Goal: Task Accomplishment & Management: Use online tool/utility

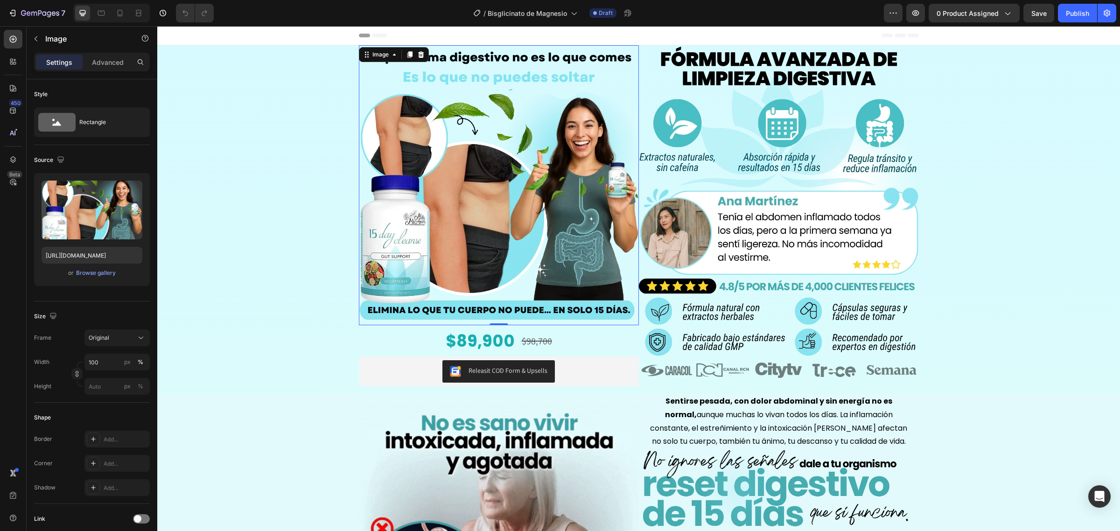
click at [448, 145] on img at bounding box center [499, 185] width 280 height 280
click at [19, 8] on div "7" at bounding box center [36, 12] width 57 height 11
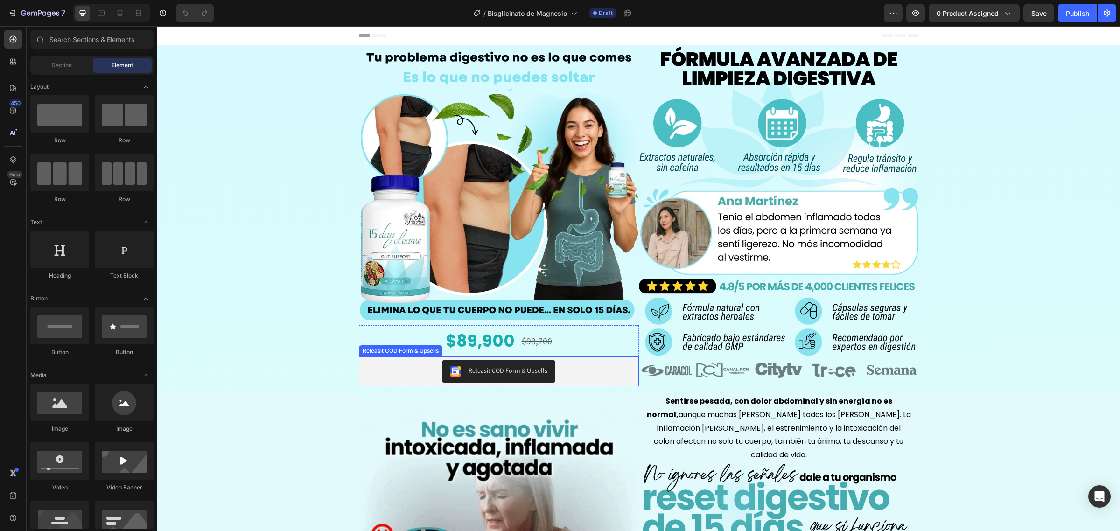
scroll to position [233, 0]
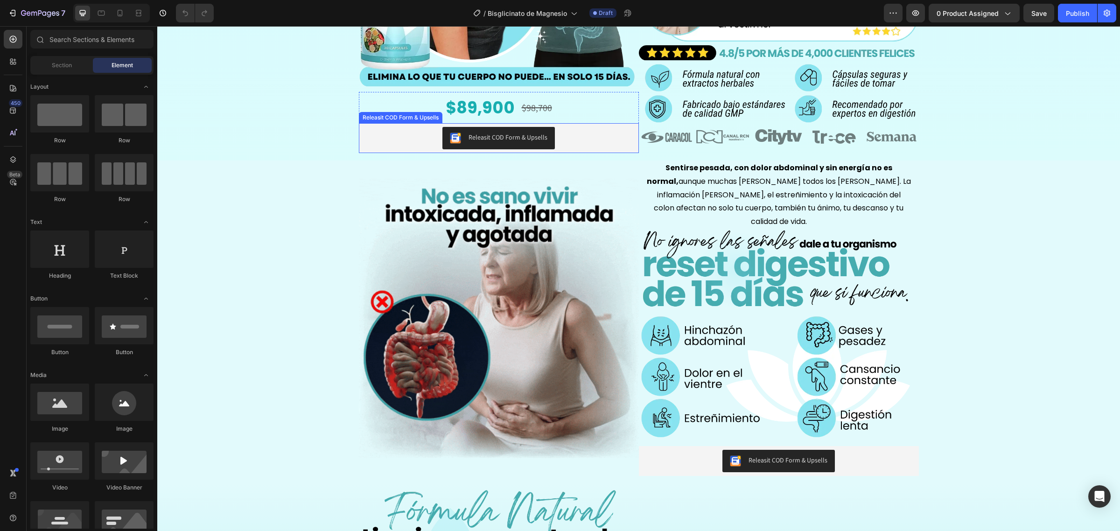
click at [508, 303] on img at bounding box center [499, 318] width 280 height 280
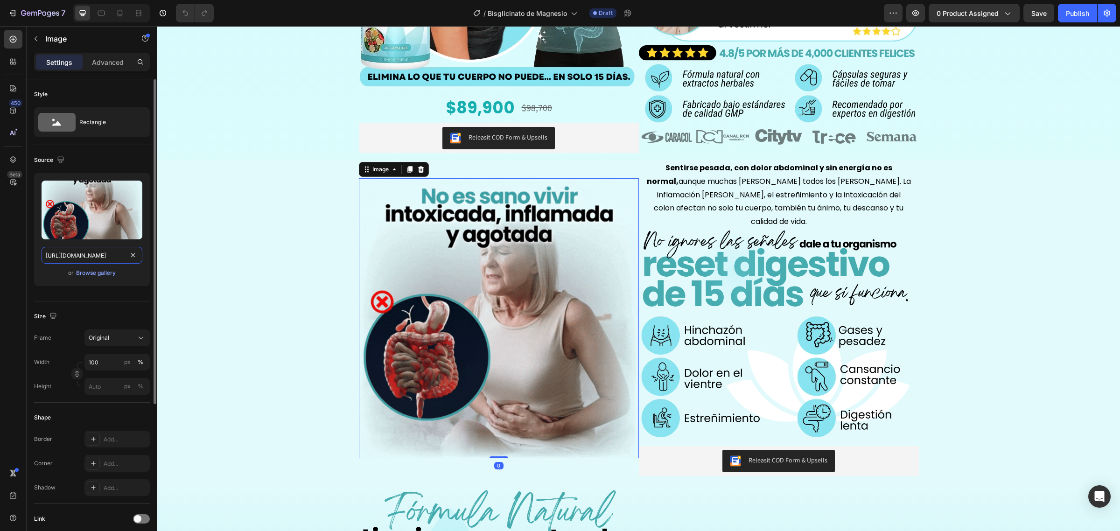
click at [91, 260] on input "https://media1.giphy.com/media/v1.Y2lkPTc5MGI3NjExcGV1dHJ5aGUwa2xncXQzMzQxNTMxY…" at bounding box center [92, 255] width 101 height 17
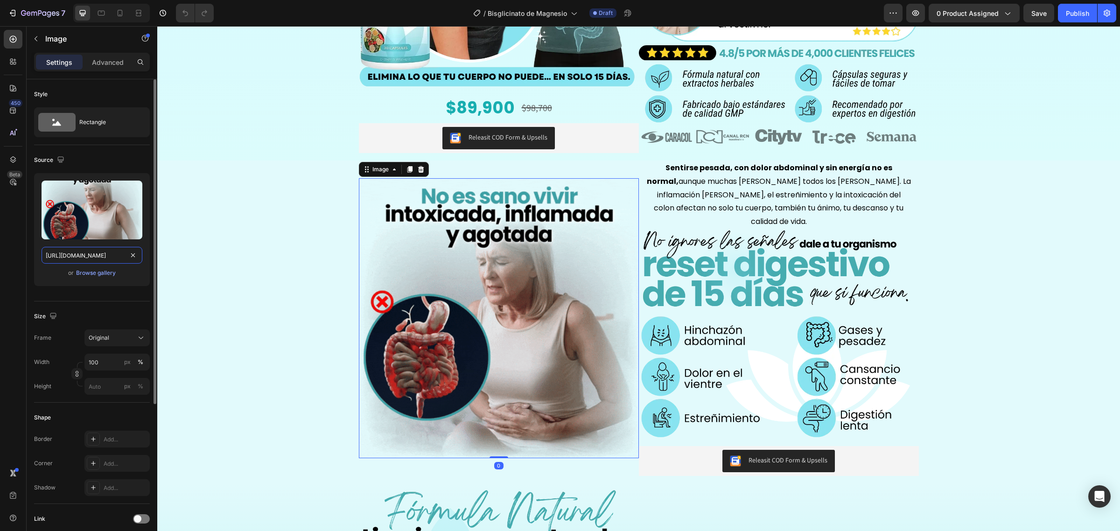
paste input "3.giphy.com/media/v1.Y2lkPTc5MGI3NjExZWpkbHFnNmx4NmNlNXpudnRmbWR3eDBnOGFyanhlM3…"
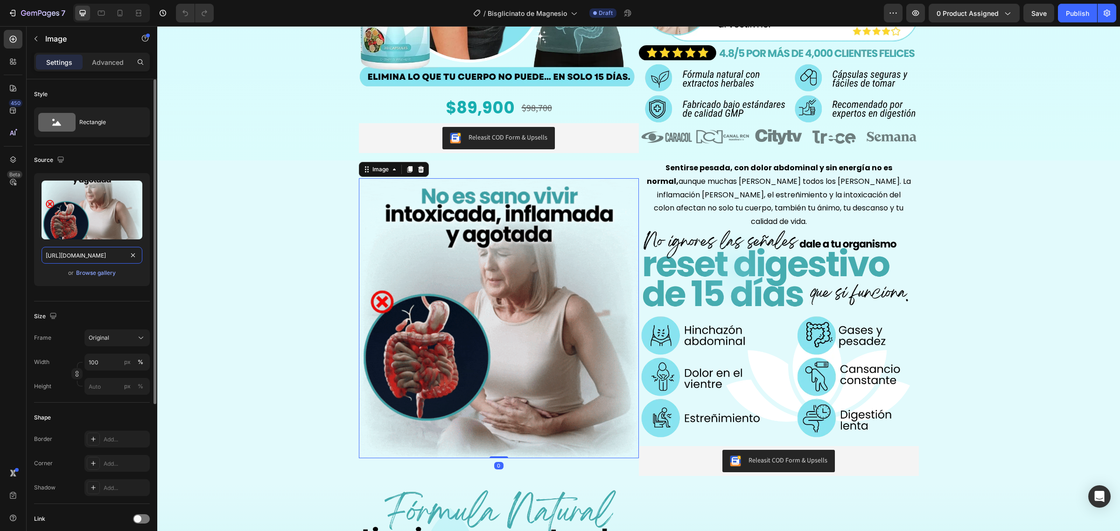
type input "https://media3.giphy.com/media/v1.Y2lkPTc5MGI3NjExZWpkbHFnNmx4NmNlNXpudnRmbWR3e…"
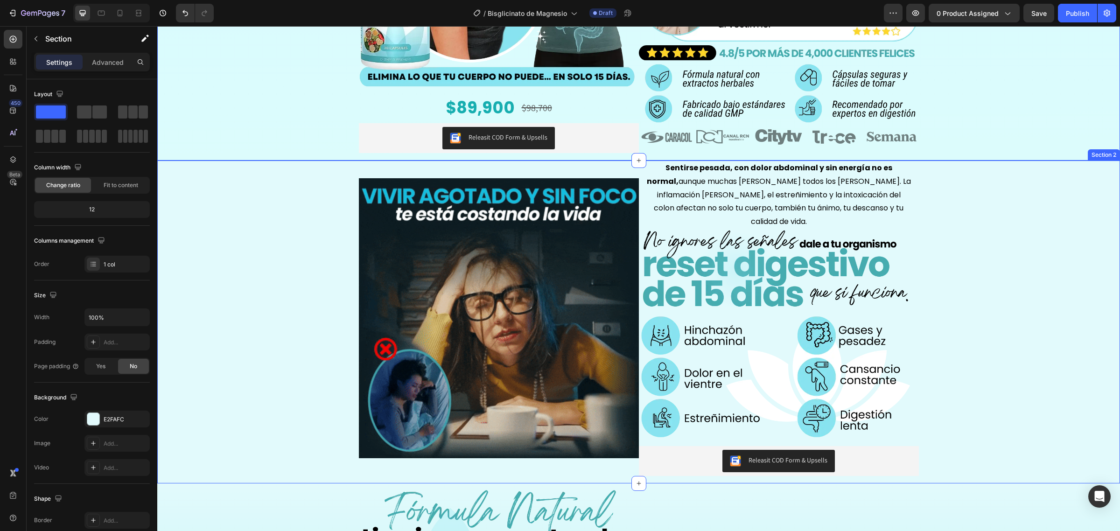
click at [186, 209] on div "Image Sentirse pesada, con dolor abdominal y sin energía no es normal, aunque m…" at bounding box center [638, 322] width 963 height 323
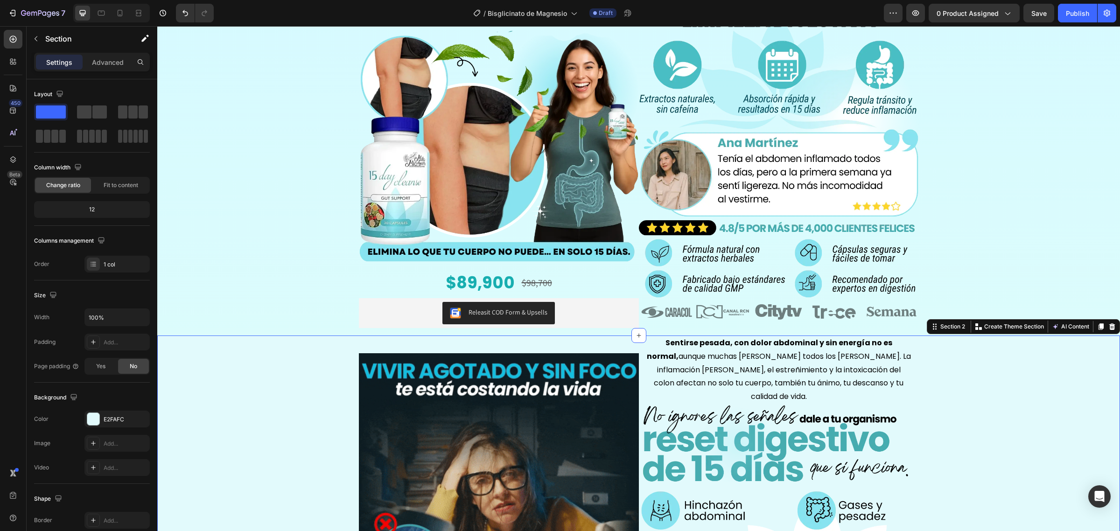
scroll to position [0, 0]
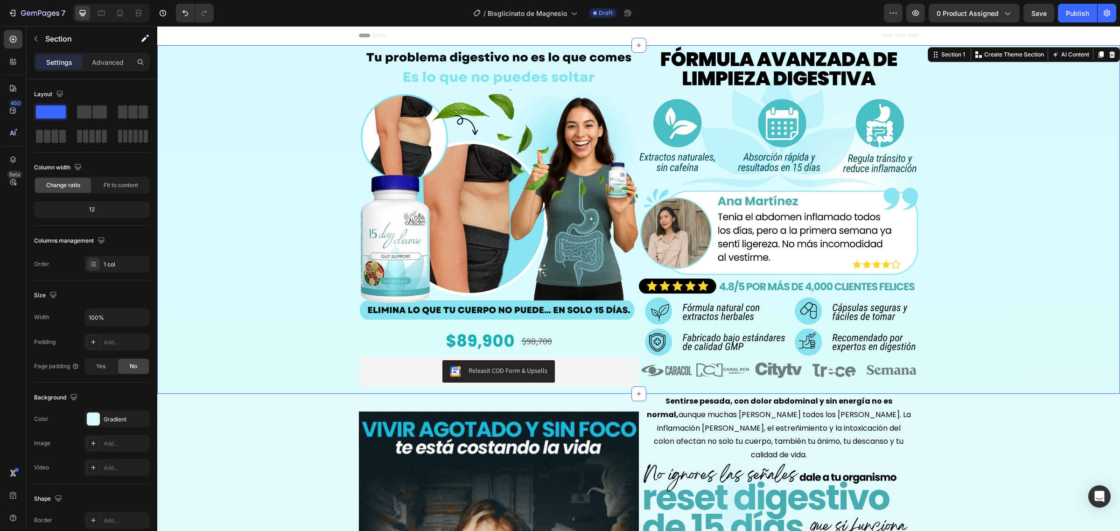
drag, startPoint x: 186, startPoint y: 209, endPoint x: 179, endPoint y: 241, distance: 32.4
click at [186, 209] on div "Image $89,900 Product Price Product Price $98,700 Product Price Product Price R…" at bounding box center [638, 219] width 963 height 349
drag, startPoint x: 253, startPoint y: 248, endPoint x: 293, endPoint y: 258, distance: 41.3
click at [253, 248] on div "Image $89,900 Product Price Product Price $98,700 Product Price Product Price R…" at bounding box center [638, 219] width 963 height 349
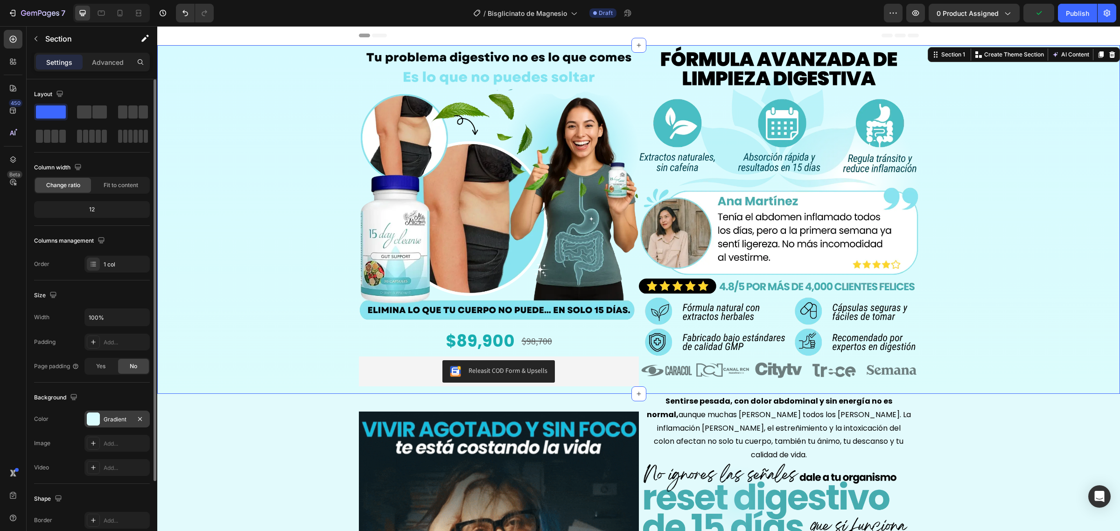
click at [89, 418] on div at bounding box center [93, 419] width 13 height 13
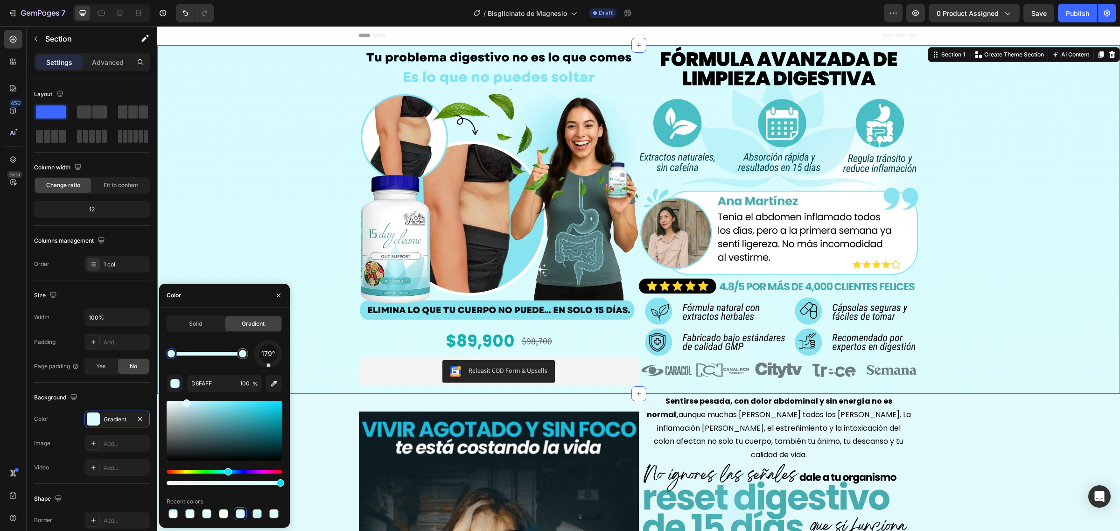
click at [222, 374] on div "179° D6FAFF 100 % Recent colors" at bounding box center [225, 430] width 116 height 181
click at [218, 383] on input "D6FAFF" at bounding box center [211, 383] width 49 height 17
paste input "#0b2026"
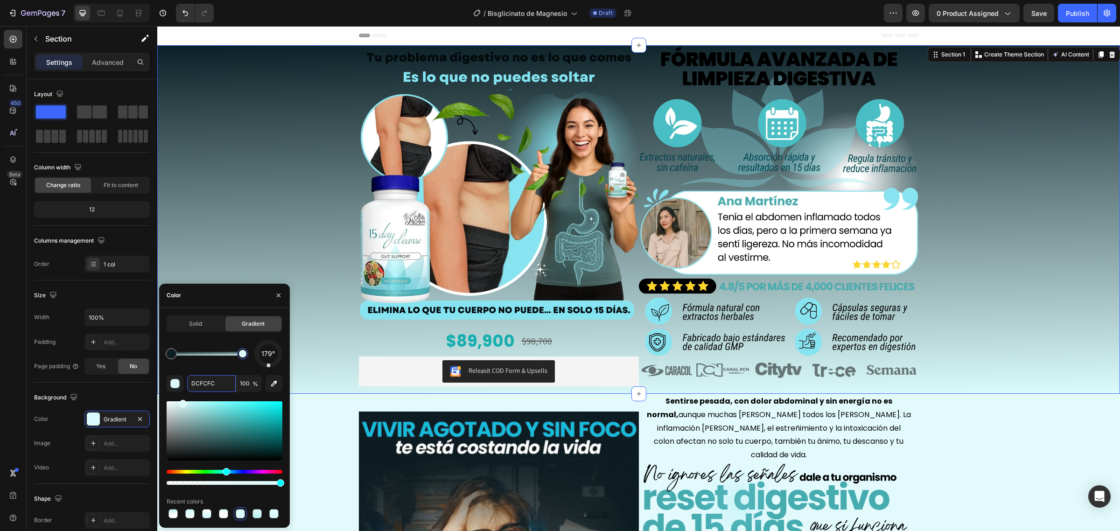
click at [247, 358] on div at bounding box center [242, 353] width 17 height 17
click at [229, 390] on input "DCFCFC" at bounding box center [211, 383] width 49 height 17
click at [226, 390] on input "DCFCFC" at bounding box center [211, 383] width 49 height 17
drag, startPoint x: 226, startPoint y: 390, endPoint x: 146, endPoint y: 381, distance: 81.2
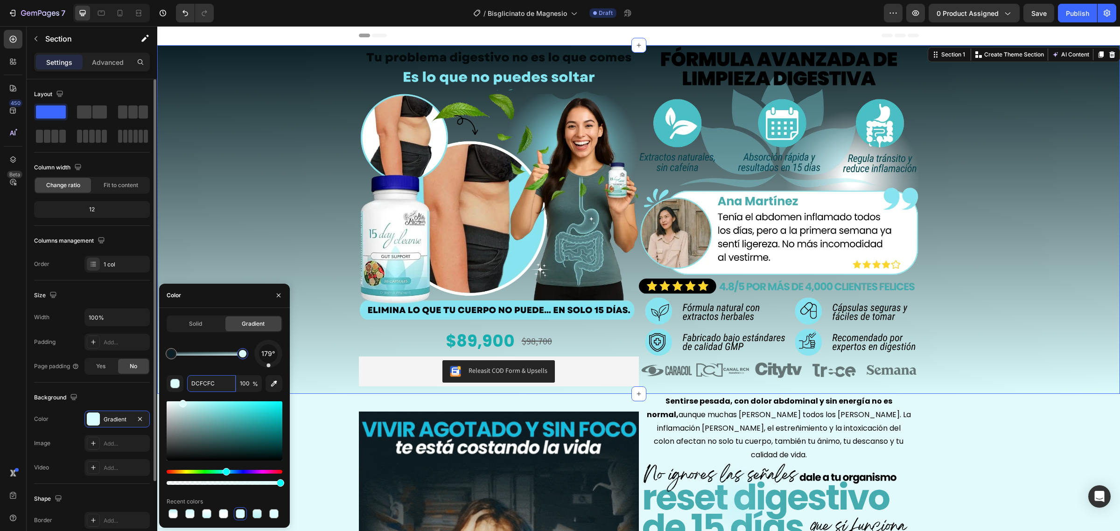
click at [146, 381] on div "450 Beta Sections(18) Elements(84) Section Element Hero Section Product Detail …" at bounding box center [78, 278] width 157 height 505
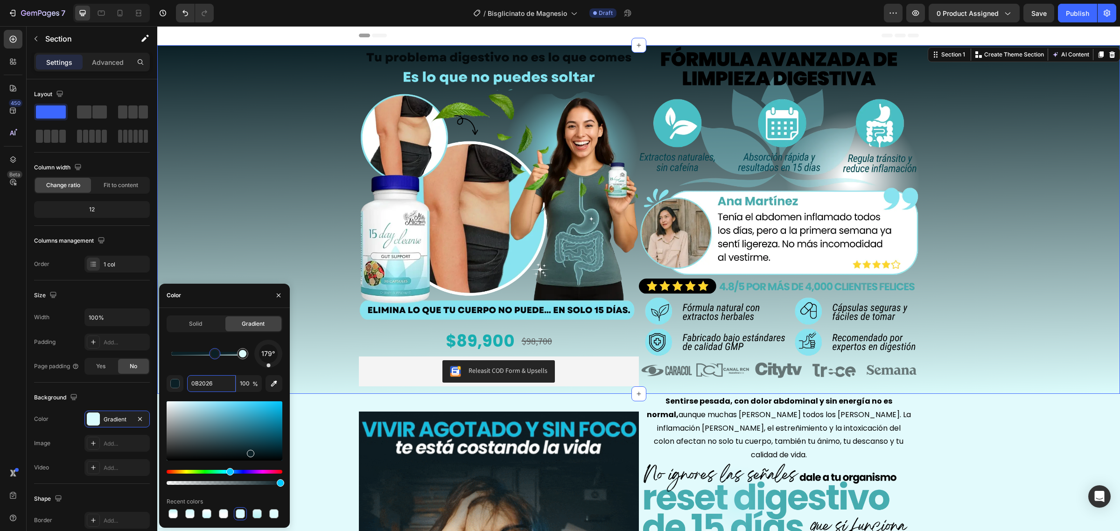
drag, startPoint x: 173, startPoint y: 356, endPoint x: 215, endPoint y: 356, distance: 42.0
click at [215, 356] on div at bounding box center [214, 353] width 7 height 7
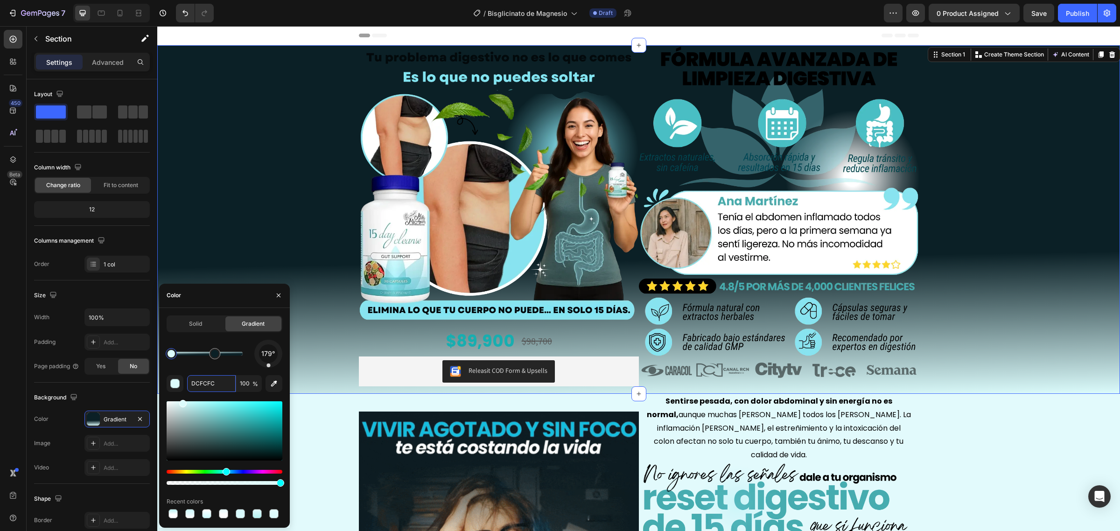
drag, startPoint x: 239, startPoint y: 356, endPoint x: 166, endPoint y: 353, distance: 72.9
click at [165, 354] on div at bounding box center [171, 353] width 17 height 17
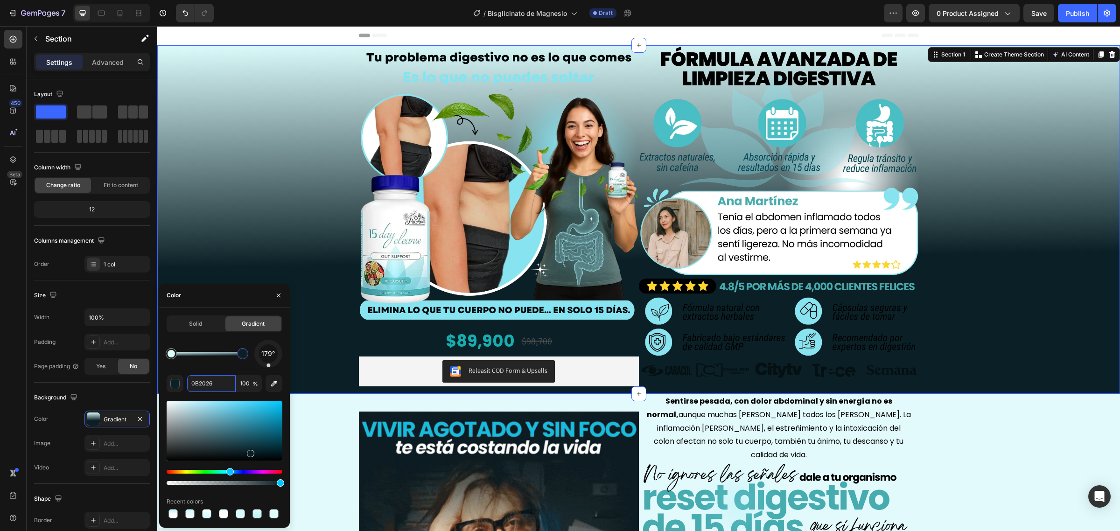
drag, startPoint x: 215, startPoint y: 352, endPoint x: 275, endPoint y: 355, distance: 60.7
click at [275, 355] on div "179°" at bounding box center [225, 354] width 116 height 28
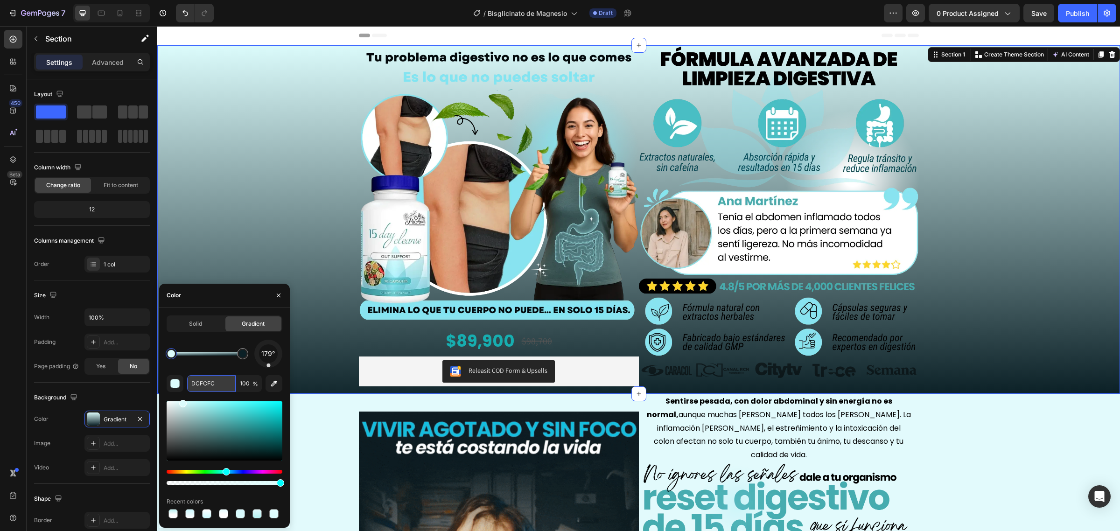
click at [199, 380] on input "DCFCFC" at bounding box center [211, 383] width 49 height 17
paste input "#00789d"
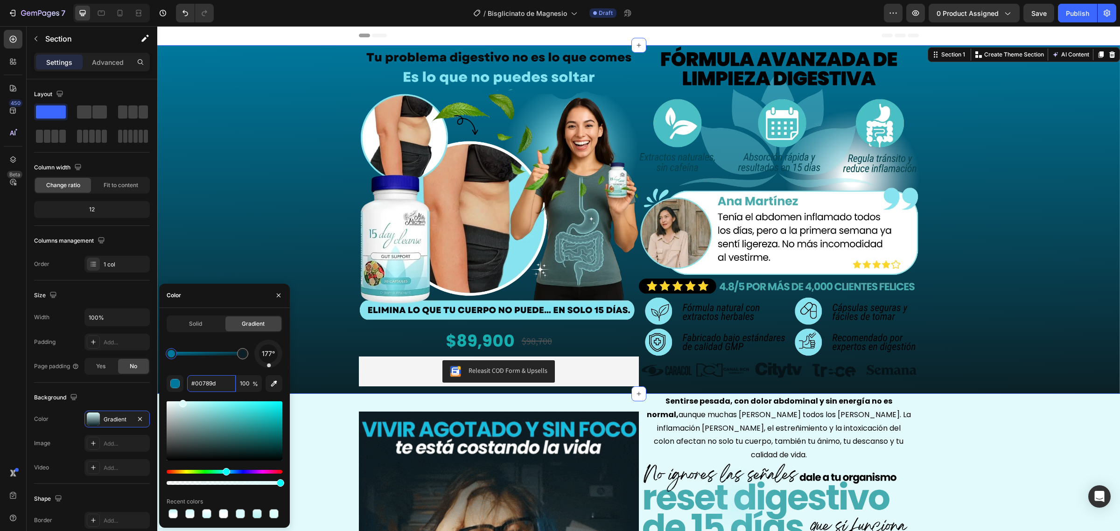
type input "00789D"
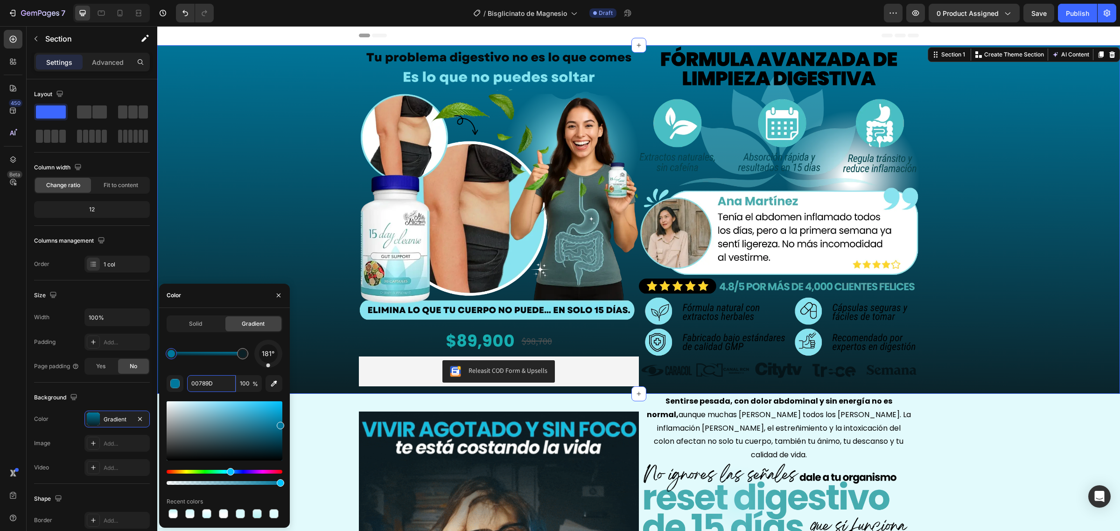
drag, startPoint x: 269, startPoint y: 365, endPoint x: 267, endPoint y: 430, distance: 65.4
click at [267, 430] on div "181° 00789D 100 % Recent colors" at bounding box center [225, 430] width 116 height 181
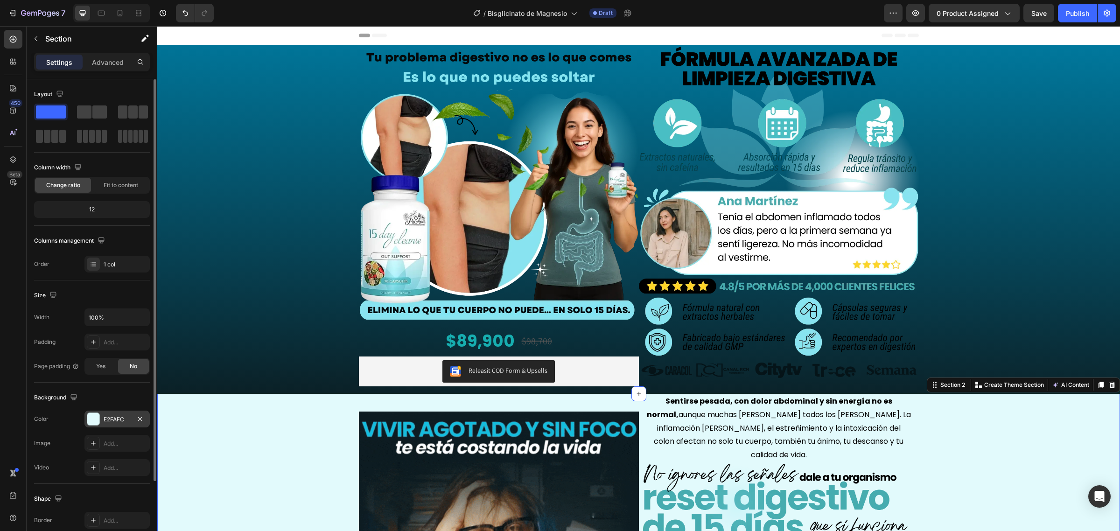
click at [110, 420] on div "E2FAFC" at bounding box center [117, 419] width 27 height 8
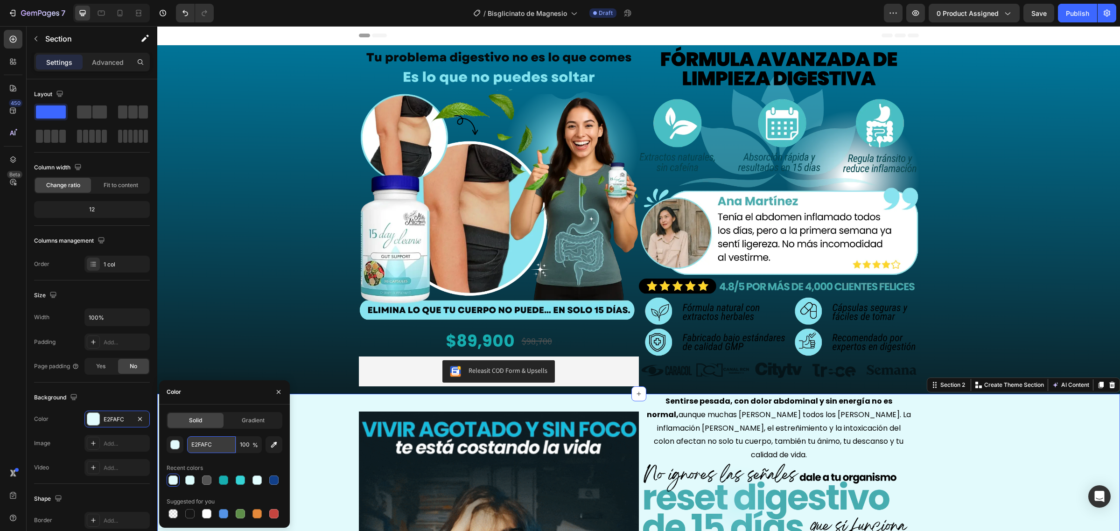
click at [217, 444] on input "E2FAFC" at bounding box center [211, 444] width 49 height 17
click at [220, 440] on input "E2FAFC" at bounding box center [211, 444] width 49 height 17
paste input "#0b2026"
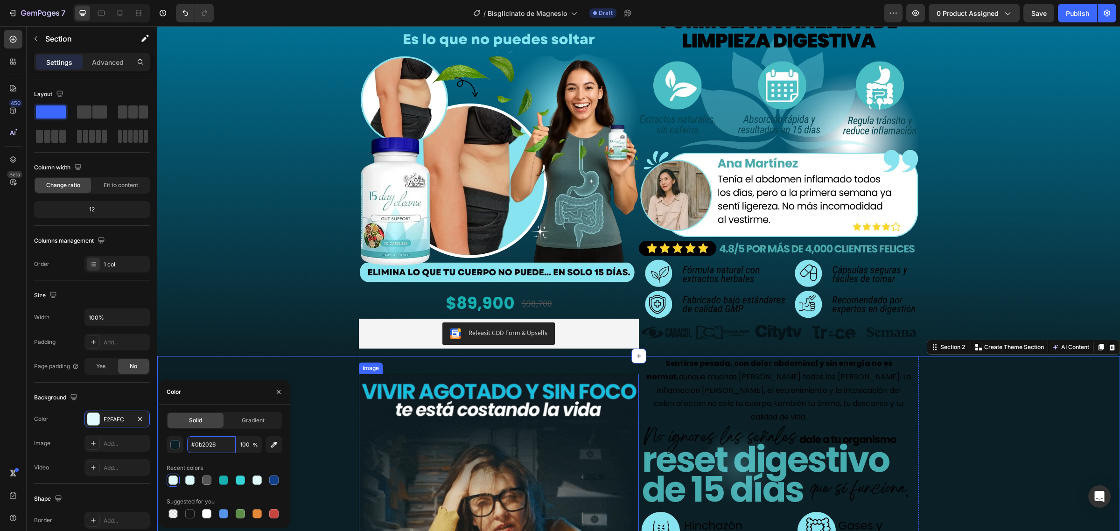
scroll to position [58, 0]
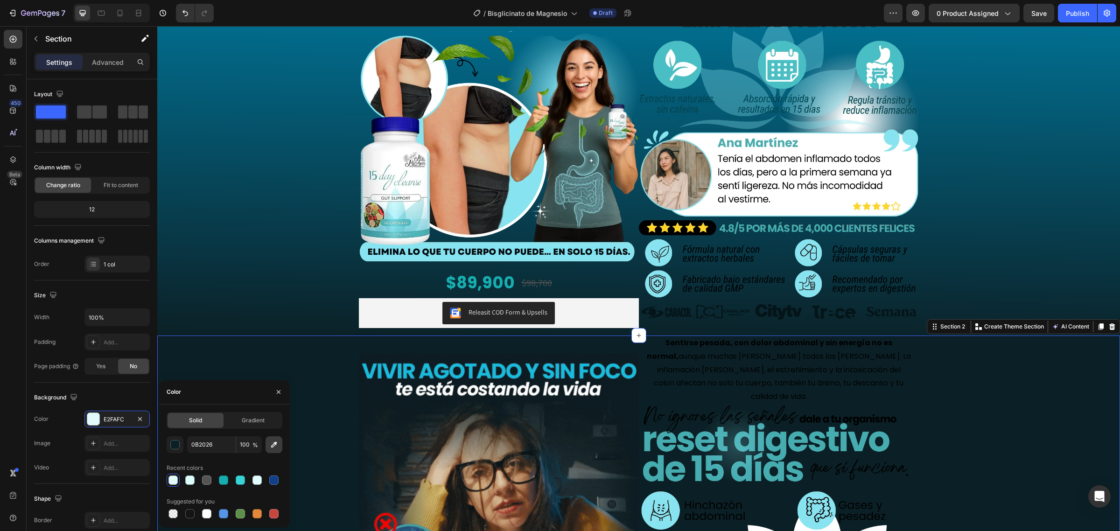
click at [269, 443] on icon "button" at bounding box center [273, 444] width 9 height 9
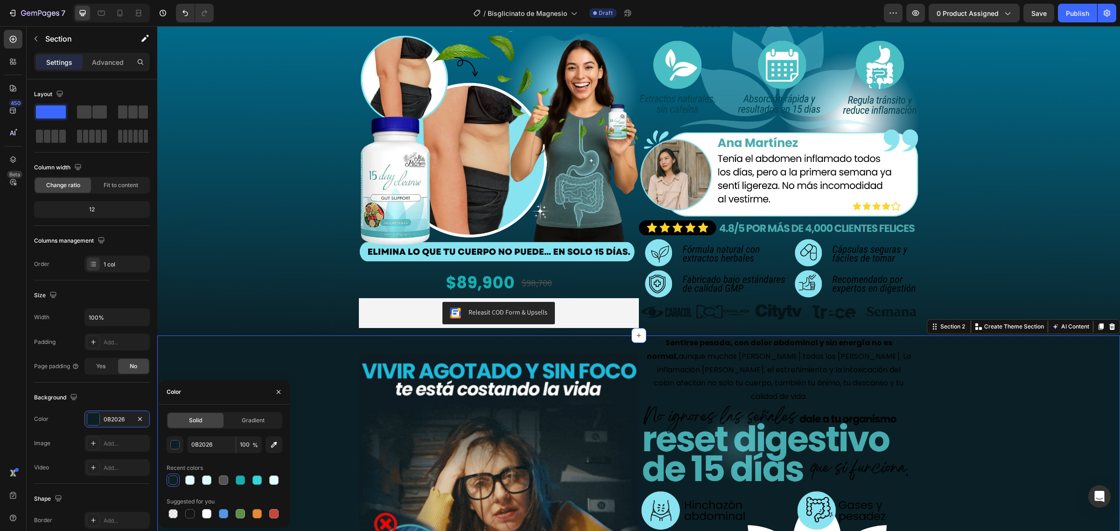
type input "0D1C22"
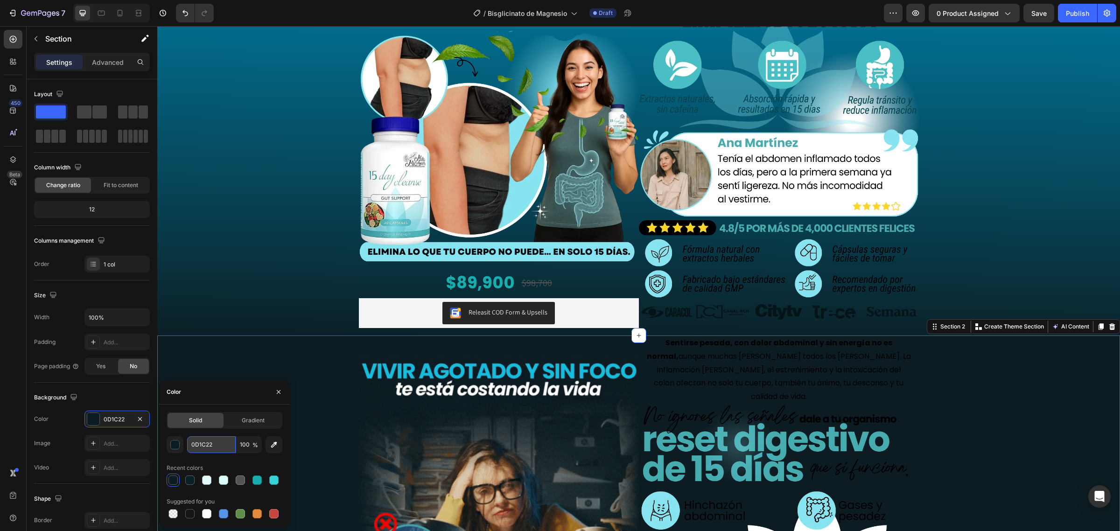
click at [222, 446] on input "0D1C22" at bounding box center [211, 444] width 49 height 17
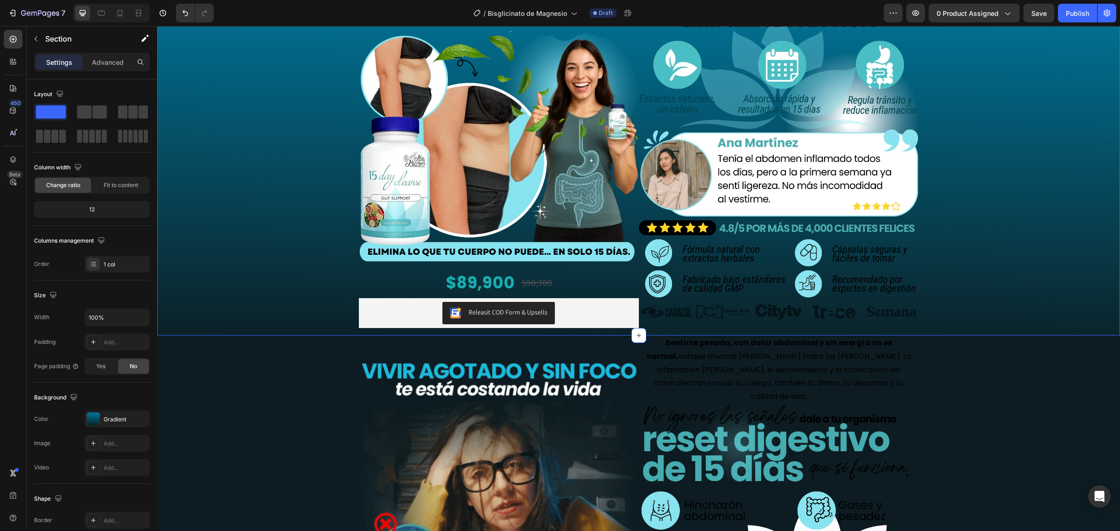
click at [268, 323] on div "Image $89,900 Product Price Product Price $98,700 Product Price Product Price R…" at bounding box center [638, 161] width 963 height 349
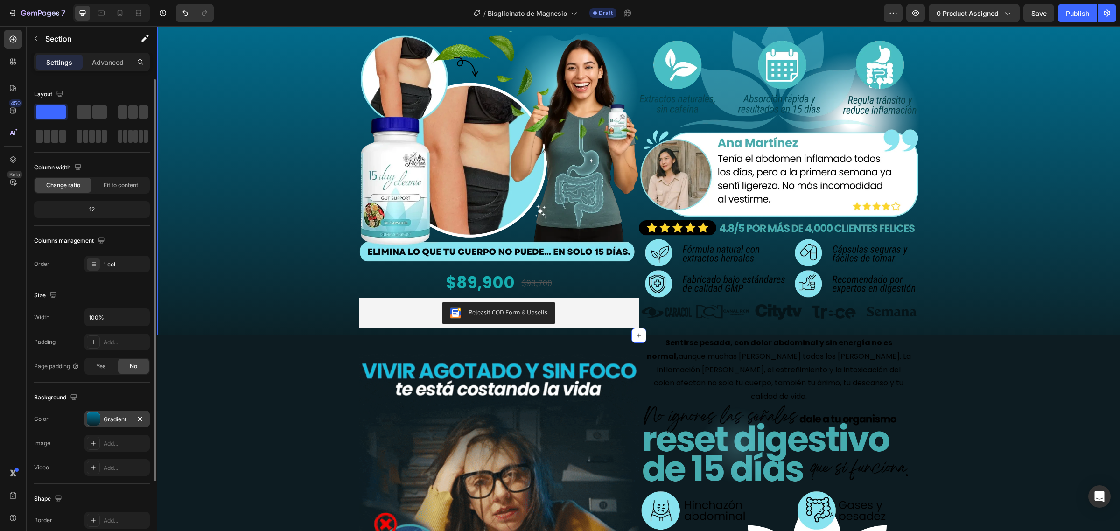
click at [104, 423] on div "Gradient" at bounding box center [117, 419] width 27 height 8
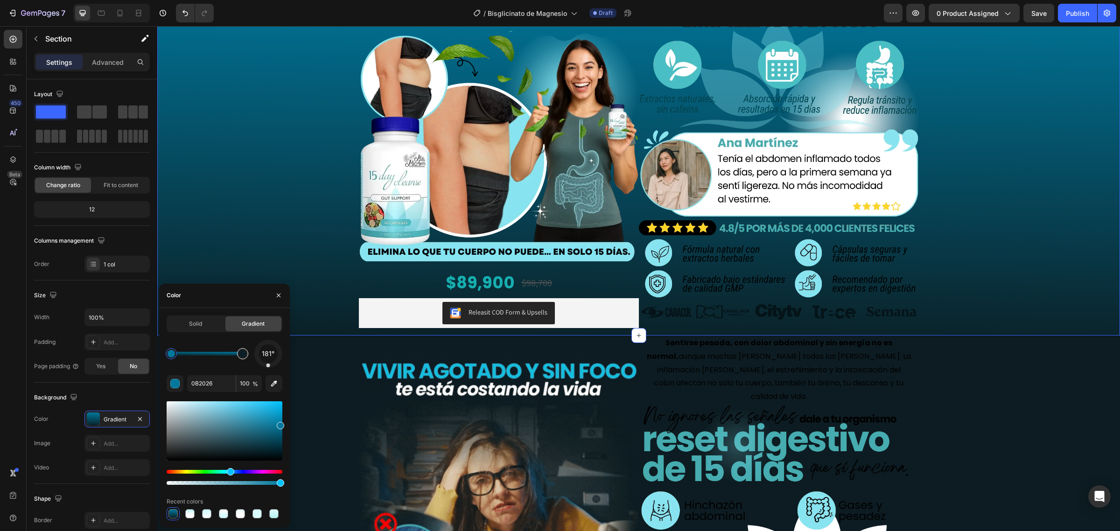
click at [241, 358] on div at bounding box center [242, 353] width 11 height 11
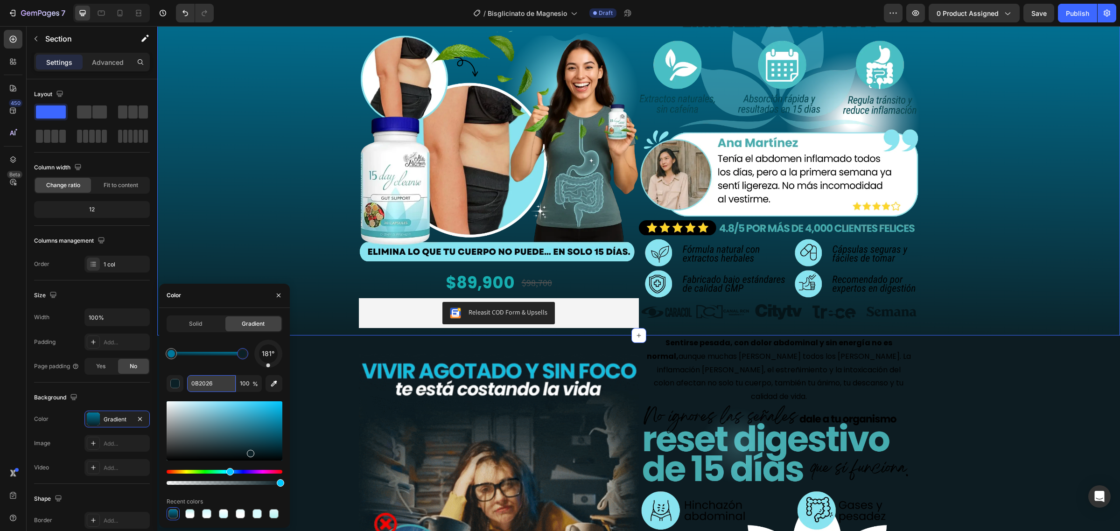
click at [224, 383] on input "0B2026" at bounding box center [211, 383] width 49 height 17
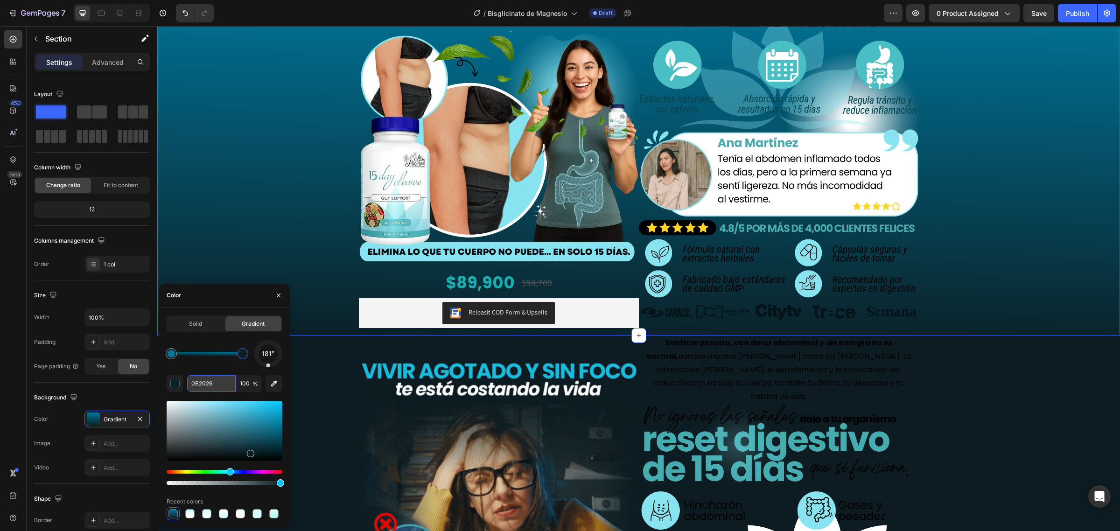
paste input "D1C22"
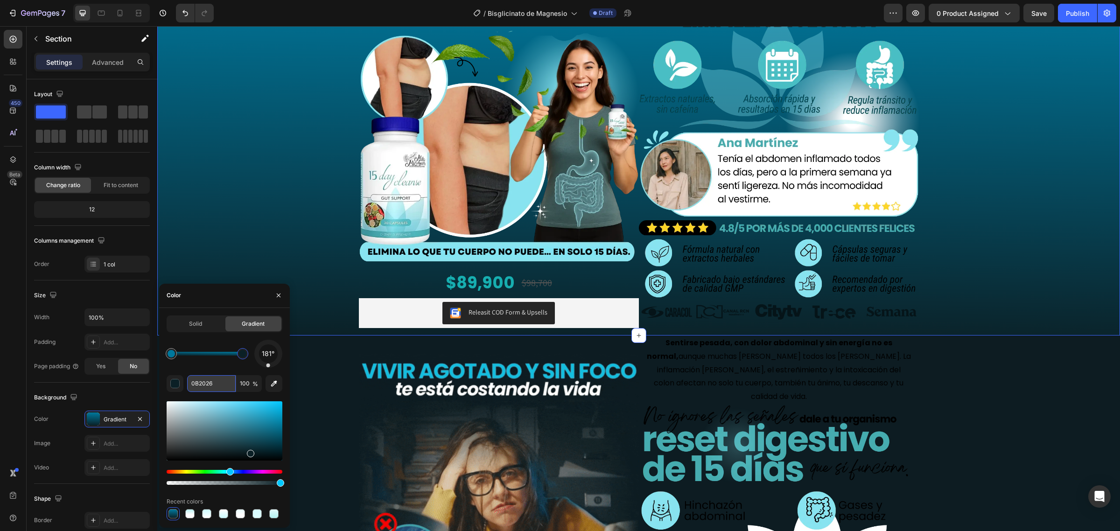
type input "0D1C22"
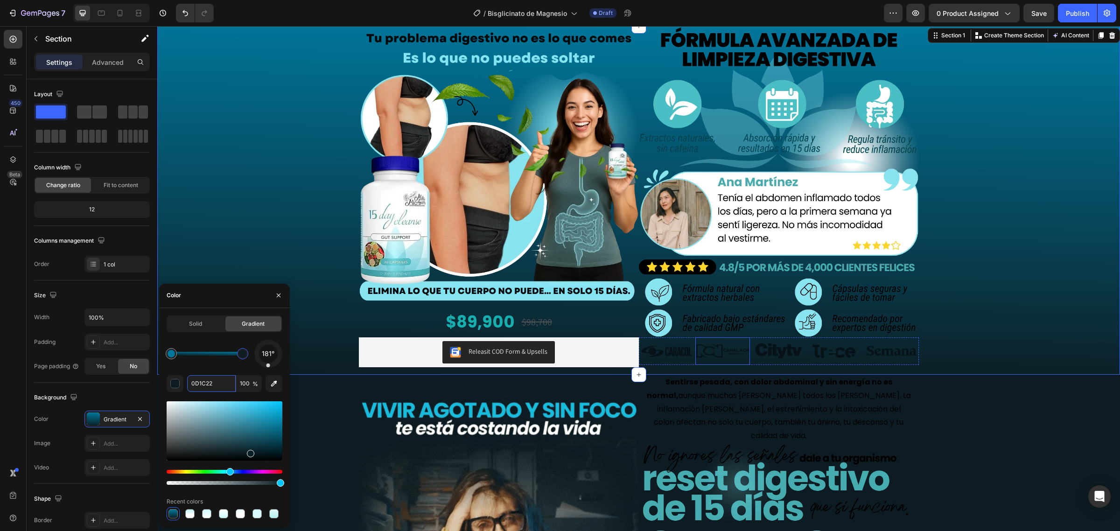
scroll to position [0, 0]
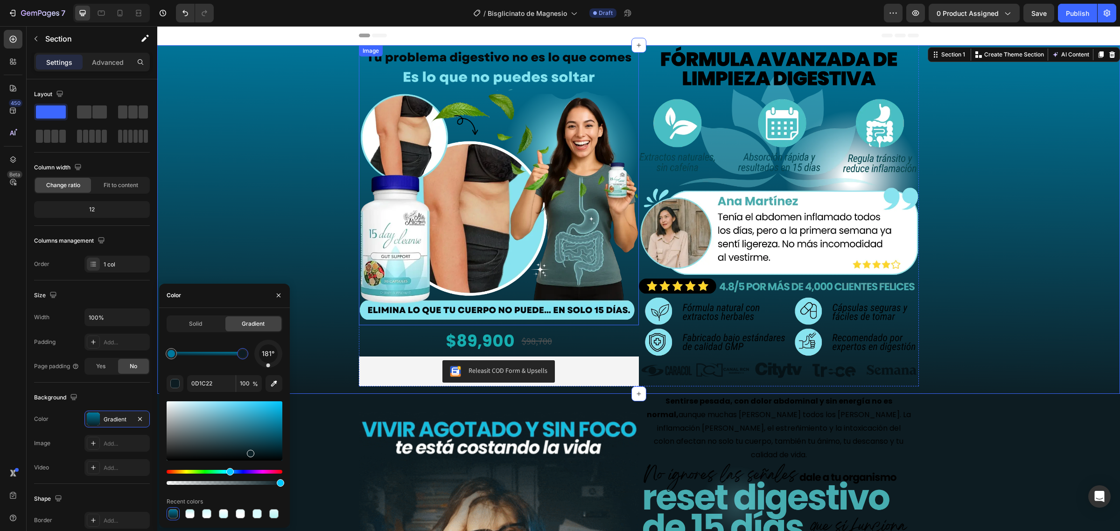
click at [581, 188] on img at bounding box center [499, 185] width 280 height 280
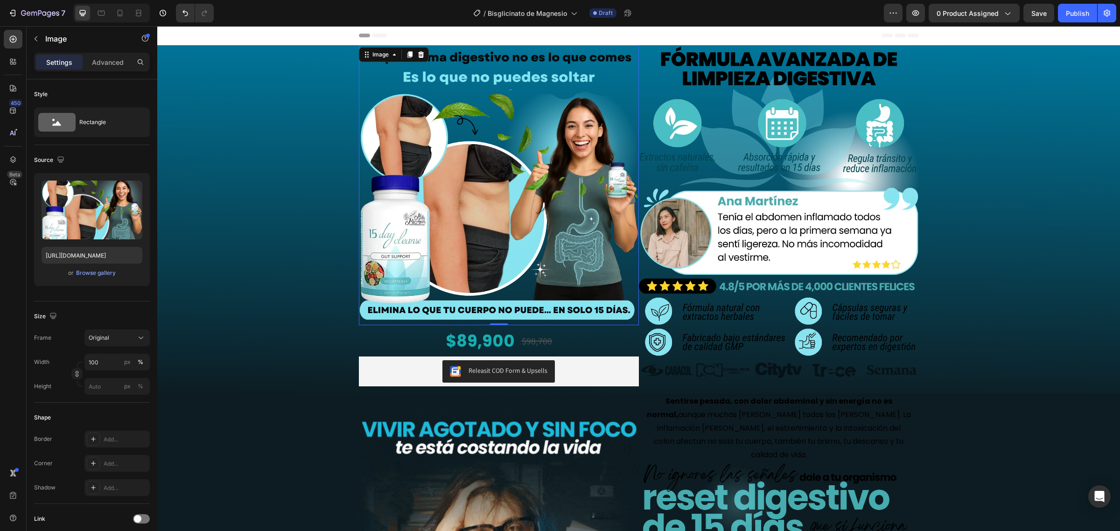
click at [549, 277] on img at bounding box center [499, 185] width 280 height 280
click at [412, 187] on img at bounding box center [499, 185] width 280 height 280
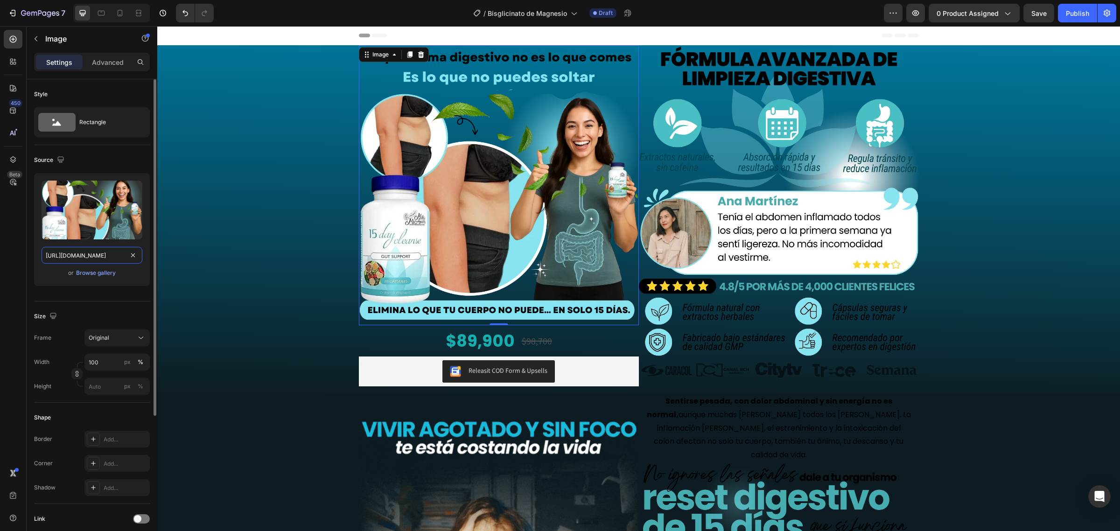
click at [83, 251] on input "https://cdn.shopify.com/s/files/1/0684/5536/6907/files/PORTADA.webp?v=1756249105" at bounding box center [92, 255] width 101 height 17
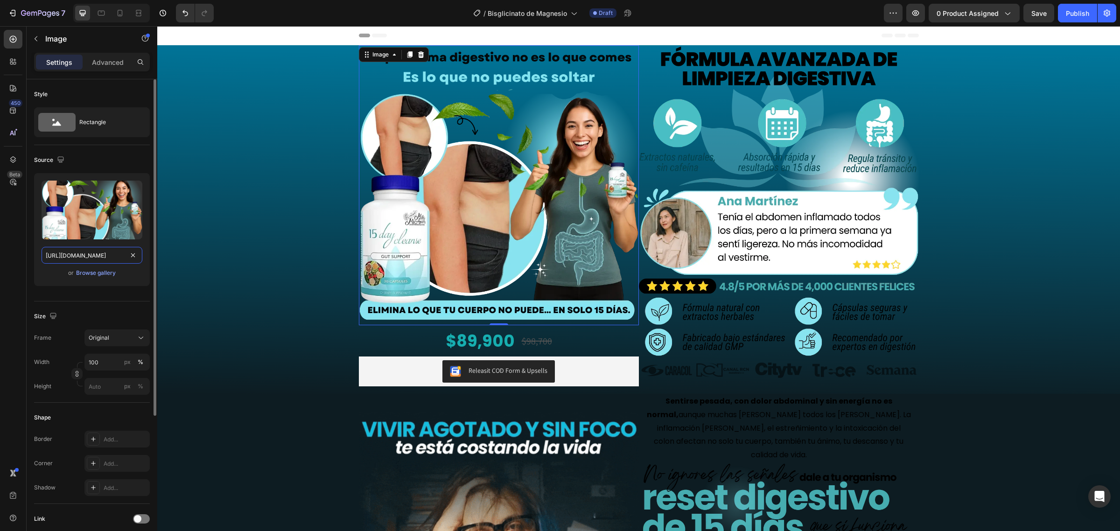
paste input "AnyConv.com__bisglicinato_2.webp?v=1756341437"
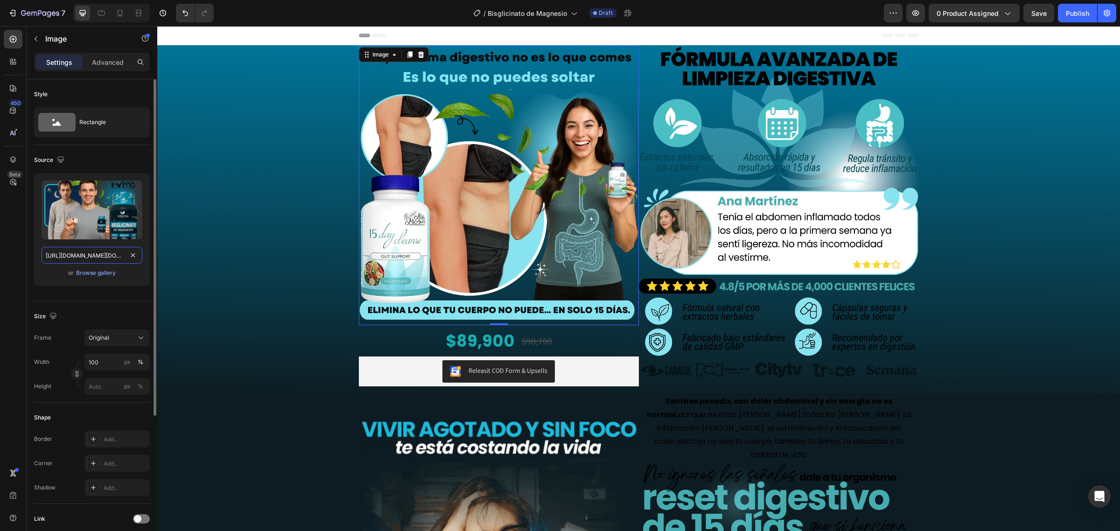
scroll to position [0, 206]
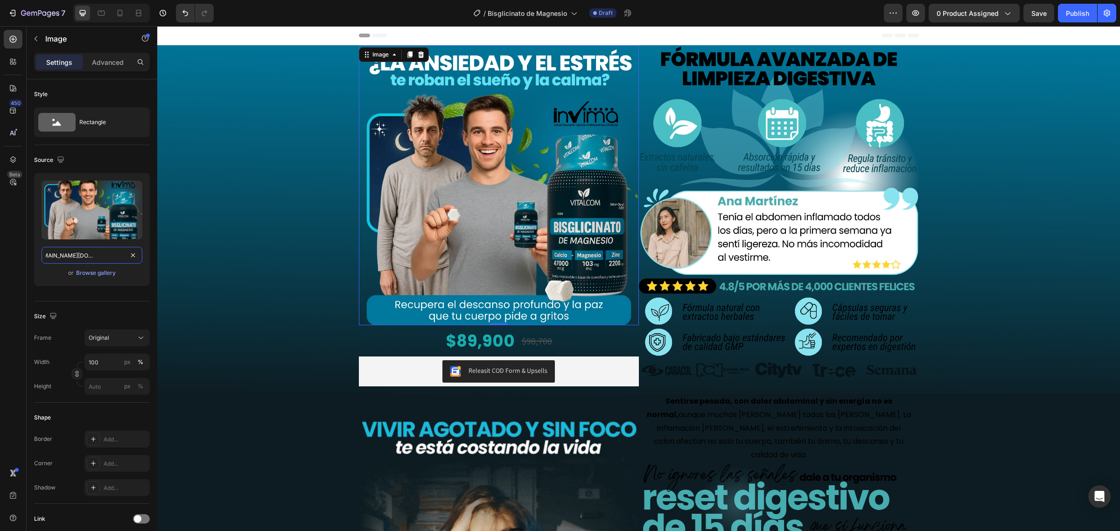
type input "[URL][DOMAIN_NAME][DOMAIN_NAME]"
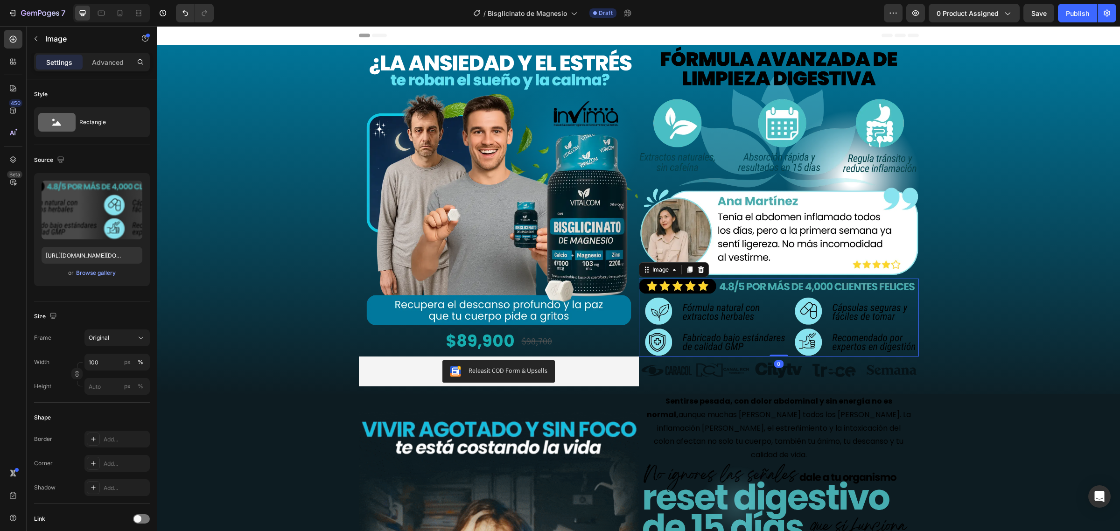
click at [733, 311] on img at bounding box center [779, 318] width 280 height 78
click at [108, 260] on input "https://cdn.shopify.com/s/files/1/0684/5536/6907/files/AnyConv.com__15days_6.we…" at bounding box center [92, 255] width 101 height 17
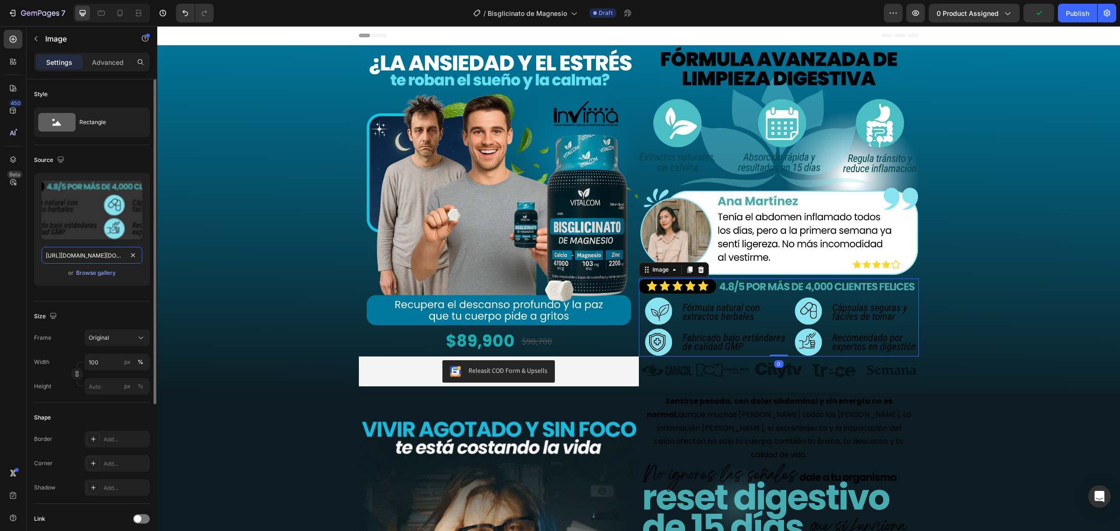
paste input "bisglicinato_5.webp?v=1756341436"
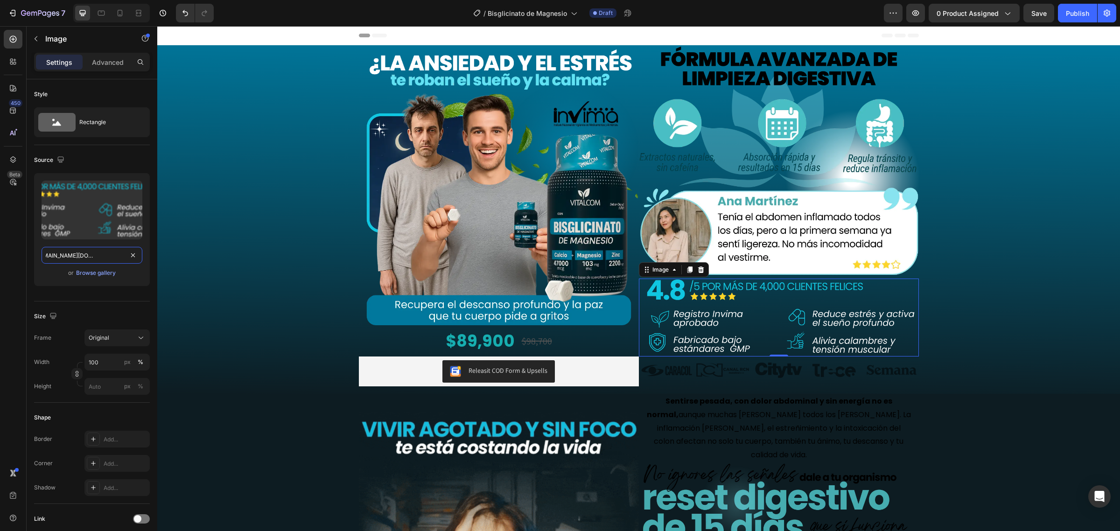
type input "[URL][DOMAIN_NAME][DOMAIN_NAME]"
click at [732, 111] on img at bounding box center [779, 161] width 280 height 233
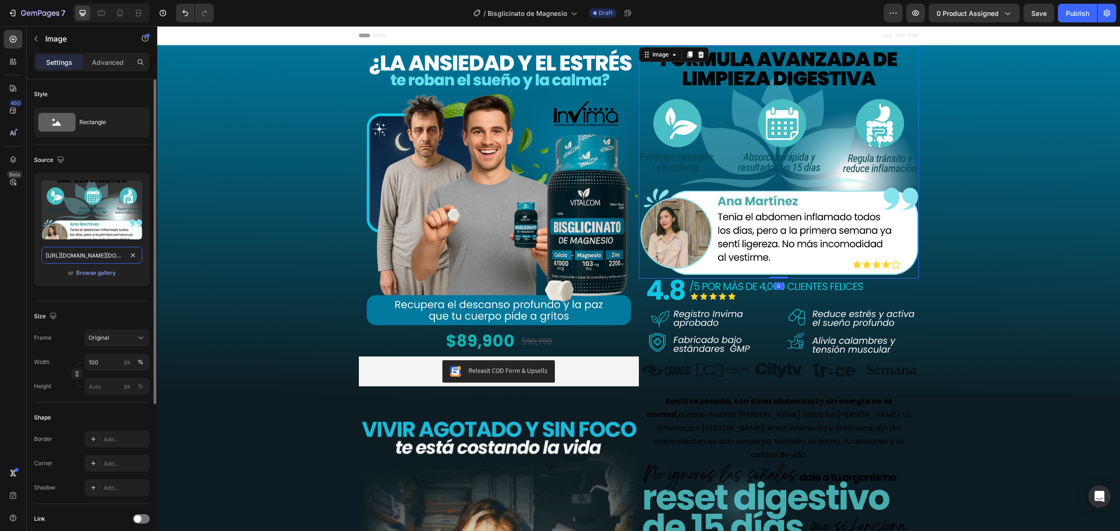
click at [110, 252] on input "https://cdn.shopify.com/s/files/1/0684/5536/6907/files/AnyConv.com__15days_5.we…" at bounding box center [92, 255] width 101 height 17
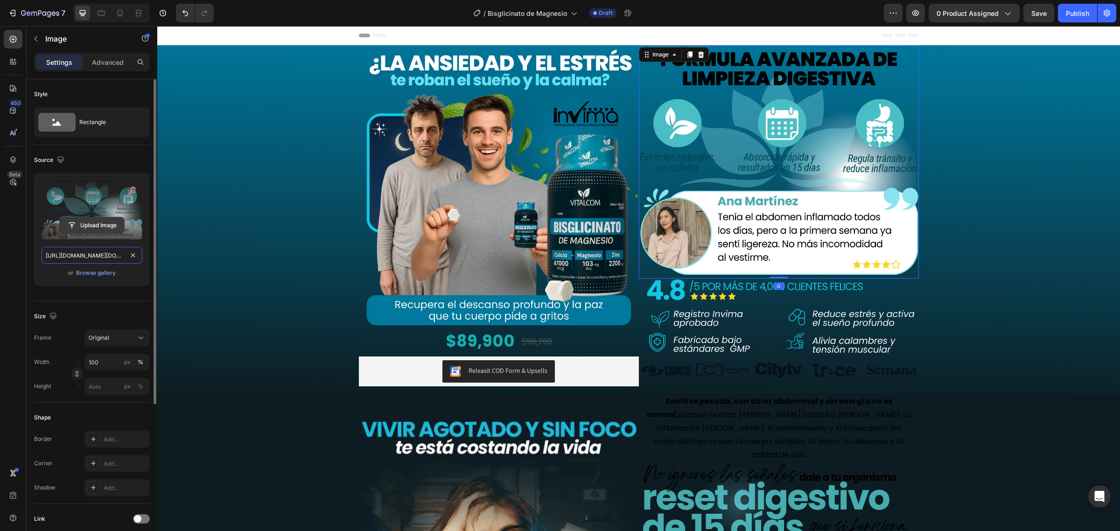
paste input "bisglicinato_4.webp?v=1756341437"
type input "https://cdn.shopify.com/s/files/1/0684/5536/6907/files/AnyConv.com__bisglicinat…"
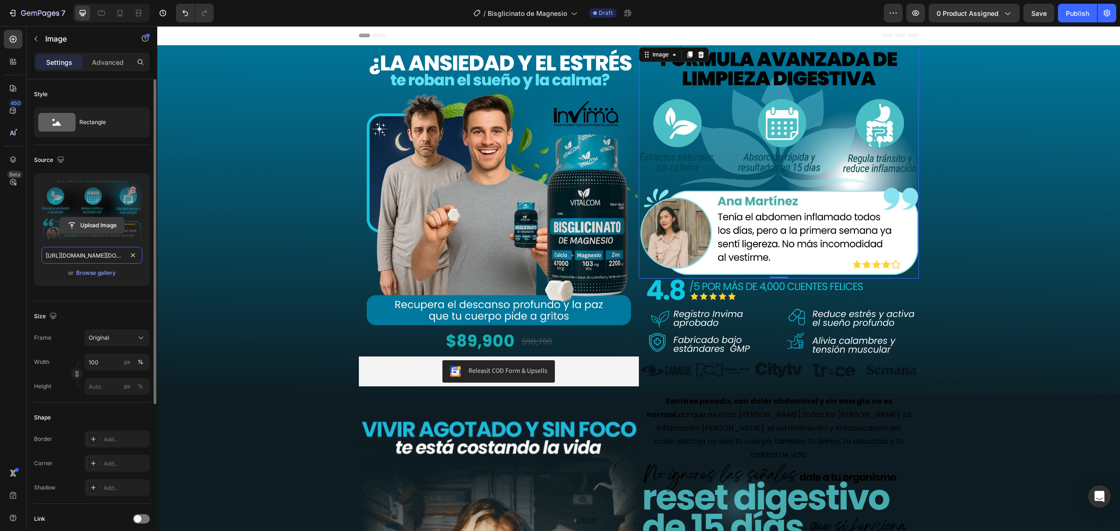
scroll to position [0, 205]
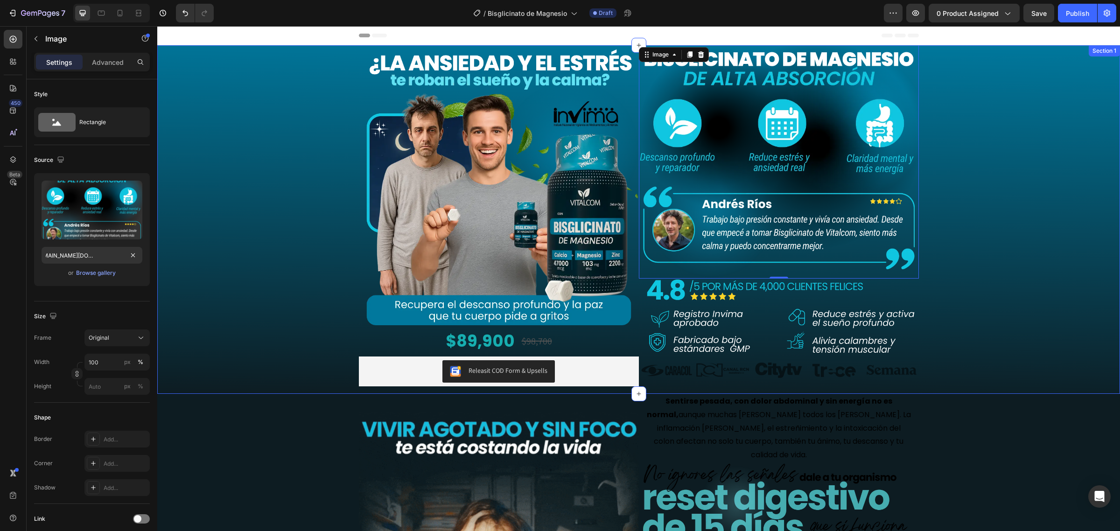
click at [250, 148] on div "Image $89,900 Product Price Product Price $98,700 Product Price Product Price R…" at bounding box center [638, 219] width 963 height 349
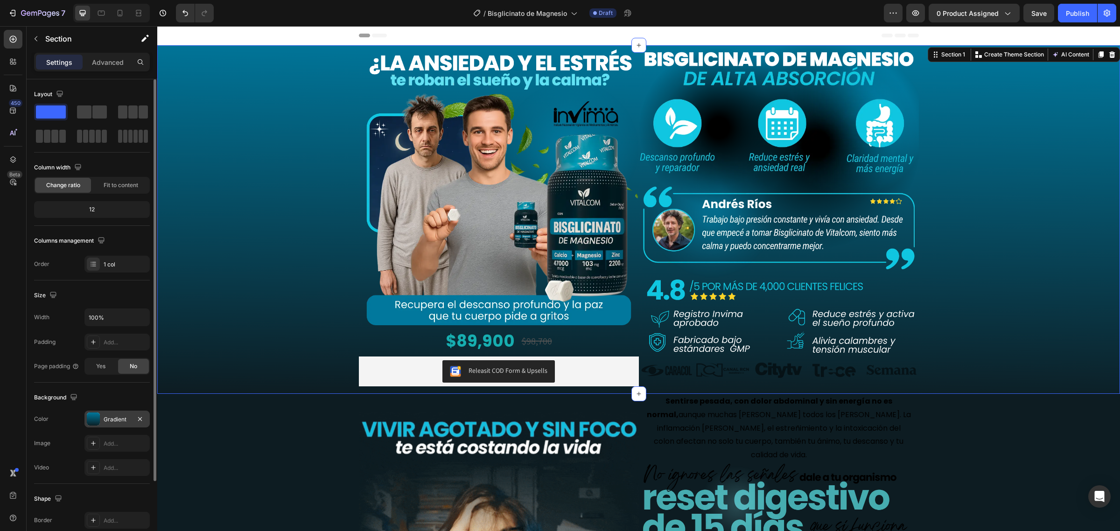
click at [101, 422] on div "Gradient" at bounding box center [116, 419] width 65 height 17
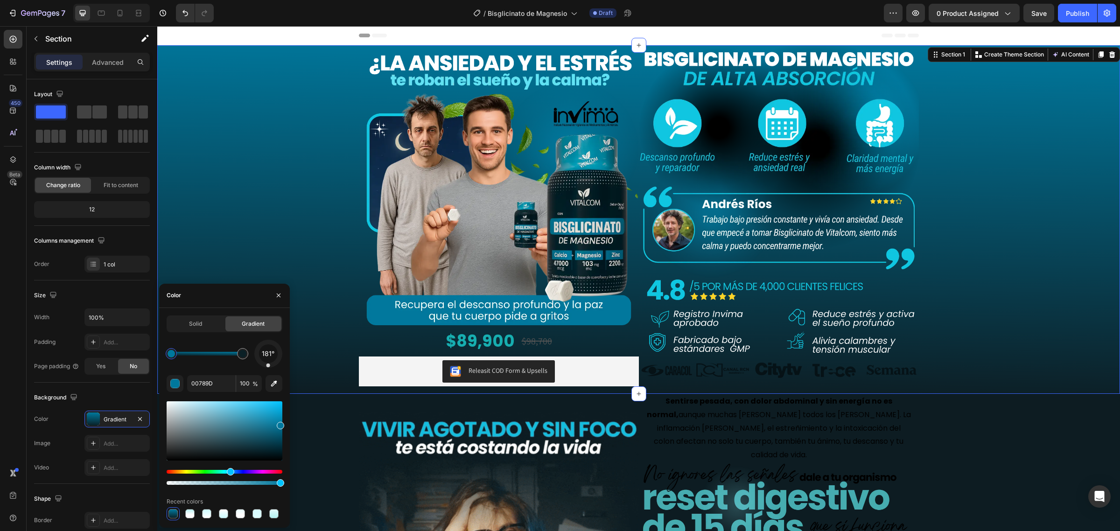
click at [166, 352] on div at bounding box center [171, 353] width 11 height 11
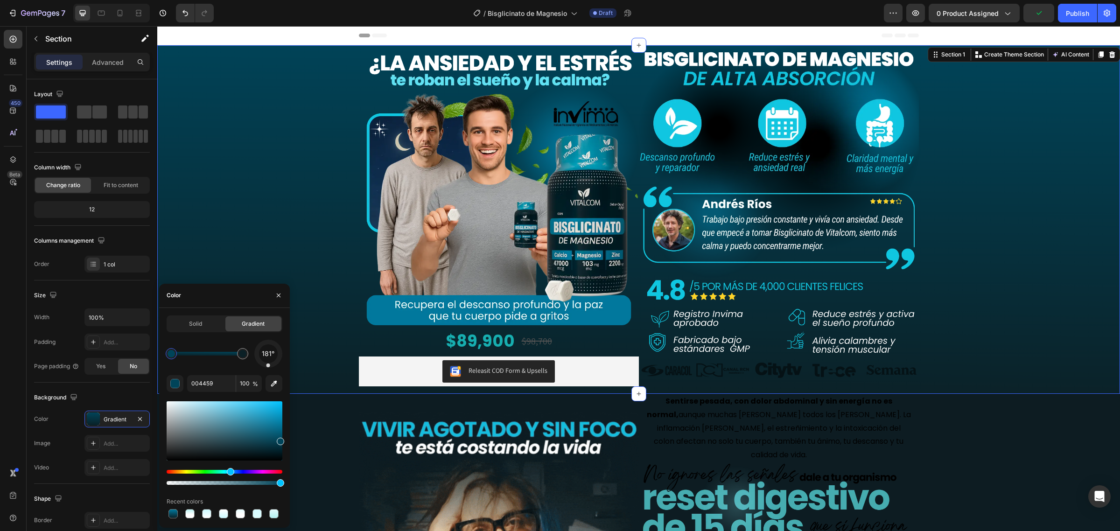
drag, startPoint x: 282, startPoint y: 428, endPoint x: 283, endPoint y: 442, distance: 14.0
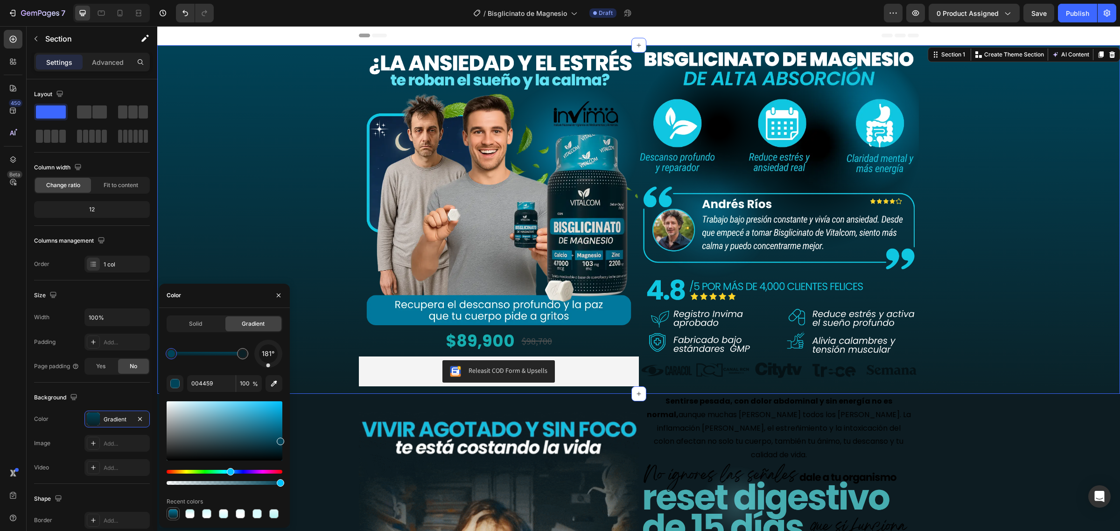
click at [175, 514] on div at bounding box center [173, 513] width 9 height 9
type input "00789D"
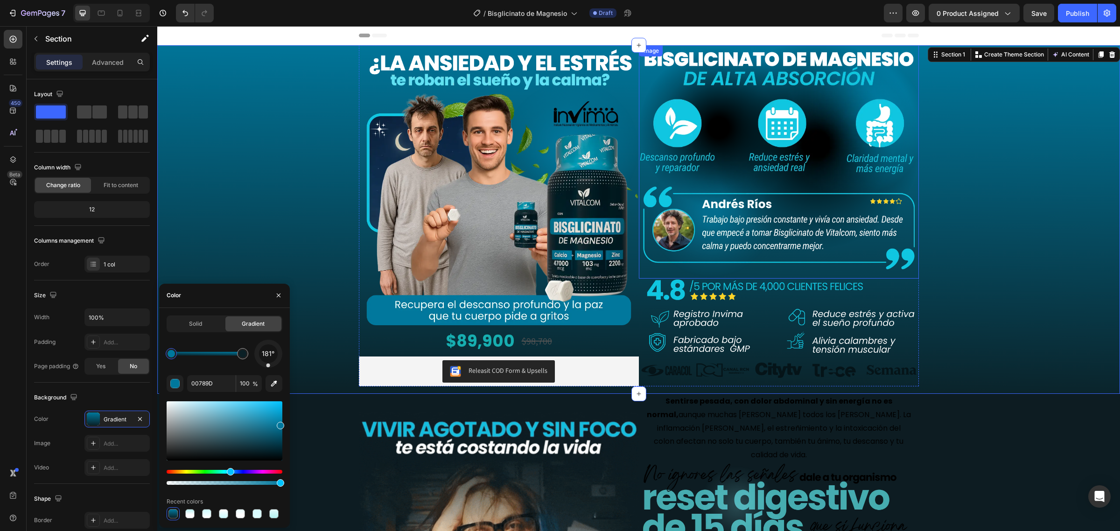
click at [776, 236] on img at bounding box center [779, 161] width 280 height 233
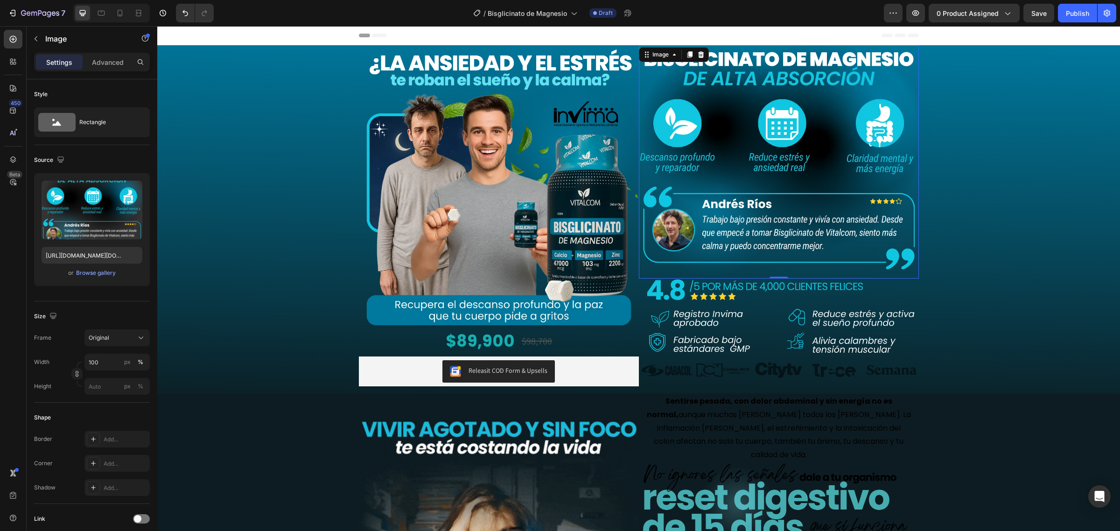
drag, startPoint x: 741, startPoint y: 162, endPoint x: 684, endPoint y: 177, distance: 58.9
click at [741, 162] on img at bounding box center [779, 161] width 280 height 233
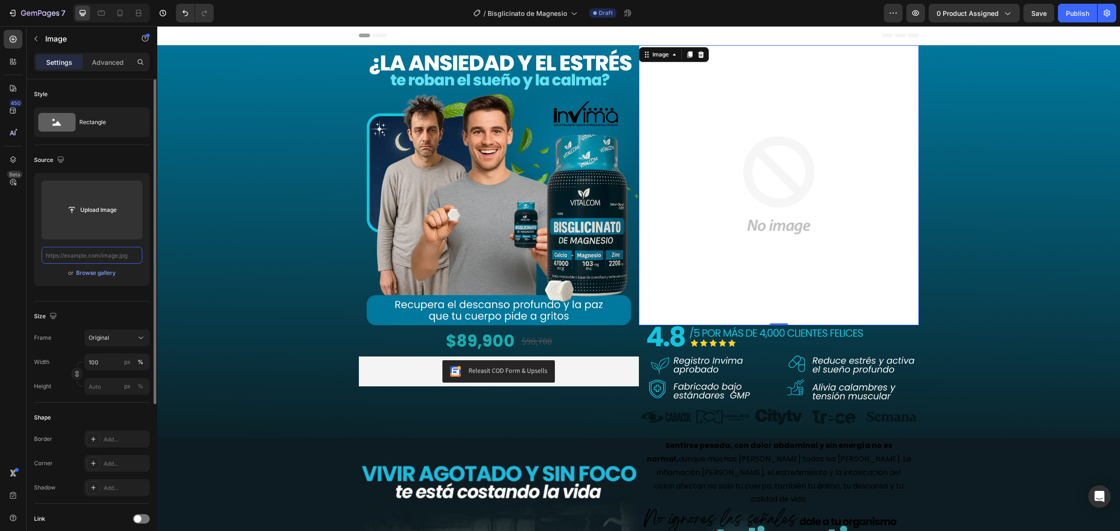
scroll to position [0, 0]
paste input "https://cdn.shopify.com/s/files/1/0684/5536/6907/files/AnyConv.com__biglicinato…"
type input "https://cdn.shopify.com/s/files/1/0684/5536/6907/files/AnyConv.com__biglicinato…"
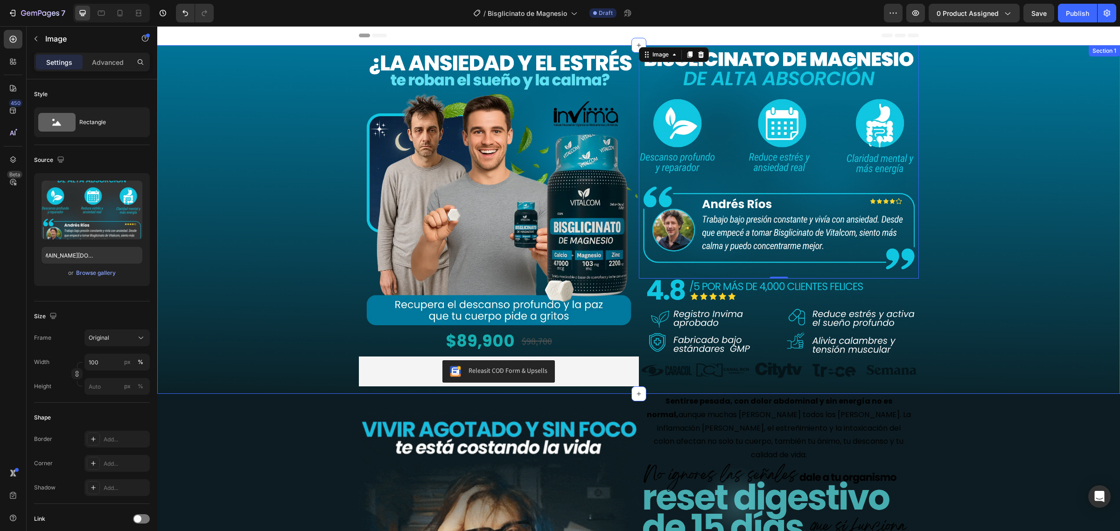
click at [292, 279] on div "Image $89,900 Product Price Product Price $98,700 Product Price Product Price R…" at bounding box center [638, 219] width 963 height 349
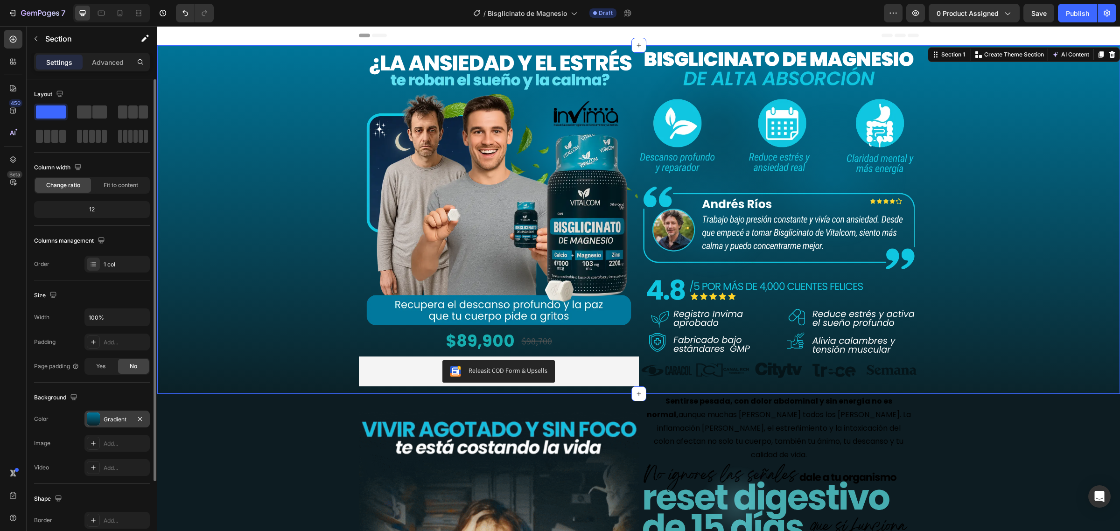
click at [101, 423] on div "Gradient" at bounding box center [116, 419] width 65 height 17
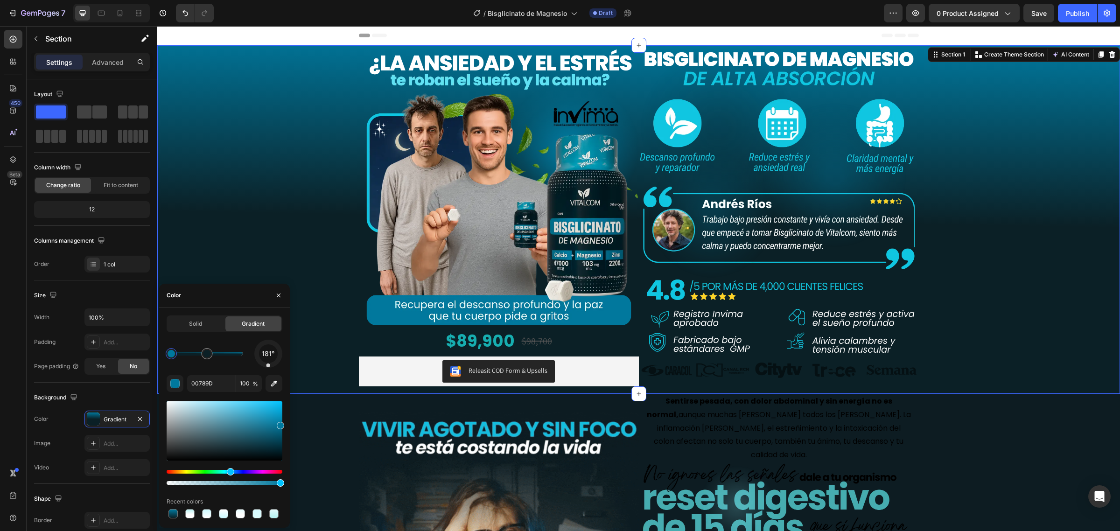
drag, startPoint x: 236, startPoint y: 349, endPoint x: 208, endPoint y: 353, distance: 28.7
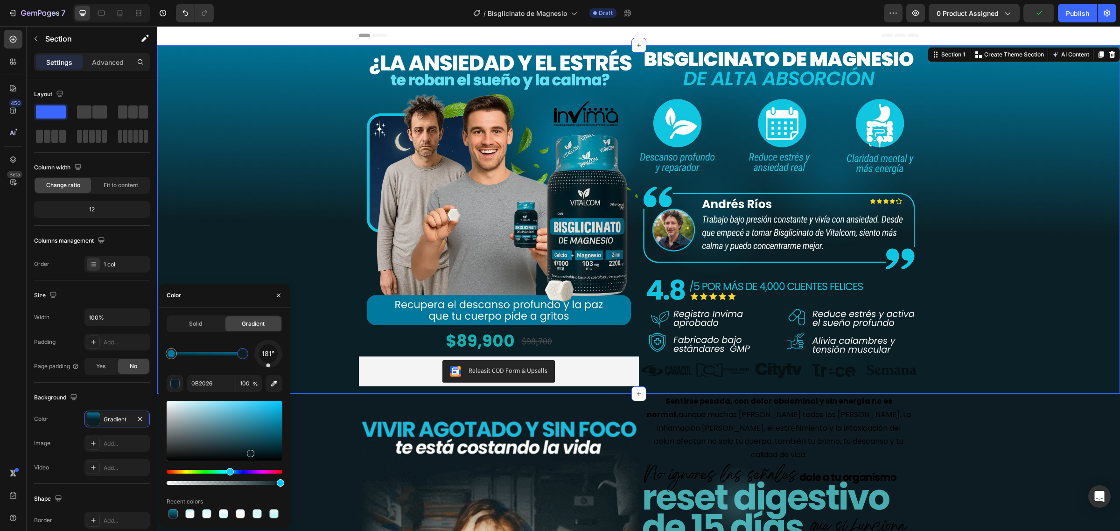
drag, startPoint x: 201, startPoint y: 356, endPoint x: 280, endPoint y: 369, distance: 80.0
click at [280, 369] on div "181° 0B2026 100 % Recent colors" at bounding box center [225, 430] width 116 height 181
type input "00789D"
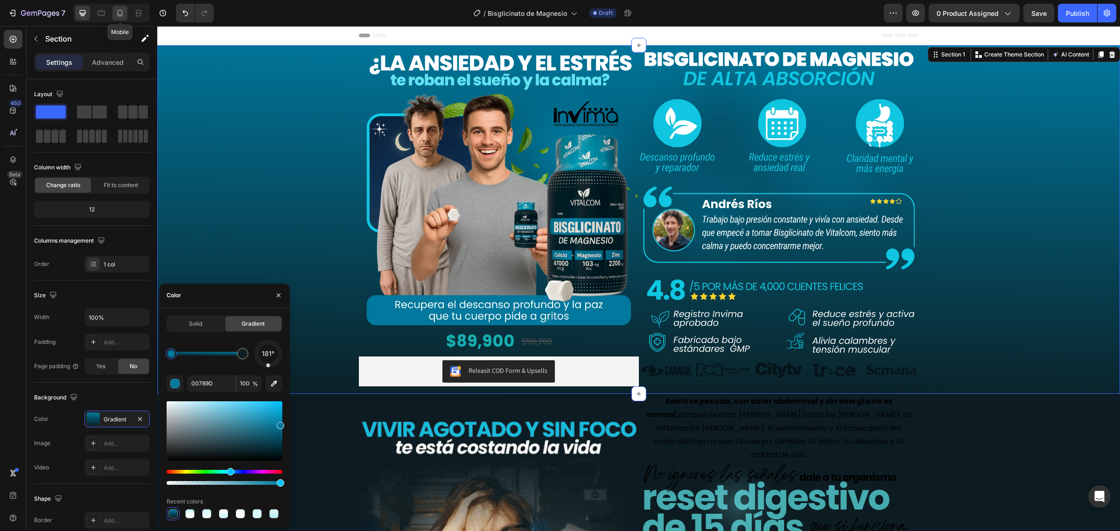
click at [121, 12] on icon at bounding box center [119, 12] width 9 height 9
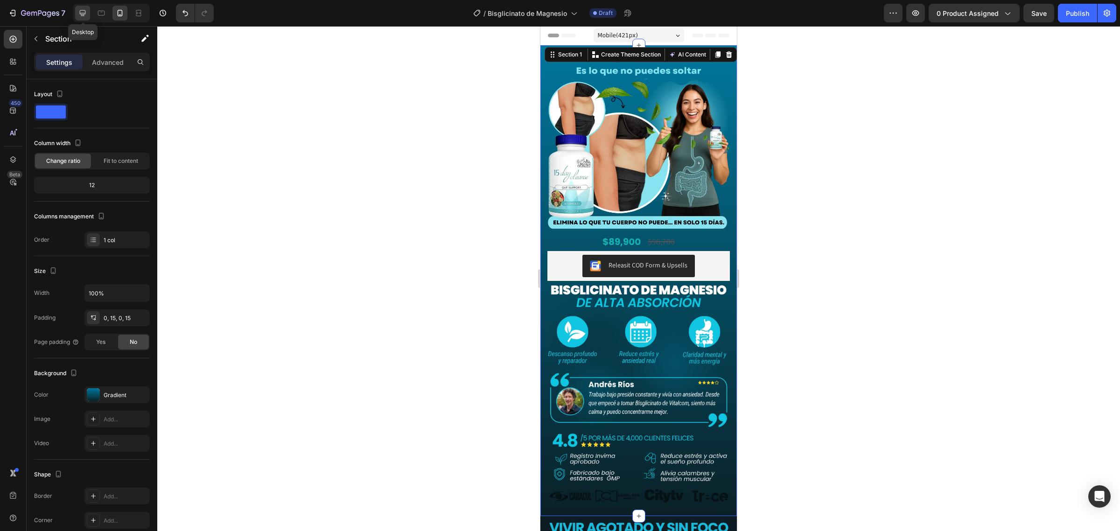
click at [82, 12] on icon at bounding box center [82, 12] width 9 height 9
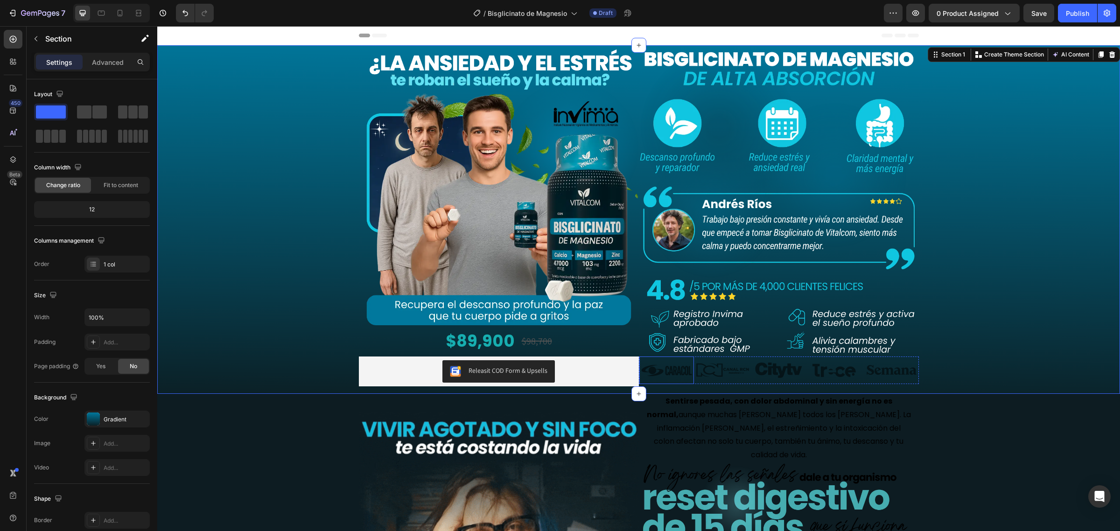
click at [668, 374] on img at bounding box center [667, 370] width 55 height 17
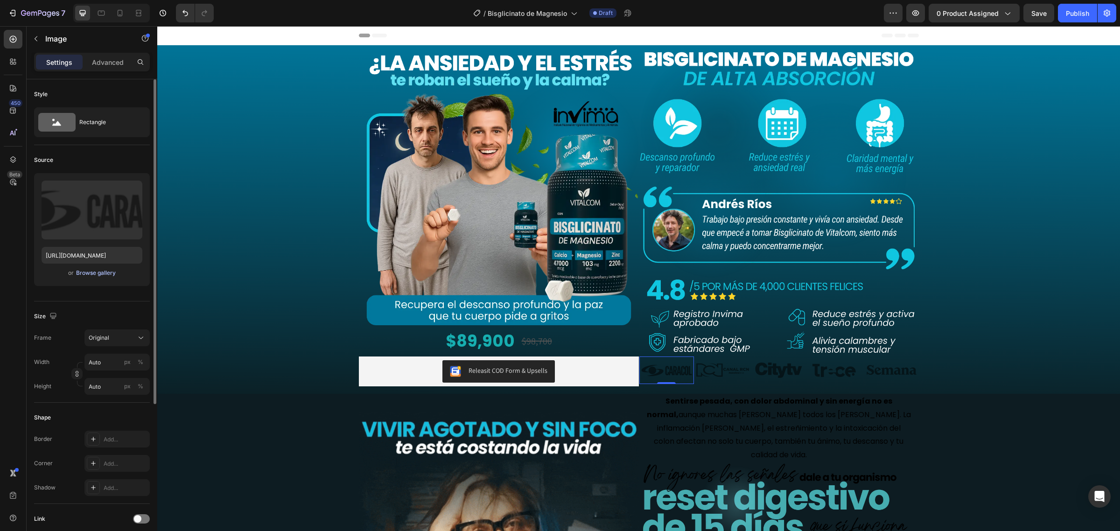
click at [101, 274] on div "Browse gallery" at bounding box center [96, 273] width 40 height 8
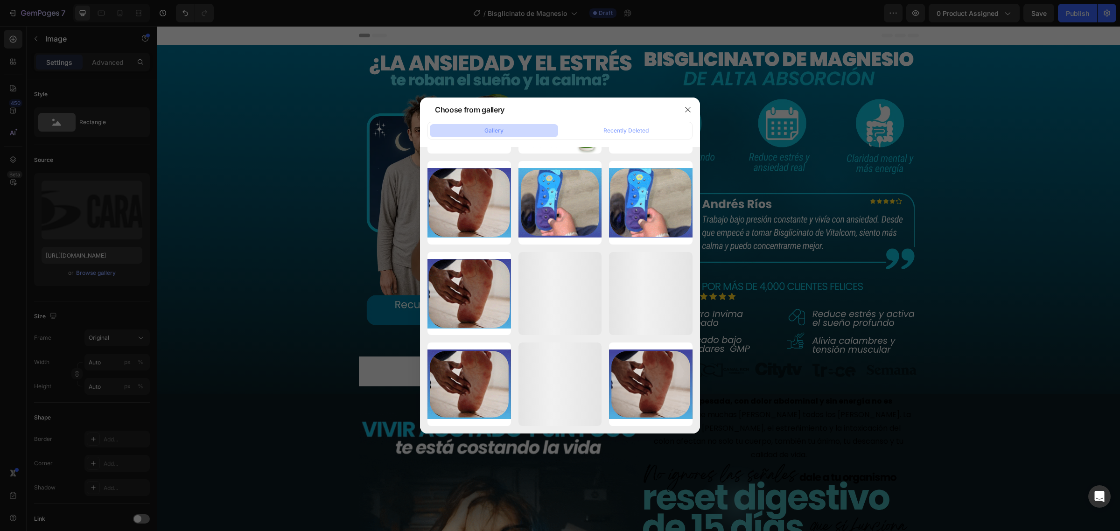
scroll to position [2466, 0]
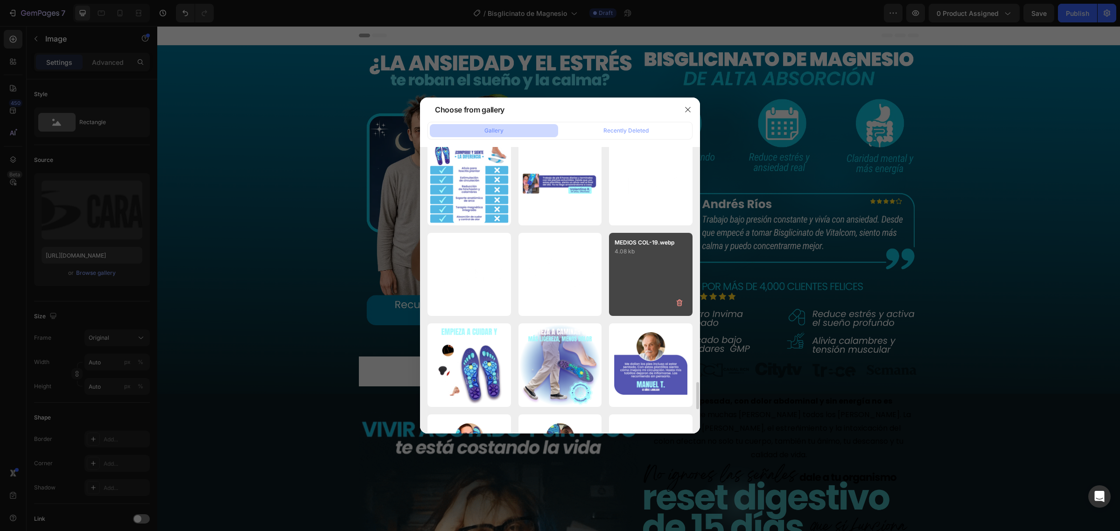
click at [627, 259] on div "MEDIOS COL-19.webp 4.08 kb" at bounding box center [651, 275] width 84 height 84
type input "https://cdn.shopify.com/s/files/1/0684/5536/6907/files/gempages_501248660210713…"
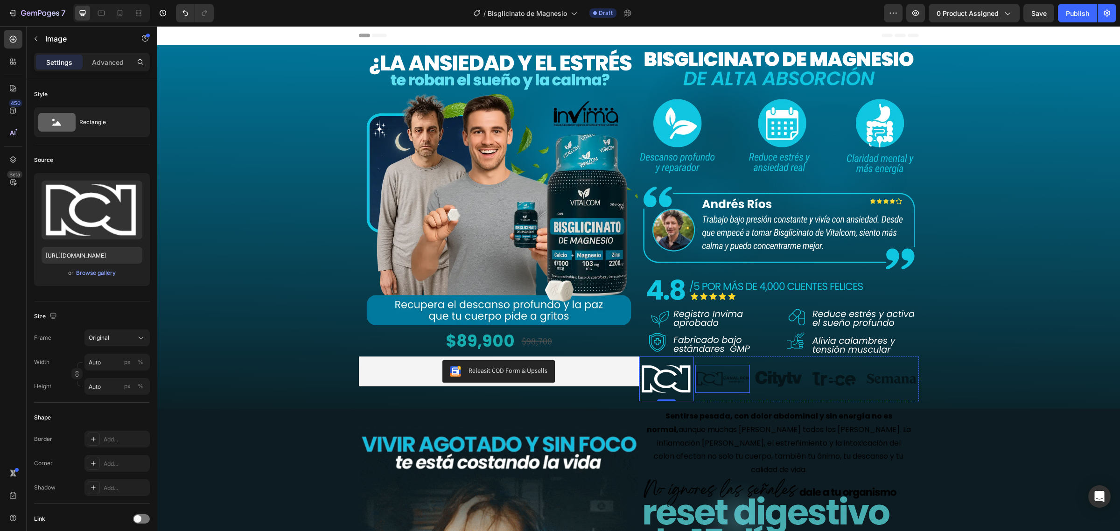
click at [712, 371] on img at bounding box center [723, 379] width 55 height 17
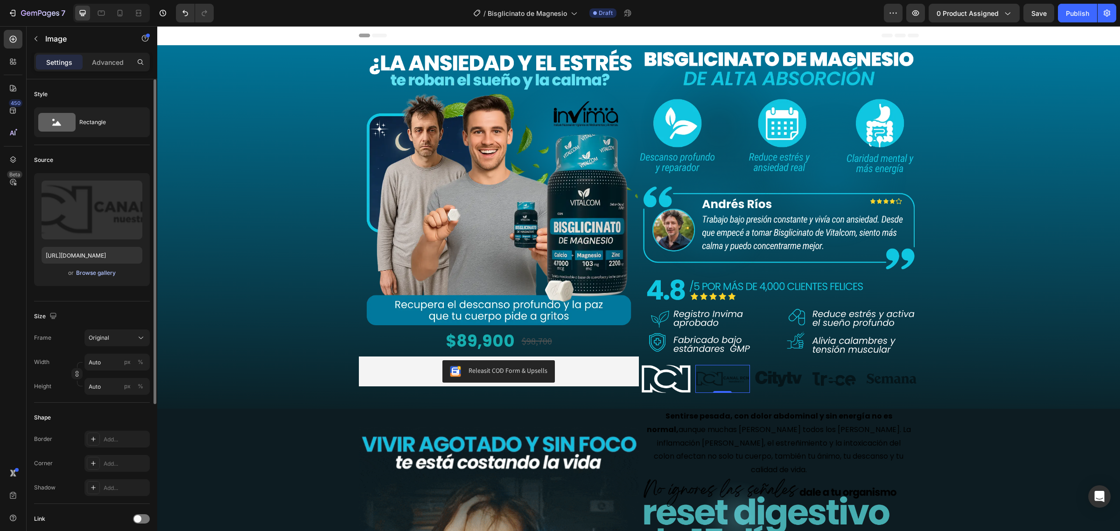
click at [106, 275] on div "Browse gallery" at bounding box center [96, 273] width 40 height 8
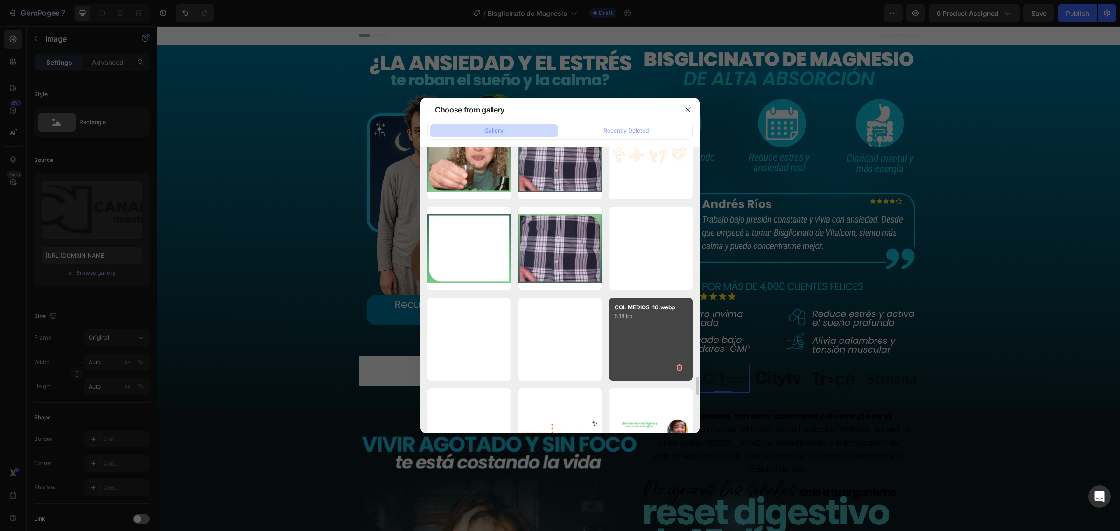
scroll to position [3641, 0]
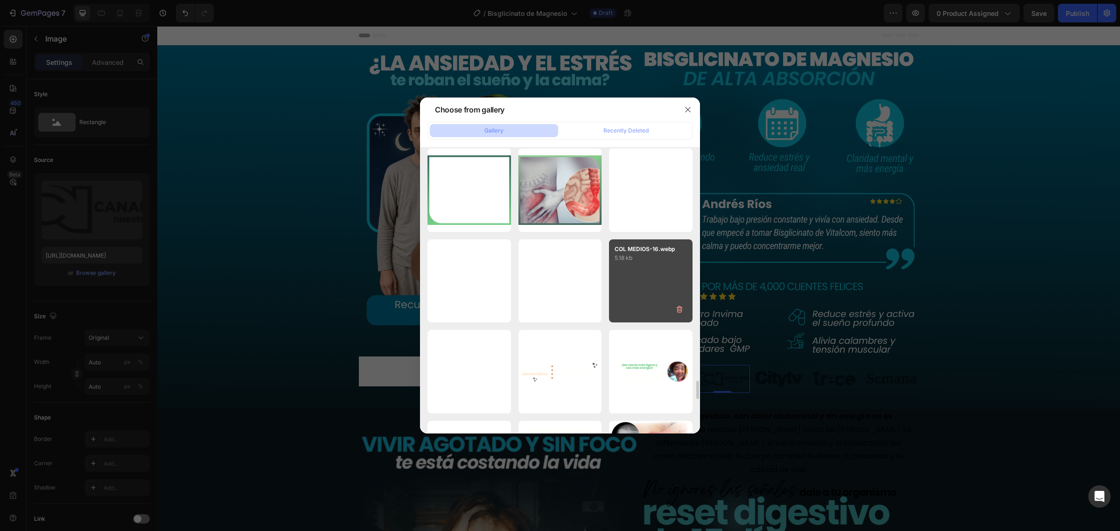
click at [619, 289] on div "COL MEDIOS-16.webp 5.18 kb" at bounding box center [651, 281] width 84 height 84
type input "https://cdn.shopify.com/s/files/1/0684/5536/6907/files/gempages_501248660210713…"
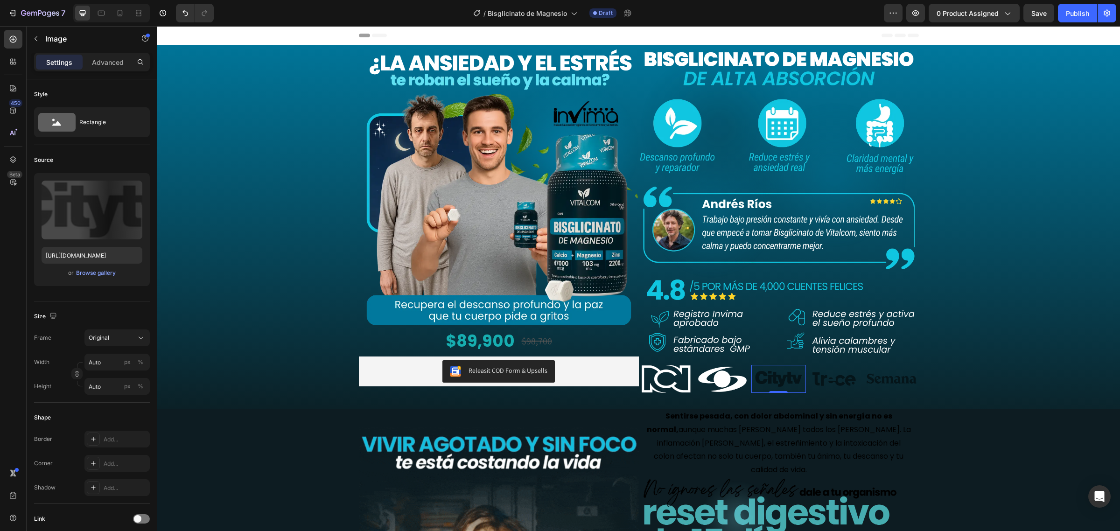
click at [794, 378] on img at bounding box center [779, 379] width 55 height 17
click at [108, 268] on button "Browse gallery" at bounding box center [96, 272] width 41 height 9
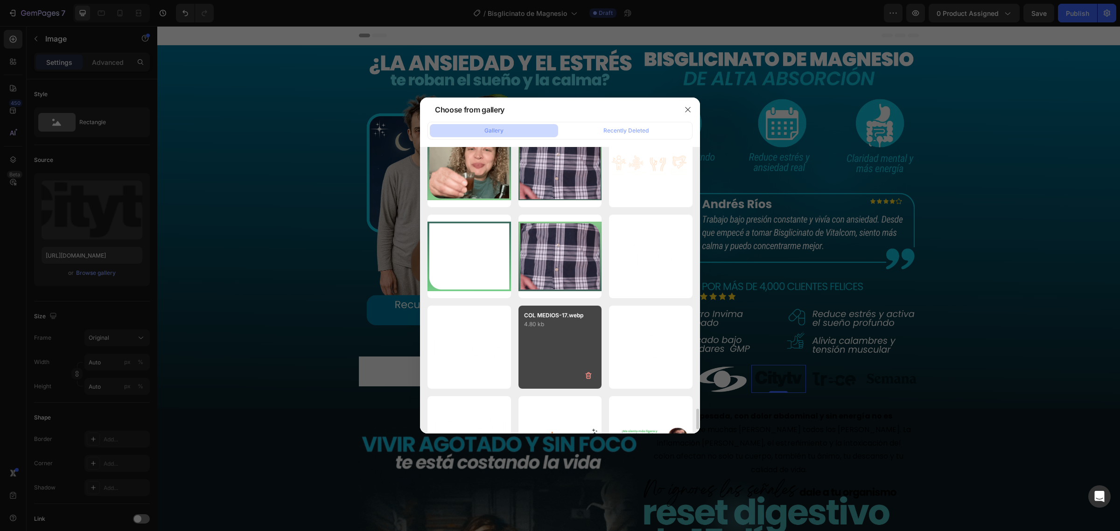
scroll to position [3628, 0]
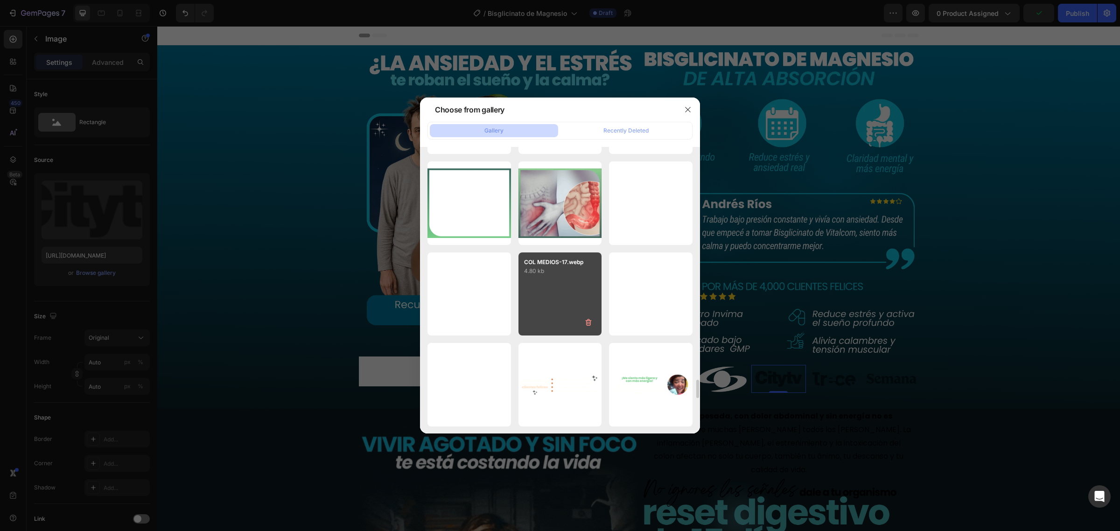
click at [589, 296] on div "COL MEDIOS-17.webp 4.80 kb" at bounding box center [561, 295] width 84 height 84
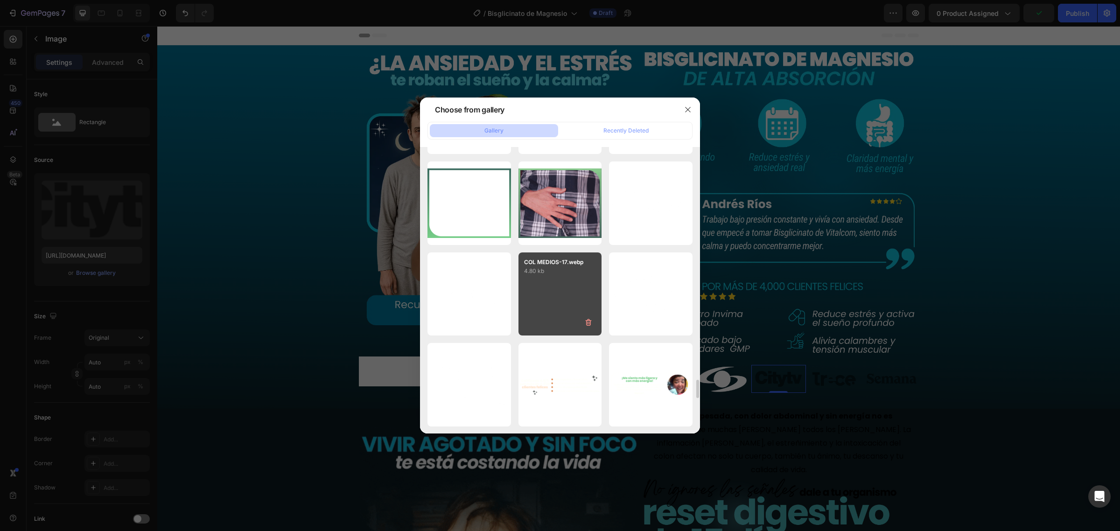
type input "https://cdn.shopify.com/s/files/1/0684/5536/6907/files/gempages_501248660210713…"
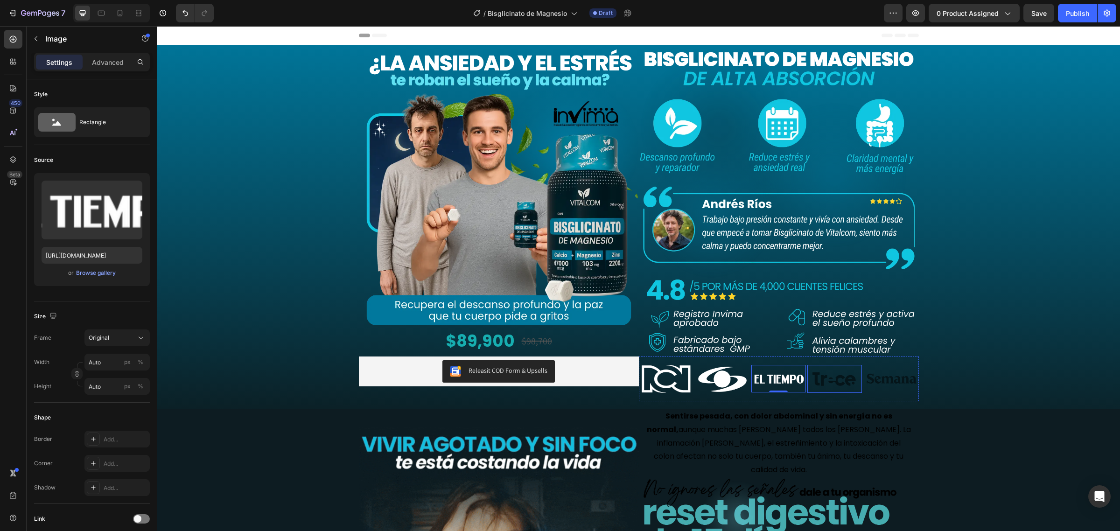
click at [824, 387] on div "Image" at bounding box center [835, 379] width 55 height 28
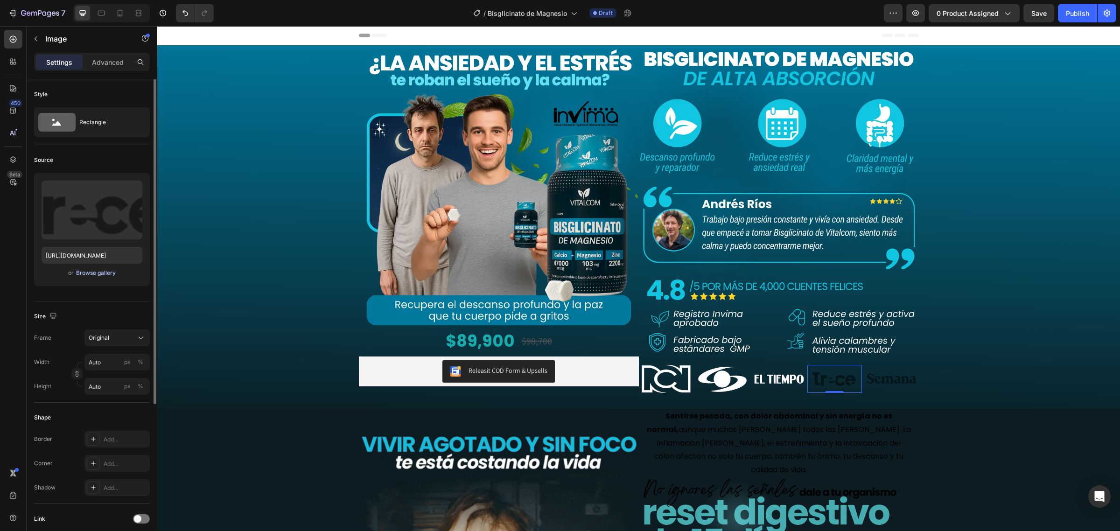
click at [107, 276] on div "Browse gallery" at bounding box center [96, 273] width 40 height 8
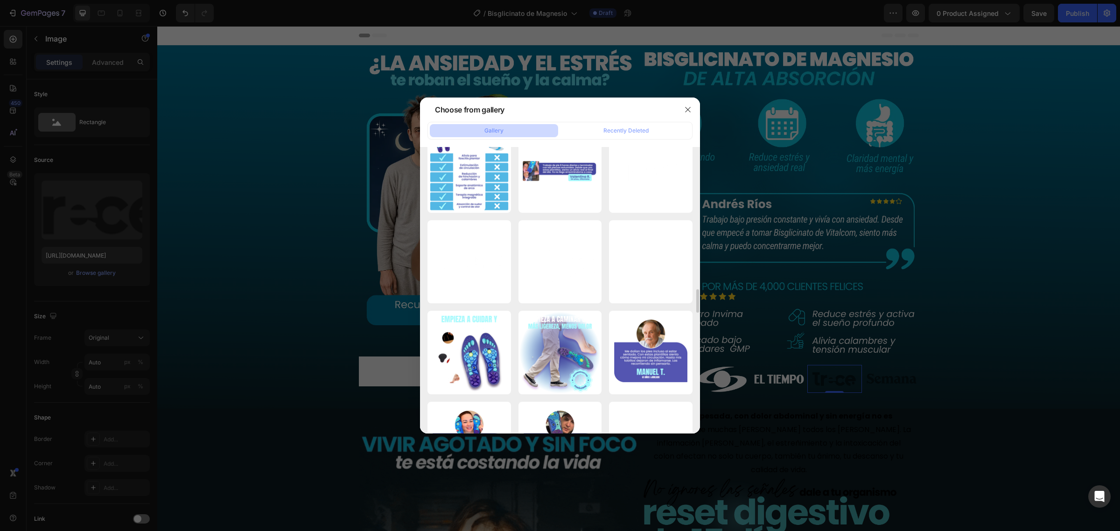
scroll to position [2420, 0]
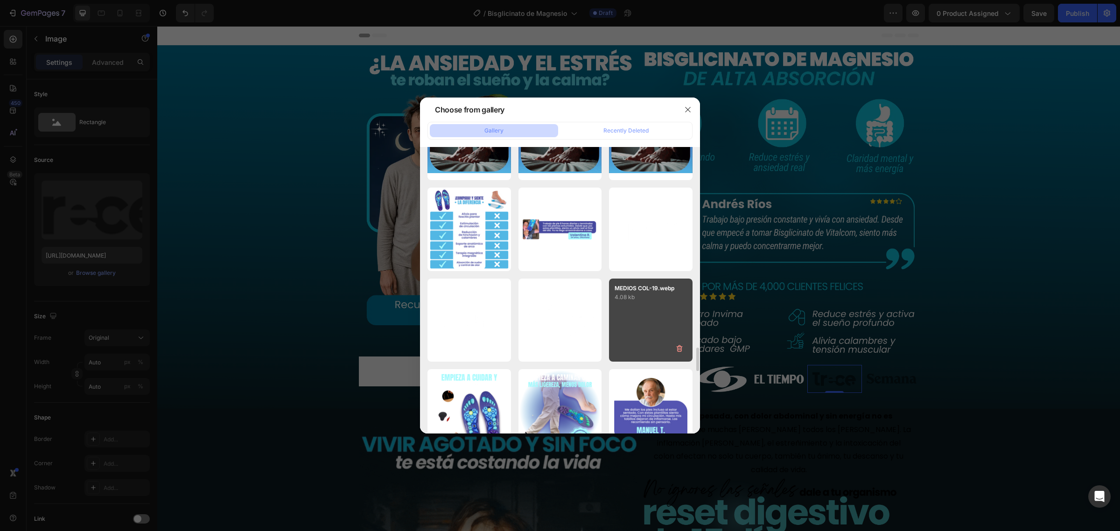
click at [638, 311] on div "MEDIOS COL-19.webp 4.08 kb" at bounding box center [651, 321] width 84 height 84
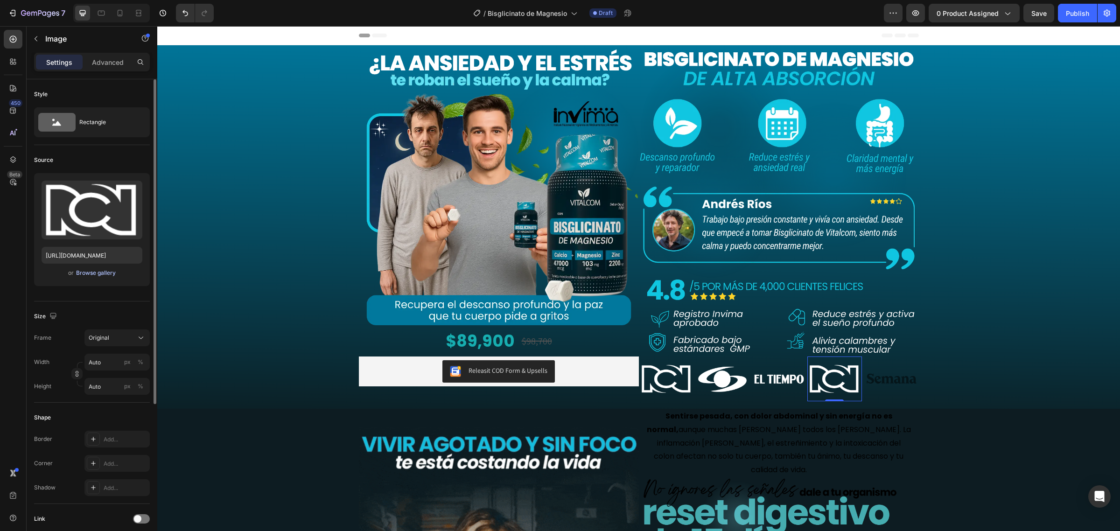
click at [113, 274] on div "Browse gallery" at bounding box center [96, 273] width 40 height 8
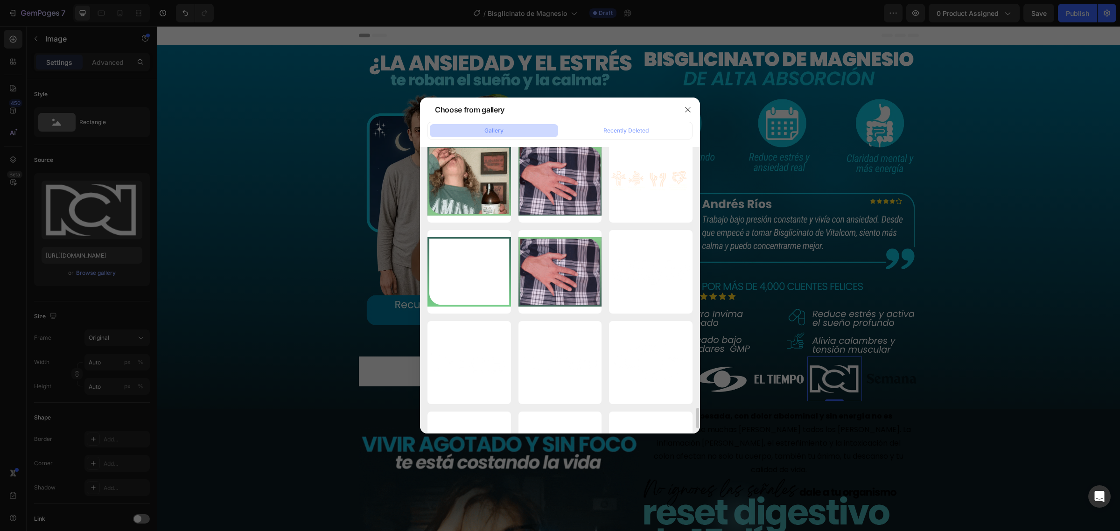
scroll to position [3618, 0]
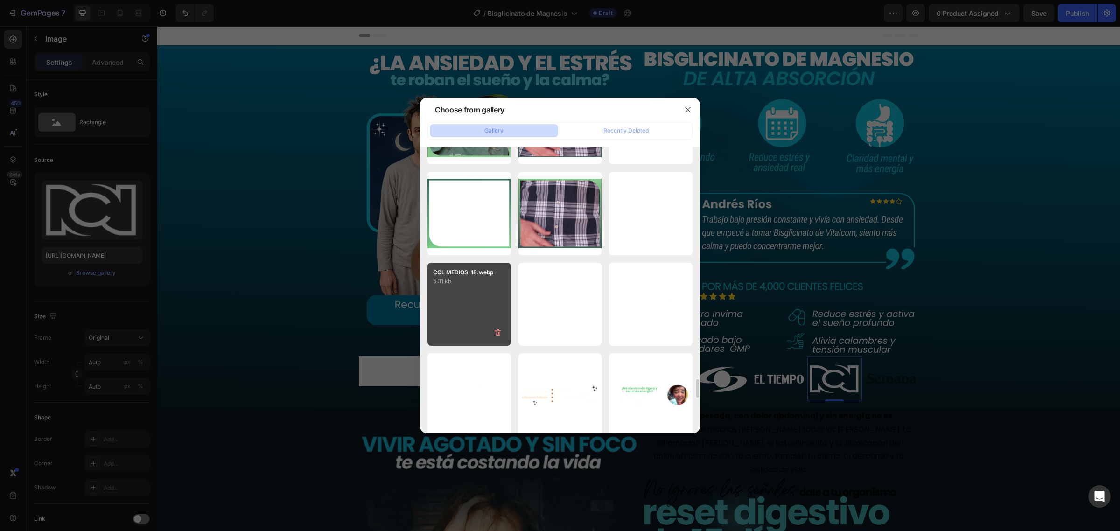
click at [486, 311] on div "COL MEDIOS-18.webp 5.31 kb" at bounding box center [470, 305] width 84 height 84
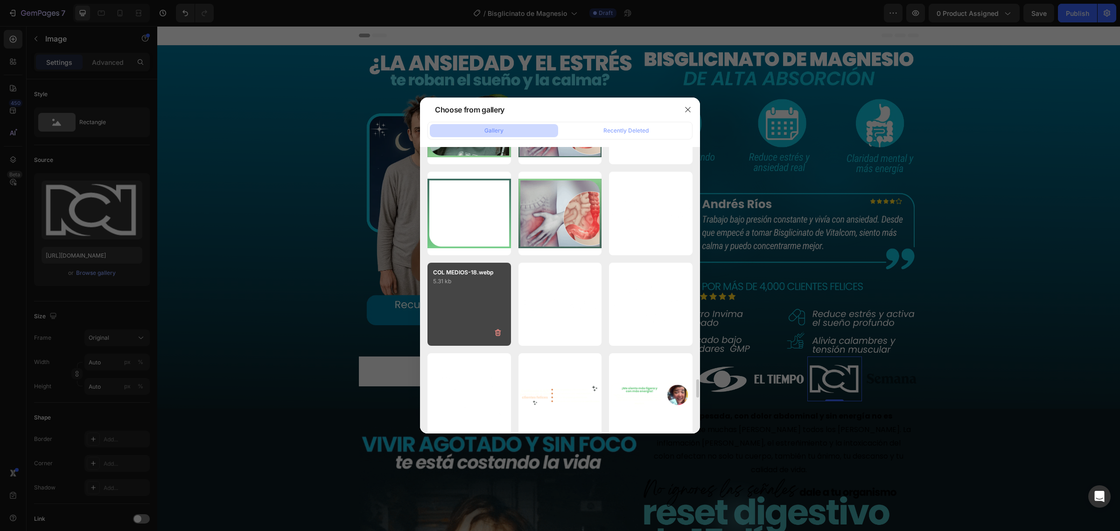
type input "https://cdn.shopify.com/s/files/1/0684/5536/6907/files/gempages_501248660210713…"
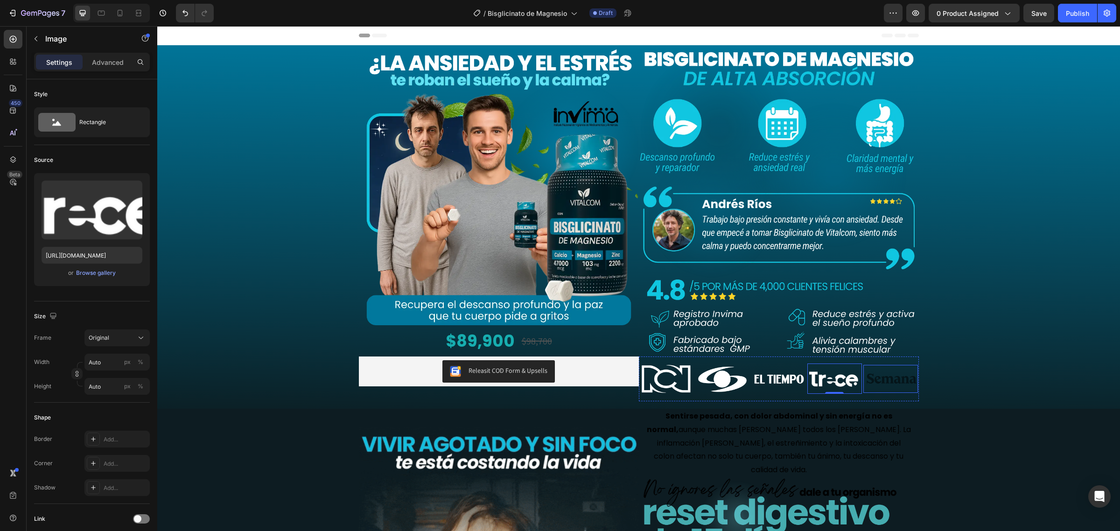
click at [881, 388] on div "Image" at bounding box center [891, 379] width 55 height 28
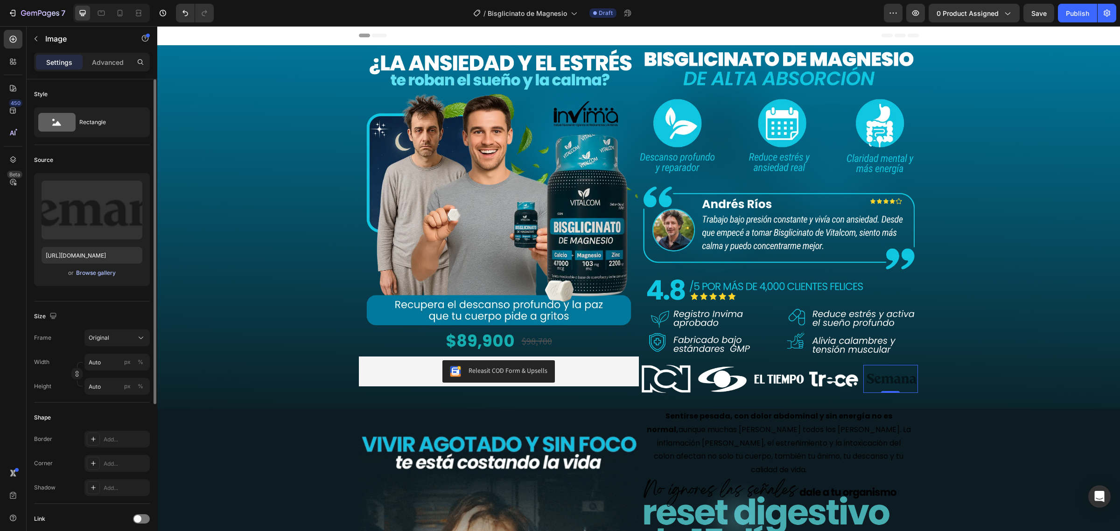
click at [107, 271] on div "Browse gallery" at bounding box center [96, 273] width 40 height 8
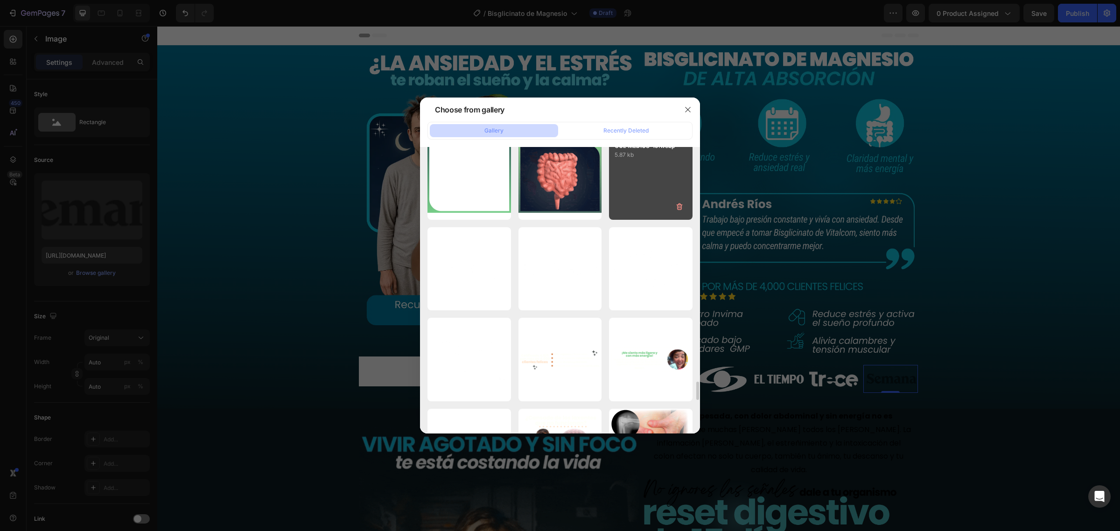
scroll to position [3595, 0]
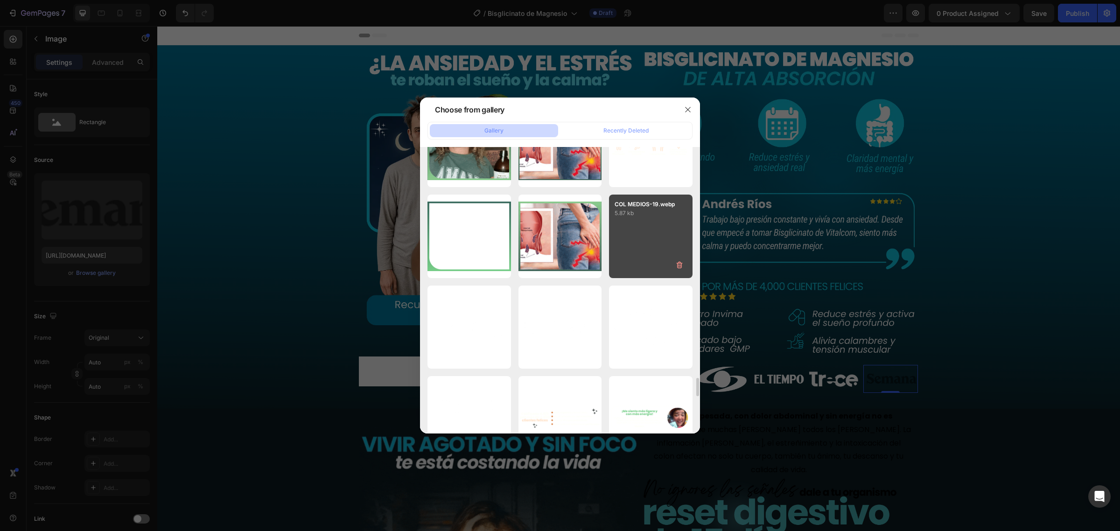
click at [627, 218] on div "COL MEDIOS-19.webp 5.87 kb" at bounding box center [651, 237] width 84 height 84
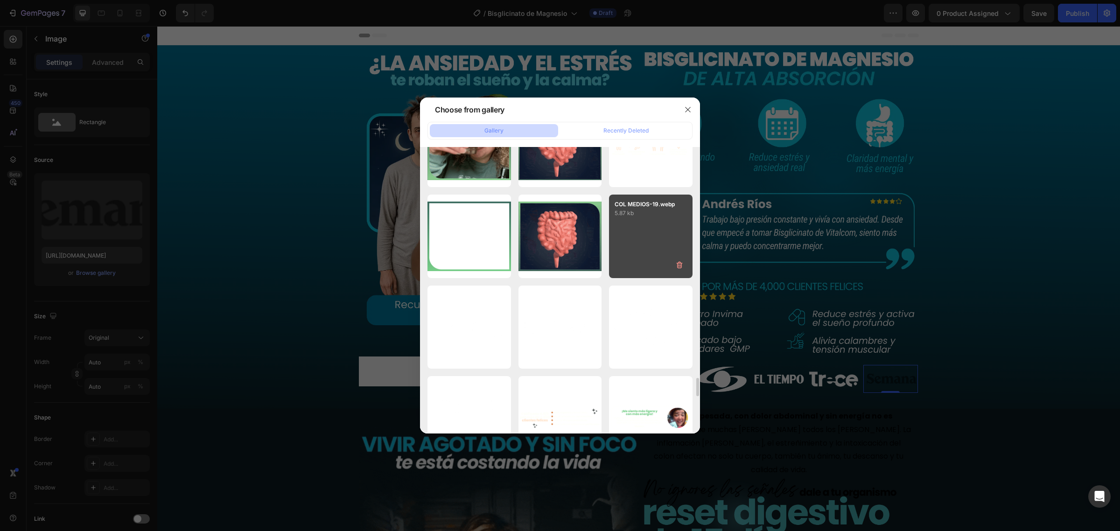
type input "https://cdn.shopify.com/s/files/1/0684/5536/6907/files/gempages_501248660210713…"
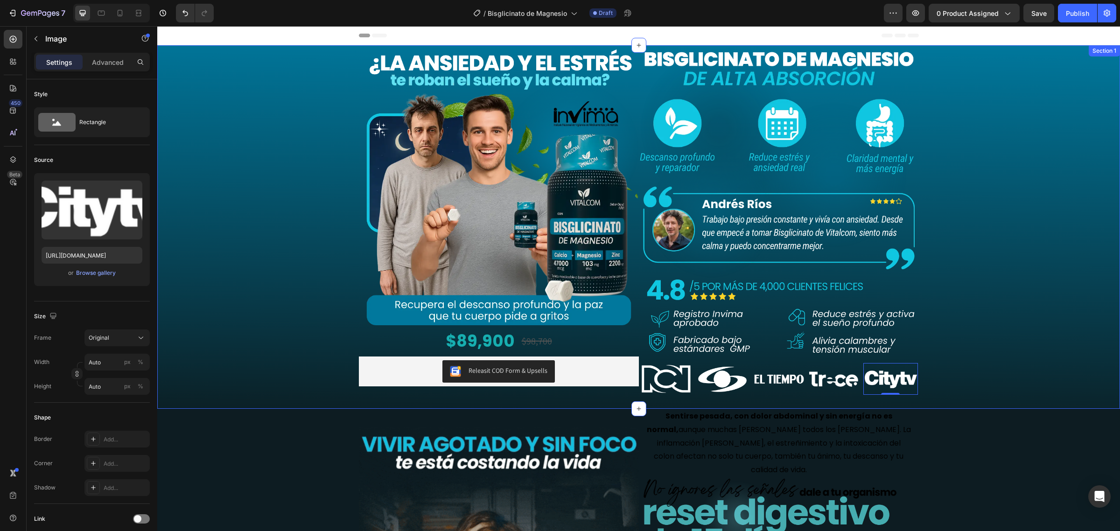
click at [997, 332] on div "Image $89,900 Product Price Product Price $98,700 Product Price Product Price R…" at bounding box center [638, 227] width 963 height 364
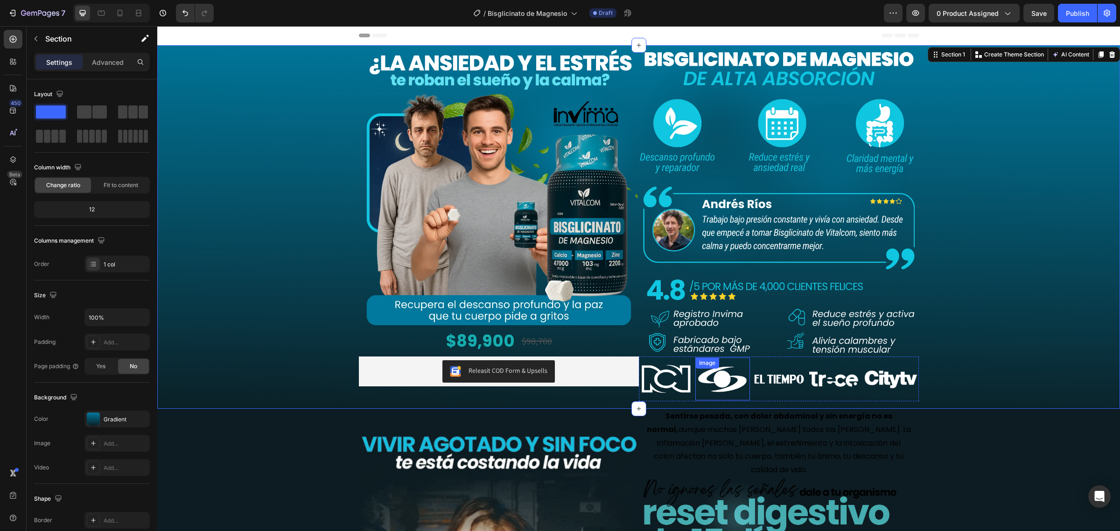
click at [727, 384] on img at bounding box center [723, 379] width 55 height 32
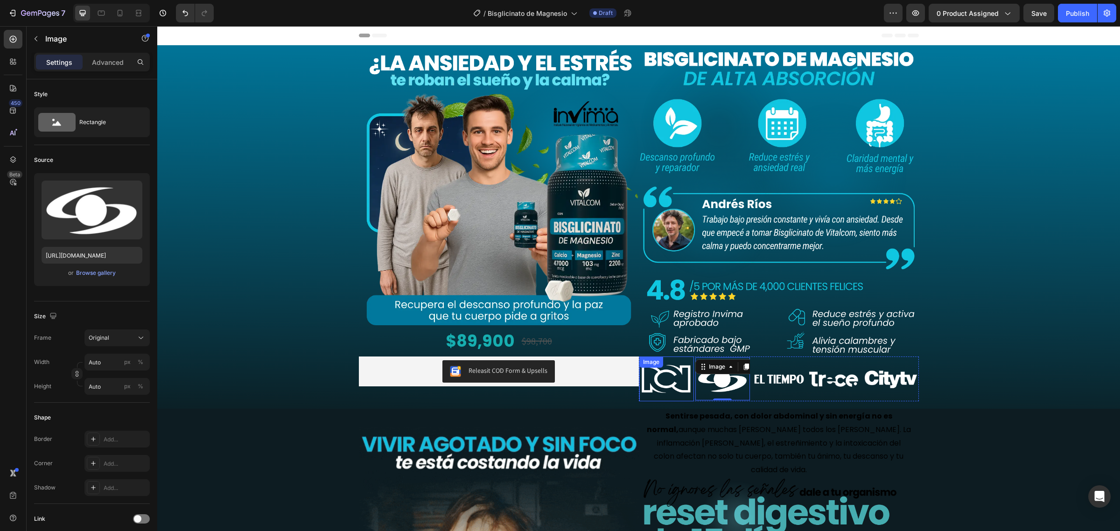
click at [677, 384] on img at bounding box center [667, 379] width 55 height 34
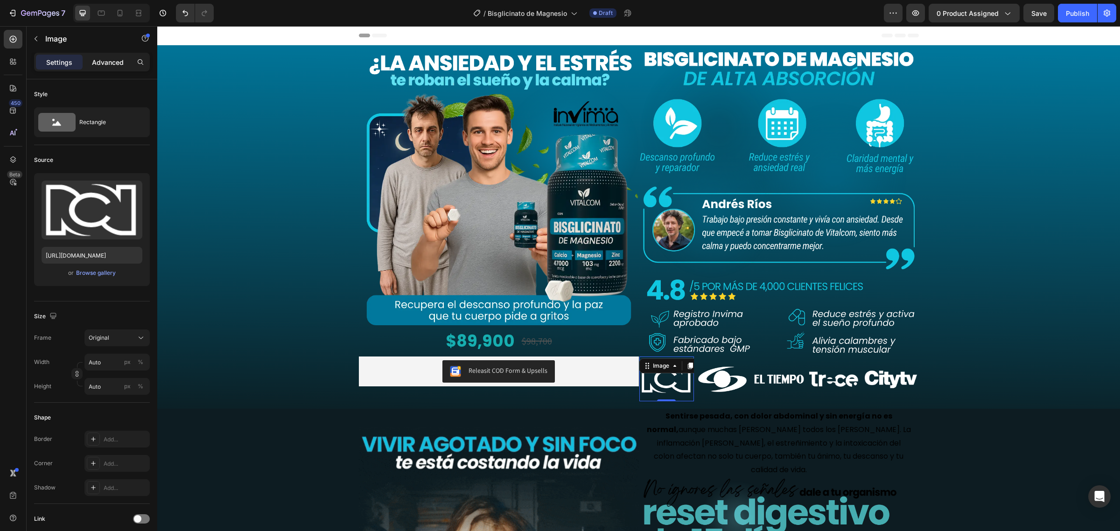
click at [92, 63] on p "Advanced" at bounding box center [108, 62] width 32 height 10
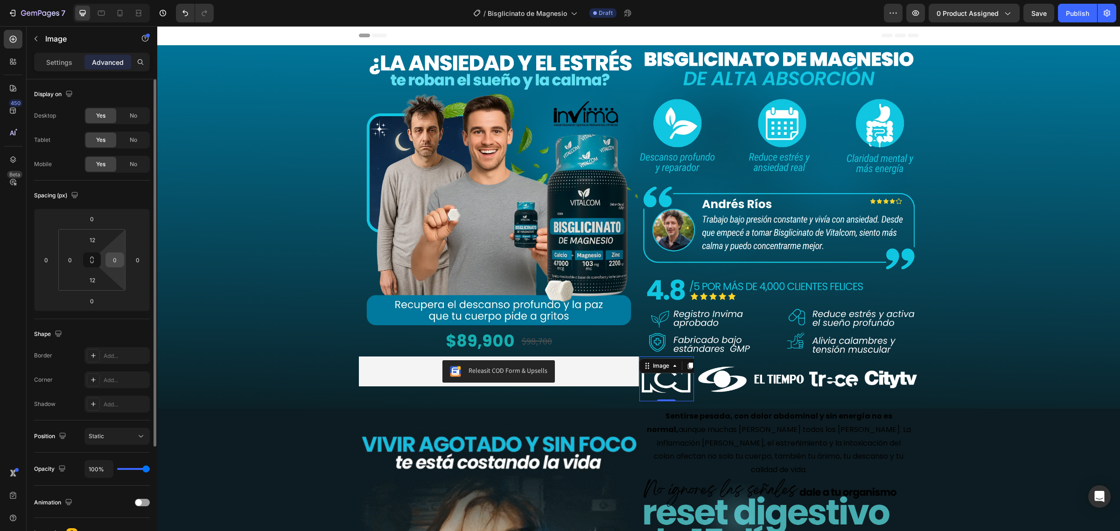
click at [115, 262] on input "0" at bounding box center [115, 260] width 14 height 14
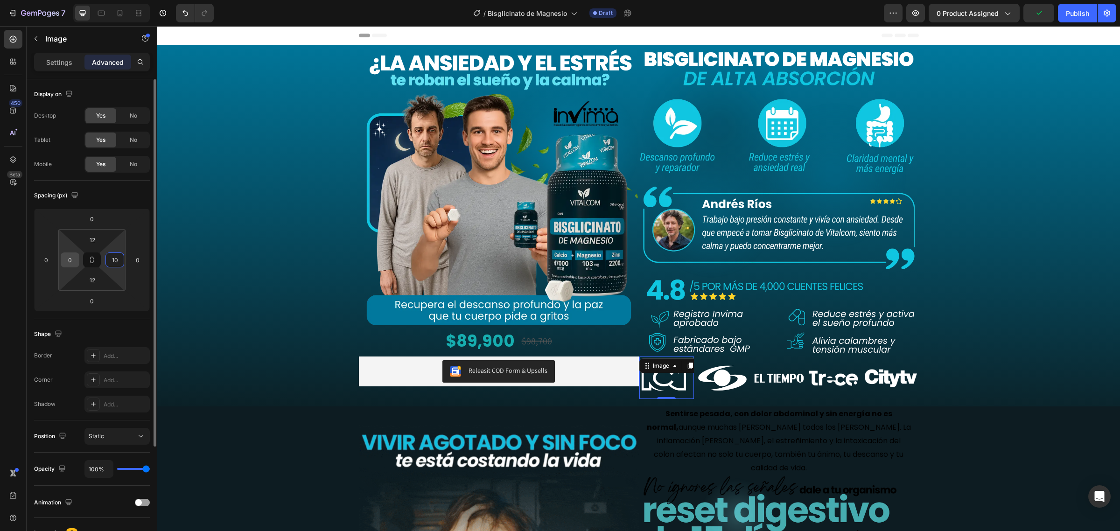
type input "10"
click at [68, 263] on input "0" at bounding box center [70, 260] width 14 height 14
type input "5"
click at [119, 260] on input "10" at bounding box center [115, 260] width 14 height 14
type input "5"
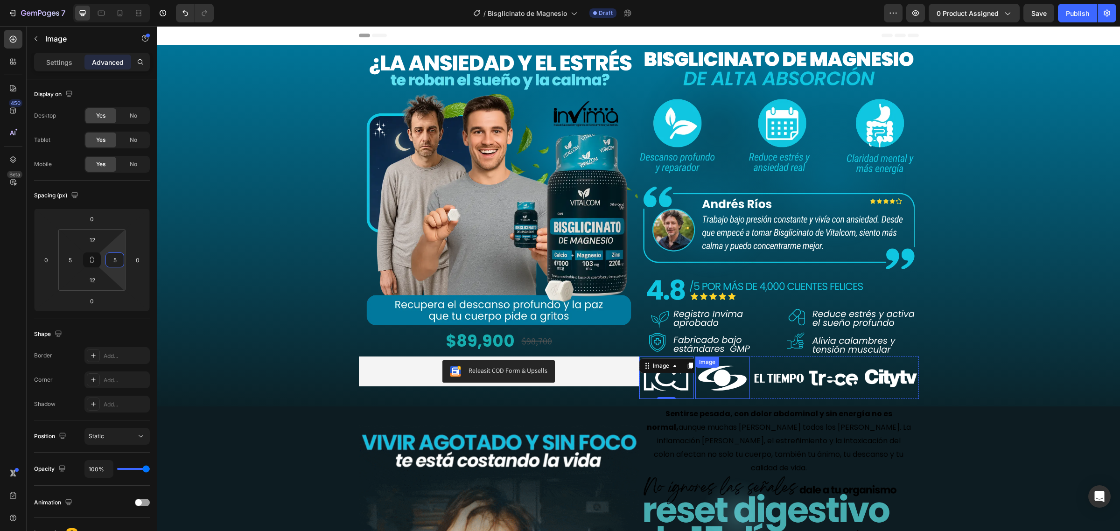
click at [738, 377] on img at bounding box center [723, 378] width 55 height 32
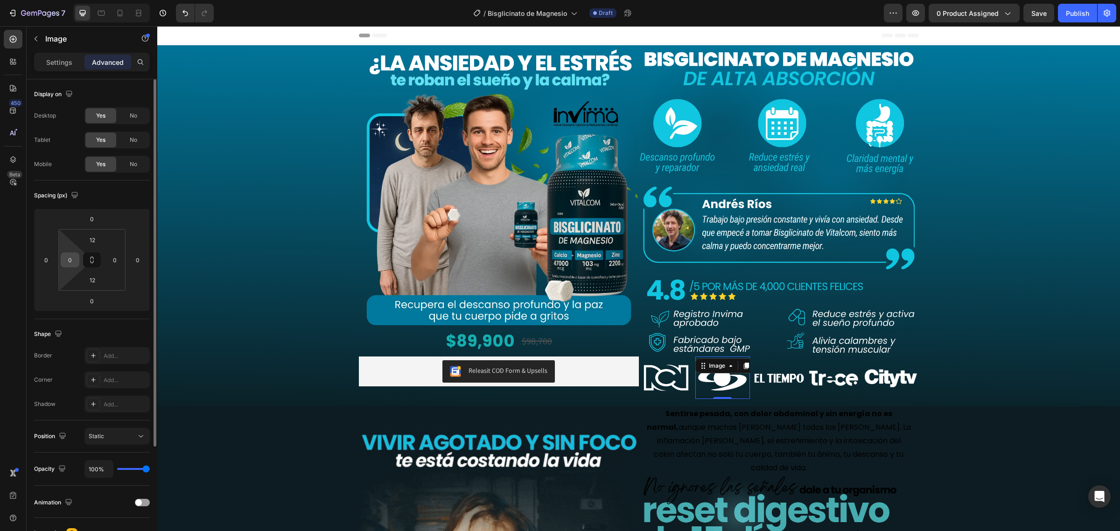
click at [77, 267] on div "0" at bounding box center [70, 260] width 19 height 15
click at [73, 263] on input "0" at bounding box center [70, 260] width 14 height 14
type input "5"
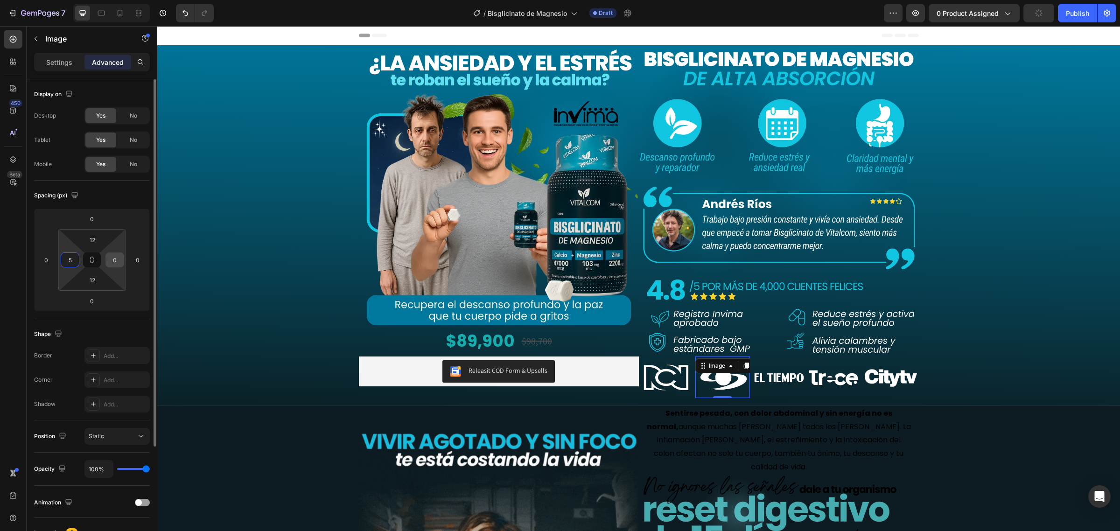
click at [113, 259] on input "0" at bounding box center [115, 260] width 14 height 14
type input "5"
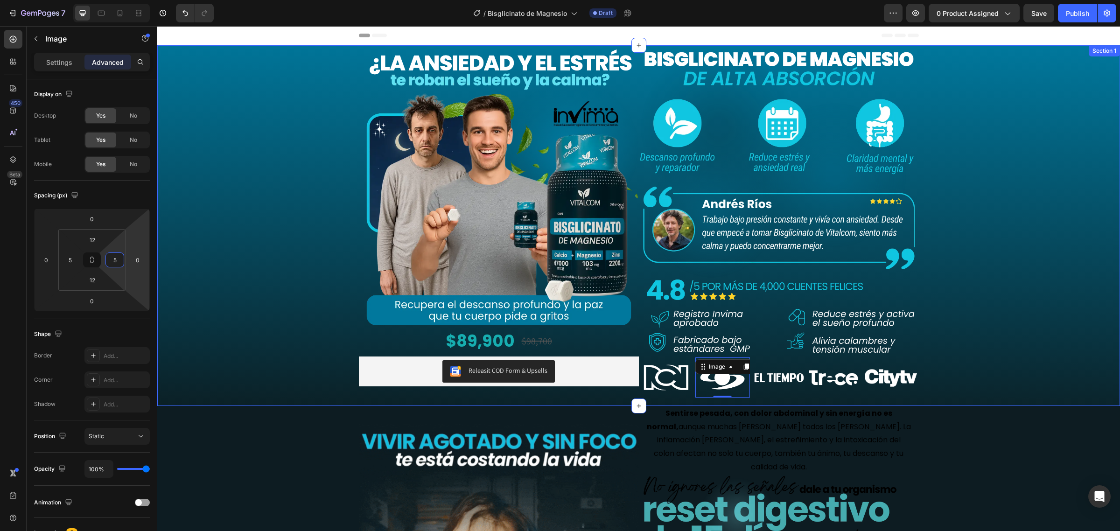
click at [979, 328] on div "Image $89,900 Product Price Product Price $98,700 Product Price Product Price R…" at bounding box center [638, 225] width 963 height 361
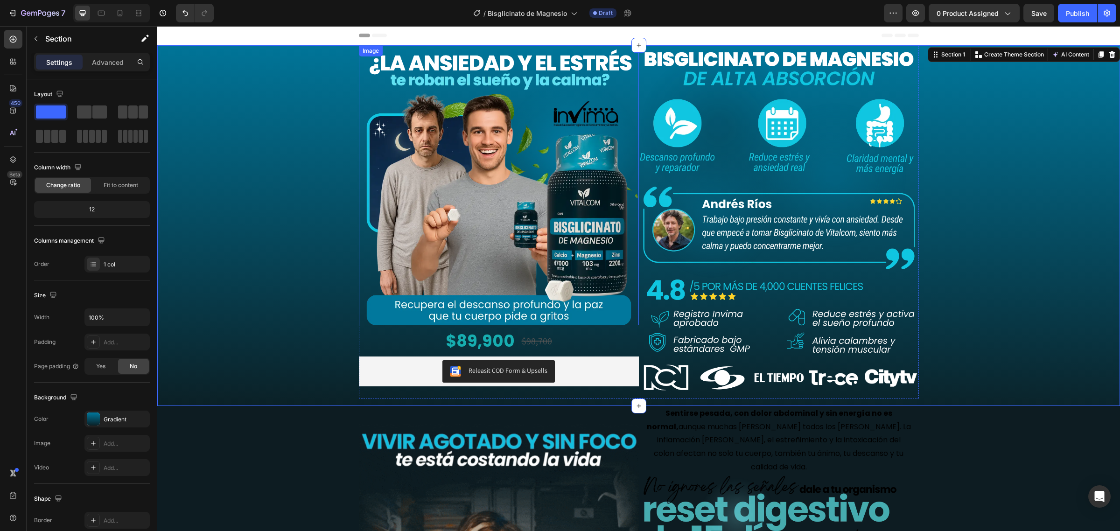
scroll to position [292, 0]
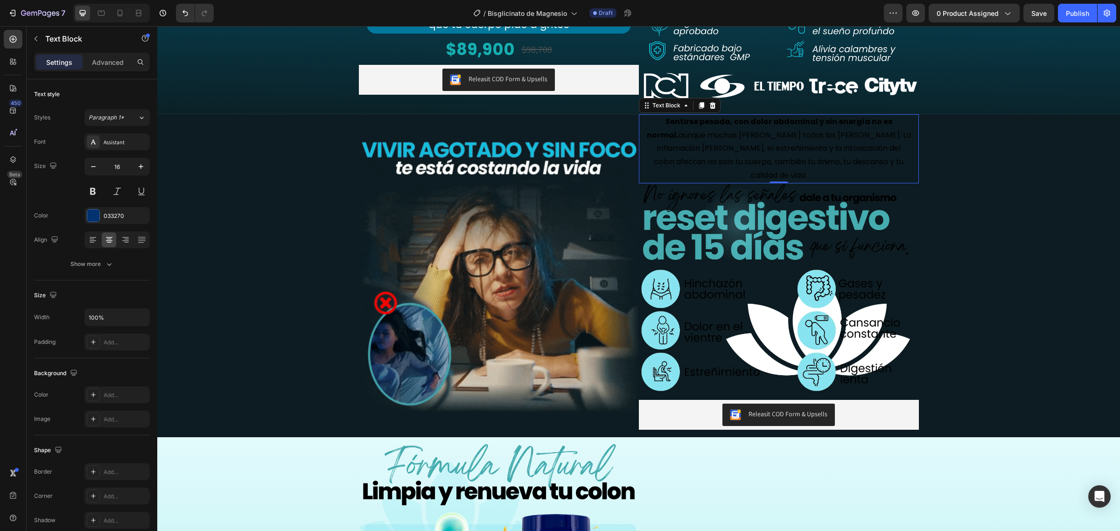
click at [804, 152] on span "Sentirse pesada, con dolor abdominal y sin energía no es normal, aunque muchas …" at bounding box center [779, 148] width 264 height 64
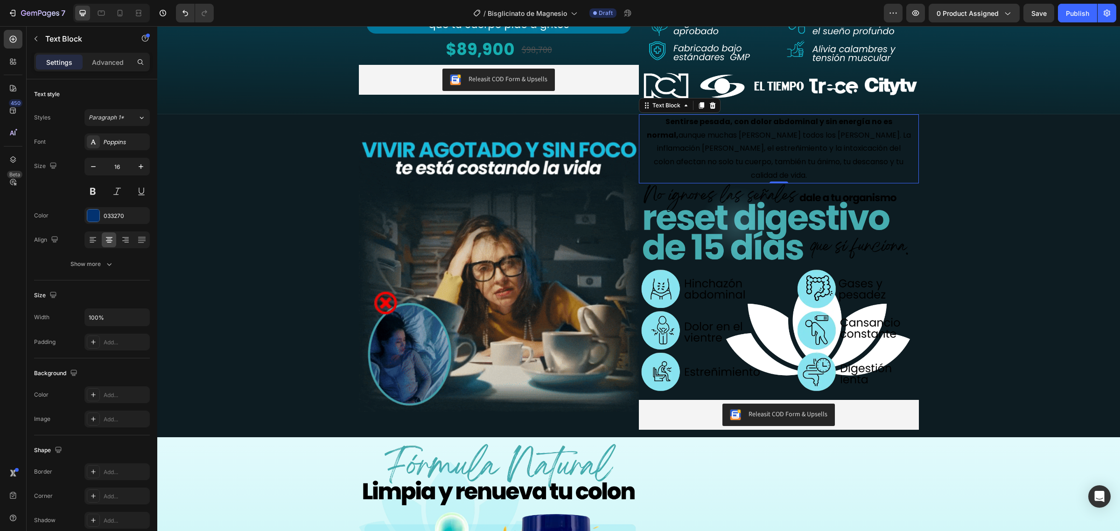
click at [781, 141] on p "Sentirse pesada, con dolor abdominal y sin energía no es normal, aunque muchas …" at bounding box center [779, 148] width 264 height 67
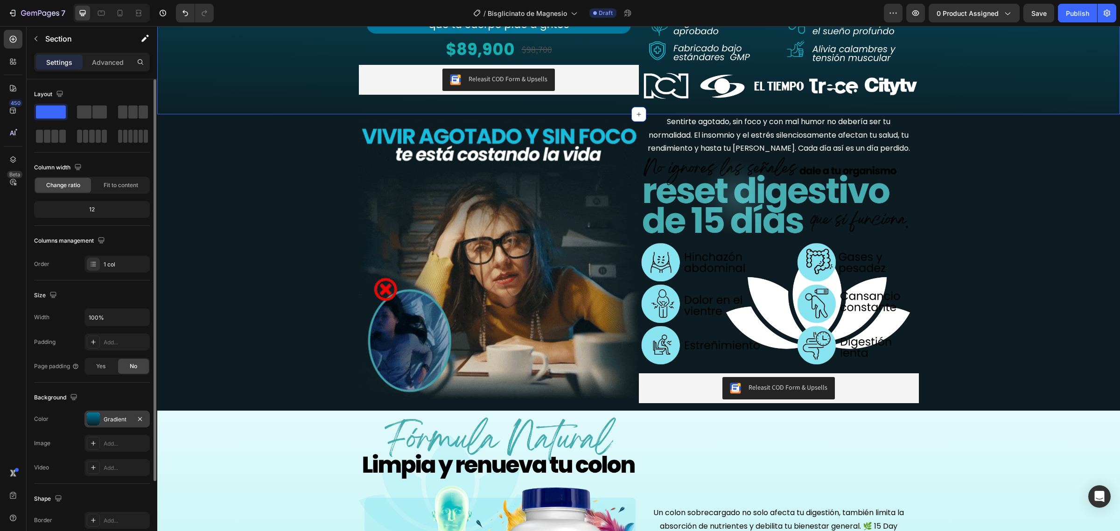
click at [107, 419] on div "Gradient" at bounding box center [117, 419] width 27 height 8
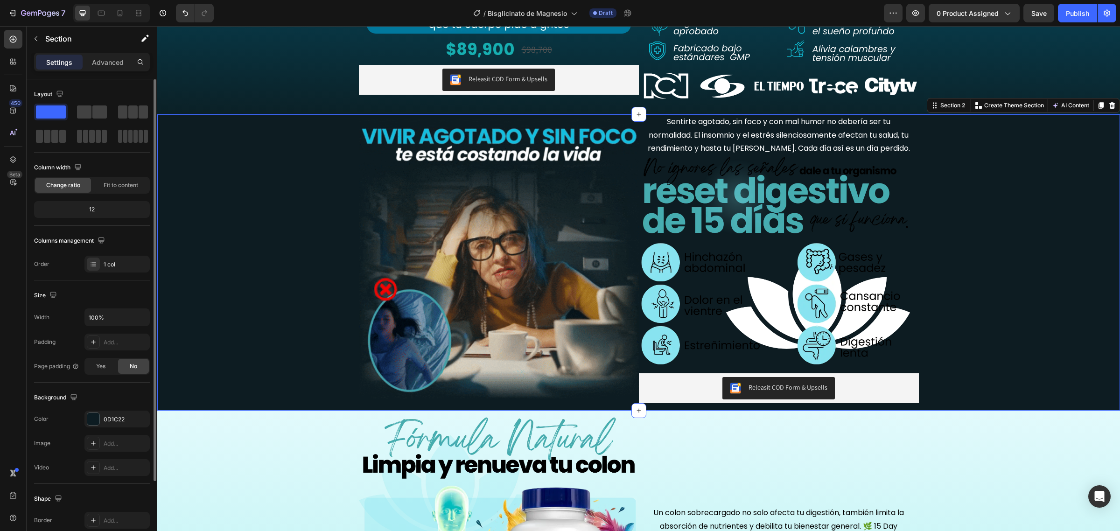
click at [332, 205] on div "Image Sentirte agotado, sin foco y con mal humor no debería ser tu normalidad. …" at bounding box center [638, 262] width 963 height 296
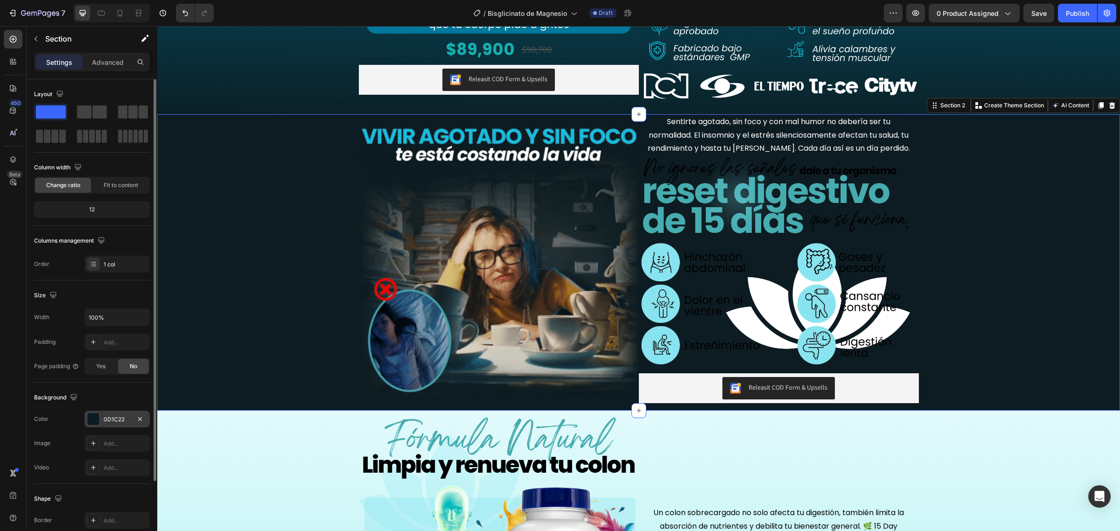
click at [110, 416] on div "0D1C22" at bounding box center [117, 419] width 27 height 8
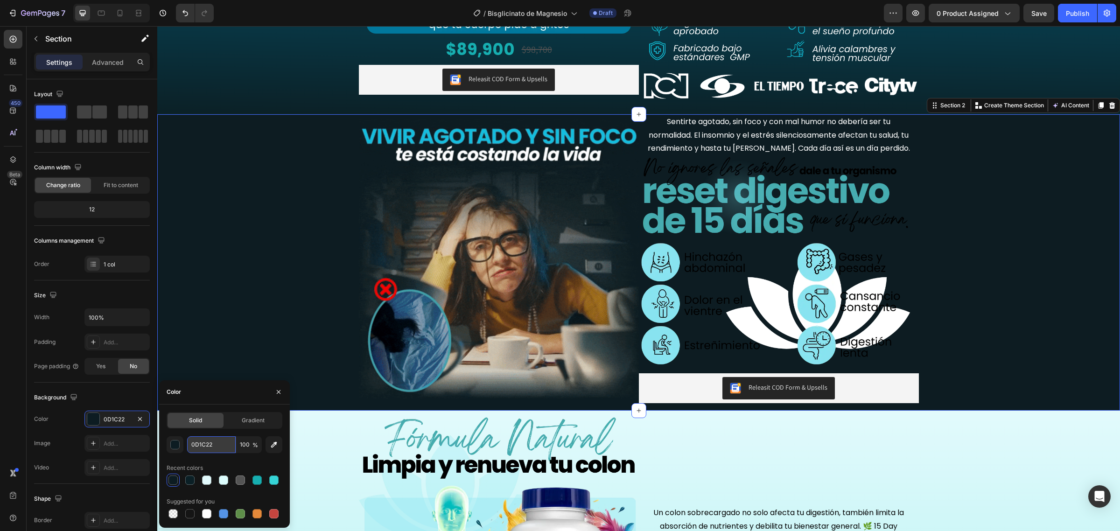
click at [228, 437] on input "0D1C22" at bounding box center [211, 444] width 49 height 17
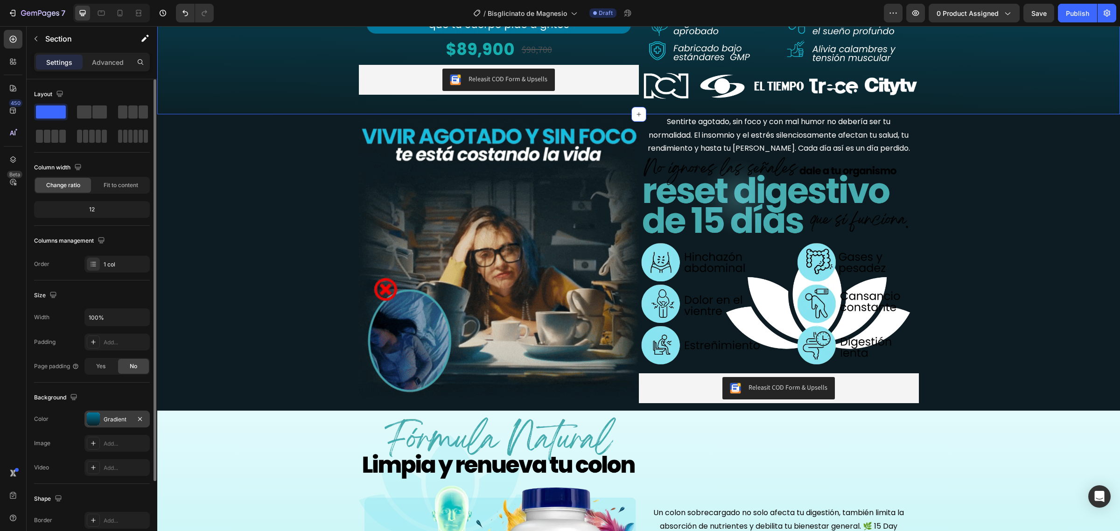
click at [117, 418] on div "Gradient" at bounding box center [117, 419] width 27 height 8
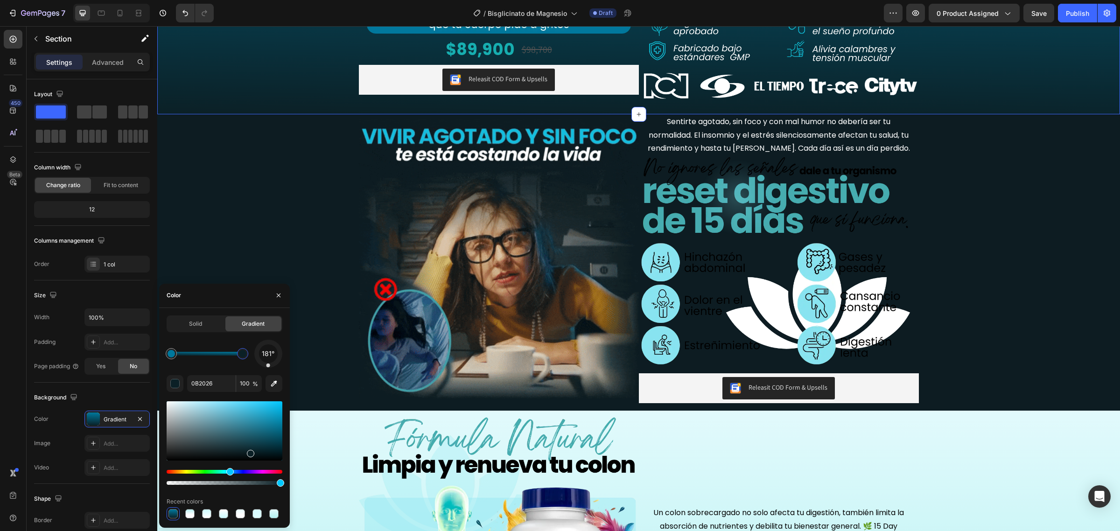
click at [240, 355] on div at bounding box center [242, 353] width 7 height 7
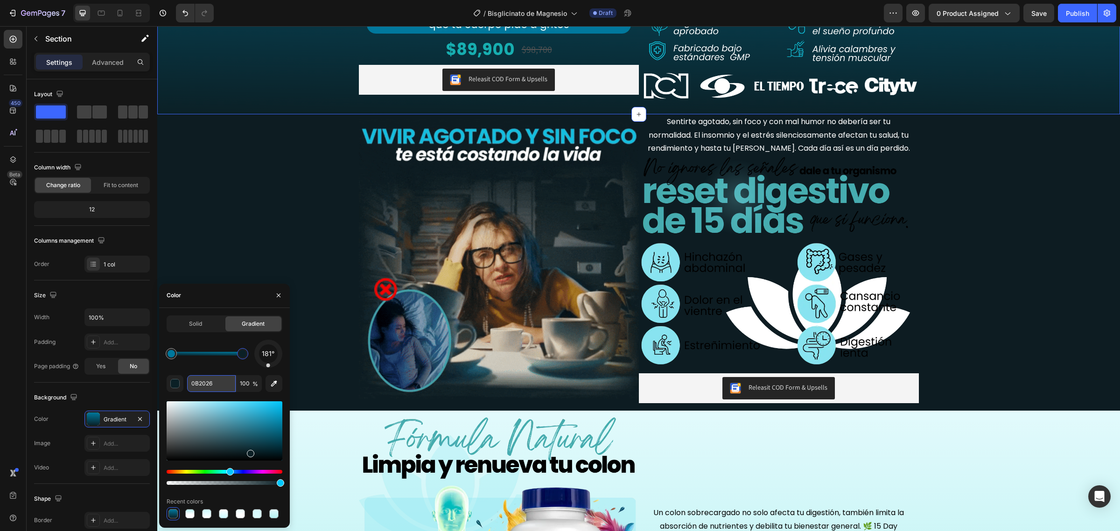
click at [229, 379] on input "0B2026" at bounding box center [211, 383] width 49 height 17
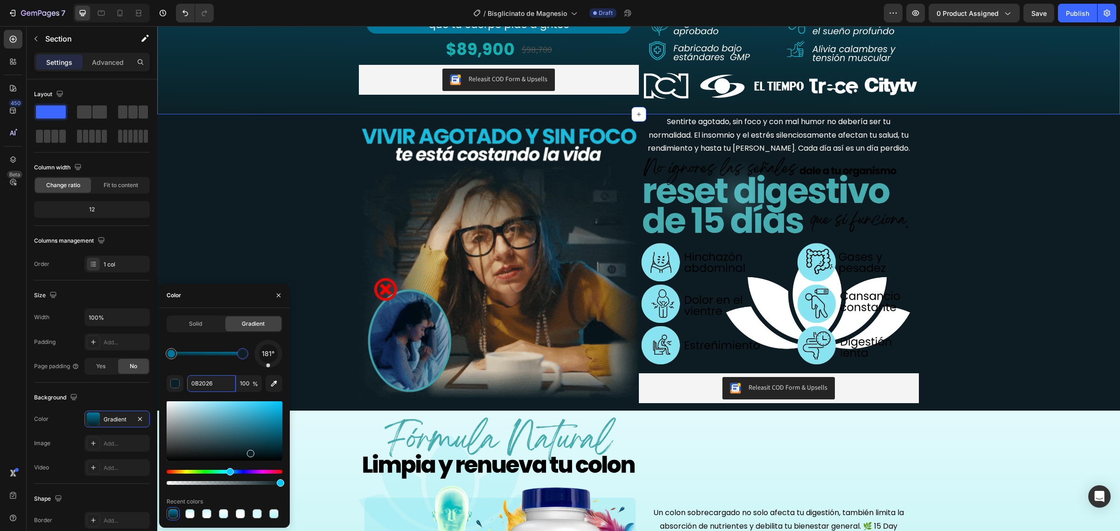
paste input "D1C22"
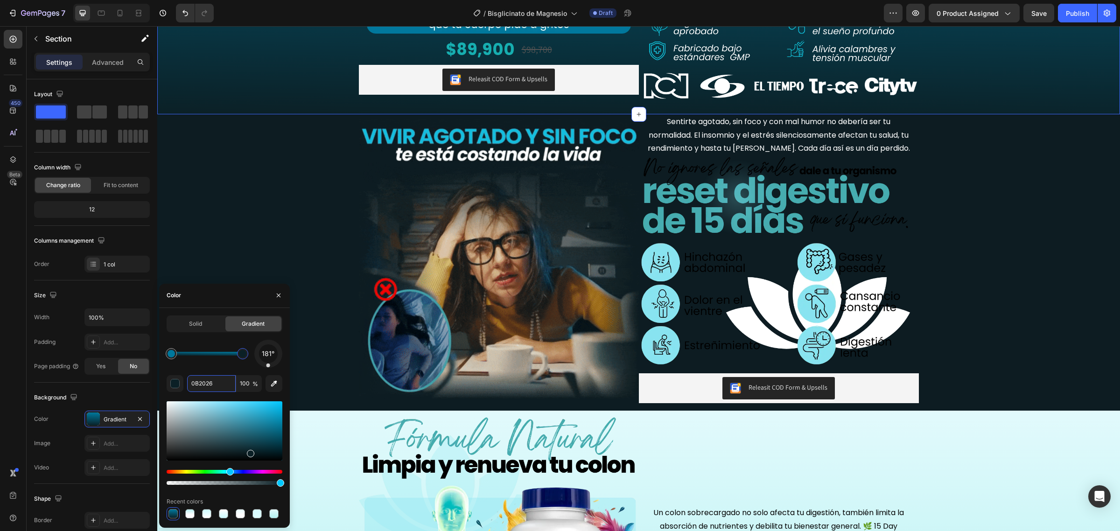
type input "0D1C22"
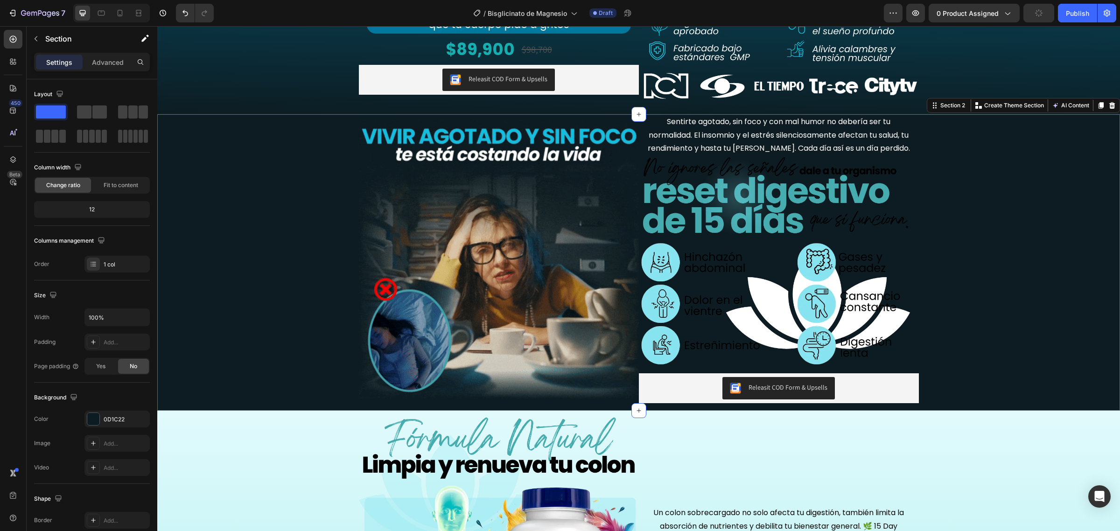
click at [262, 210] on div "Image Sentirte agotado, sin foco y con mal humor no debería ser tu normalidad. …" at bounding box center [638, 262] width 963 height 296
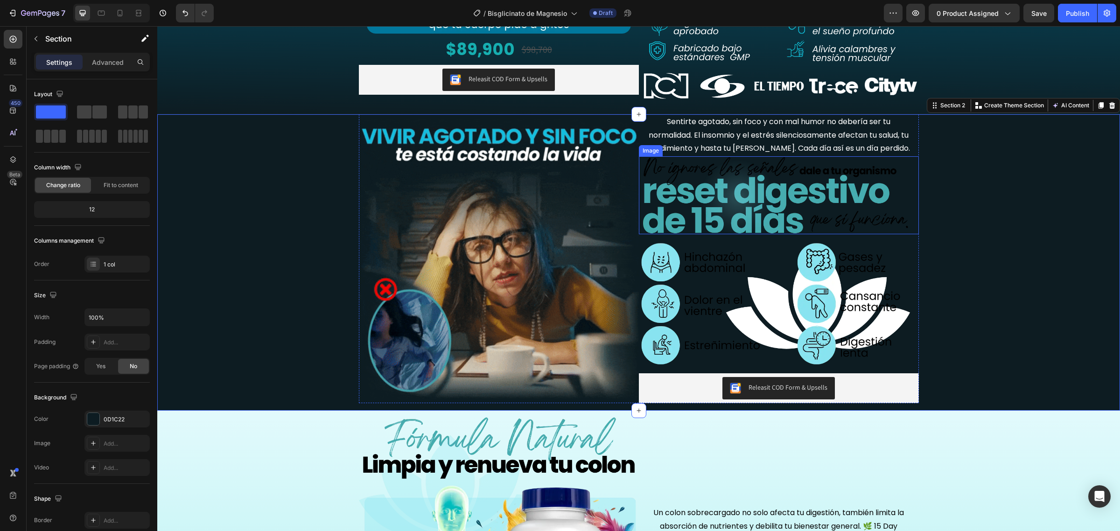
click at [797, 169] on img at bounding box center [779, 195] width 280 height 78
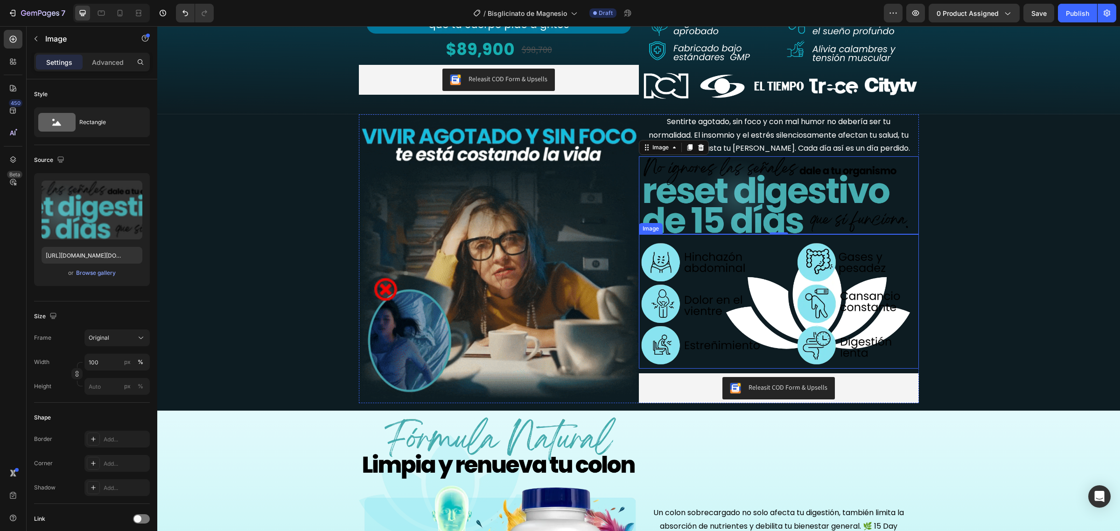
click at [785, 305] on img at bounding box center [779, 304] width 280 height 130
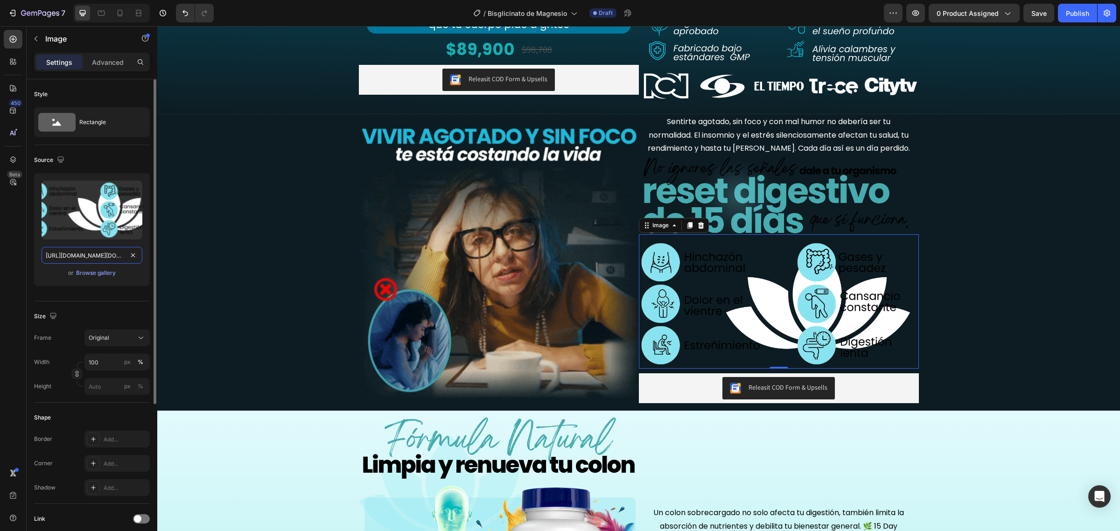
click at [84, 257] on input "https://cdn.shopify.com/s/files/1/0684/5536/6907/files/AnyConv.com__15days_8.we…" at bounding box center [92, 255] width 101 height 17
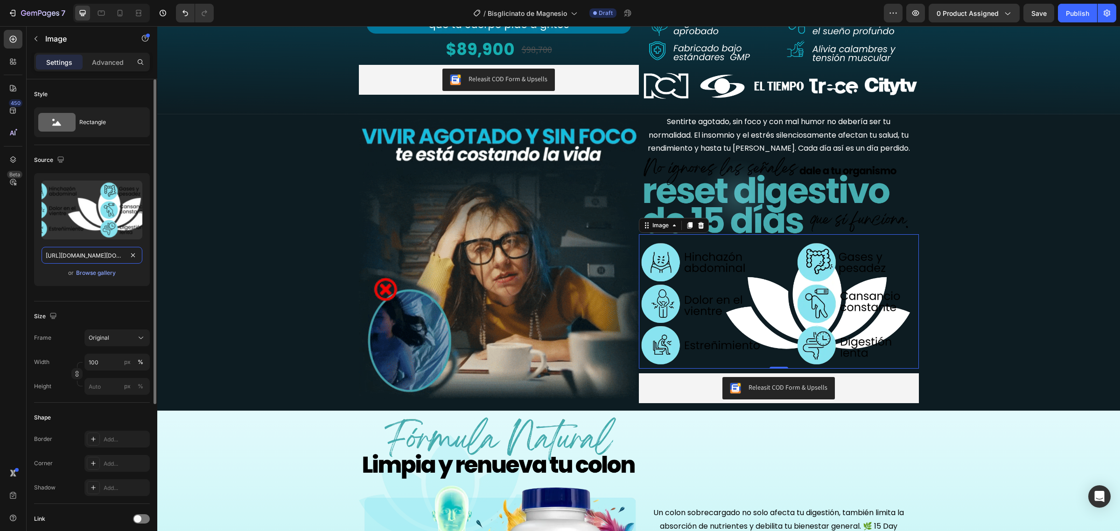
paste input "bisglicinato_7.webp?v=1756341436"
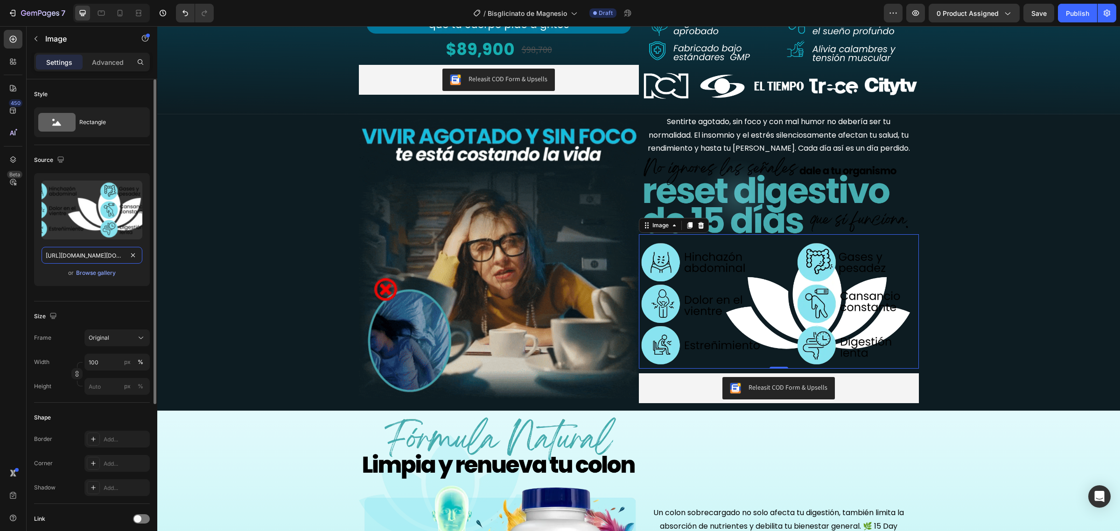
scroll to position [0, 205]
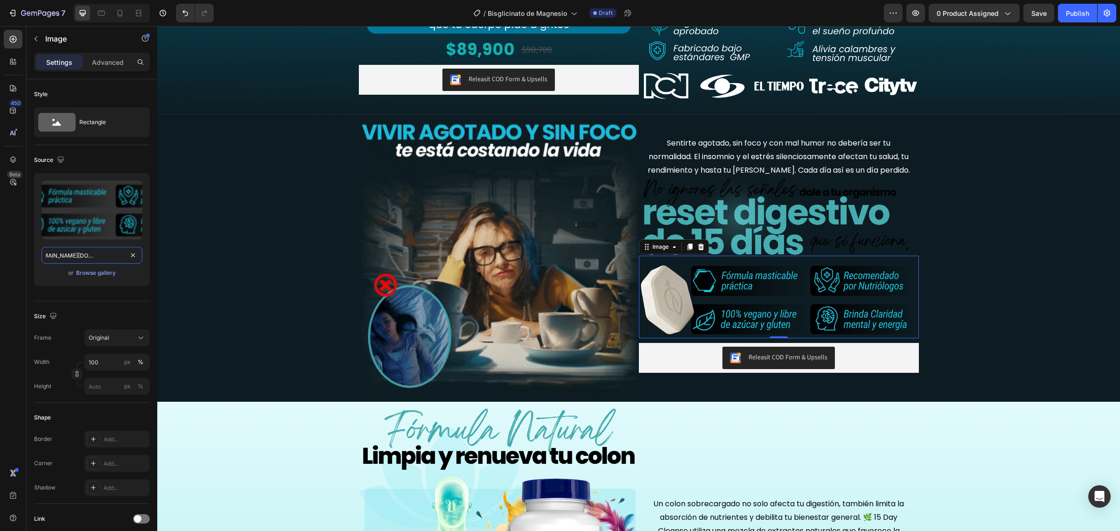
type input "https://cdn.shopify.com/s/files/1/0684/5536/6907/files/AnyConv.com__bisglicinat…"
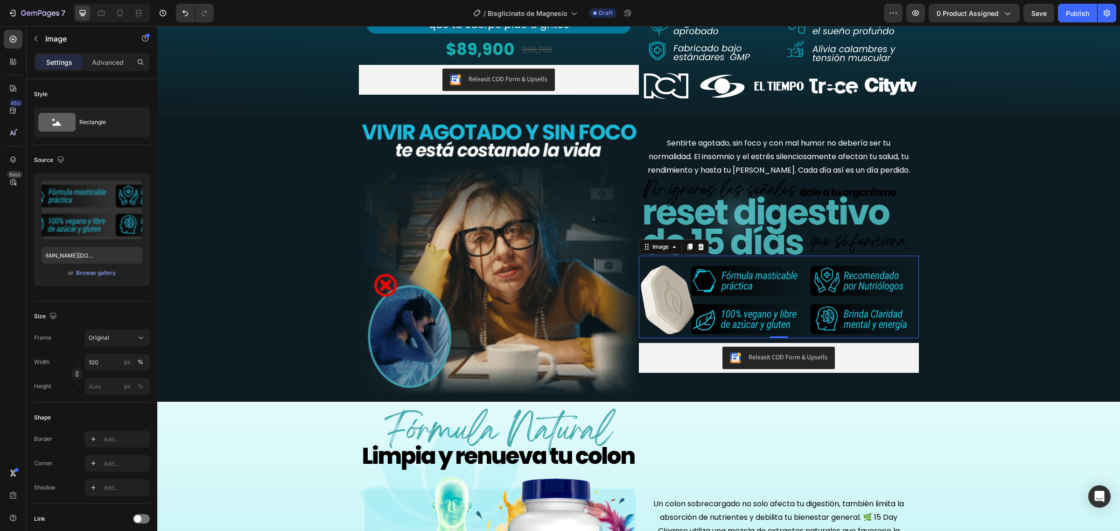
scroll to position [0, 0]
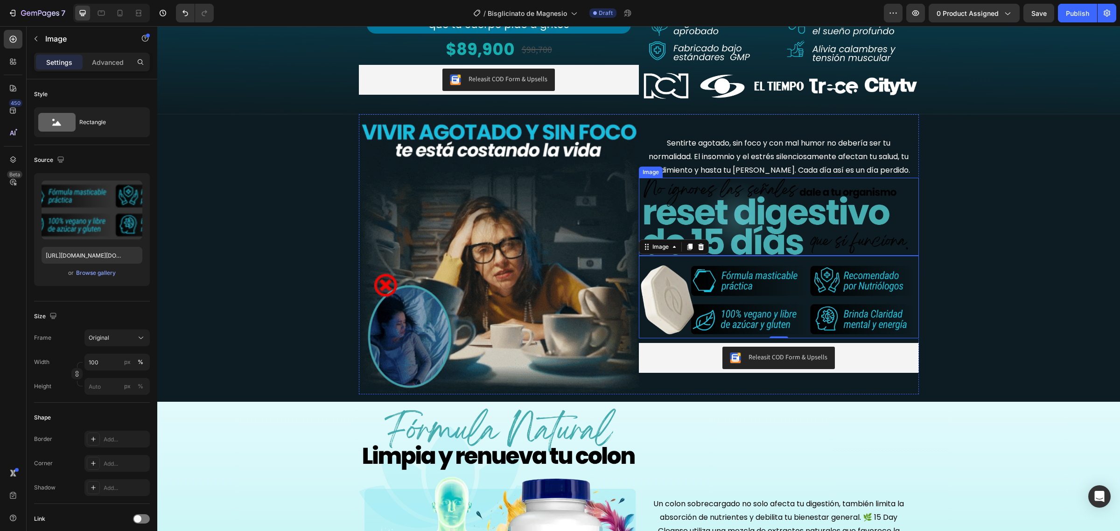
click at [806, 201] on img at bounding box center [779, 217] width 280 height 78
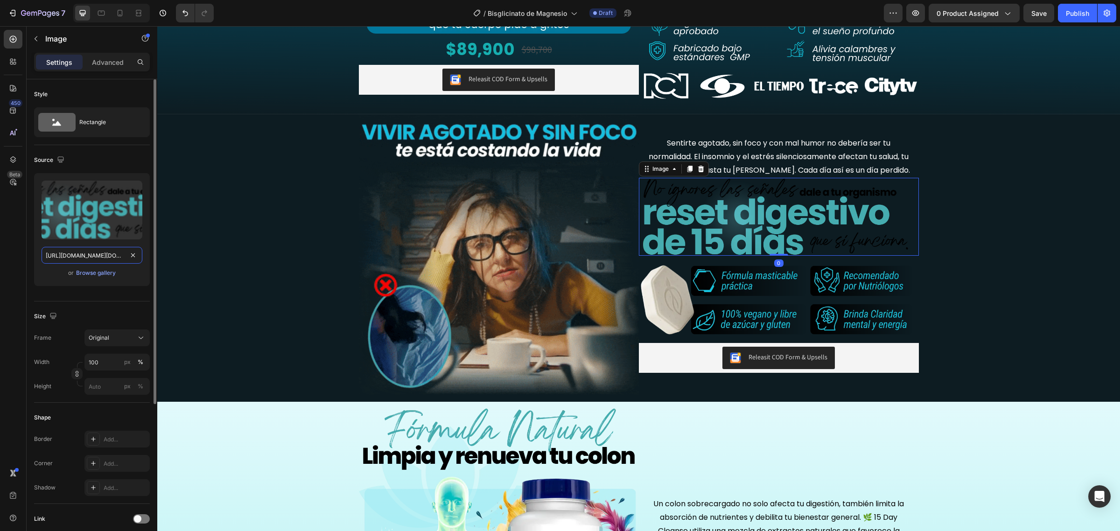
click at [113, 260] on input "https://cdn.shopify.com/s/files/1/0684/5536/6907/files/AnyConv.com__15days_7.we…" at bounding box center [92, 255] width 101 height 17
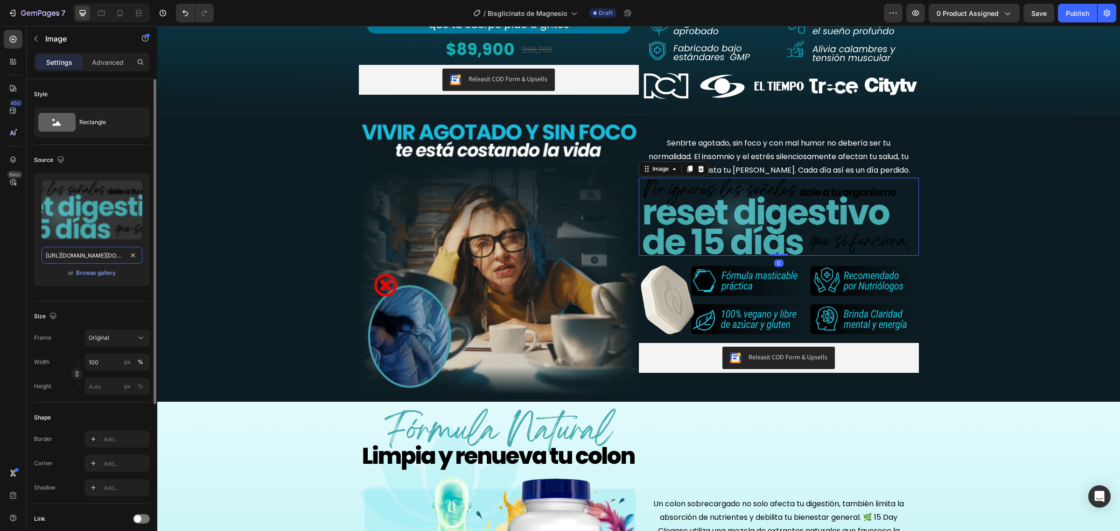
paste input "bisglicinato_6.webp?v=1756341437"
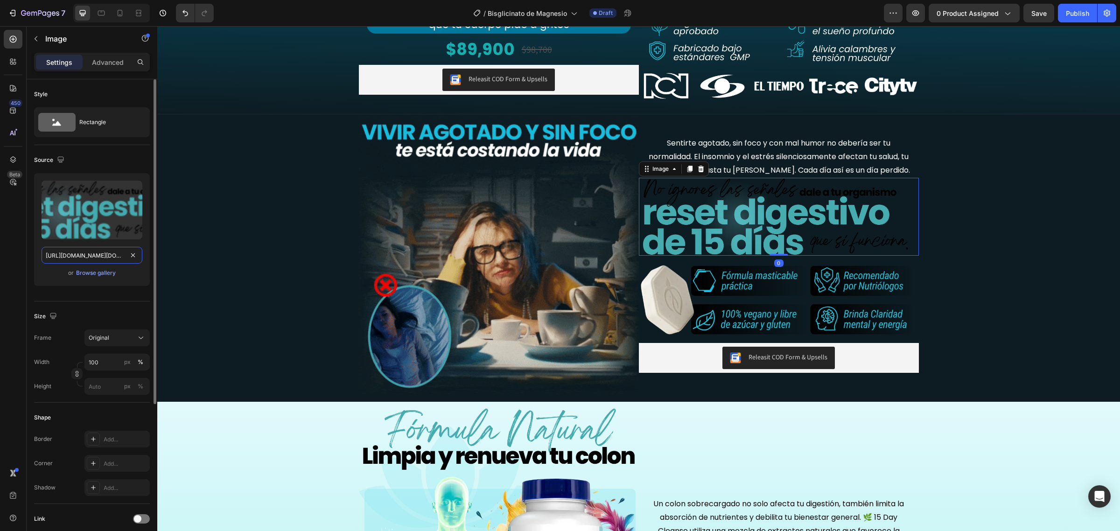
type input "https://cdn.shopify.com/s/files/1/0684/5536/6907/files/AnyConv.com__bisglicinat…"
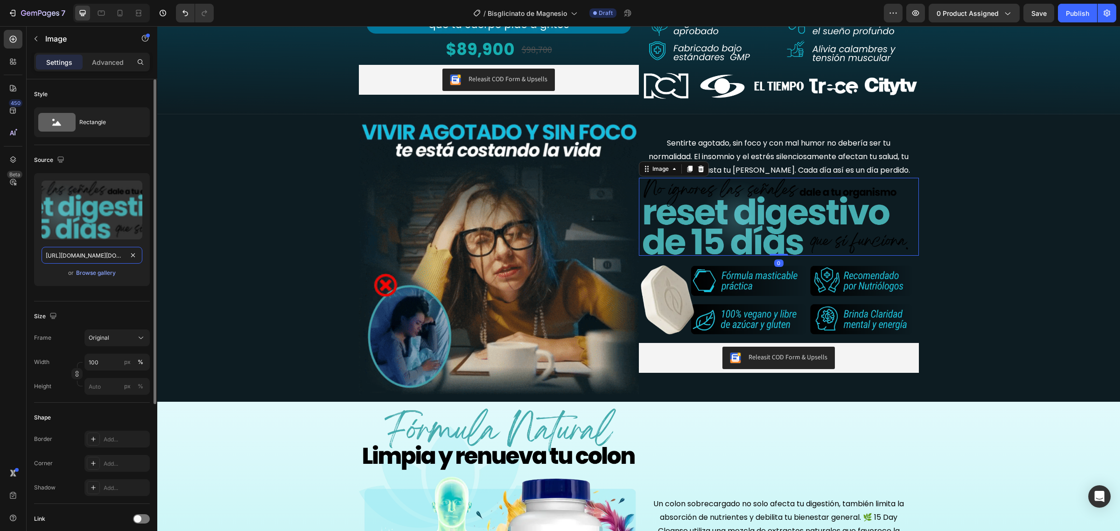
scroll to position [0, 205]
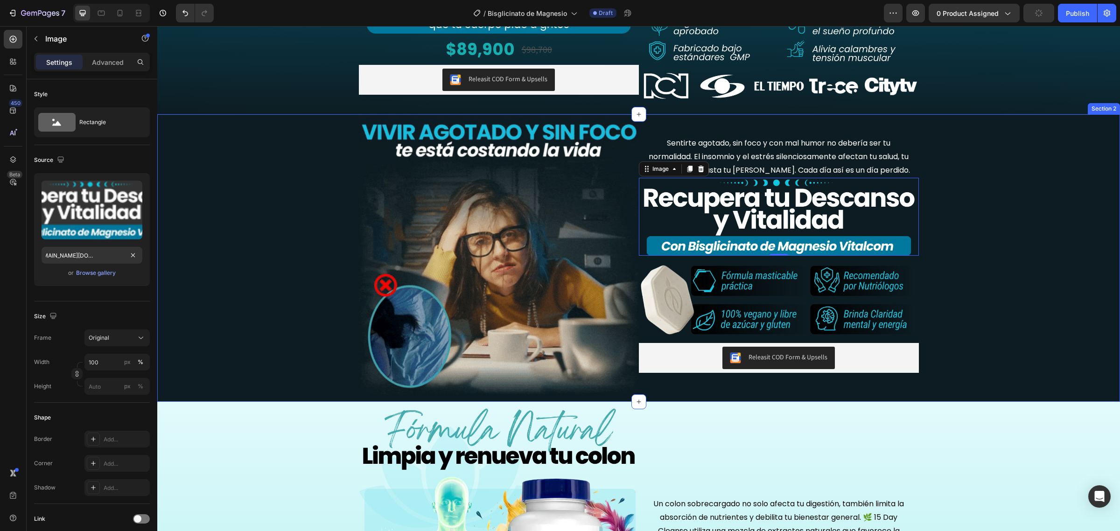
click at [977, 215] on div "Image Sentirte agotado, sin foco y con mal humor no debería ser tu normalidad. …" at bounding box center [638, 258] width 963 height 288
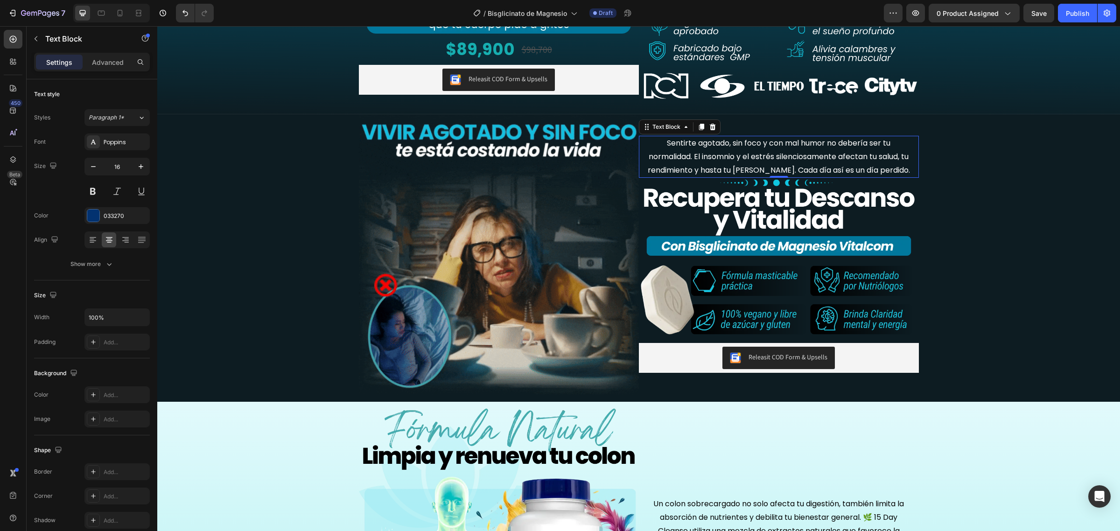
click at [792, 162] on p "Sentirte agotado, sin foco y con mal humor no debería ser tu normalidad. El ins…" at bounding box center [779, 157] width 264 height 40
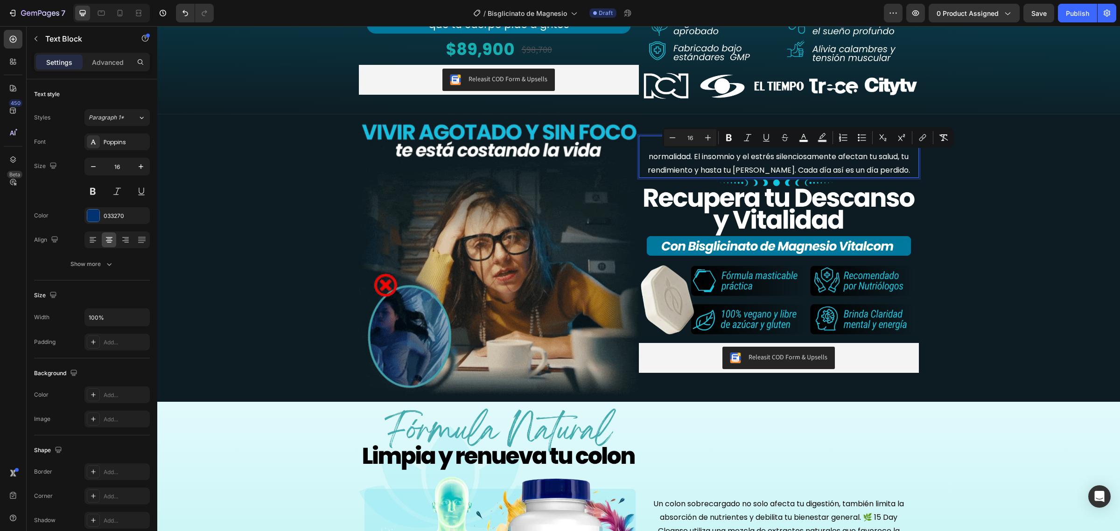
click at [651, 159] on span "Sentirte agotado, sin foco y con mal humor no debería ser tu normalidad. El ins…" at bounding box center [779, 157] width 262 height 38
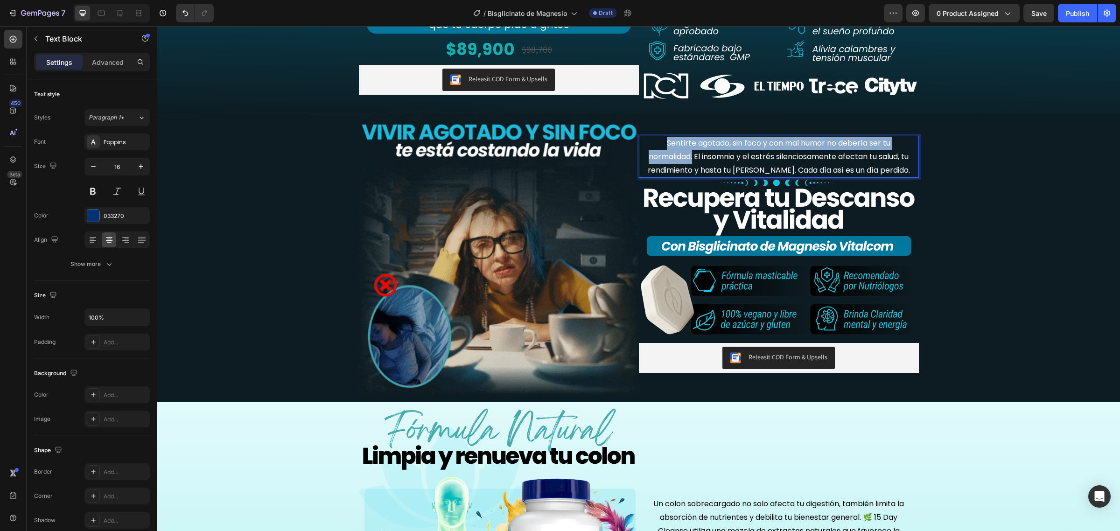
drag, startPoint x: 657, startPoint y: 141, endPoint x: 692, endPoint y: 160, distance: 39.9
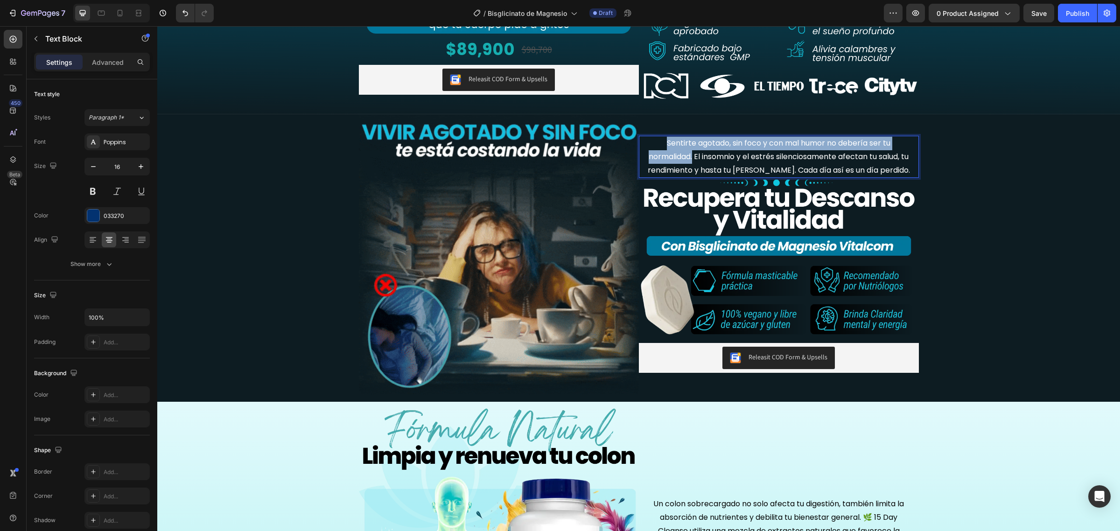
click at [692, 160] on p "Sentirte agotado, sin foco y con mal humor no debería ser tu normalidad. El ins…" at bounding box center [779, 157] width 264 height 40
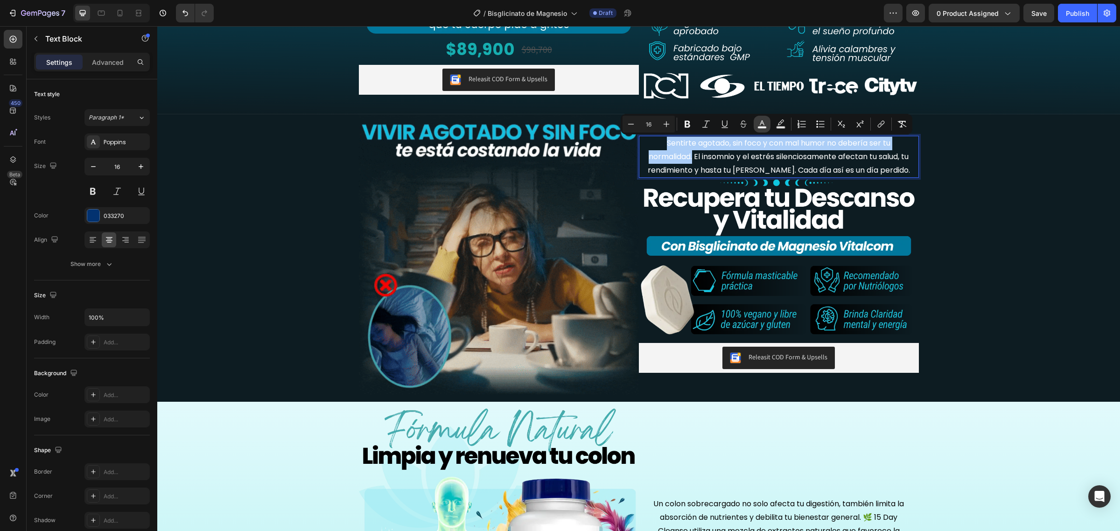
click at [758, 127] on icon "Editor contextual toolbar" at bounding box center [762, 124] width 9 height 9
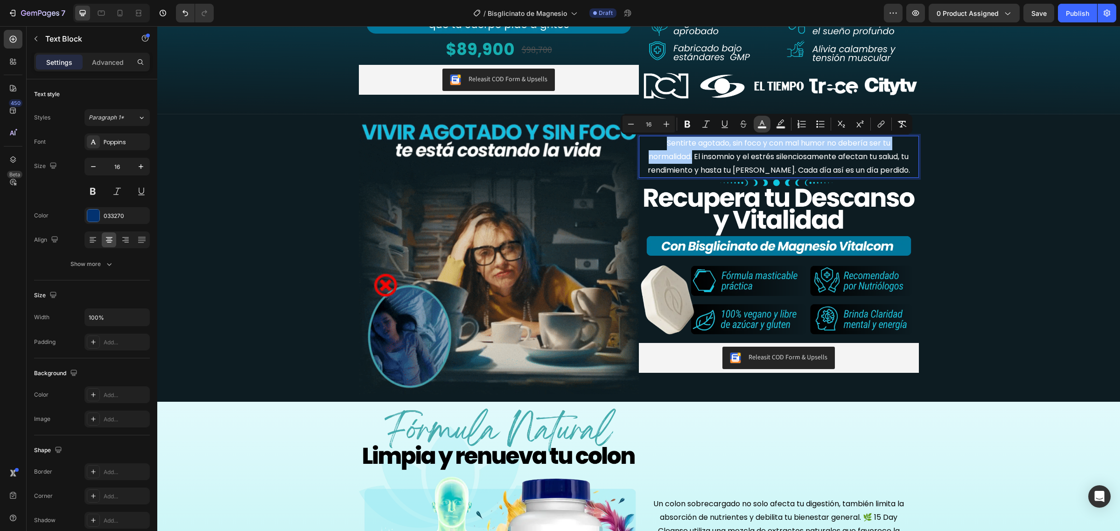
type input "FFFFFF"
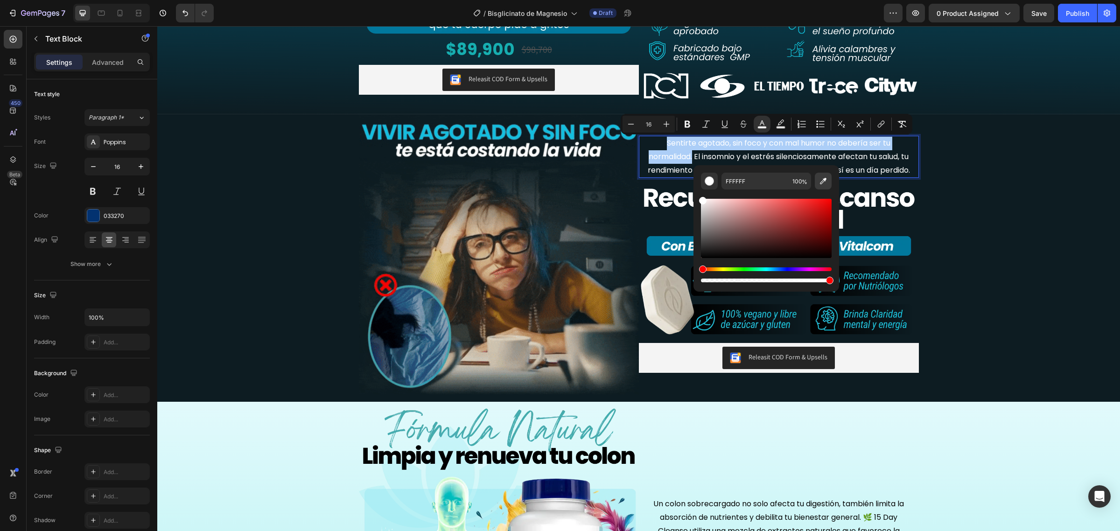
click at [827, 183] on icon "Editor contextual toolbar" at bounding box center [823, 180] width 9 height 9
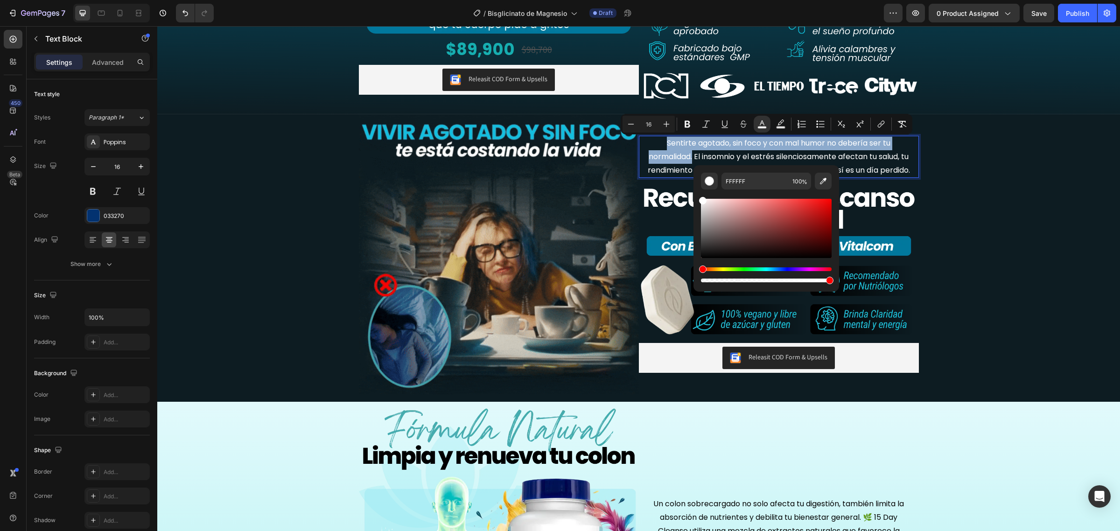
type input "11BFE0"
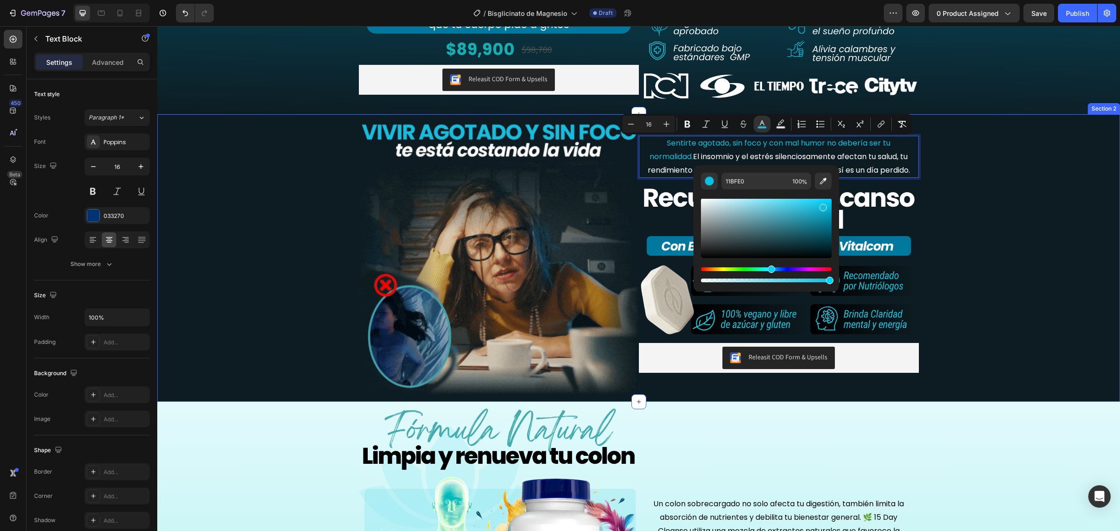
click at [967, 206] on div "Image Sentirte agotado, sin foco y con mal humor no debería ser tu normalidad. …" at bounding box center [638, 258] width 963 height 288
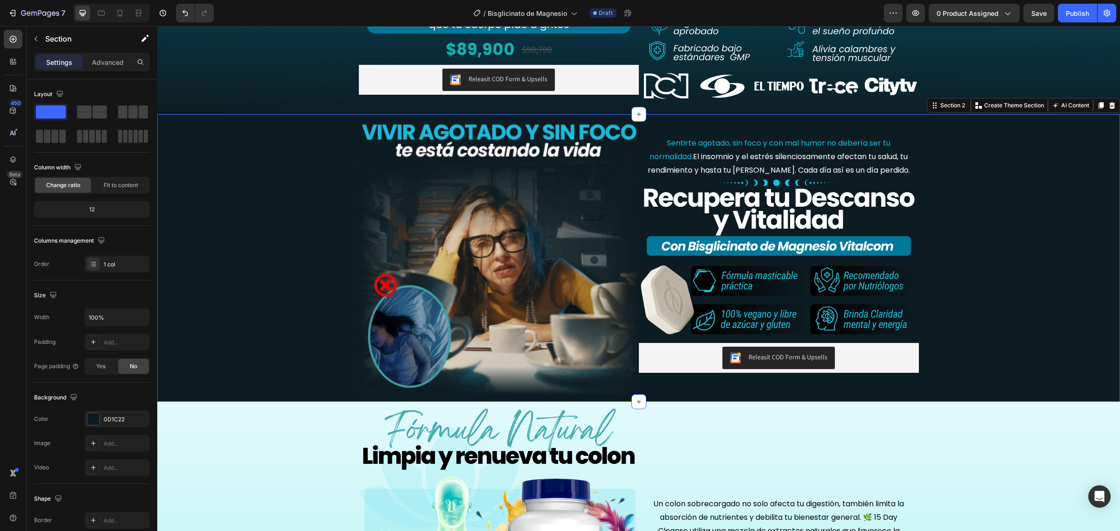
click at [967, 206] on div "Image Sentirte agotado, sin foco y con mal humor no debería ser tu normalidad. …" at bounding box center [638, 258] width 963 height 288
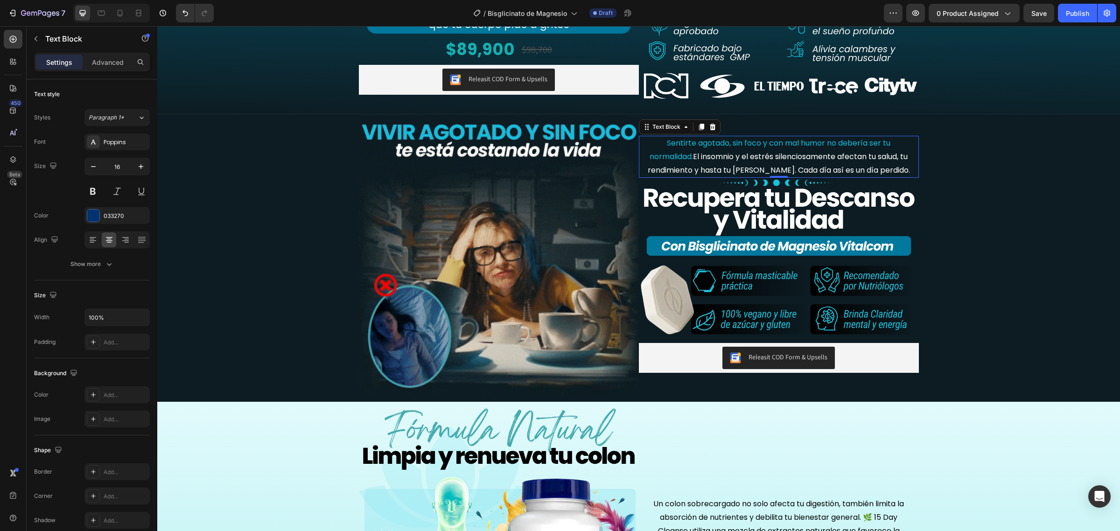
click at [862, 166] on span "El insomnio y el estrés silenciosamente afectan tu salud, tu rendimiento y hast…" at bounding box center [779, 163] width 262 height 24
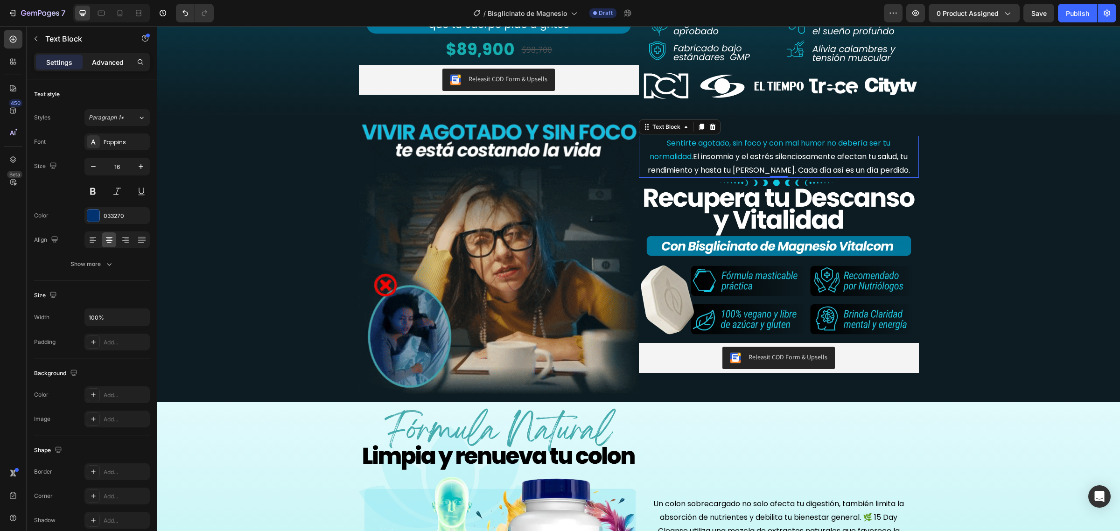
click at [117, 61] on p "Advanced" at bounding box center [108, 62] width 32 height 10
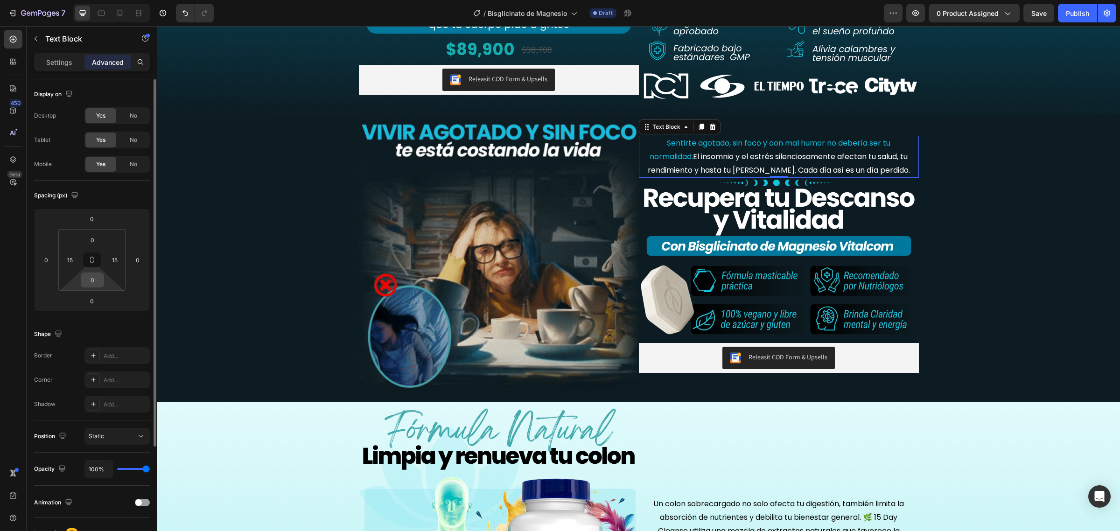
click at [86, 278] on input "0" at bounding box center [92, 280] width 19 height 14
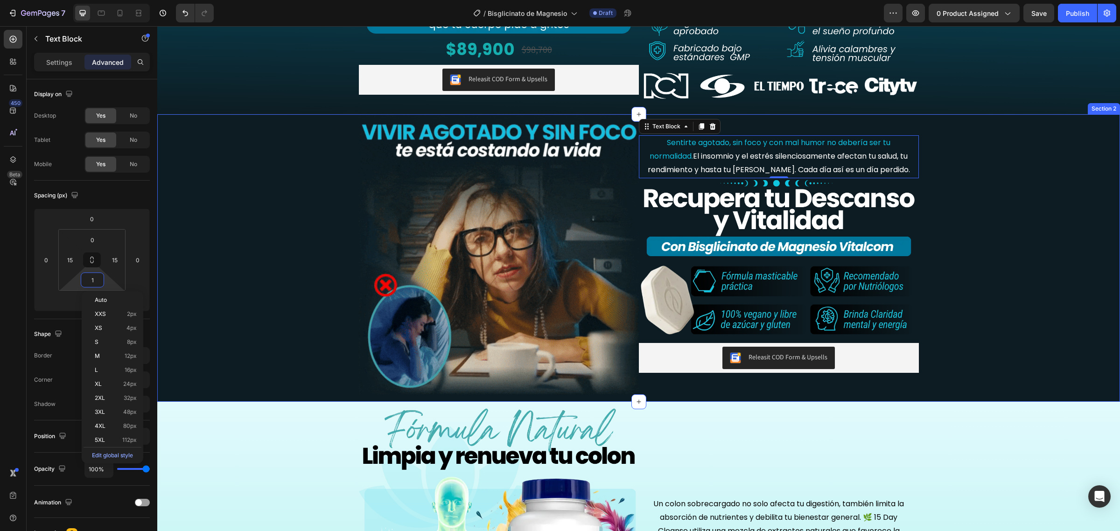
type input "10"
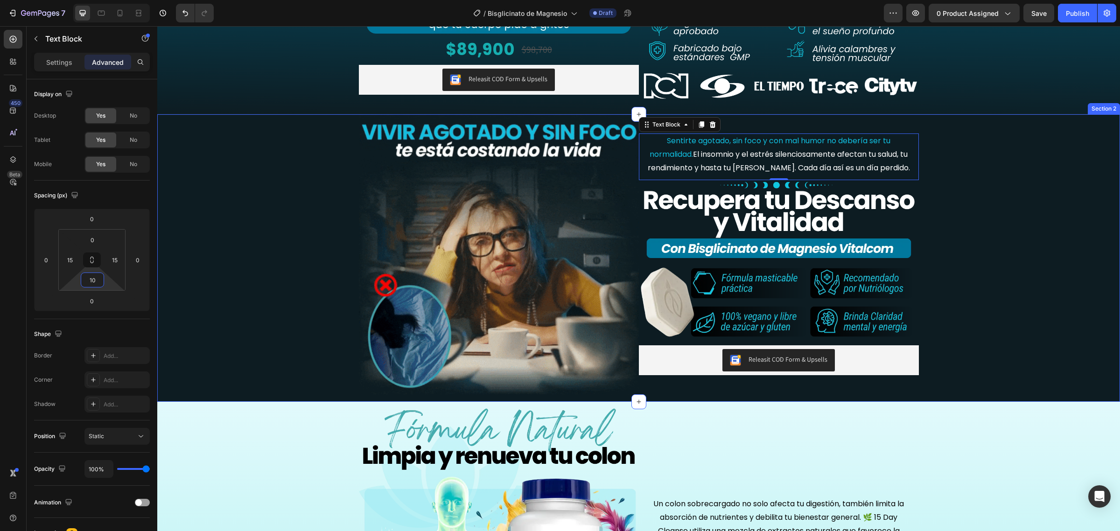
click at [946, 185] on div "Image Sentirte agotado, sin foco y con mal humor no debería ser tu normalidad. …" at bounding box center [638, 258] width 963 height 288
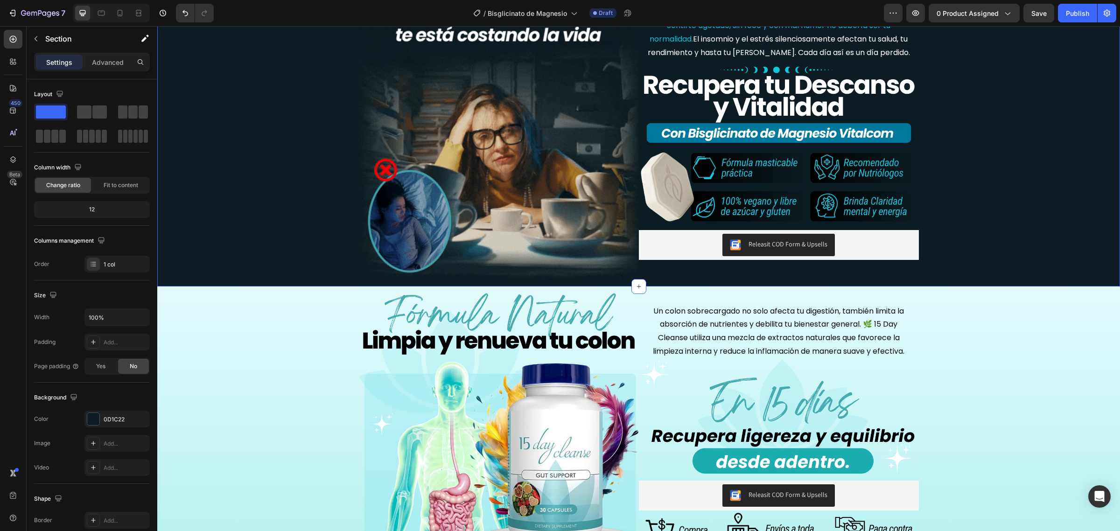
scroll to position [467, 0]
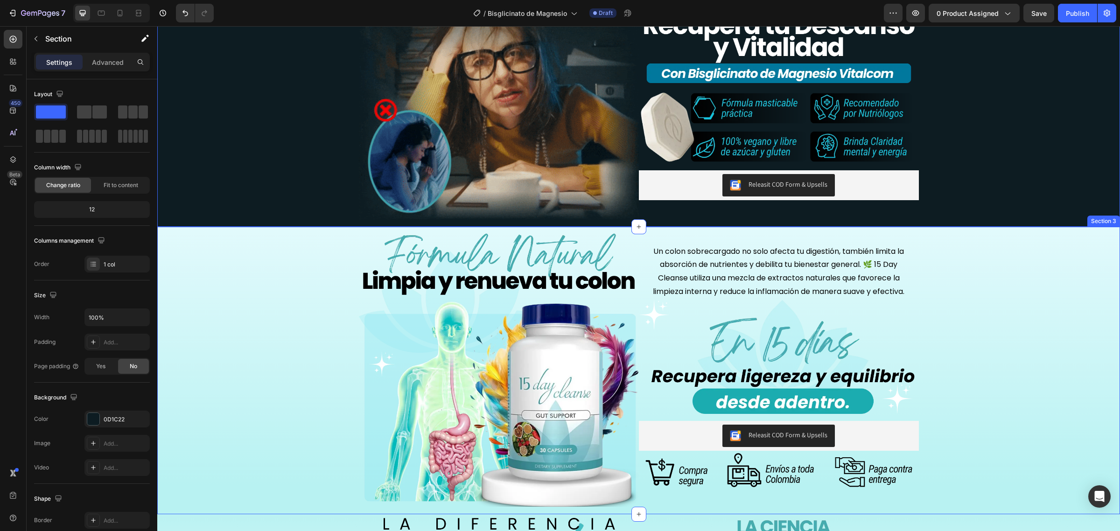
click at [197, 334] on div "Image Un colon sobrecargado no solo afecta tu digestión, también limita la abso…" at bounding box center [638, 371] width 963 height 288
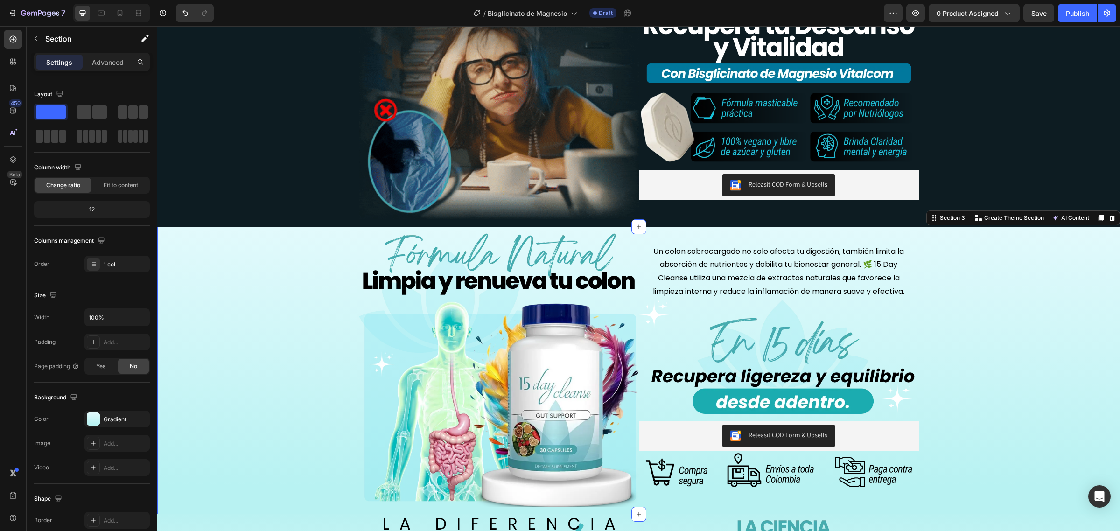
click at [232, 323] on div "Image Un colon sobrecargado no solo afecta tu digestión, también limita la abso…" at bounding box center [638, 371] width 963 height 288
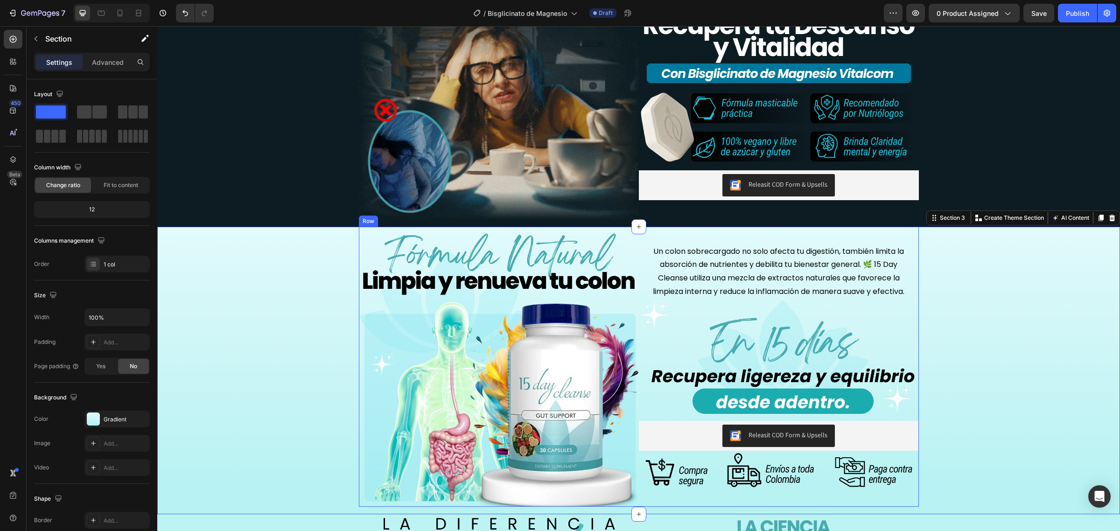
drag, startPoint x: 795, startPoint y: 239, endPoint x: 785, endPoint y: 239, distance: 10.3
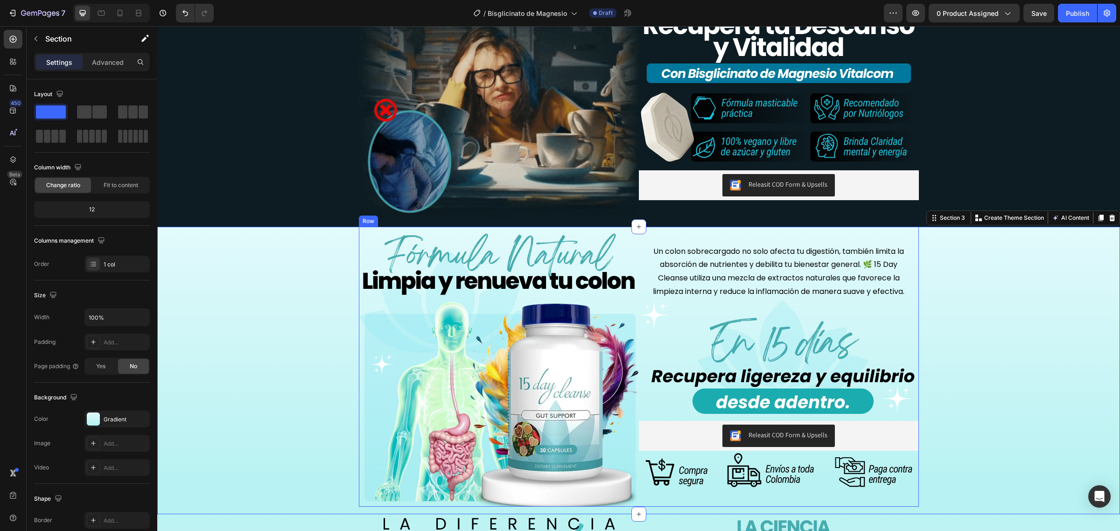
click at [795, 239] on div "Un colon sobrecargado no solo afecta tu digestión, también limita la absorción …" at bounding box center [779, 367] width 280 height 280
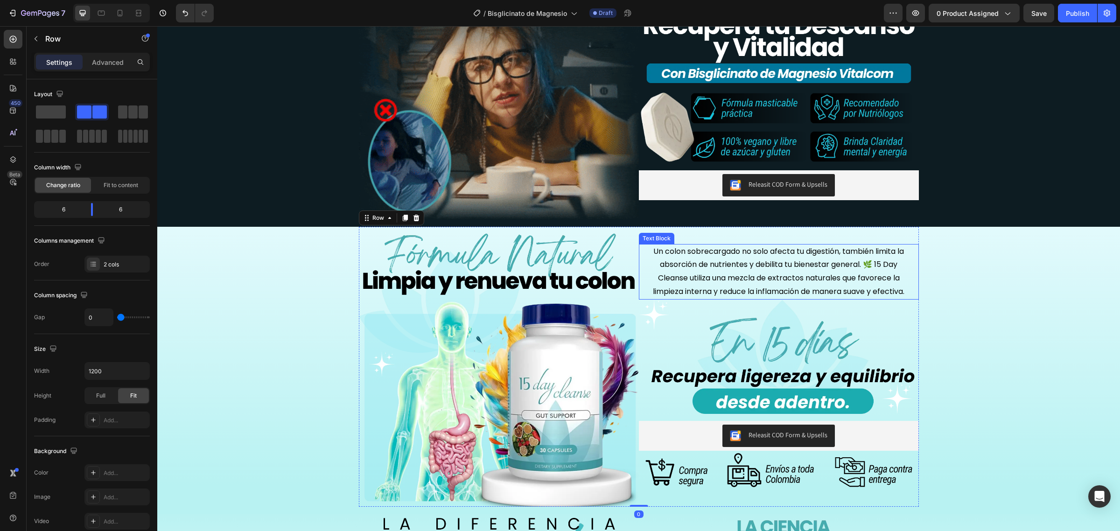
click at [750, 261] on span "Un colon sobrecargado no solo afecta tu digestión, también limita la absorción …" at bounding box center [779, 271] width 252 height 51
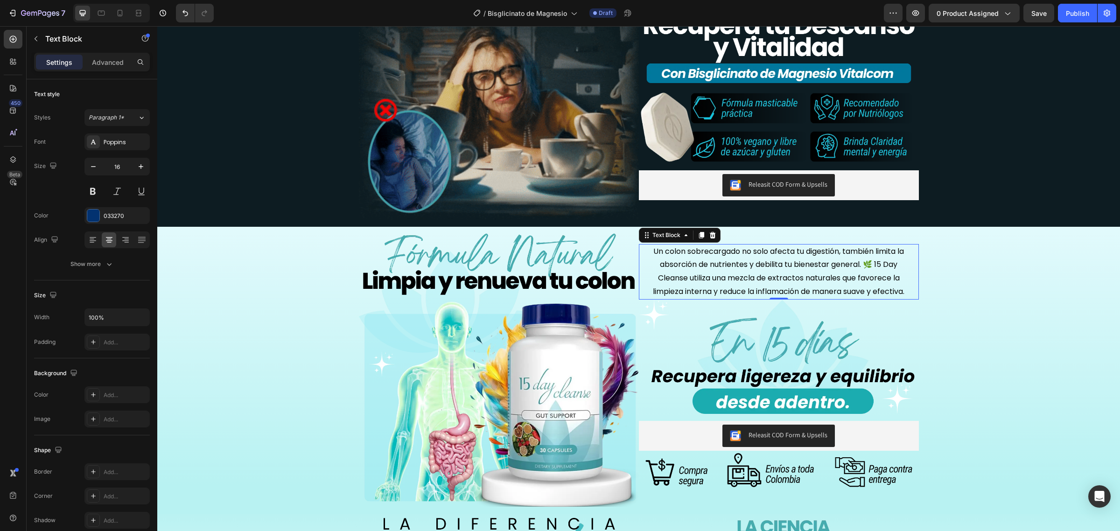
click at [688, 267] on span "Un colon sobrecargado no solo afecta tu digestión, también limita la absorción …" at bounding box center [779, 271] width 252 height 51
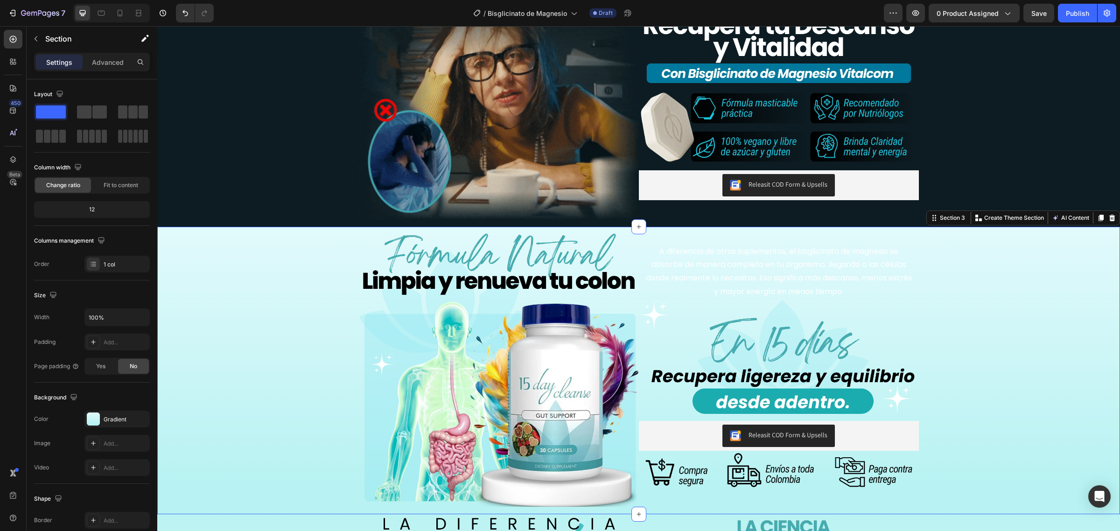
click at [232, 320] on div "Image A diferencia de otros suplementos, el bisglicinato de magnesio se absorbe…" at bounding box center [638, 371] width 963 height 288
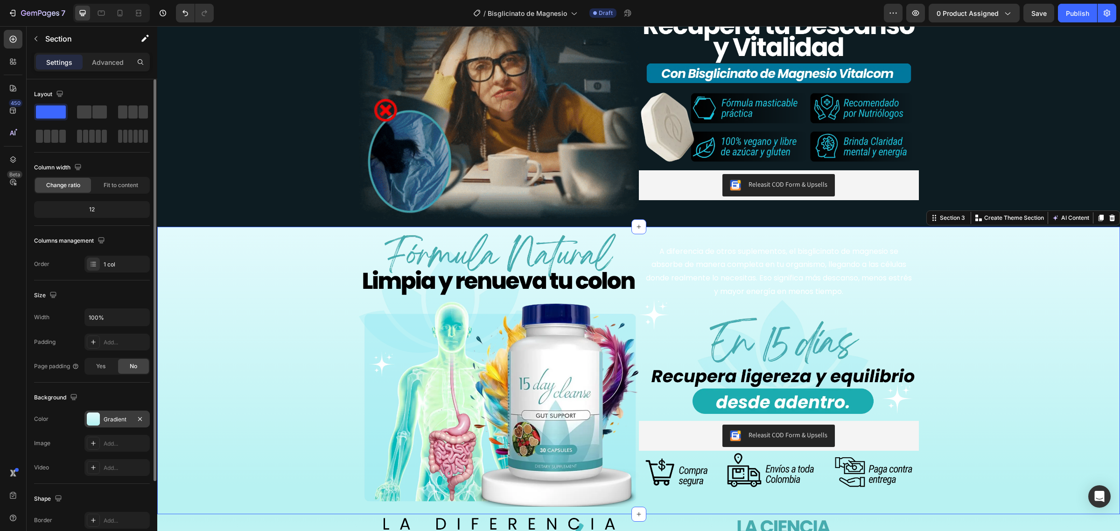
click at [101, 419] on div "Gradient" at bounding box center [116, 419] width 65 height 17
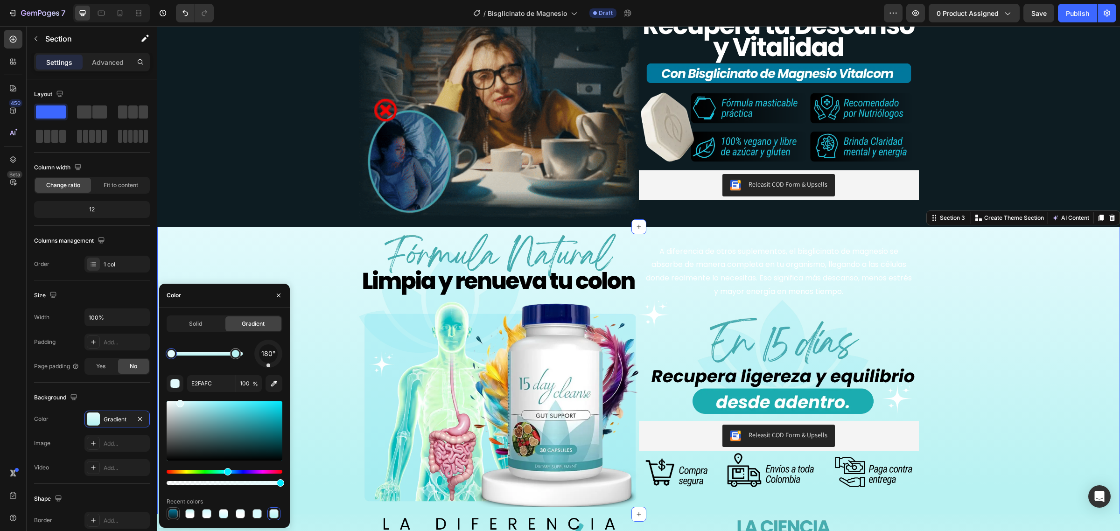
click at [173, 516] on div at bounding box center [173, 513] width 9 height 9
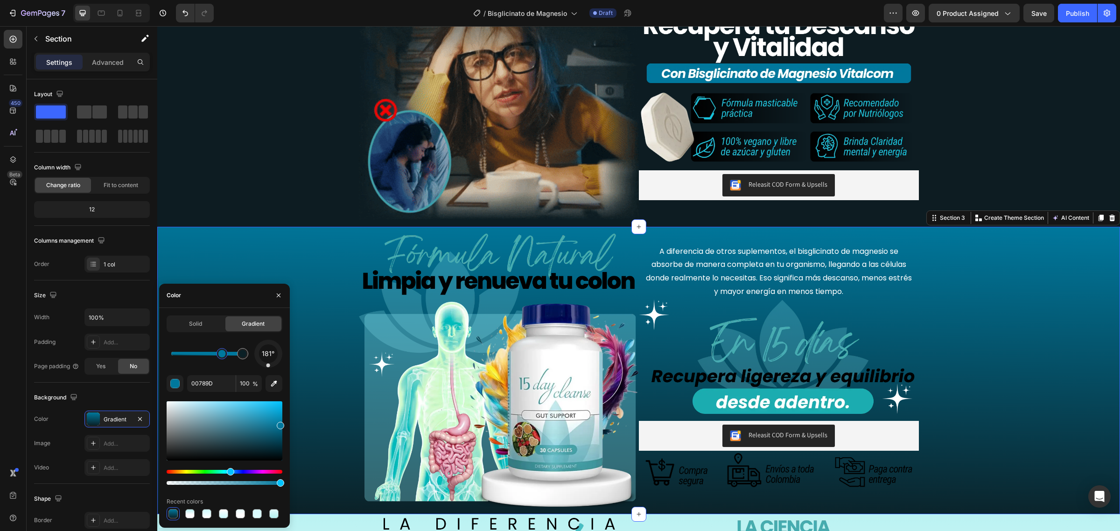
drag, startPoint x: 171, startPoint y: 355, endPoint x: 222, endPoint y: 352, distance: 51.4
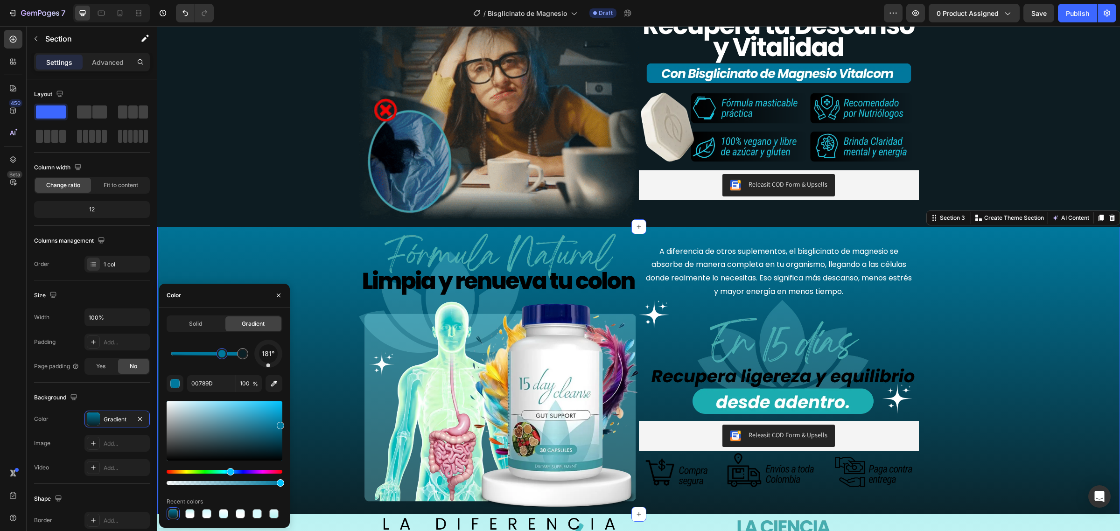
click at [222, 352] on div at bounding box center [221, 353] width 7 height 7
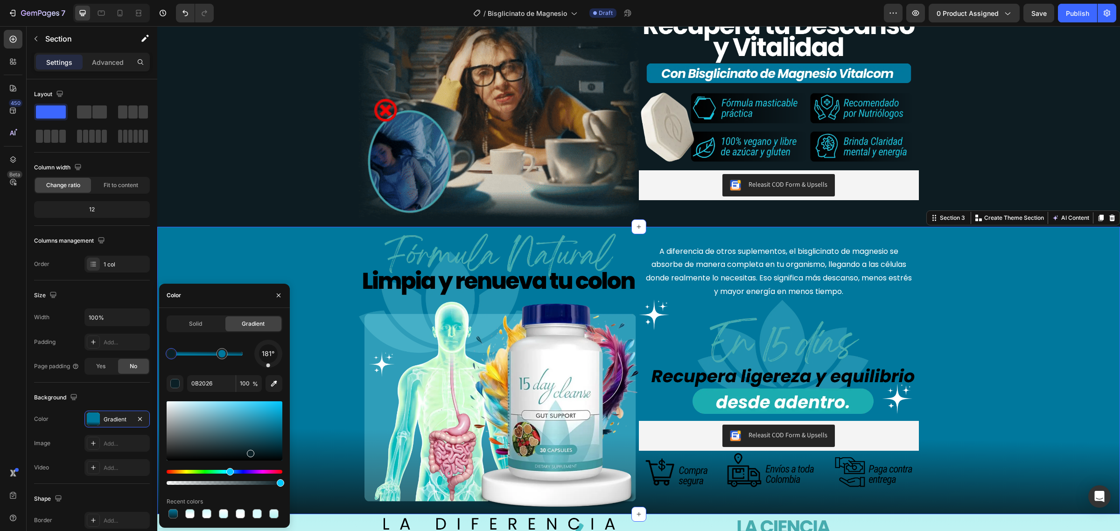
drag, startPoint x: 398, startPoint y: 379, endPoint x: 157, endPoint y: 358, distance: 241.8
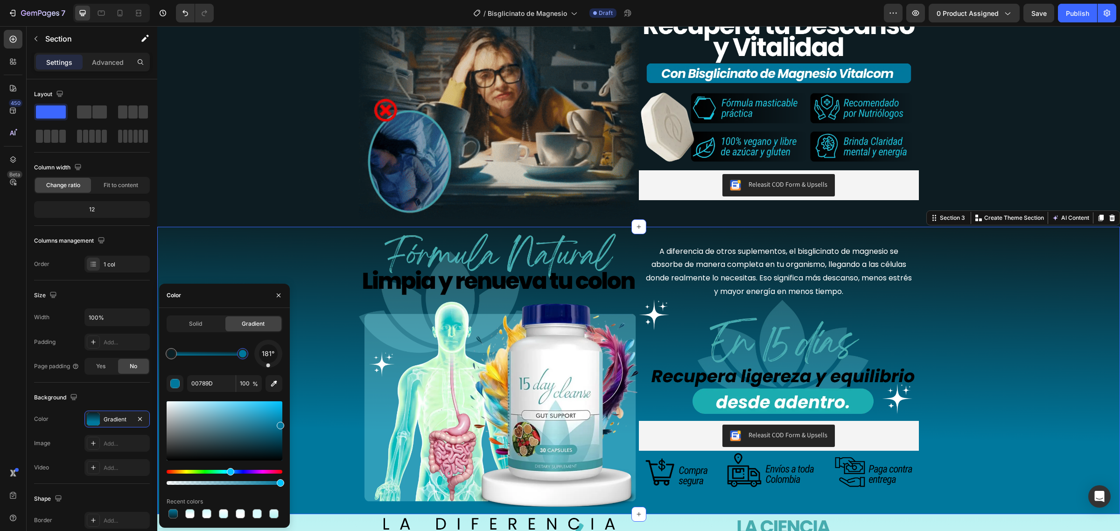
drag, startPoint x: 386, startPoint y: 384, endPoint x: 318, endPoint y: 369, distance: 69.8
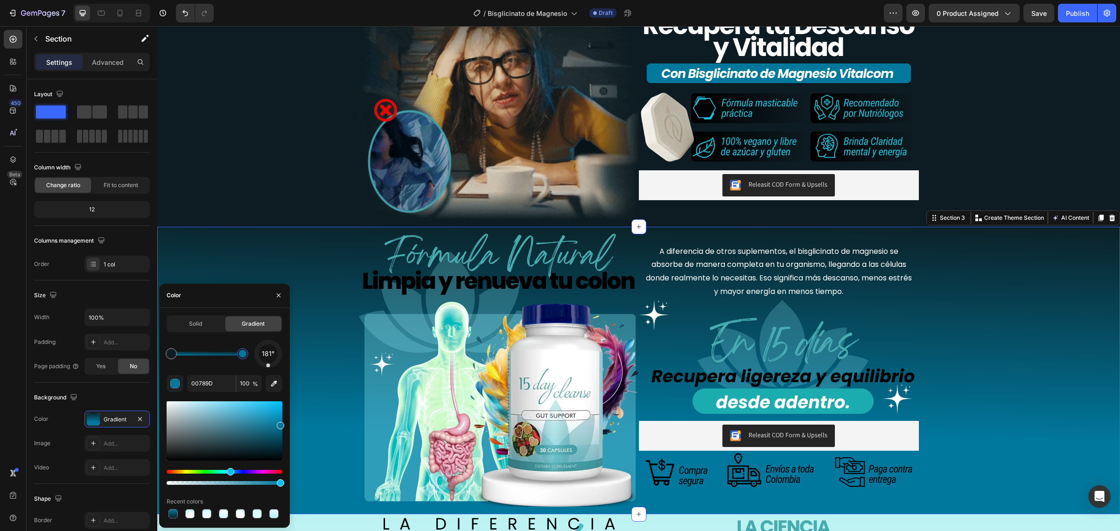
type input "0B2026"
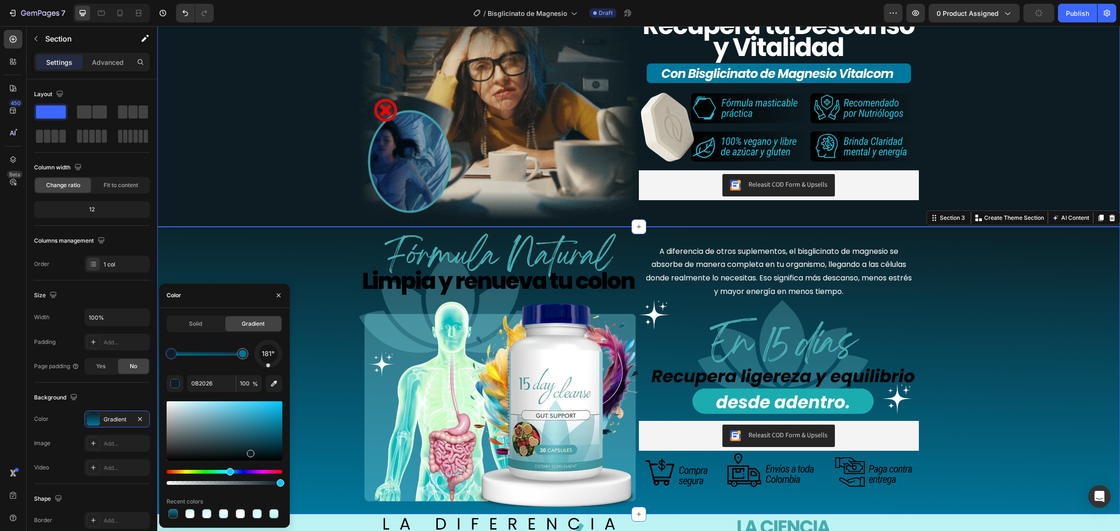
click at [249, 172] on div "Image Sentirte agotado, sin foco y con mal humor no debería ser tu normalidad. …" at bounding box center [638, 83] width 963 height 288
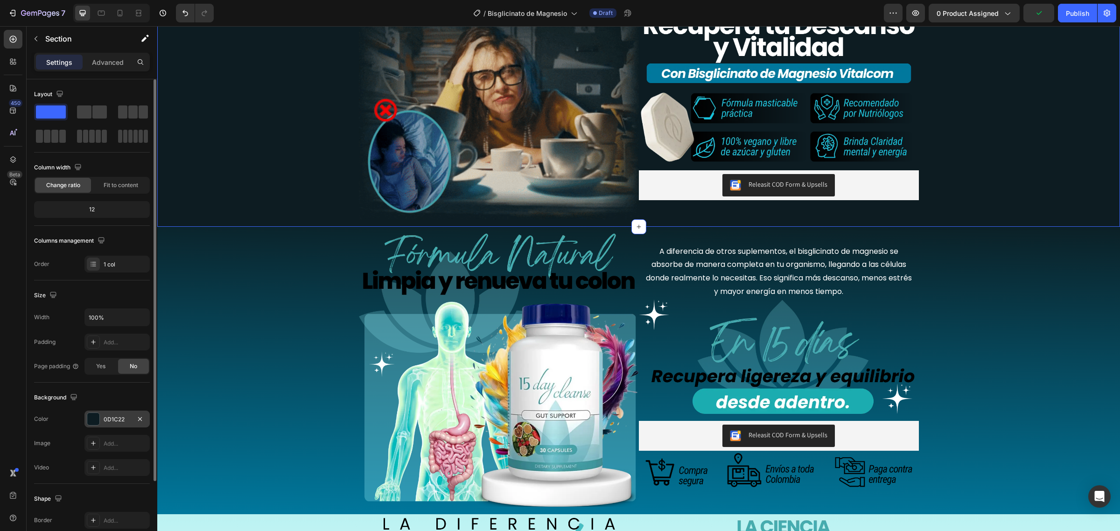
click at [120, 423] on div "0D1C22" at bounding box center [117, 419] width 27 height 8
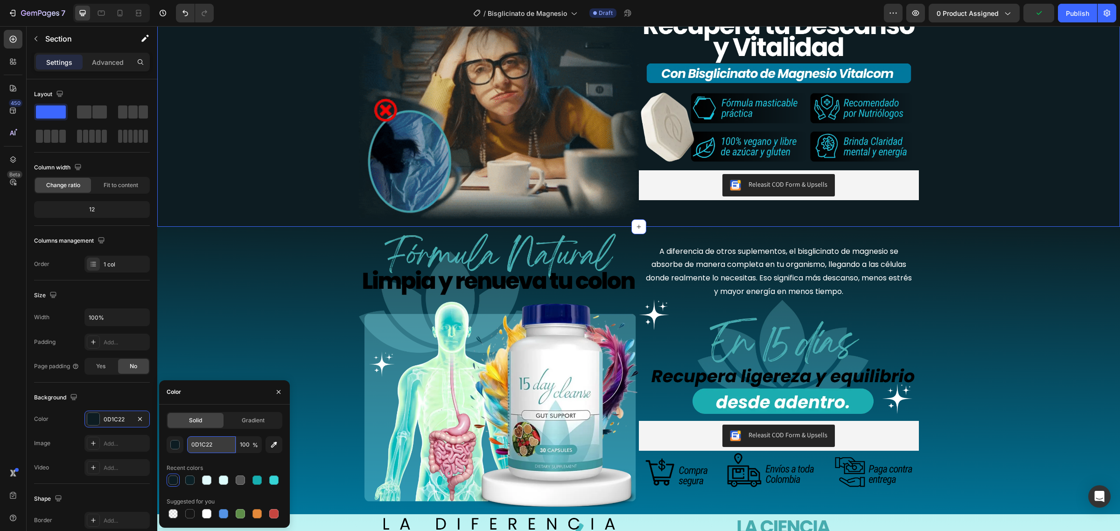
click at [219, 443] on input "0D1C22" at bounding box center [211, 444] width 49 height 17
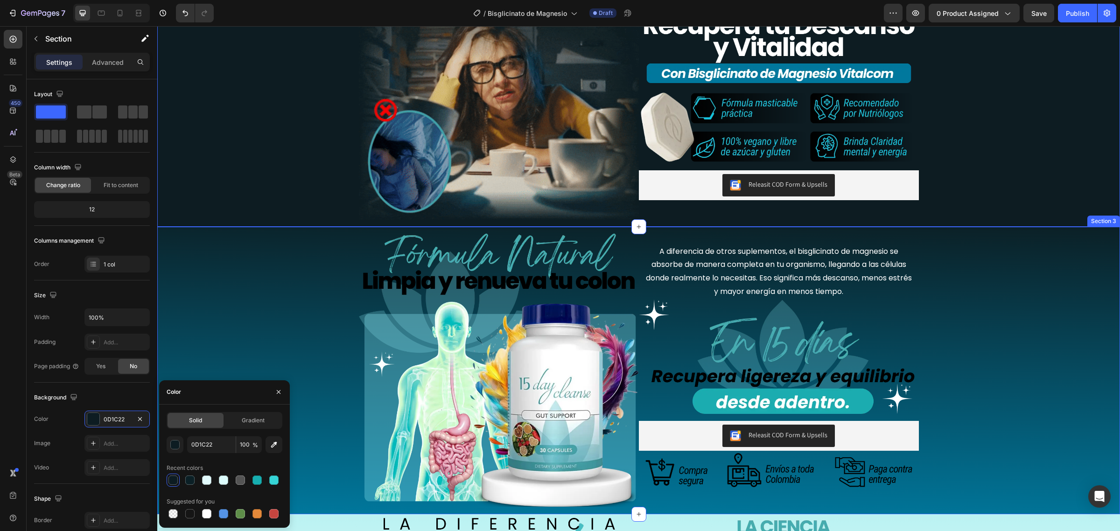
click at [248, 311] on div "Image A diferencia de otros suplementos, el bisglicinato de magnesio se absorbe…" at bounding box center [638, 371] width 963 height 288
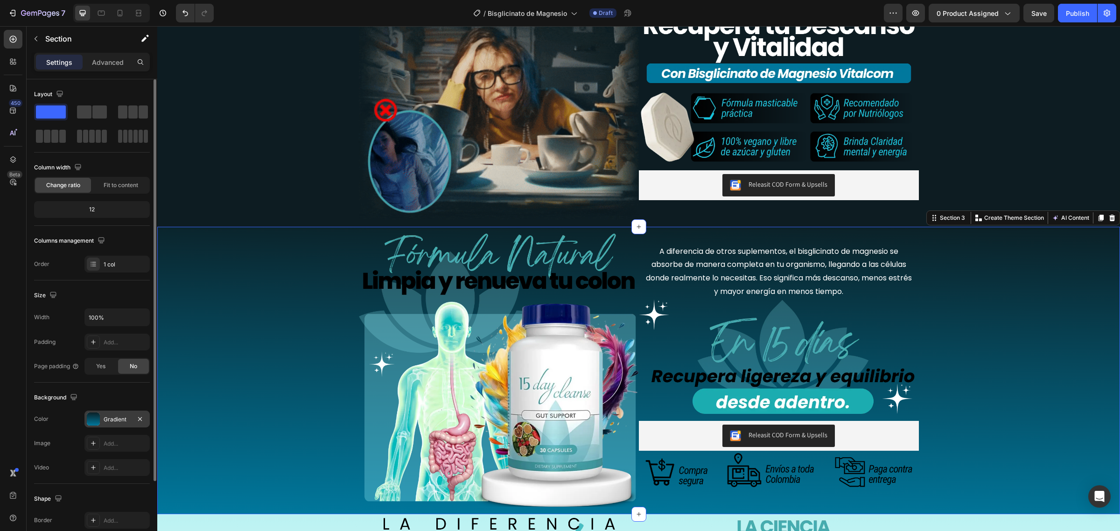
click at [108, 423] on div "Gradient" at bounding box center [117, 419] width 27 height 8
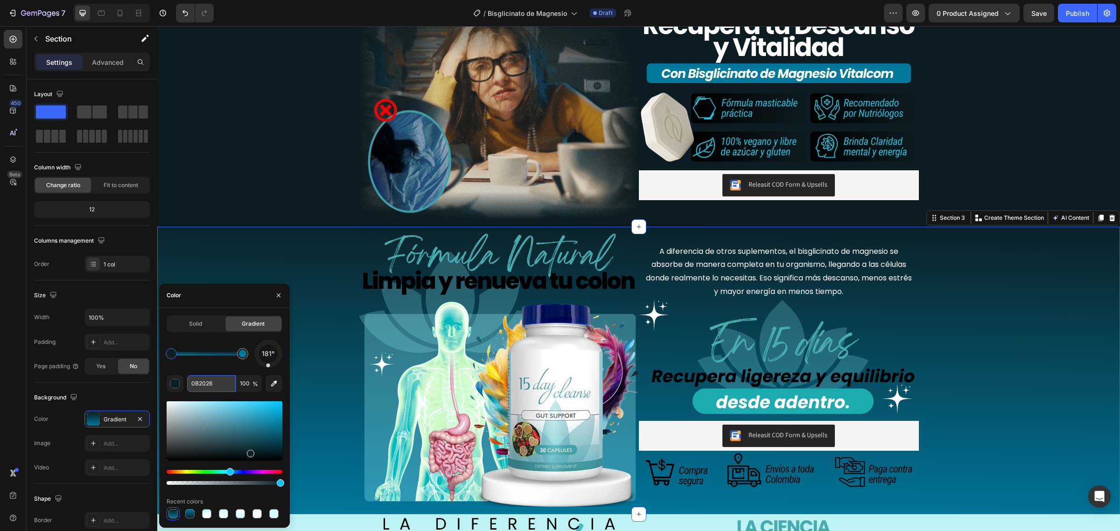
click at [204, 381] on input "0B2026" at bounding box center [211, 383] width 49 height 17
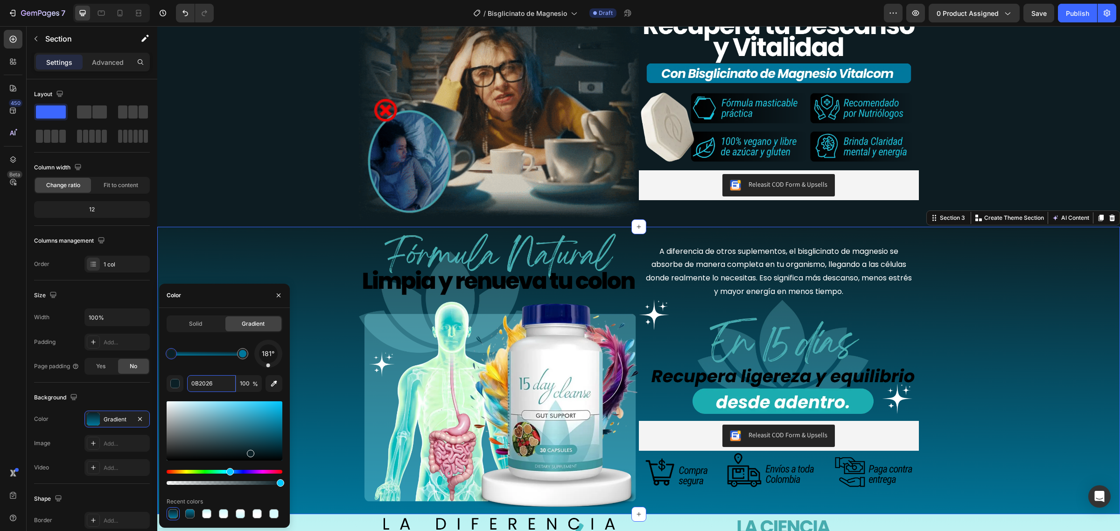
paste input "D1C22"
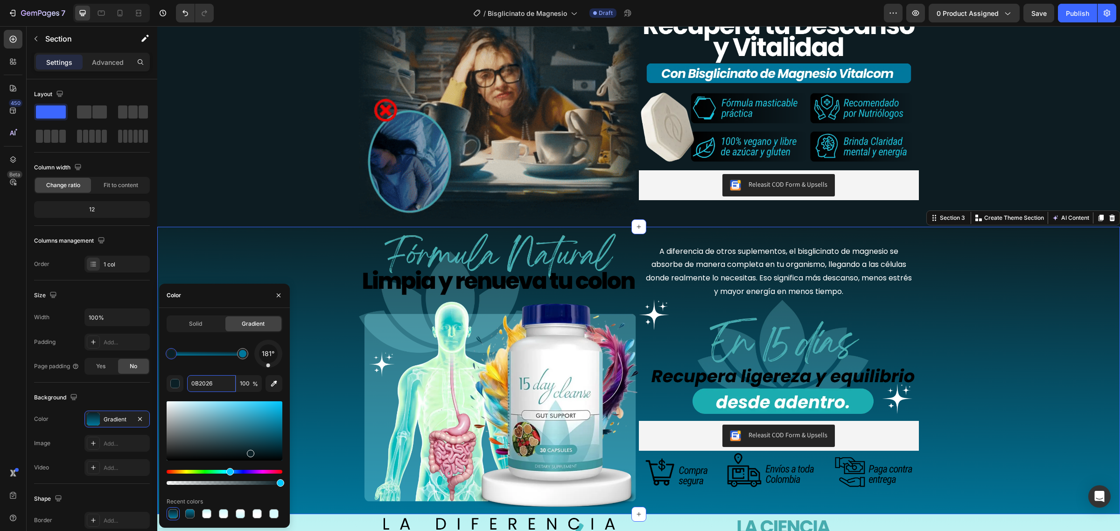
type input "0D1C22"
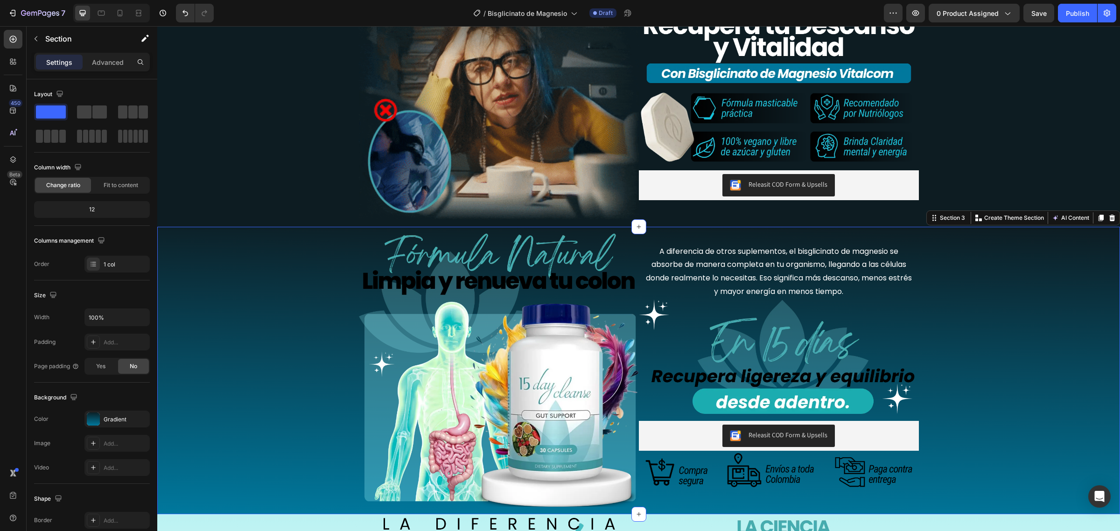
click at [318, 355] on div "Image A diferencia de otros suplementos, el bisglicinato de magnesio se absorbe…" at bounding box center [638, 371] width 963 height 288
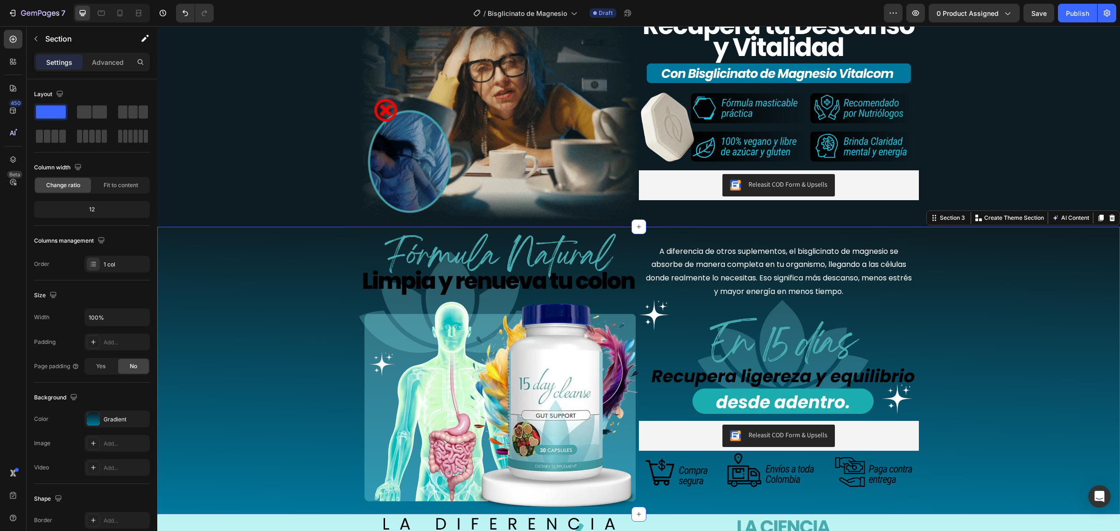
click at [318, 355] on div "Image A diferencia de otros suplementos, el bisglicinato de magnesio se absorbe…" at bounding box center [638, 371] width 963 height 288
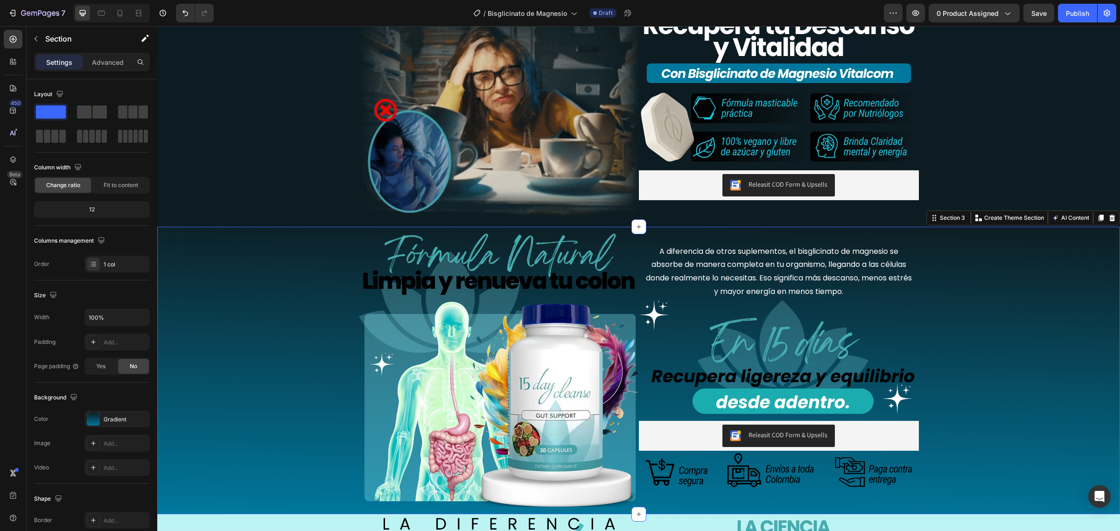
click at [244, 190] on div "Image Sentirte agotado, sin foco y con mal humor no debería ser tu normalidad. …" at bounding box center [638, 83] width 963 height 288
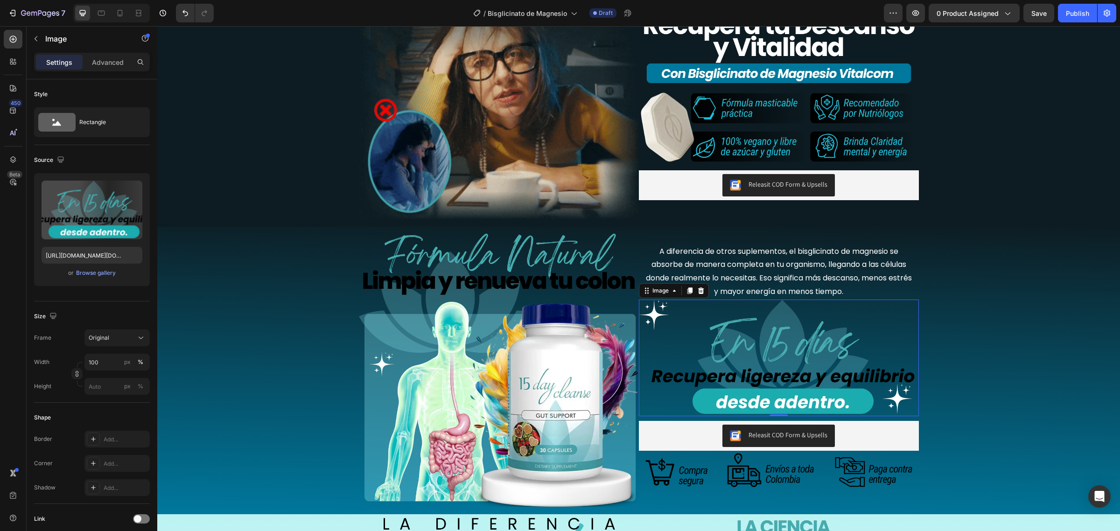
click at [892, 366] on img at bounding box center [779, 358] width 280 height 117
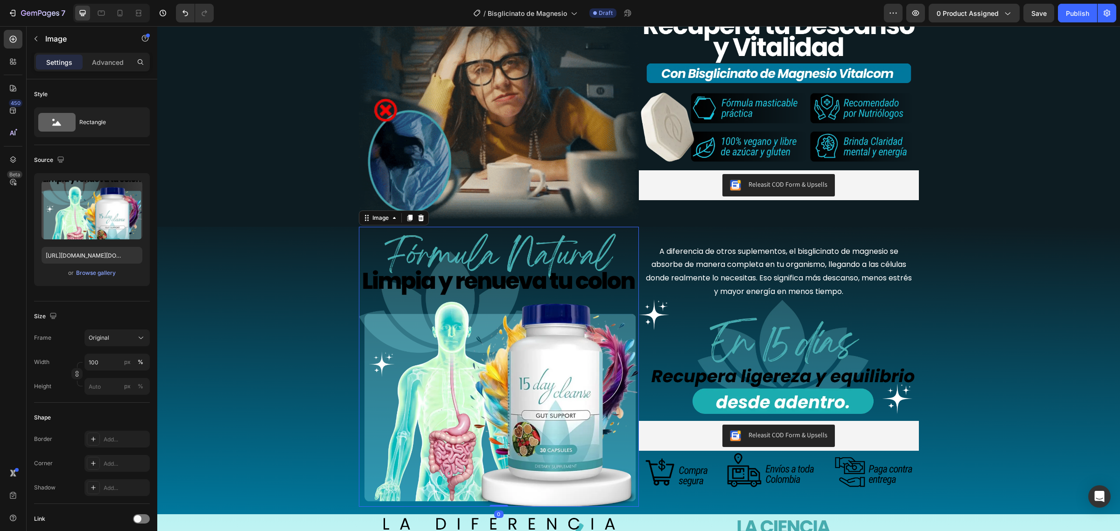
click at [495, 381] on img at bounding box center [499, 367] width 280 height 280
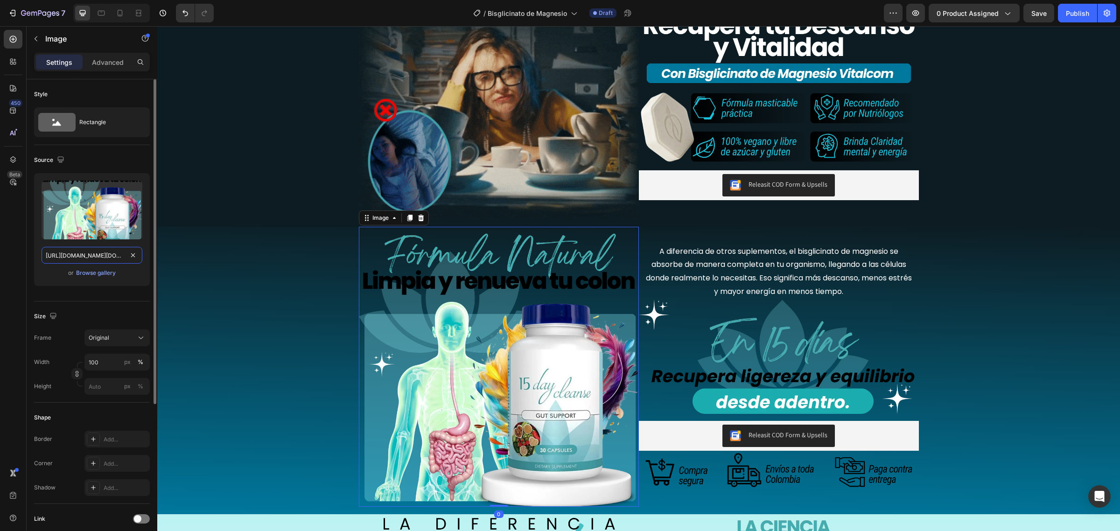
click at [107, 260] on input "https://cdn.shopify.com/s/files/1/0684/5536/6907/files/AnyConv.com__15days_9.we…" at bounding box center [92, 255] width 101 height 17
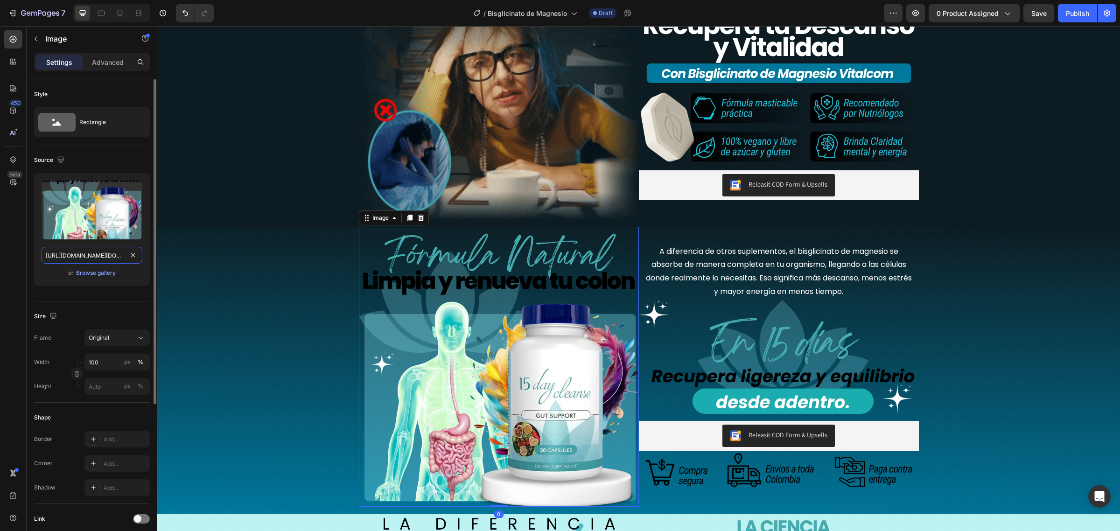
paste input "bisglicinato_8.webp?v=1756341436"
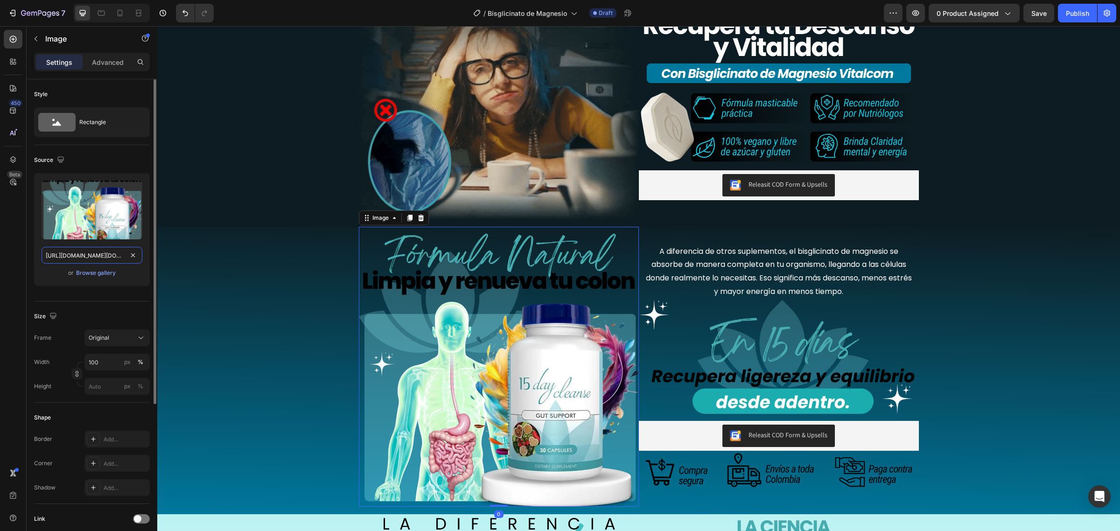
type input "https://cdn.shopify.com/s/files/1/0684/5536/6907/files/AnyConv.com__bisglicinat…"
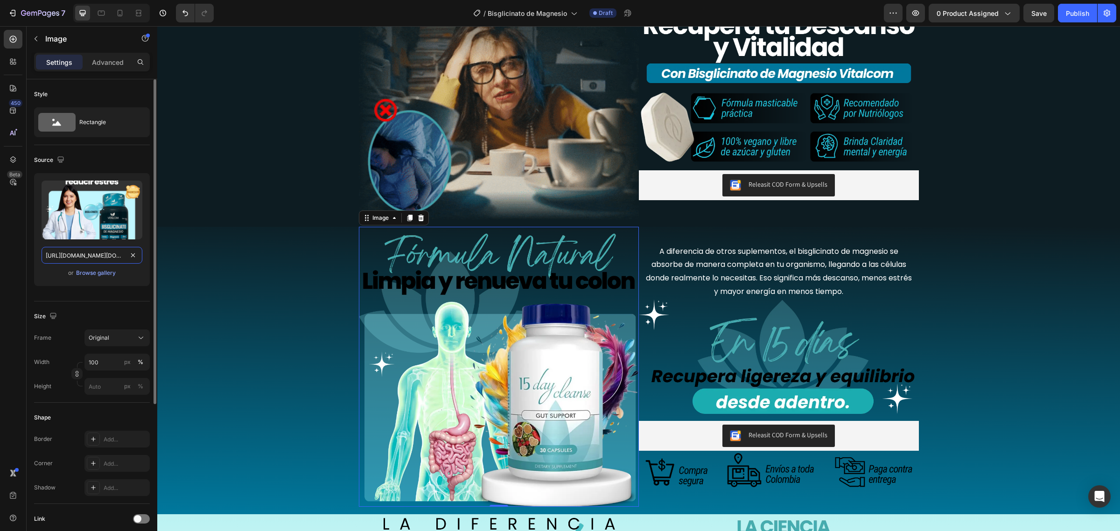
scroll to position [0, 206]
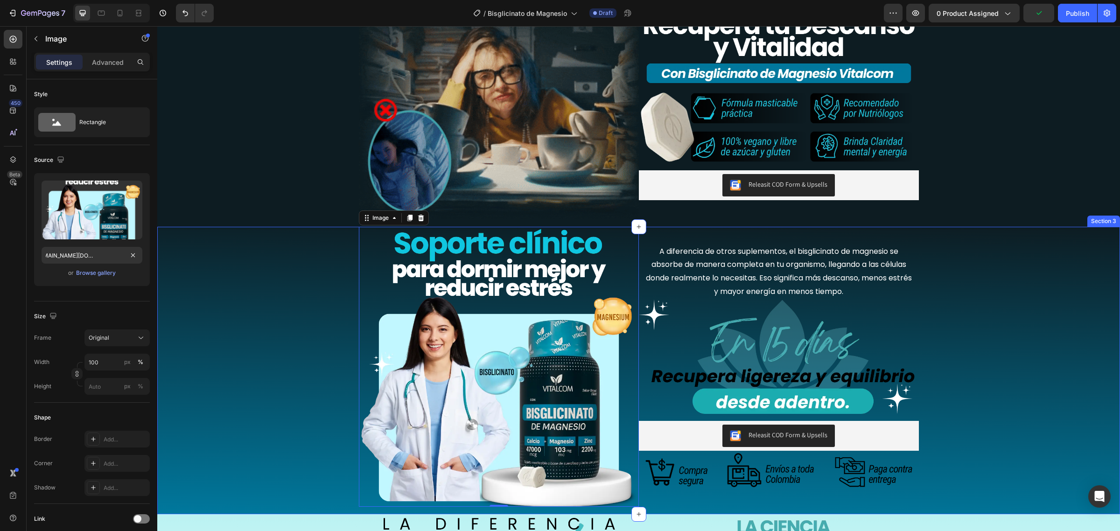
click at [279, 294] on div "Image 0 A diferencia de otros suplementos, el bisglicinato de magnesio se absor…" at bounding box center [638, 371] width 963 height 288
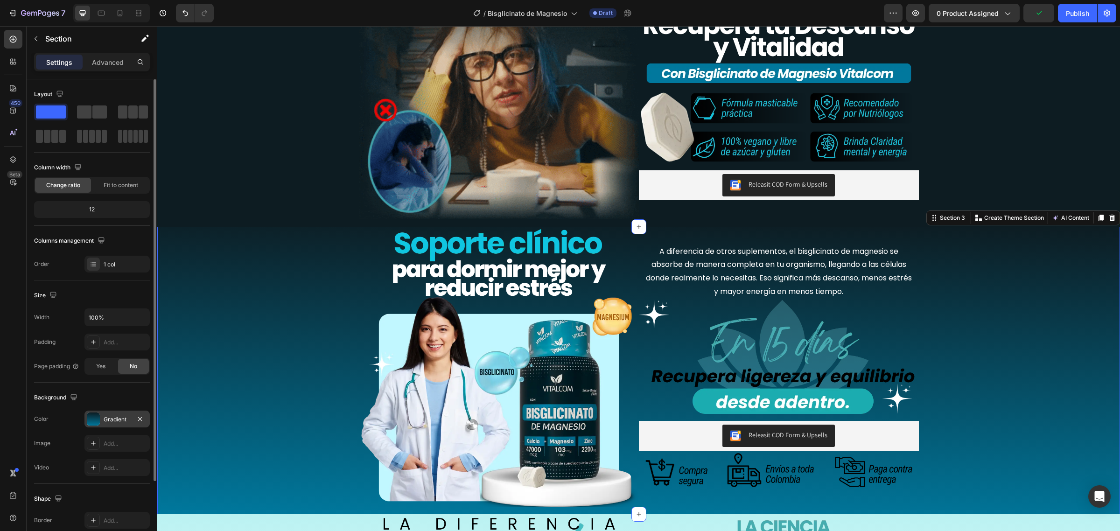
click at [104, 421] on div "Gradient" at bounding box center [117, 419] width 27 height 8
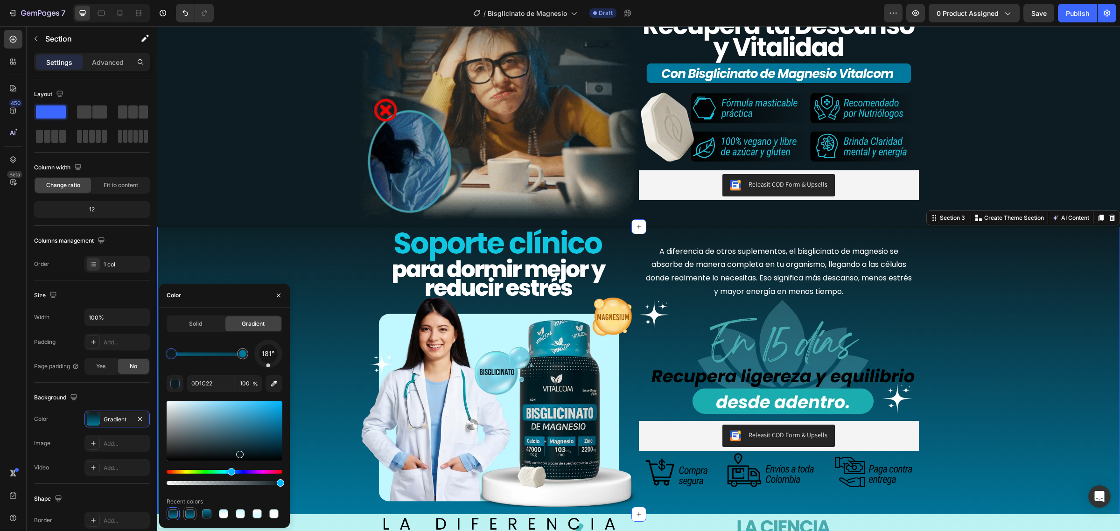
click at [194, 514] on div at bounding box center [189, 513] width 9 height 9
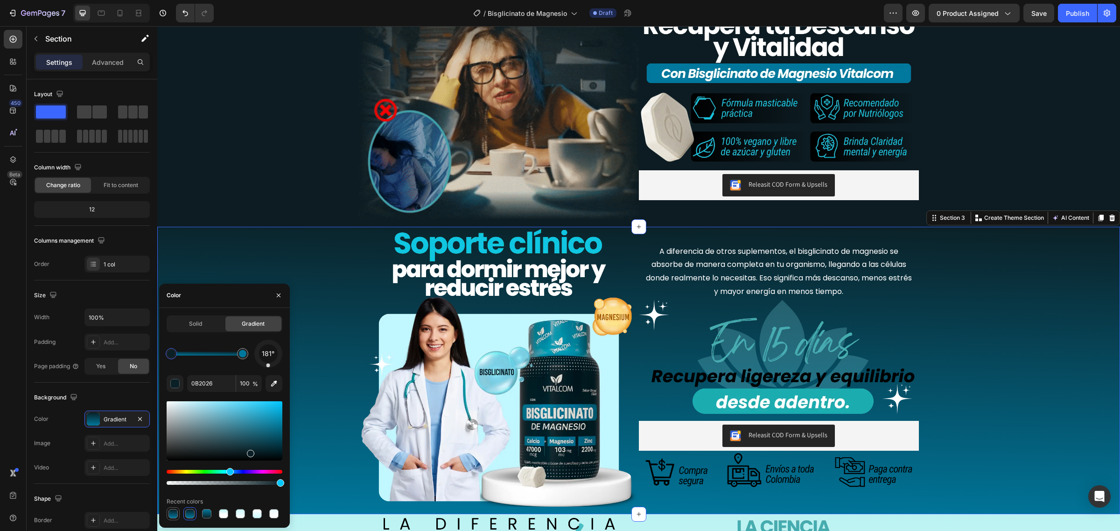
click at [176, 517] on div at bounding box center [173, 513] width 9 height 9
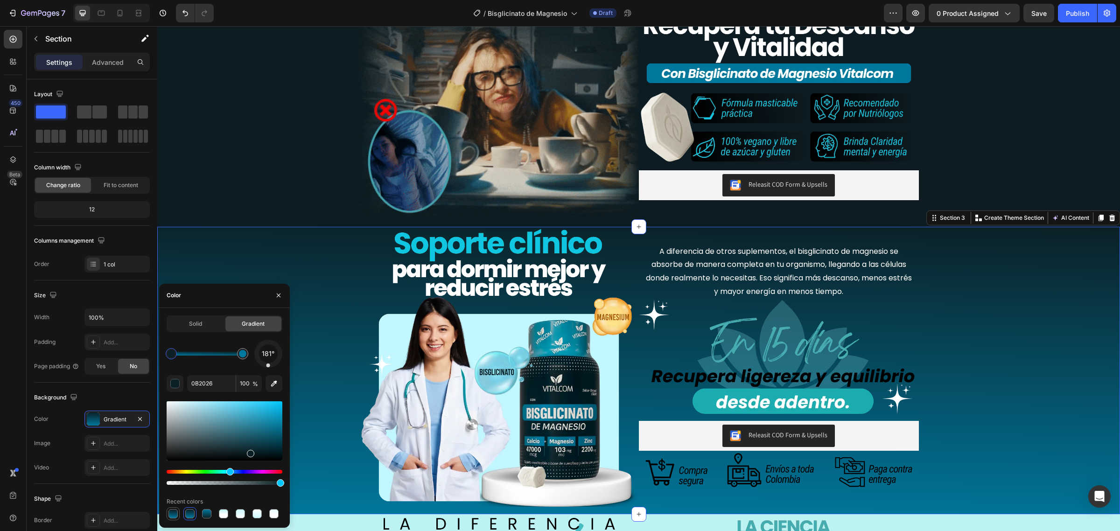
type input "0D1C22"
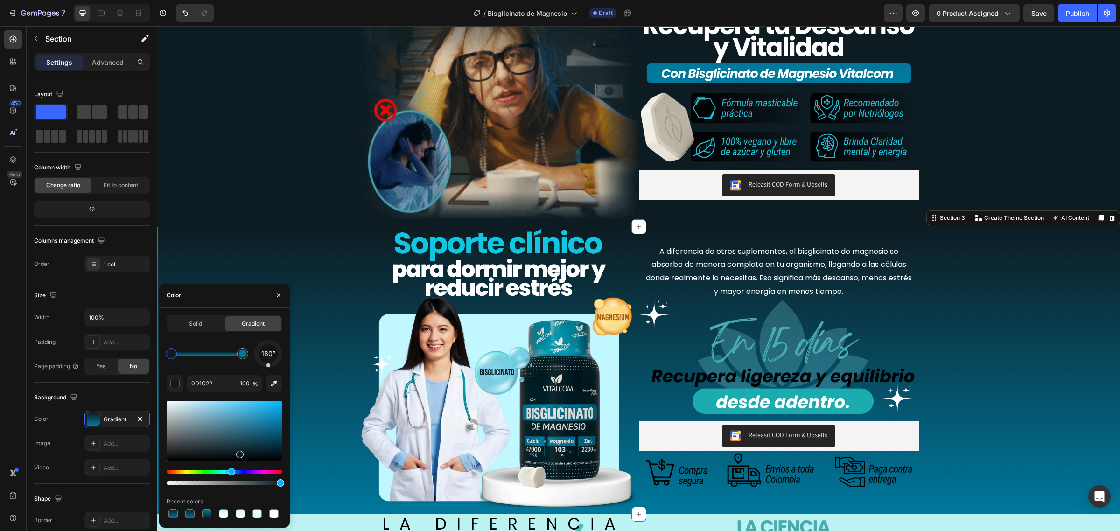
drag, startPoint x: 268, startPoint y: 365, endPoint x: 268, endPoint y: 398, distance: 33.6
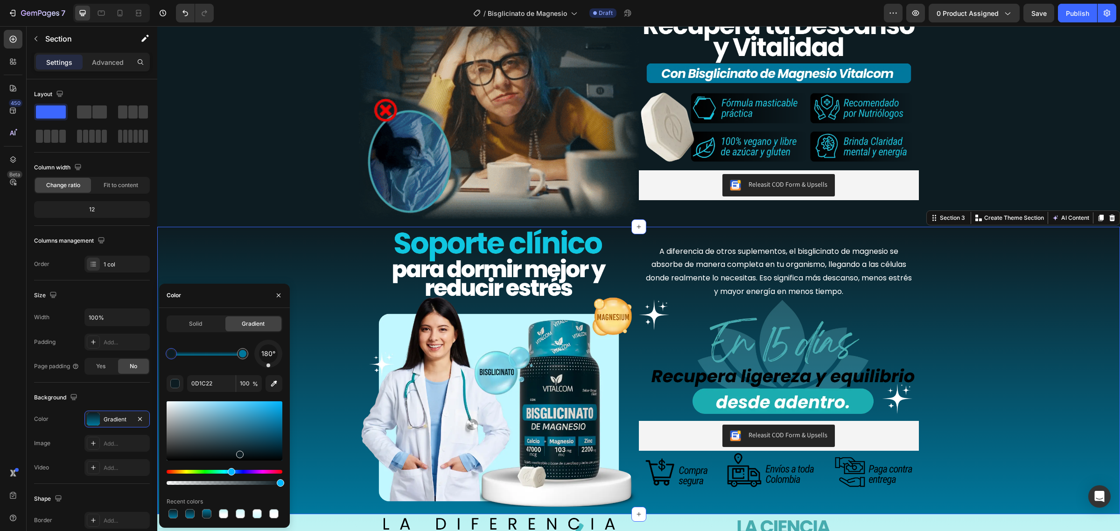
click at [268, 398] on div "180° 0D1C22 100 % Recent colors" at bounding box center [225, 430] width 116 height 181
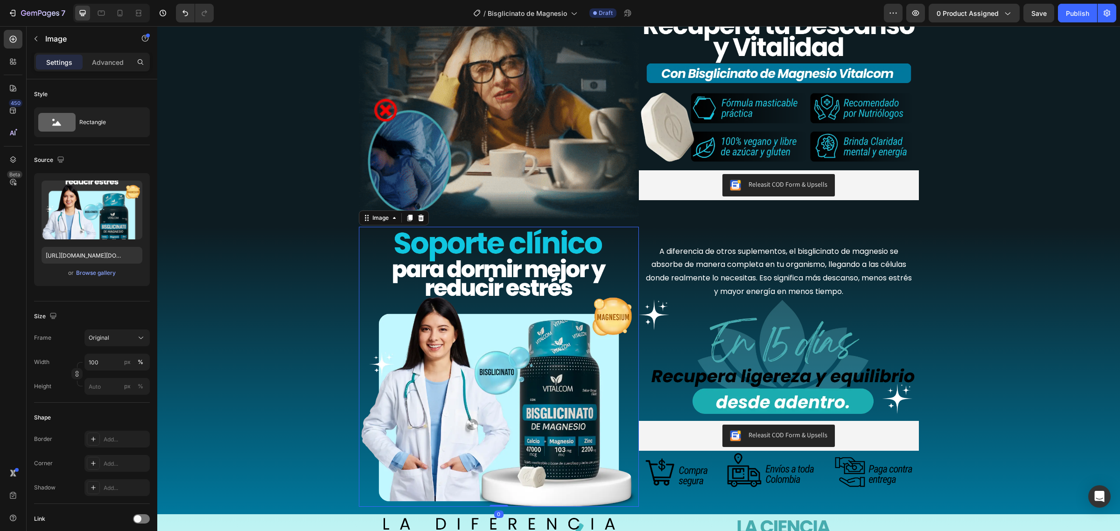
click at [404, 387] on img at bounding box center [499, 367] width 280 height 280
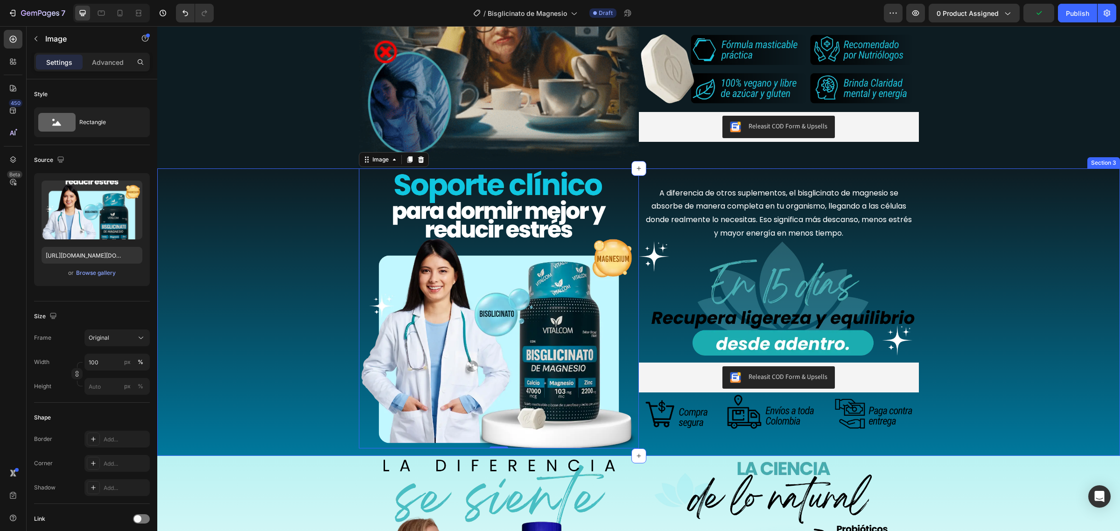
scroll to position [584, 0]
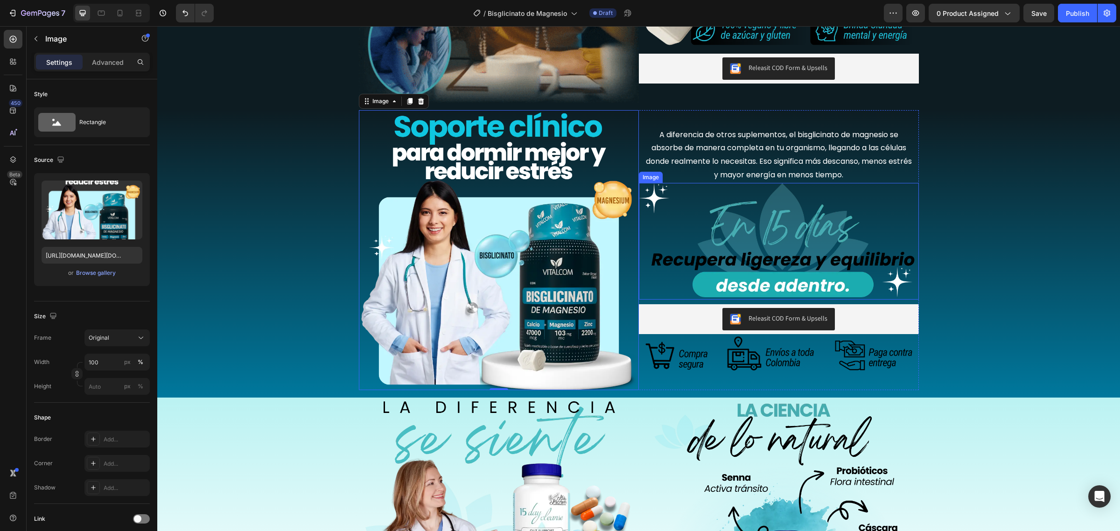
click at [746, 251] on img at bounding box center [779, 241] width 280 height 117
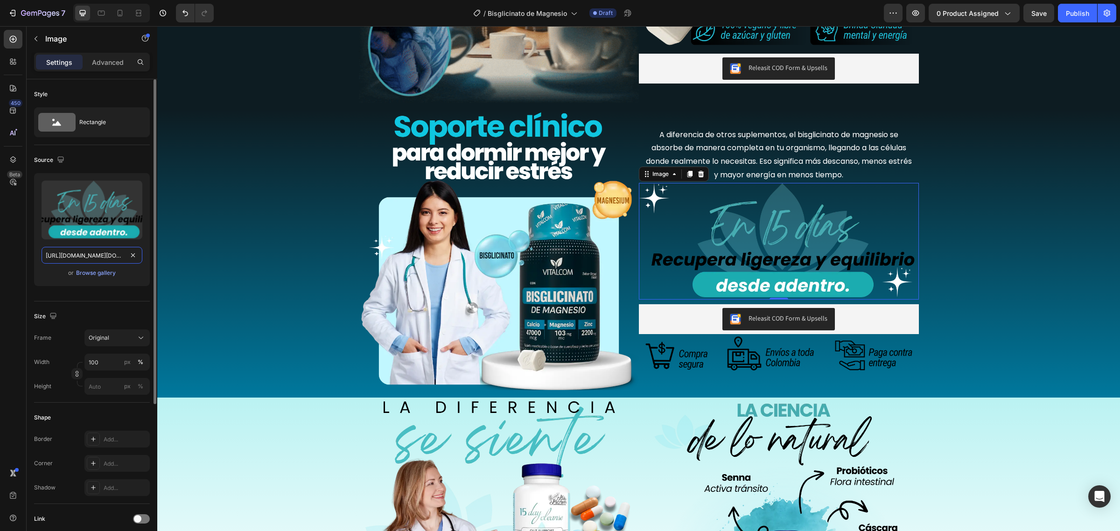
click at [88, 253] on input "https://cdn.shopify.com/s/files/1/0684/5536/6907/files/AnyConv.com__15days_10.w…" at bounding box center [92, 255] width 101 height 17
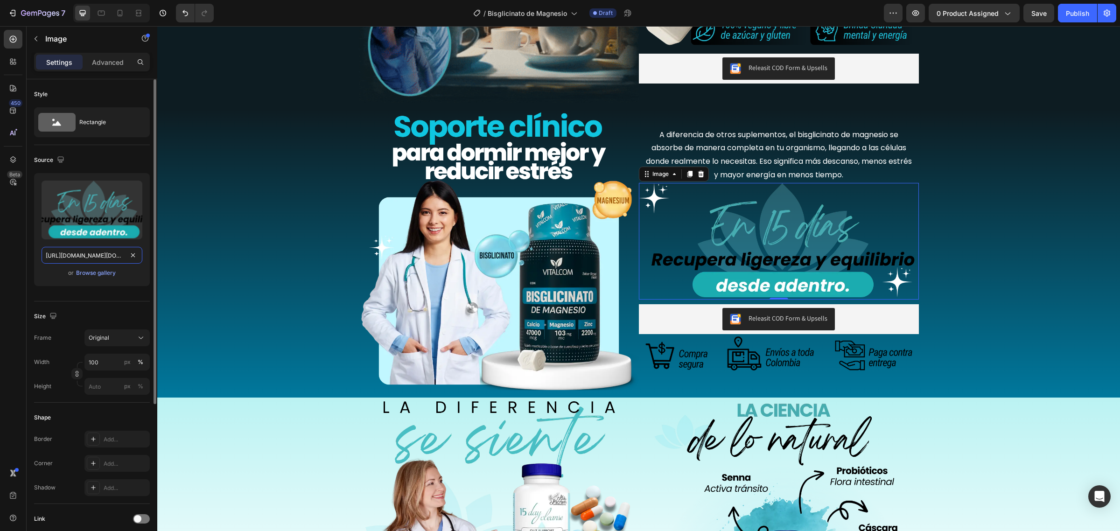
paste input "bisglicinato_9.webp?v=1756341437"
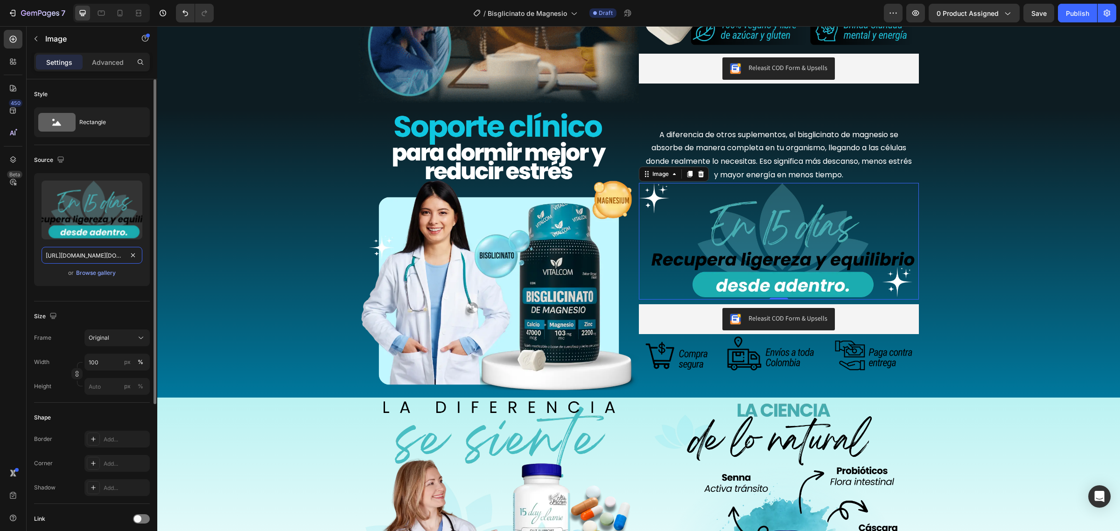
type input "https://cdn.shopify.com/s/files/1/0684/5536/6907/files/AnyConv.com__bisglicinat…"
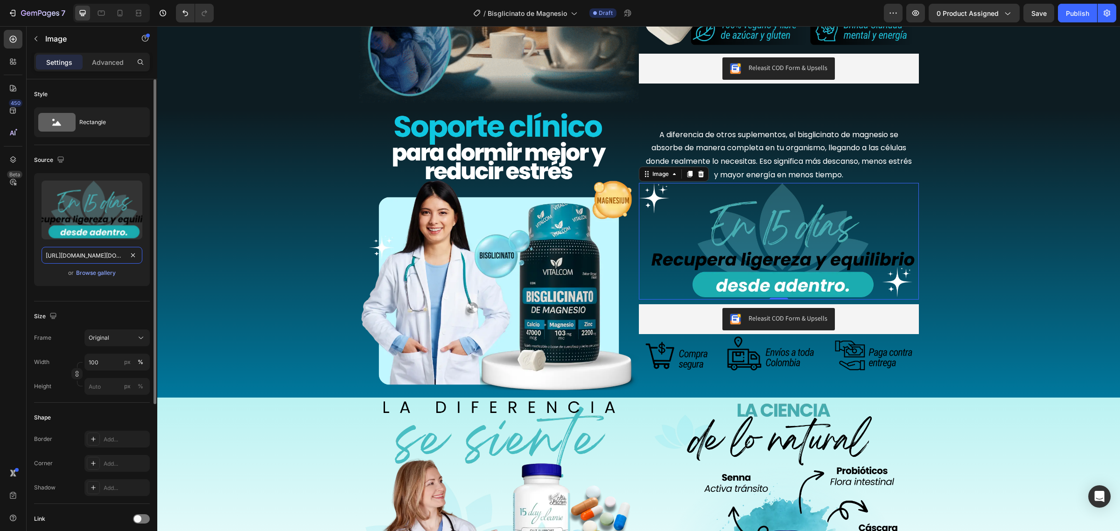
scroll to position [0, 205]
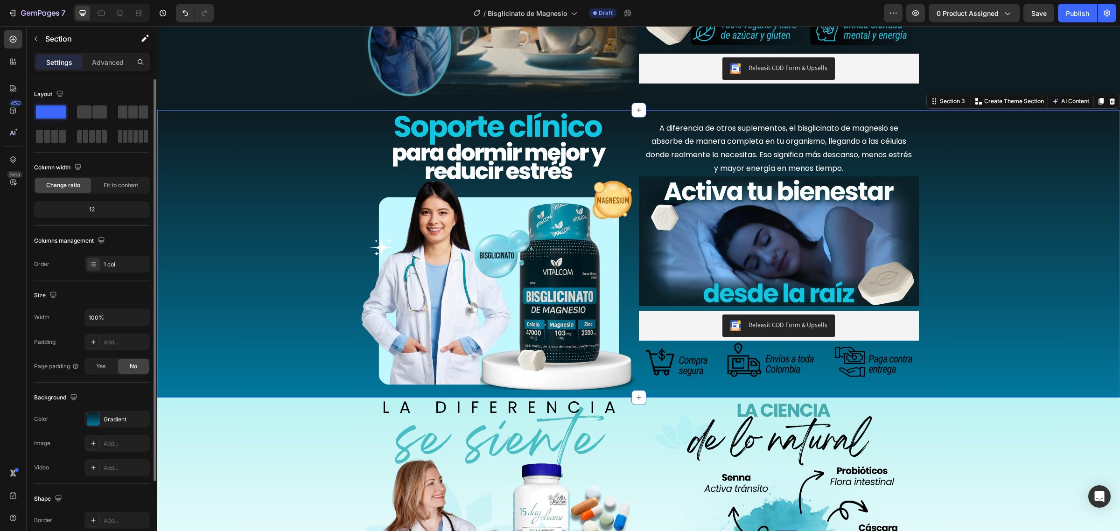
click at [205, 313] on div "Image A diferencia de otros suplementos, el bisglicinato de magnesio se absorbe…" at bounding box center [638, 254] width 963 height 288
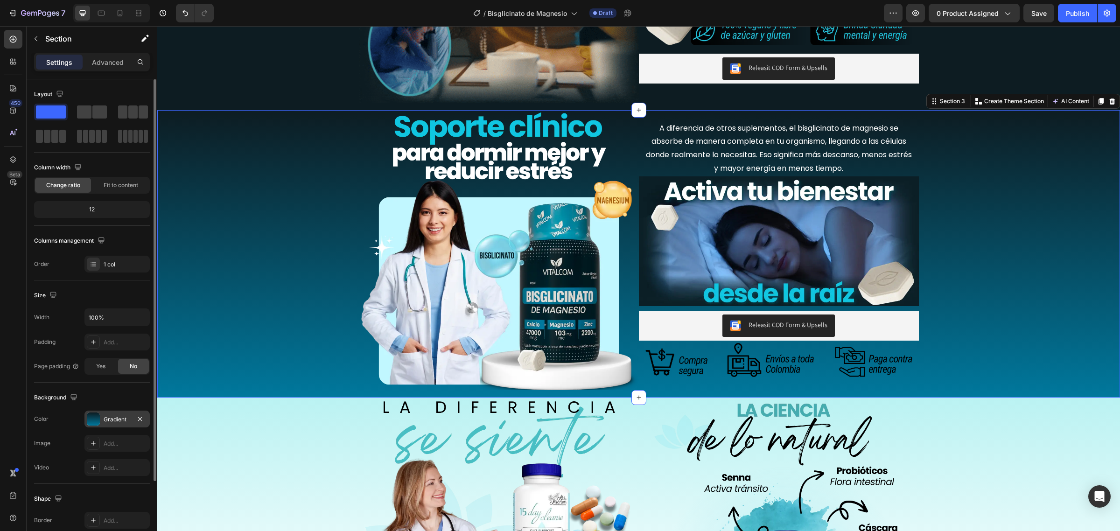
click at [102, 414] on div "Gradient" at bounding box center [116, 419] width 65 height 17
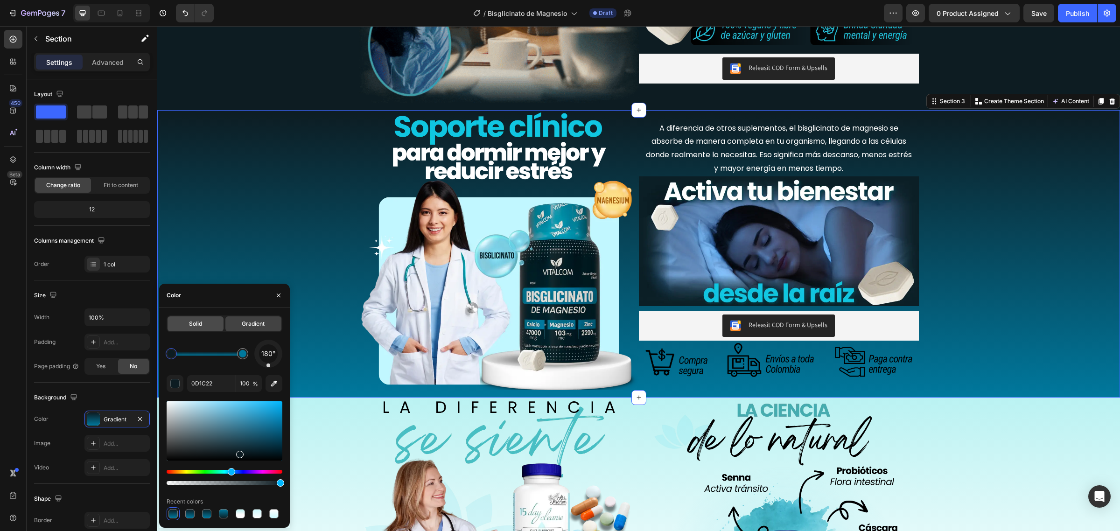
click at [193, 324] on span "Solid" at bounding box center [195, 324] width 13 height 8
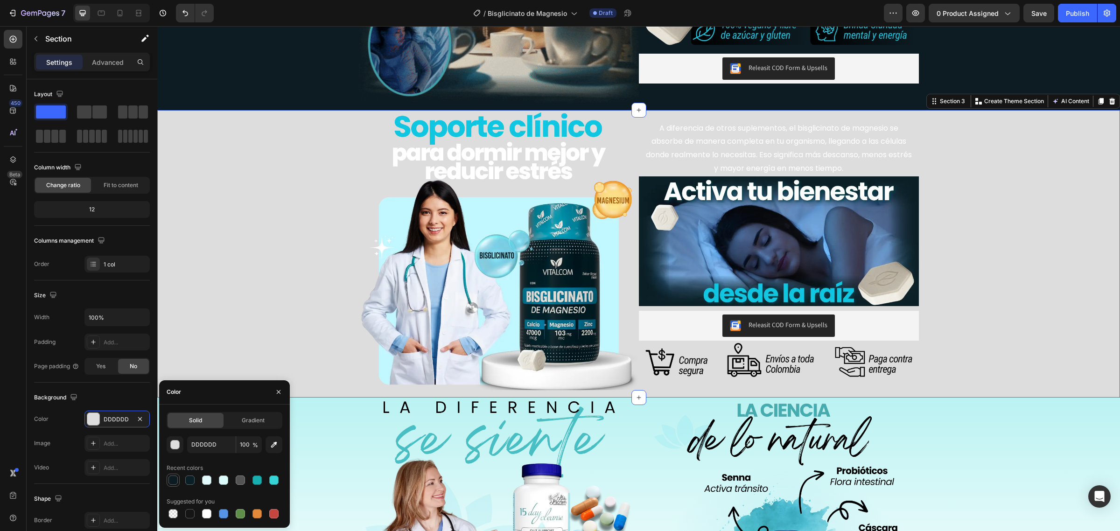
click at [177, 482] on div at bounding box center [173, 480] width 9 height 9
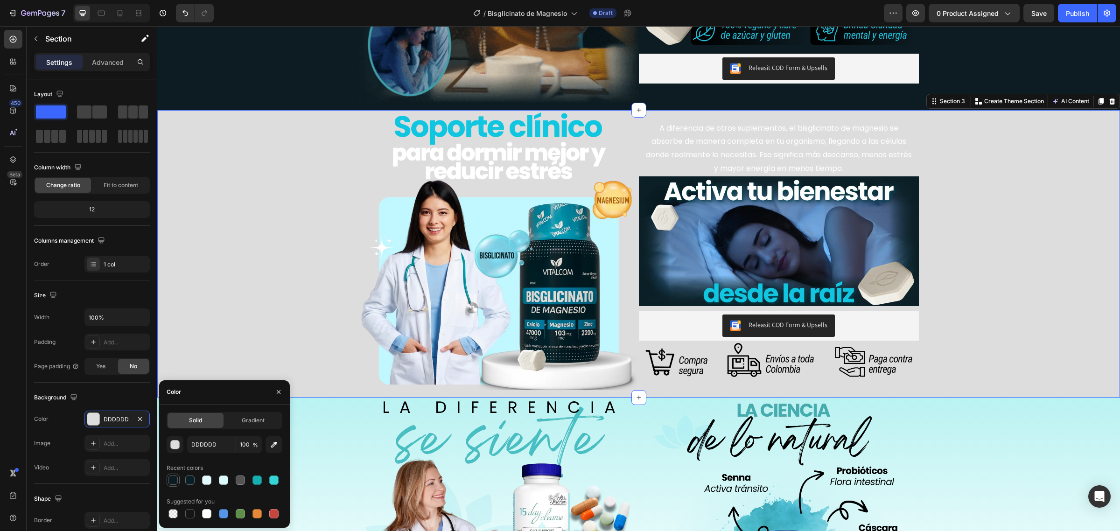
type input "0D1C22"
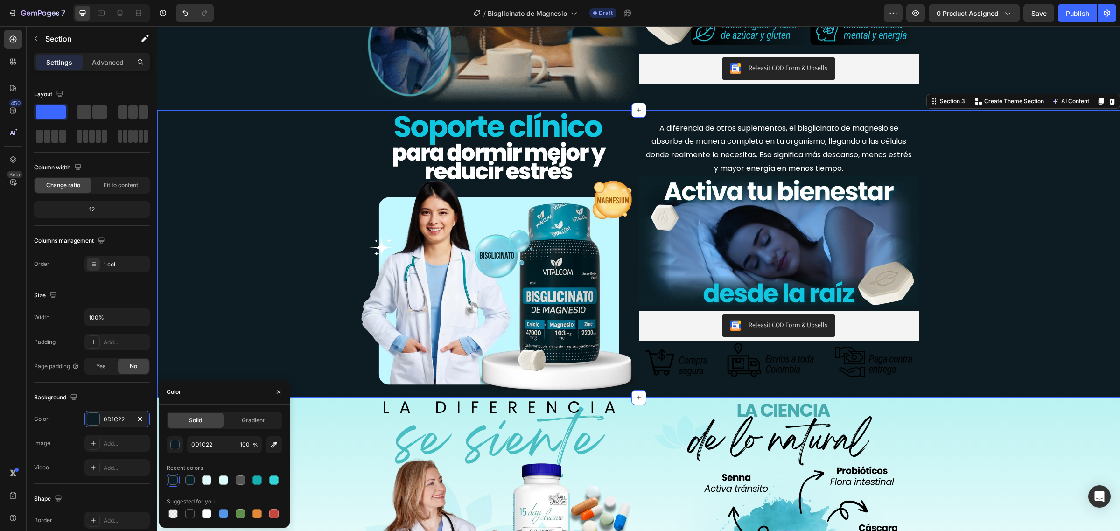
click at [362, 393] on div "Image A diferencia de otros suplementos, el bisglicinato de magnesio se absorbe…" at bounding box center [638, 254] width 963 height 288
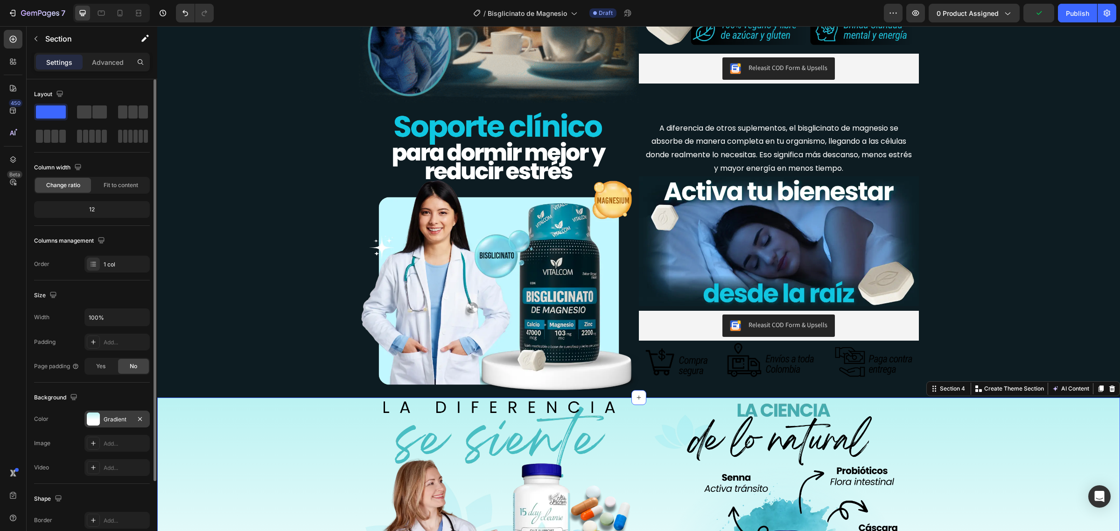
click at [120, 418] on div "Gradient" at bounding box center [117, 419] width 27 height 8
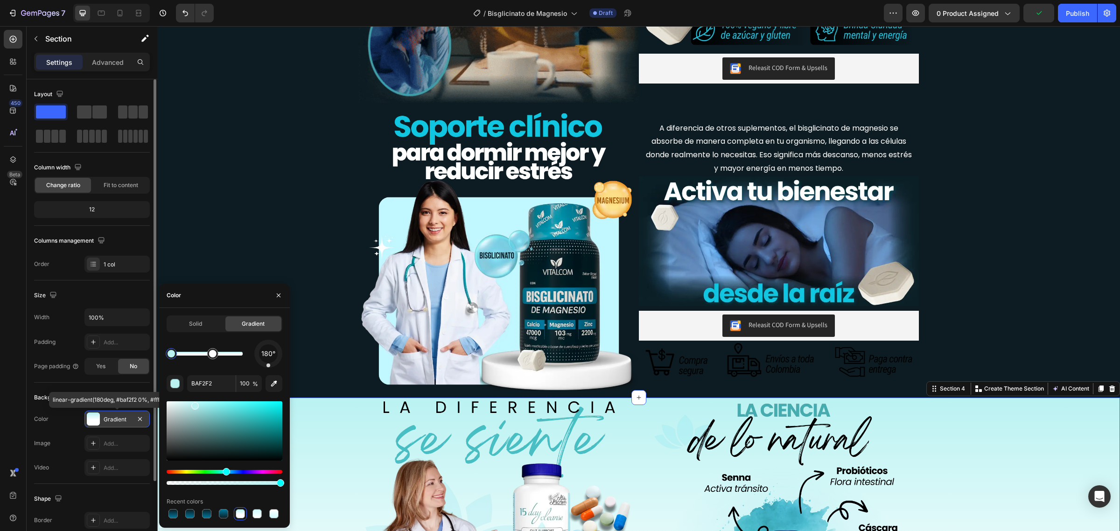
scroll to position [58, 0]
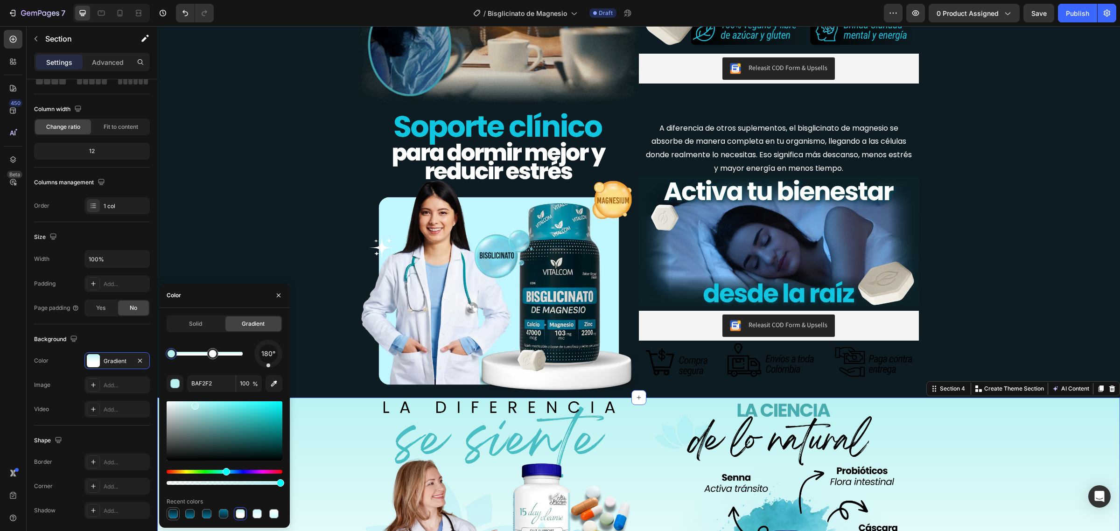
click at [173, 518] on div at bounding box center [173, 513] width 9 height 9
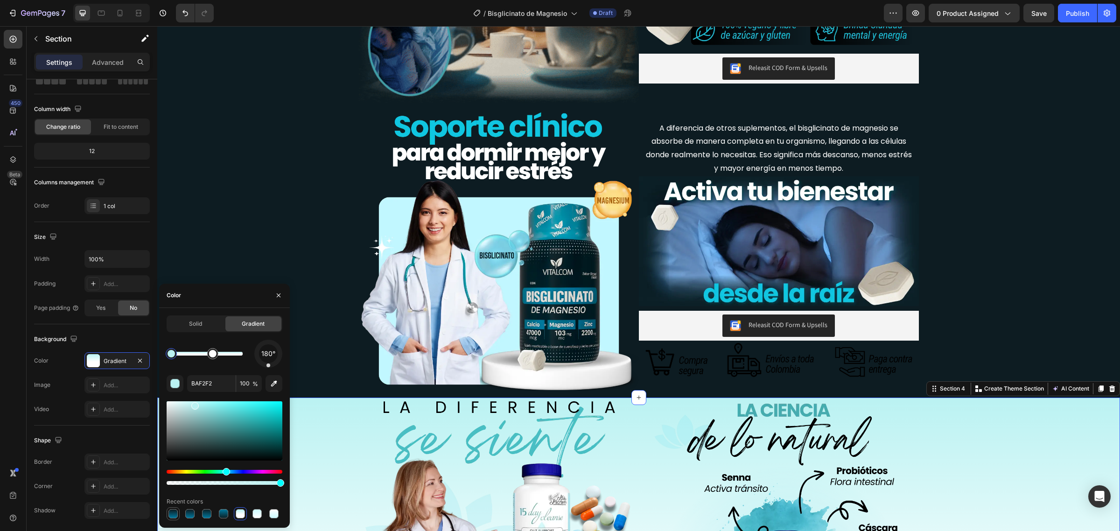
type input "0D1C22"
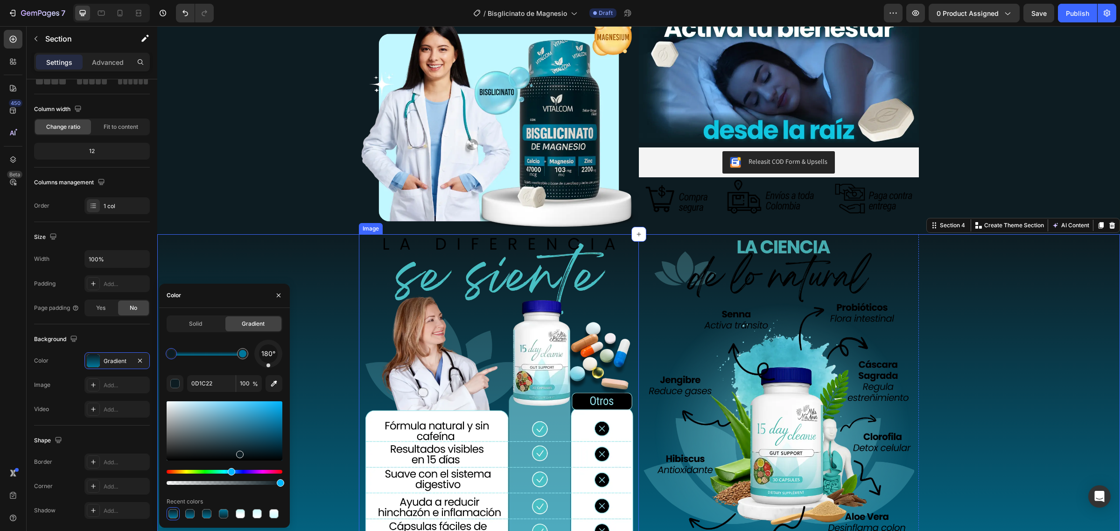
scroll to position [759, 0]
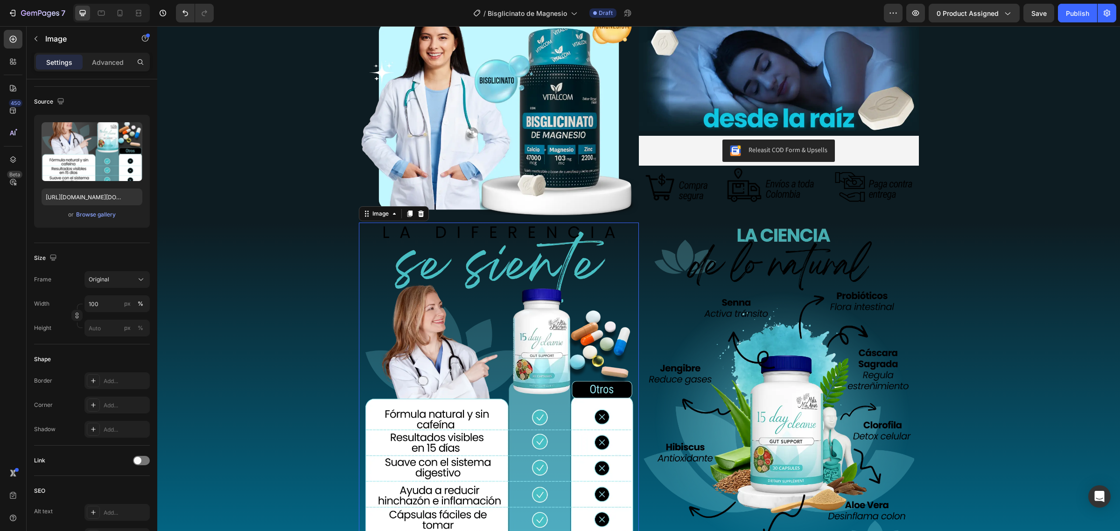
click at [440, 330] on img at bounding box center [499, 392] width 271 height 338
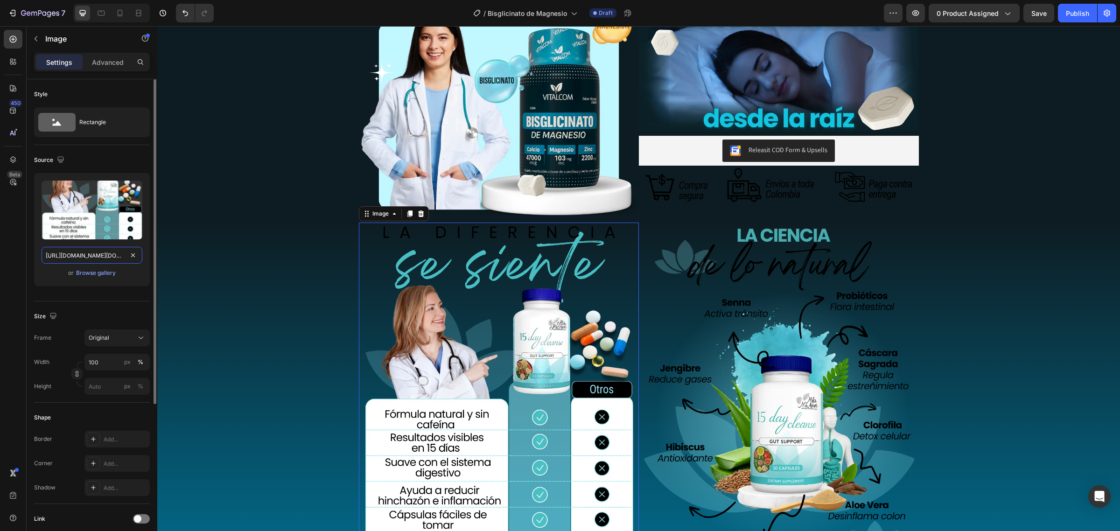
click at [90, 253] on input "https://cdn.shopify.com/s/files/1/0684/5536/6907/files/AnyConv.com__15days_11.w…" at bounding box center [92, 255] width 101 height 17
paste input "bisglicinato_10.webp?v=1756341437"
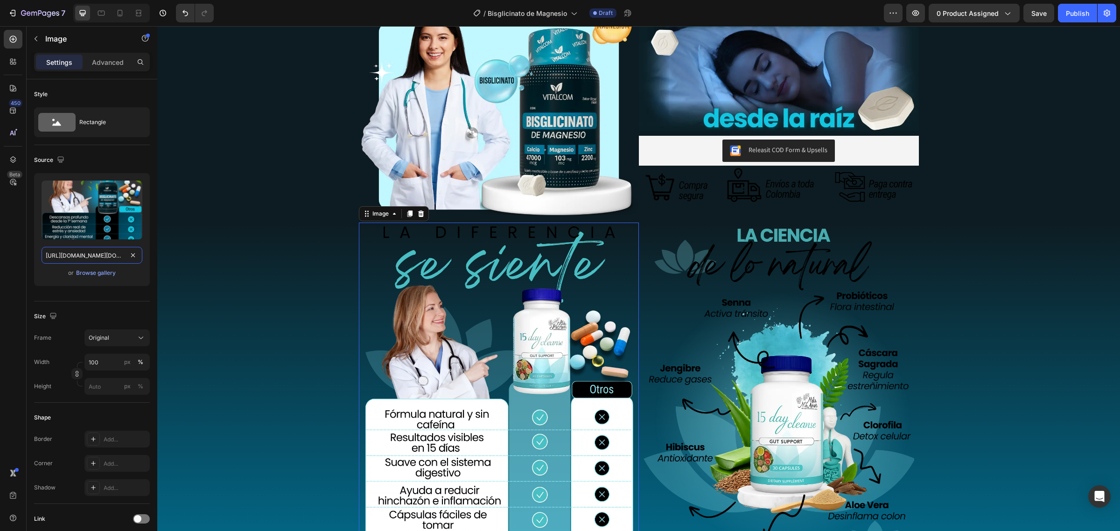
scroll to position [0, 208]
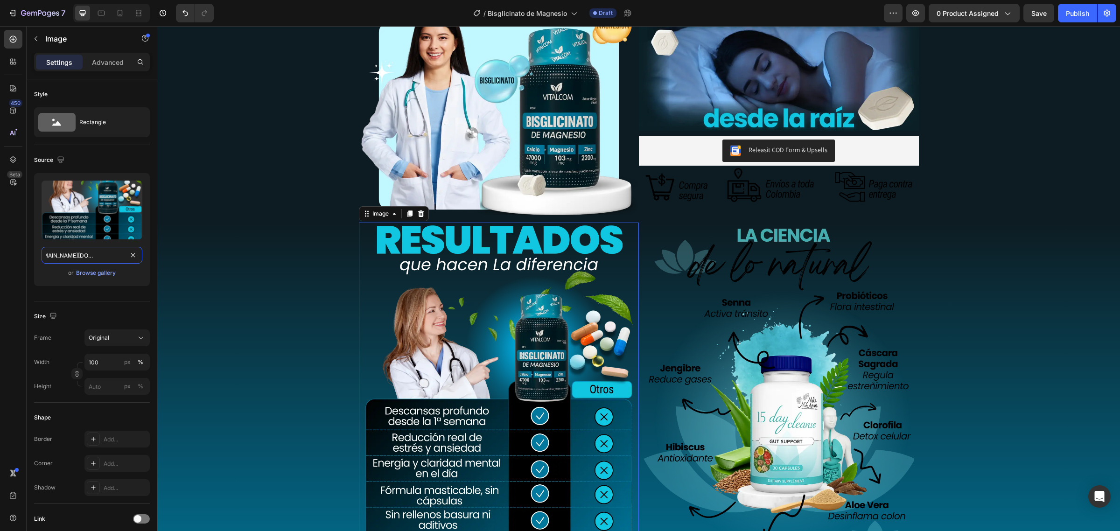
type input "https://cdn.shopify.com/s/files/1/0684/5536/6907/files/AnyConv.com__bisglicinat…"
drag, startPoint x: 745, startPoint y: 316, endPoint x: 732, endPoint y: 316, distance: 13.5
click at [745, 316] on img at bounding box center [779, 392] width 271 height 338
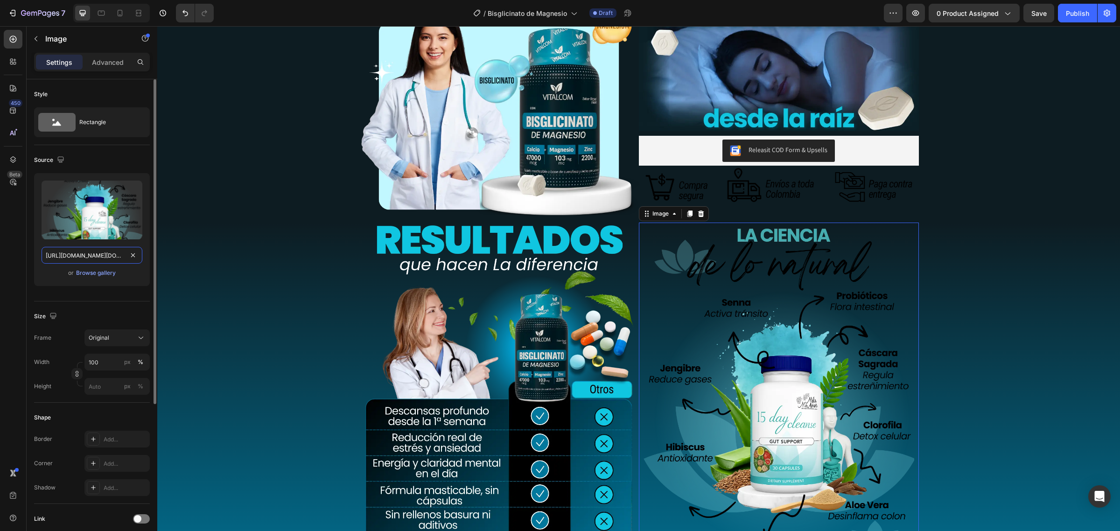
click at [65, 253] on input "https://cdn.shopify.com/s/files/1/0684/5536/6907/files/AnyConv.com__15days_12.w…" at bounding box center [92, 255] width 101 height 17
paste input "bisglicinato_11.webp?v=1756341437"
type input "https://cdn.shopify.com/s/files/1/0684/5536/6907/files/AnyConv.com__bisglicinat…"
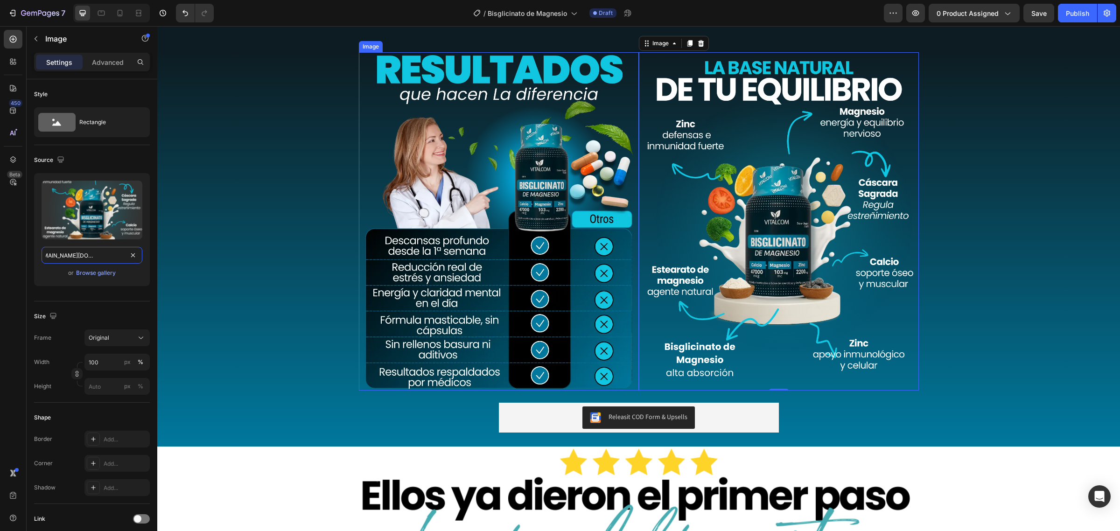
scroll to position [992, 0]
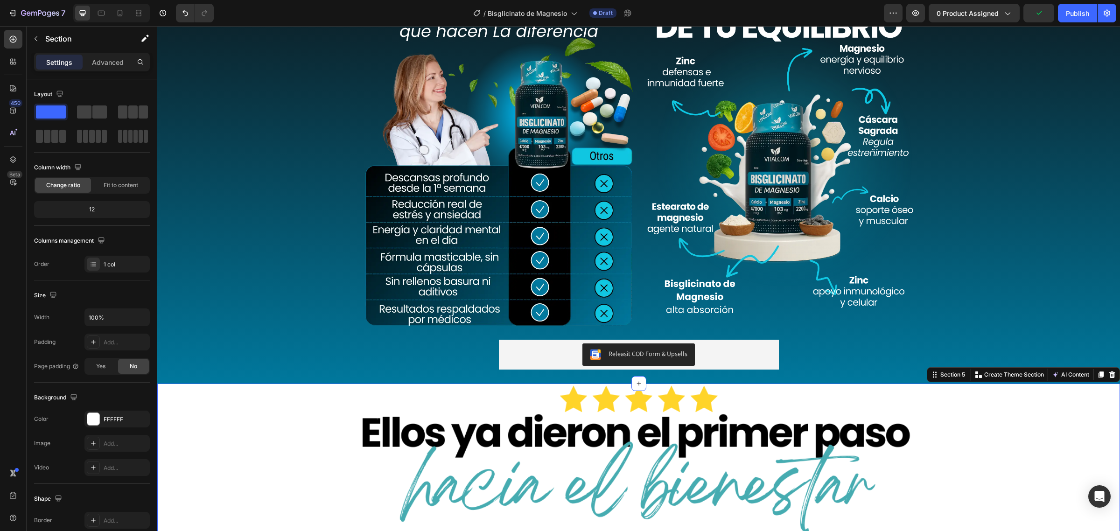
click at [262, 407] on div "Image Row Row" at bounding box center [638, 465] width 963 height 163
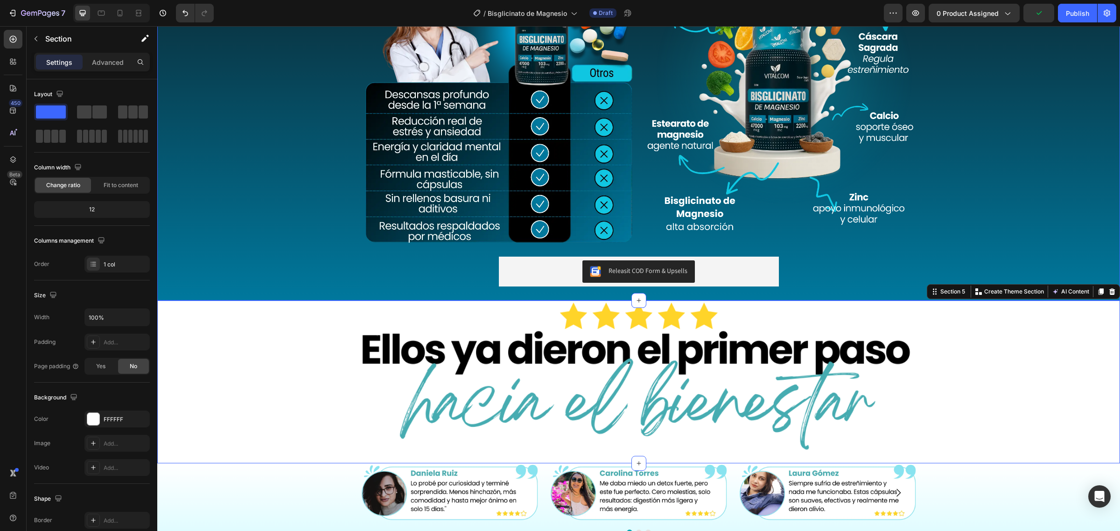
scroll to position [1225, 0]
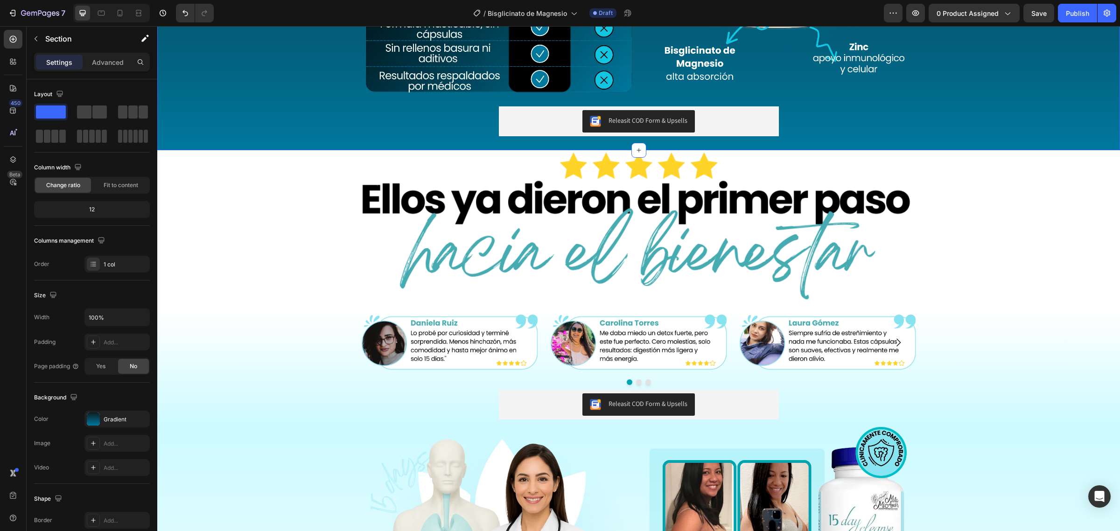
click at [106, 419] on div "Gradient" at bounding box center [117, 419] width 27 height 8
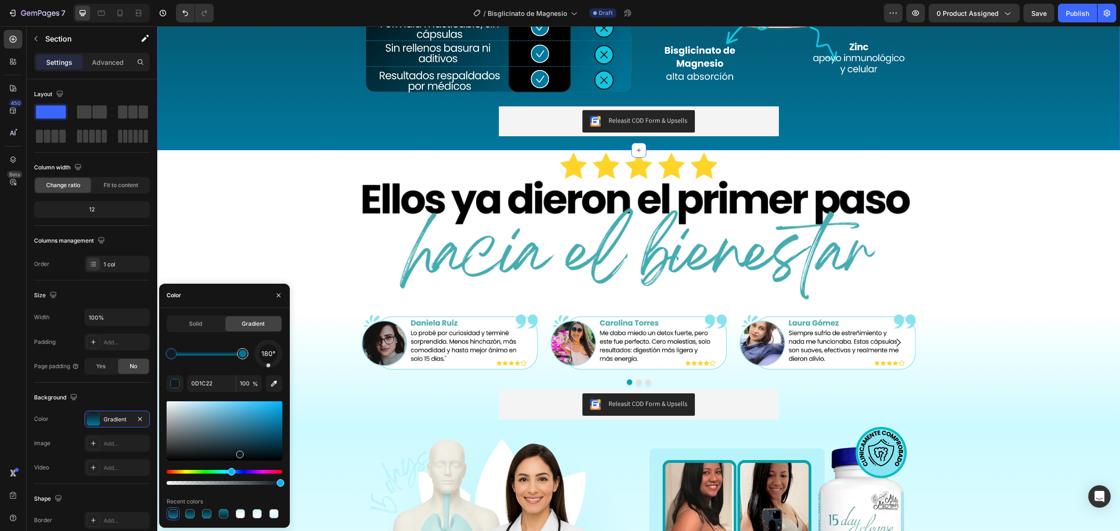
type input "00789D"
click at [244, 350] on div at bounding box center [242, 353] width 7 height 7
click at [222, 377] on input "00789D" at bounding box center [211, 383] width 49 height 17
click at [288, 239] on div "Image Row Row" at bounding box center [638, 231] width 963 height 163
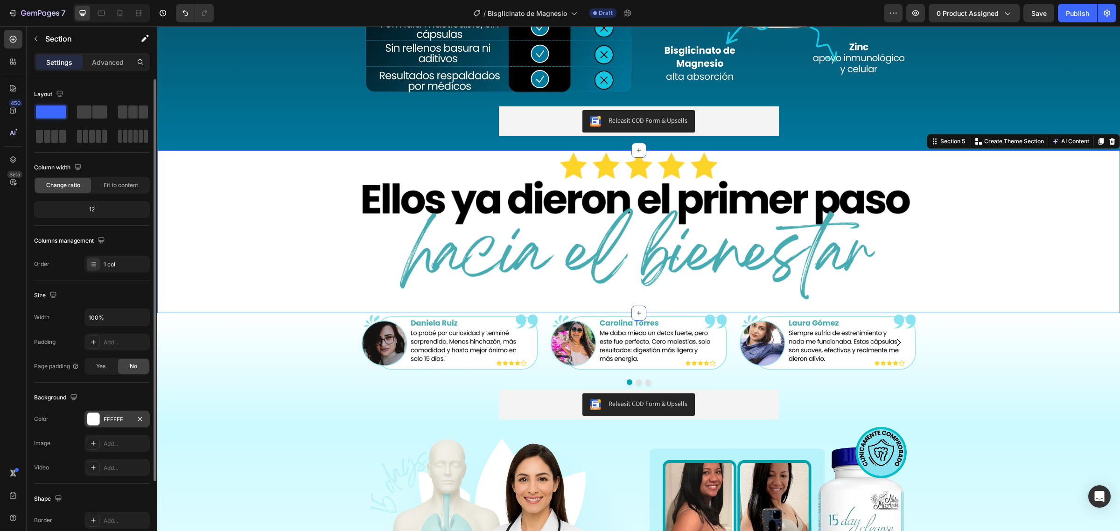
click at [121, 418] on div "FFFFFF" at bounding box center [117, 419] width 27 height 8
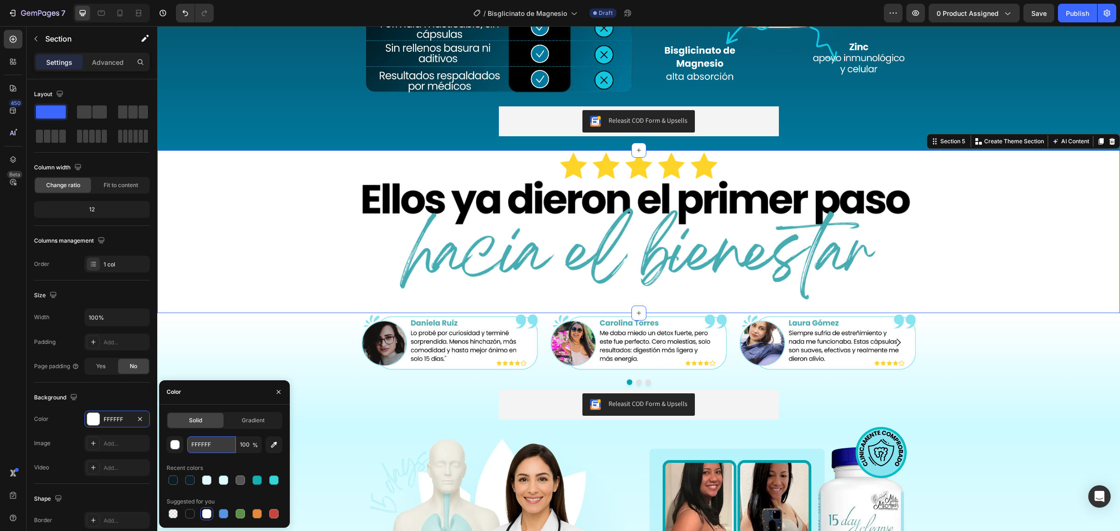
click at [197, 436] on input "FFFFFF" at bounding box center [211, 444] width 49 height 17
paste input "00789D"
type input "00789D"
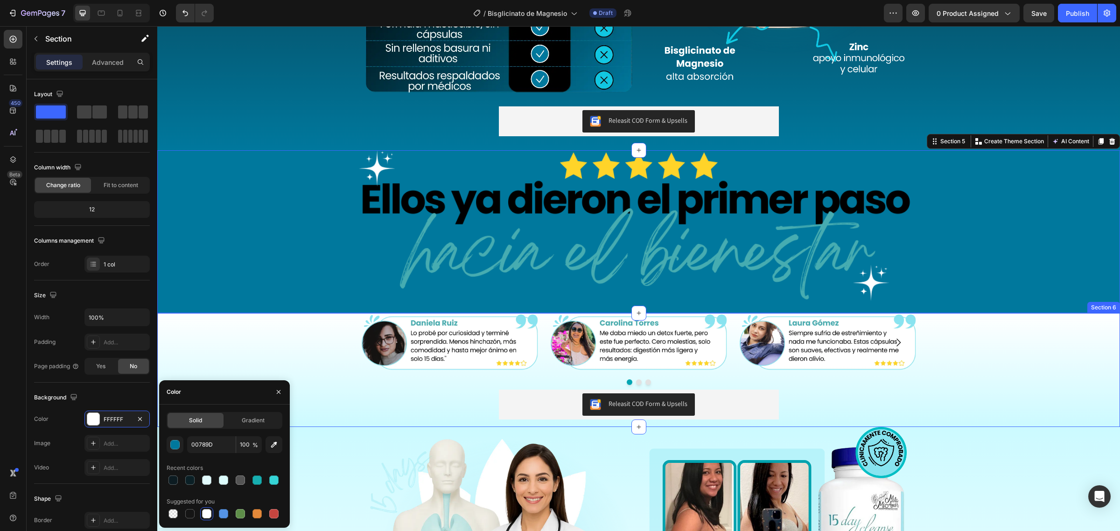
click at [293, 348] on div "Image Image Image Carousel Releasit COD Form & Upsells Releasit COD Form & Upse…" at bounding box center [638, 370] width 963 height 114
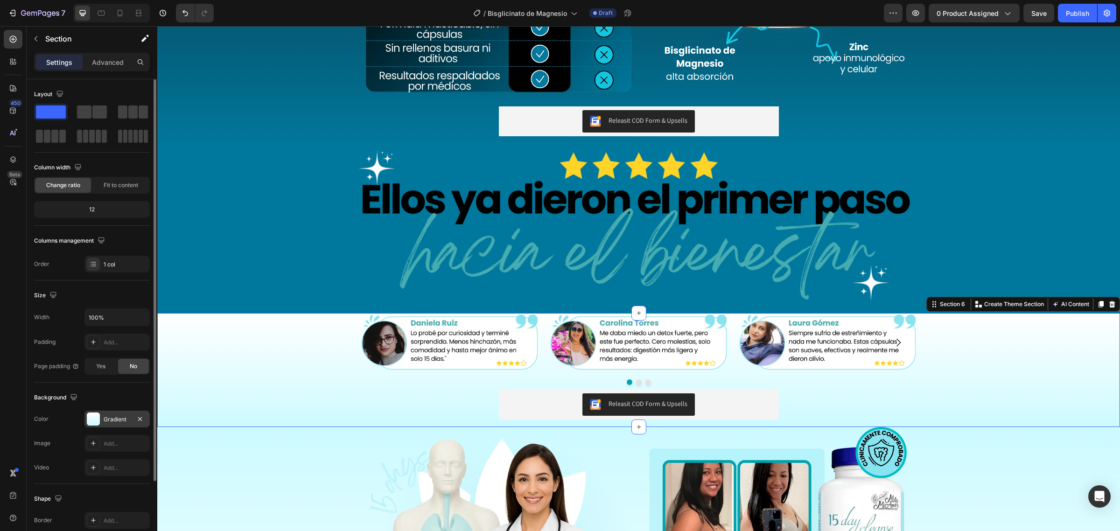
click at [123, 420] on div "Gradient" at bounding box center [117, 419] width 27 height 8
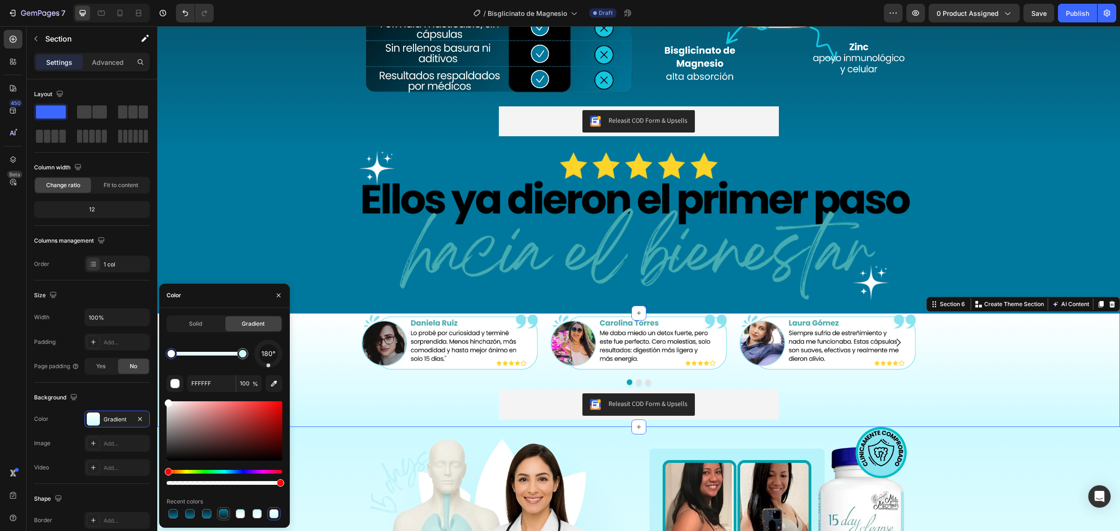
click at [220, 514] on div at bounding box center [223, 513] width 9 height 9
type input "00789D"
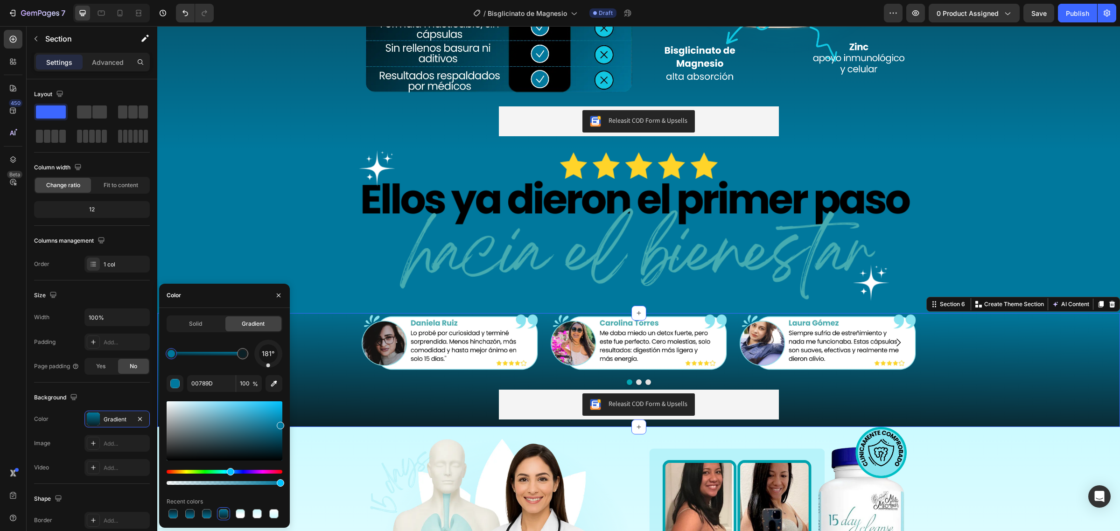
click at [169, 352] on div at bounding box center [171, 353] width 7 height 7
click at [217, 382] on input "00789D" at bounding box center [211, 383] width 49 height 17
click at [237, 372] on div "181° 00789D 100 % Recent colors" at bounding box center [225, 430] width 116 height 181
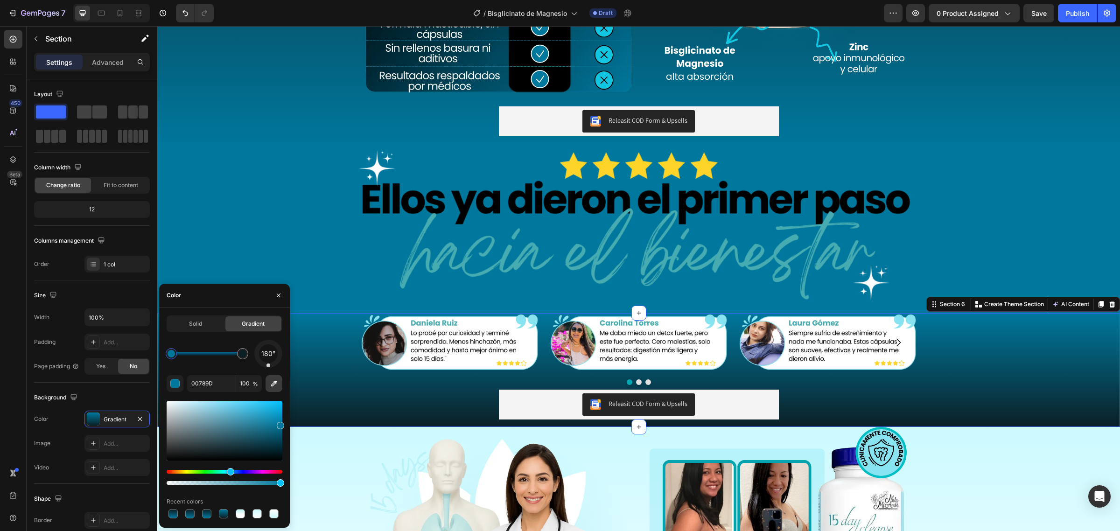
drag, startPoint x: 270, startPoint y: 363, endPoint x: 268, endPoint y: 384, distance: 21.5
click at [268, 384] on div "180° 00789D 100 % Recent colors" at bounding box center [225, 430] width 116 height 181
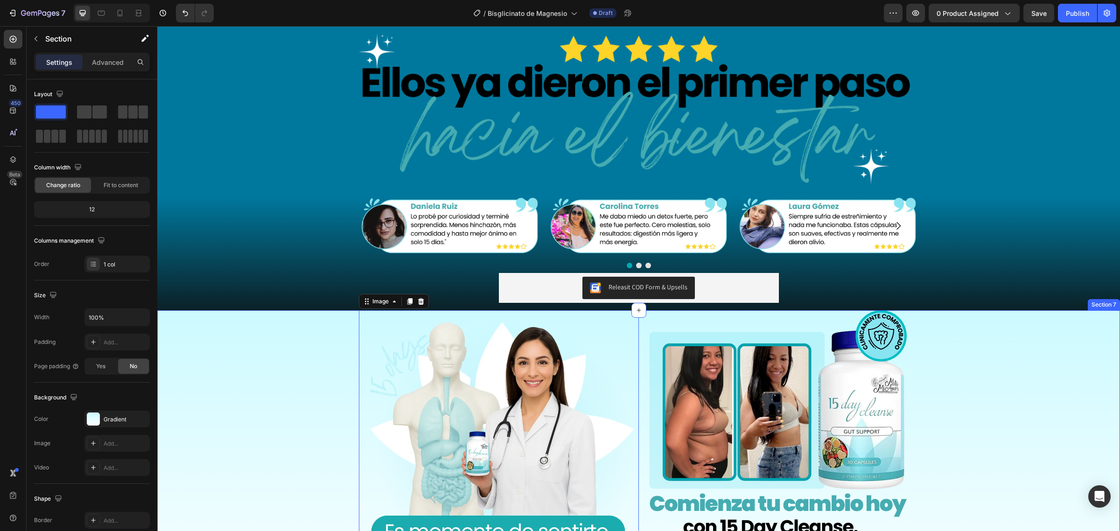
click at [260, 363] on div "Image 0 Image Row Row Releasit COD Form & Upsells Releasit COD Form & Upsells P…" at bounding box center [638, 473] width 963 height 327
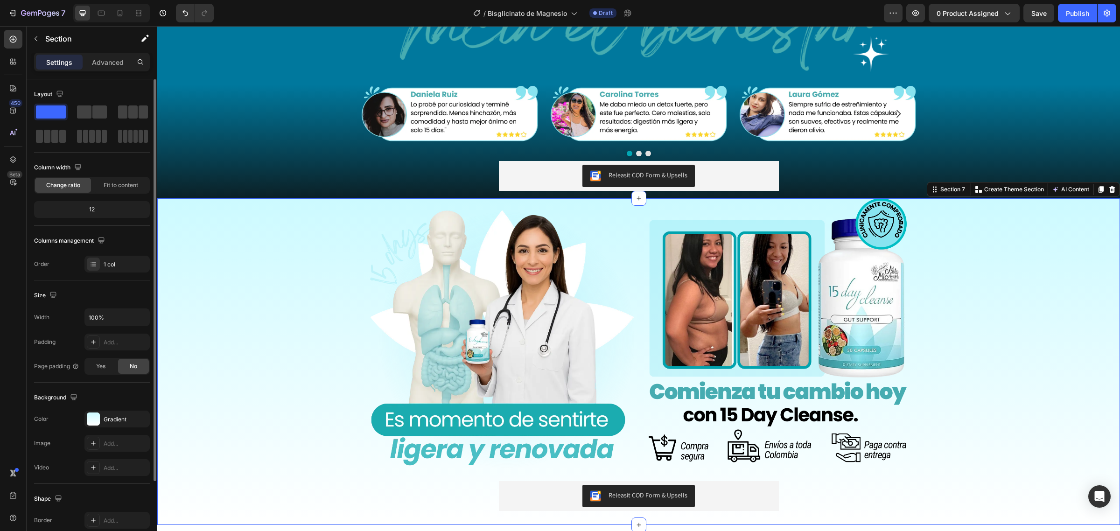
scroll to position [1459, 0]
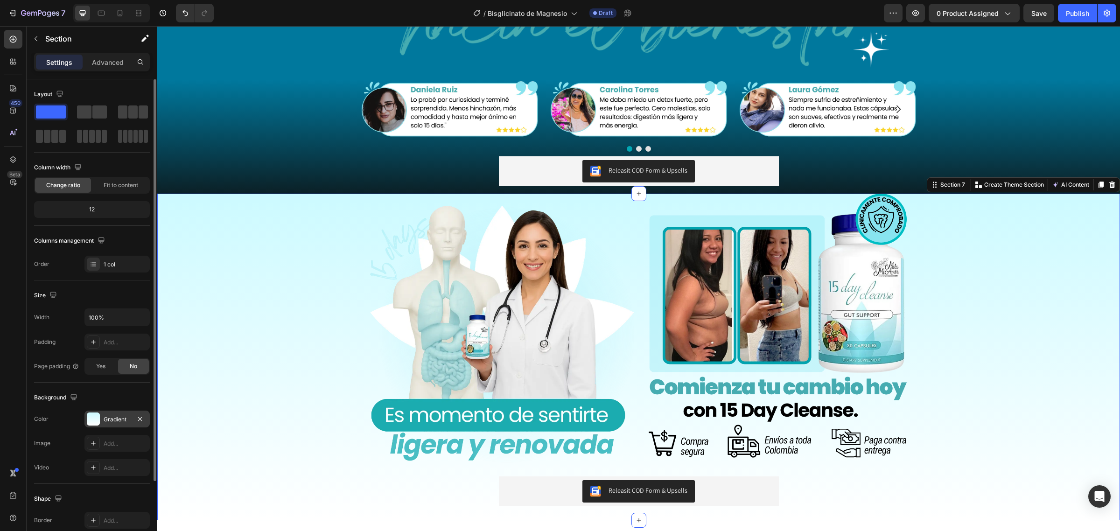
click at [113, 417] on div "Gradient" at bounding box center [117, 419] width 27 height 8
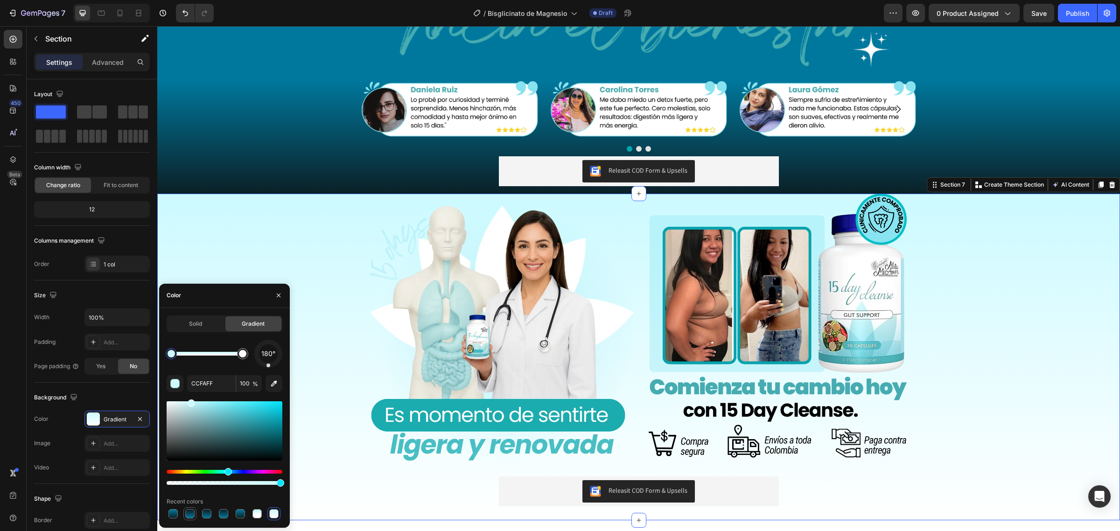
click at [190, 516] on div at bounding box center [189, 513] width 9 height 9
type input "0D1C22"
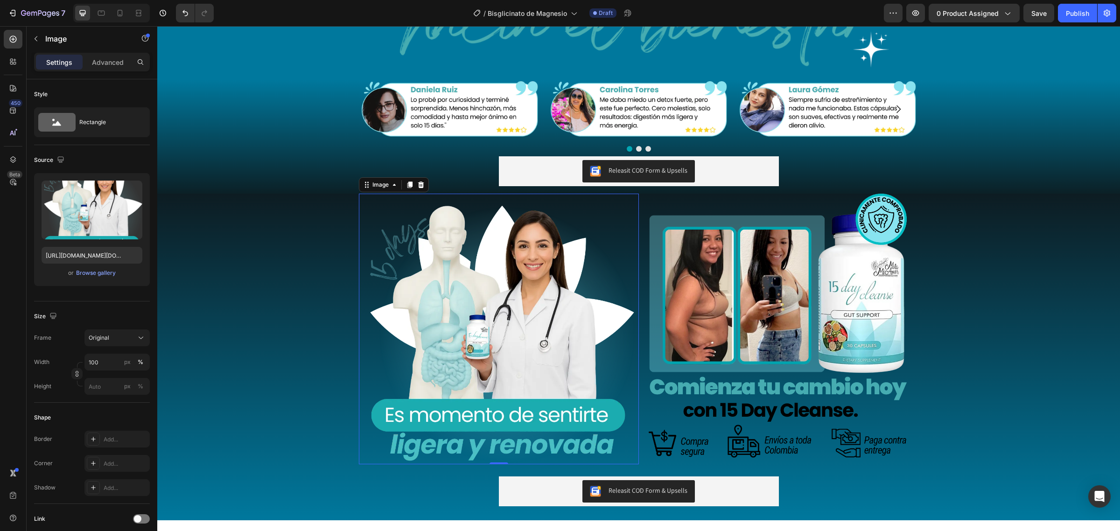
click at [369, 377] on img at bounding box center [499, 329] width 271 height 271
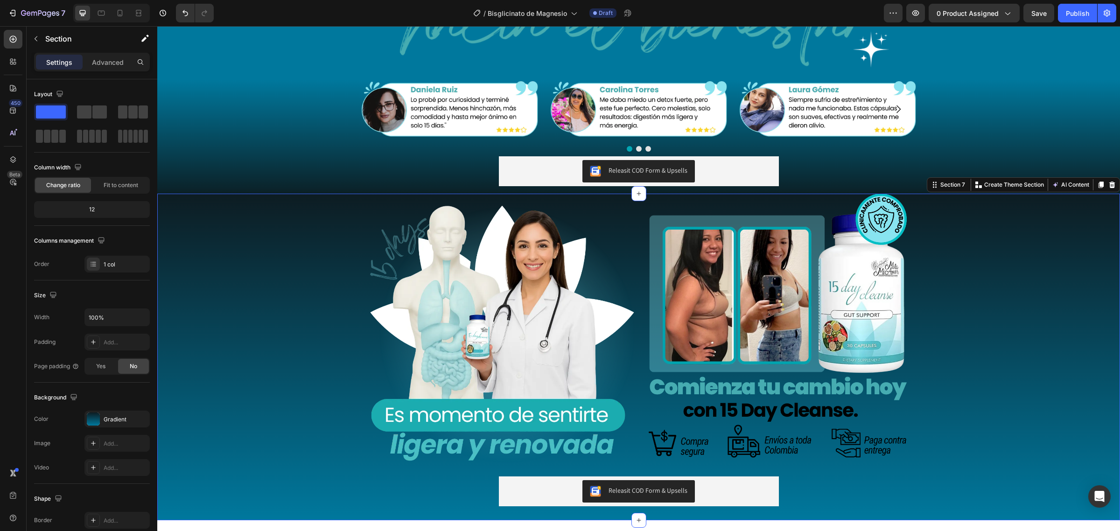
drag, startPoint x: 347, startPoint y: 440, endPoint x: 300, endPoint y: 444, distance: 47.3
click at [345, 443] on div "Image Image Row Row Releasit COD Form & Upsells Releasit COD Form & Upsells Pro…" at bounding box center [638, 357] width 963 height 327
click at [288, 172] on div "Image Image Image Carousel Releasit COD Form & Upsells Releasit COD Form & Upse…" at bounding box center [638, 137] width 963 height 114
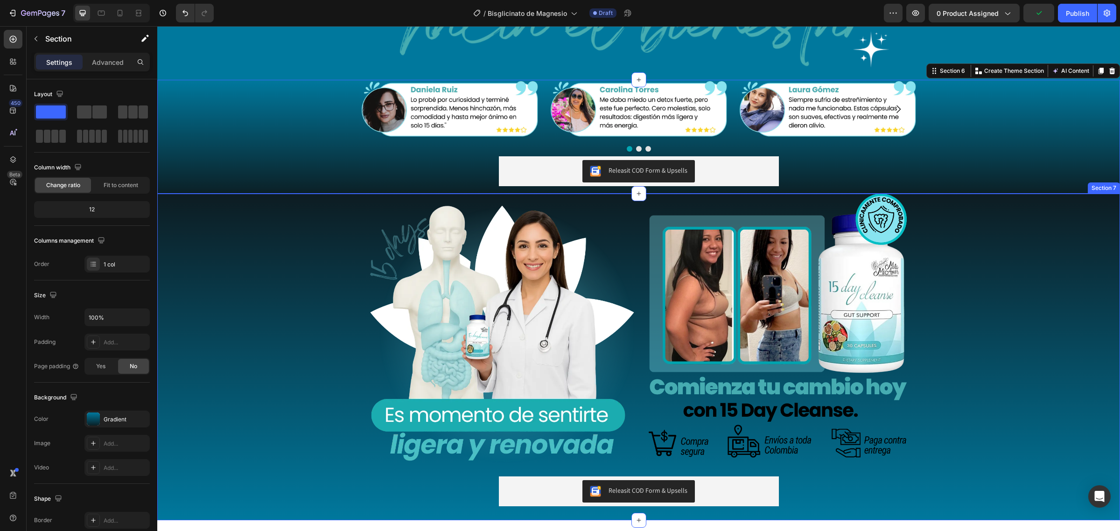
click at [194, 398] on div "Image Image Row Row Releasit COD Form & Upsells Releasit COD Form & Upsells Pro…" at bounding box center [638, 357] width 963 height 327
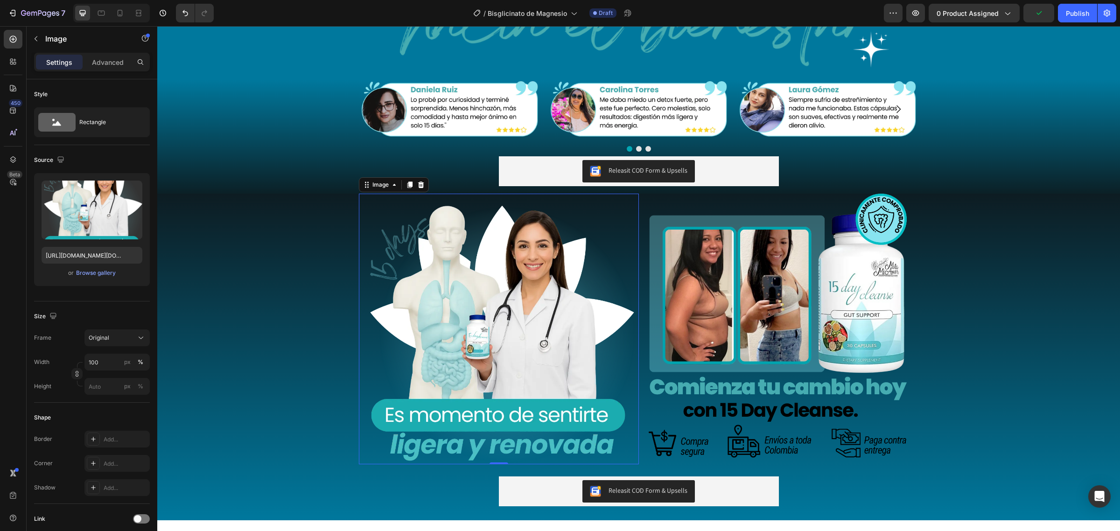
click at [529, 389] on img at bounding box center [499, 329] width 271 height 271
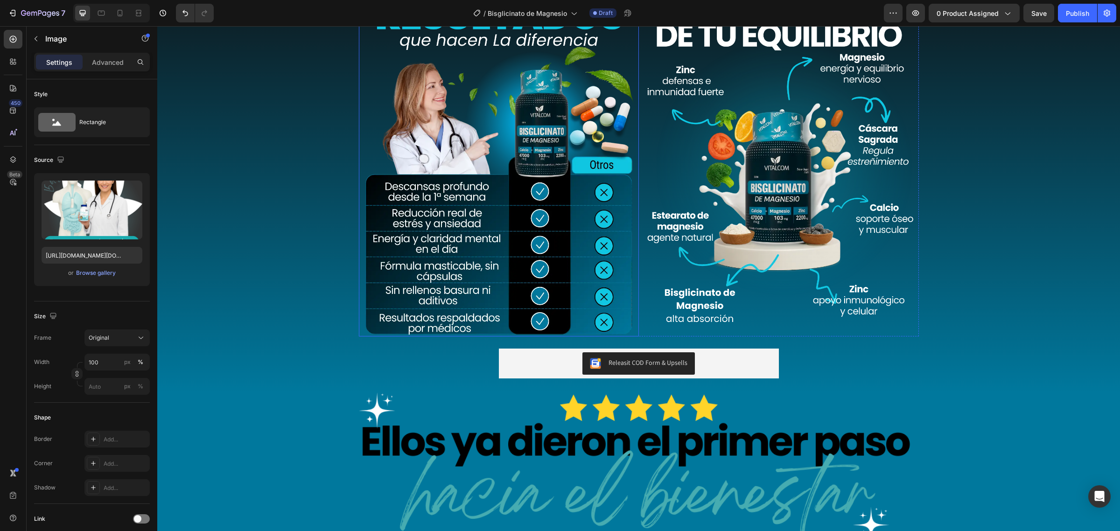
scroll to position [1004, 0]
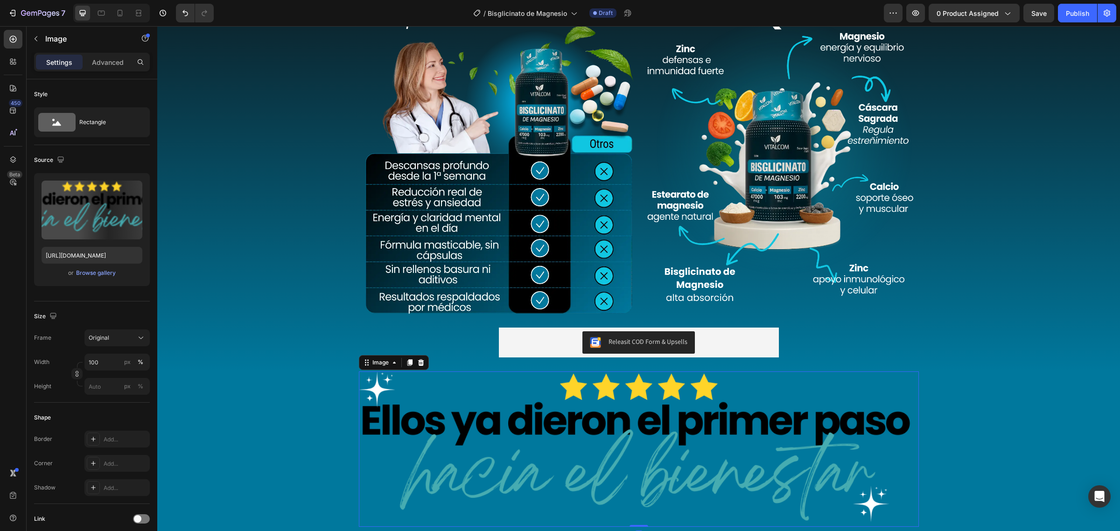
click at [482, 414] on img at bounding box center [639, 449] width 560 height 155
click at [93, 253] on input "https://cdn.shopify.com/s/files/1/0684/5536/6907/files/gempages_501248660210713…" at bounding box center [92, 255] width 101 height 17
paste input "AnyConv.com__bisglicinato_12.webp?v=1756341436"
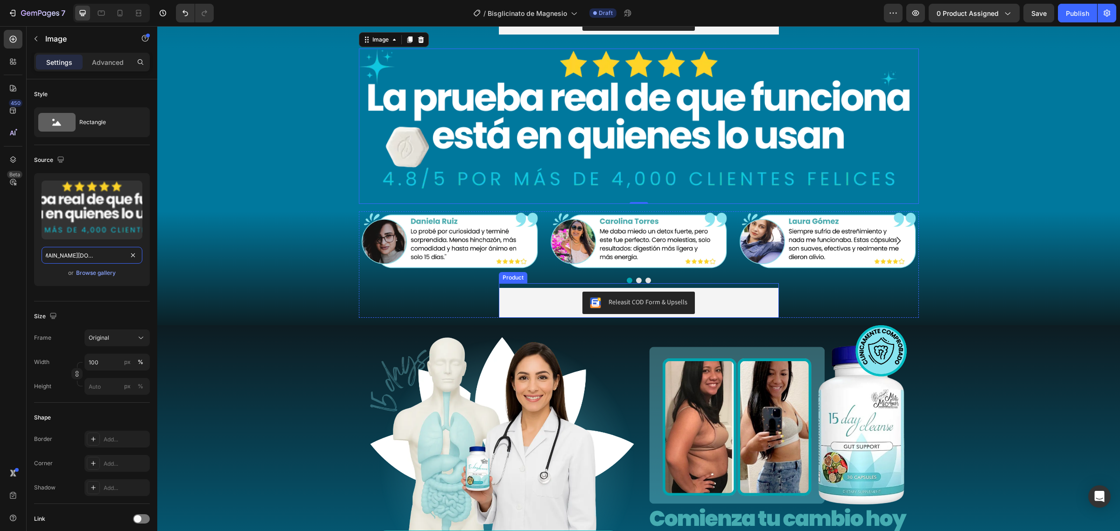
scroll to position [1354, 0]
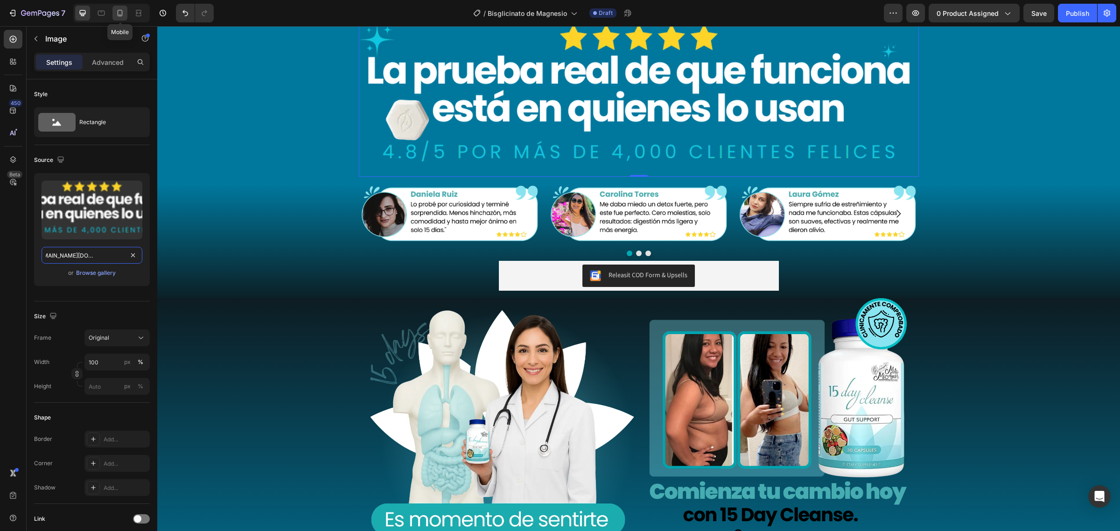
type input "https://cdn.shopify.com/s/files/1/0684/5536/6907/files/AnyConv.com__bisglicinat…"
click at [120, 11] on icon at bounding box center [119, 12] width 9 height 9
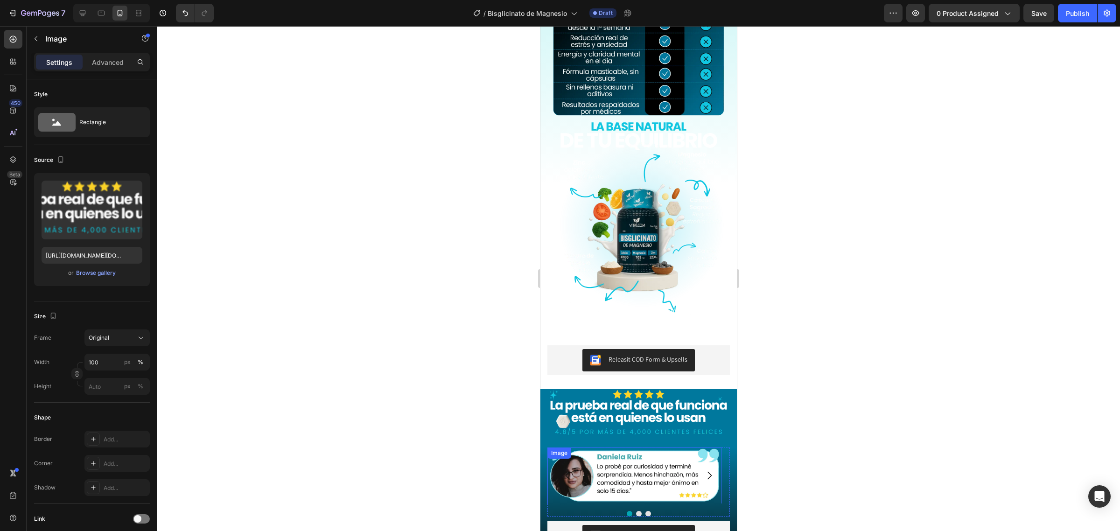
scroll to position [942, 0]
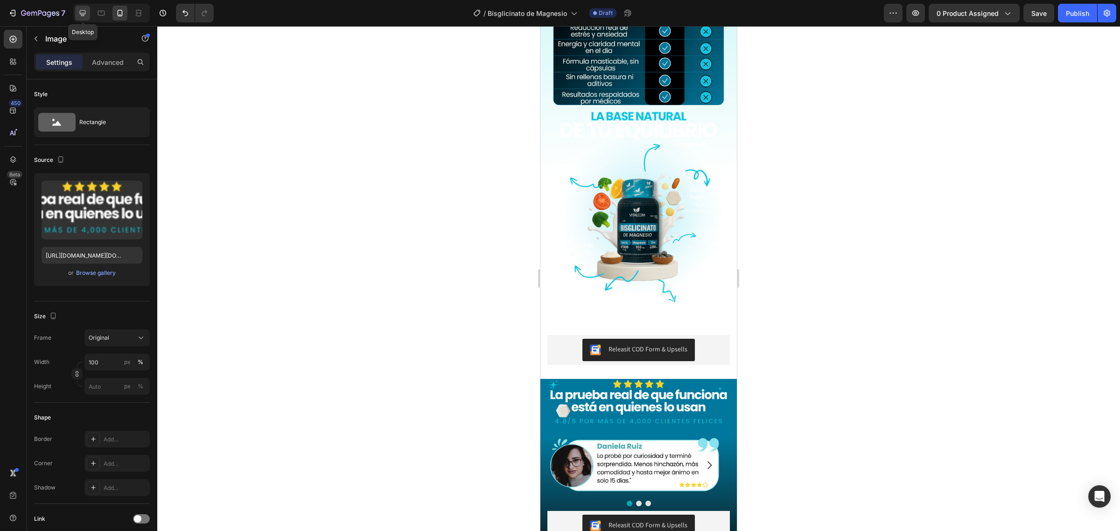
click at [82, 17] on icon at bounding box center [82, 12] width 9 height 9
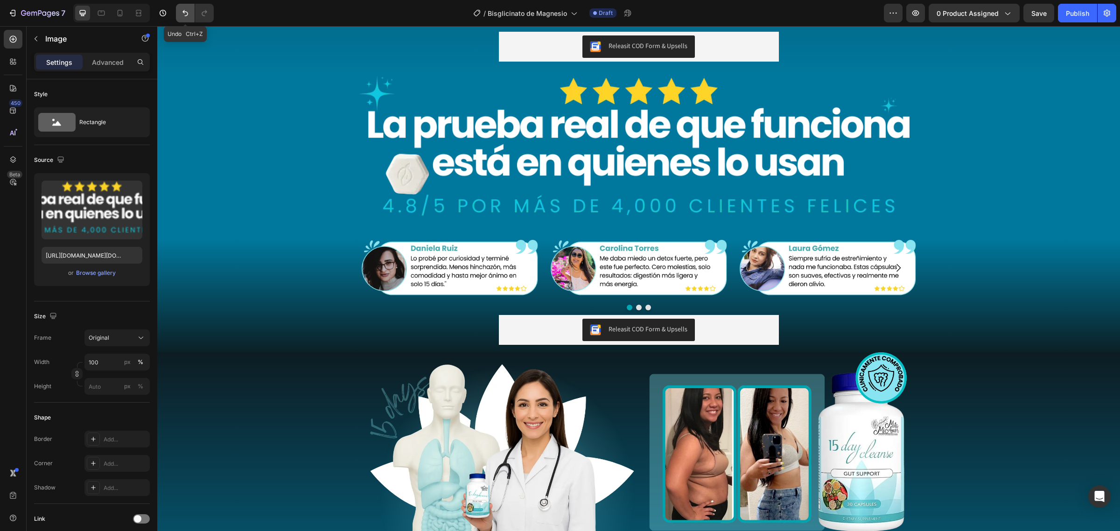
scroll to position [1168, 0]
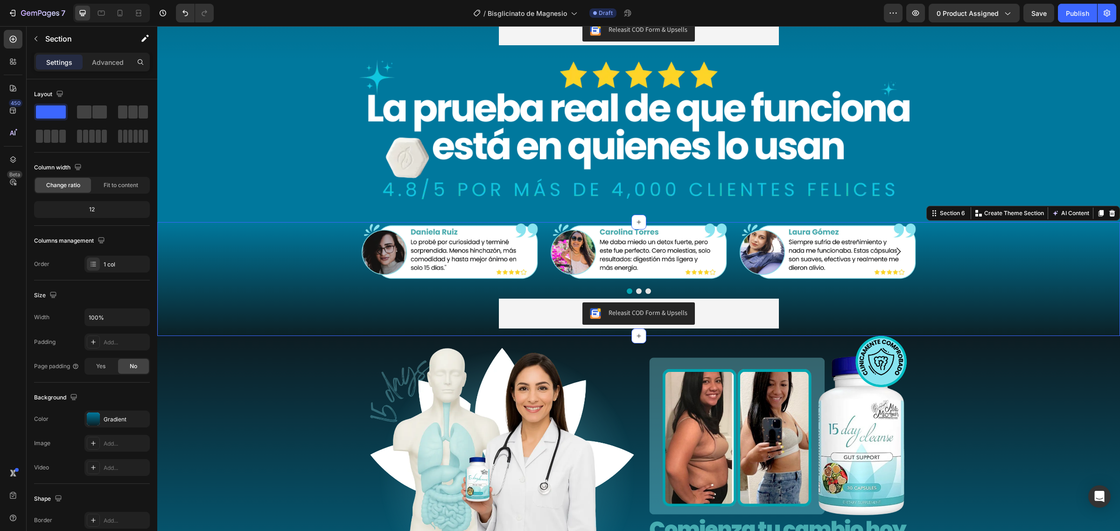
click at [272, 295] on div "Image Image Image Carousel Releasit COD Form & Upsells Releasit COD Form & Upse…" at bounding box center [638, 279] width 963 height 114
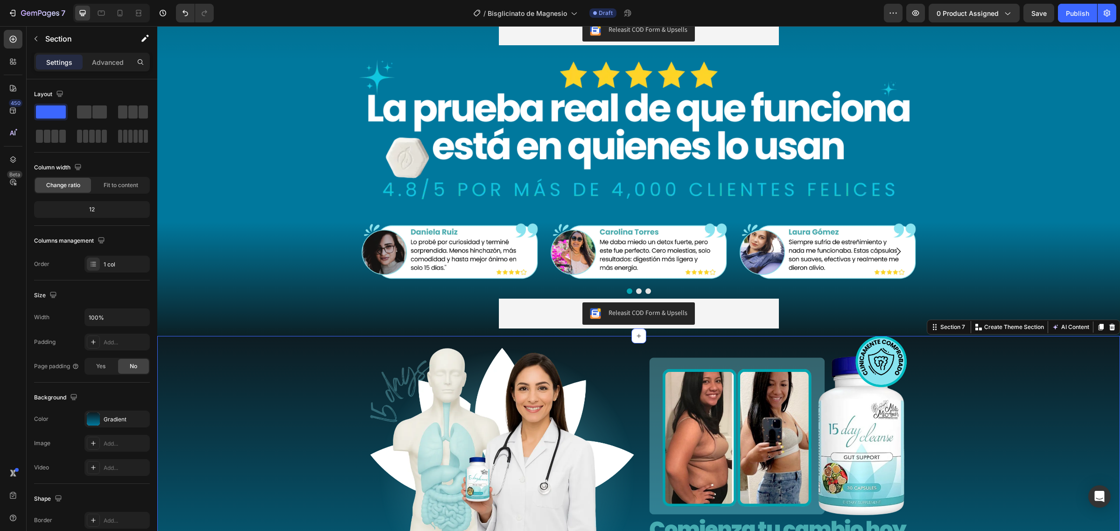
click at [251, 359] on div "Image Image Row Row Releasit COD Form & Upsells Releasit COD Form & Upsells Pro…" at bounding box center [638, 499] width 963 height 327
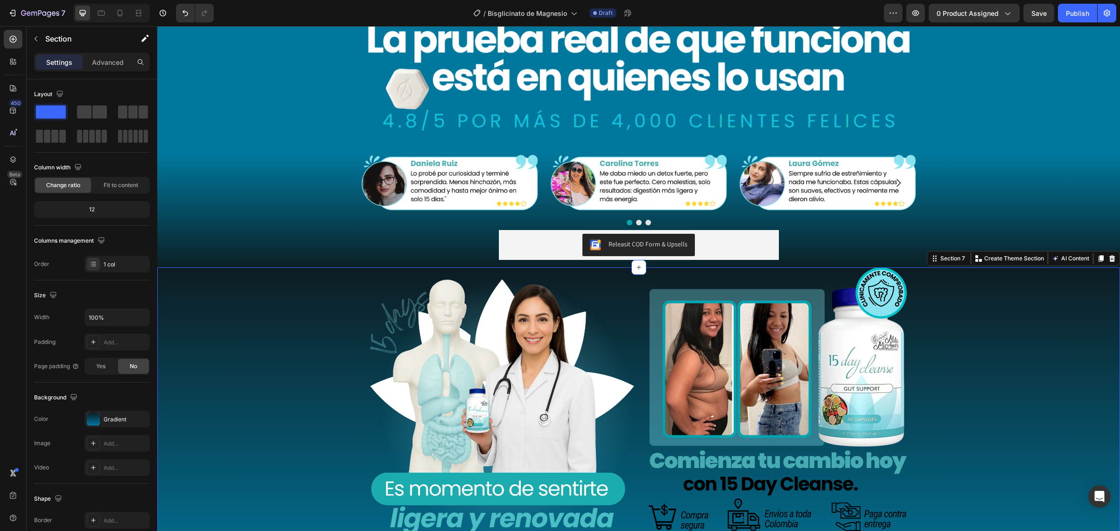
scroll to position [1343, 0]
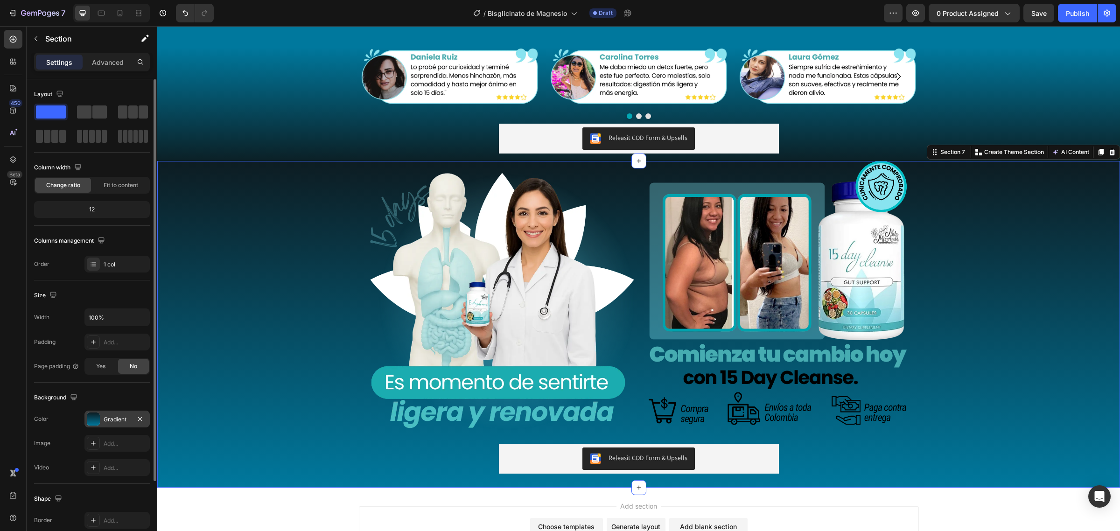
click at [111, 423] on div "Gradient" at bounding box center [117, 419] width 27 height 8
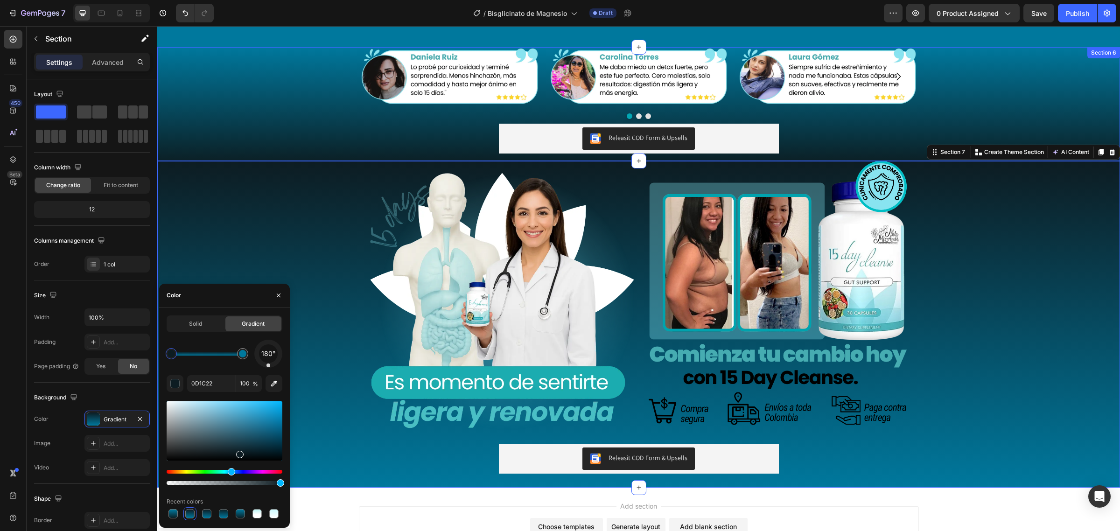
click at [270, 130] on div "Image Image Image Carousel Releasit COD Form & Upsells Releasit COD Form & Upse…" at bounding box center [638, 104] width 963 height 114
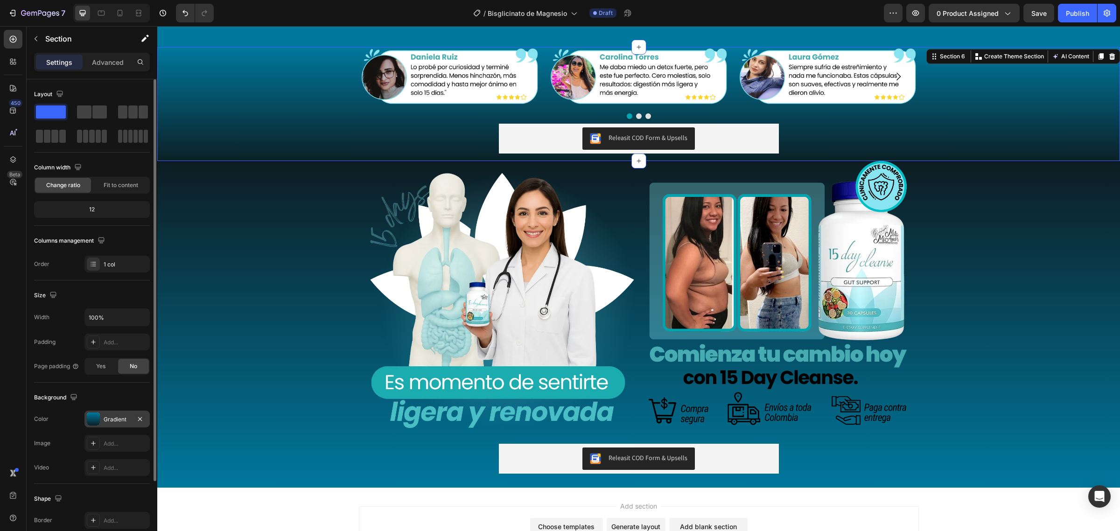
click at [119, 419] on div "Gradient" at bounding box center [117, 419] width 27 height 8
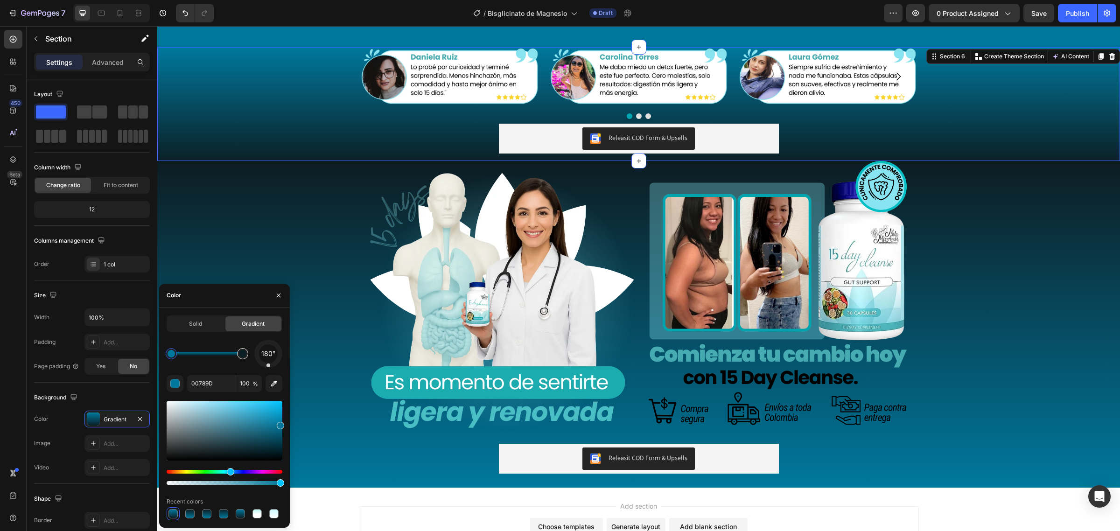
type input "0B2026"
click at [241, 355] on div at bounding box center [242, 353] width 7 height 7
click at [220, 396] on div "180° 0B2026 100 % Recent colors" at bounding box center [225, 430] width 116 height 181
click at [226, 389] on input "0B2026" at bounding box center [211, 383] width 49 height 17
click at [290, 211] on div "Image Image Row Row Releasit COD Form & Upsells Releasit COD Form & Upsells Pro…" at bounding box center [638, 324] width 963 height 327
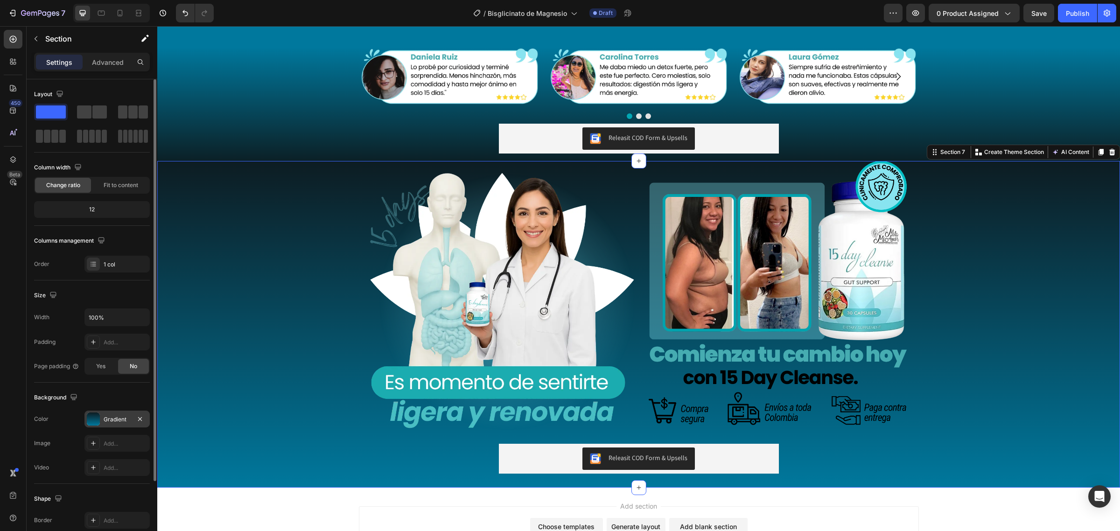
click at [122, 419] on div "Gradient" at bounding box center [117, 419] width 27 height 8
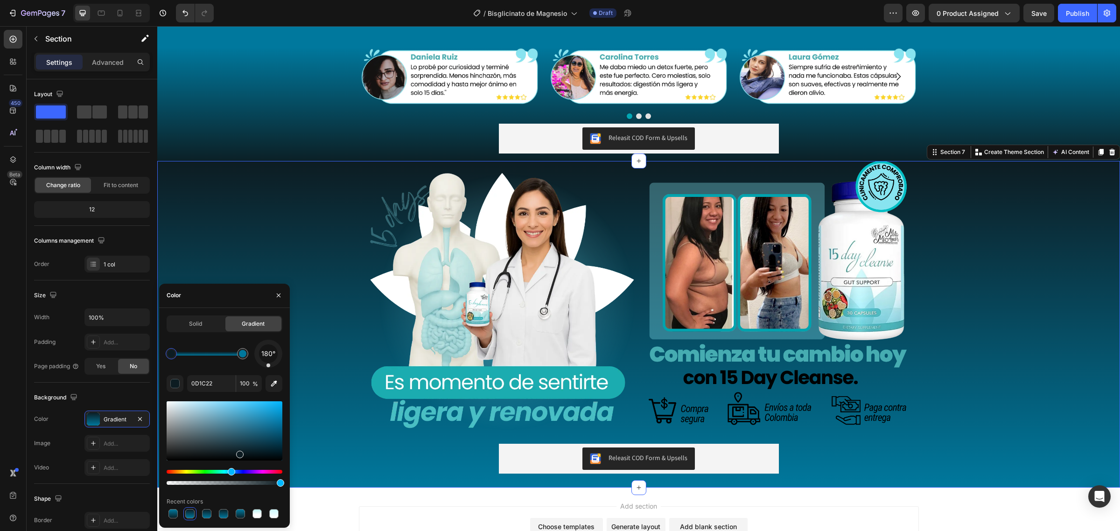
click at [267, 193] on div "Image Image Row Row Releasit COD Form & Upsells Releasit COD Form & Upsells Pro…" at bounding box center [638, 324] width 963 height 327
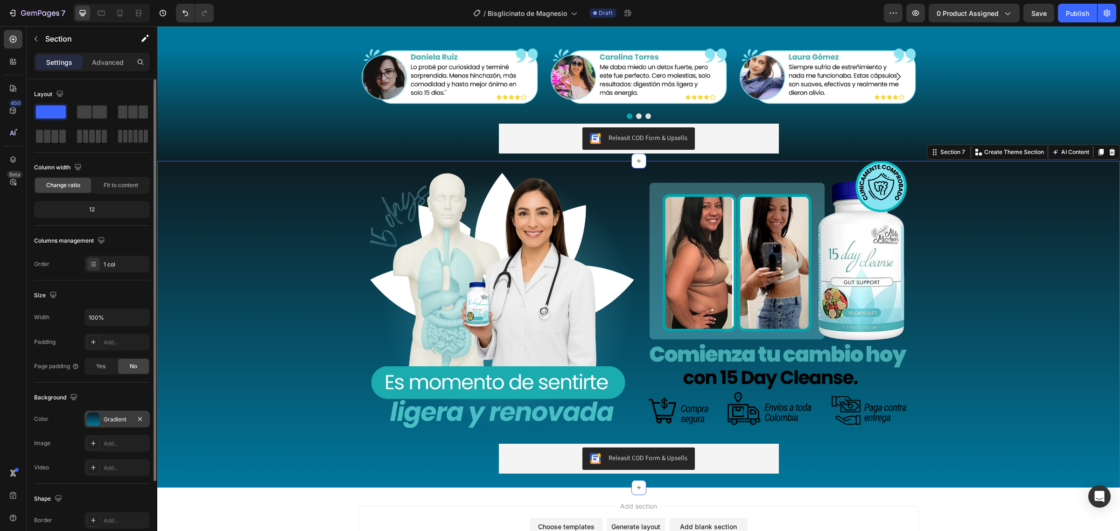
click at [114, 415] on div "Gradient" at bounding box center [116, 419] width 65 height 17
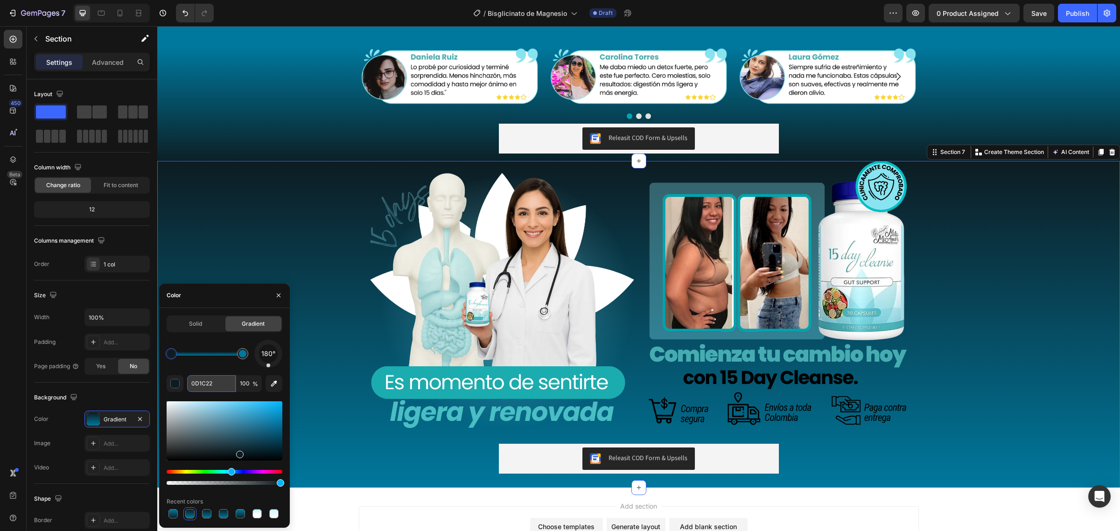
click at [216, 381] on input "0D1C22" at bounding box center [211, 383] width 49 height 17
paste input "B2026"
type input "0B2026"
click at [301, 239] on div "Image Image Row Row Releasit COD Form & Upsells Releasit COD Form & Upsells Pro…" at bounding box center [638, 324] width 963 height 327
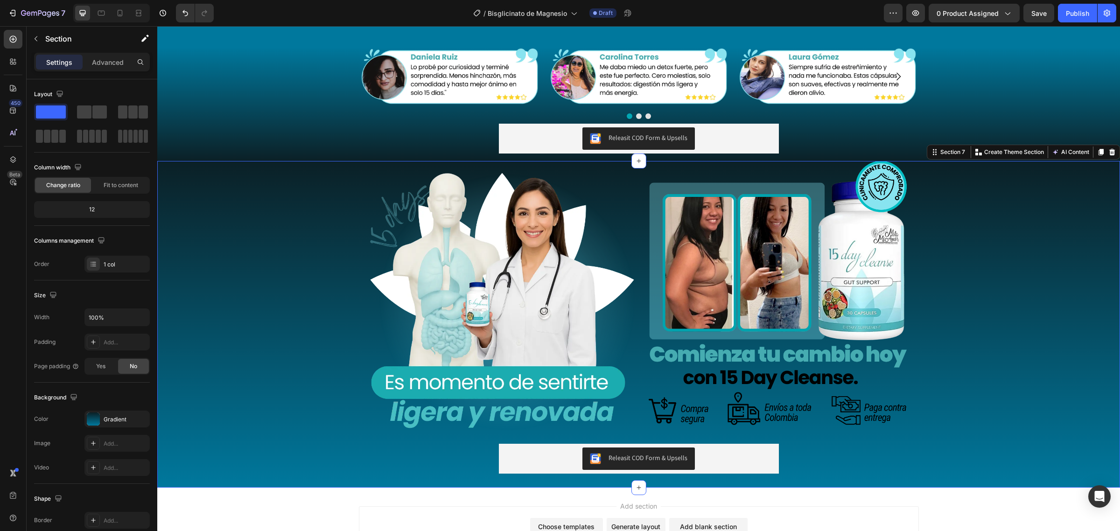
click at [301, 239] on div "Image Image Row Row Releasit COD Form & Upsells Releasit COD Form & Upsells Pro…" at bounding box center [638, 324] width 963 height 327
click at [281, 75] on div "Image Image Image Carousel Releasit COD Form & Upsells Releasit COD Form & Upse…" at bounding box center [638, 104] width 963 height 114
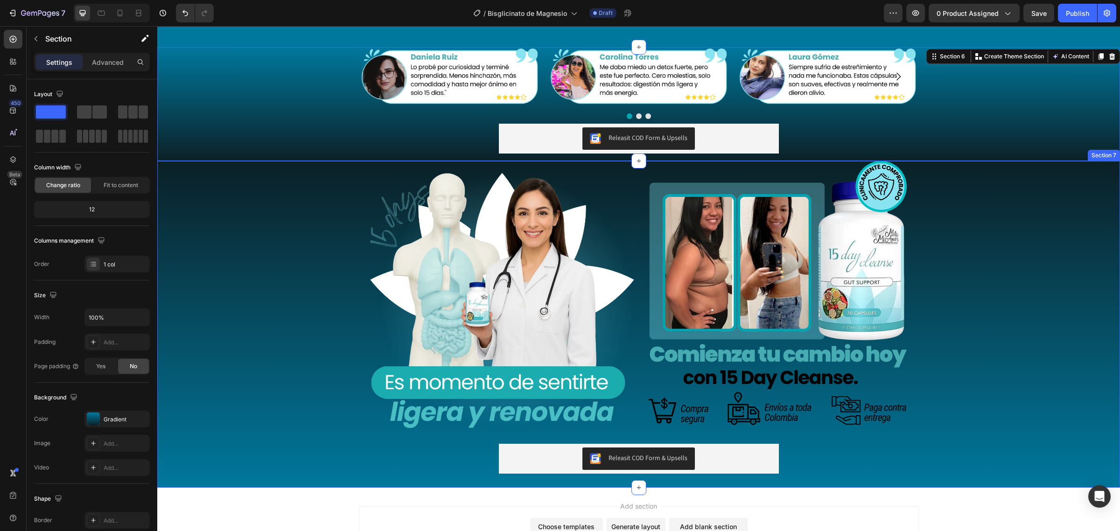
click at [1098, 377] on div "Image Image Row Row Releasit COD Form & Upsells Releasit COD Form & Upsells Pro…" at bounding box center [638, 324] width 963 height 327
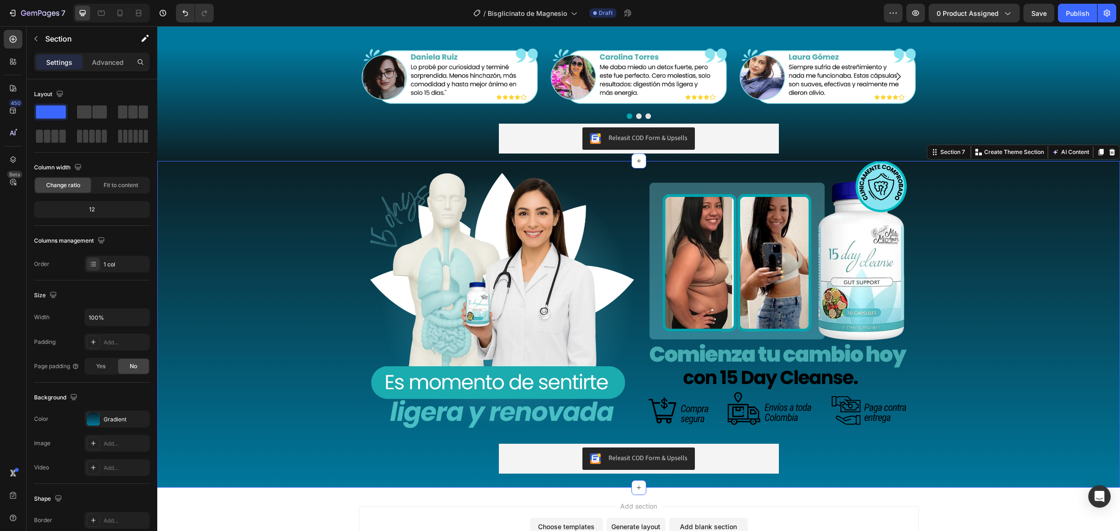
click at [389, 499] on div "Add section Choose templates inspired by CRO experts Generate layout from URL o…" at bounding box center [638, 534] width 963 height 92
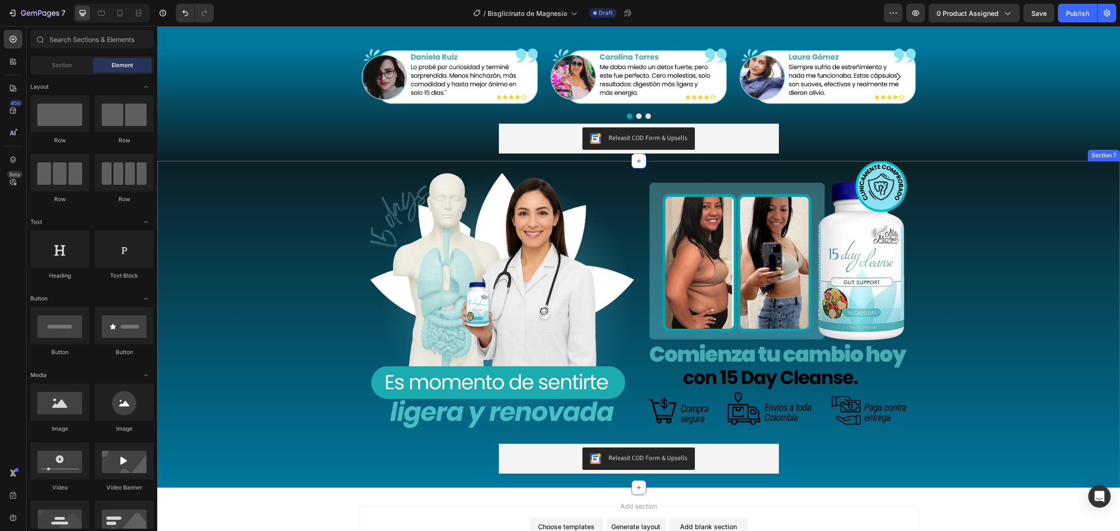
click at [246, 393] on div "Image Image Row Row Releasit COD Form & Upsells Releasit COD Form & Upsells Pro…" at bounding box center [638, 324] width 963 height 327
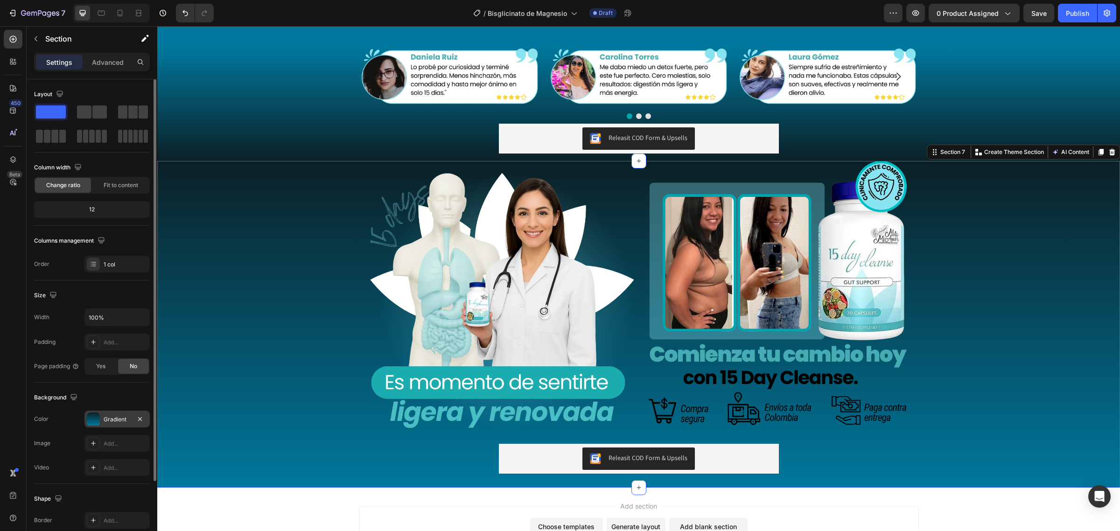
click at [117, 422] on div "Gradient" at bounding box center [117, 419] width 27 height 8
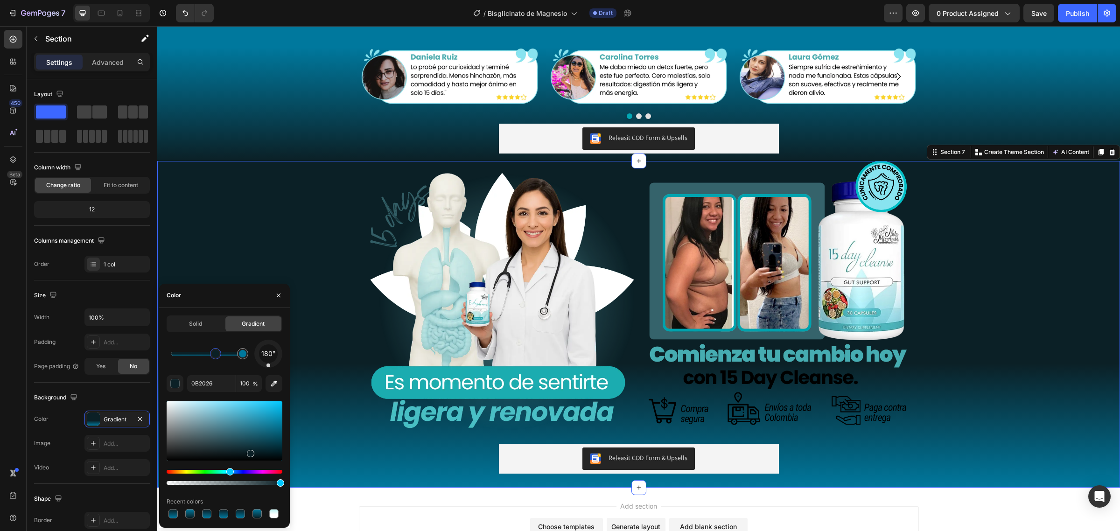
drag, startPoint x: 192, startPoint y: 352, endPoint x: 216, endPoint y: 358, distance: 24.2
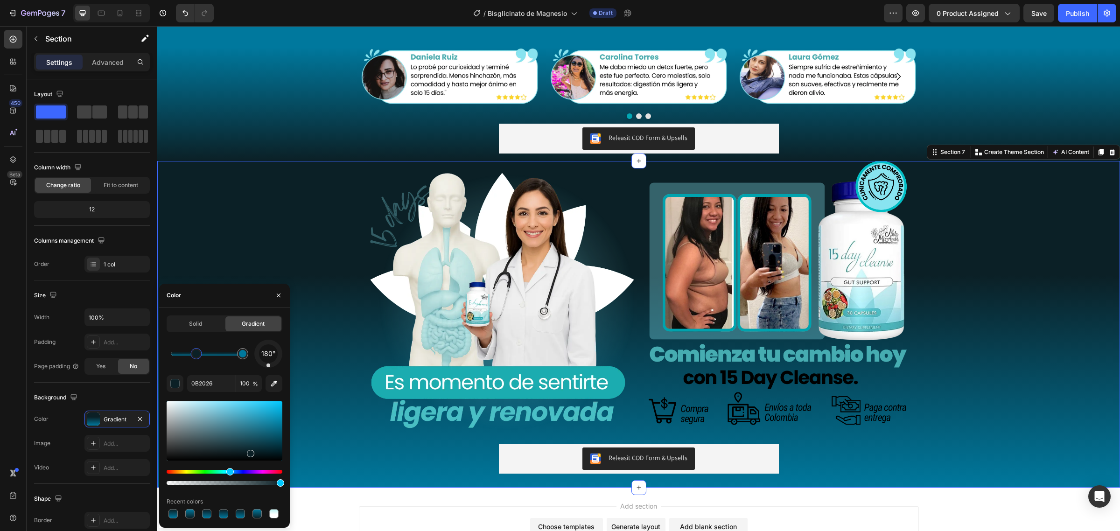
drag, startPoint x: 216, startPoint y: 358, endPoint x: 192, endPoint y: 359, distance: 23.8
click at [330, 119] on div "Image Image Image Carousel Releasit COD Form & Upsells Releasit COD Form & Upse…" at bounding box center [638, 104] width 963 height 114
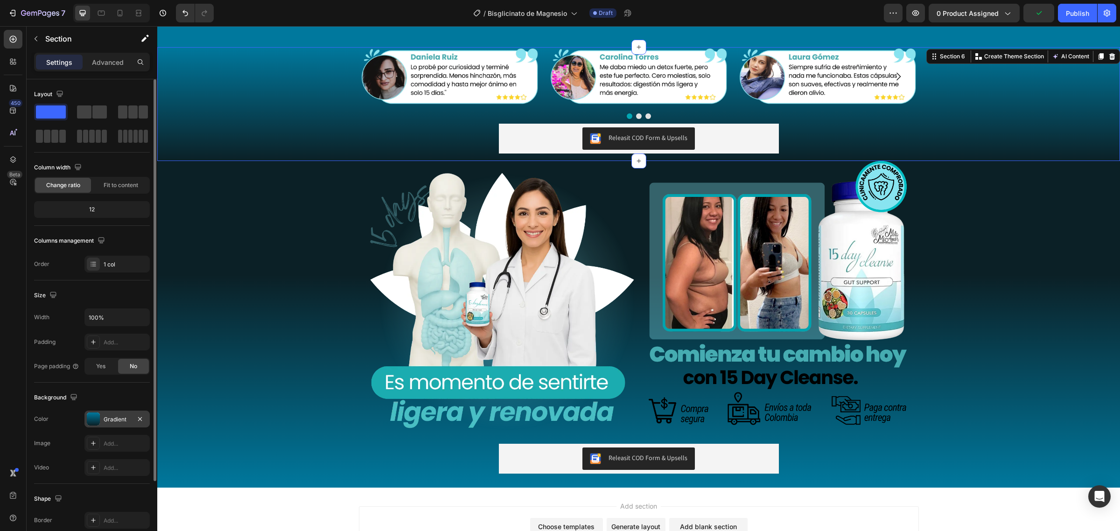
drag, startPoint x: 106, startPoint y: 417, endPoint x: 113, endPoint y: 416, distance: 7.1
click at [108, 417] on div "Gradient" at bounding box center [117, 419] width 27 height 8
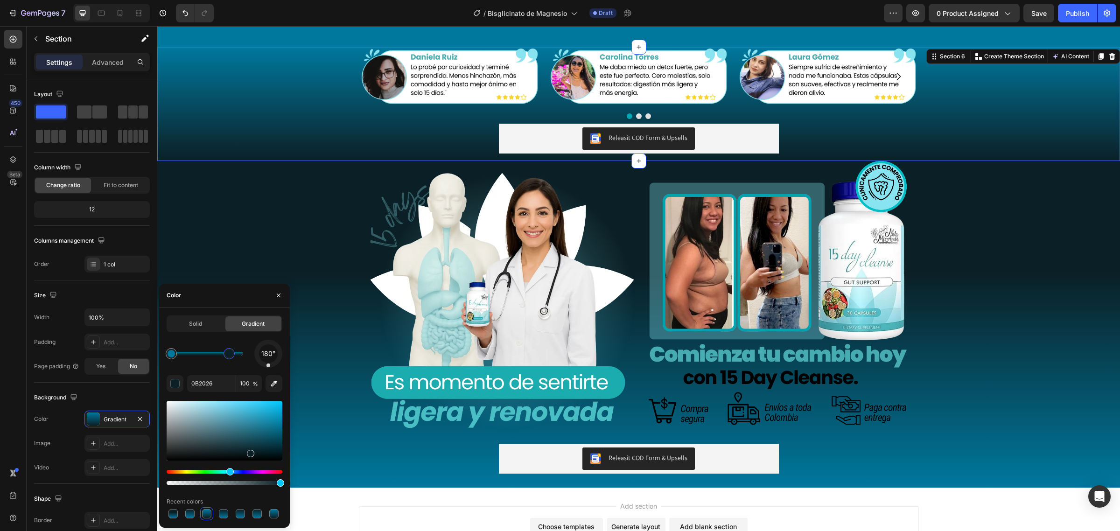
drag, startPoint x: 237, startPoint y: 353, endPoint x: 229, endPoint y: 353, distance: 7.5
click at [229, 353] on div at bounding box center [228, 353] width 7 height 7
type input "00789D"
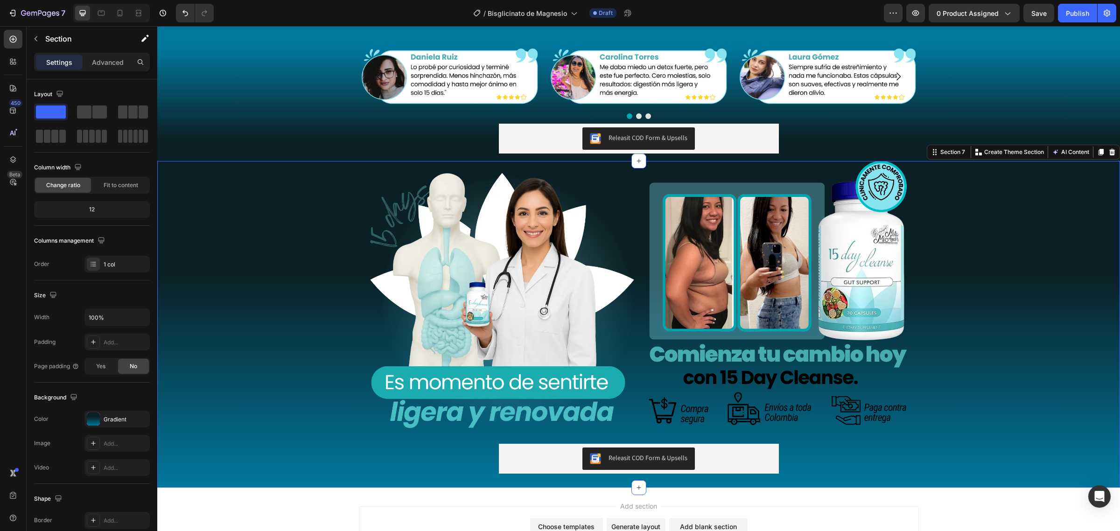
click at [331, 279] on div "Image Image Row Row Releasit COD Form & Upsells Releasit COD Form & Upsells Pro…" at bounding box center [638, 324] width 963 height 327
click at [1067, 383] on div "Image Image Row Row Releasit COD Form & Upsells Releasit COD Form & Upsells Pro…" at bounding box center [638, 324] width 963 height 327
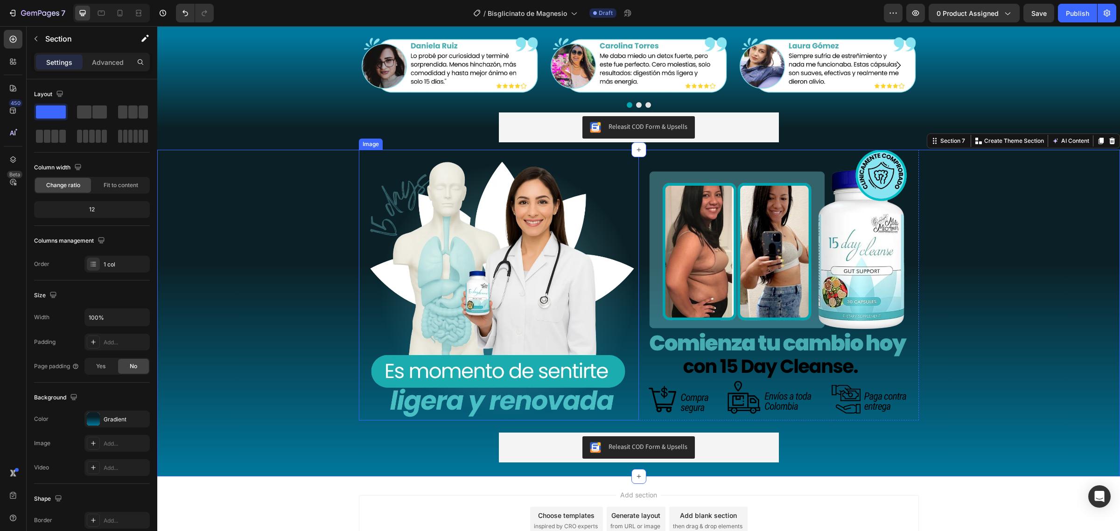
scroll to position [1014, 0]
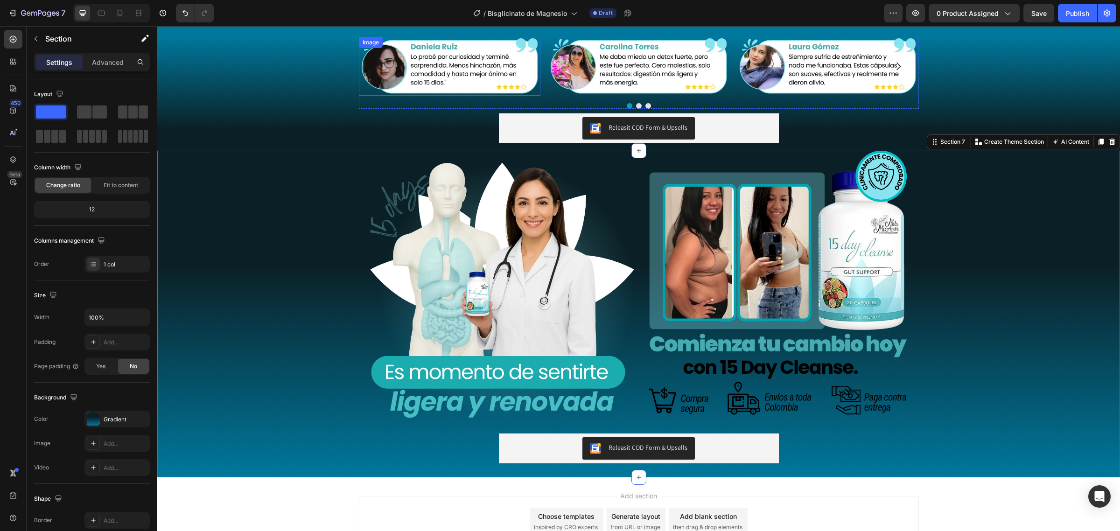
click at [453, 79] on img at bounding box center [450, 66] width 182 height 59
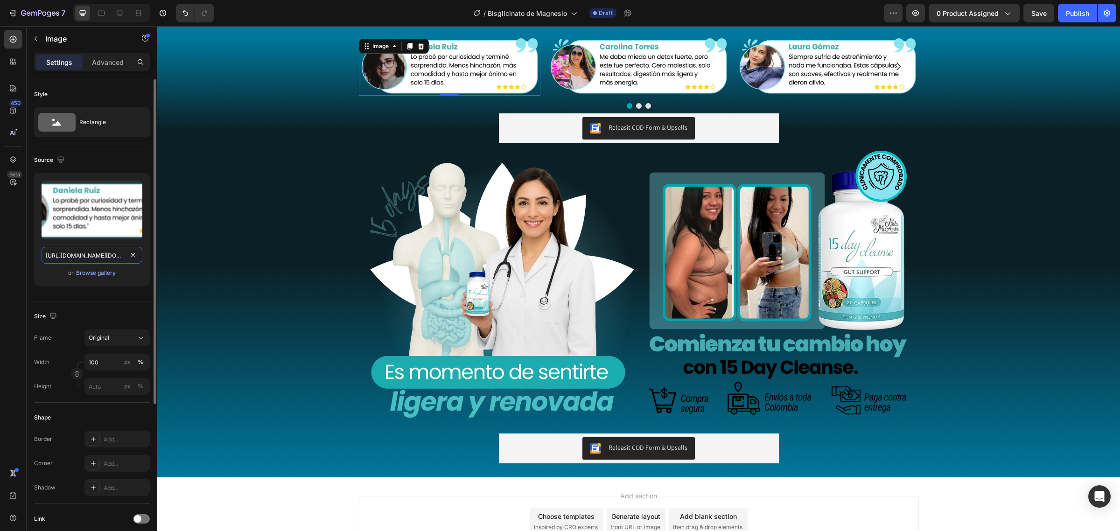
click at [104, 255] on input "https://cdn.shopify.com/s/files/1/0684/5536/6907/files/AnyConv.com__15days_16.w…" at bounding box center [92, 255] width 101 height 17
paste input "bisglicinato_15.webp?v=1756341436"
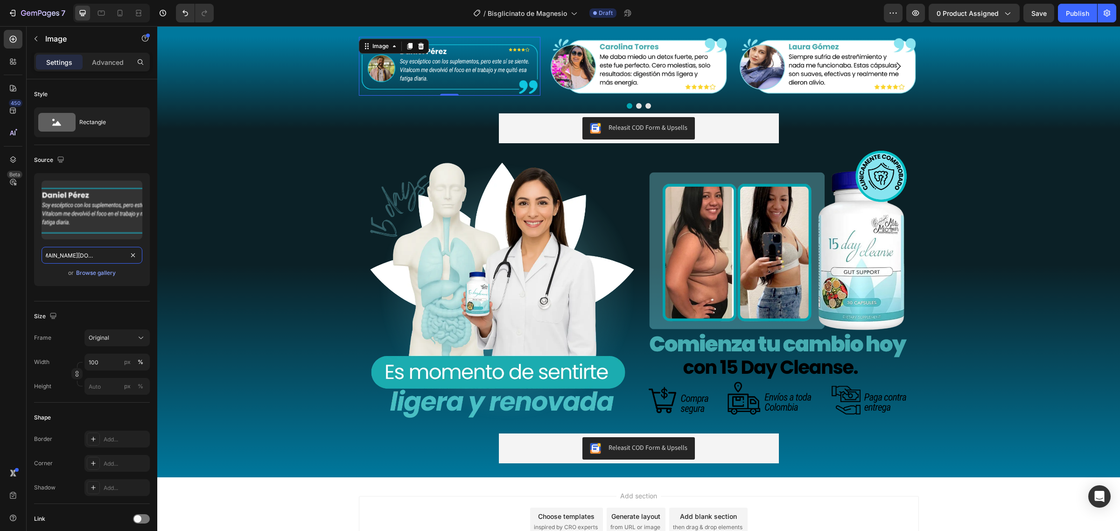
type input "https://cdn.shopify.com/s/files/1/0684/5536/6907/files/AnyConv.com__bisglicinat…"
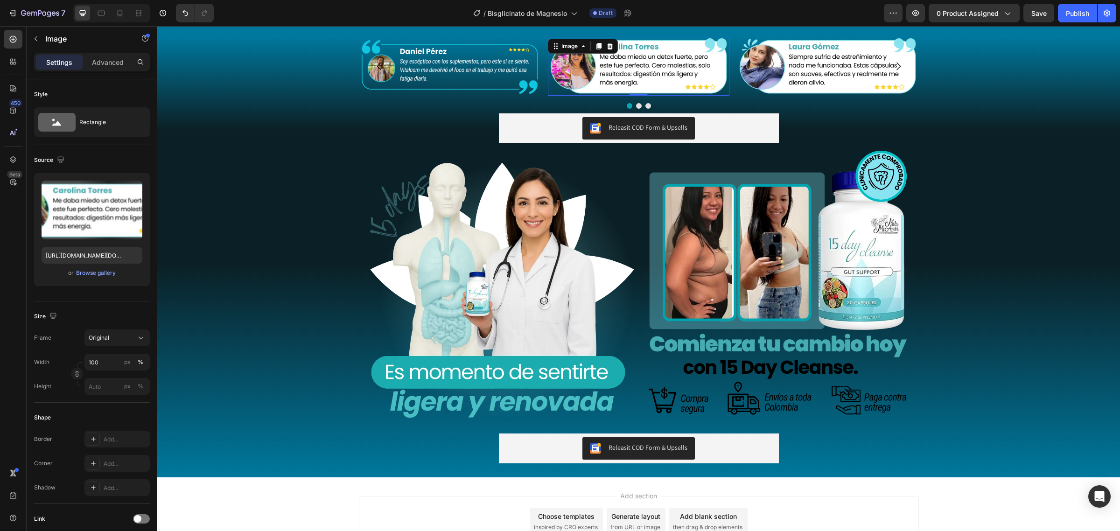
click at [596, 69] on img at bounding box center [639, 66] width 182 height 59
click at [106, 263] on input "https://cdn.shopify.com/s/files/1/0684/5536/6907/files/AnyConv.com__15days_15.w…" at bounding box center [92, 255] width 101 height 17
paste input "bisglicinato_14.webp?v=1756341437"
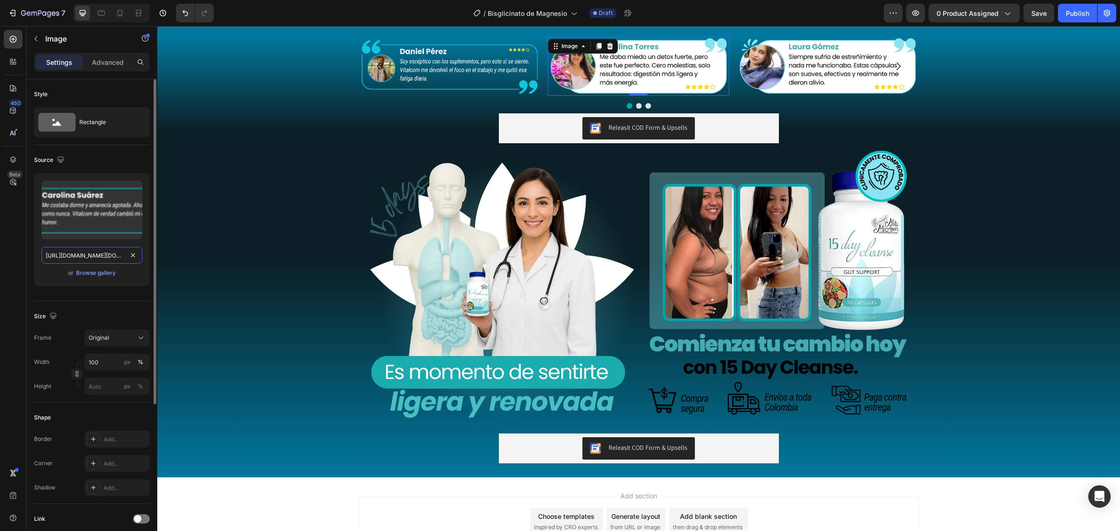
scroll to position [0, 208]
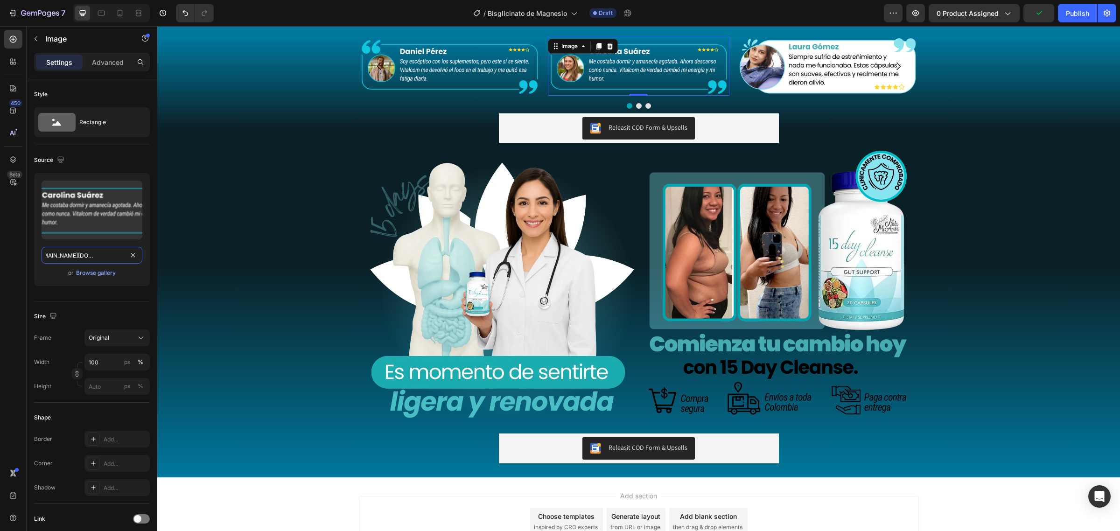
type input "[URL][DOMAIN_NAME][DOMAIN_NAME]"
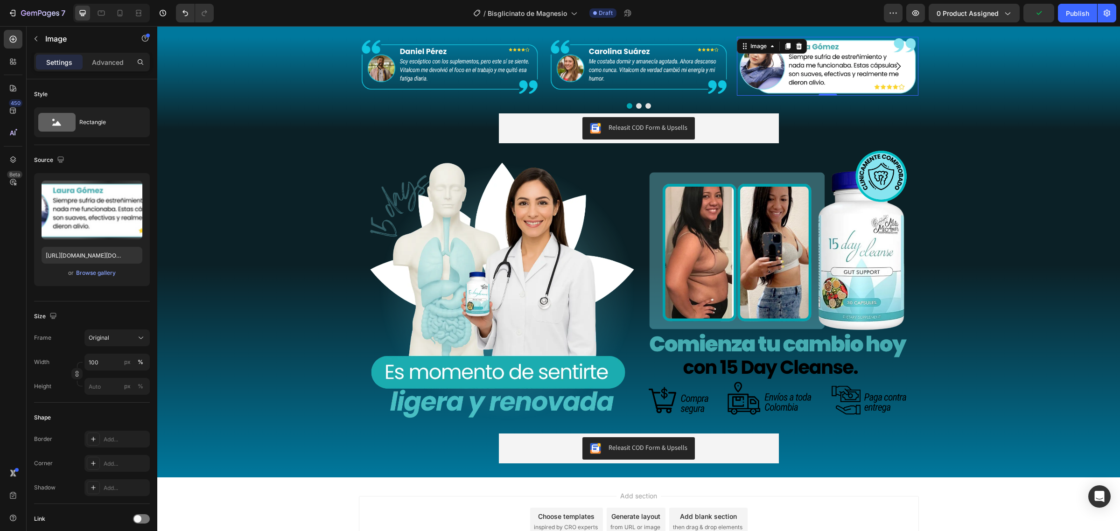
click at [792, 72] on img at bounding box center [828, 66] width 182 height 59
click at [69, 253] on input "https://cdn.shopify.com/s/files/1/0684/5536/6907/files/AnyConv.com__15days_14.w…" at bounding box center [92, 255] width 101 height 17
paste input "bisglicinato_13.webp?v=1756341436"
type input "https://cdn.shopify.com/s/files/1/0684/5536/6907/files/AnyConv.com__bisglicinat…"
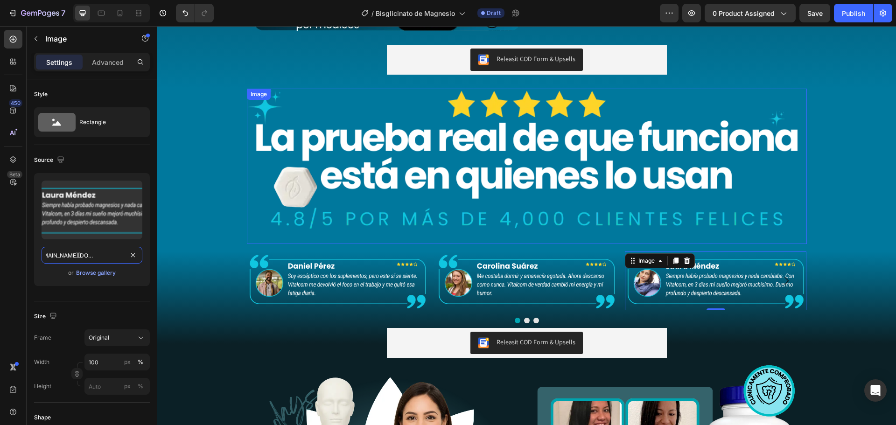
scroll to position [1119, 0]
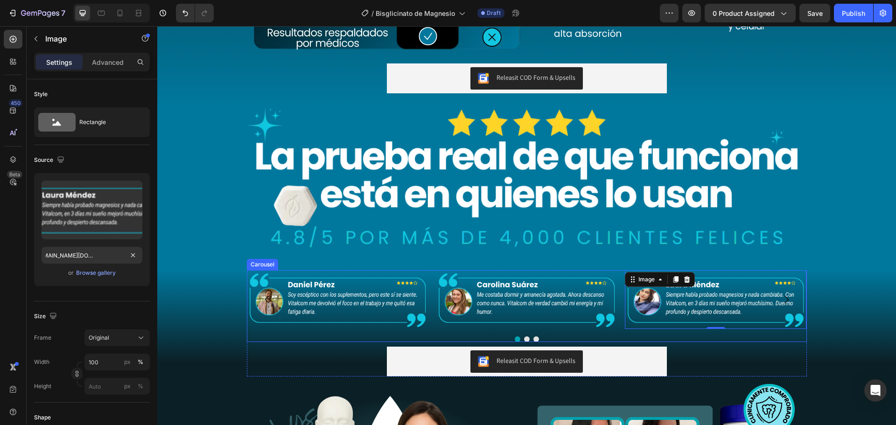
click at [426, 282] on div "Image Image Image 0" at bounding box center [527, 299] width 560 height 59
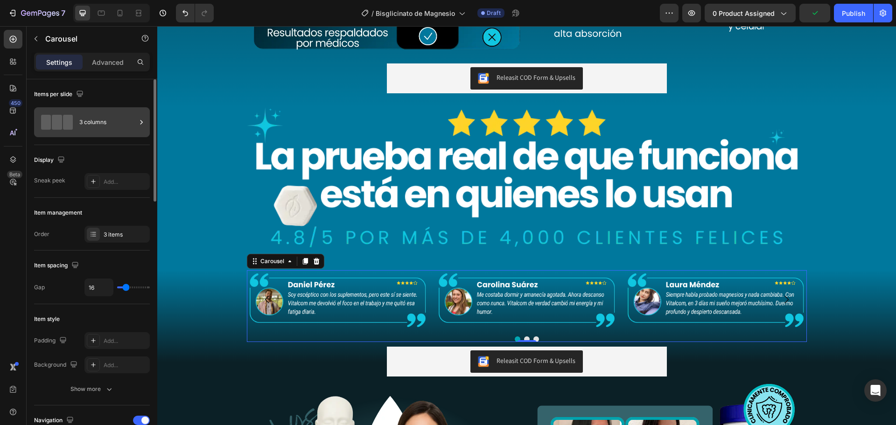
click at [106, 118] on div "3 columns" at bounding box center [107, 122] width 57 height 21
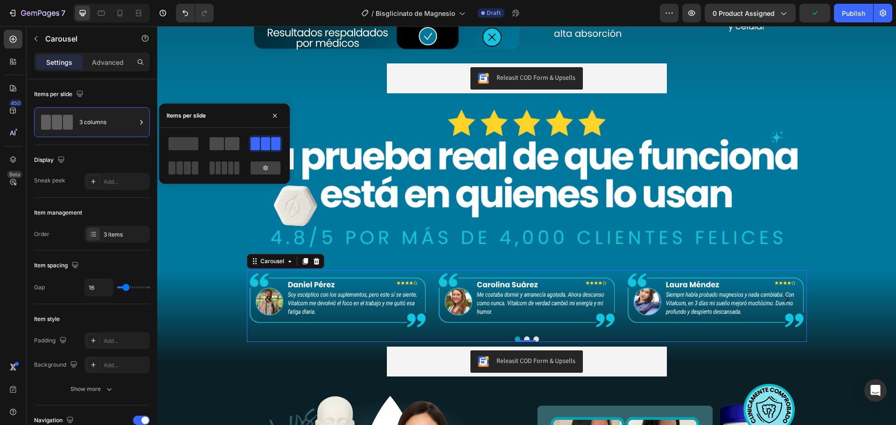
click at [226, 143] on span at bounding box center [232, 143] width 14 height 13
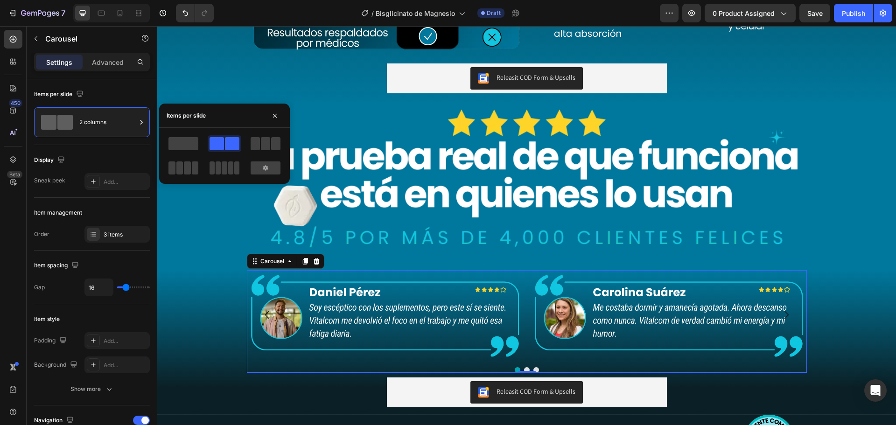
click at [788, 319] on button "Carousel Next Arrow" at bounding box center [787, 315] width 26 height 26
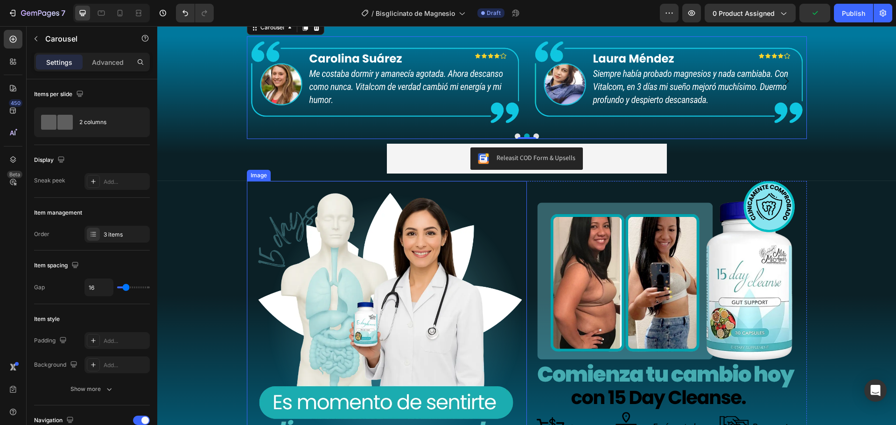
scroll to position [1493, 0]
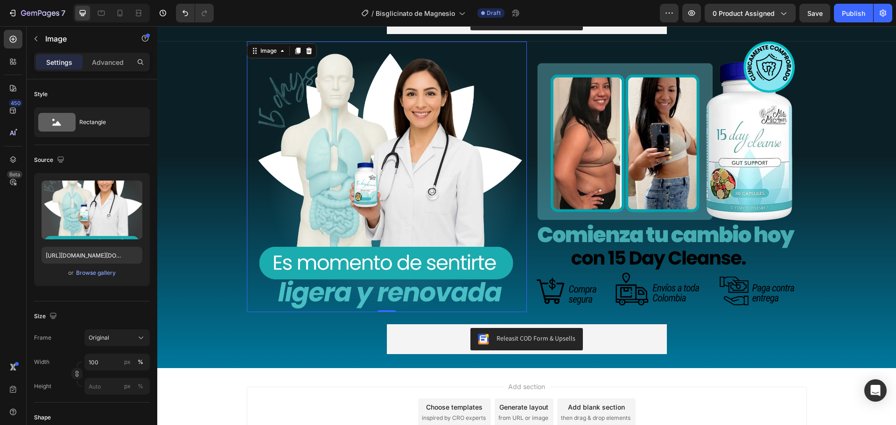
click at [364, 203] on img at bounding box center [387, 177] width 271 height 271
click at [59, 257] on input "https://cdn.shopify.com/s/files/1/0684/5536/6907/files/AnyConv.com__15days_17.w…" at bounding box center [92, 255] width 101 height 17
paste input "bisglicinato_16.webp?v=1756341437"
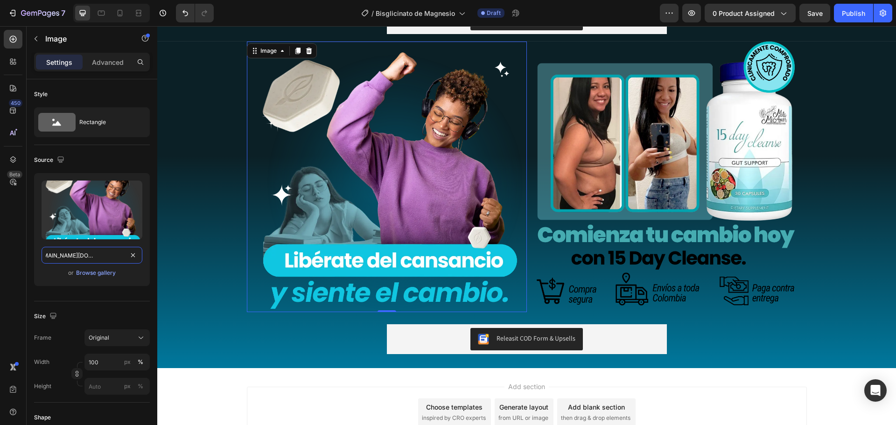
type input "https://cdn.shopify.com/s/files/1/0684/5536/6907/files/AnyConv.com__bisglicinat…"
click at [615, 215] on img at bounding box center [667, 177] width 271 height 271
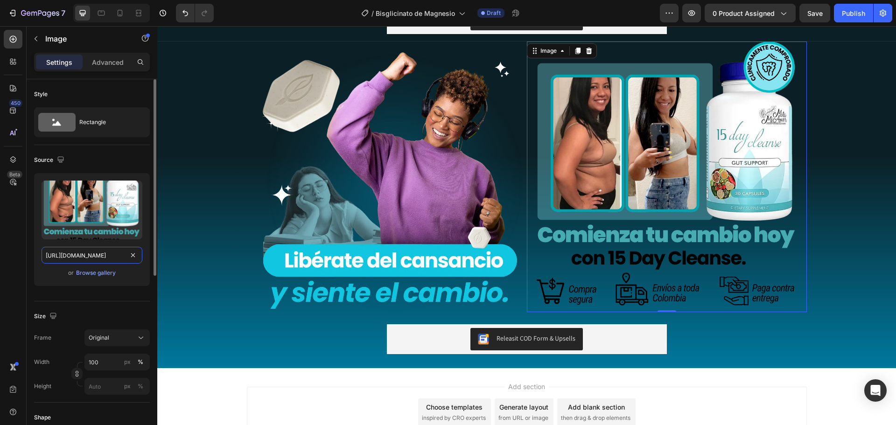
click at [106, 254] on input "https://cdn.shopify.com/s/files/1/0684/5536/6907/files/gempages_501248660210713…" at bounding box center [92, 255] width 101 height 17
paste input "AnyConv.com__bisglicinato_17.webp?v=1756341437"
type input "https://cdn.shopify.com/s/files/1/0684/5536/6907/files/AnyConv.com__bisglicinat…"
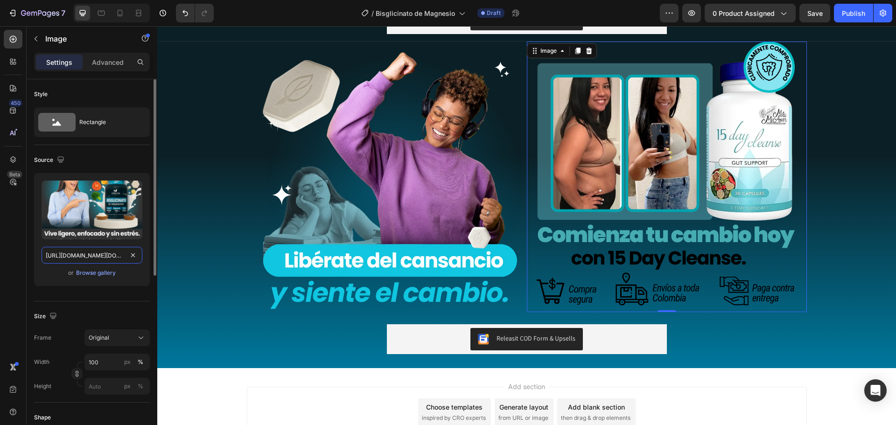
scroll to position [0, 206]
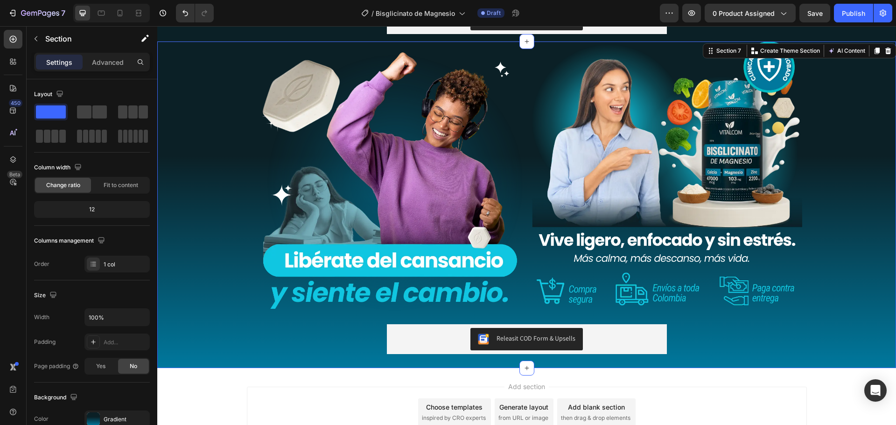
click at [191, 221] on div "Image Image Row Row Releasit COD Form & Upsells Releasit COD Form & Upsells Pro…" at bounding box center [526, 205] width 739 height 327
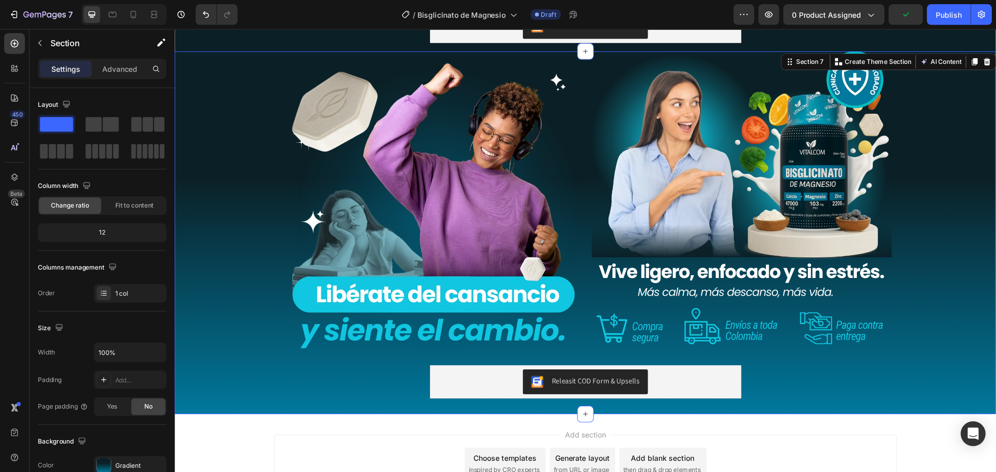
scroll to position [1286, 0]
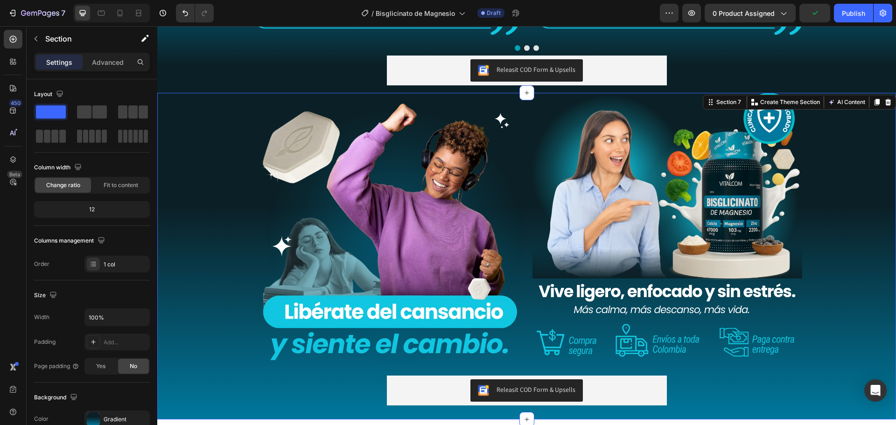
drag, startPoint x: 191, startPoint y: 221, endPoint x: 314, endPoint y: 281, distance: 136.5
click at [191, 221] on div "Image Image Row Row Releasit COD Form & Upsells Releasit COD Form & Upsells Pro…" at bounding box center [526, 256] width 739 height 327
click at [109, 420] on div "Gradient" at bounding box center [117, 419] width 27 height 8
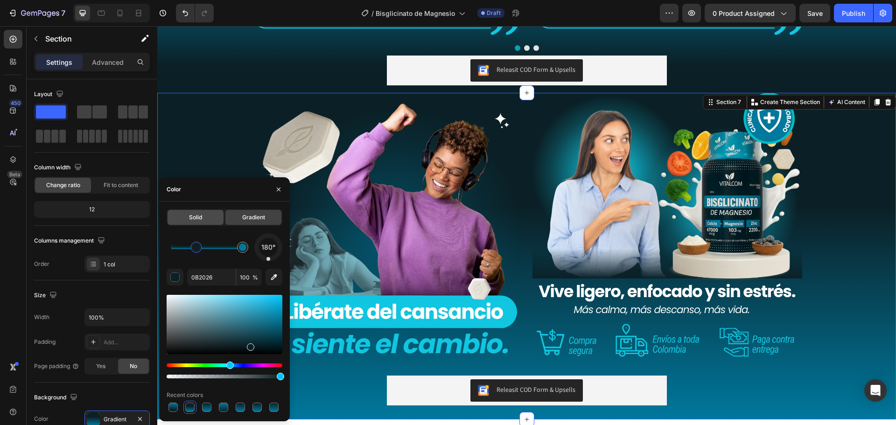
click at [184, 216] on div "Solid" at bounding box center [196, 217] width 56 height 15
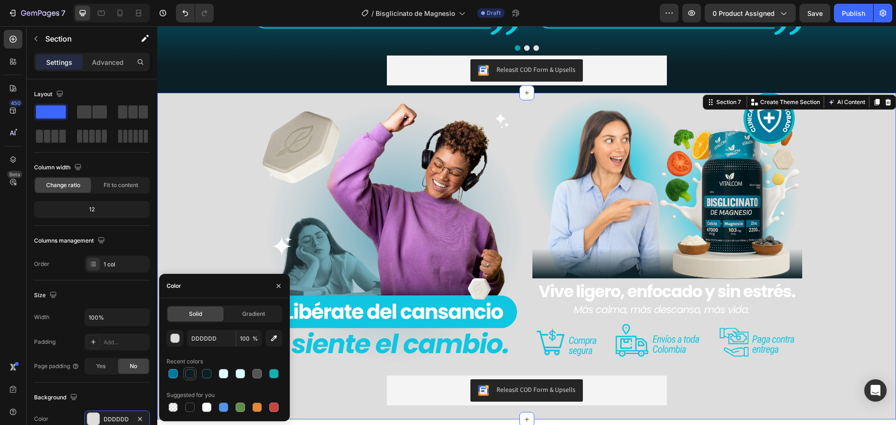
click at [190, 375] on div at bounding box center [189, 373] width 9 height 9
type input "0D1C22"
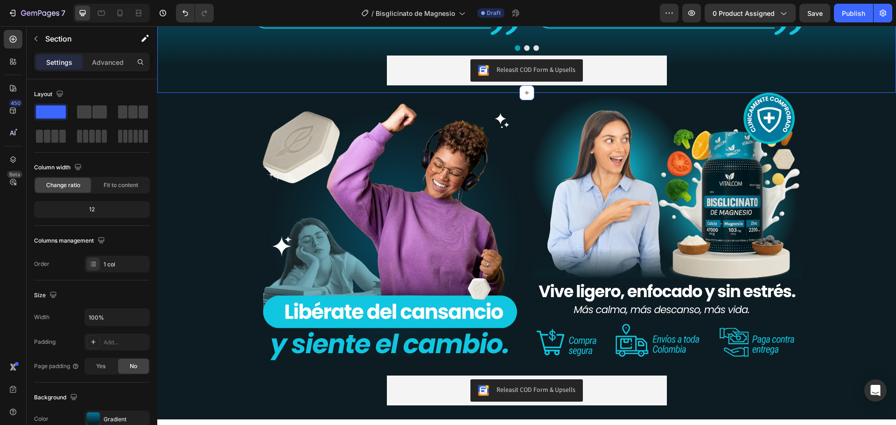
click at [211, 69] on div "Image Image Image Carousel Releasit COD Form & Upsells Releasit COD Form & Upse…" at bounding box center [526, 21] width 739 height 145
click at [110, 415] on div "Gradient" at bounding box center [117, 419] width 27 height 8
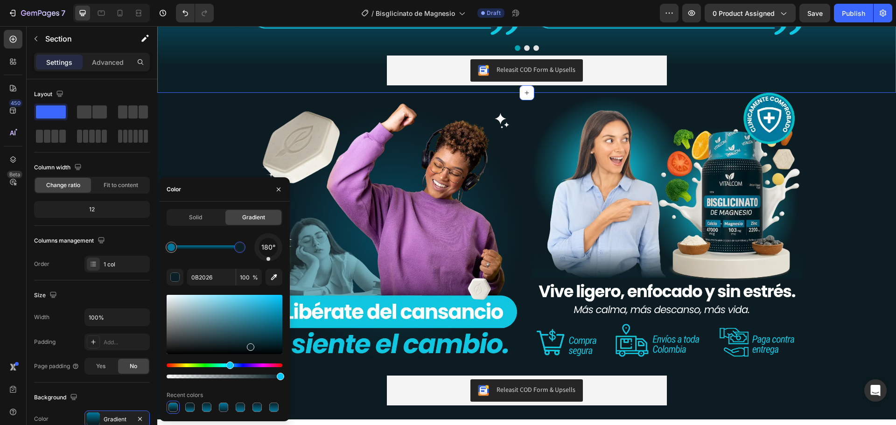
drag, startPoint x: 222, startPoint y: 239, endPoint x: 251, endPoint y: 238, distance: 29.0
click at [251, 238] on div "180°" at bounding box center [225, 247] width 116 height 28
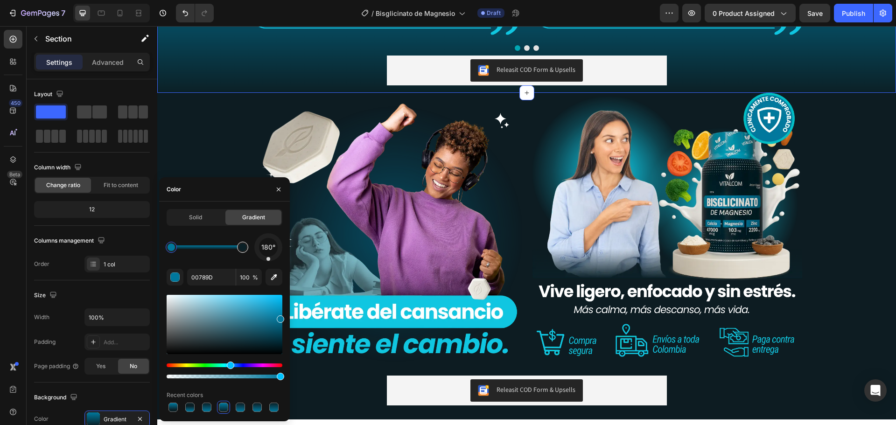
type input "0B2026"
click at [238, 245] on div at bounding box center [242, 247] width 11 height 11
click at [219, 281] on input "0B2026" at bounding box center [211, 277] width 49 height 17
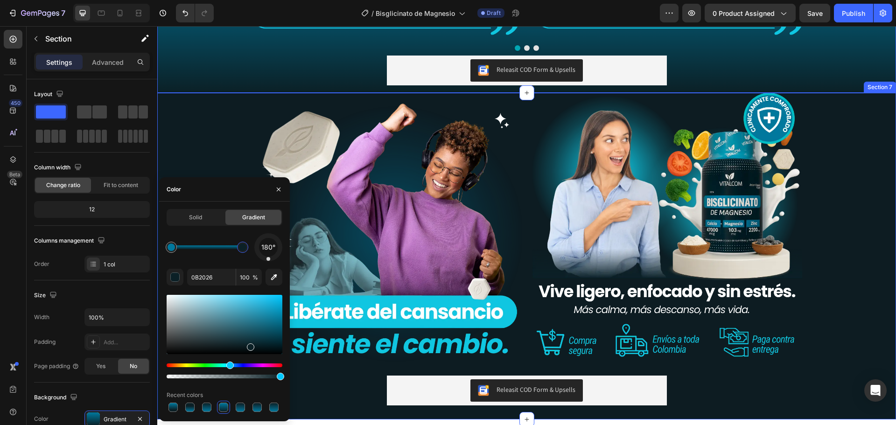
click at [219, 150] on div "Image Image Row Row Releasit COD Form & Upsells Releasit COD Form & Upsells Pro…" at bounding box center [526, 256] width 739 height 327
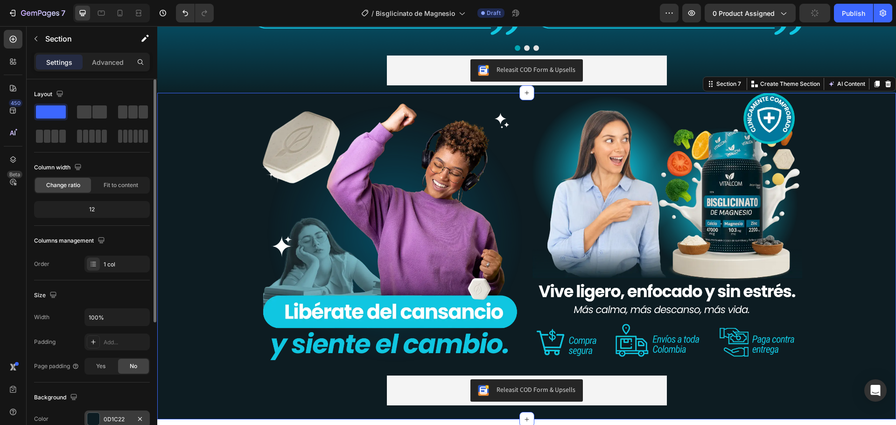
click at [113, 413] on div "0D1C22" at bounding box center [116, 419] width 65 height 17
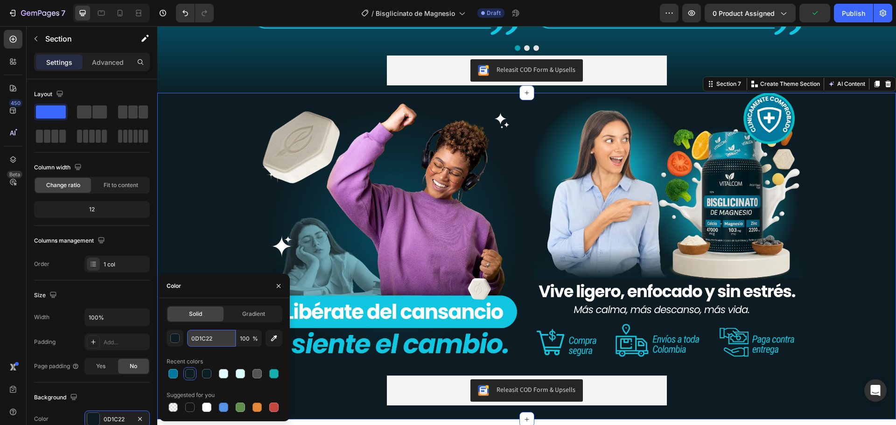
click at [217, 341] on input "0D1C22" at bounding box center [211, 338] width 49 height 17
paste input "B2026"
type input "0B2026"
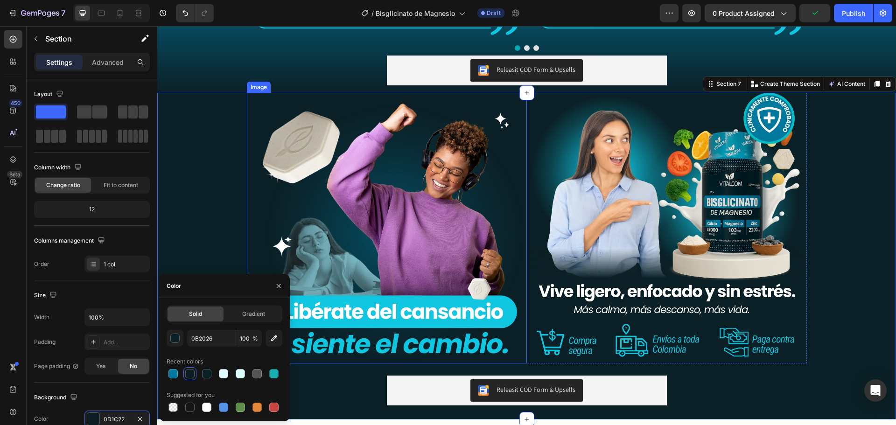
click at [247, 233] on div "Image" at bounding box center [387, 228] width 280 height 271
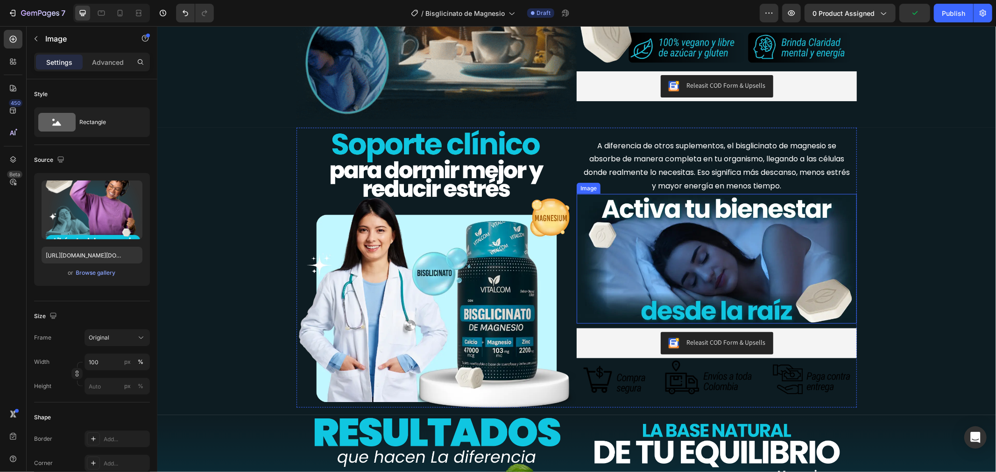
scroll to position [584, 0]
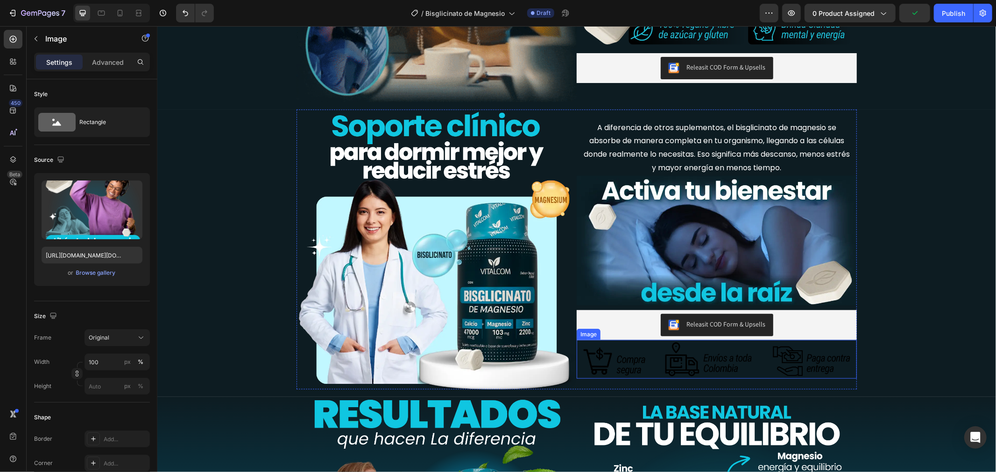
click at [605, 356] on img at bounding box center [716, 359] width 280 height 39
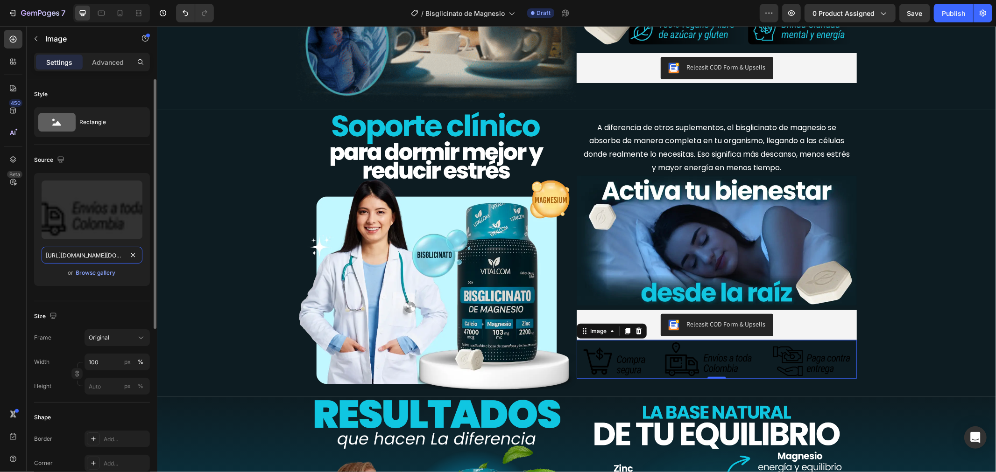
click at [123, 260] on input "https://cdn.shopify.com/s/files/1/0684/5536/6907/files/AnyConv.com__corr_9.webp…" at bounding box center [92, 255] width 101 height 17
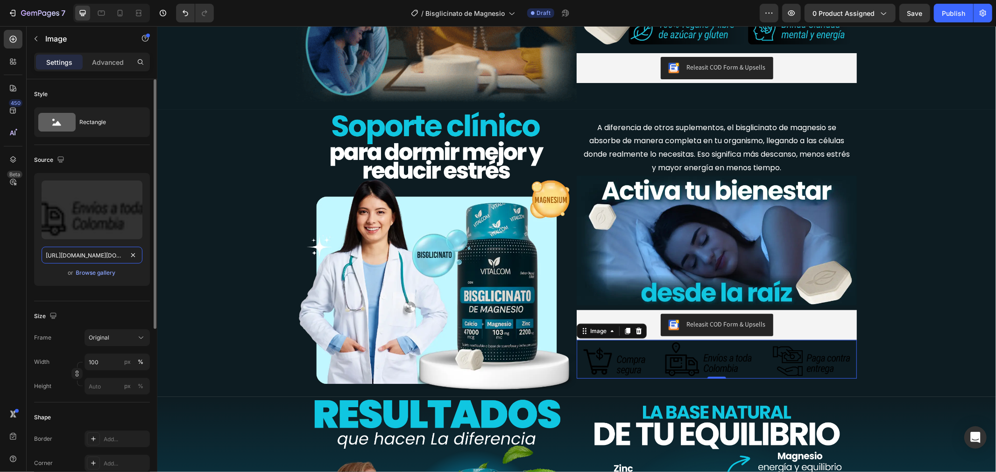
paste input "bisglicinato_3.webp?v=1756341436"
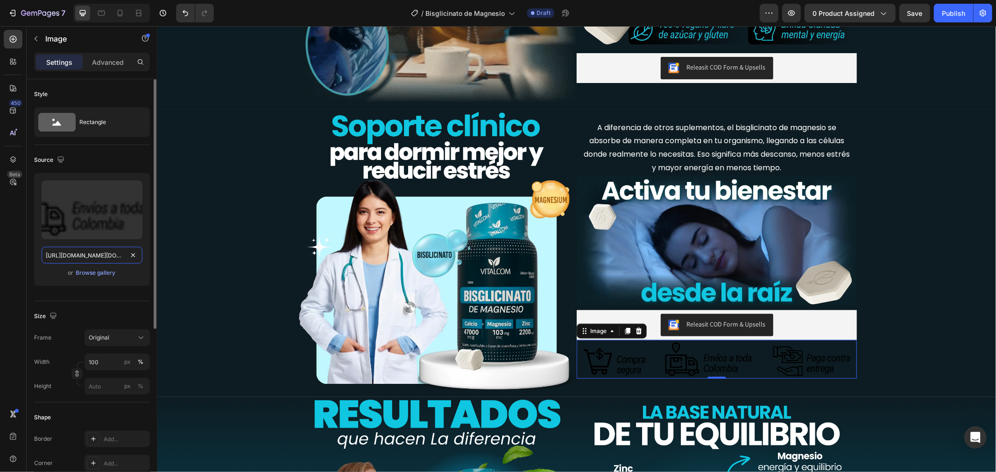
scroll to position [0, 205]
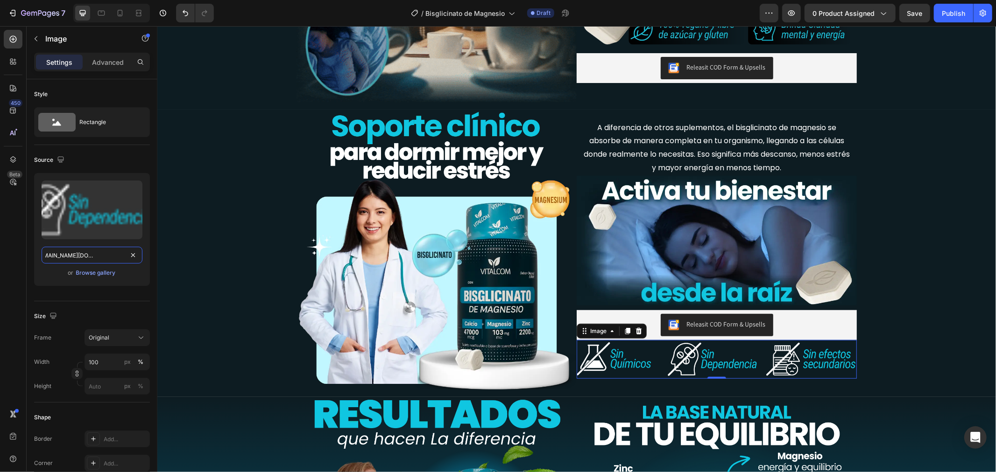
type input "[URL][DOMAIN_NAME][DOMAIN_NAME]"
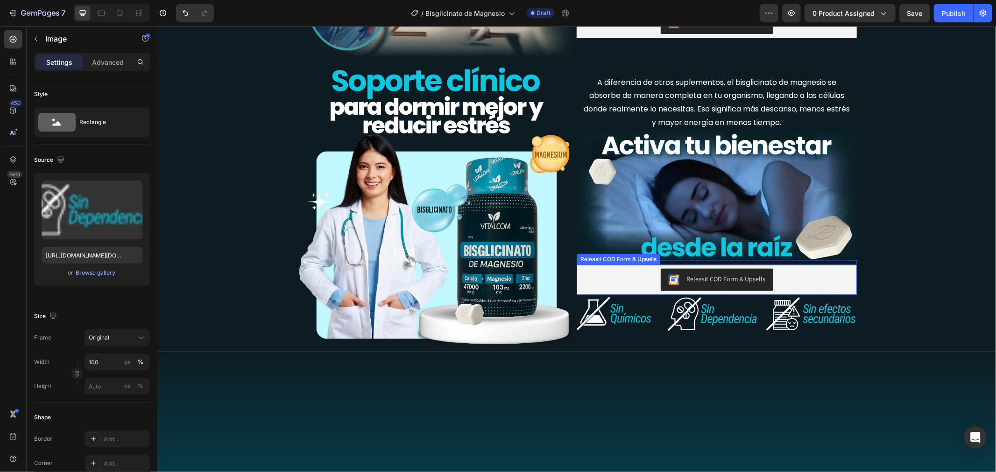
scroll to position [404, 0]
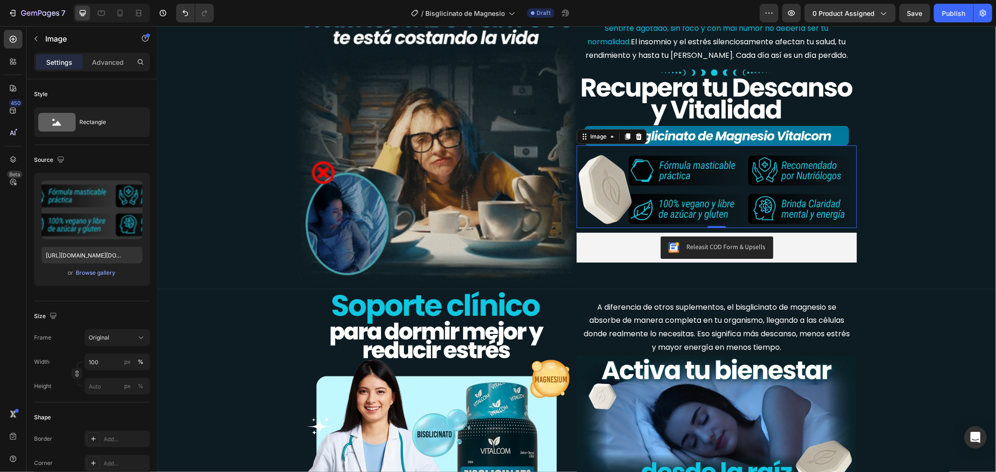
click at [653, 203] on img at bounding box center [716, 189] width 280 height 78
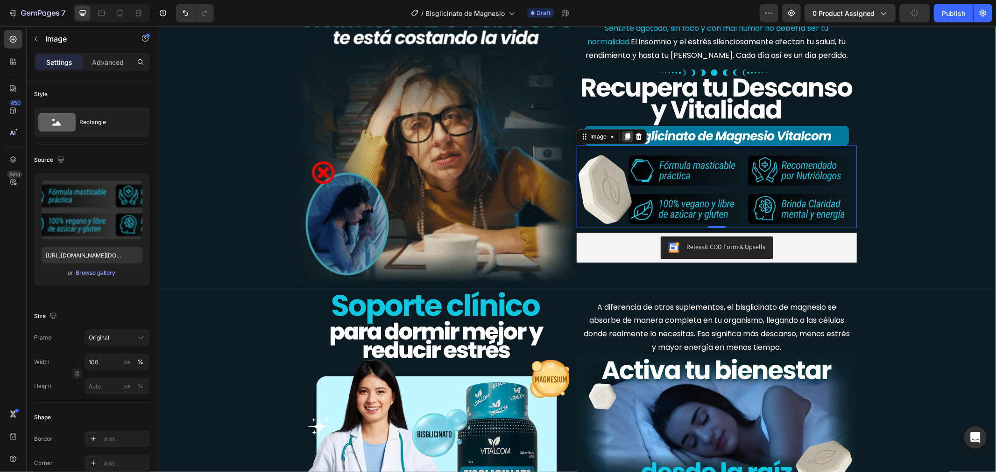
click at [626, 135] on icon at bounding box center [626, 136] width 7 height 7
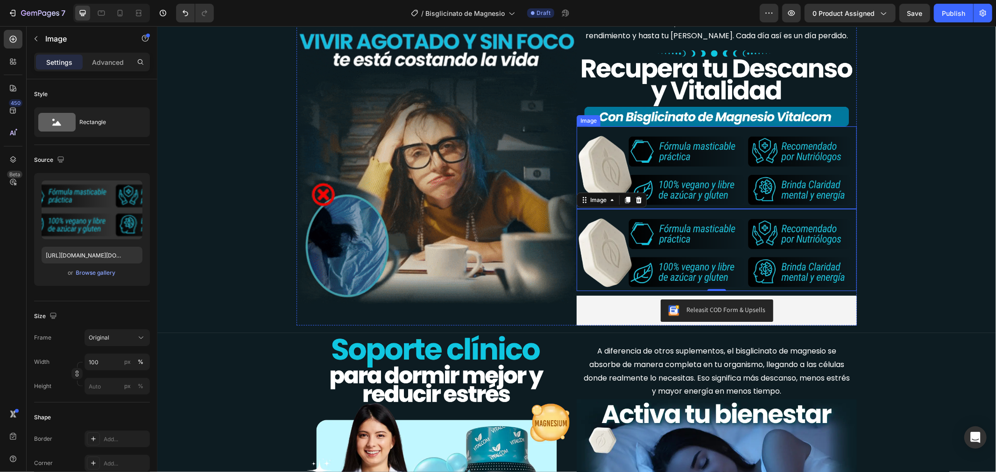
scroll to position [426, 0]
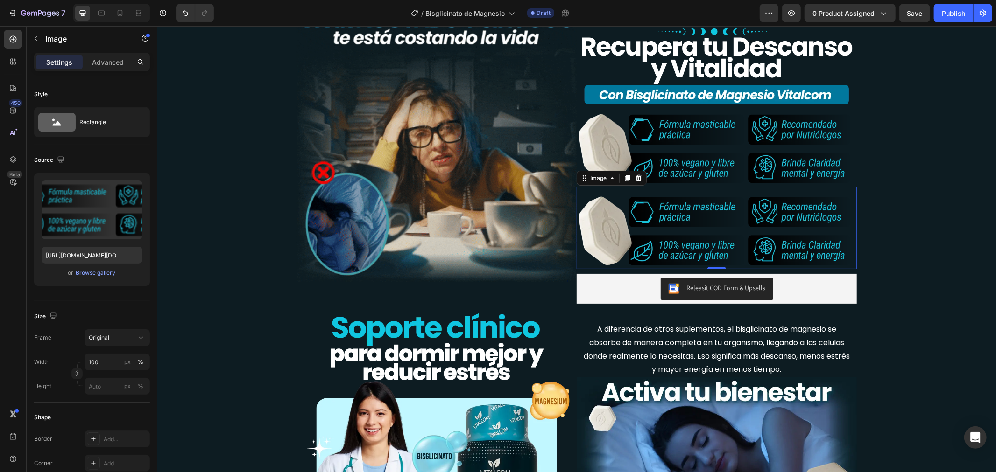
click at [653, 231] on img at bounding box center [716, 230] width 280 height 78
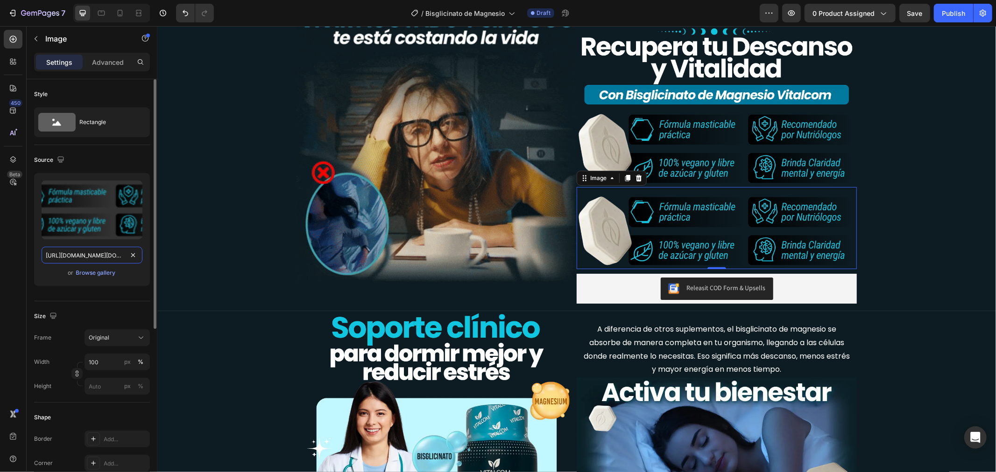
click at [94, 250] on input "https://cdn.shopify.com/s/files/1/0684/5536/6907/files/AnyConv.com__bisglicinat…" at bounding box center [92, 255] width 101 height 17
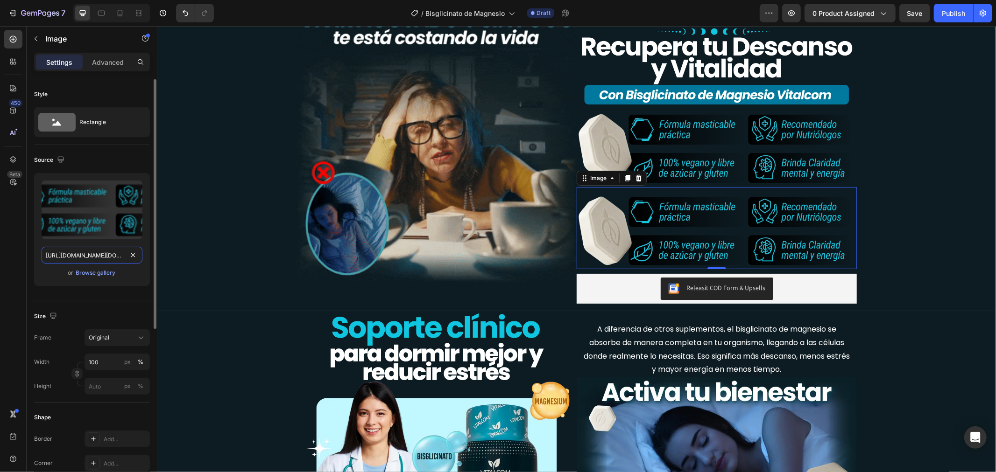
paste input "18"
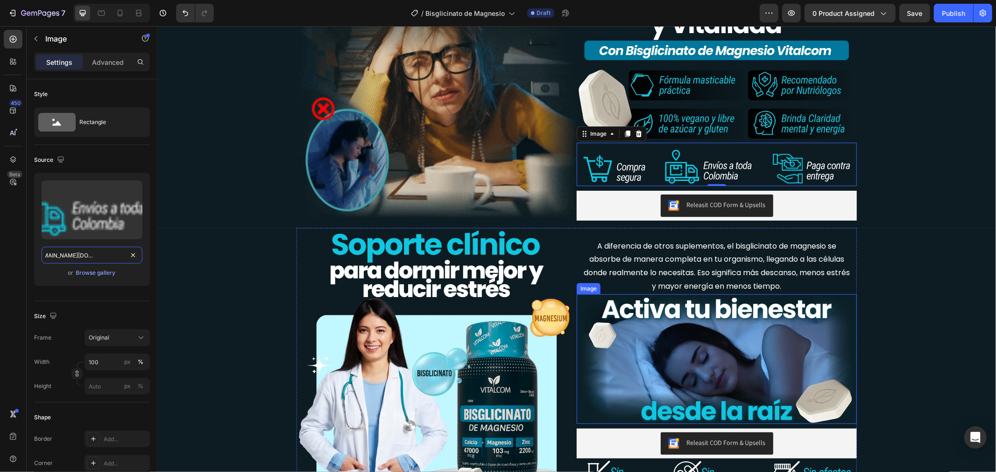
scroll to position [458, 0]
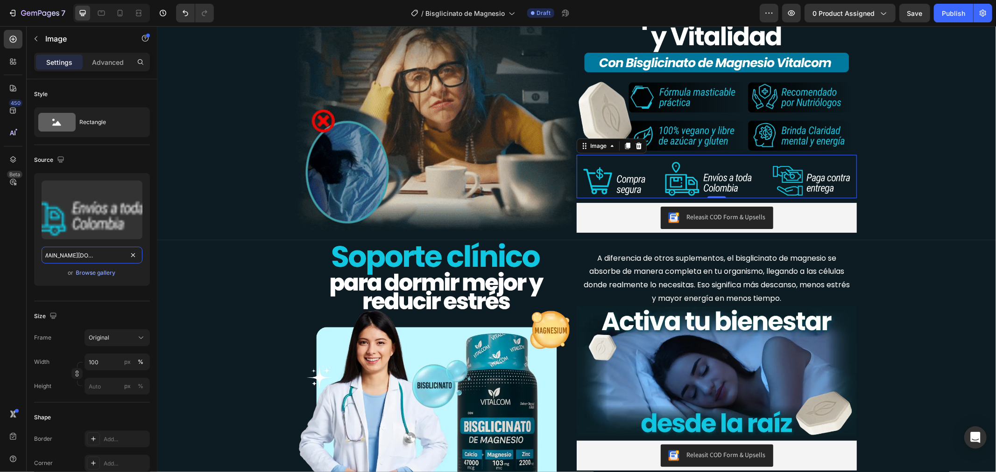
type input "https://cdn.shopify.com/s/files/1/0684/5536/6907/files/AnyConv.com__bisglicinat…"
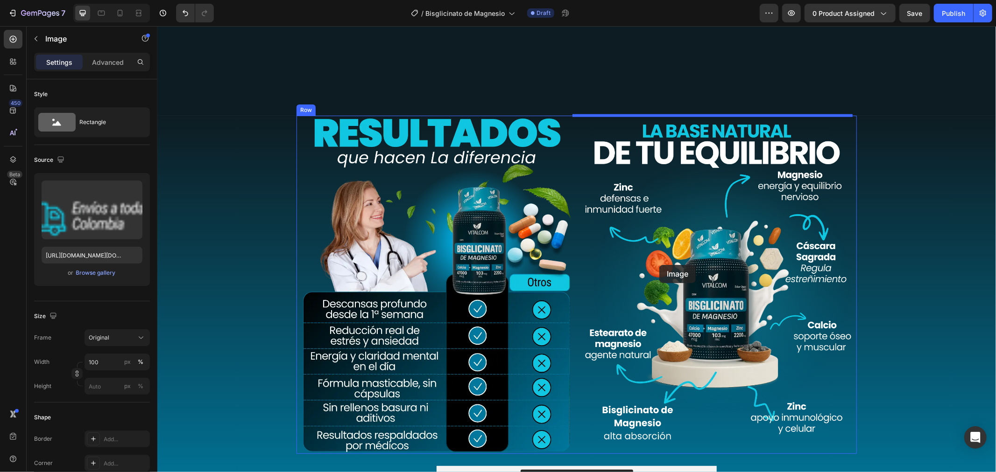
scroll to position [1037, 0]
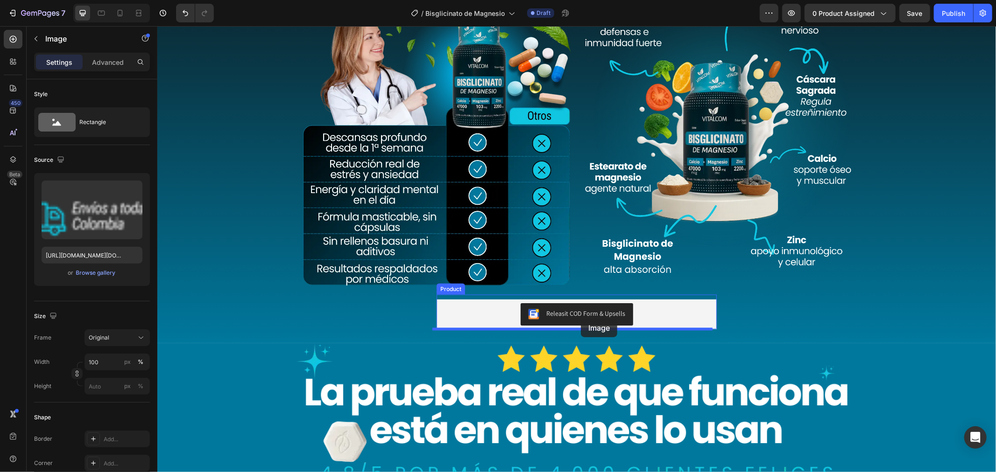
drag, startPoint x: 591, startPoint y: 240, endPoint x: 580, endPoint y: 319, distance: 79.6
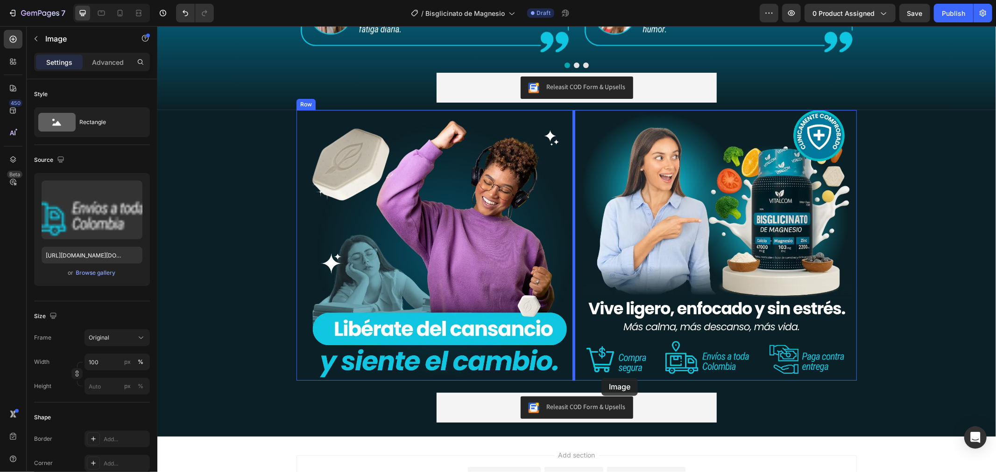
scroll to position [1698, 0]
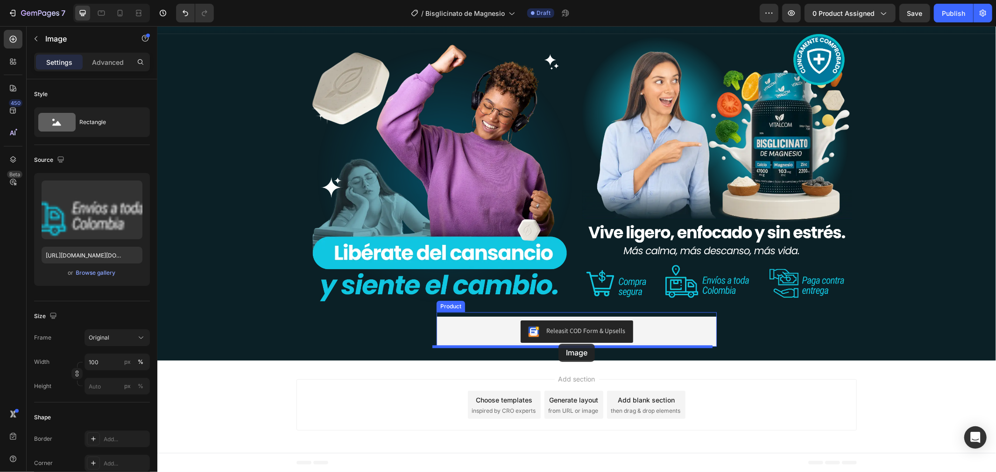
drag, startPoint x: 454, startPoint y: 317, endPoint x: 558, endPoint y: 344, distance: 107.4
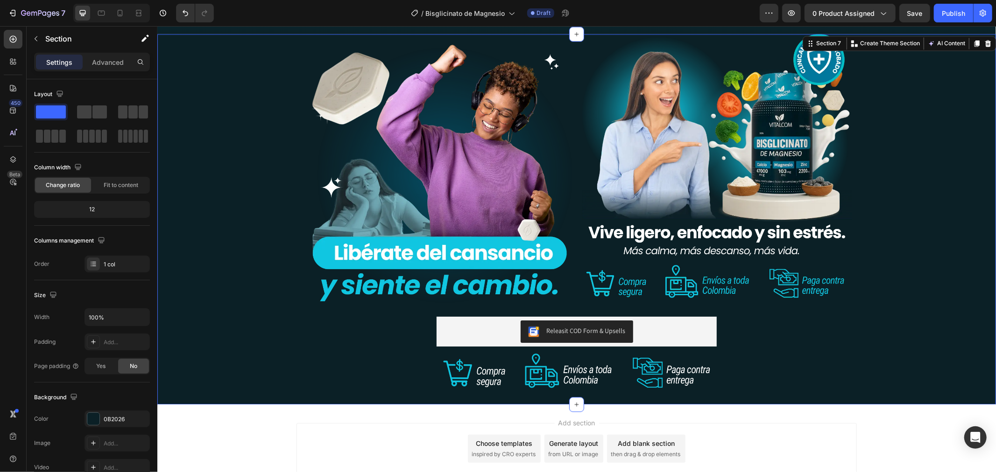
click at [881, 364] on div "Image Image Row Row Releasit COD Form & Upsells Releasit COD Form & Upsells Ima…" at bounding box center [576, 219] width 838 height 370
click at [920, 339] on div "Image Image Row Row Releasit COD Form & Upsells Releasit COD Form & Upsells Ima…" at bounding box center [576, 219] width 838 height 370
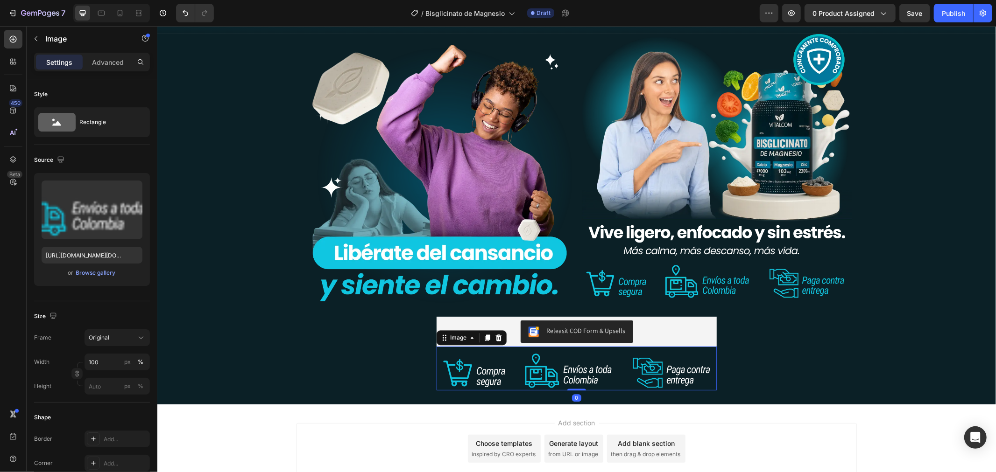
click at [550, 372] on img at bounding box center [576, 370] width 280 height 39
click at [498, 337] on icon at bounding box center [497, 337] width 7 height 7
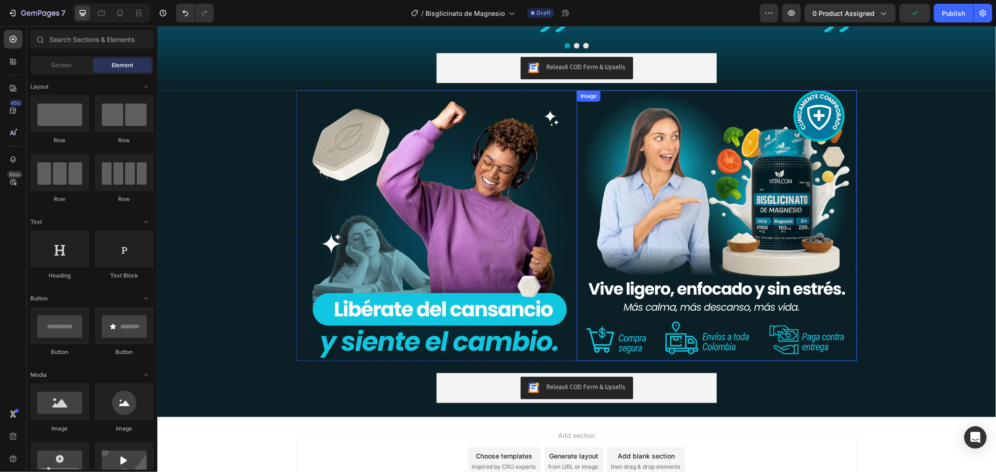
scroll to position [1485, 0]
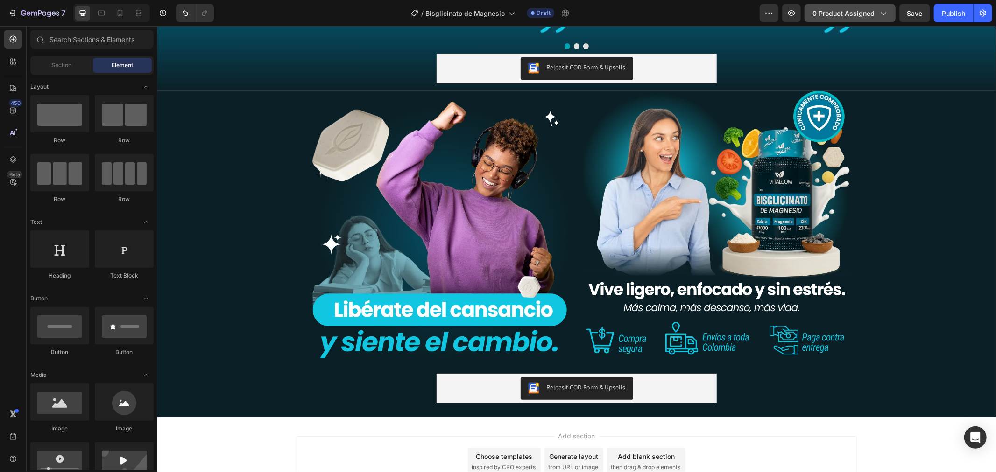
click at [841, 15] on span "0 product assigned" at bounding box center [843, 13] width 62 height 10
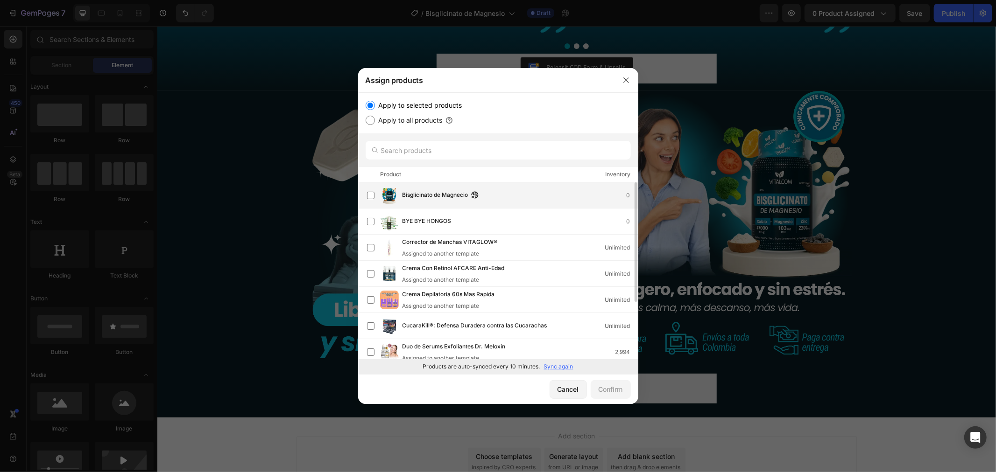
click at [450, 193] on span "Bisglicinato de Magnecio" at bounding box center [435, 195] width 66 height 10
click at [610, 387] on div "Confirm" at bounding box center [610, 390] width 24 height 10
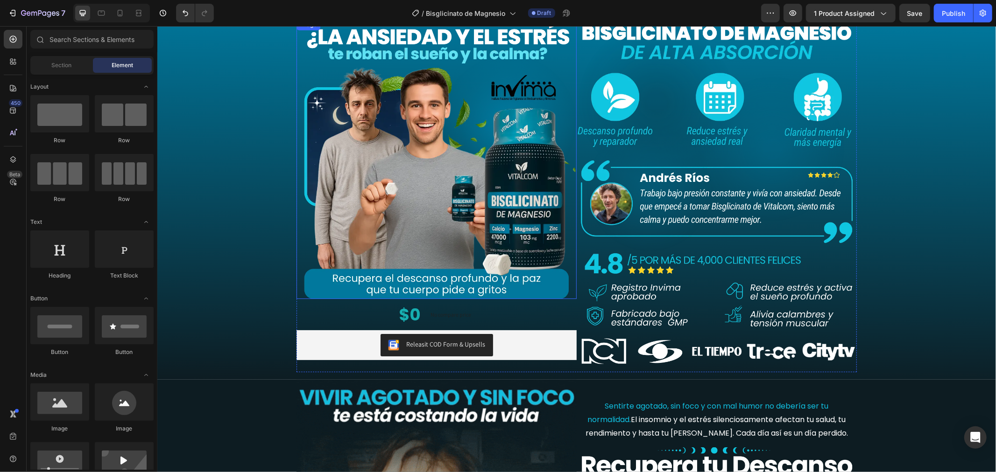
scroll to position [21, 0]
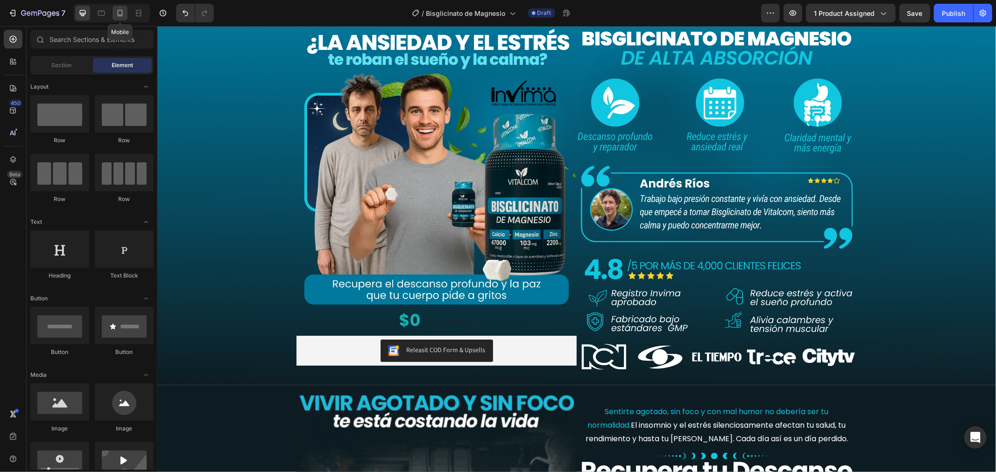
click at [122, 11] on icon at bounding box center [120, 13] width 5 height 7
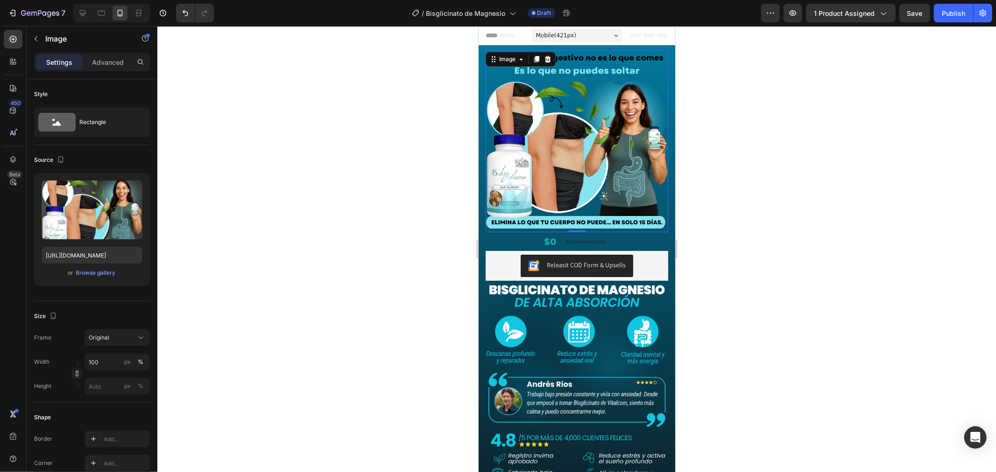
click at [619, 145] on img at bounding box center [576, 140] width 183 height 183
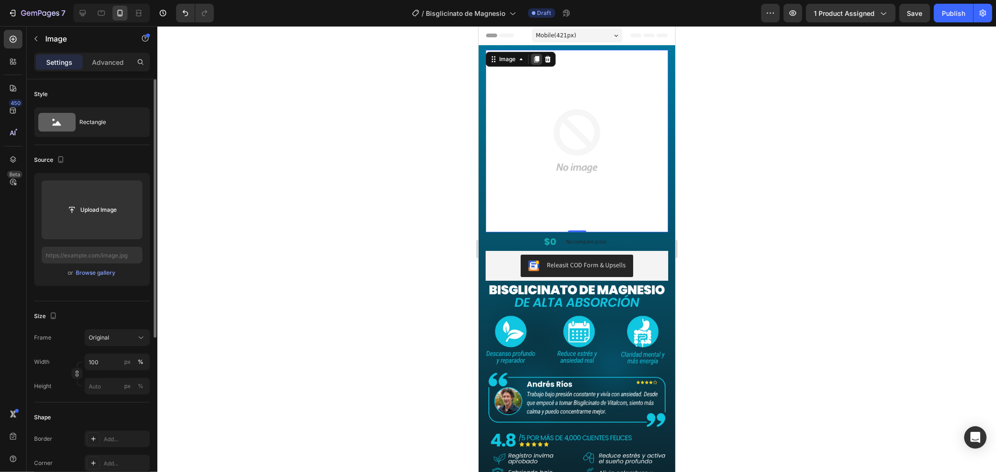
click at [537, 54] on div at bounding box center [535, 58] width 11 height 11
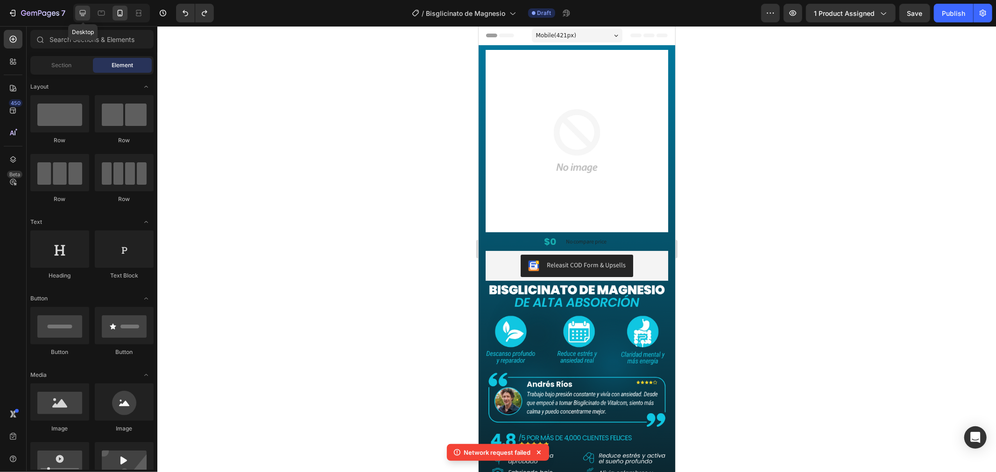
click at [83, 9] on icon at bounding box center [82, 12] width 9 height 9
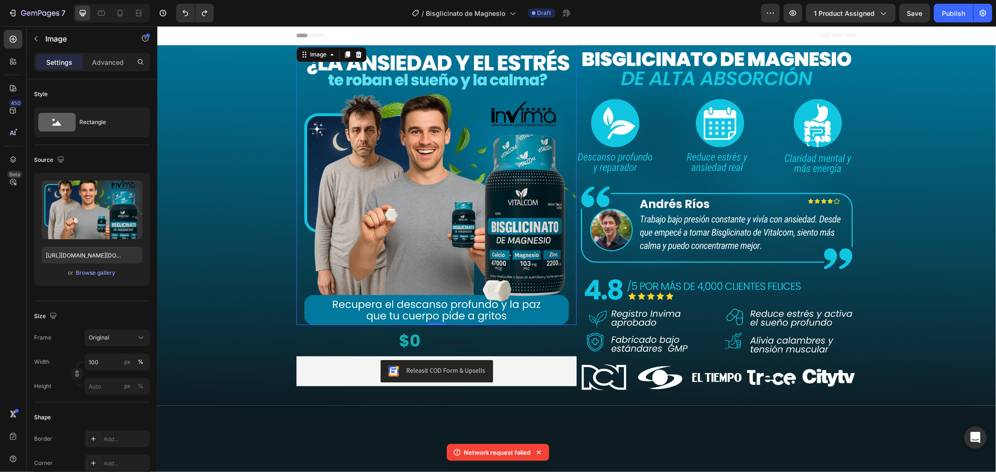
click at [425, 127] on img at bounding box center [436, 185] width 280 height 280
click at [353, 49] on div at bounding box center [357, 54] width 11 height 11
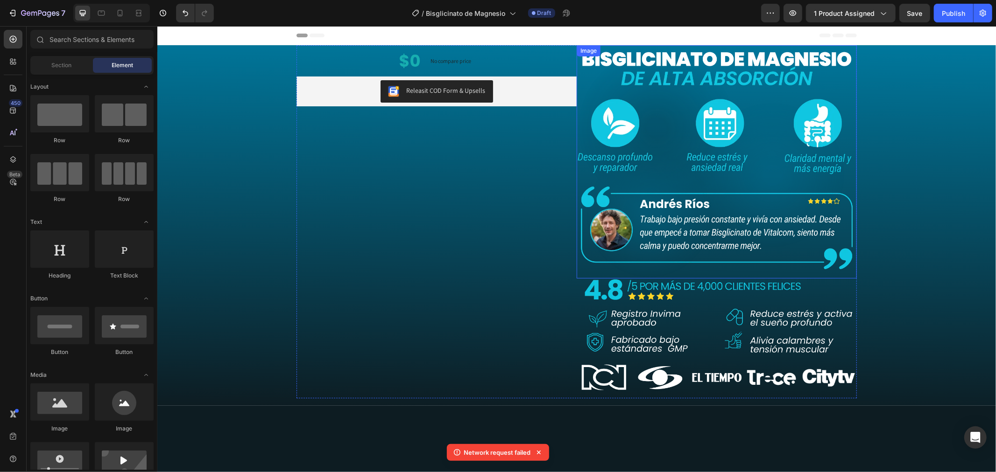
click at [745, 152] on img at bounding box center [716, 161] width 280 height 233
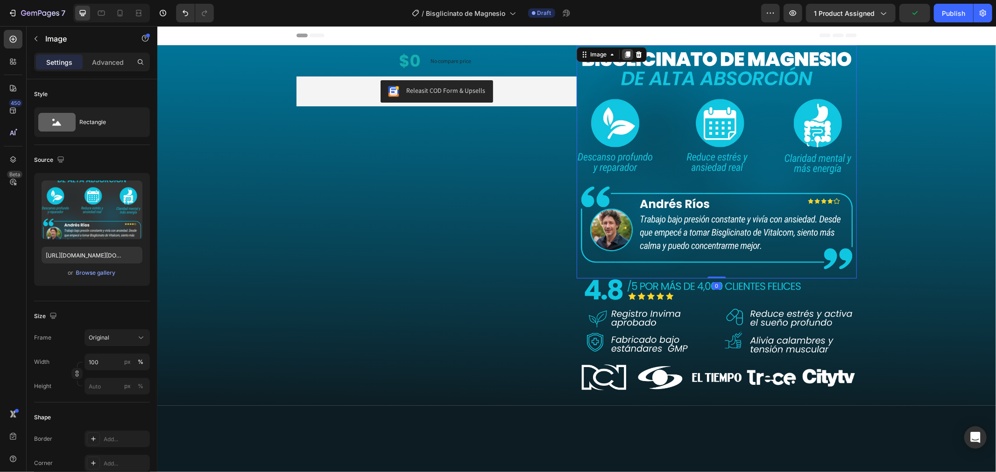
click at [625, 52] on icon at bounding box center [627, 54] width 5 height 7
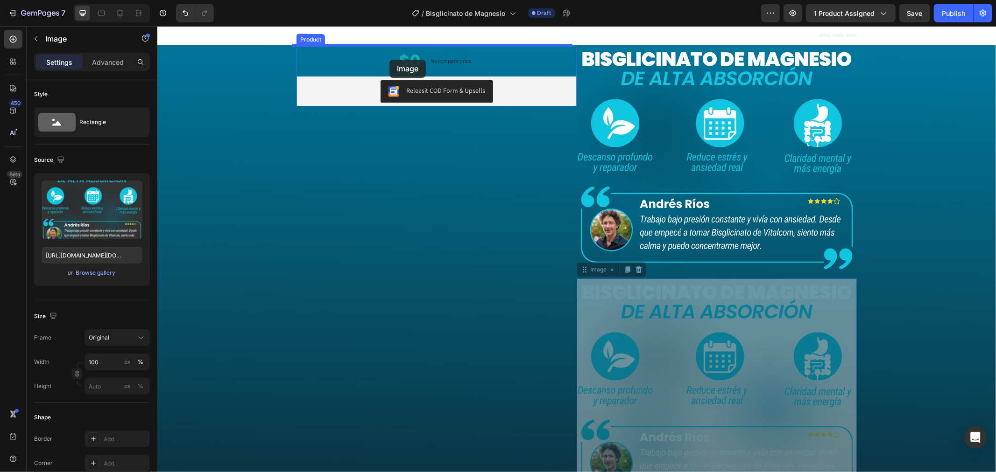
drag, startPoint x: 640, startPoint y: 336, endPoint x: 389, endPoint y: 59, distance: 373.8
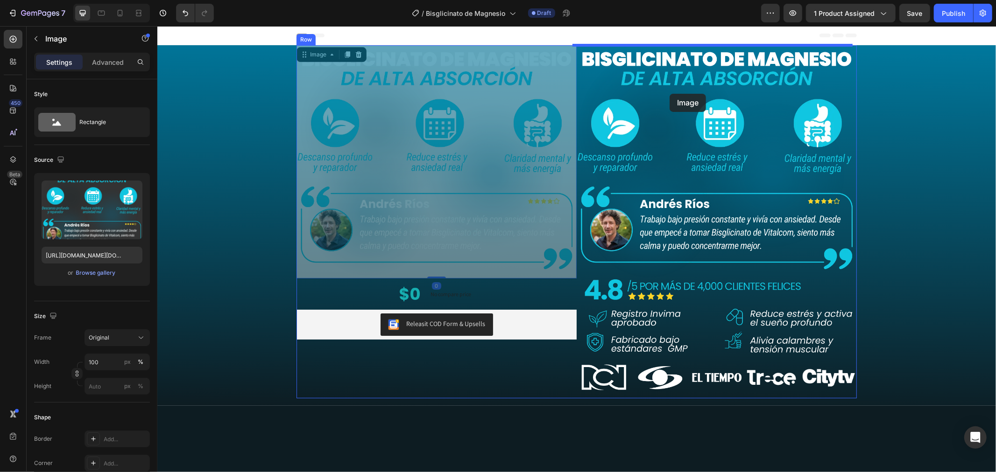
drag, startPoint x: 447, startPoint y: 145, endPoint x: 669, endPoint y: 93, distance: 228.2
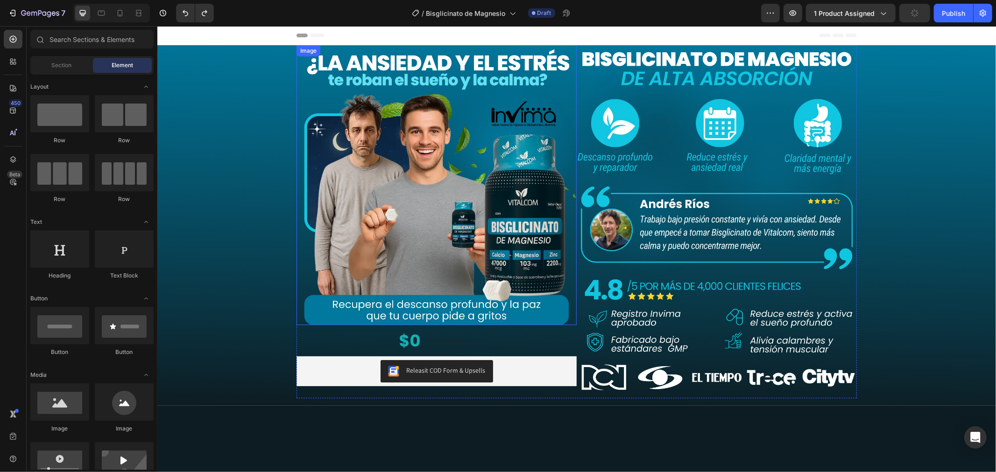
click at [505, 135] on img at bounding box center [436, 185] width 280 height 280
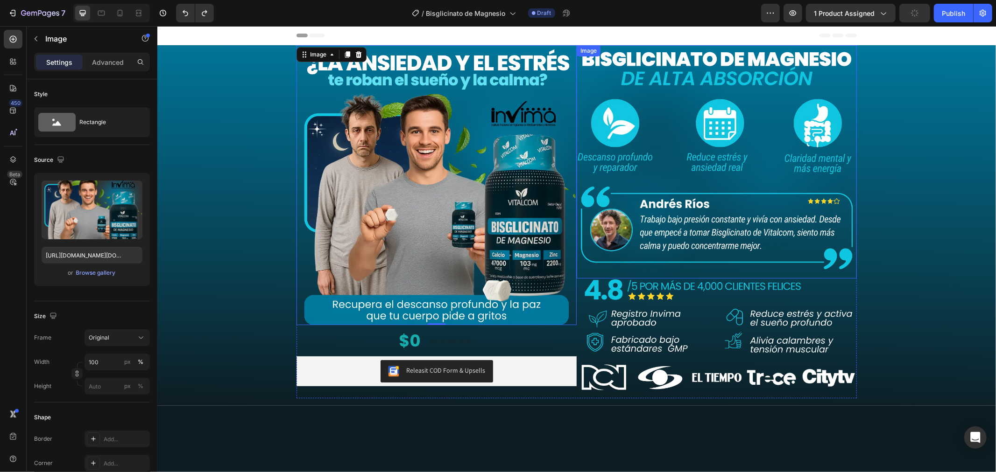
click at [687, 225] on img at bounding box center [716, 161] width 280 height 233
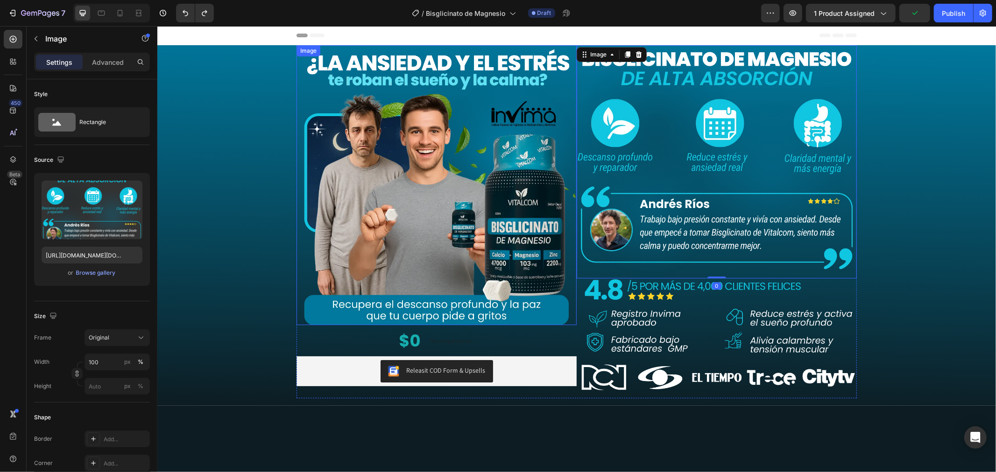
click at [426, 186] on img at bounding box center [436, 185] width 280 height 280
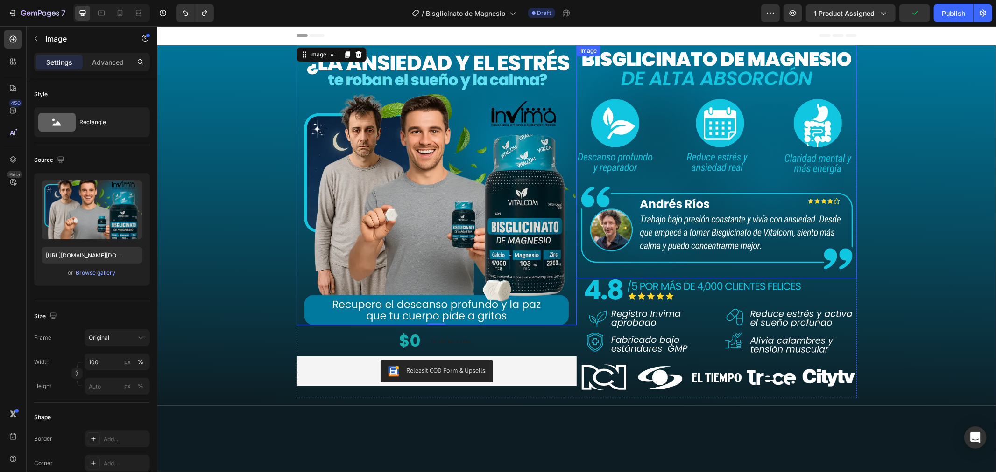
click at [689, 140] on img at bounding box center [716, 161] width 280 height 233
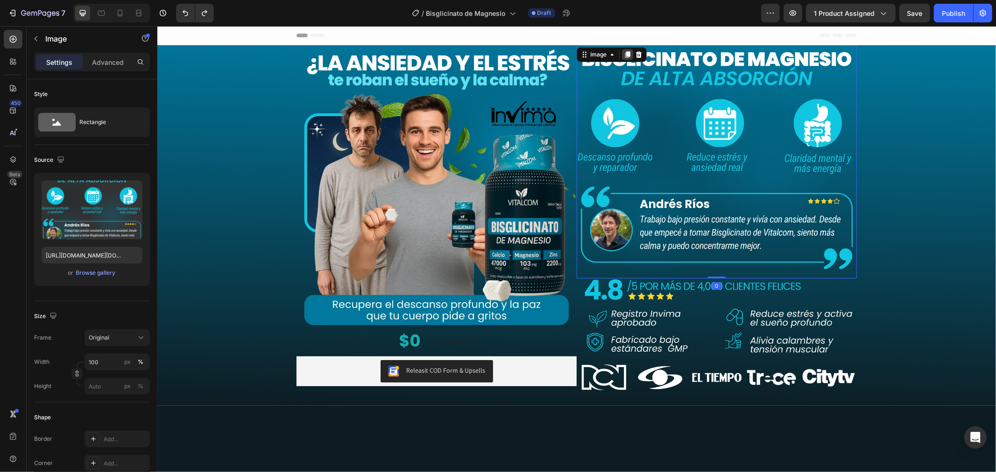
click at [624, 49] on div at bounding box center [626, 54] width 11 height 11
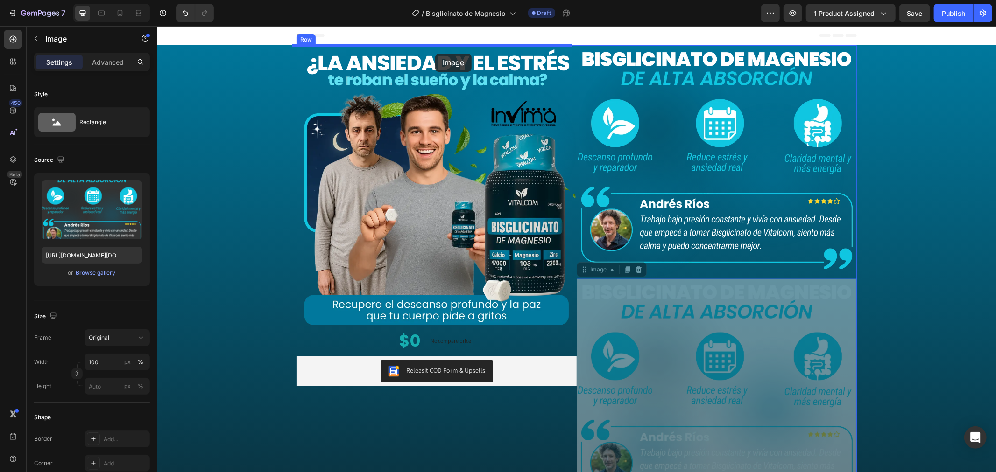
drag, startPoint x: 636, startPoint y: 331, endPoint x: 435, endPoint y: 53, distance: 343.2
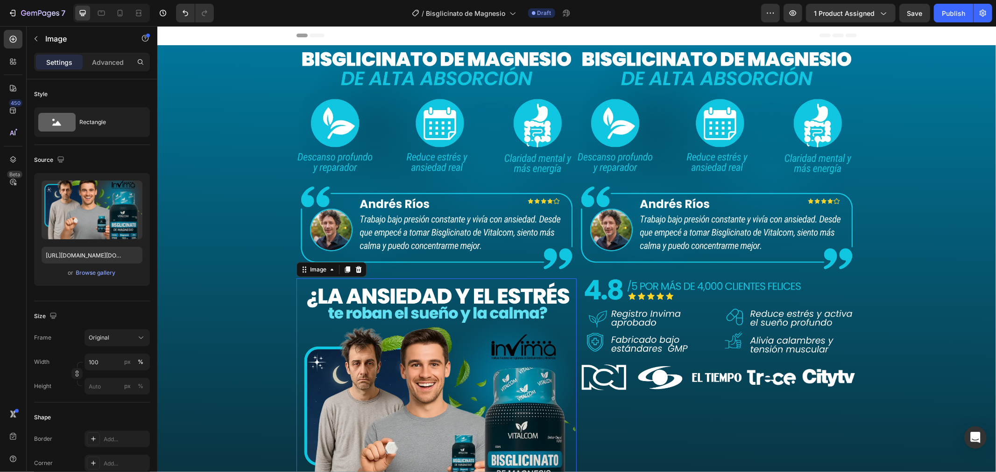
click at [422, 341] on img at bounding box center [436, 418] width 280 height 280
drag, startPoint x: 353, startPoint y: 269, endPoint x: 390, endPoint y: 248, distance: 42.4
click at [355, 270] on icon at bounding box center [357, 269] width 7 height 7
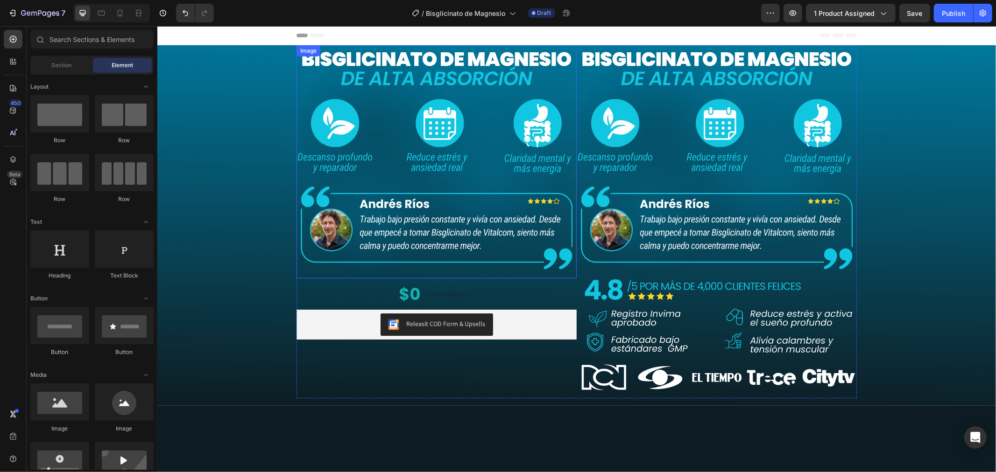
click at [435, 198] on img at bounding box center [436, 161] width 280 height 233
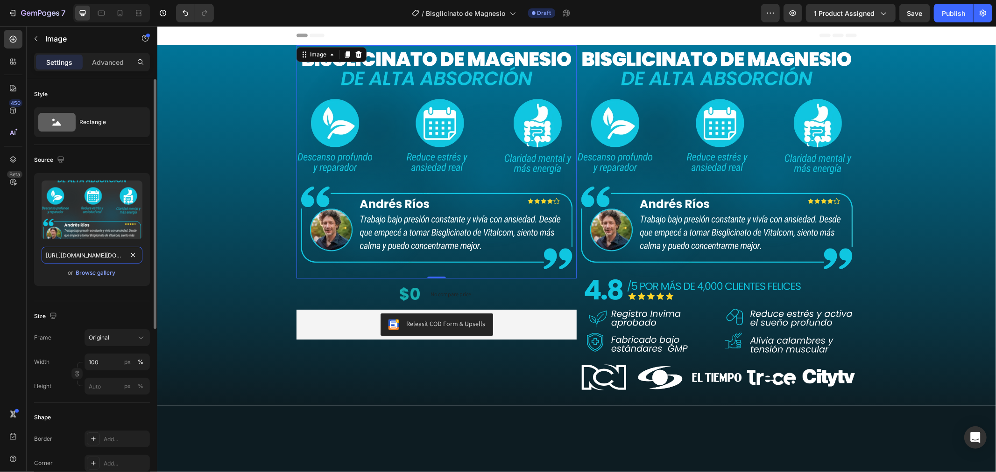
click at [73, 250] on input "https://cdn.shopify.com/s/files/1/0684/5536/6907/files/AnyConv.com__biglicinato…" at bounding box center [92, 255] width 101 height 17
paste input "sglicinato_2.webp?v=1756341437"
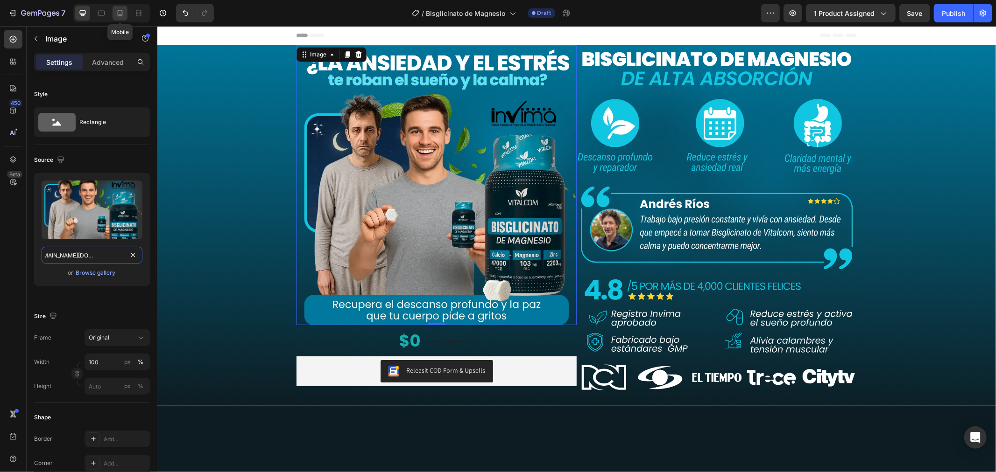
type input "[URL][DOMAIN_NAME][DOMAIN_NAME]"
click at [123, 8] on icon at bounding box center [119, 12] width 9 height 9
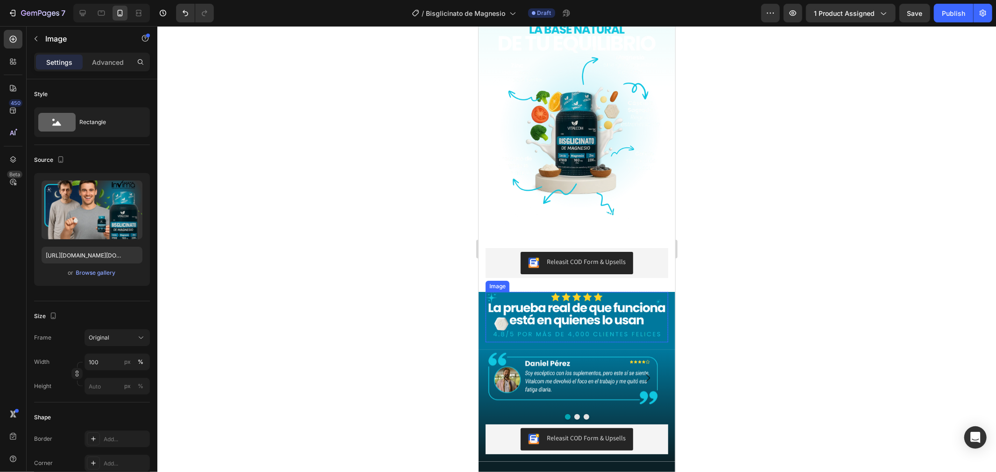
scroll to position [1452, 0]
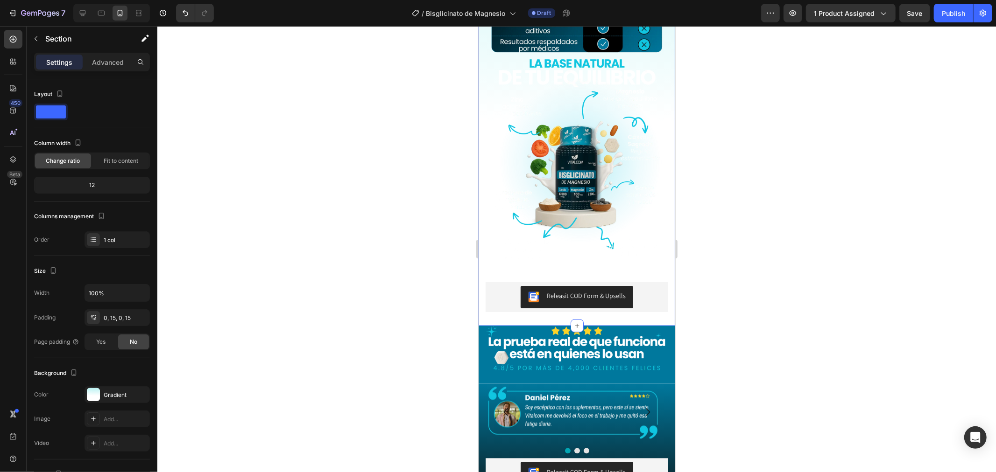
click at [482, 179] on div "Image Image Row Row Releasit COD Form & Upsells Releasit COD Form & Upsells Pro…" at bounding box center [576, 81] width 197 height 489
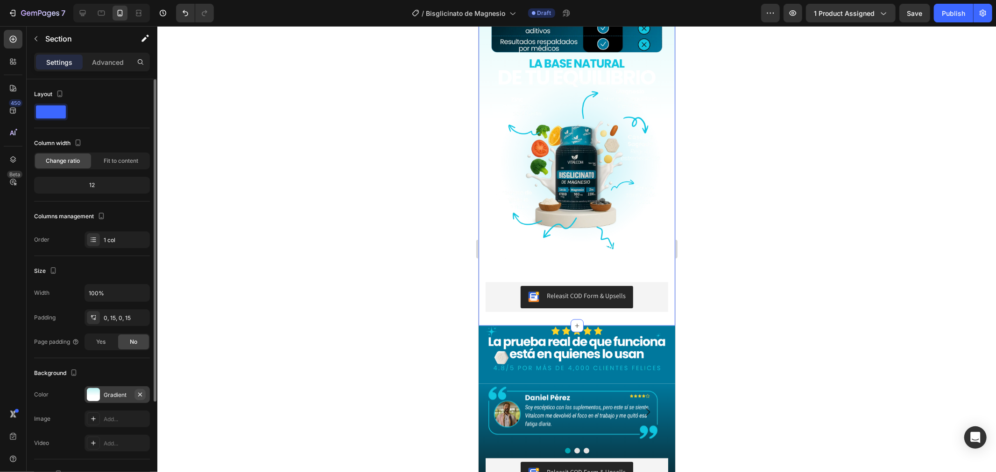
click at [139, 398] on icon "button" at bounding box center [139, 394] width 7 height 7
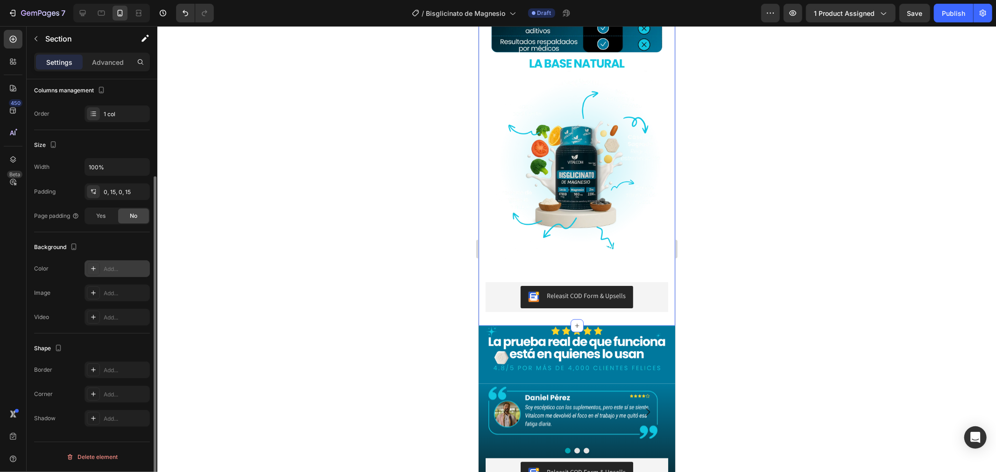
scroll to position [0, 0]
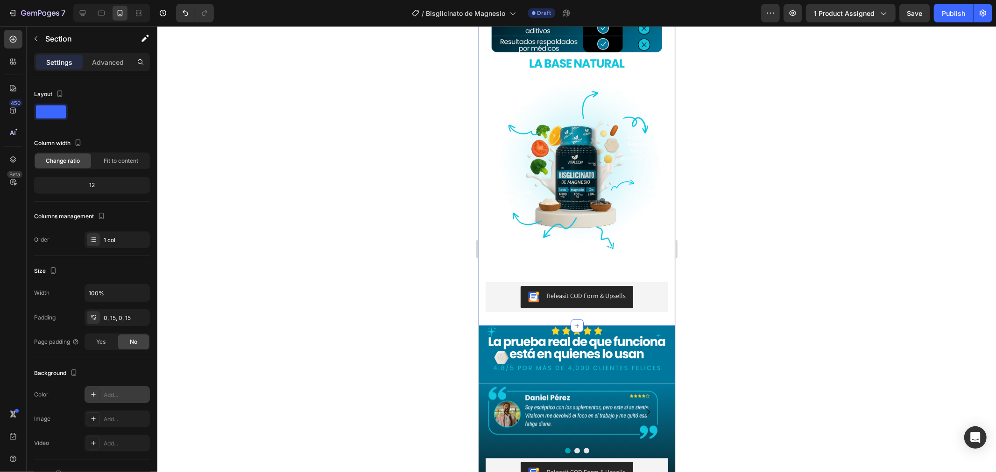
click at [73, 13] on div at bounding box center [111, 13] width 77 height 19
click at [82, 16] on icon at bounding box center [82, 12] width 9 height 9
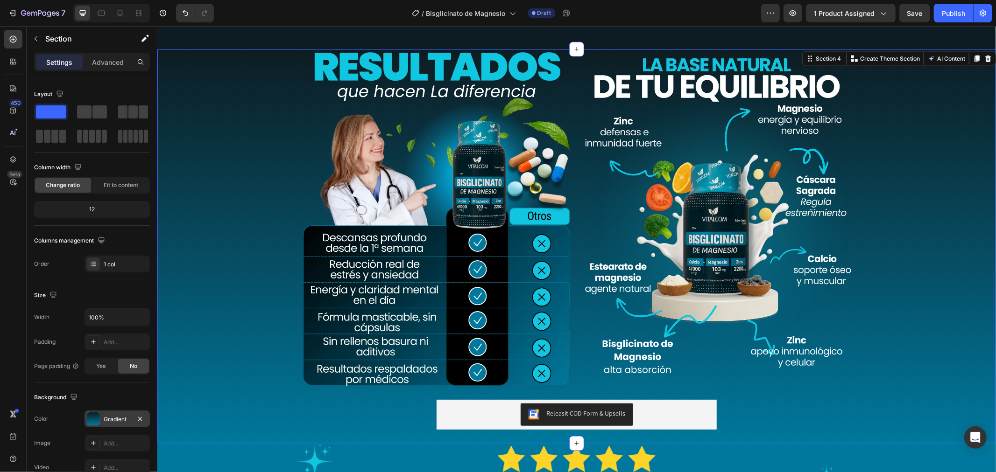
scroll to position [1231, 0]
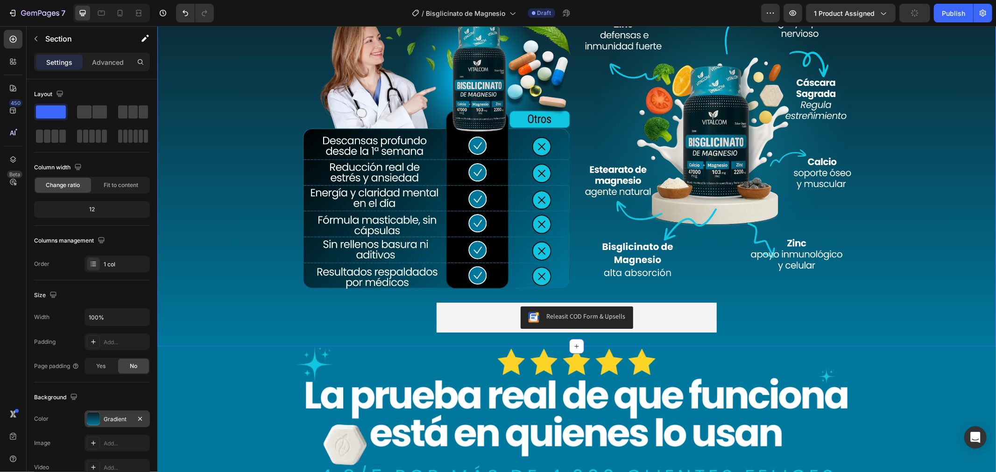
click at [117, 421] on div "Gradient" at bounding box center [117, 419] width 27 height 8
click at [123, 16] on icon at bounding box center [119, 12] width 9 height 9
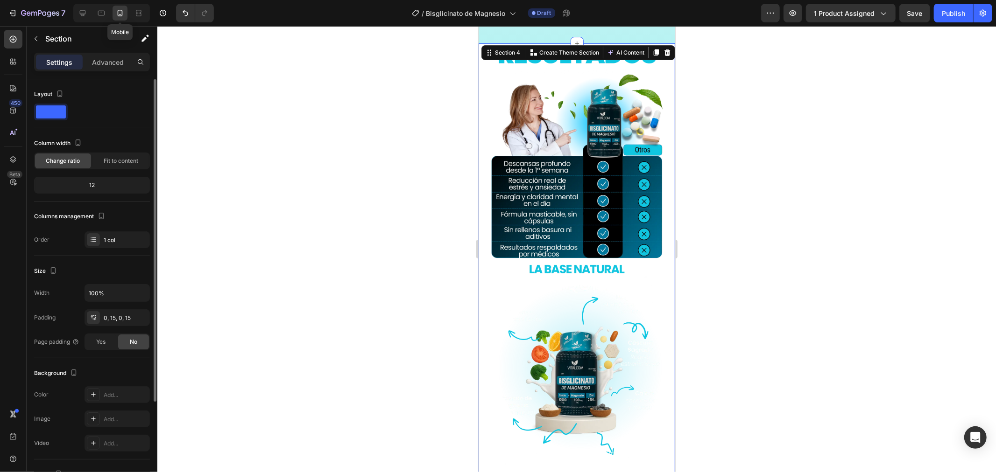
scroll to position [1124, 0]
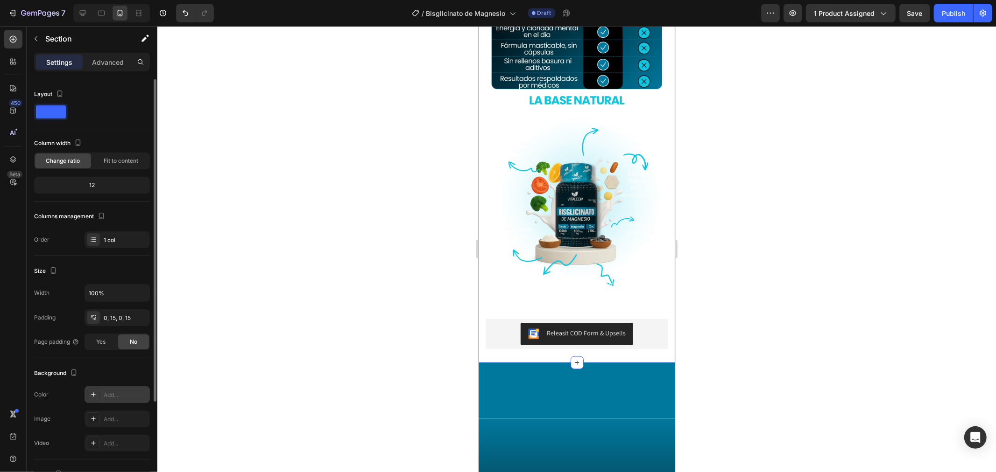
click at [113, 400] on div "Add..." at bounding box center [116, 395] width 65 height 17
type input "DDDDDD"
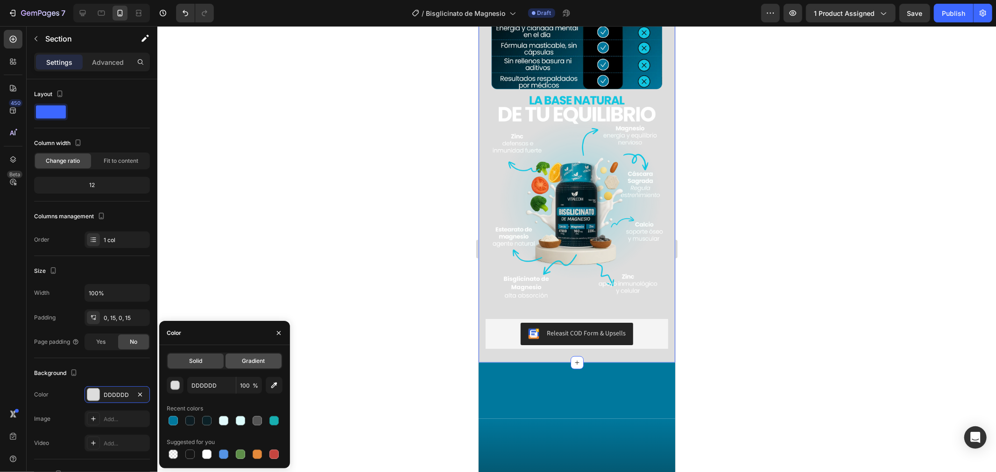
click at [249, 361] on span "Gradient" at bounding box center [253, 361] width 23 height 8
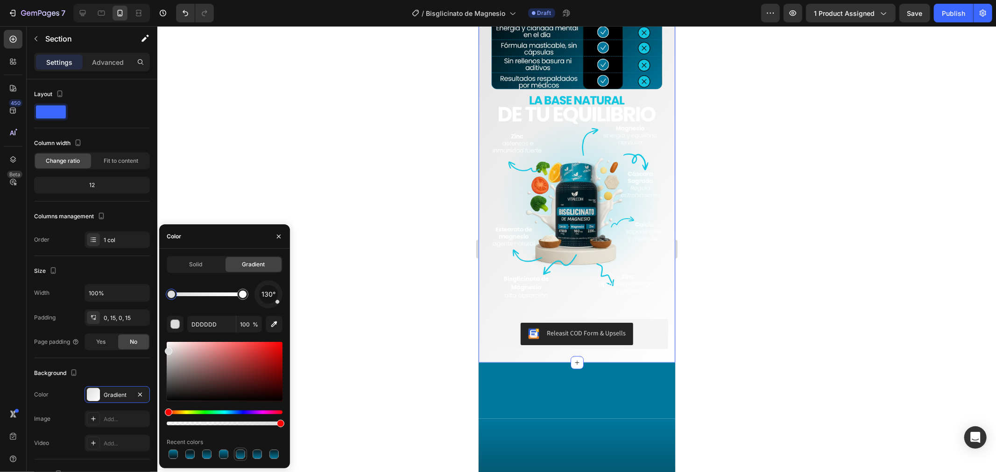
click at [239, 457] on div at bounding box center [240, 454] width 9 height 9
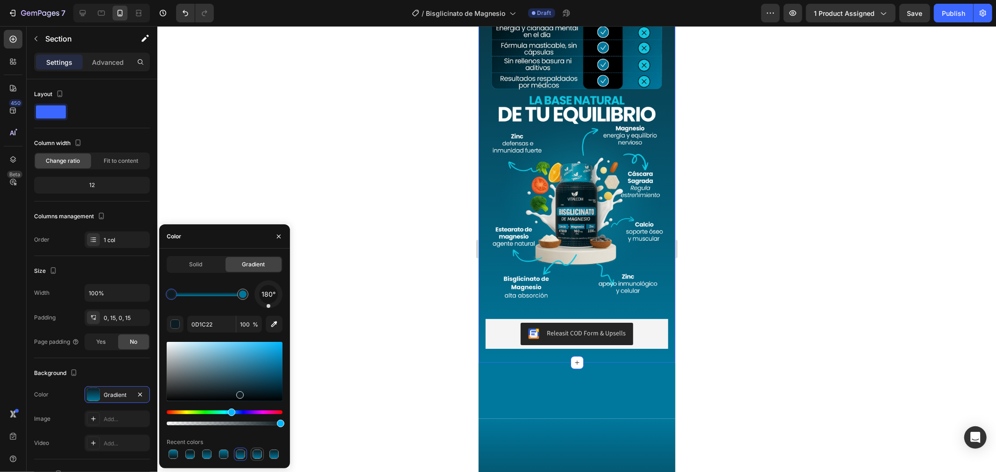
click at [254, 455] on div at bounding box center [257, 454] width 9 height 9
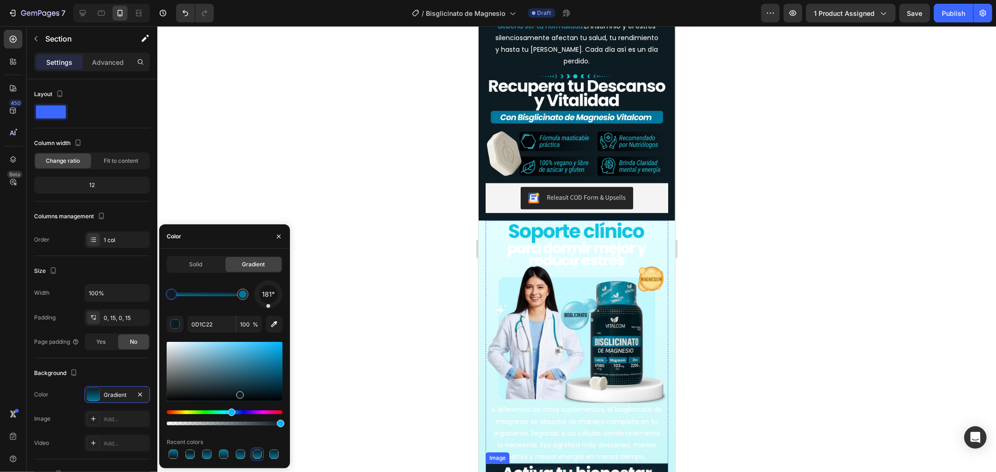
scroll to position [657, 0]
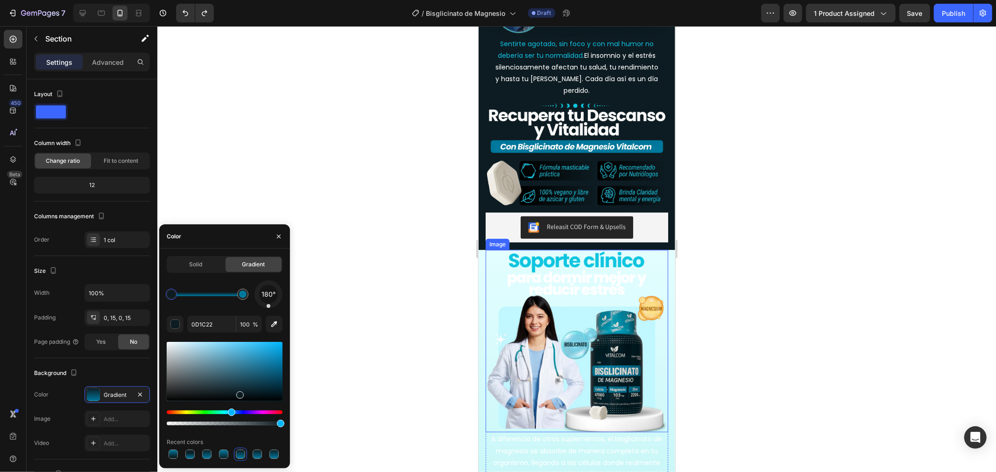
type input "DDDDDD"
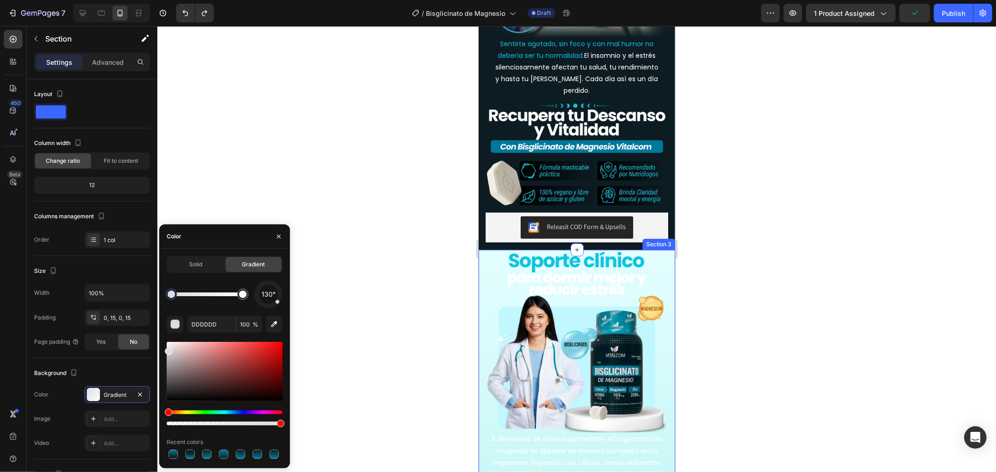
click at [481, 250] on div "Image A diferencia de otros suplementos, el bisglicinato de magnesio se absorbe…" at bounding box center [576, 447] width 197 height 395
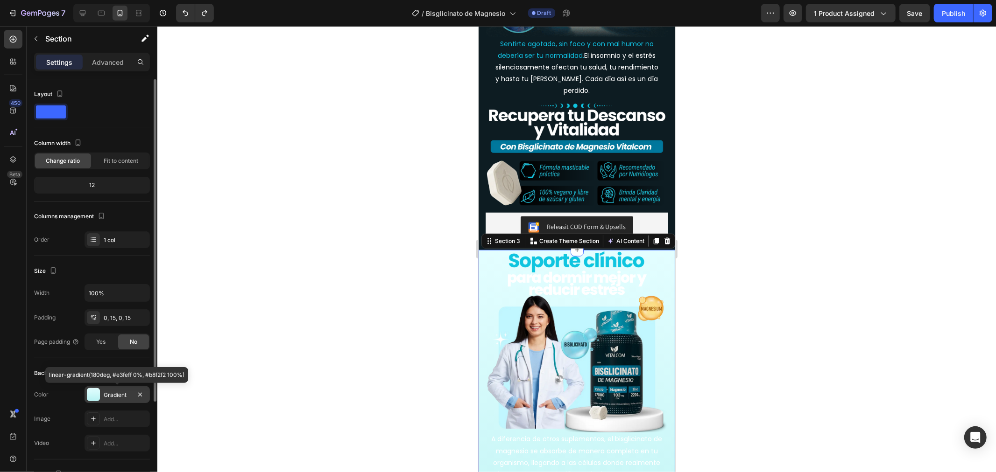
click at [109, 395] on div "Gradient" at bounding box center [117, 395] width 27 height 8
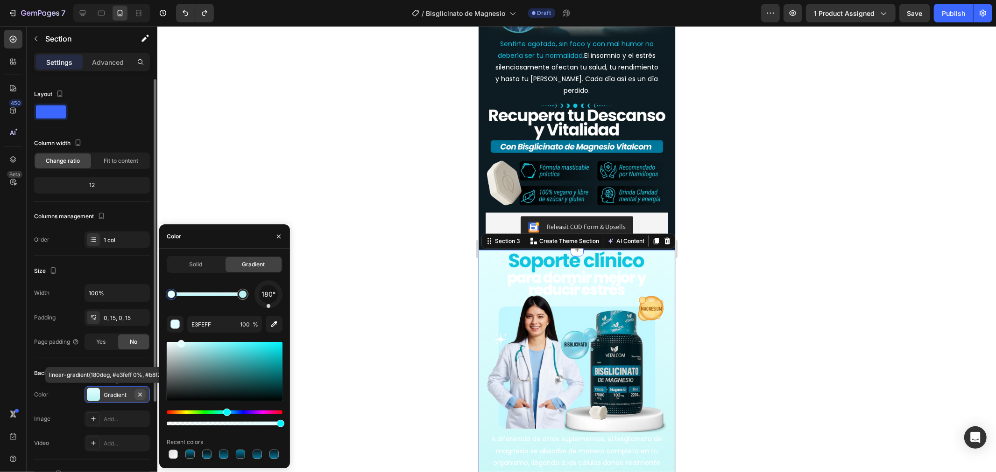
click at [143, 395] on icon "button" at bounding box center [139, 394] width 7 height 7
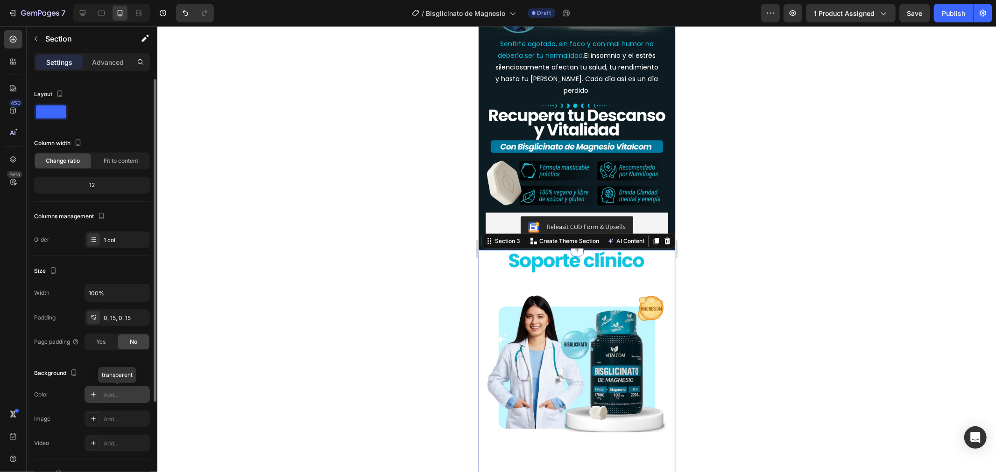
click at [120, 394] on div "Add..." at bounding box center [126, 395] width 44 height 8
type input "DDDDDD"
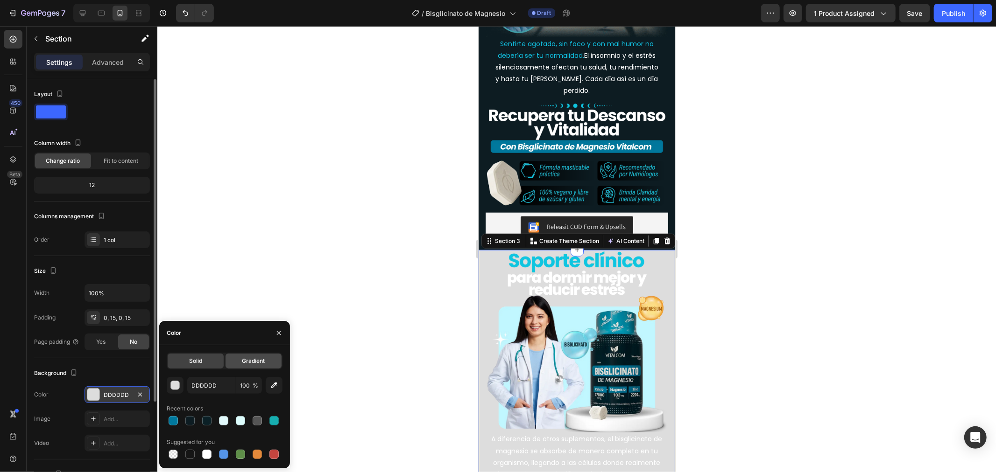
click at [249, 359] on span "Gradient" at bounding box center [253, 361] width 23 height 8
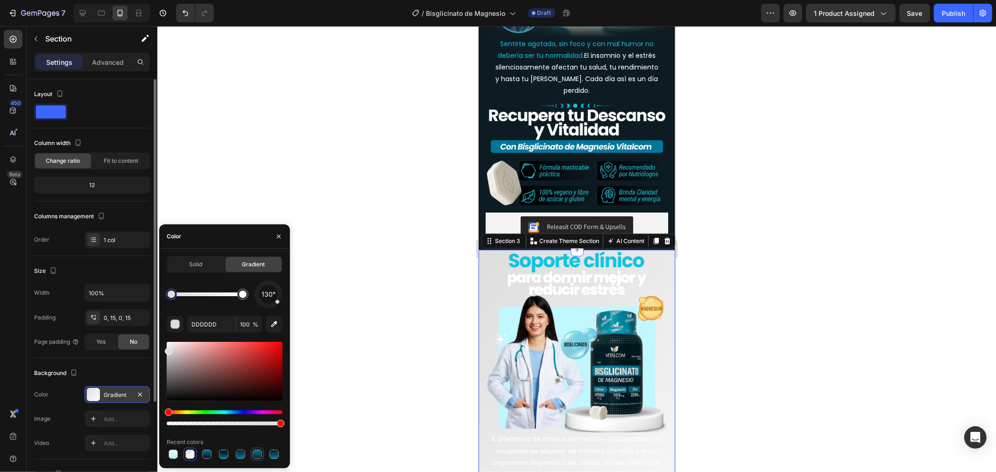
click at [255, 460] on div at bounding box center [257, 454] width 11 height 11
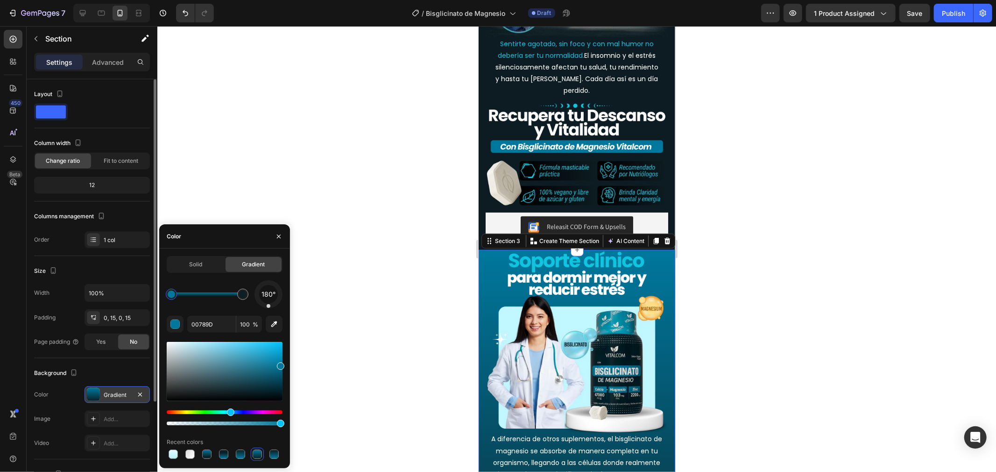
click at [249, 455] on div at bounding box center [225, 454] width 116 height 13
click at [239, 455] on div at bounding box center [240, 454] width 9 height 9
type input "0B2026"
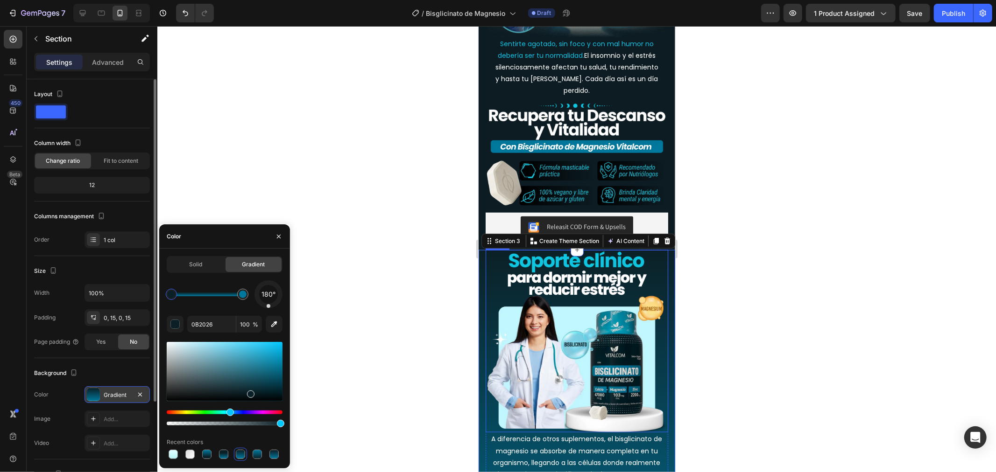
click at [432, 355] on div at bounding box center [576, 249] width 838 height 446
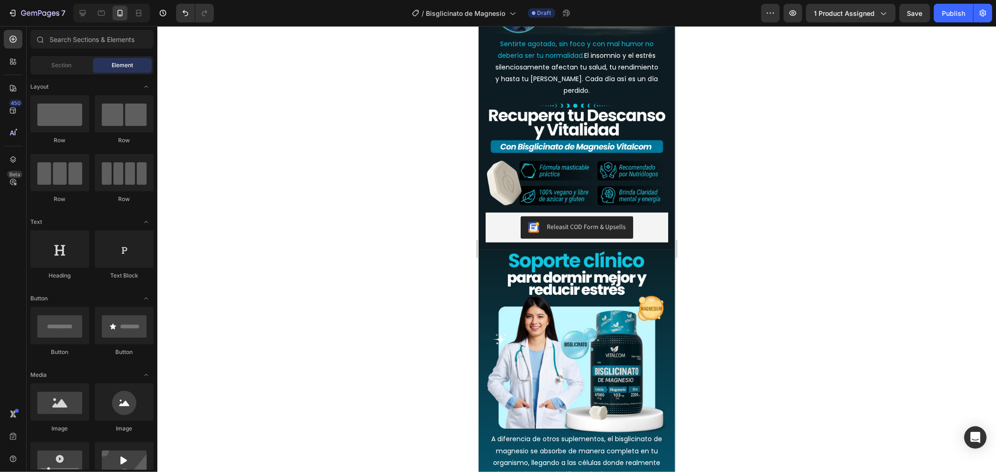
click at [432, 355] on div at bounding box center [576, 249] width 838 height 446
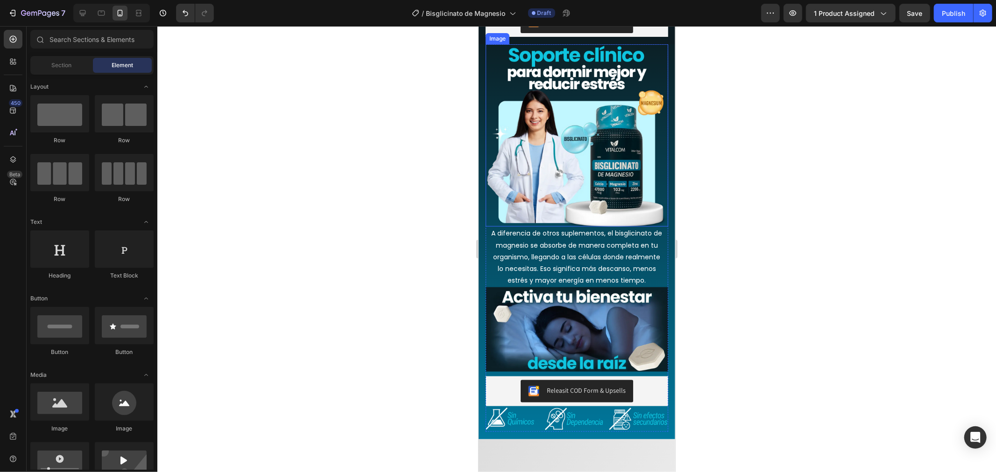
scroll to position [1020, 0]
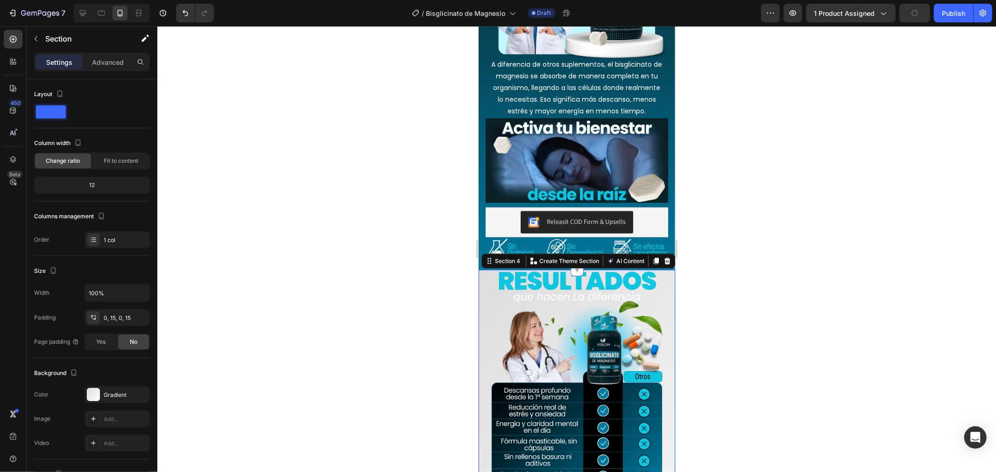
drag, startPoint x: 481, startPoint y: 293, endPoint x: 777, endPoint y: 341, distance: 299.9
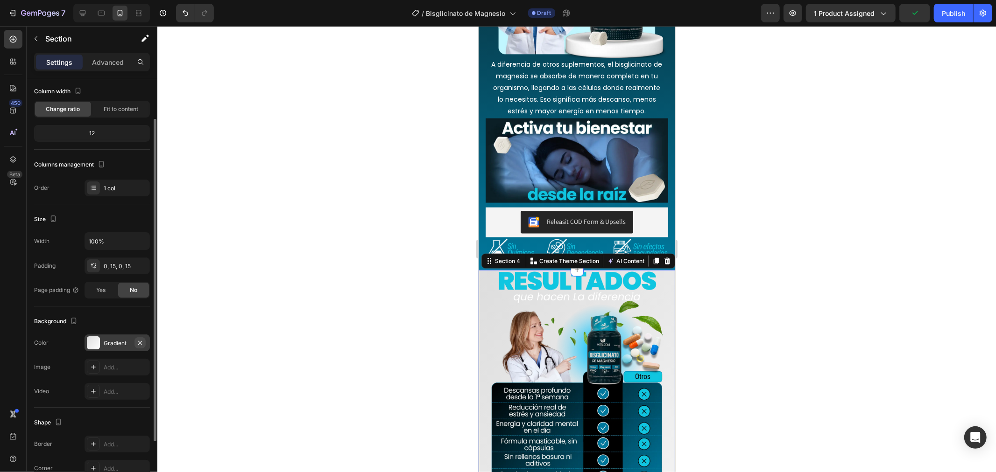
click at [140, 346] on icon "button" at bounding box center [139, 342] width 7 height 7
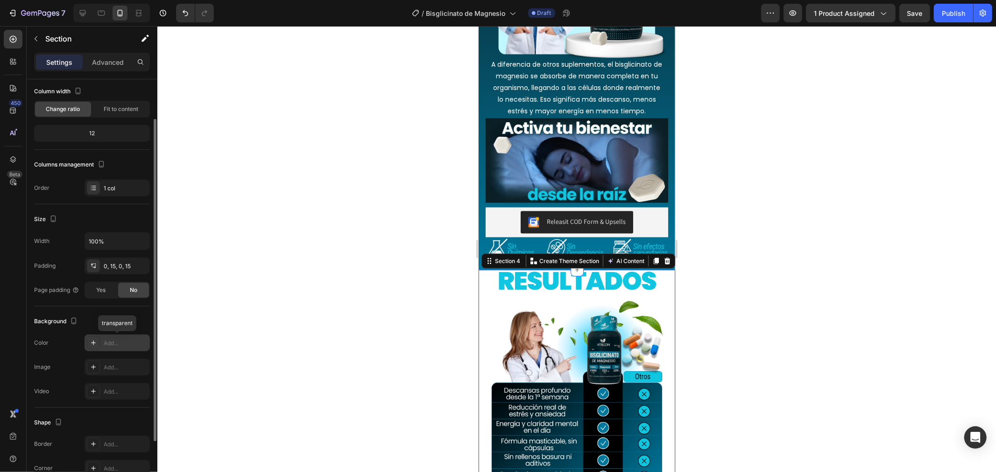
click at [114, 345] on div "Add..." at bounding box center [126, 343] width 44 height 8
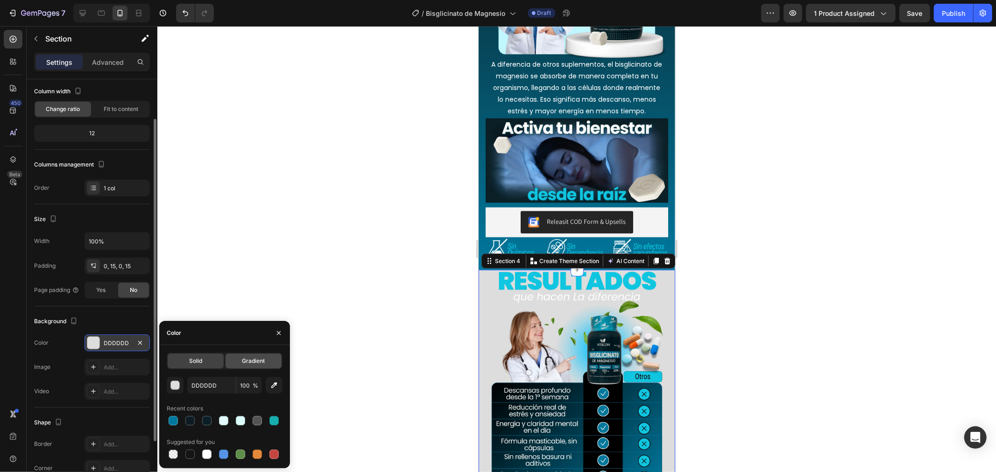
click at [244, 357] on span "Gradient" at bounding box center [253, 361] width 23 height 8
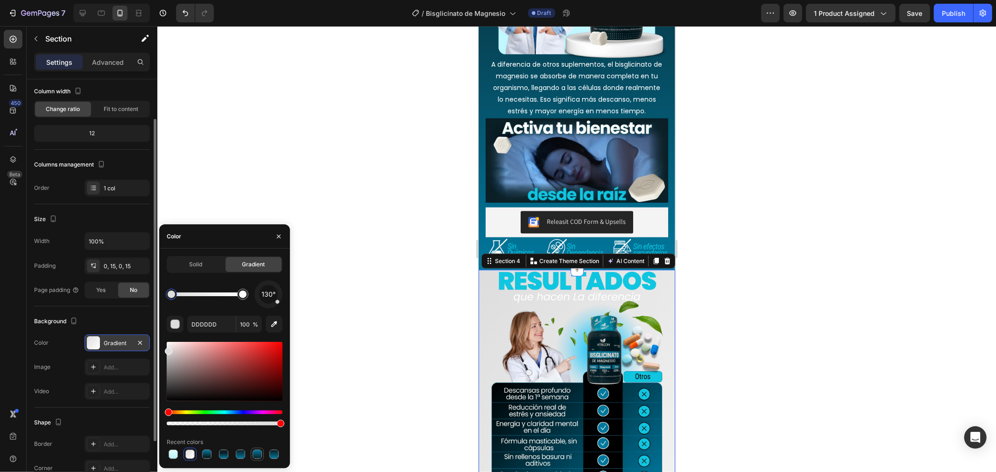
click at [260, 459] on div at bounding box center [257, 454] width 11 height 11
type input "00789D"
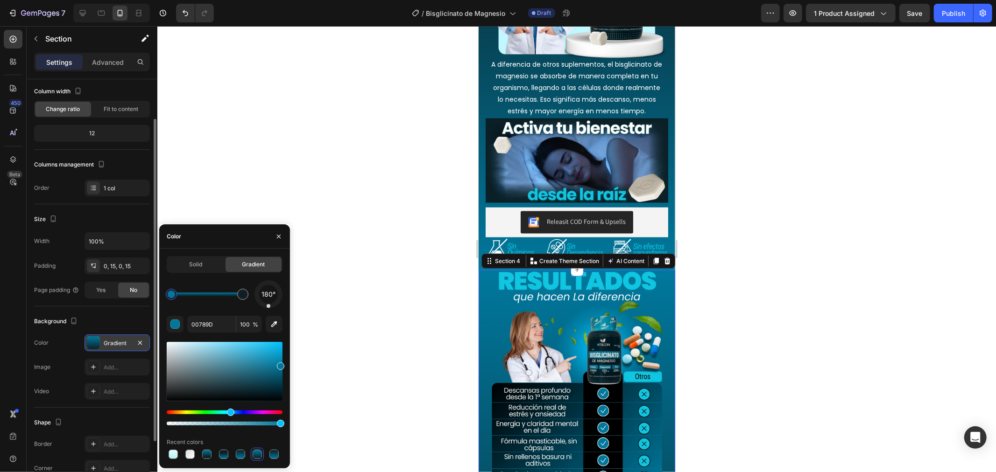
click at [786, 289] on div at bounding box center [576, 249] width 838 height 446
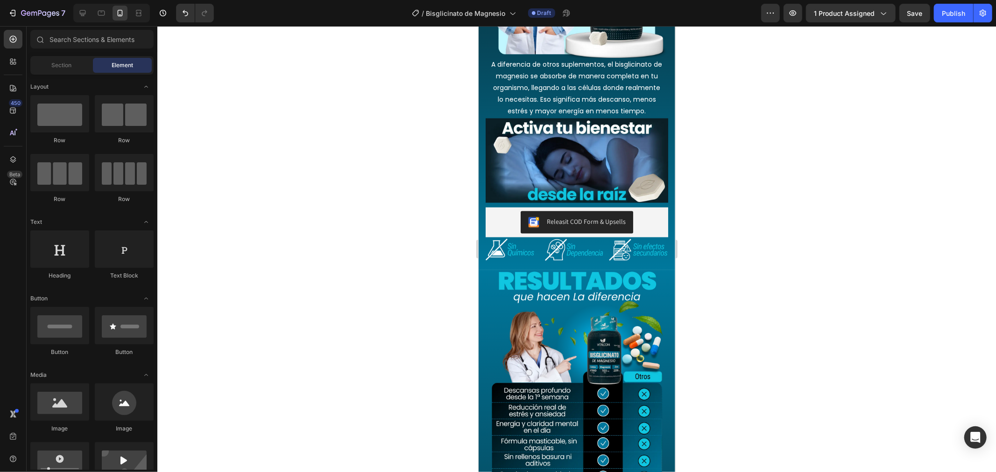
click at [786, 289] on div at bounding box center [576, 249] width 838 height 446
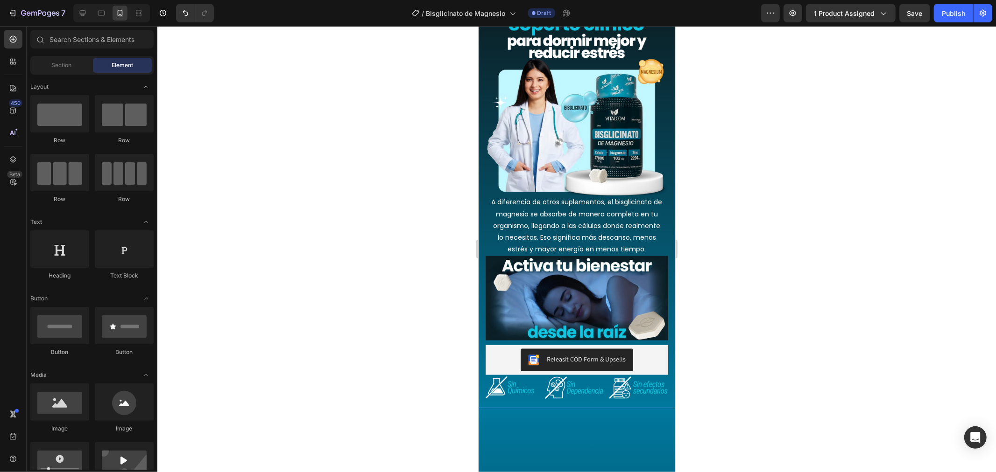
scroll to position [1020, 0]
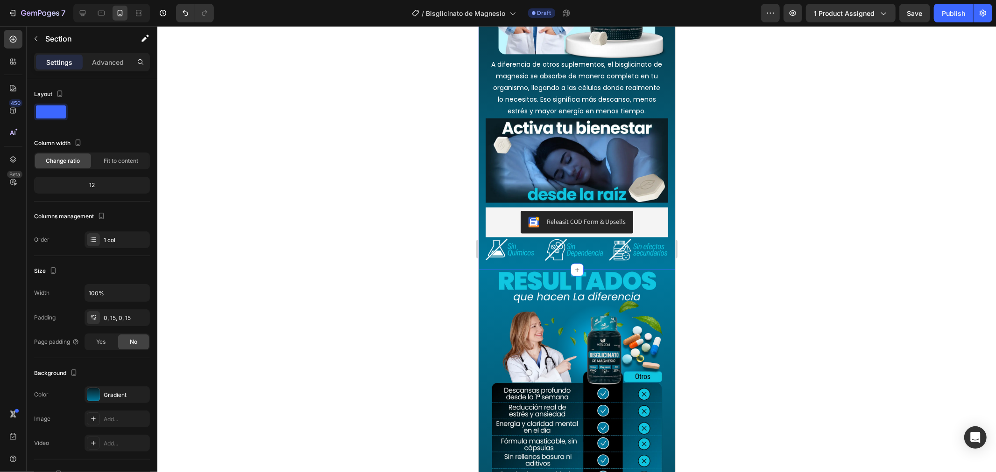
click at [481, 248] on div "Image A diferencia de otros suplementos, el bisglicinato de magnesio se absorbe…" at bounding box center [576, 72] width 197 height 395
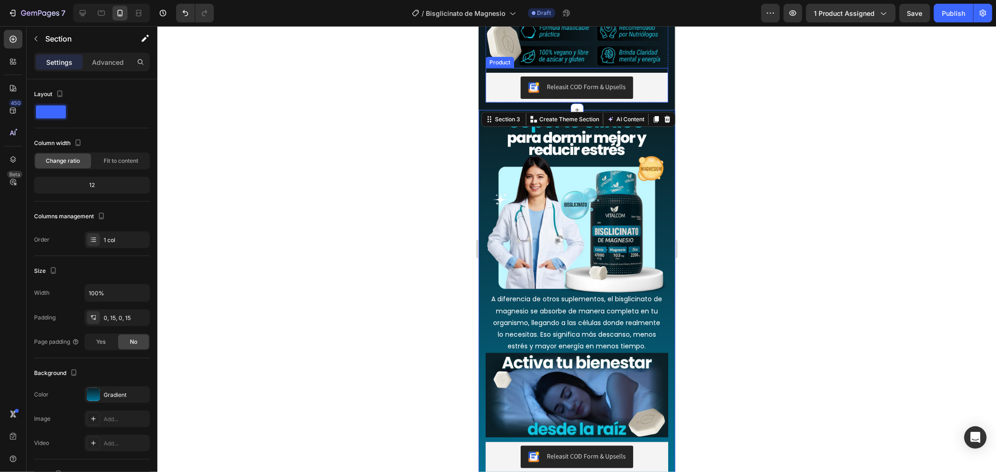
scroll to position [813, 0]
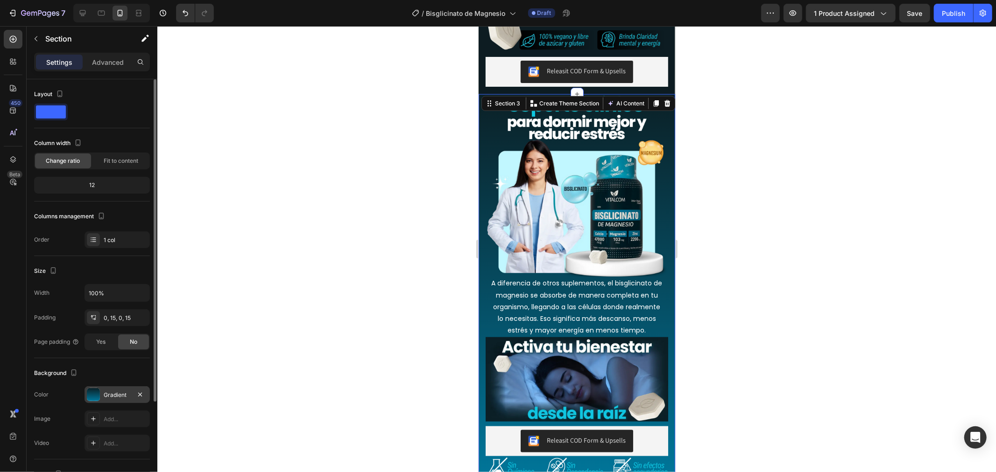
click at [120, 395] on div "Gradient" at bounding box center [117, 395] width 27 height 8
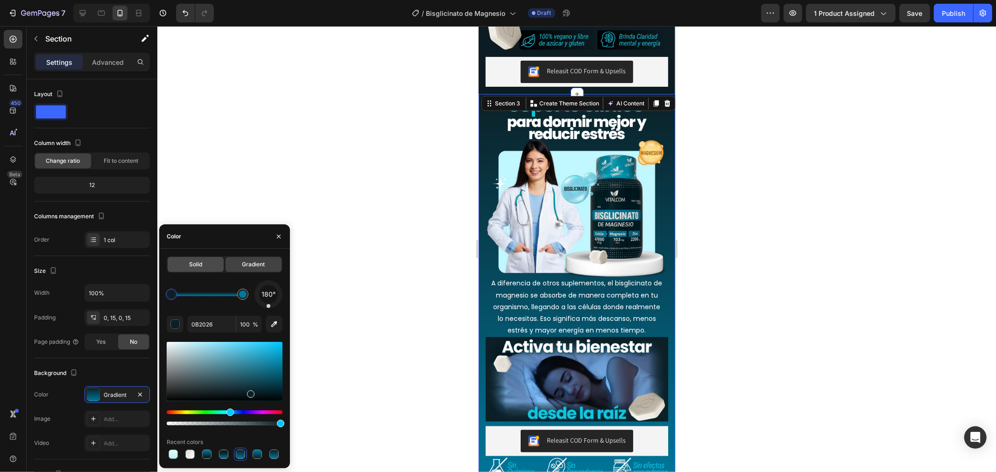
click at [201, 269] on div "Solid" at bounding box center [196, 264] width 56 height 15
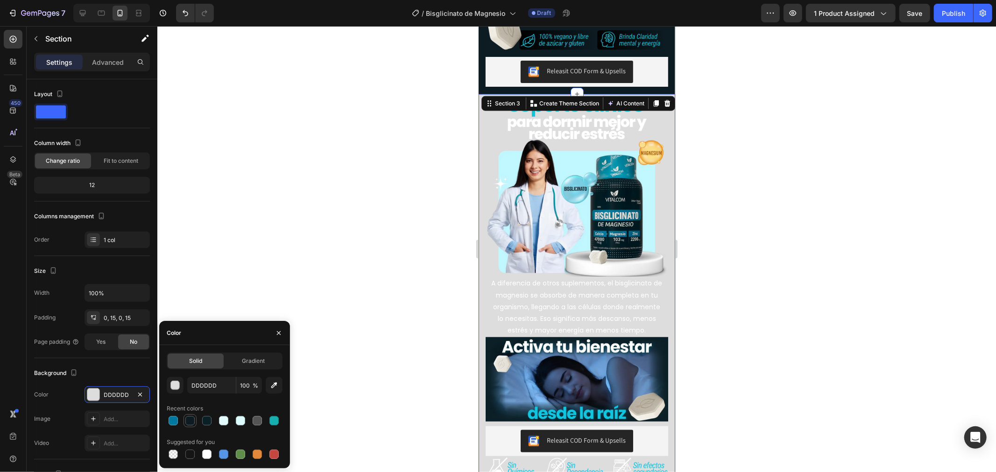
click at [189, 425] on div at bounding box center [189, 420] width 9 height 9
type input "0D1C22"
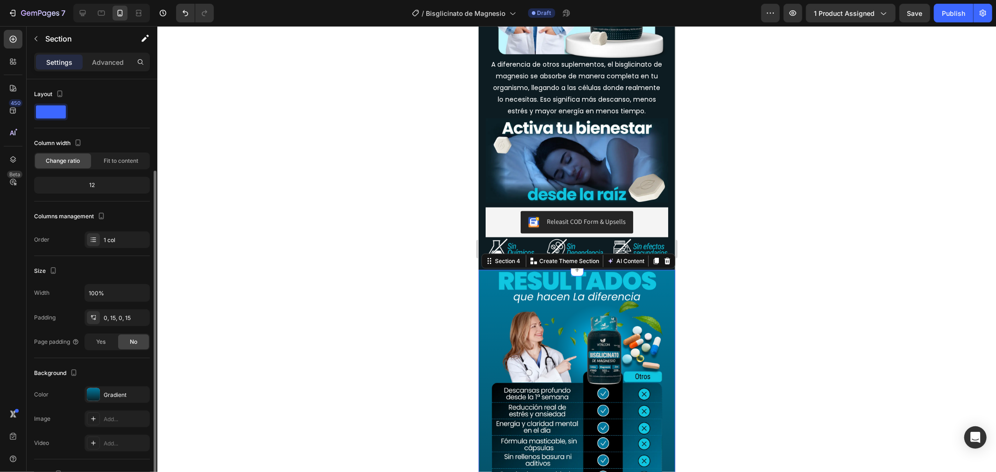
scroll to position [52, 0]
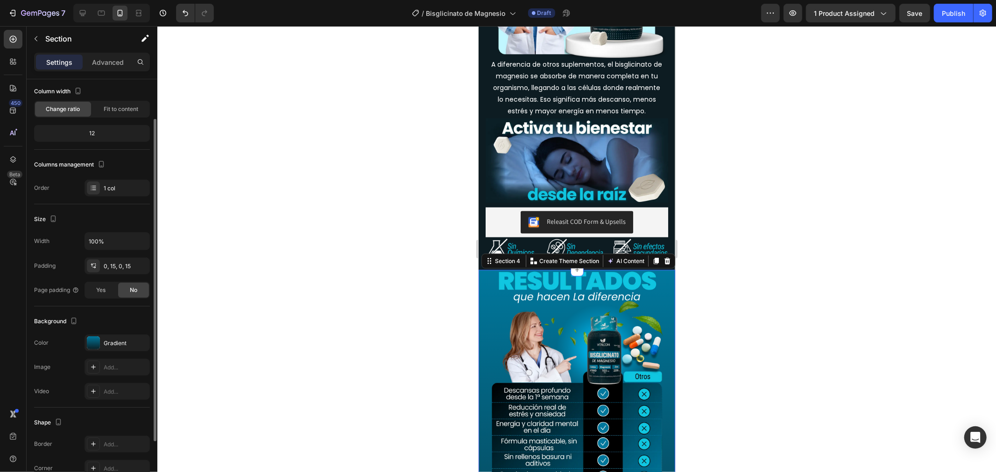
drag, startPoint x: 481, startPoint y: 301, endPoint x: 953, endPoint y: 327, distance: 472.7
click at [119, 346] on div "Gradient" at bounding box center [117, 343] width 27 height 8
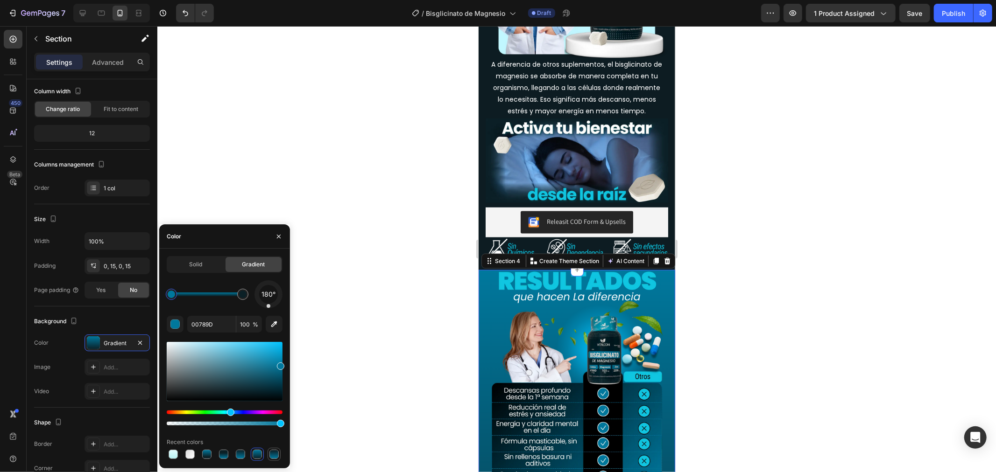
click at [274, 453] on div at bounding box center [273, 454] width 9 height 9
type input "0D1C22"
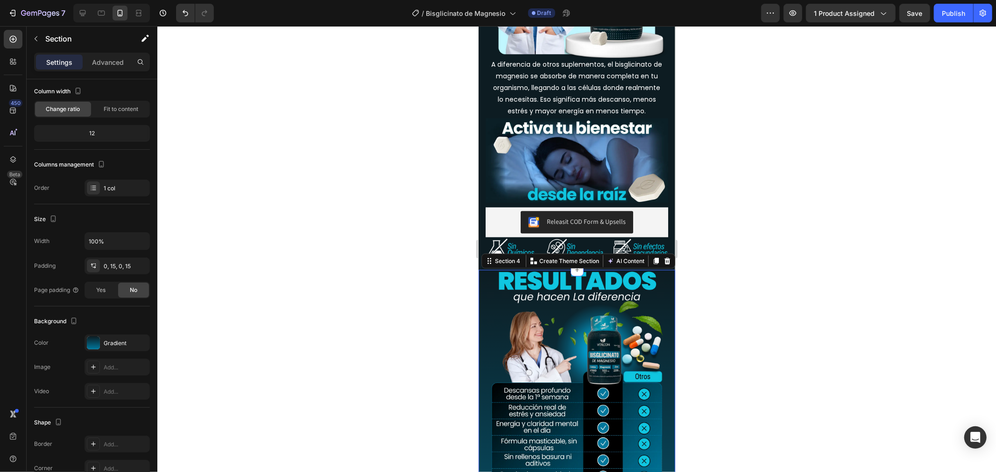
click at [440, 374] on div at bounding box center [576, 249] width 838 height 446
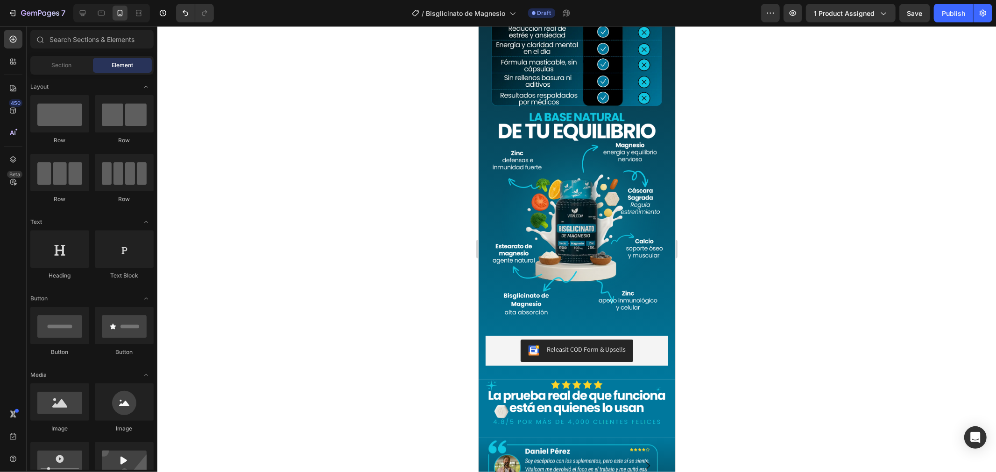
scroll to position [1383, 0]
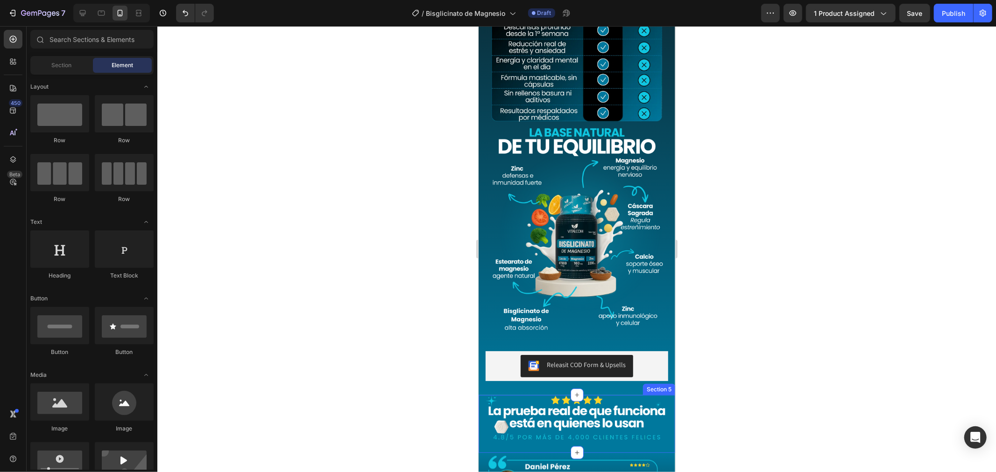
click at [479, 395] on div "Image Row Row Section 5" at bounding box center [576, 424] width 197 height 58
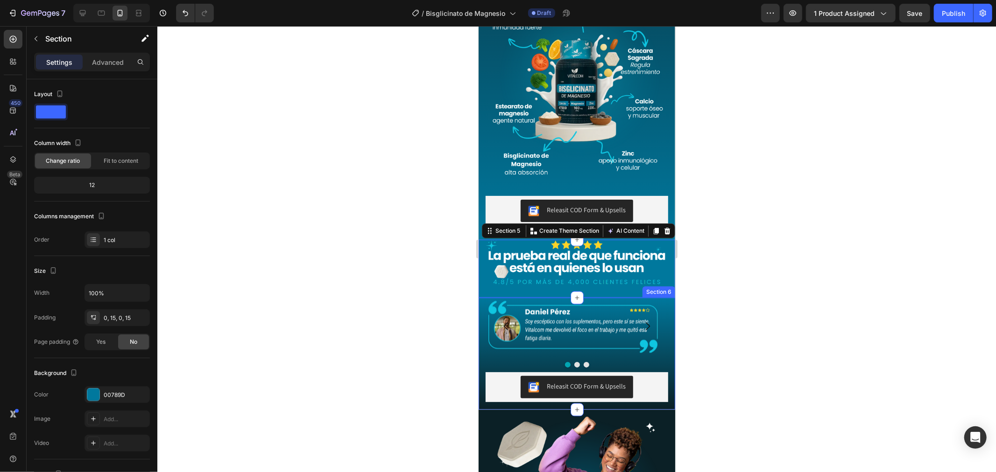
scroll to position [52, 0]
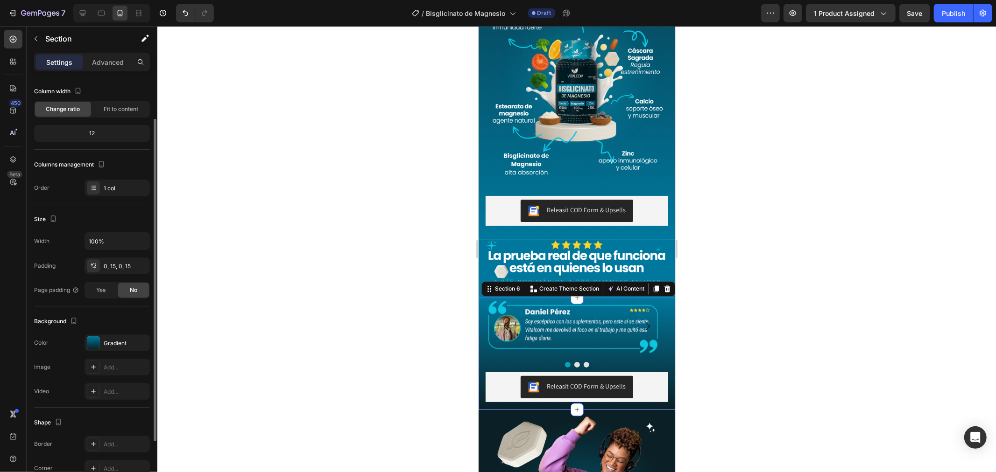
click at [481, 328] on div "Image Image Image Carousel Releasit COD Form & Upsells Releasit COD Form & Upse…" at bounding box center [576, 353] width 197 height 112
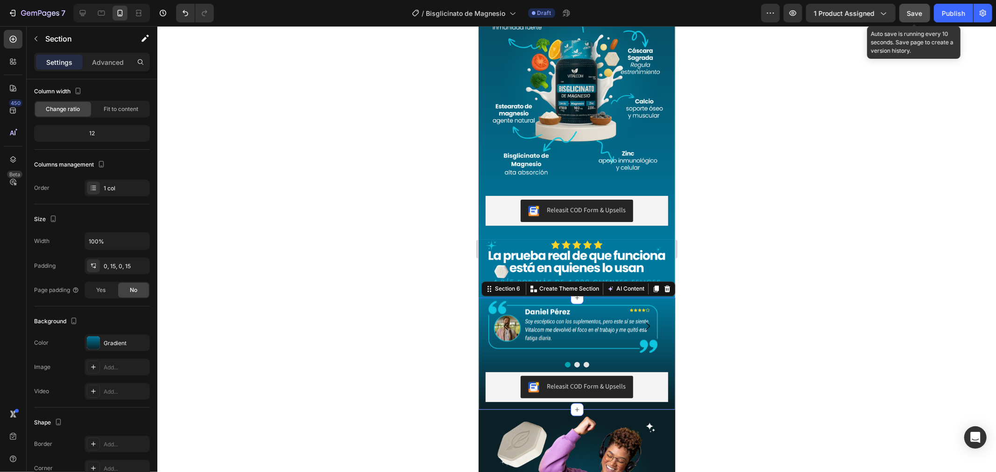
click at [906, 12] on button "Save" at bounding box center [914, 13] width 31 height 19
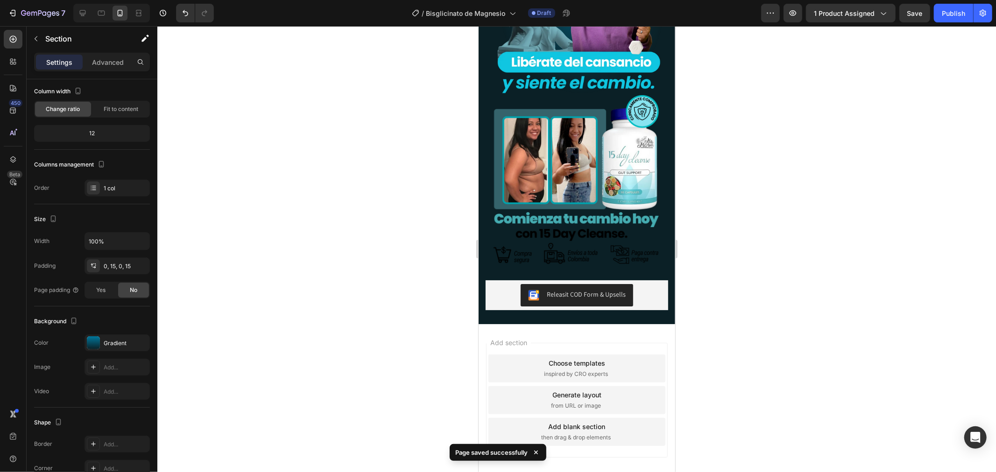
scroll to position [2005, 0]
click at [591, 239] on img at bounding box center [576, 180] width 173 height 173
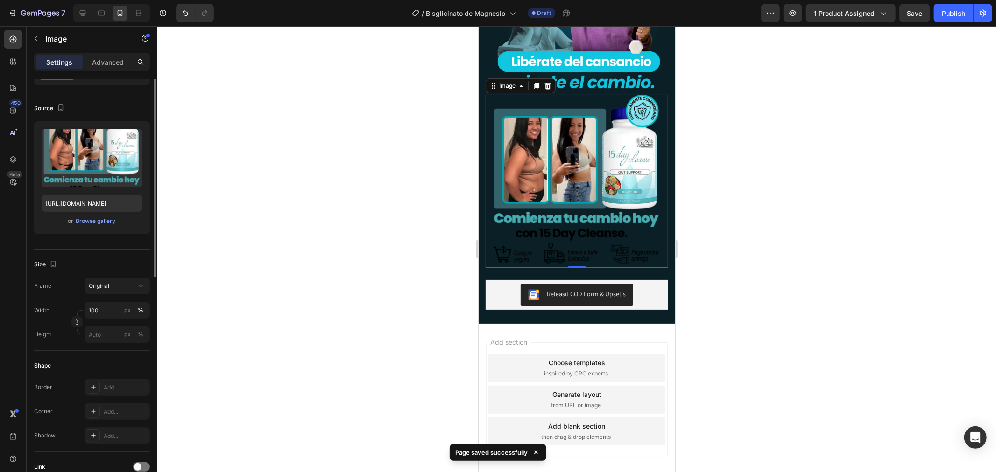
scroll to position [0, 0]
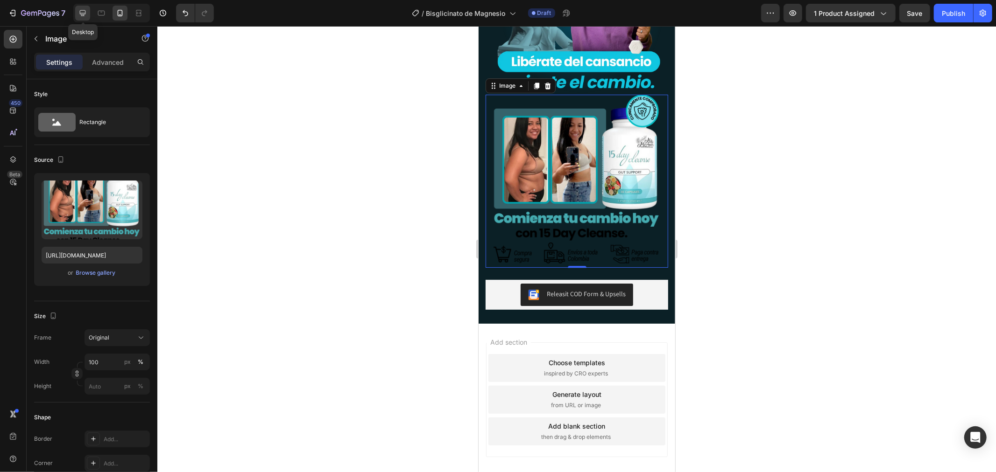
click at [80, 10] on icon at bounding box center [83, 13] width 6 height 6
type input "https://cdn.shopify.com/s/files/1/0684/5536/6907/files/AnyConv.com__bisglicinat…"
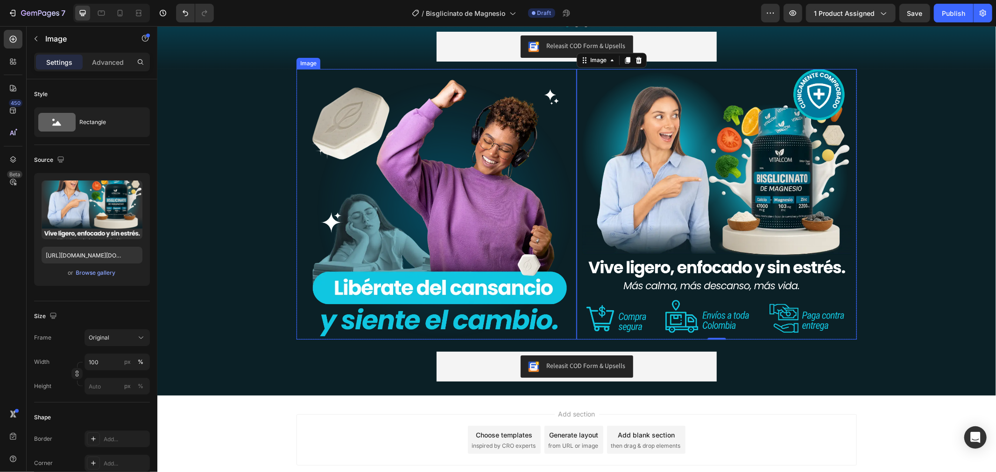
scroll to position [1852, 0]
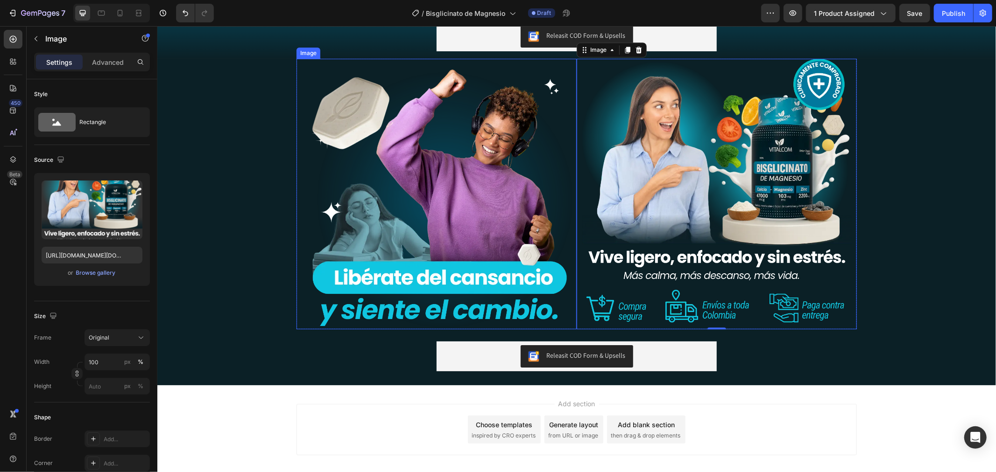
click at [491, 202] on img at bounding box center [436, 193] width 271 height 271
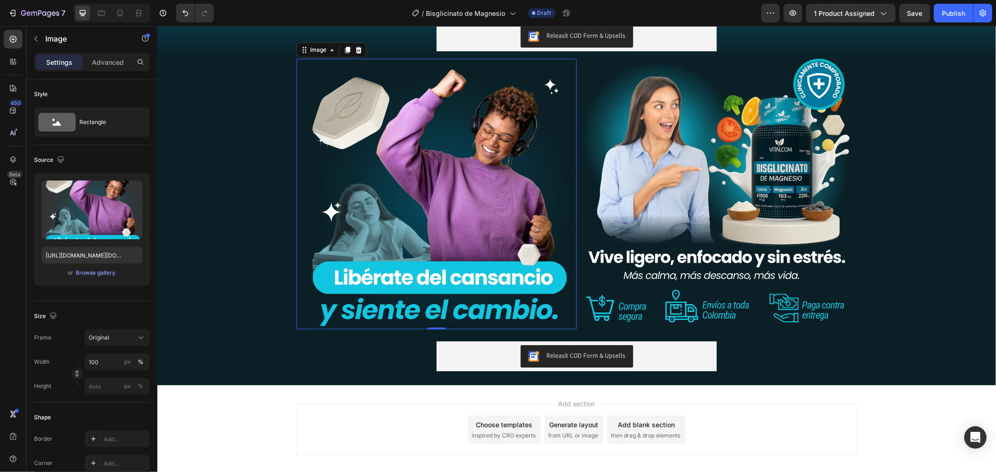
click at [343, 44] on div at bounding box center [346, 49] width 11 height 11
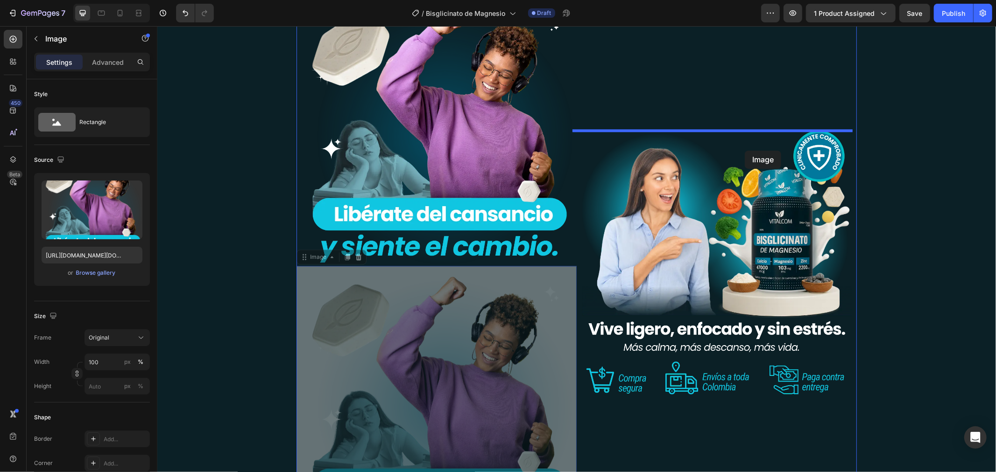
drag, startPoint x: 428, startPoint y: 352, endPoint x: 744, endPoint y: 150, distance: 374.6
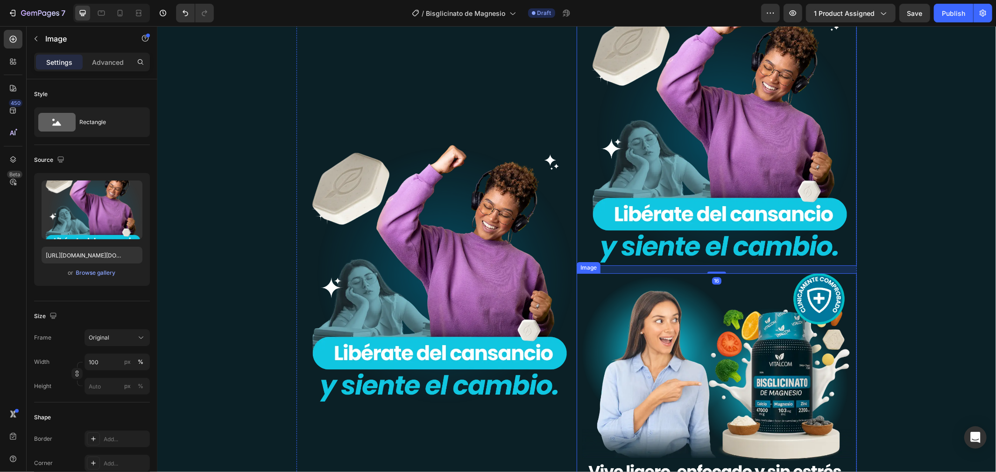
scroll to position [2055, 0]
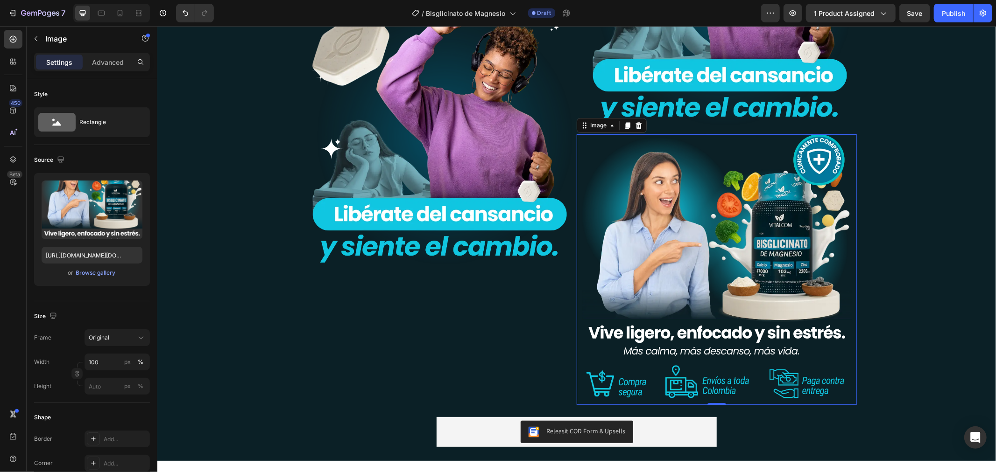
click at [698, 239] on img at bounding box center [716, 269] width 271 height 271
click at [120, 257] on input "https://cdn.shopify.com/s/files/1/0684/5536/6907/files/AnyConv.com__bisglicinat…" at bounding box center [92, 255] width 101 height 17
click at [636, 129] on div at bounding box center [638, 125] width 11 height 11
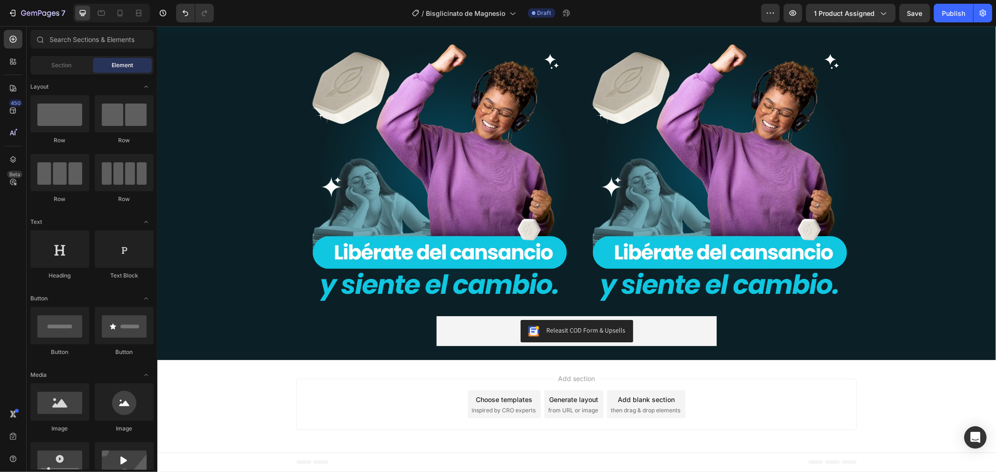
scroll to position [1878, 0]
click at [648, 106] on img at bounding box center [716, 168] width 271 height 271
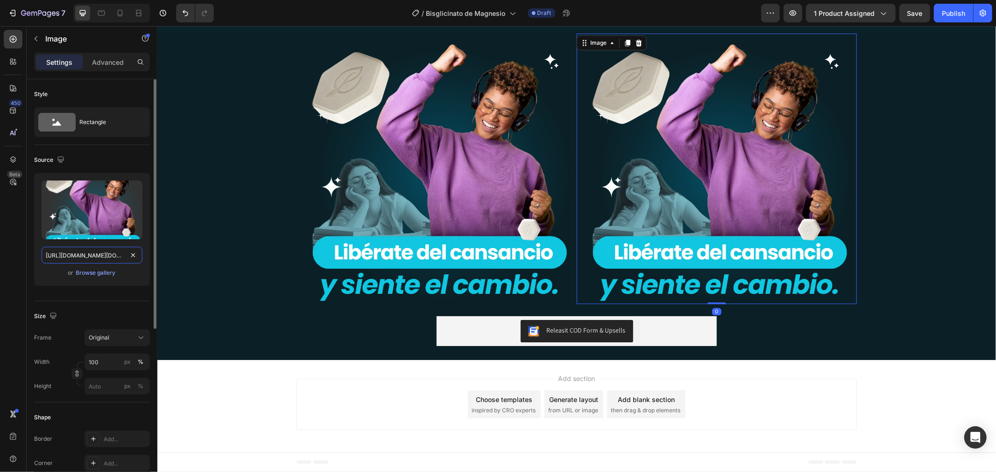
click at [95, 257] on input "https://cdn.shopify.com/s/files/1/0684/5536/6907/files/AnyConv.com__bisglicinat…" at bounding box center [92, 255] width 101 height 17
paste input "7"
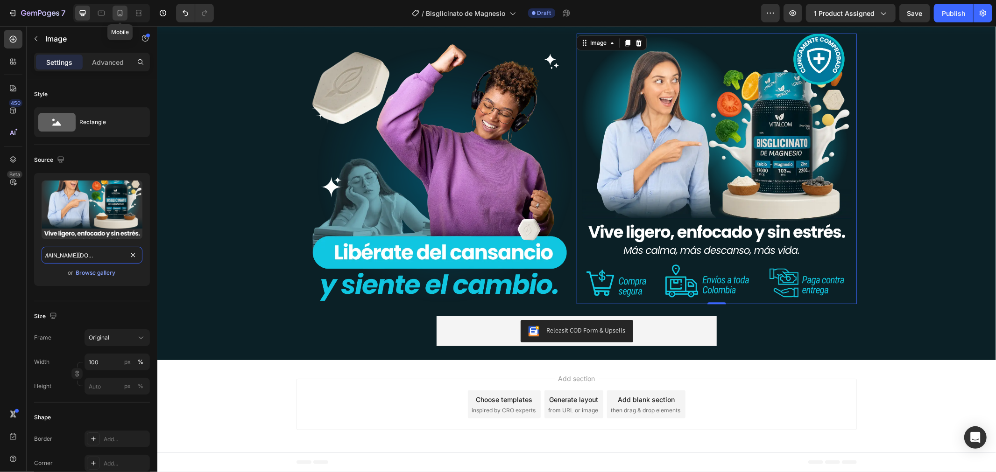
type input "https://cdn.shopify.com/s/files/1/0684/5536/6907/files/AnyConv.com__bisglicinat…"
click at [125, 13] on div at bounding box center [120, 13] width 15 height 15
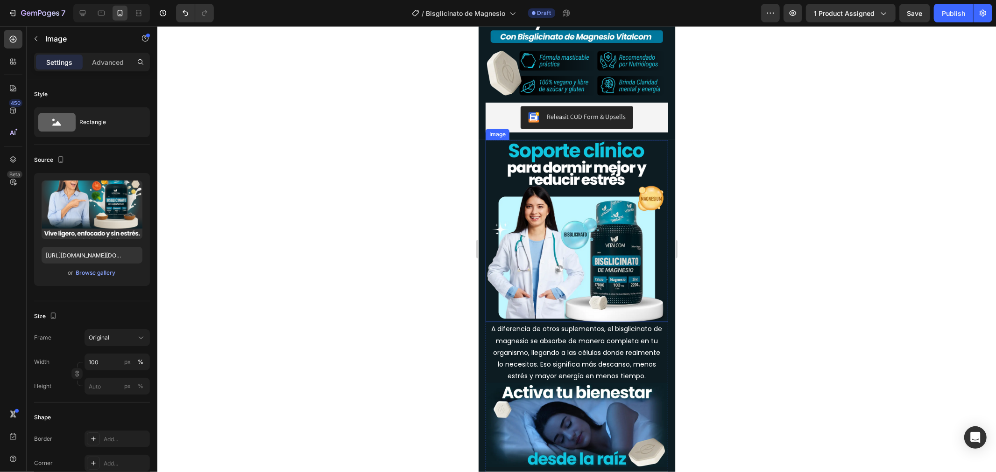
scroll to position [782, 0]
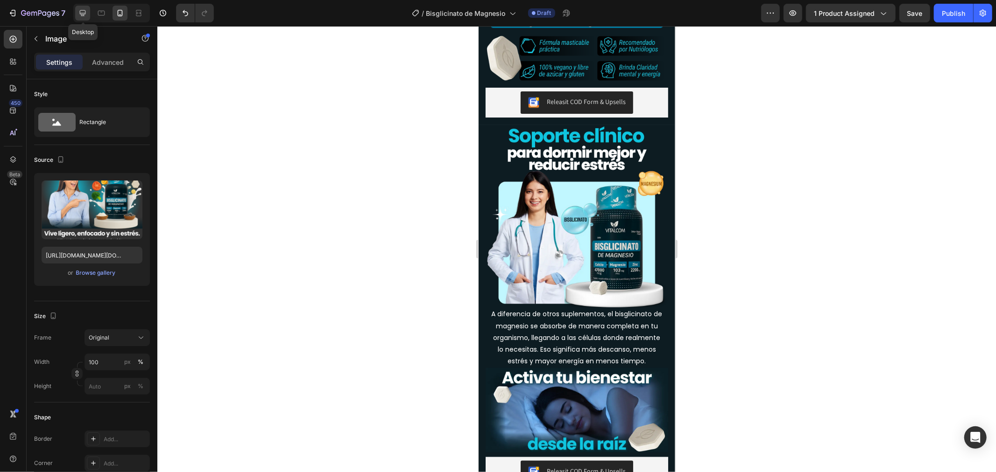
click at [81, 13] on icon at bounding box center [83, 13] width 6 height 6
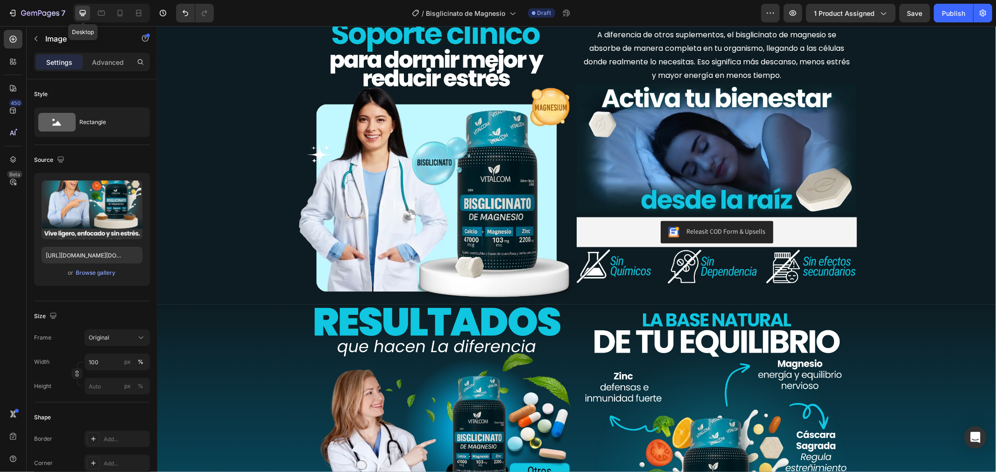
scroll to position [614, 0]
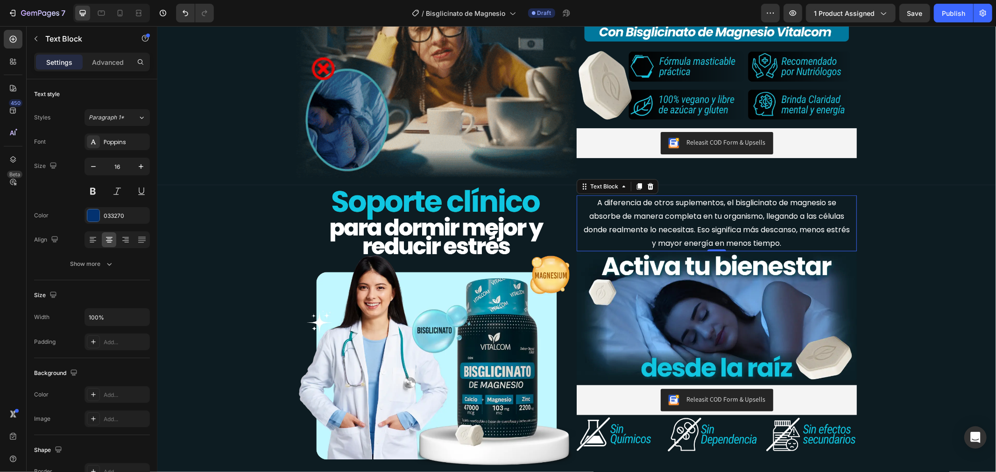
click at [795, 234] on p "A diferencia de otros suplementos, el bisglicinato de magnesio se absorbe de ma…" at bounding box center [716, 223] width 269 height 54
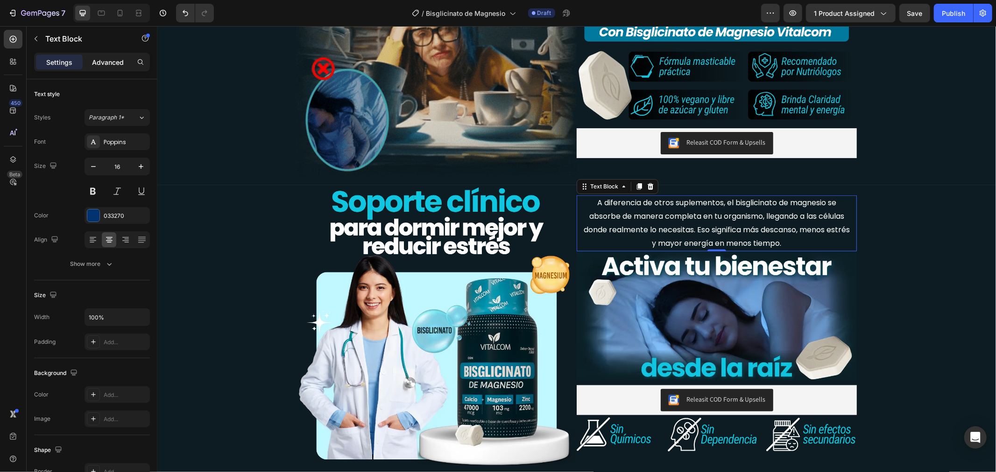
click at [97, 57] on p "Advanced" at bounding box center [108, 62] width 32 height 10
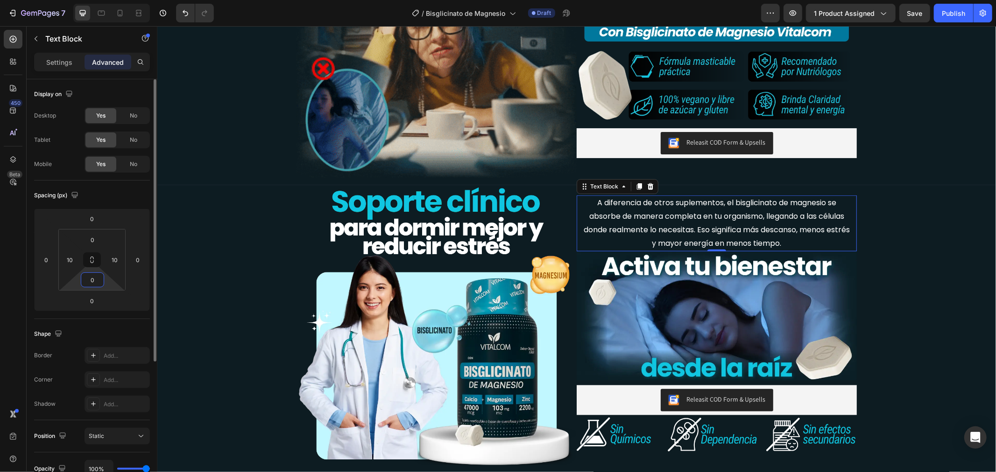
click at [84, 277] on input "0" at bounding box center [92, 280] width 19 height 14
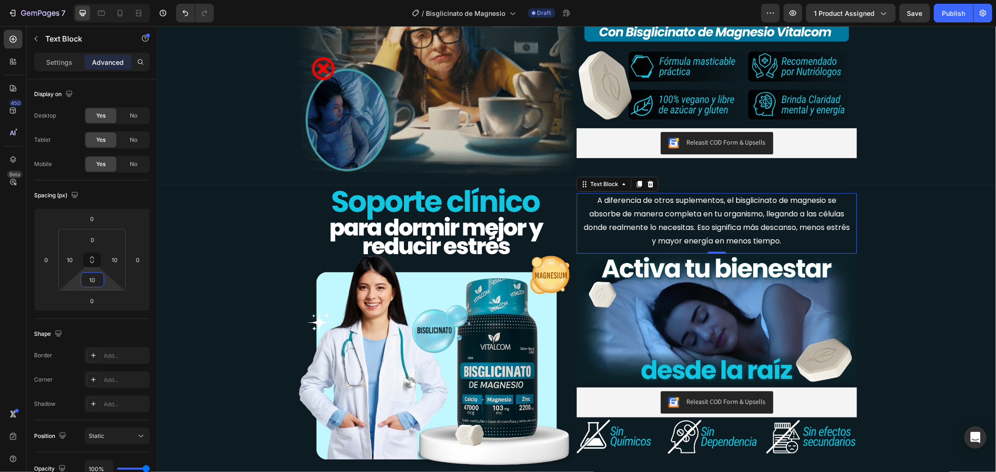
type input "10"
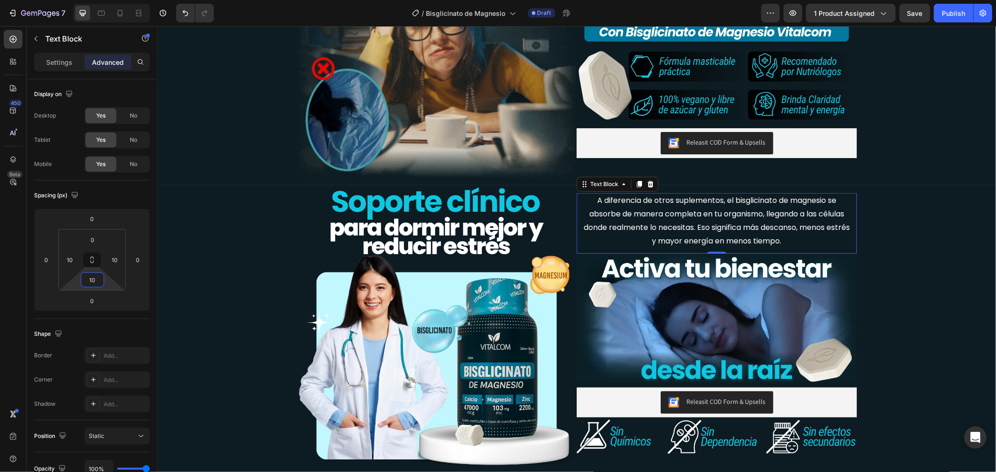
click at [681, 203] on span "A diferencia de otros suplementos, el bisglicinato de magnesio se absorbe de ma…" at bounding box center [716, 220] width 266 height 51
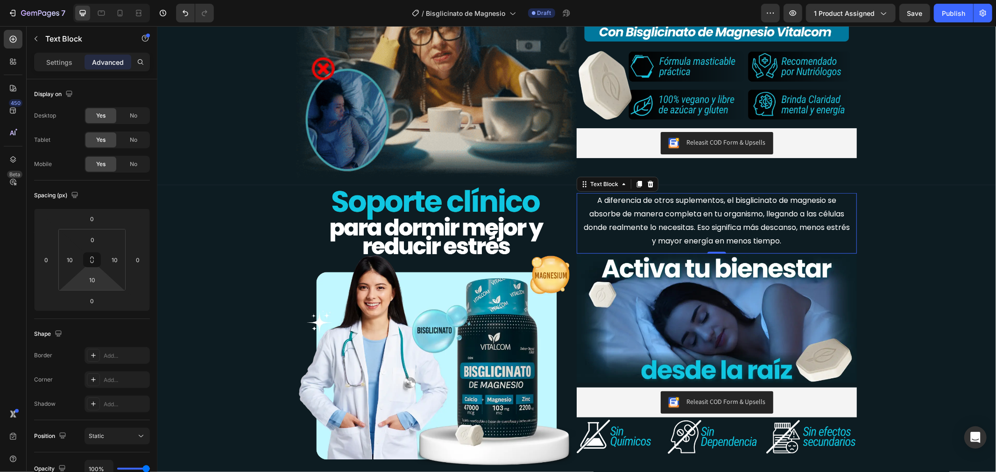
click at [681, 203] on span "A diferencia de otros suplementos, el bisglicinato de magnesio se absorbe de ma…" at bounding box center [716, 220] width 266 height 51
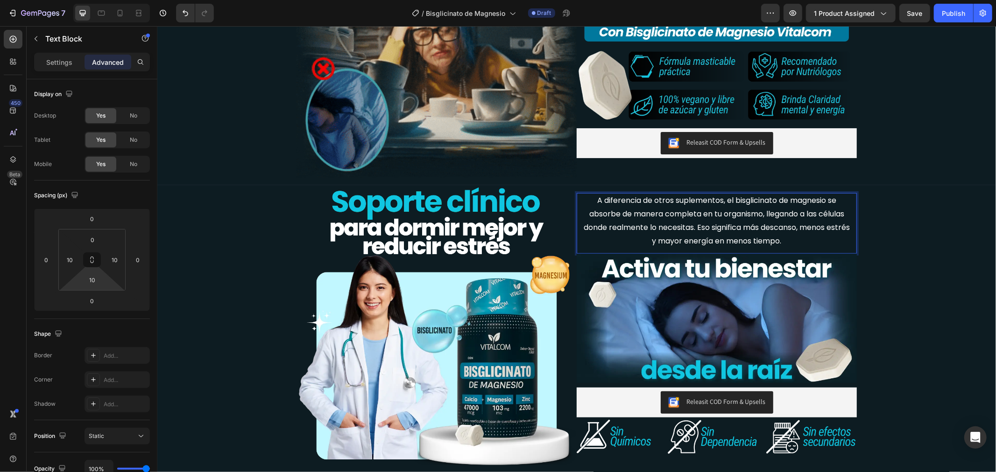
click at [643, 208] on span "A diferencia de otros suplementos, el bisglicinato de magnesio se absorbe de ma…" at bounding box center [716, 220] width 266 height 51
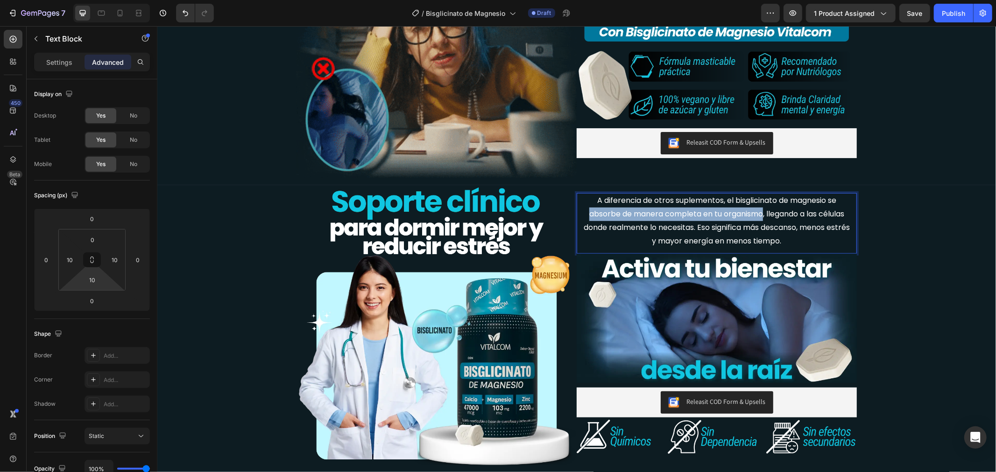
drag, startPoint x: 577, startPoint y: 210, endPoint x: 757, endPoint y: 211, distance: 180.2
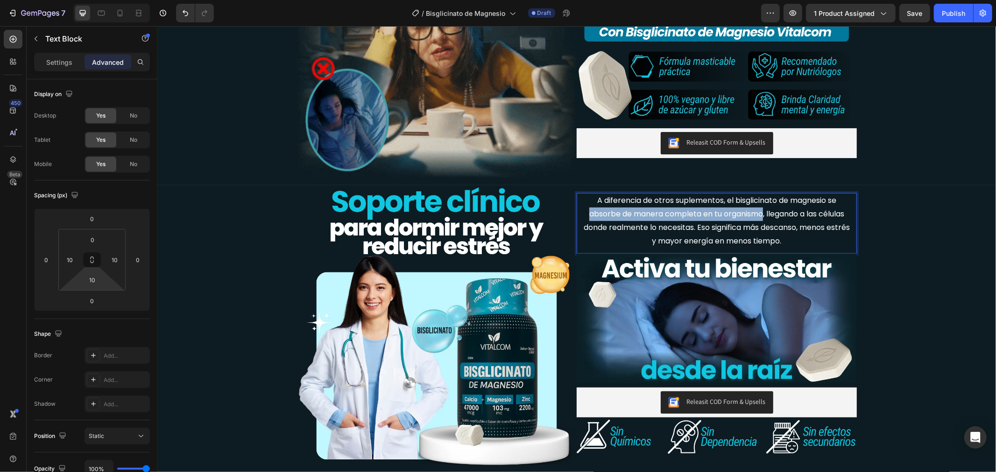
click at [757, 211] on p "A diferencia de otros suplementos, el bisglicinato de magnesio se absorbe de ma…" at bounding box center [716, 221] width 269 height 54
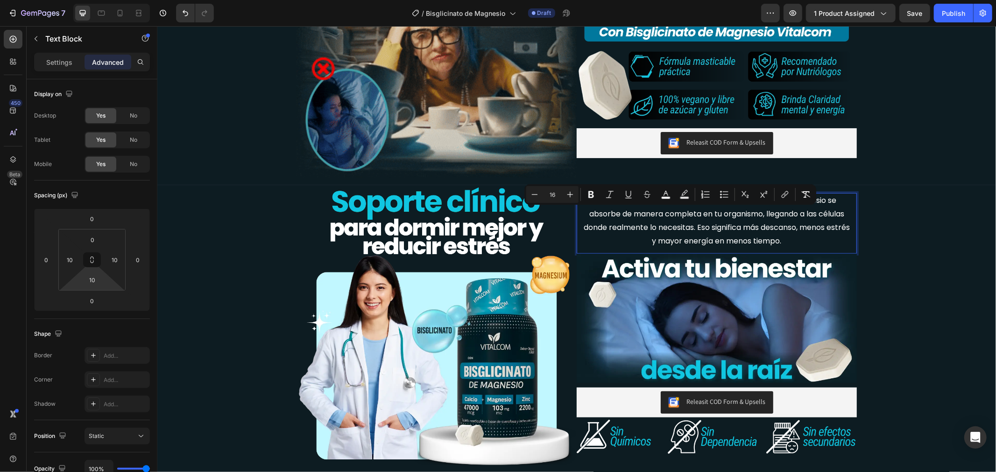
click at [772, 211] on span "A diferencia de otros suplementos, el bisglicinato de magnesio se absorbe de ma…" at bounding box center [716, 220] width 266 height 51
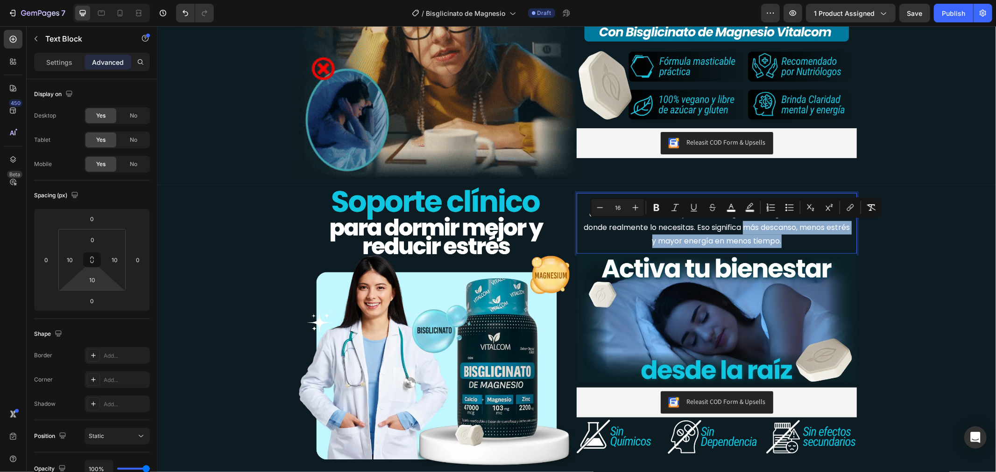
drag, startPoint x: 751, startPoint y: 228, endPoint x: 805, endPoint y: 247, distance: 57.3
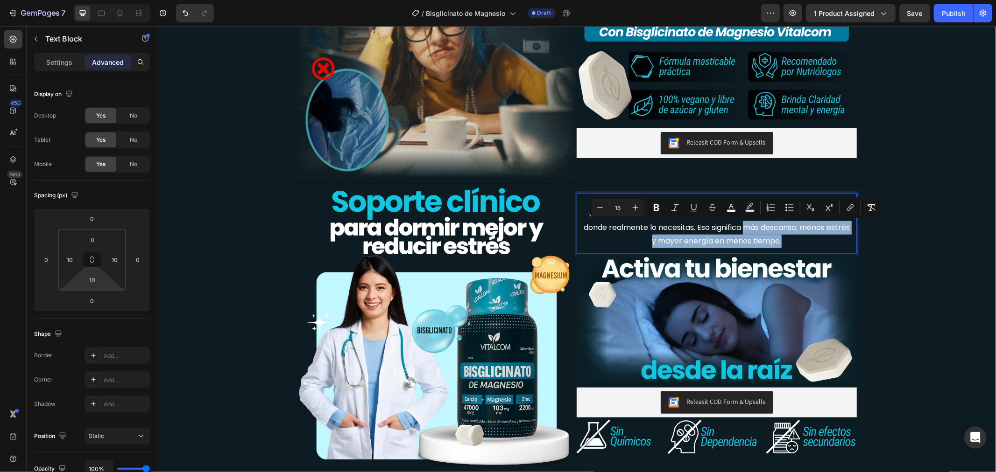
click at [805, 247] on p "A diferencia de otros suplementos, el bisglicinato de magnesio se absorbe de ma…" at bounding box center [716, 221] width 269 height 54
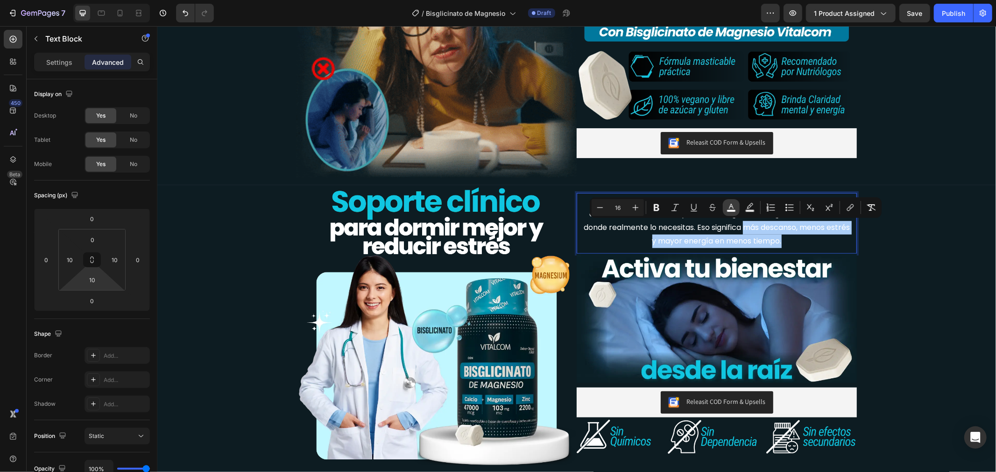
click at [735, 204] on icon "Editor contextual toolbar" at bounding box center [730, 207] width 9 height 9
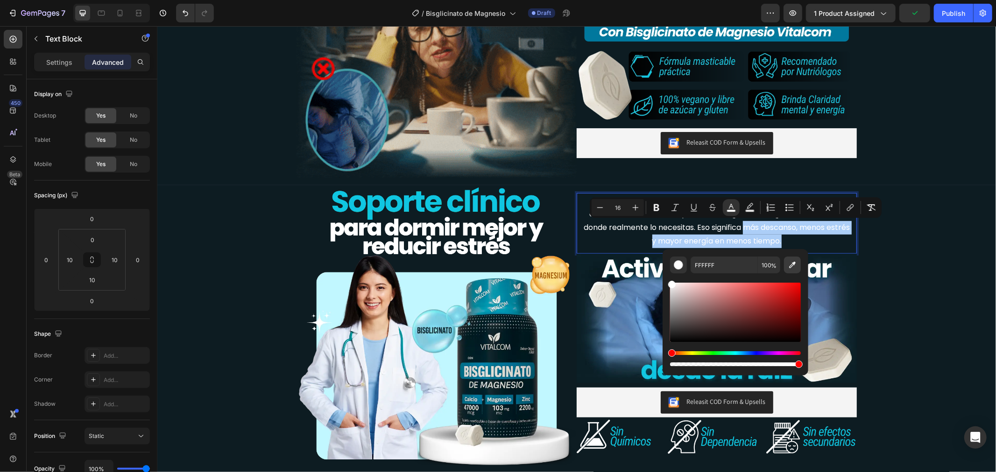
click at [791, 258] on button "Editor contextual toolbar" at bounding box center [792, 265] width 17 height 17
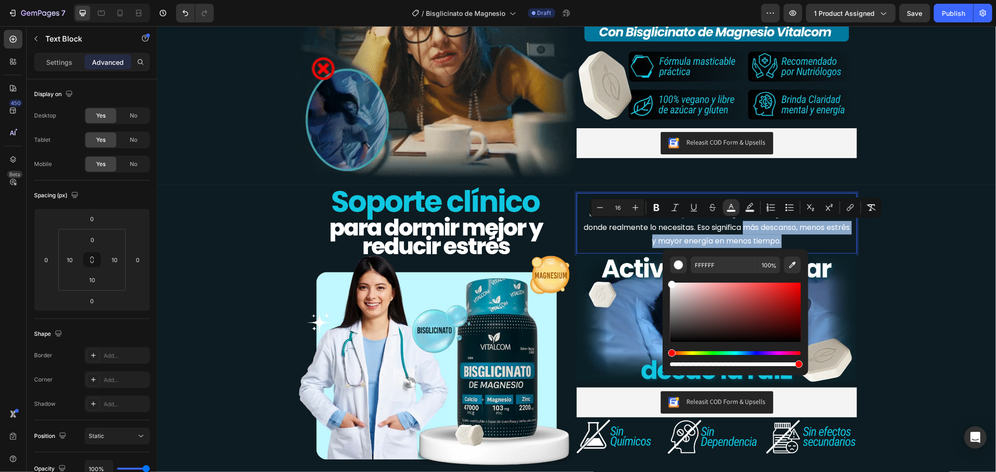
type input "10C5E4"
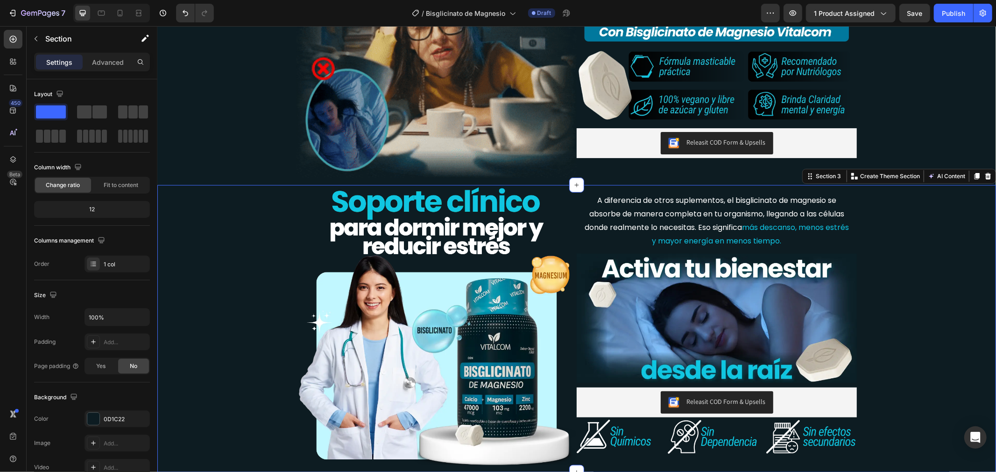
click at [898, 272] on div "Image A diferencia de otros suplementos, el bisglicinato de magnesio se absorbe…" at bounding box center [576, 329] width 838 height 288
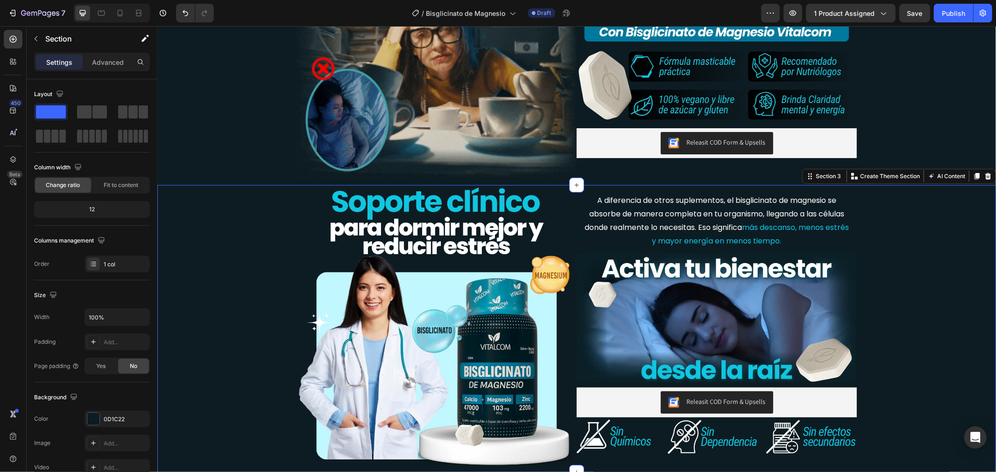
click at [898, 272] on div "Image A diferencia de otros suplementos, el bisglicinato de magnesio se absorbe…" at bounding box center [576, 329] width 838 height 288
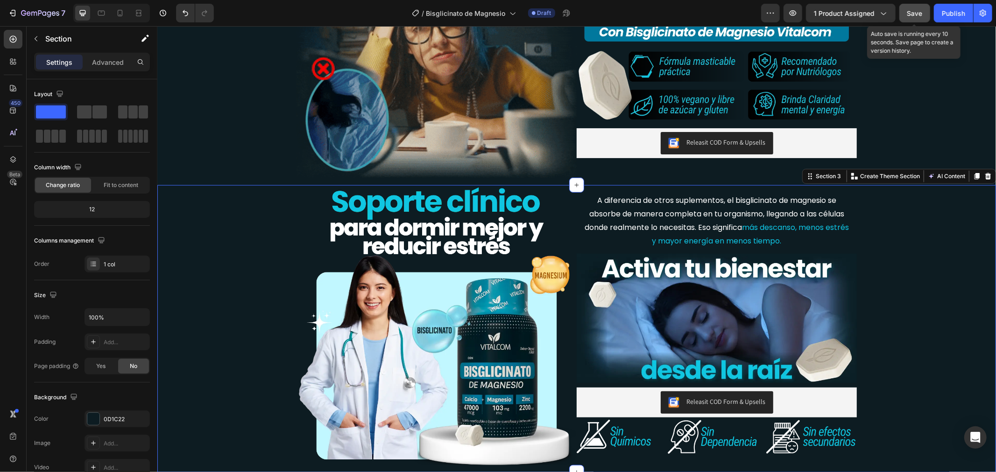
click at [916, 10] on span "Save" at bounding box center [914, 13] width 15 height 8
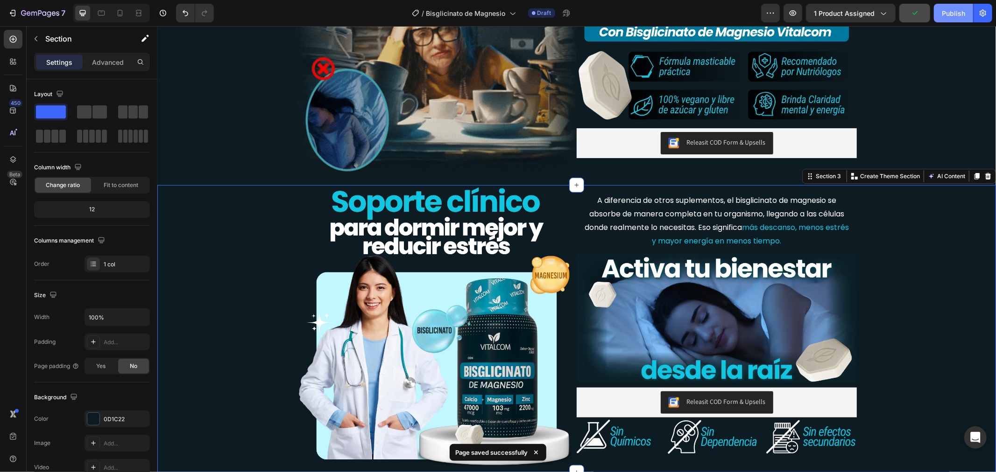
click at [951, 8] on div "Publish" at bounding box center [953, 13] width 23 height 10
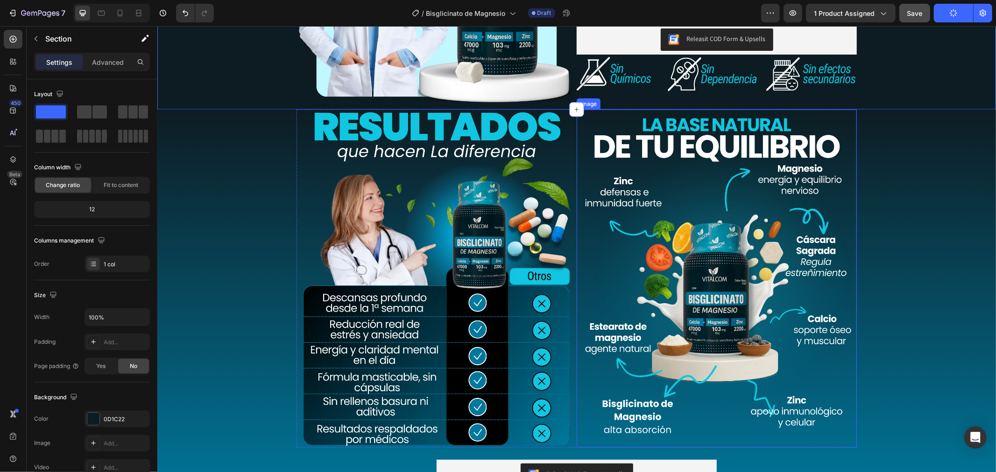
scroll to position [1081, 0]
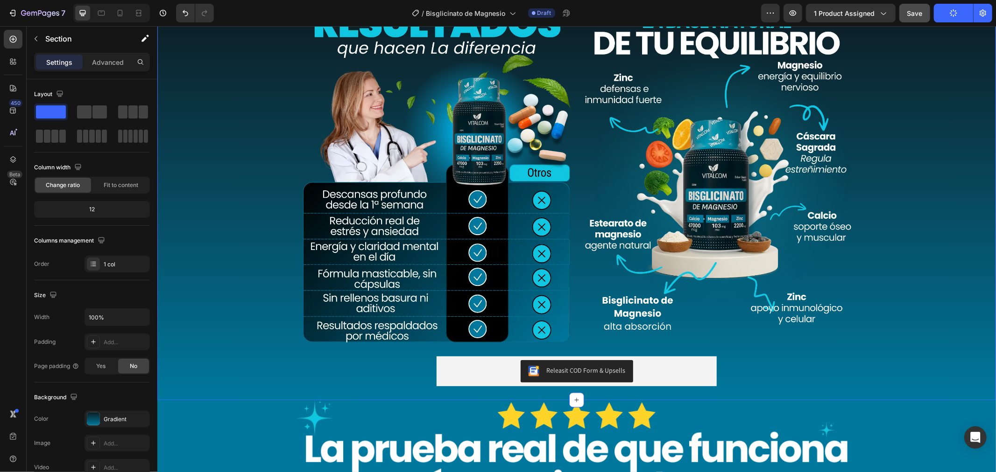
click at [260, 286] on div "Image Image Row Row Releasit COD Form & Upsells Releasit COD Form & Upsells Pro…" at bounding box center [576, 203] width 838 height 394
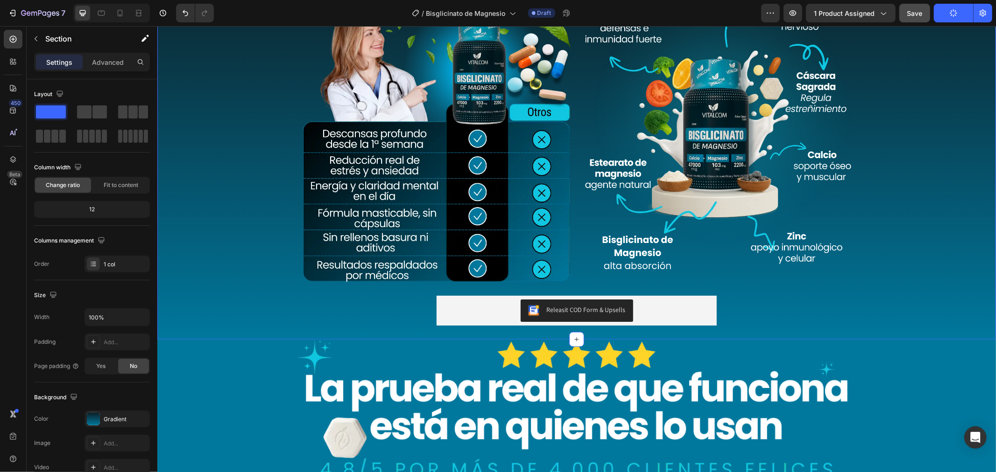
scroll to position [1029, 0]
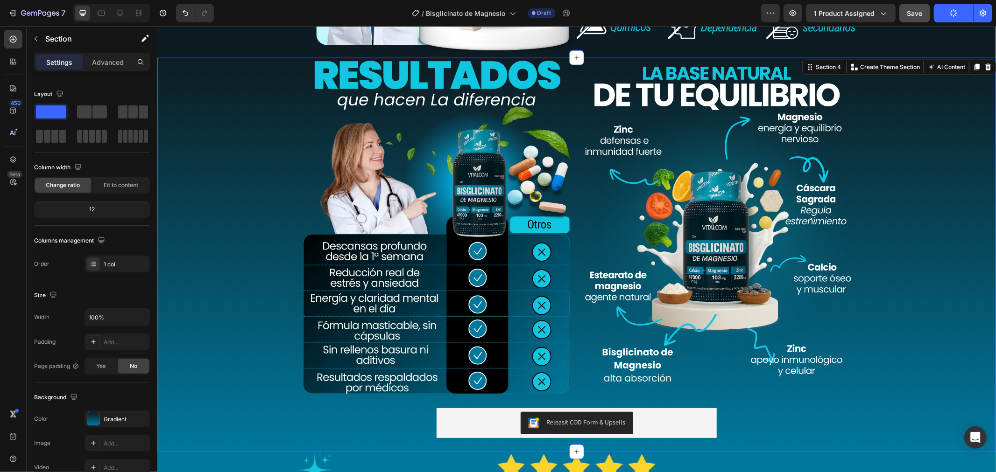
click at [283, 289] on div "Image Image Row Row Releasit COD Form & Upsells Releasit COD Form & Upsells Pro…" at bounding box center [576, 254] width 838 height 394
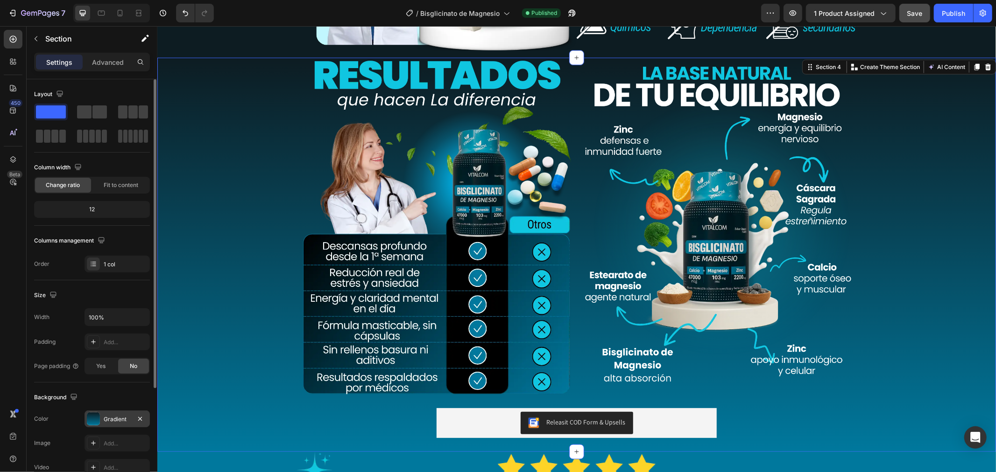
click at [117, 418] on div "Gradient" at bounding box center [117, 419] width 27 height 8
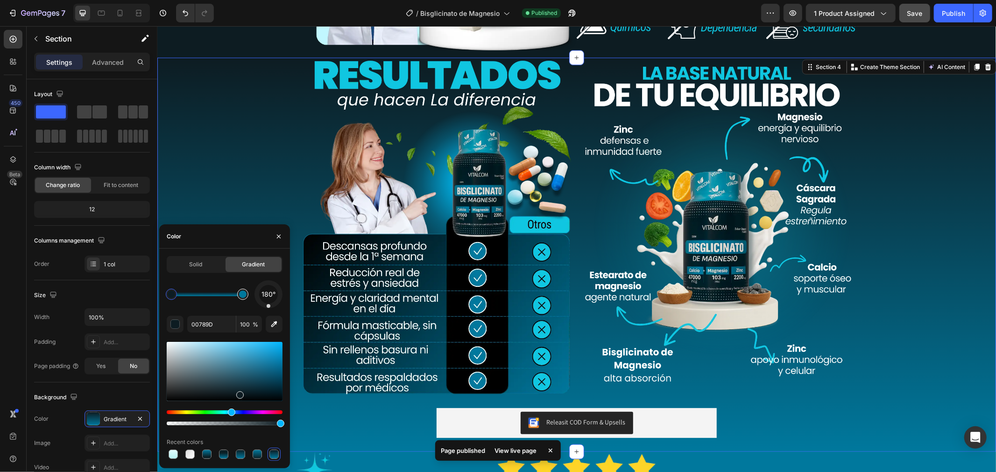
click at [241, 298] on div at bounding box center [242, 294] width 11 height 11
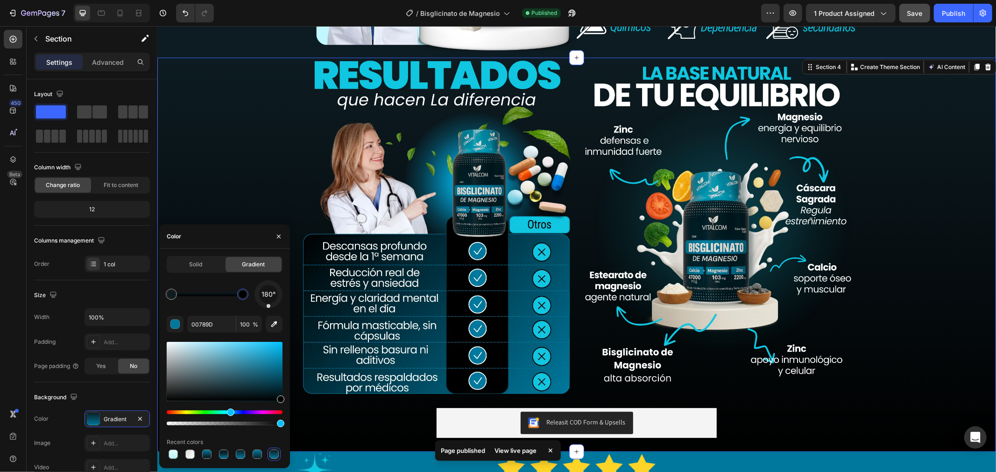
type input "000000"
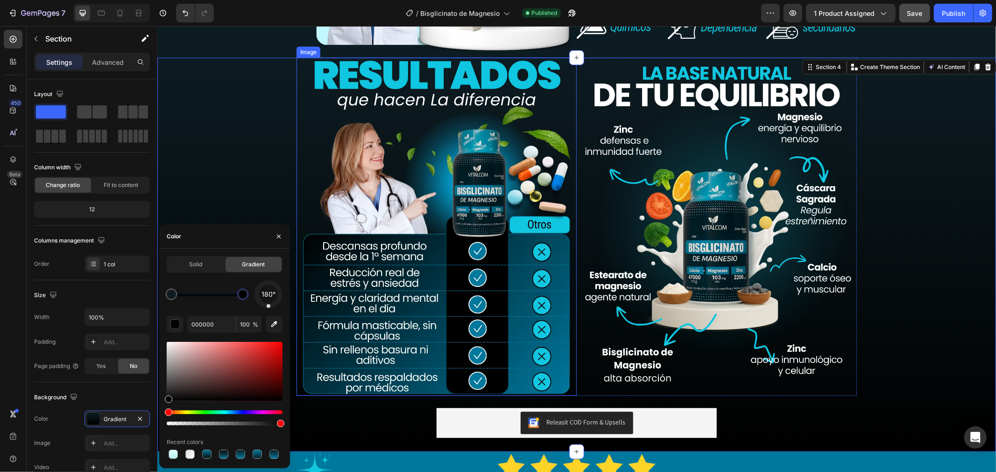
drag, startPoint x: 439, startPoint y: 389, endPoint x: 307, endPoint y: 394, distance: 132.2
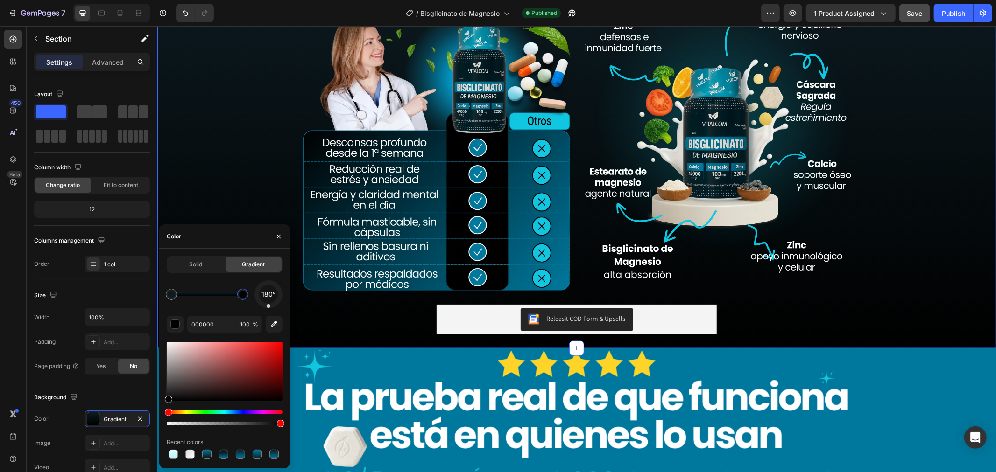
scroll to position [1288, 0]
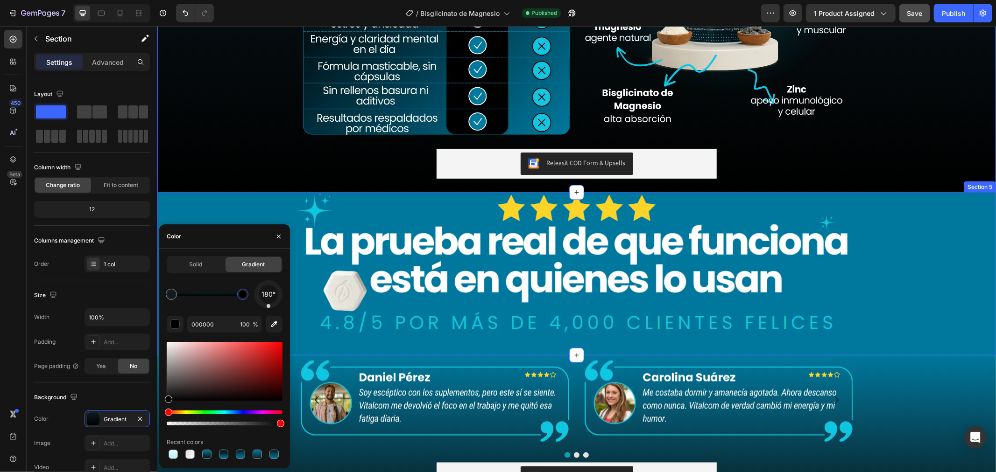
click at [249, 213] on div "Image Row Row" at bounding box center [576, 273] width 838 height 163
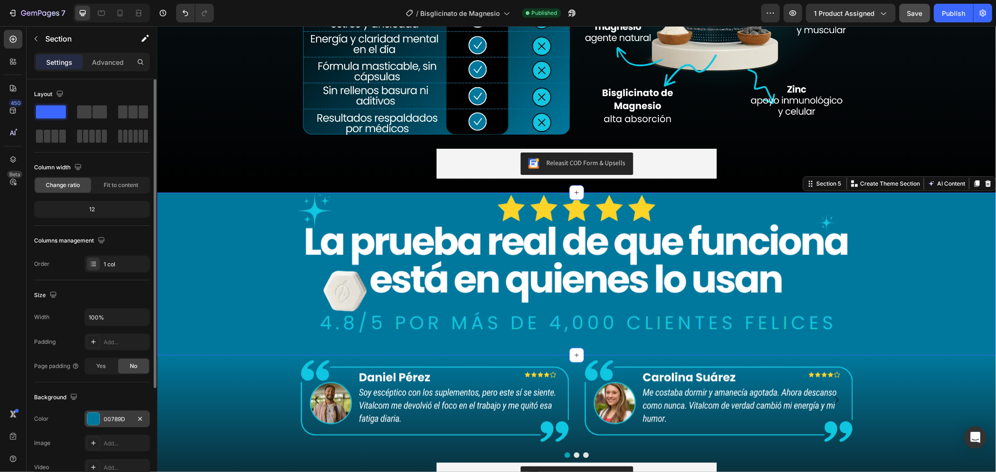
click at [115, 415] on div "00789D" at bounding box center [116, 419] width 65 height 17
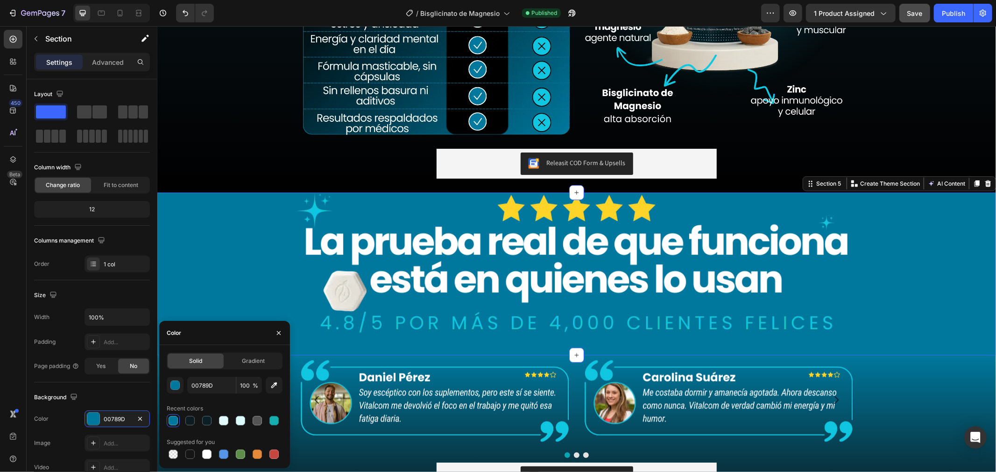
click at [199, 359] on span "Solid" at bounding box center [195, 361] width 13 height 8
click at [195, 453] on div at bounding box center [189, 454] width 11 height 11
type input "151515"
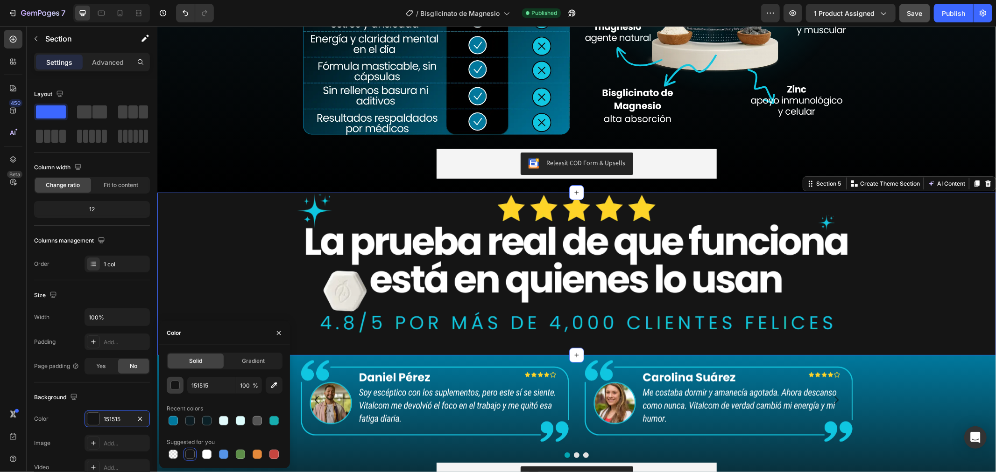
click at [175, 380] on button "button" at bounding box center [175, 385] width 17 height 17
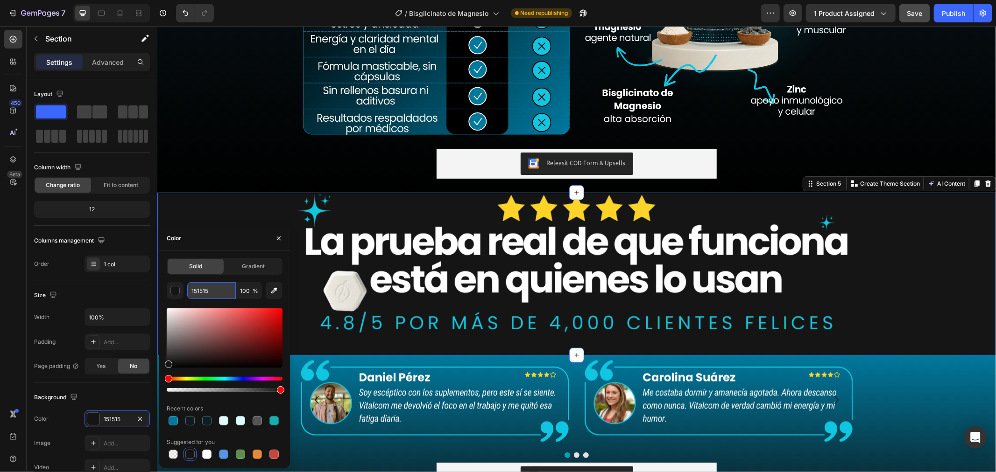
click at [226, 296] on input "151515" at bounding box center [211, 290] width 49 height 17
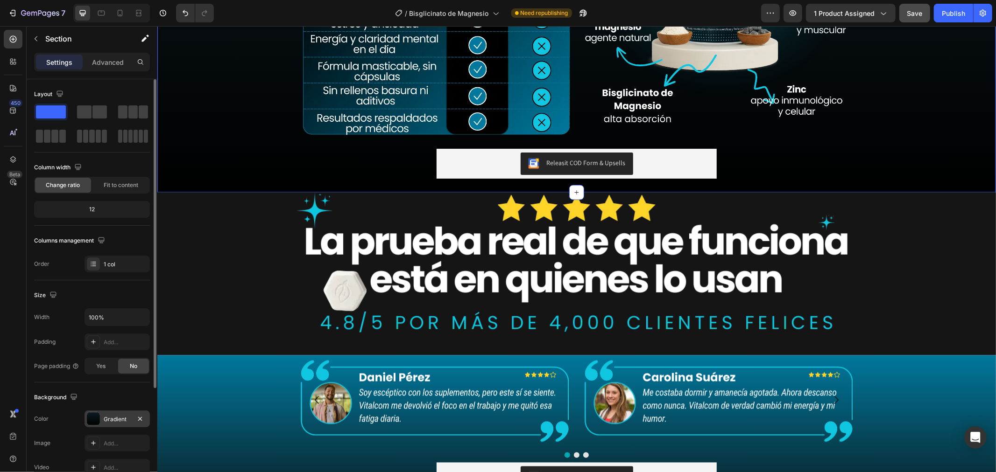
click at [110, 423] on div "Gradient" at bounding box center [117, 419] width 27 height 8
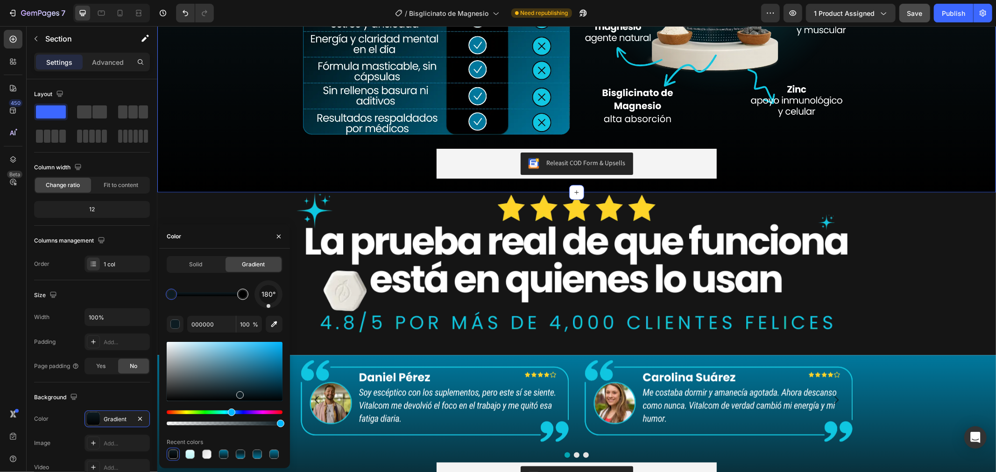
click at [245, 290] on div at bounding box center [242, 294] width 11 height 11
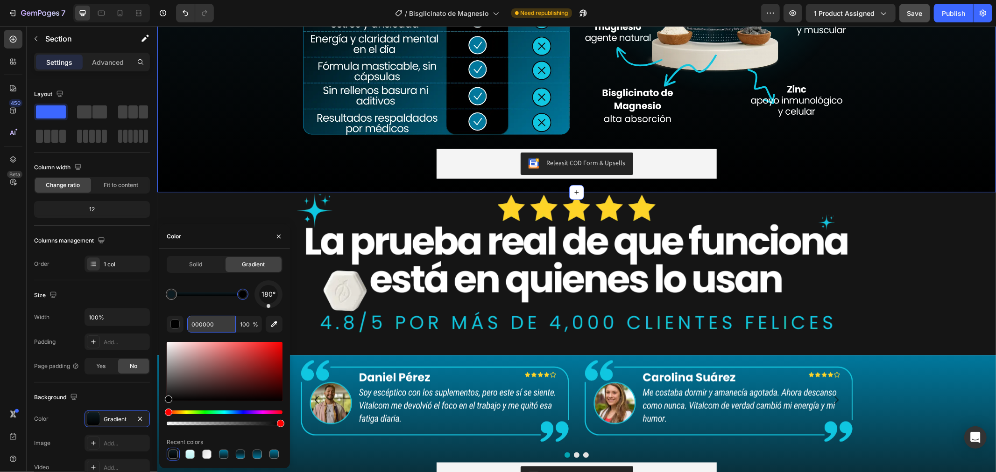
click at [225, 319] on input "000000" at bounding box center [211, 324] width 49 height 17
paste input "151515"
type input "151515"
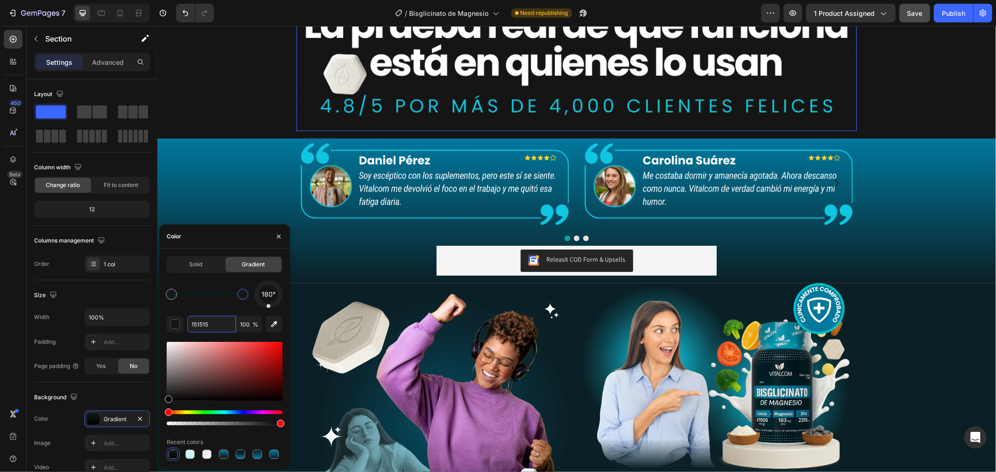
scroll to position [1599, 0]
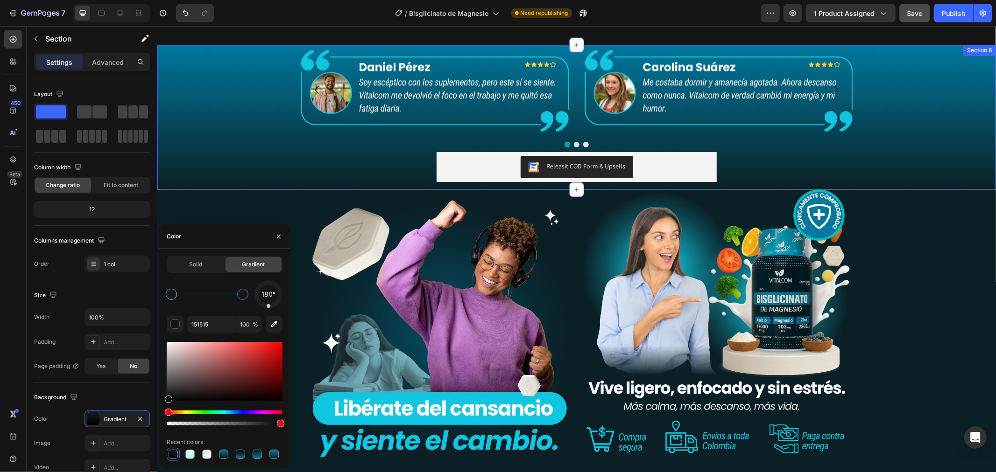
click at [249, 78] on div "Image Image Image Carousel Releasit COD Form & Upsells Releasit COD Form & Upse…" at bounding box center [576, 116] width 838 height 145
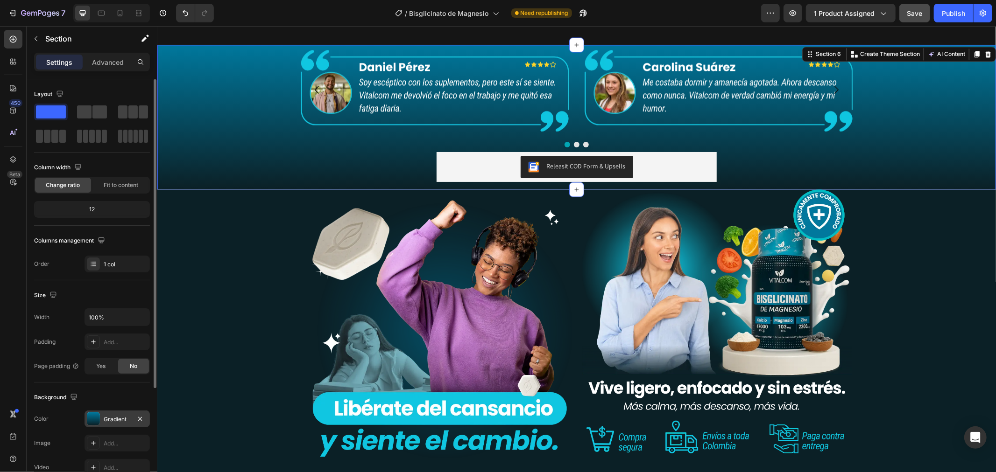
click at [113, 414] on div "Gradient" at bounding box center [116, 419] width 65 height 17
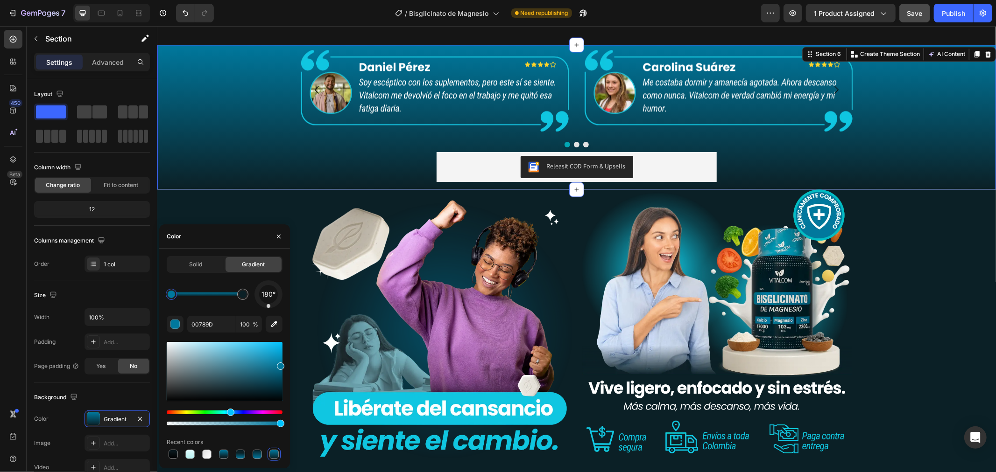
click at [170, 291] on div at bounding box center [171, 294] width 7 height 7
click at [206, 318] on input "00789D" at bounding box center [211, 324] width 49 height 17
paste input "151515"
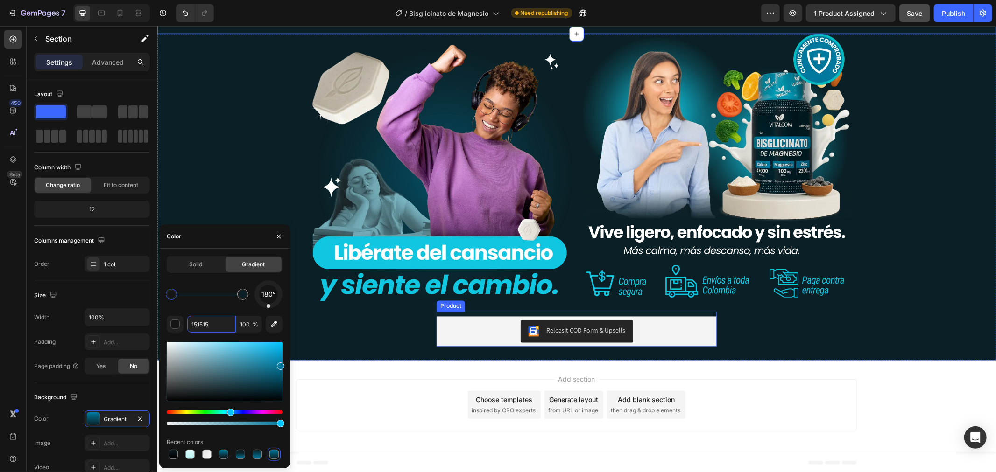
scroll to position [1379, 0]
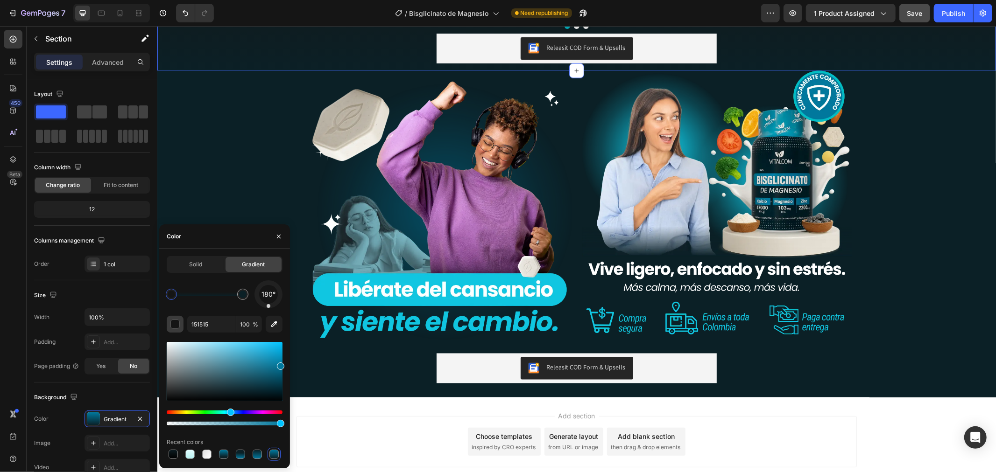
click at [178, 320] on div "button" at bounding box center [174, 324] width 9 height 9
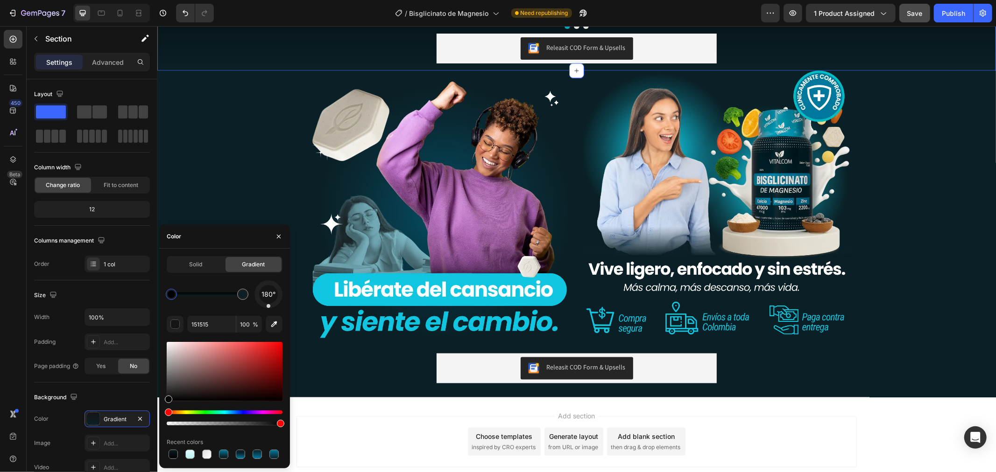
drag, startPoint x: 169, startPoint y: 398, endPoint x: 159, endPoint y: 411, distance: 16.3
click at [159, 411] on div "Solid Gradient 180° 151515 100 % Recent colors" at bounding box center [224, 358] width 131 height 205
type input "000000"
drag, startPoint x: 170, startPoint y: 399, endPoint x: 210, endPoint y: 437, distance: 55.1
click at [210, 437] on div "180° 000000 100 % Recent colors" at bounding box center [225, 371] width 116 height 181
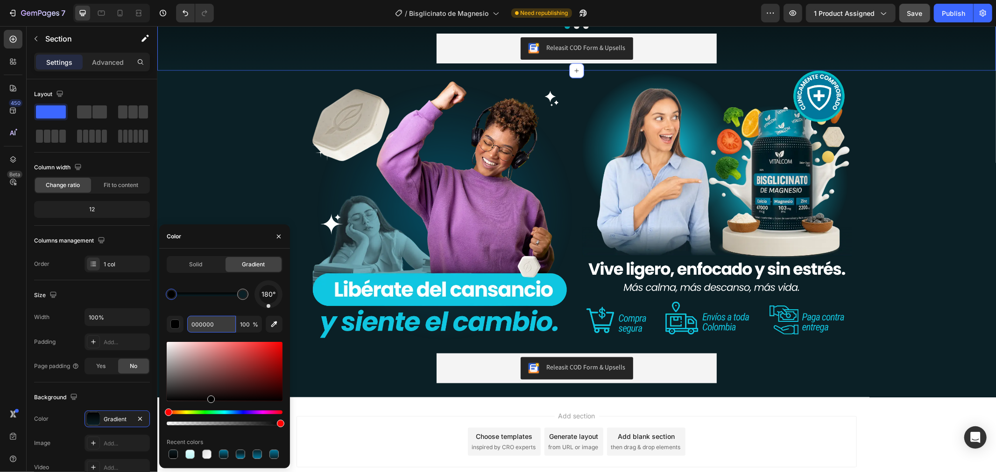
click at [221, 319] on input "000000" at bounding box center [211, 324] width 49 height 17
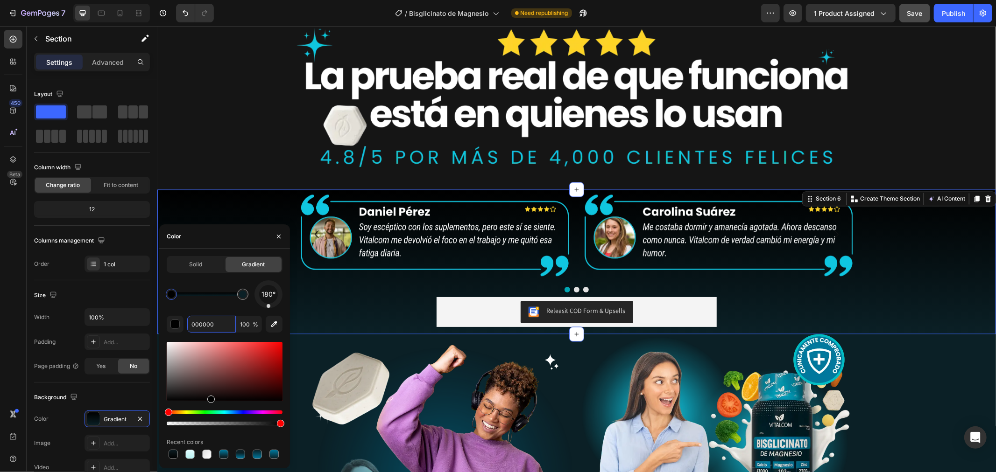
scroll to position [1458, 0]
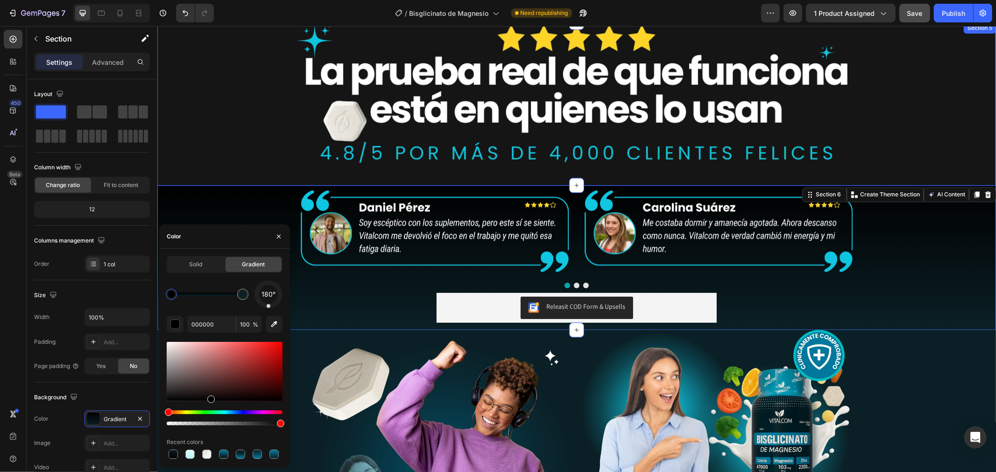
click at [235, 110] on div "Image Row Row" at bounding box center [576, 103] width 838 height 163
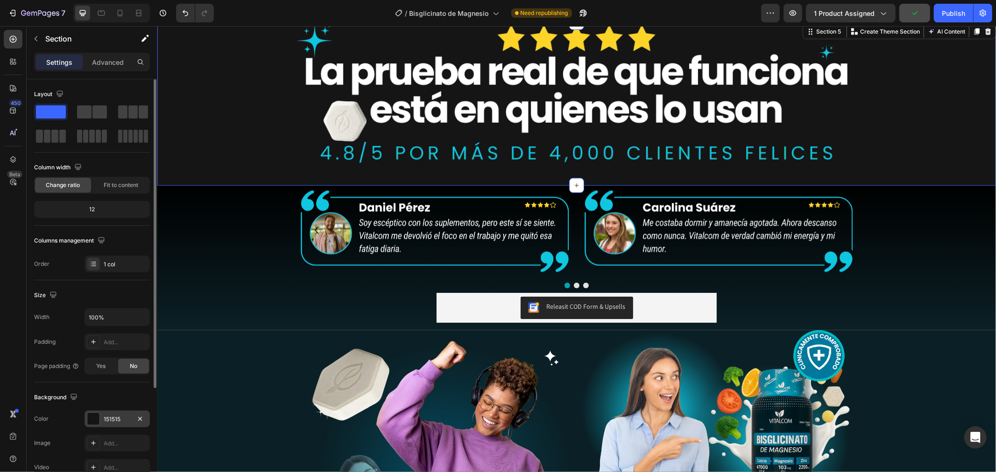
click at [120, 422] on div "151515" at bounding box center [117, 419] width 27 height 8
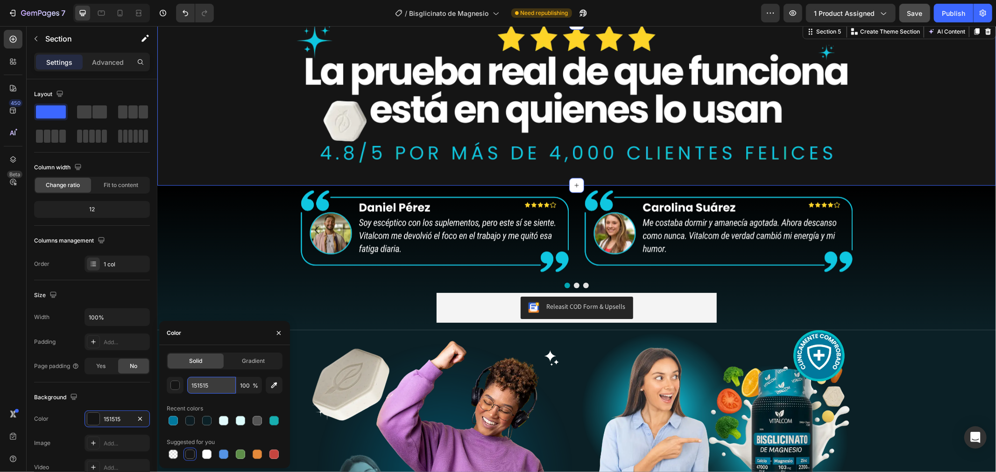
click at [222, 385] on input "151515" at bounding box center [211, 385] width 49 height 17
paste input "000000"
type input "000000"
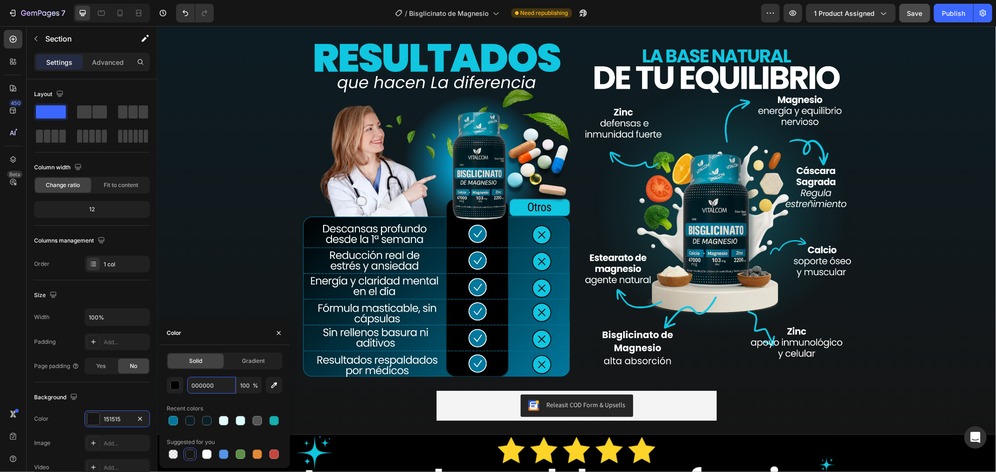
scroll to position [1018, 0]
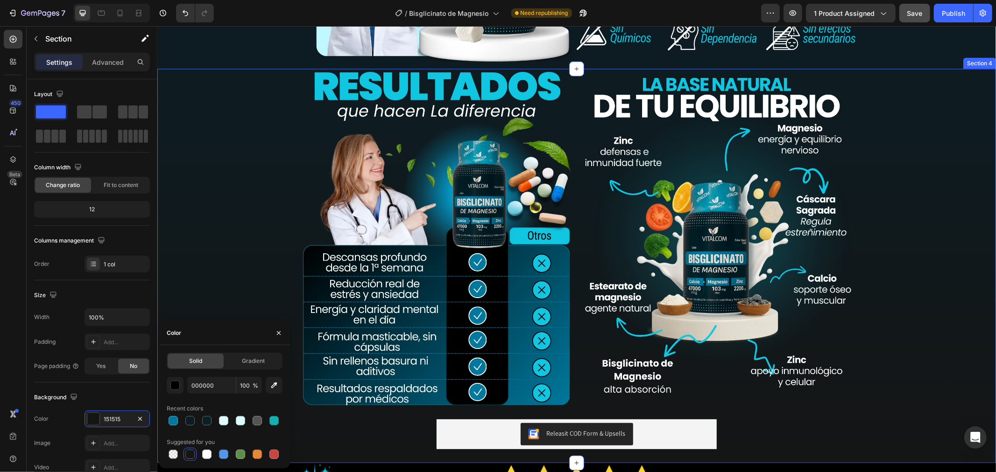
click at [278, 235] on div "Image Image Row Row Releasit COD Form & Upsells Releasit COD Form & Upsells Pro…" at bounding box center [576, 266] width 838 height 394
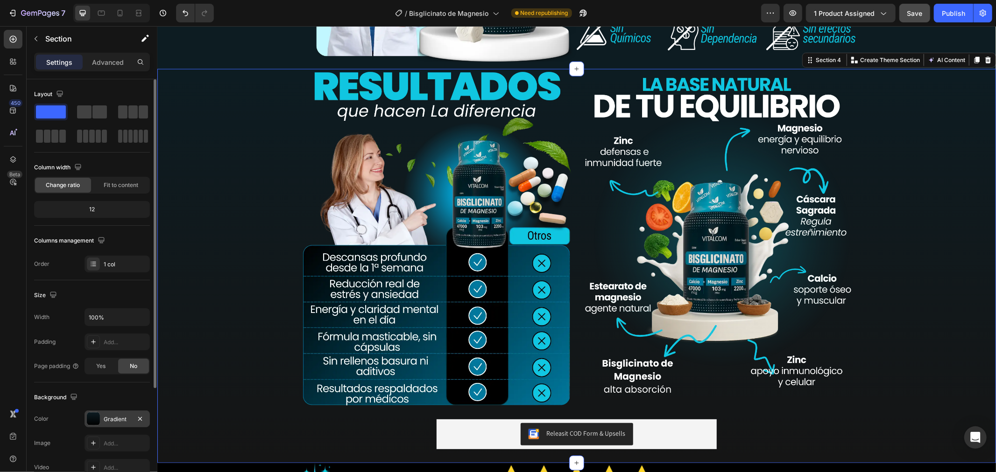
click at [112, 417] on div "Gradient" at bounding box center [117, 419] width 27 height 8
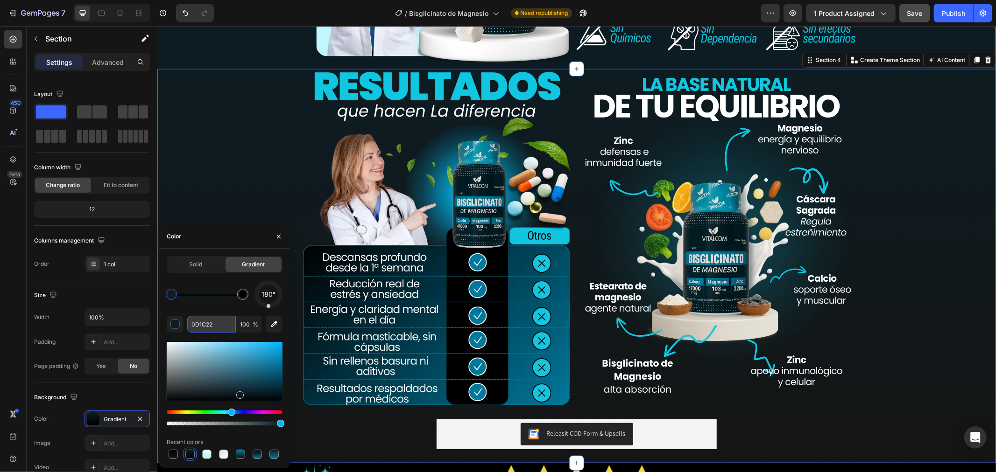
click at [211, 328] on input "0D1C22" at bounding box center [211, 324] width 49 height 17
paste input "00000"
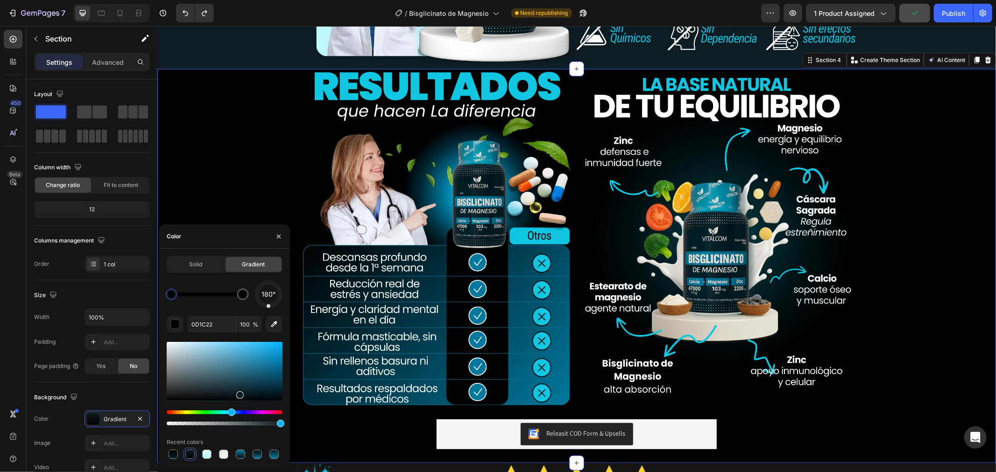
click at [235, 190] on div "Image Image Row Row Releasit COD Form & Upsells Releasit COD Form & Upsells Pro…" at bounding box center [576, 266] width 838 height 394
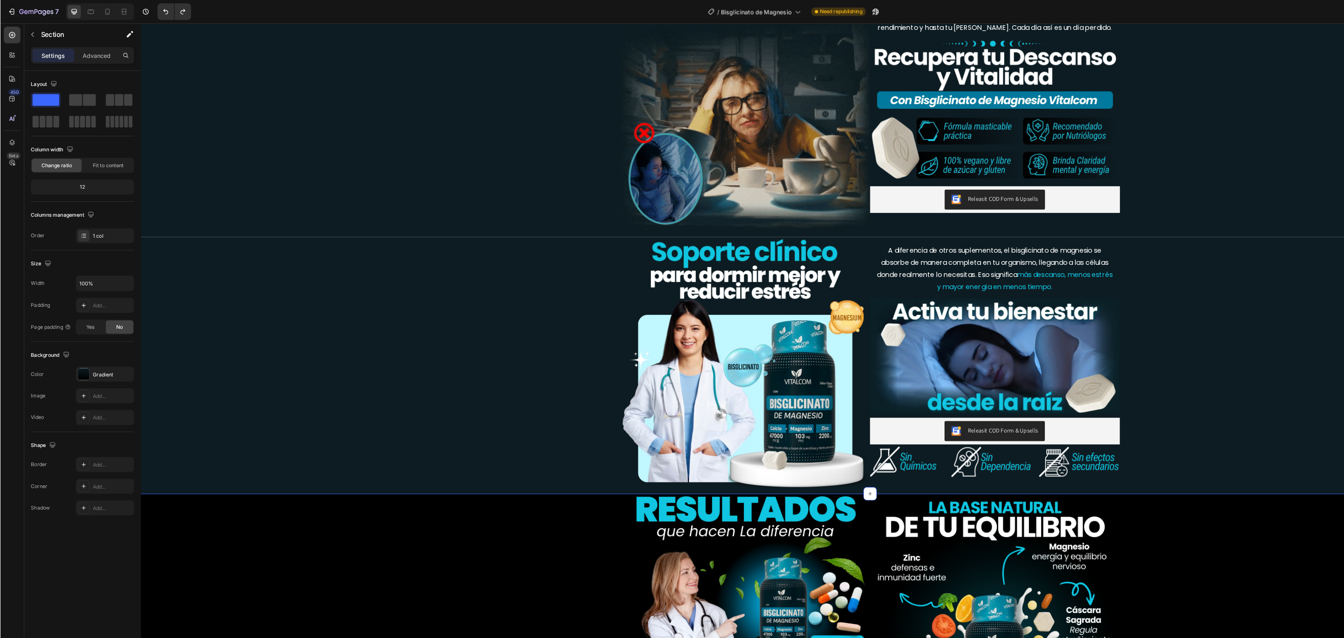
scroll to position [534, 0]
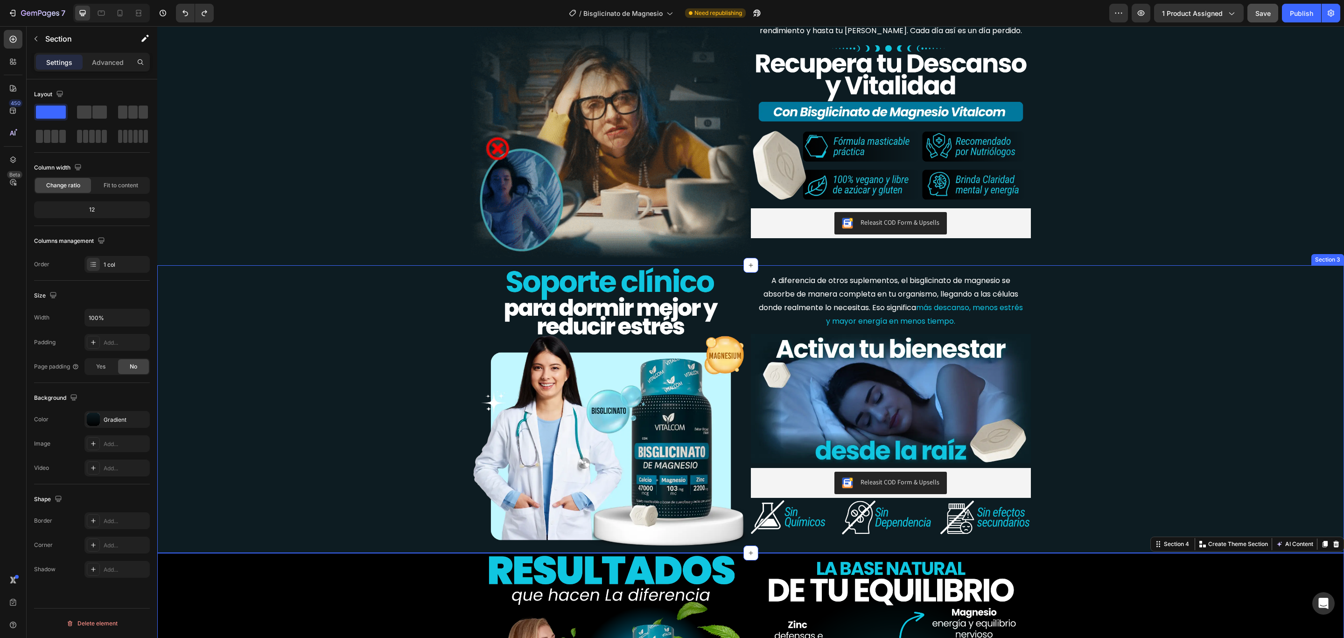
scroll to position [674, 0]
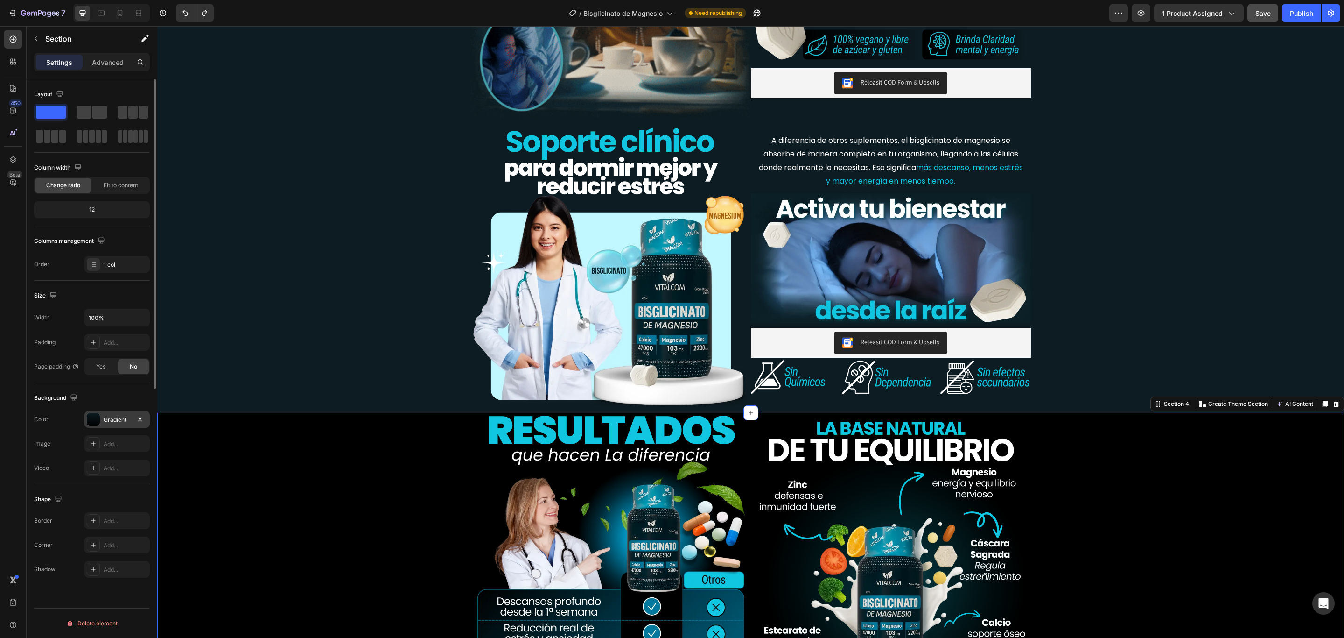
click at [115, 419] on div "Gradient" at bounding box center [117, 419] width 27 height 8
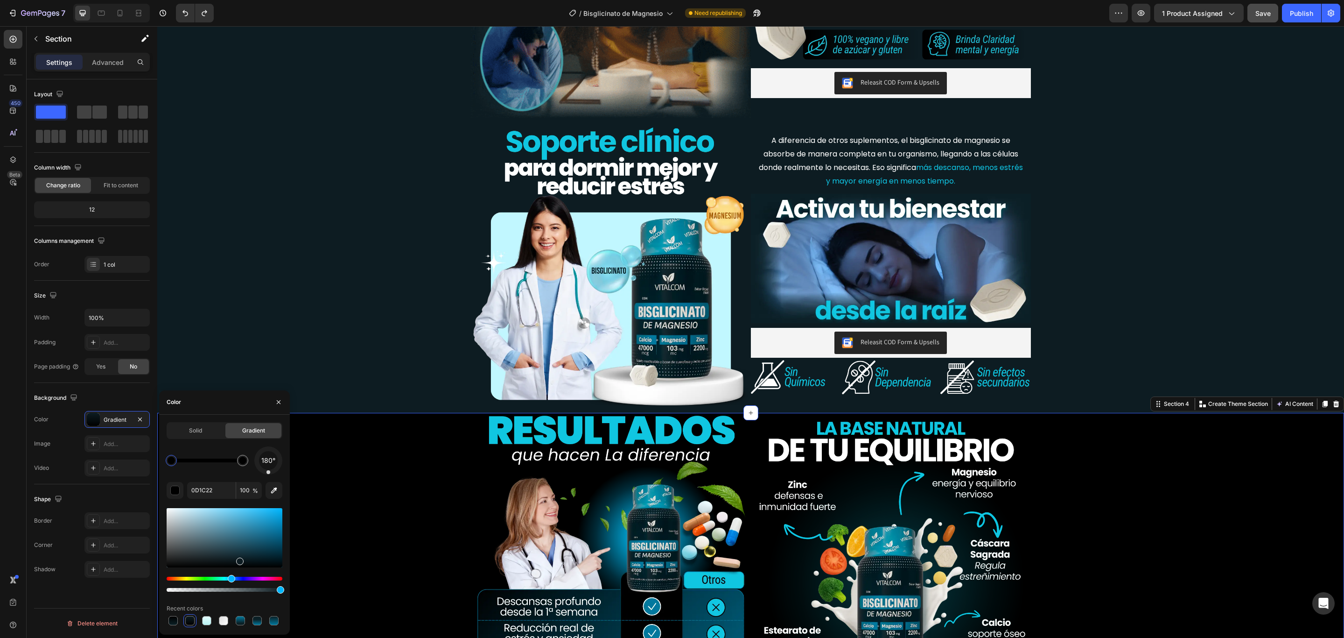
type input "000000"
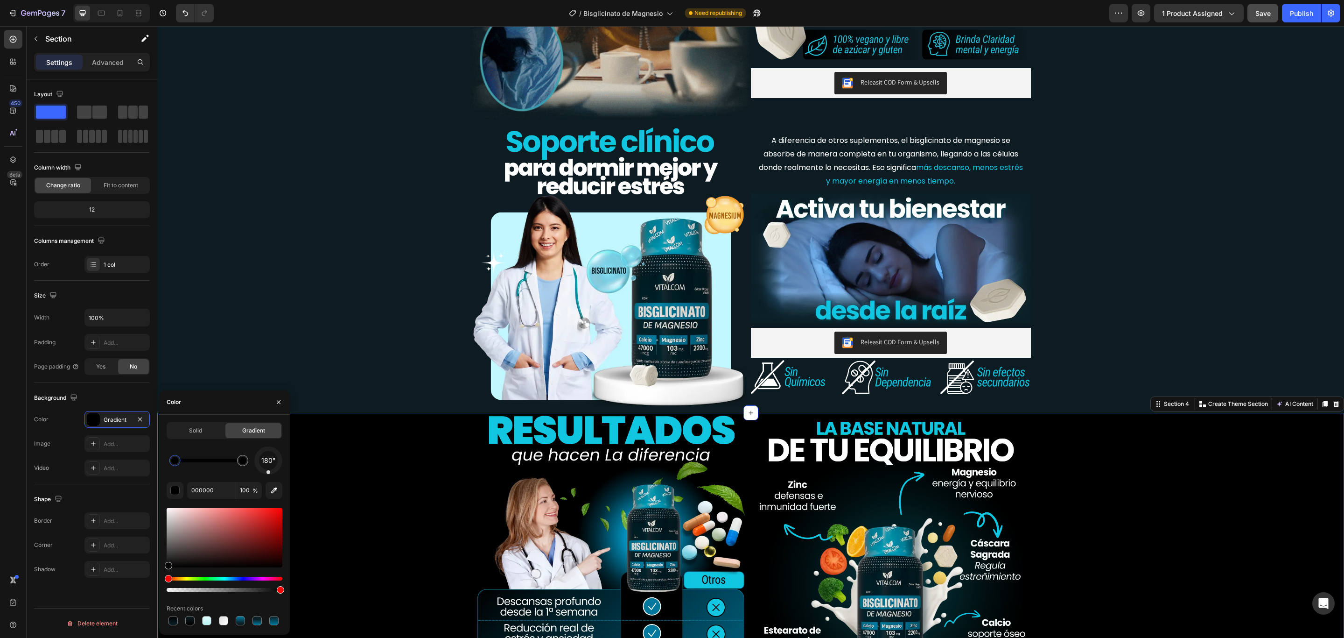
drag, startPoint x: 169, startPoint y: 463, endPoint x: 139, endPoint y: 454, distance: 31.9
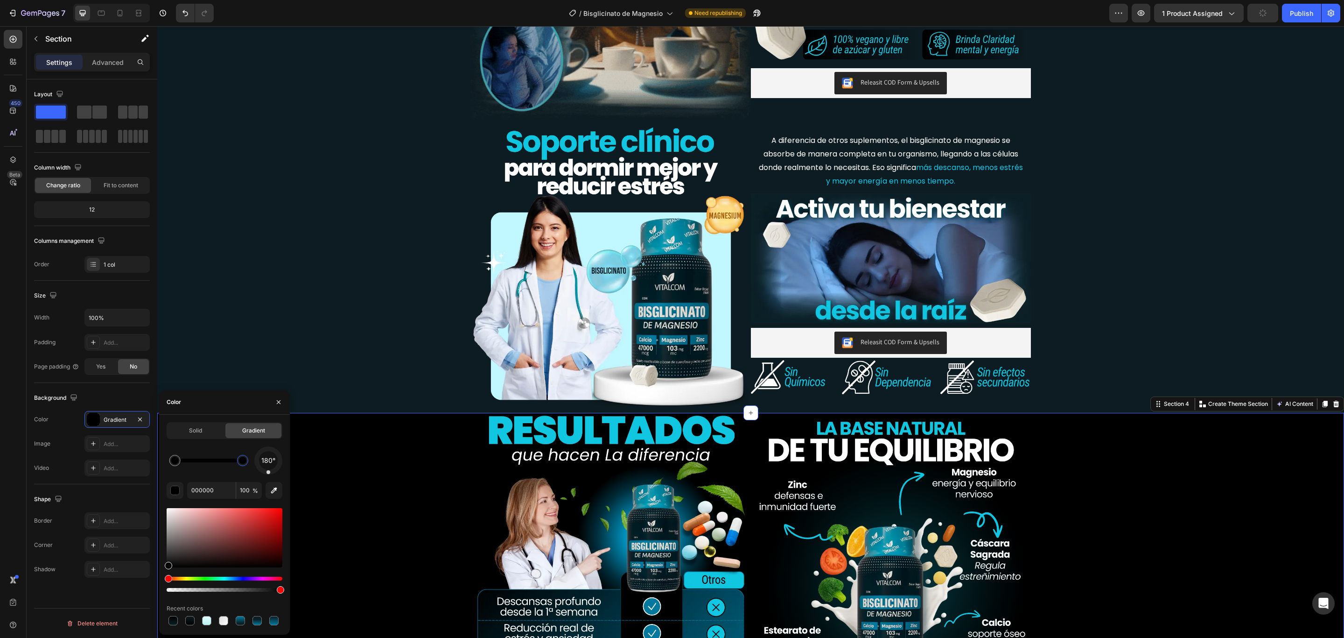
click at [239, 460] on div at bounding box center [242, 460] width 7 height 7
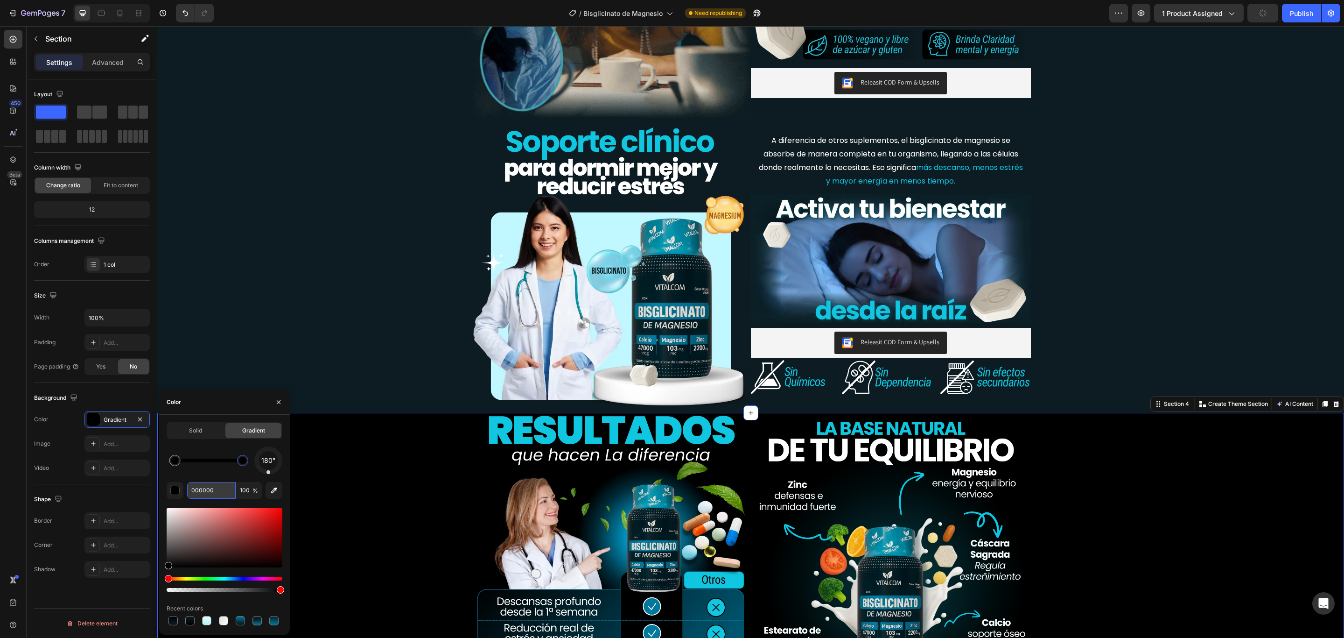
click at [219, 485] on input "000000" at bounding box center [211, 490] width 49 height 17
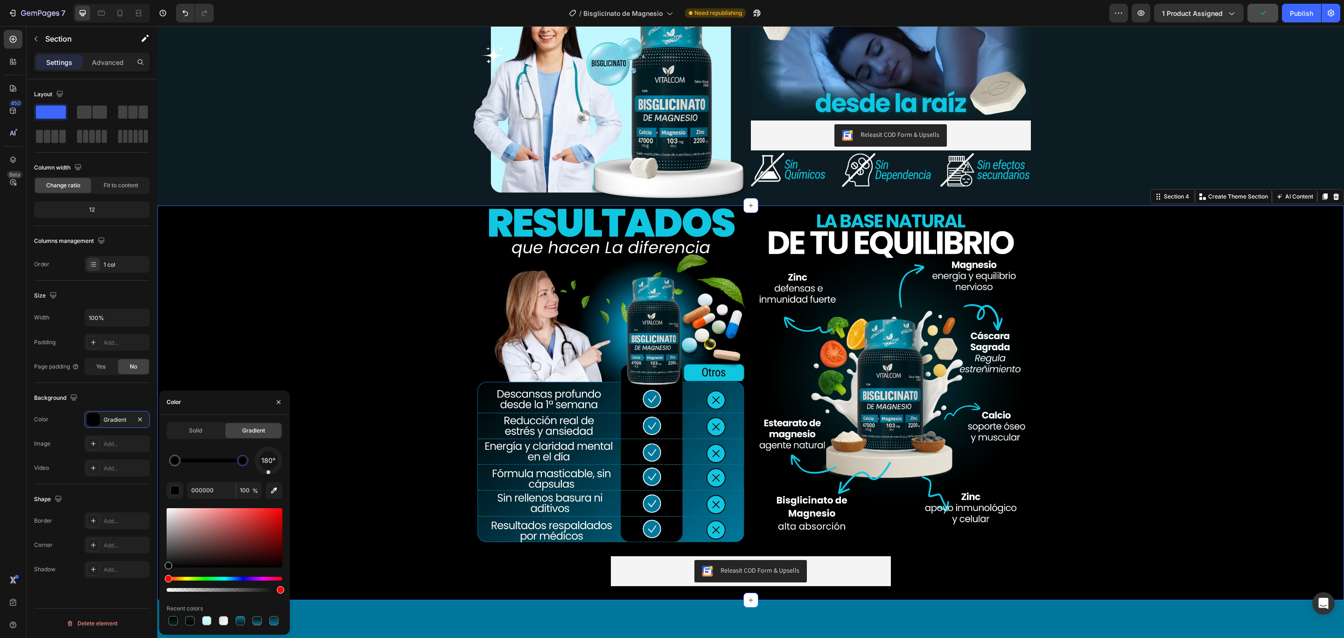
scroll to position [884, 0]
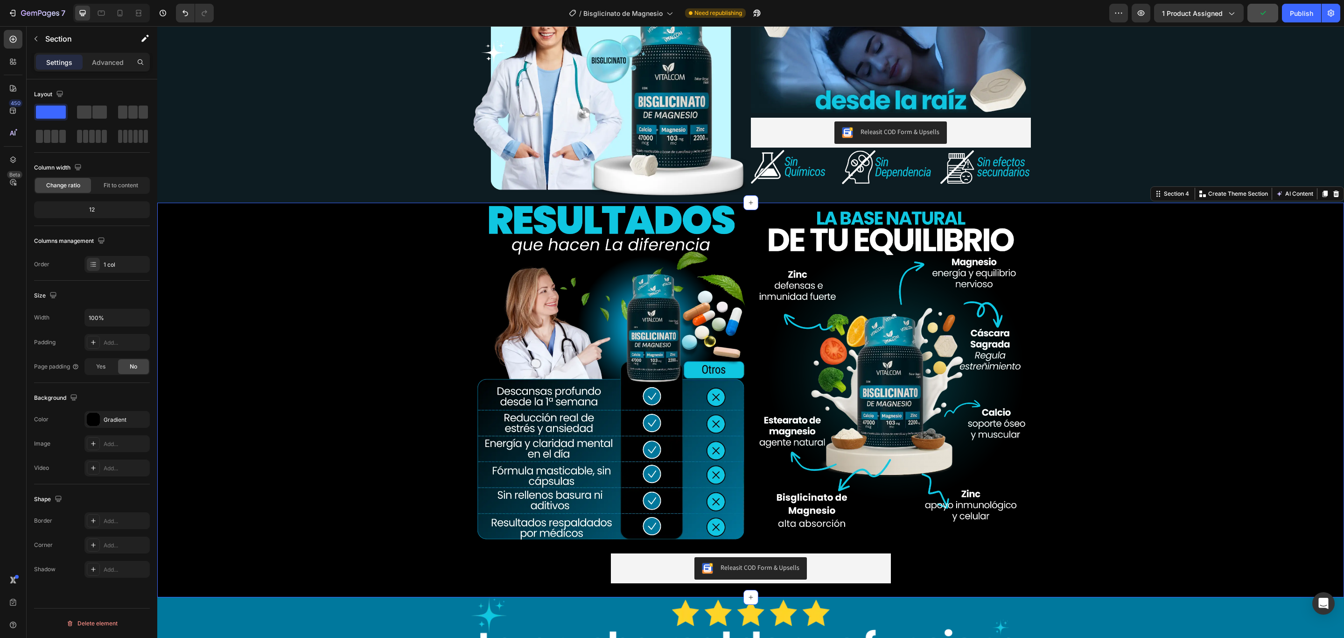
click at [359, 433] on div "Image Image Row Row Releasit COD Form & Upsells Releasit COD Form & Upsells Pro…" at bounding box center [750, 400] width 1187 height 394
click at [323, 126] on div "Image A diferencia de otros suplementos, el bisglicinato de magnesio se absorbe…" at bounding box center [750, 59] width 1187 height 288
click at [121, 423] on div "0D1C22" at bounding box center [117, 419] width 27 height 8
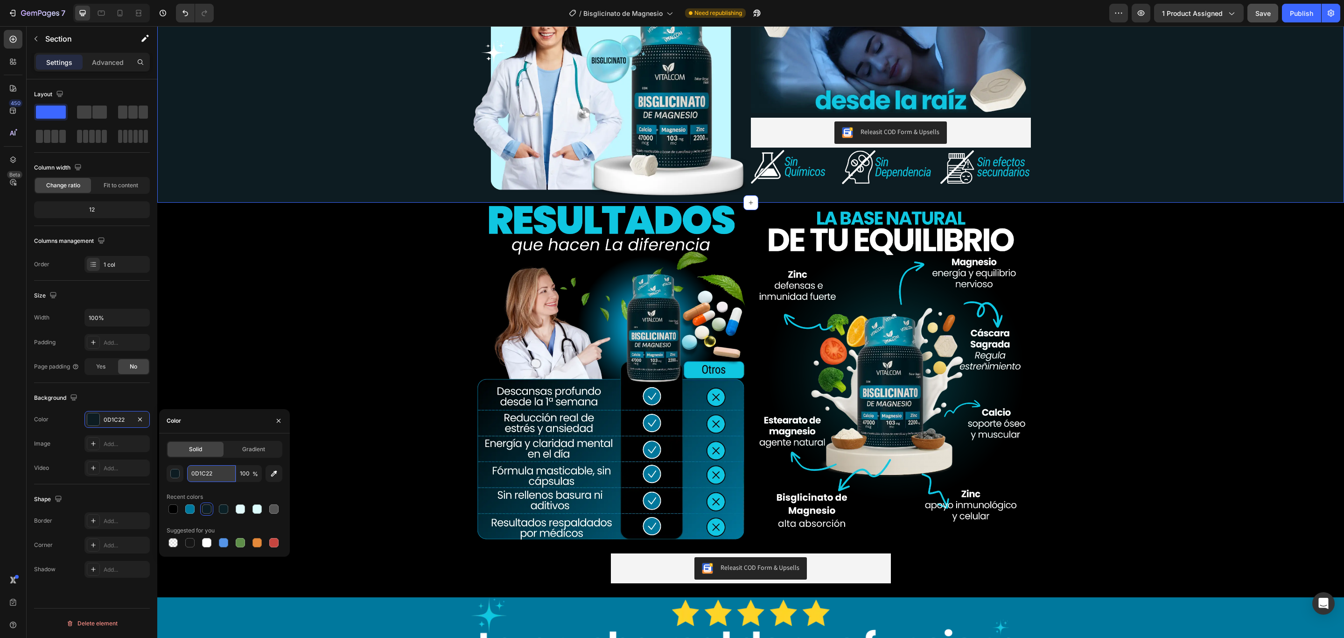
click at [228, 477] on input "0D1C22" at bounding box center [211, 473] width 49 height 17
click at [328, 352] on div "Image Image Row Row Releasit COD Form & Upsells Releasit COD Form & Upsells Pro…" at bounding box center [750, 400] width 1187 height 394
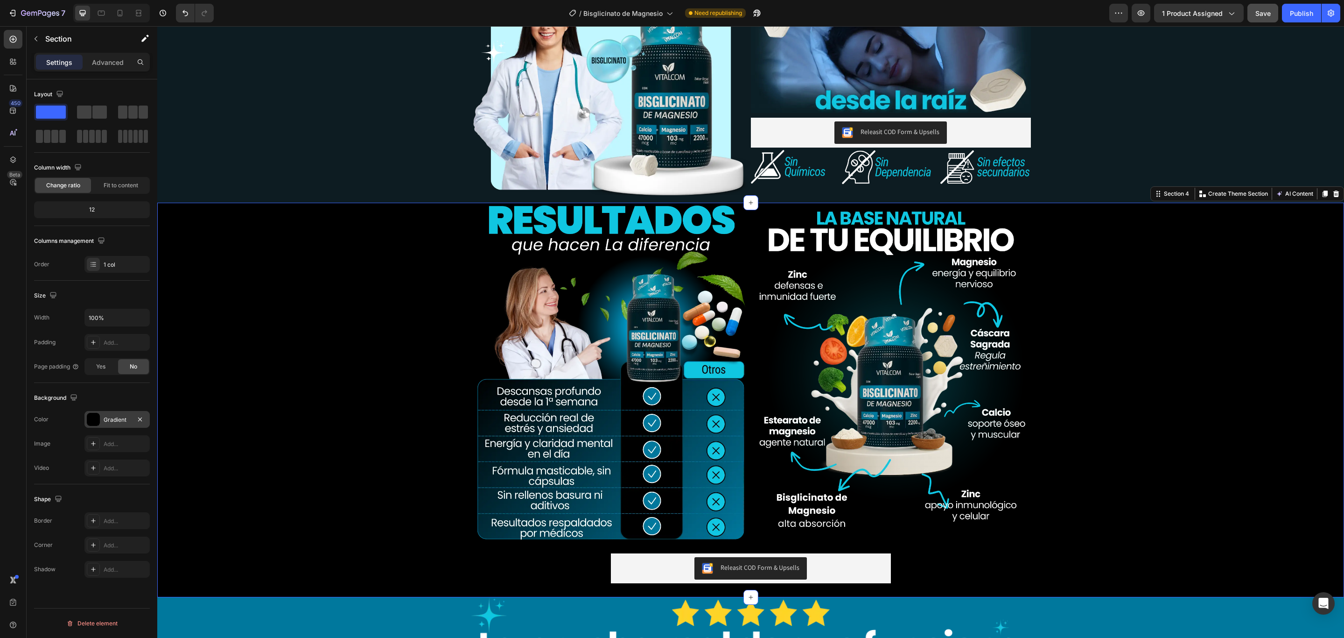
click at [122, 426] on div "Gradient" at bounding box center [116, 419] width 65 height 17
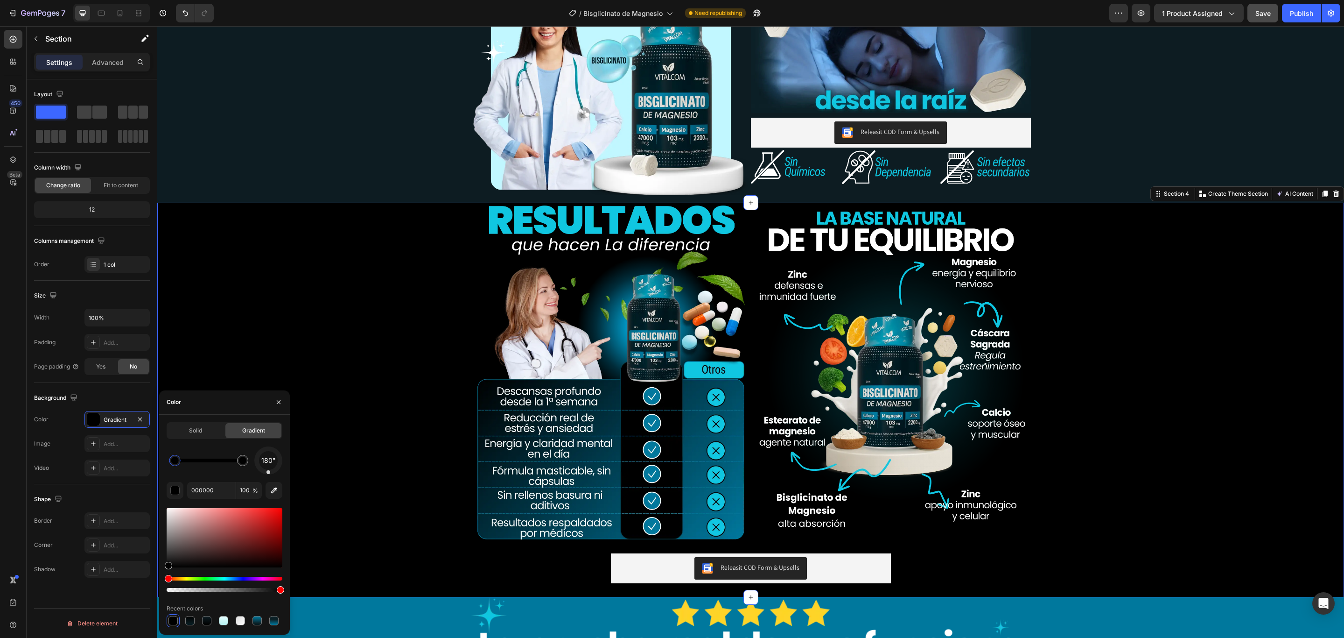
click at [175, 458] on div at bounding box center [174, 460] width 7 height 7
click at [227, 492] on input "000000" at bounding box center [211, 490] width 49 height 17
paste input "D1C22"
type input "0D1C22"
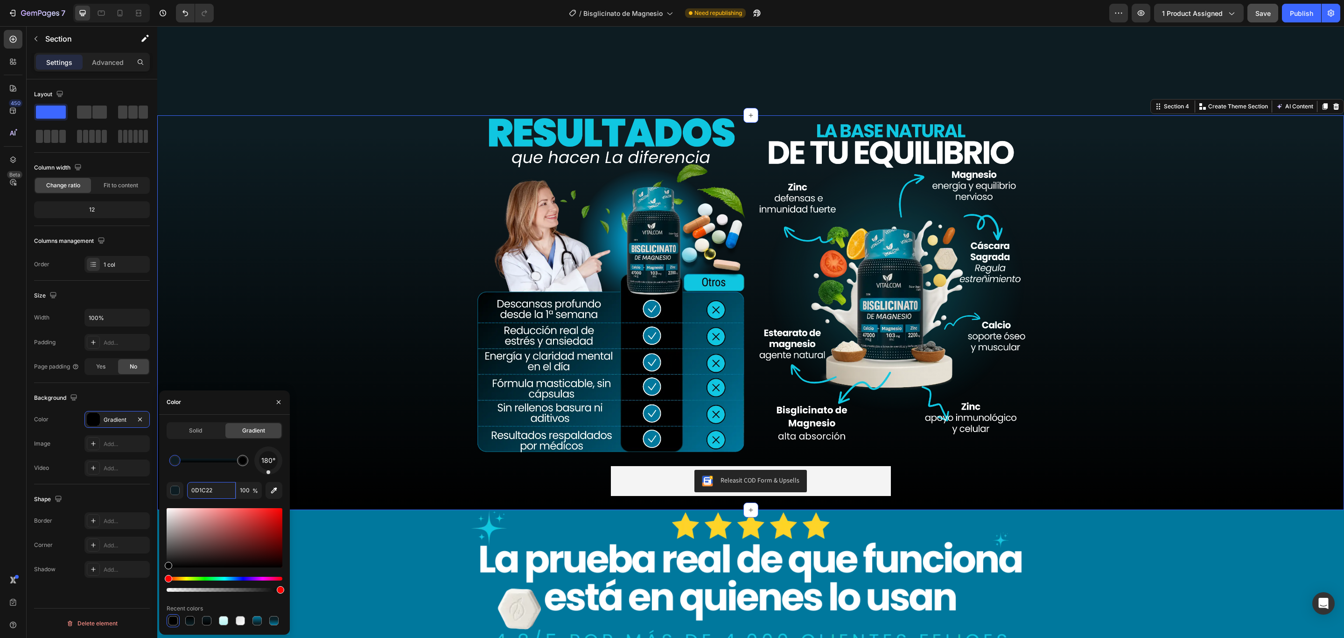
scroll to position [1164, 0]
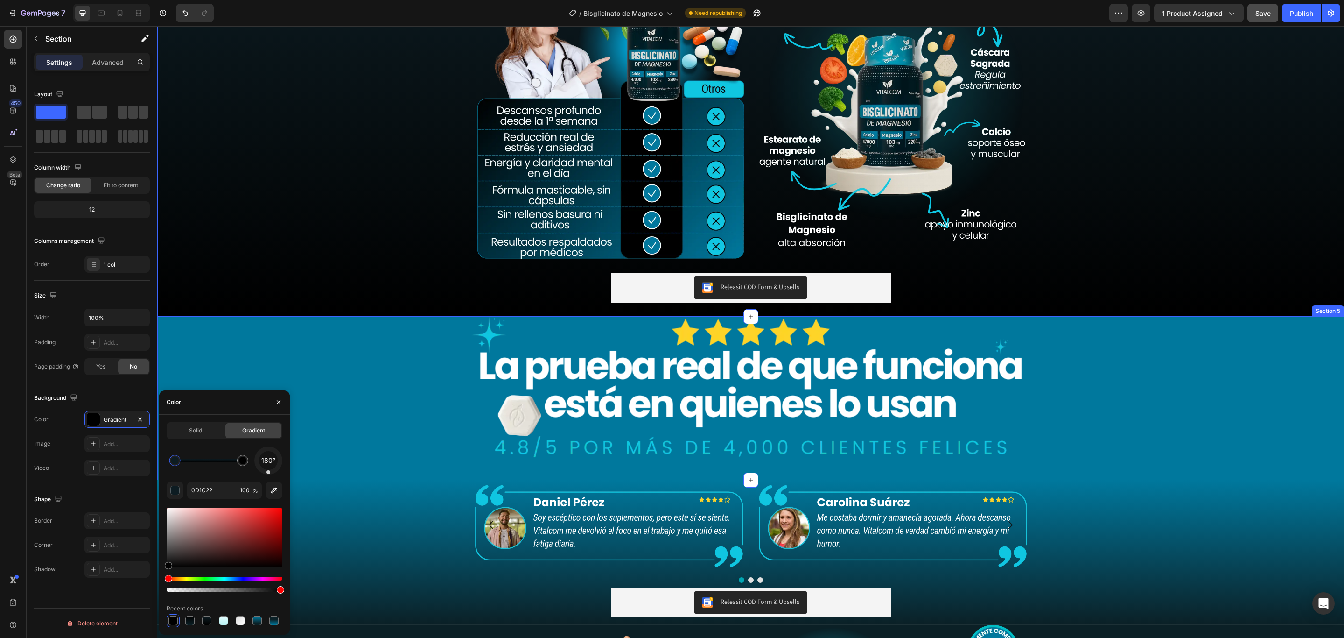
click at [365, 386] on div "Image Row Row" at bounding box center [750, 398] width 1187 height 163
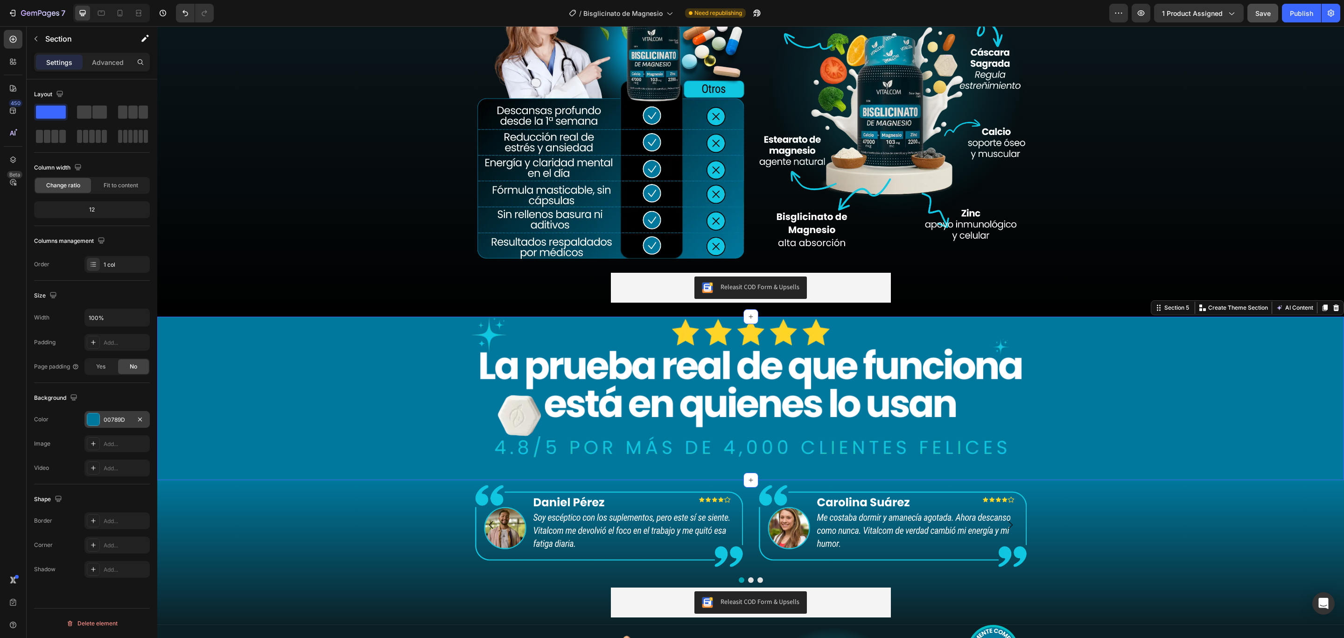
click at [121, 423] on div "00789D" at bounding box center [117, 419] width 27 height 8
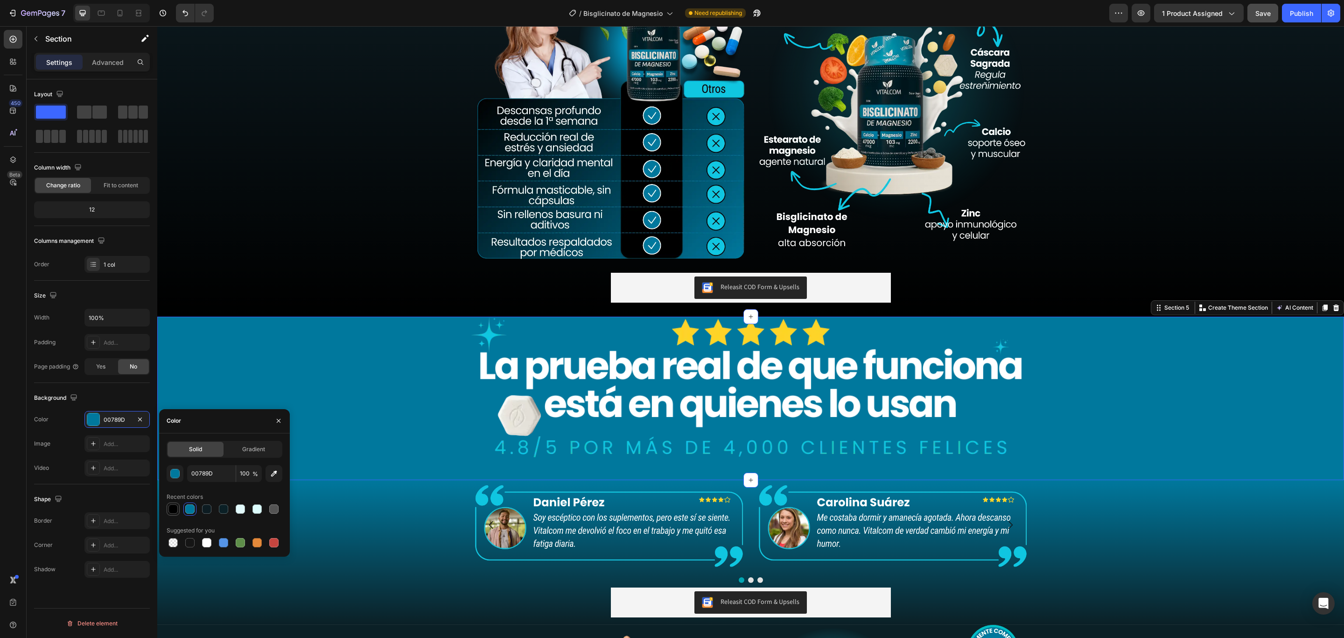
click at [169, 502] on div at bounding box center [173, 508] width 13 height 13
type input "000000"
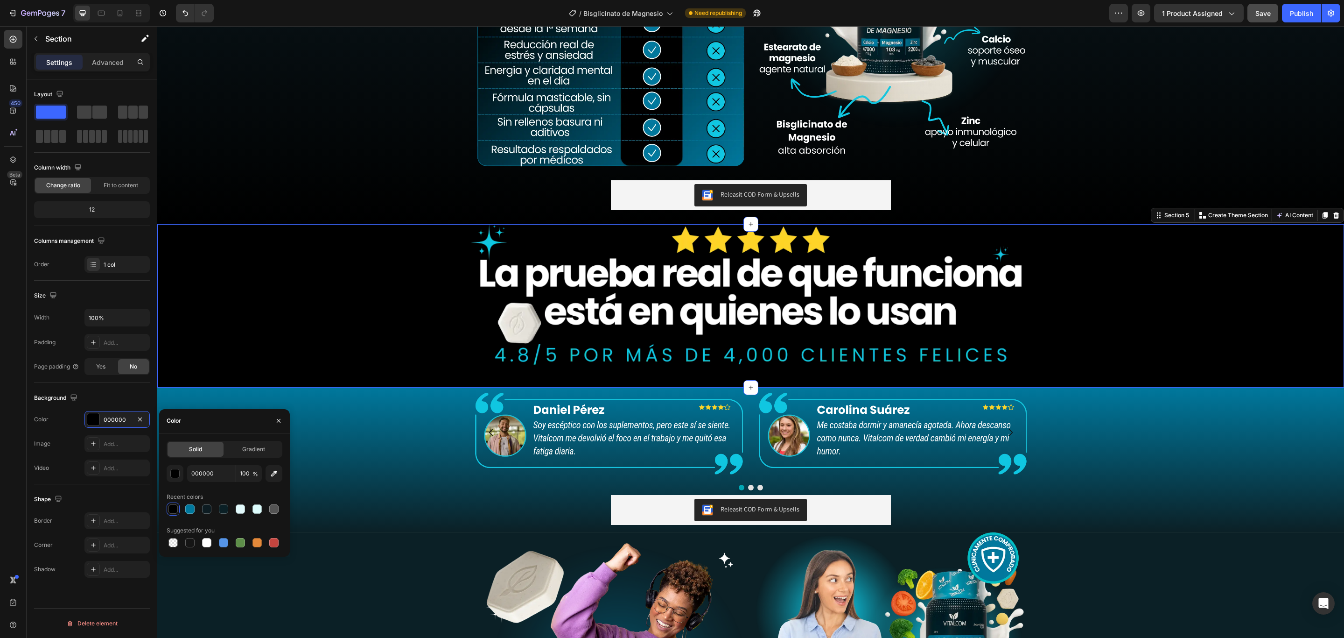
scroll to position [1374, 0]
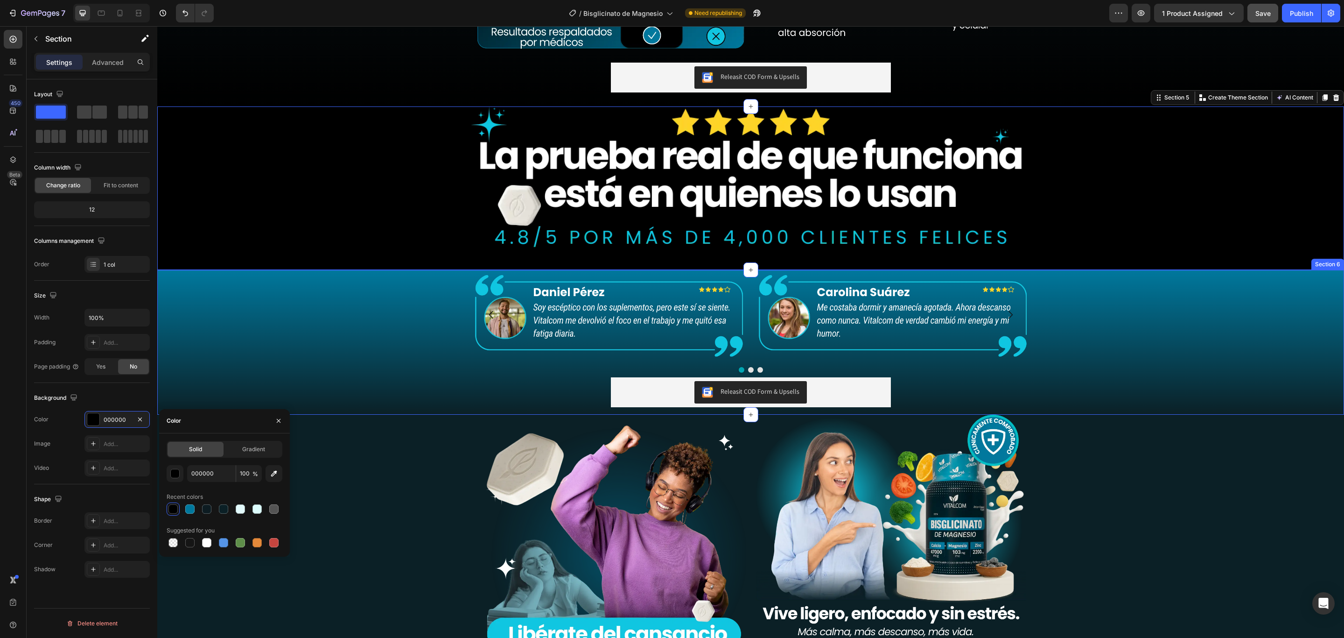
click at [360, 322] on div "Image Image Image Carousel Releasit COD Form & Upsells Releasit COD Form & Upse…" at bounding box center [750, 342] width 1187 height 145
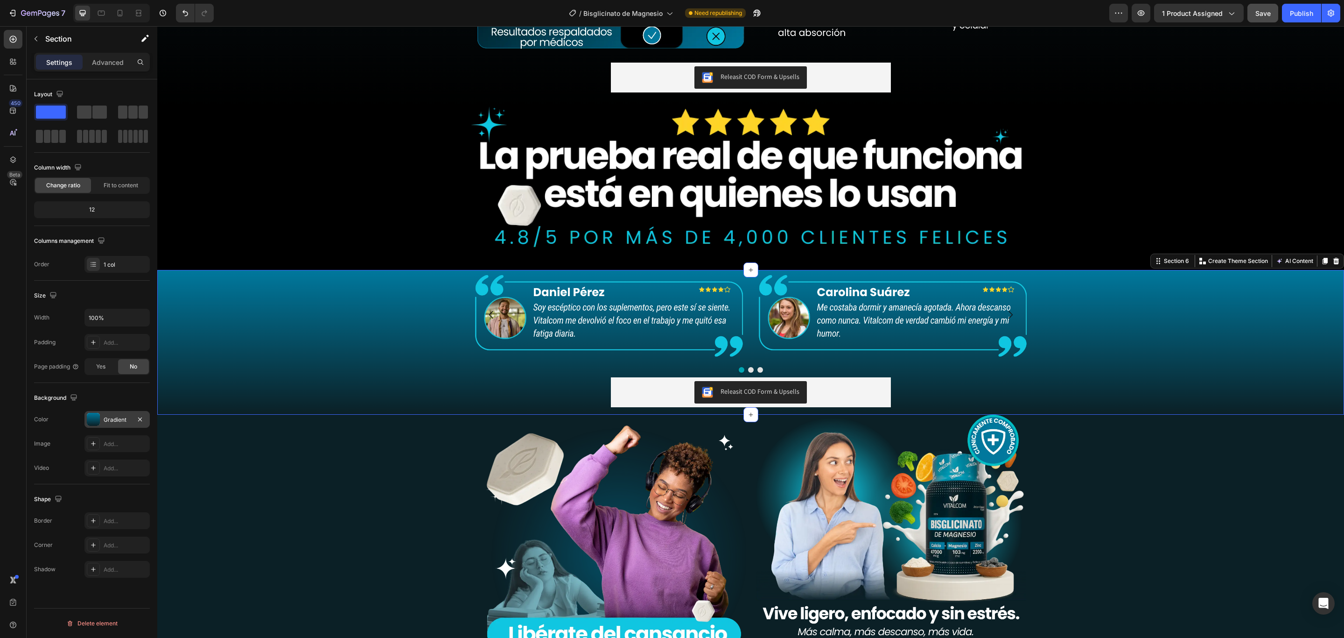
click at [108, 416] on div "Gradient" at bounding box center [116, 419] width 65 height 17
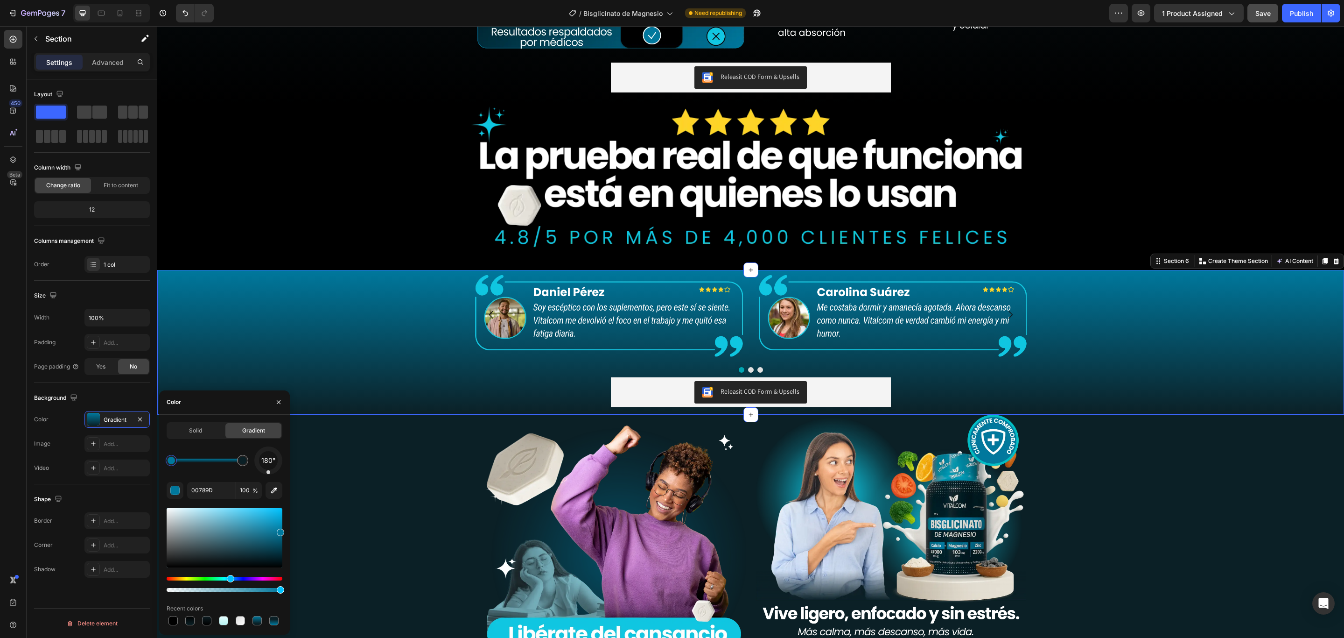
click at [169, 460] on div at bounding box center [171, 460] width 7 height 7
click at [175, 463] on div at bounding box center [171, 460] width 11 height 11
click at [174, 531] on div at bounding box center [173, 620] width 9 height 9
type input "000000"
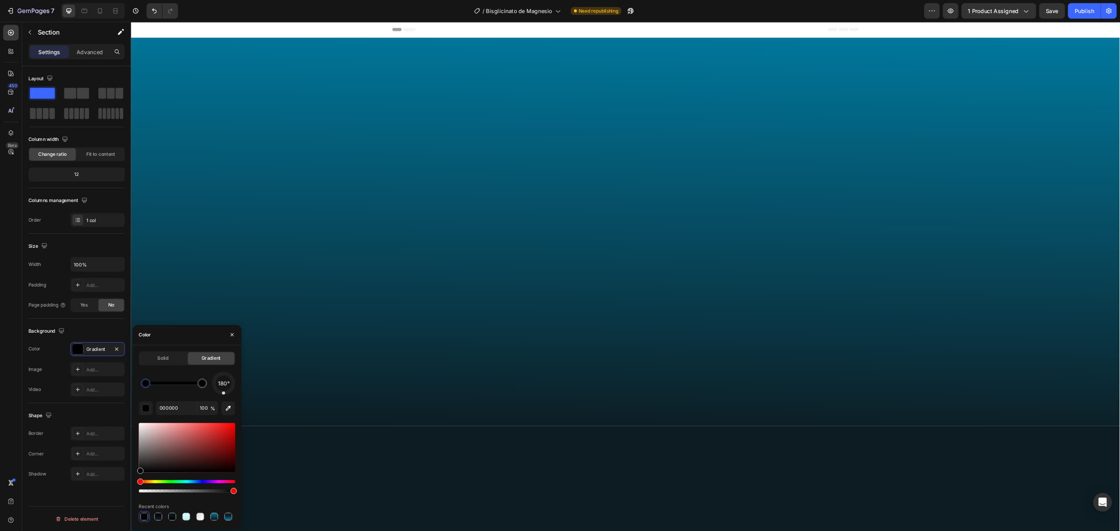
scroll to position [1374, 0]
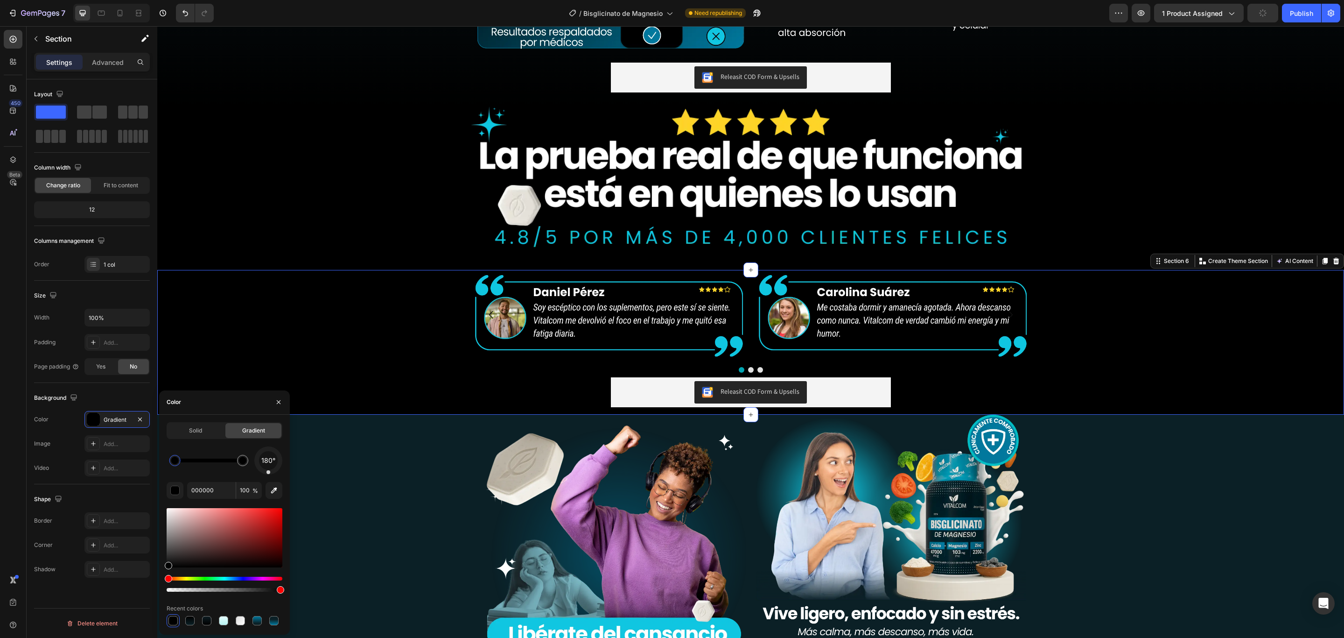
drag, startPoint x: 175, startPoint y: 458, endPoint x: 0, endPoint y: 432, distance: 177.0
click at [141, 458] on div "450 Beta Sections(18) Elements(84) Section Element Hero Section Product Detail …" at bounding box center [78, 332] width 157 height 612
click at [246, 464] on div at bounding box center [242, 460] width 11 height 11
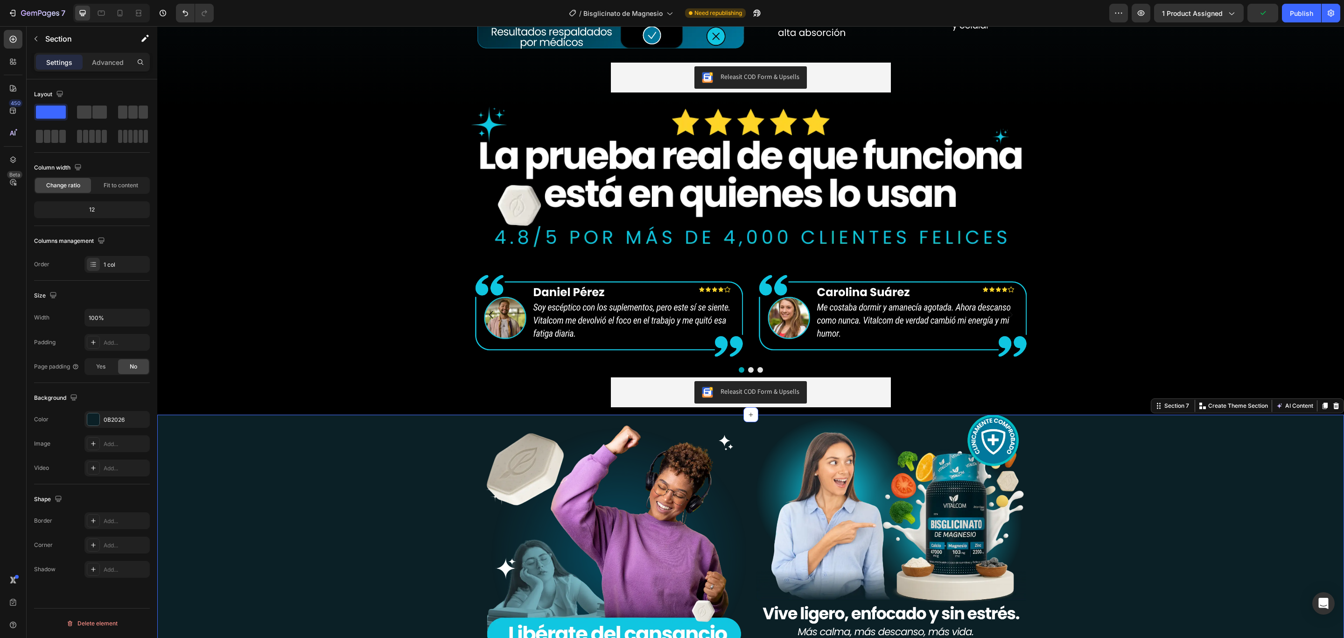
click at [330, 463] on div "Image Image Row Row Releasit COD Form & Upsells Releasit COD Form & Upsells Pro…" at bounding box center [750, 578] width 1187 height 327
click at [118, 424] on div "0B2026" at bounding box center [117, 419] width 27 height 8
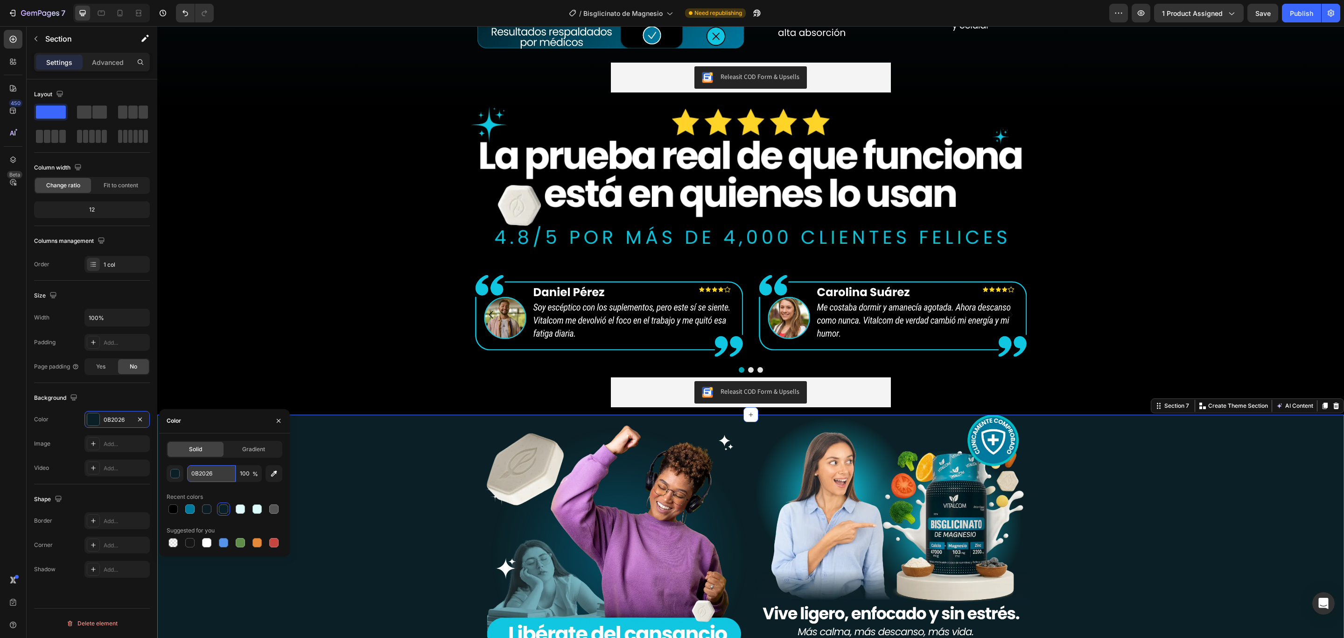
click at [208, 476] on input "0B2026" at bounding box center [211, 473] width 49 height 17
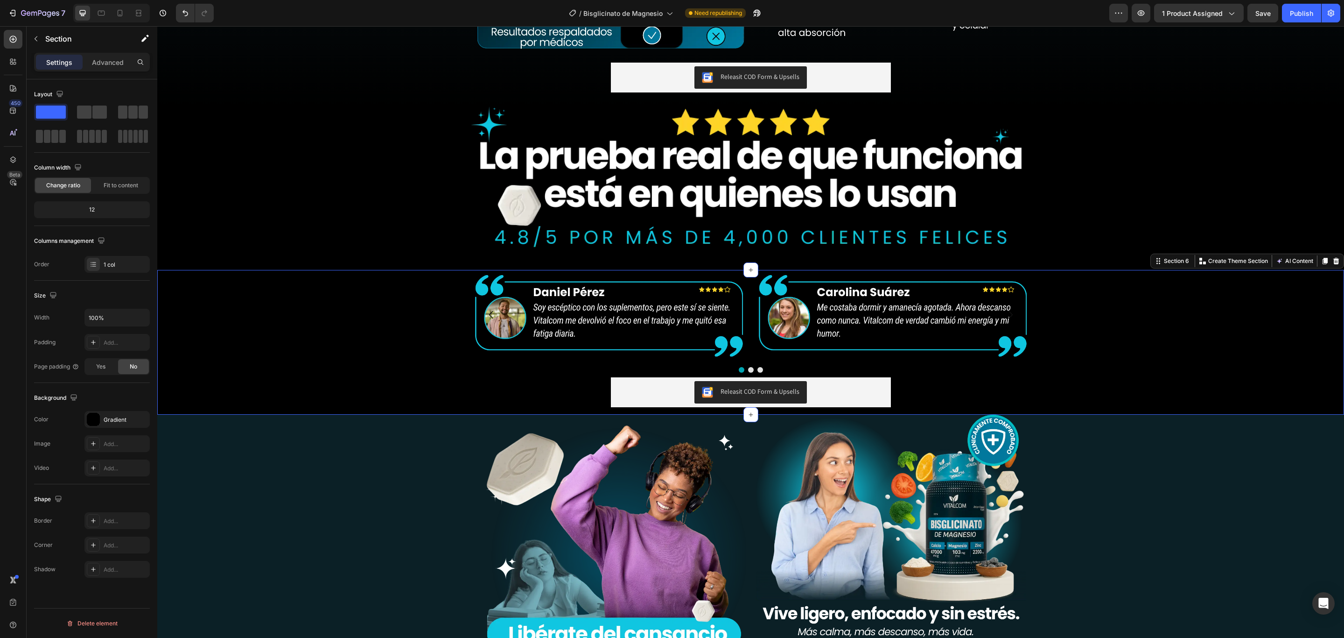
click at [344, 356] on div "Image Image Image Carousel Releasit COD Form & Upsells Releasit COD Form & Upse…" at bounding box center [750, 342] width 1187 height 145
click at [111, 424] on div "Gradient" at bounding box center [117, 419] width 27 height 8
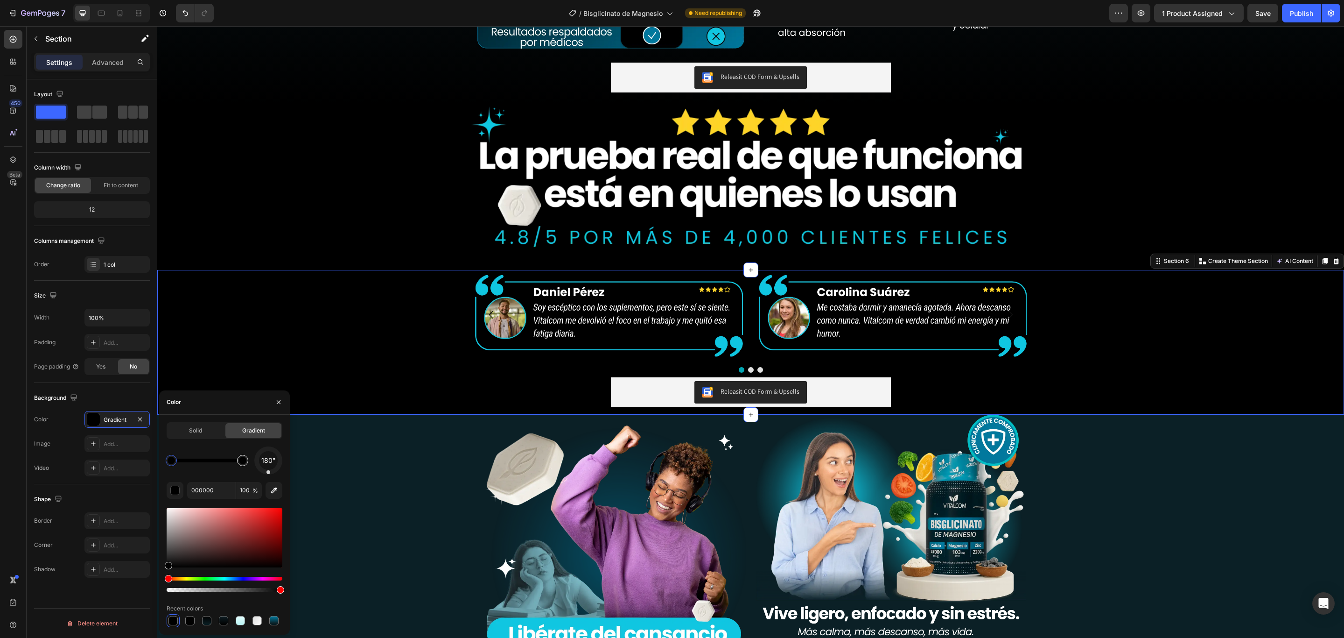
click at [237, 454] on div at bounding box center [242, 460] width 17 height 17
click at [226, 483] on input "000000" at bounding box center [211, 490] width 49 height 17
paste input "B2026"
type input "0B2026"
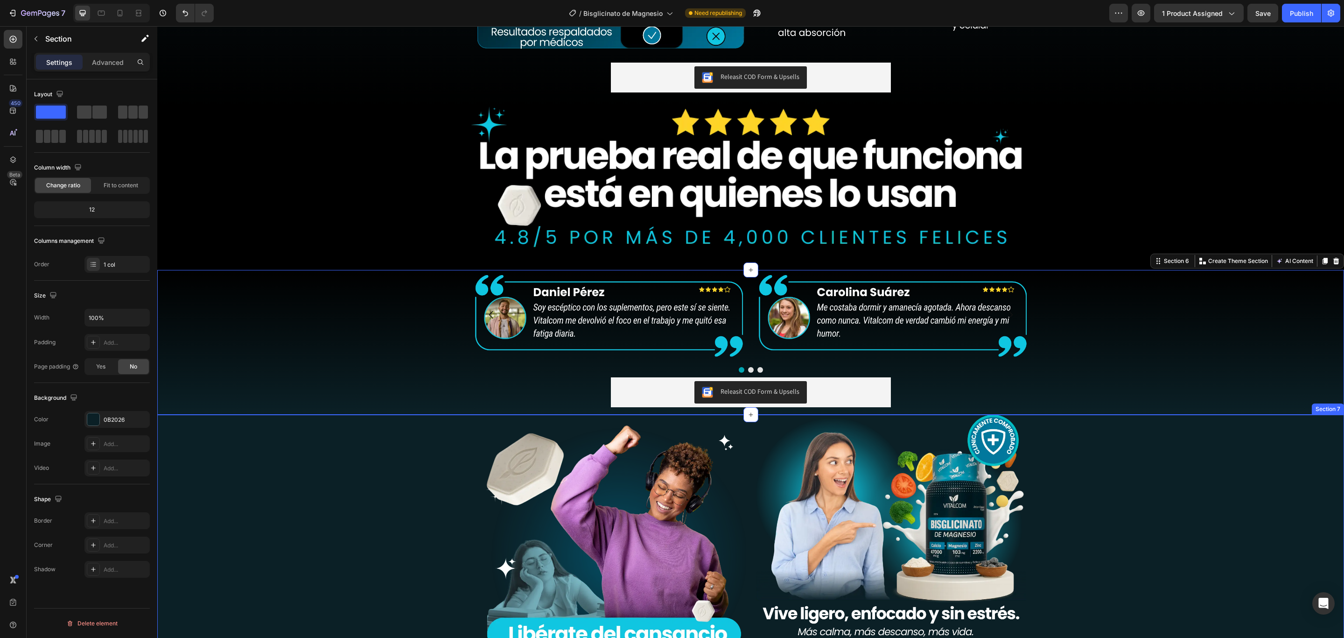
click at [386, 498] on div "Image Image Row Row Releasit COD Form & Upsells Releasit COD Form & Upsells Pro…" at bounding box center [750, 578] width 1187 height 327
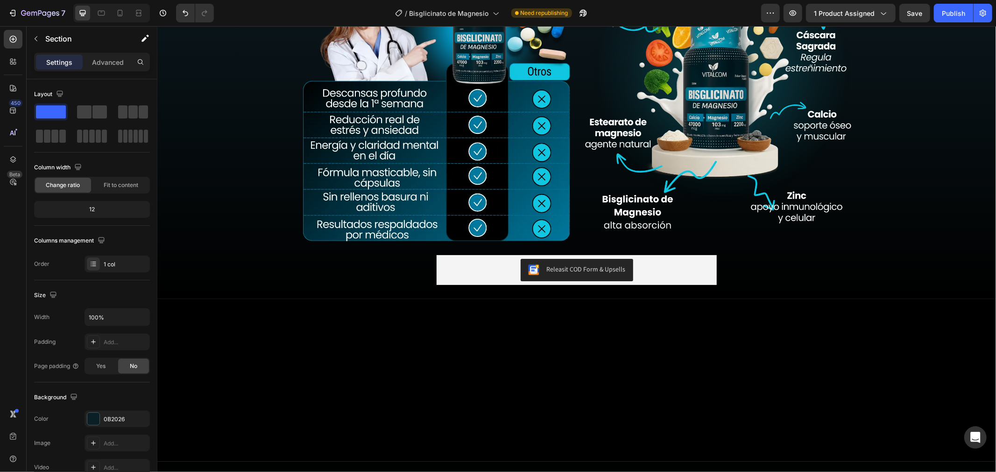
scroll to position [855, 0]
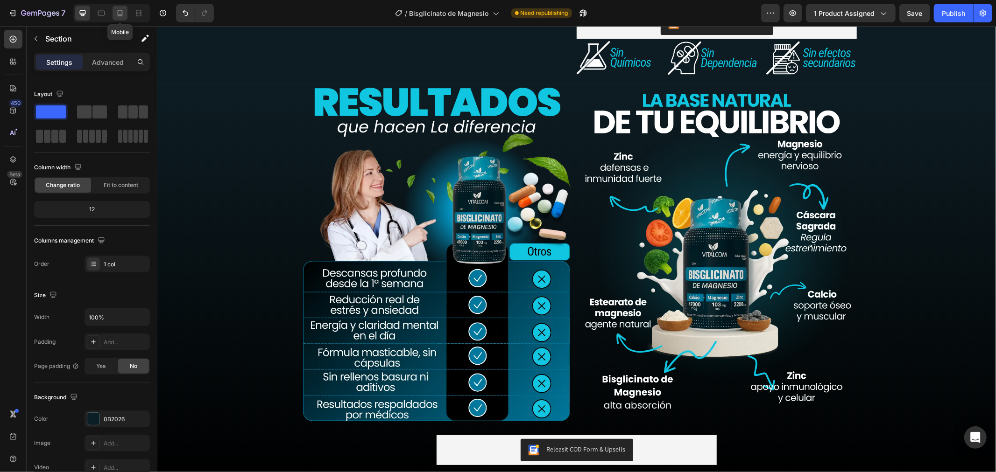
click at [117, 14] on icon at bounding box center [119, 12] width 9 height 9
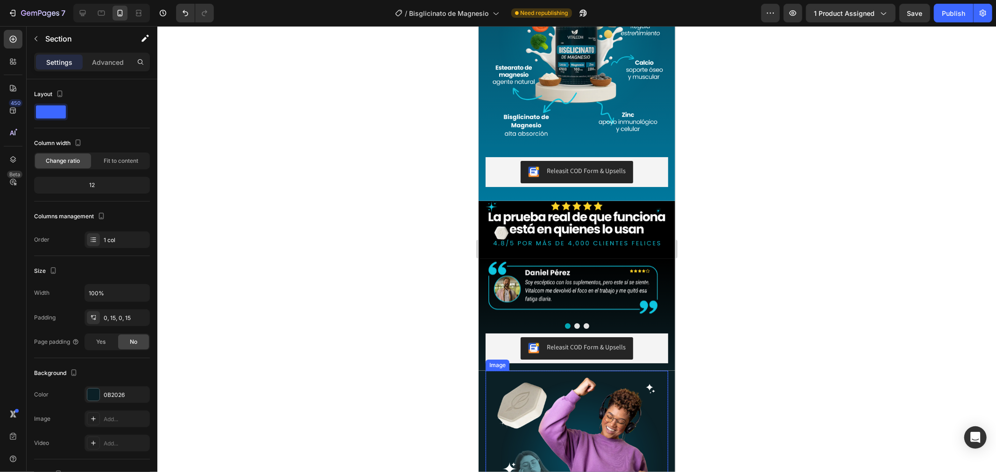
scroll to position [1463, 0]
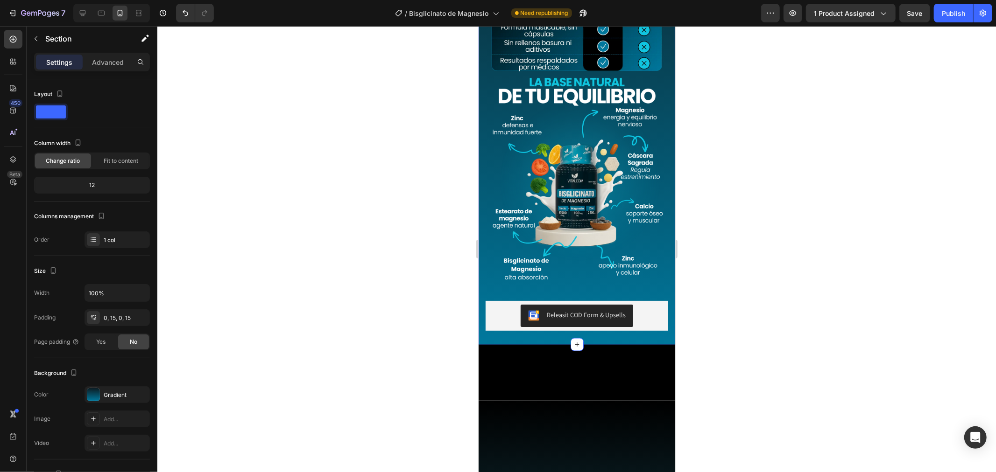
scroll to position [1048, 0]
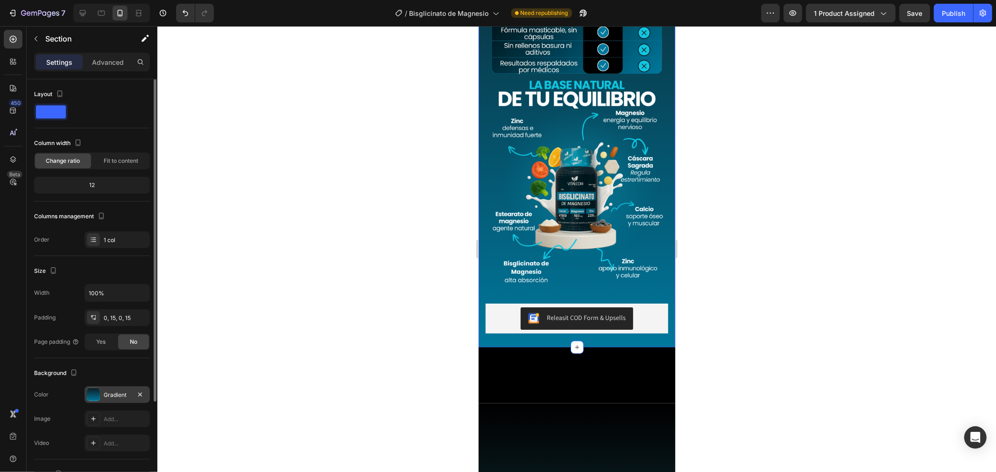
click at [106, 395] on div "Gradient" at bounding box center [117, 395] width 27 height 8
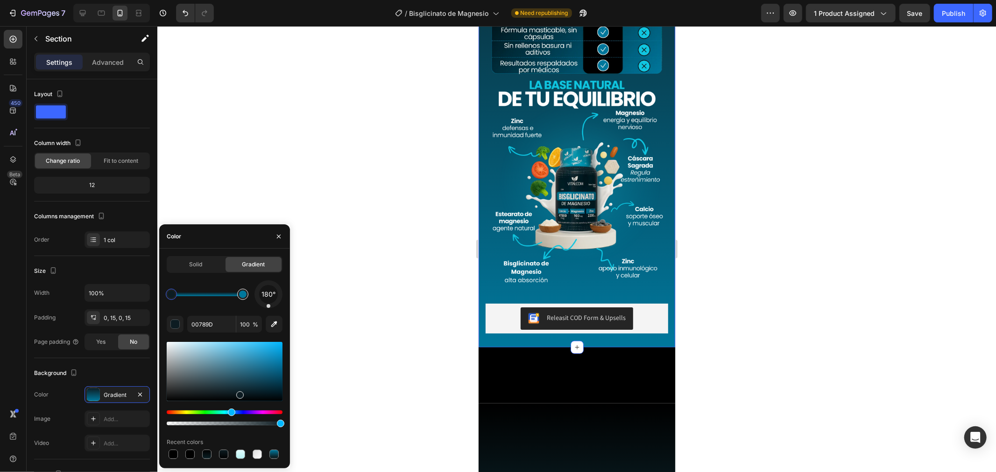
click at [239, 290] on div at bounding box center [242, 294] width 11 height 11
click at [170, 454] on div at bounding box center [173, 454] width 9 height 9
click at [242, 295] on div at bounding box center [242, 294] width 7 height 7
click at [174, 456] on div at bounding box center [173, 454] width 9 height 9
type input "000000"
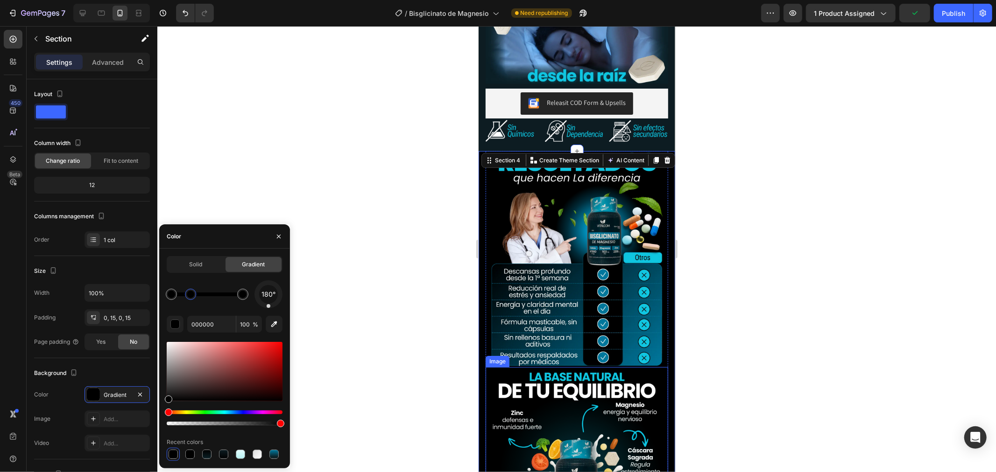
click at [190, 295] on div at bounding box center [206, 295] width 71 height 4
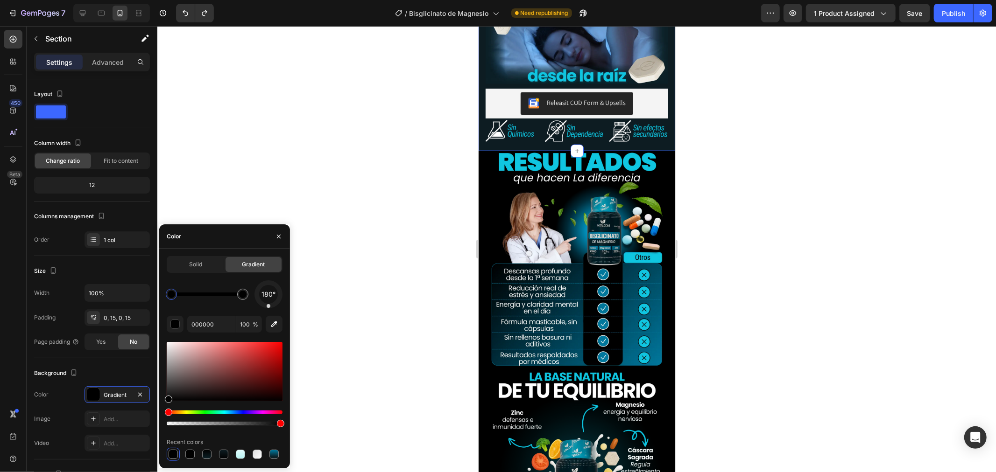
drag, startPoint x: 480, startPoint y: 127, endPoint x: 953, endPoint y: 155, distance: 473.7
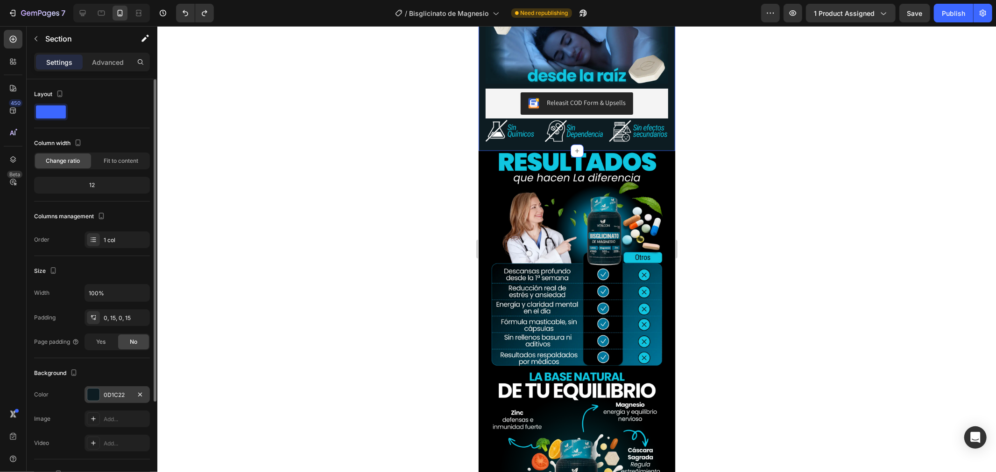
click at [110, 398] on div "0D1C22" at bounding box center [117, 395] width 27 height 8
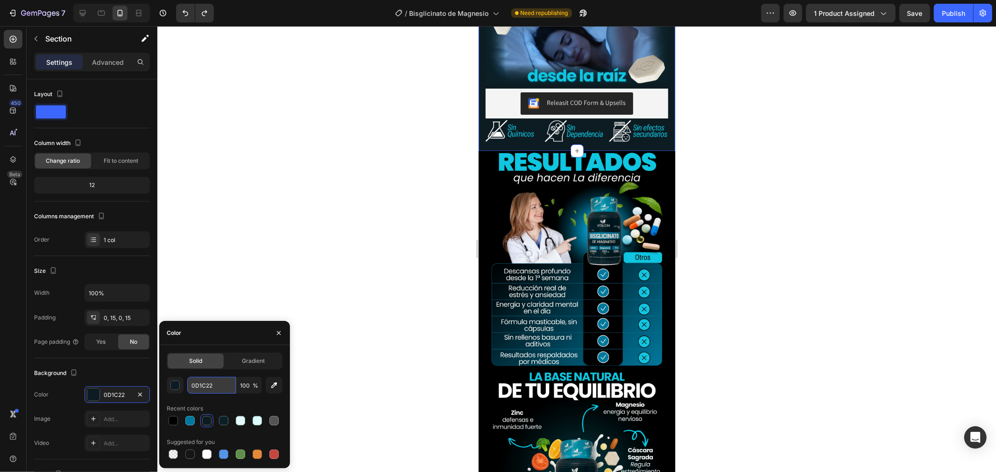
click at [213, 386] on input "0D1C22" at bounding box center [211, 385] width 49 height 17
click at [484, 192] on div "Image Image Row Row Releasit COD Form & Upsells Releasit COD Form & Upsells Pro…" at bounding box center [576, 395] width 197 height 489
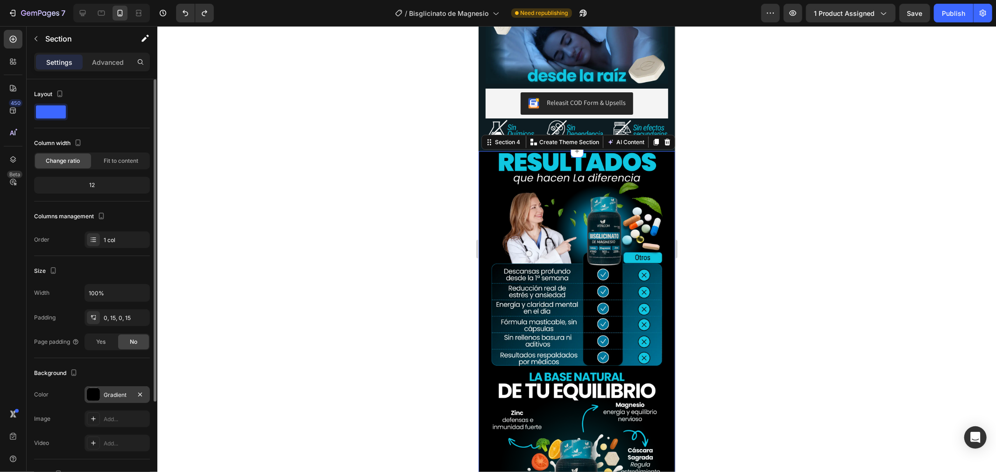
click at [118, 392] on div "Gradient" at bounding box center [117, 395] width 27 height 8
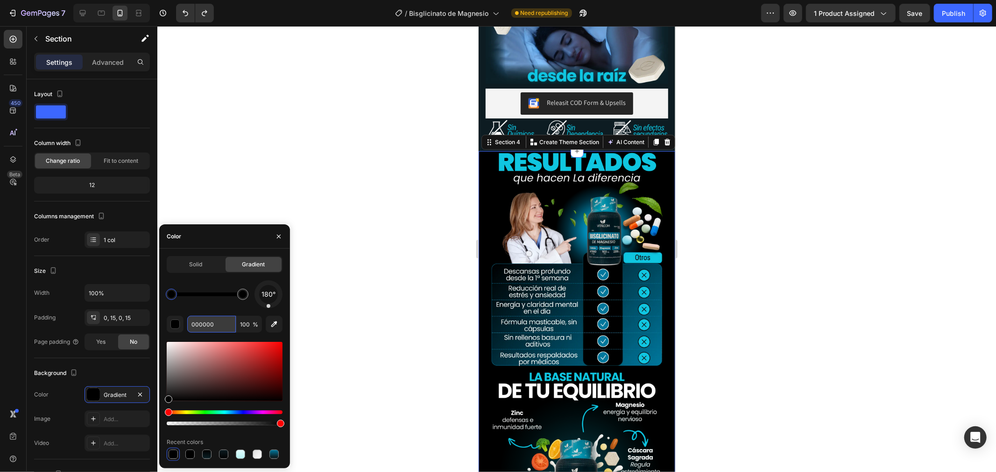
click at [202, 321] on input "000000" at bounding box center [211, 324] width 49 height 17
paste input "D1C22"
type input "0D1C22"
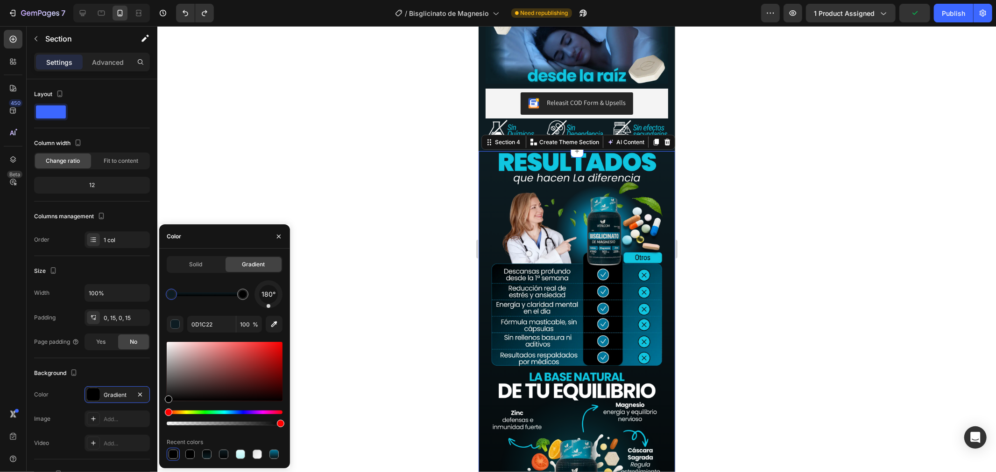
click at [425, 300] on div at bounding box center [576, 249] width 838 height 446
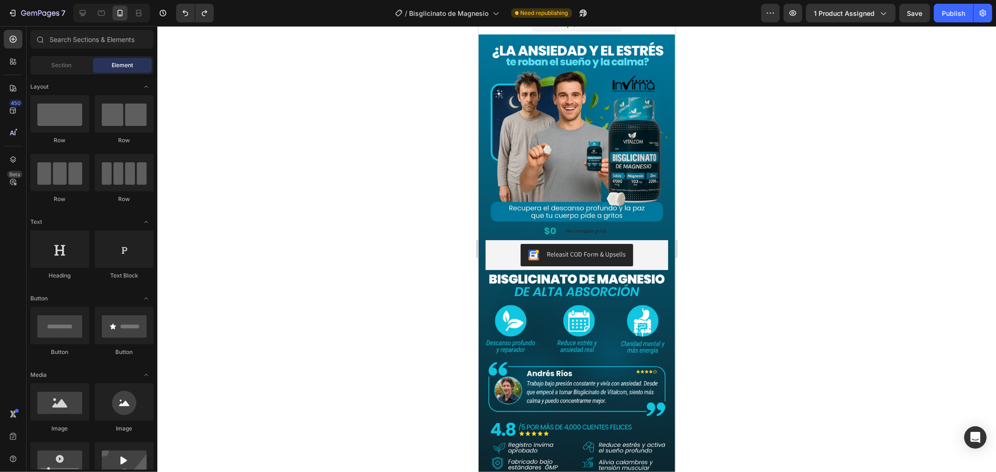
scroll to position [0, 0]
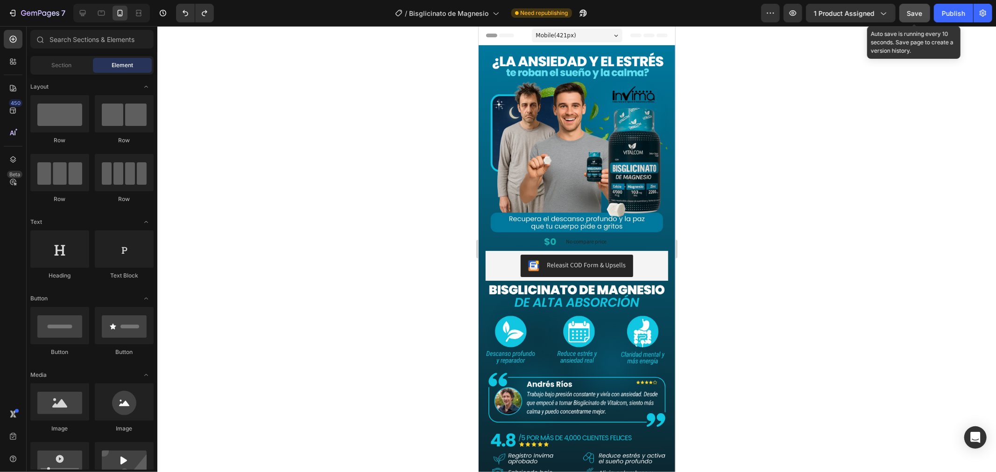
click at [919, 14] on span "Save" at bounding box center [914, 13] width 15 height 8
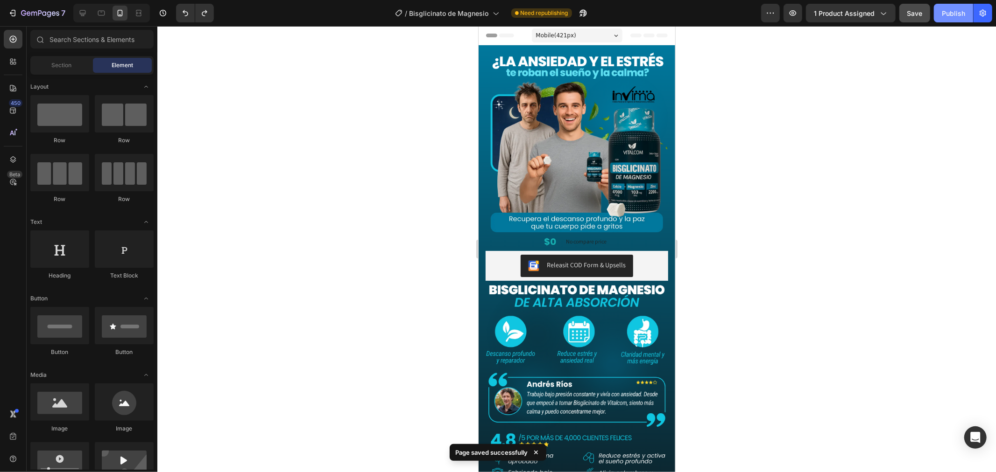
click at [957, 8] on div "Publish" at bounding box center [953, 13] width 23 height 10
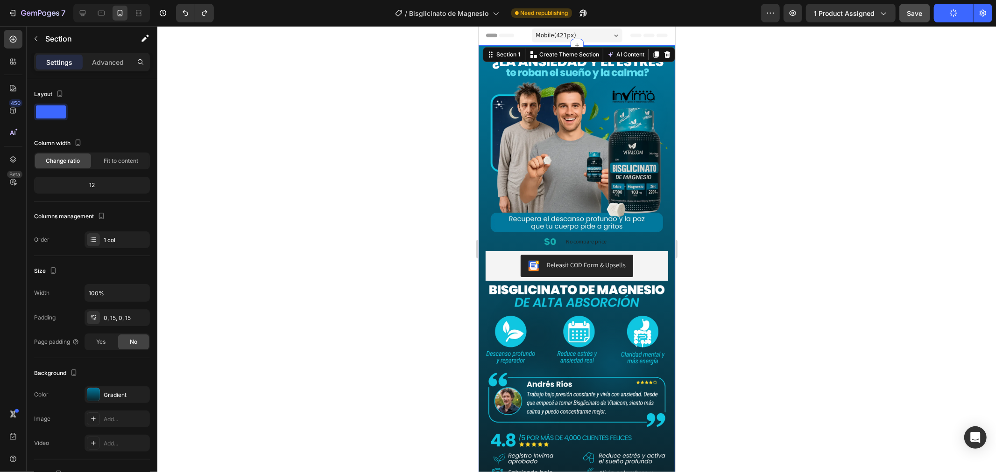
click at [480, 52] on div "Image $0 Product Price Product Price No compare price Product Price Row Releasi…" at bounding box center [576, 286] width 197 height 483
click at [84, 12] on icon at bounding box center [82, 12] width 9 height 9
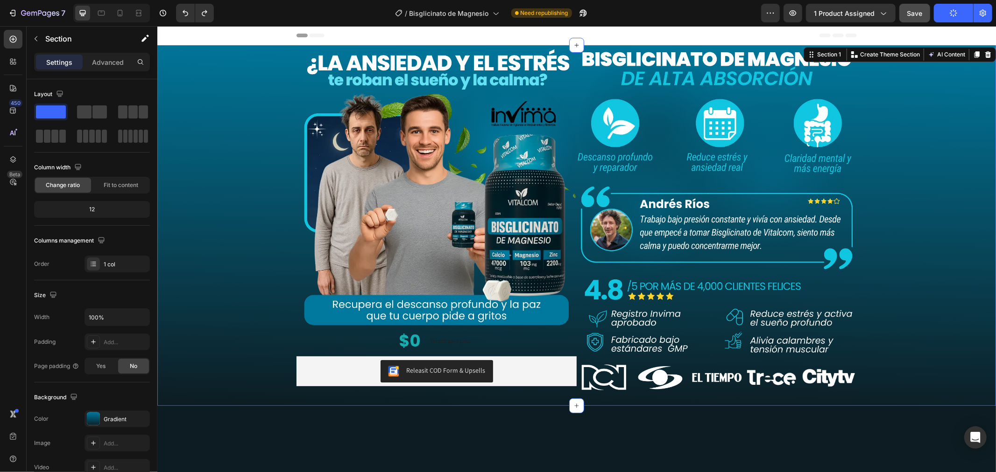
click at [198, 54] on div "Image $0 Product Price Product Price No compare price Product Price Row Releasi…" at bounding box center [576, 225] width 838 height 361
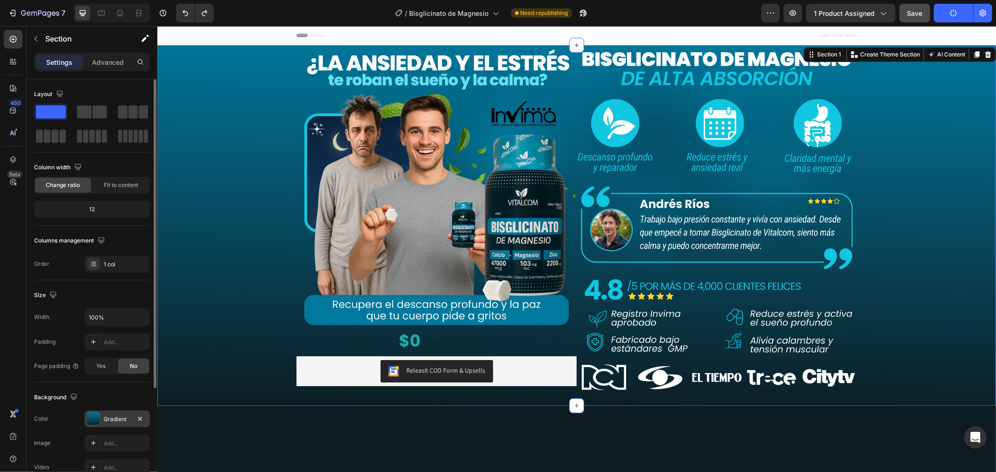
click at [102, 422] on div "Gradient" at bounding box center [116, 419] width 65 height 17
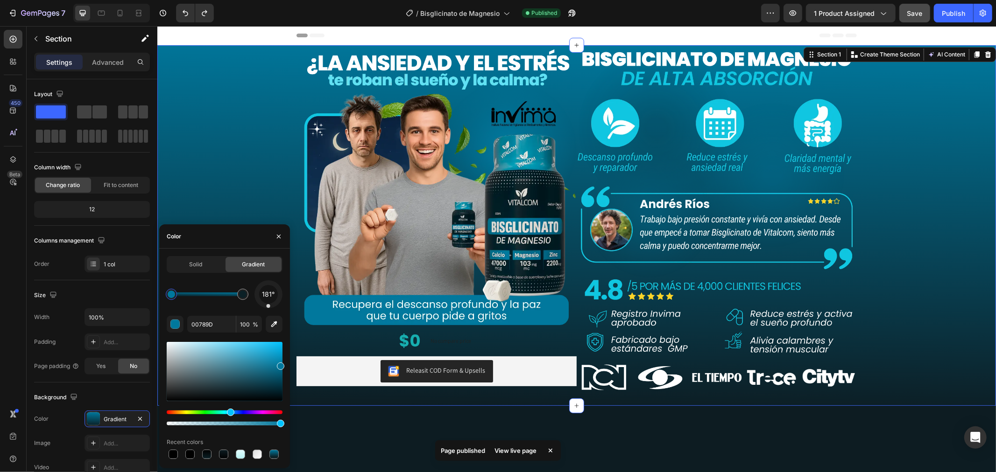
click at [170, 294] on div at bounding box center [171, 294] width 7 height 7
click at [176, 324] on div "button" at bounding box center [175, 324] width 9 height 9
click at [181, 327] on button "button" at bounding box center [175, 324] width 17 height 17
click at [175, 321] on div "button" at bounding box center [175, 324] width 9 height 9
click at [171, 293] on div at bounding box center [171, 294] width 7 height 7
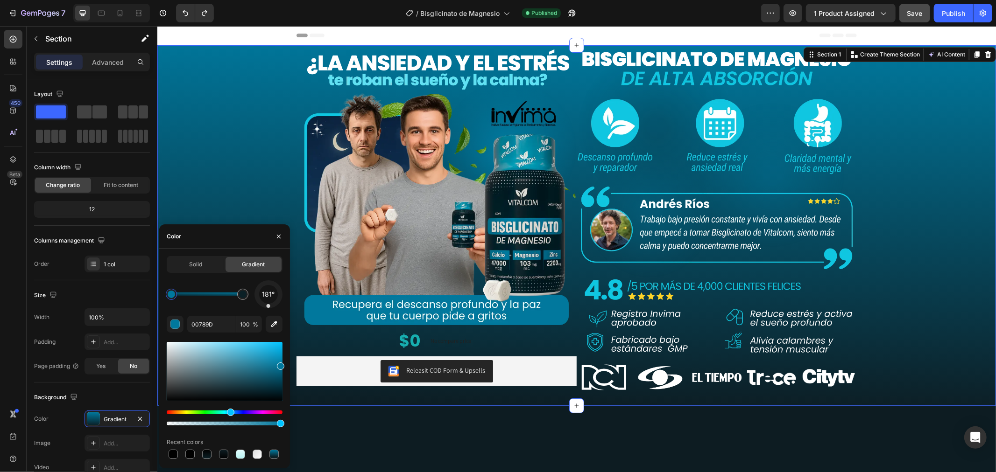
click at [171, 293] on div at bounding box center [171, 294] width 7 height 7
click at [169, 323] on button "button" at bounding box center [175, 324] width 17 height 17
click at [427, 290] on img at bounding box center [436, 185] width 280 height 280
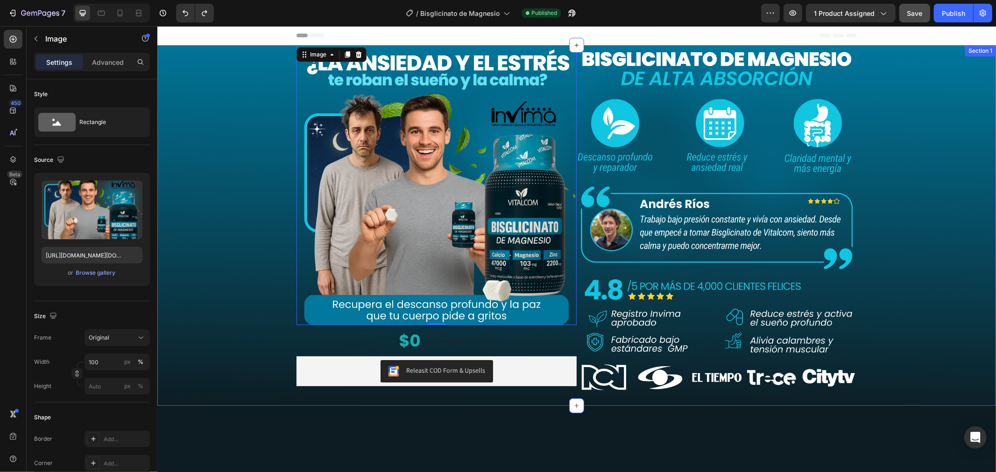
click at [199, 193] on div "Image 0 $0 Product Price Product Price No compare price Product Price Row Relea…" at bounding box center [576, 225] width 838 height 361
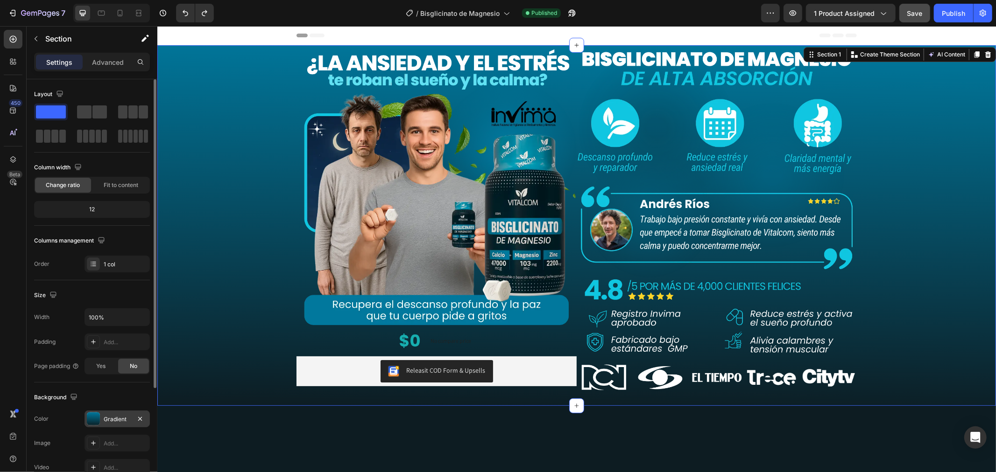
click at [106, 413] on div "Gradient" at bounding box center [116, 419] width 65 height 17
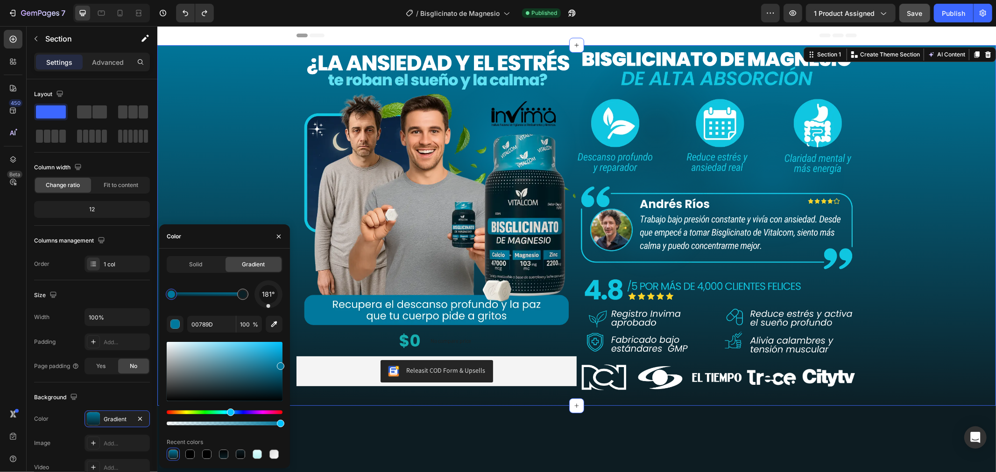
click at [171, 298] on div at bounding box center [171, 294] width 7 height 7
click at [172, 297] on div at bounding box center [171, 294] width 7 height 7
click at [173, 315] on div "181° 00789D 100 % Recent colors" at bounding box center [225, 371] width 116 height 181
click at [173, 320] on div "button" at bounding box center [174, 324] width 9 height 9
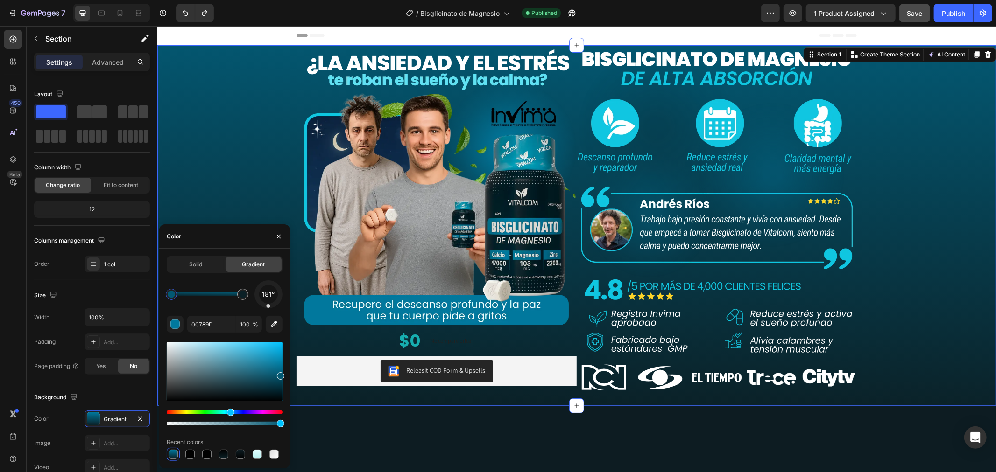
type input "025872"
drag, startPoint x: 435, startPoint y: 394, endPoint x: 312, endPoint y: 363, distance: 127.3
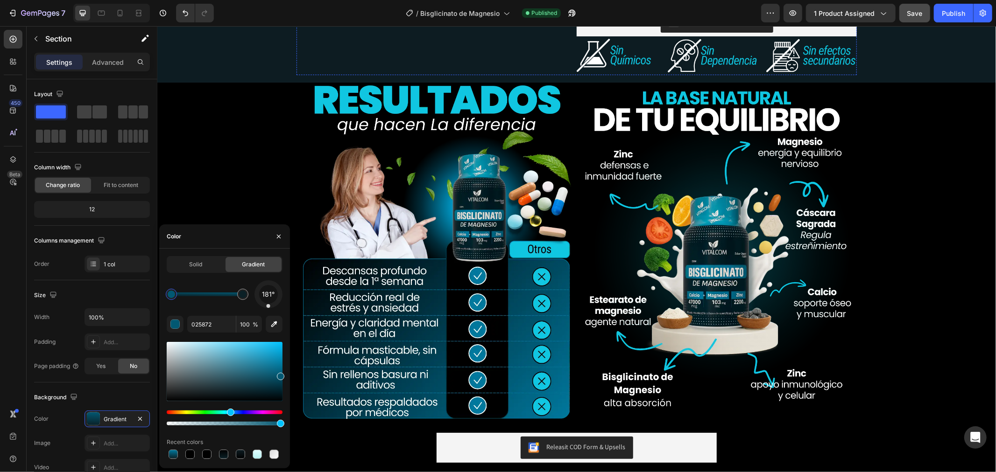
scroll to position [778, 0]
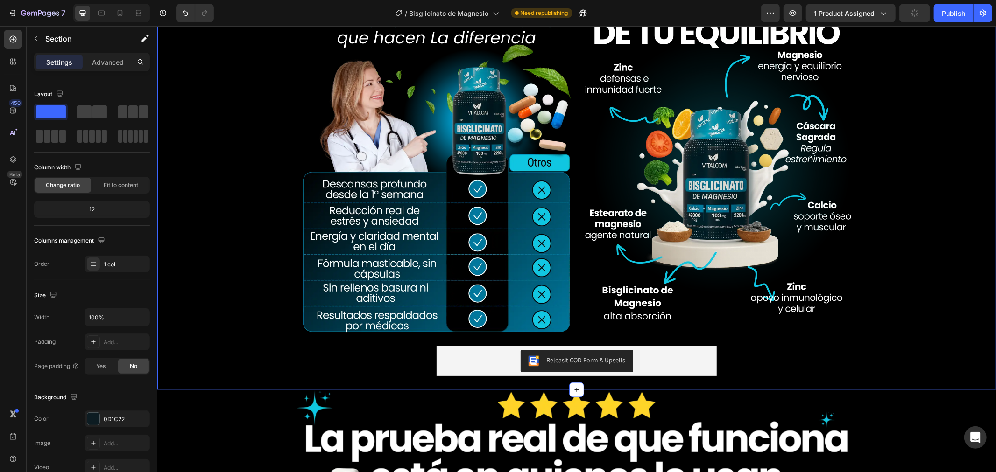
scroll to position [830, 0]
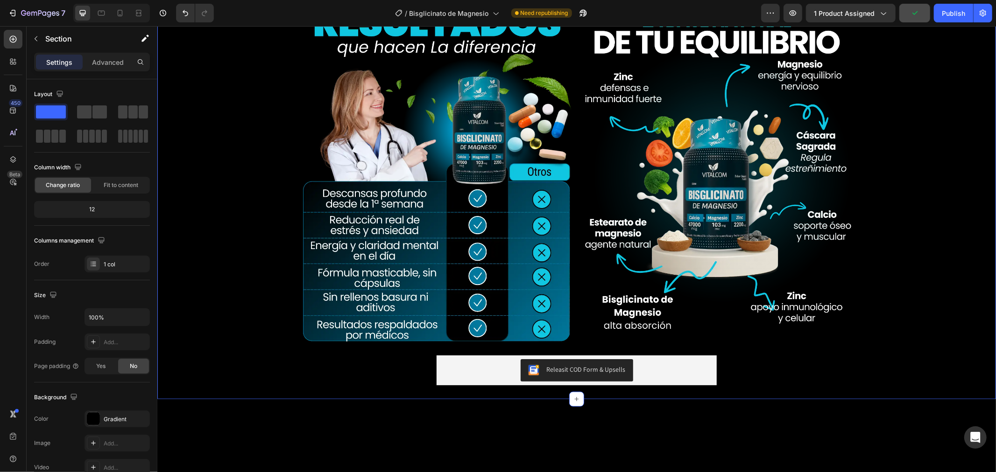
click at [231, 248] on div "Image Image Row Row Releasit COD Form & Upsells Releasit COD Form & Upsells Pro…" at bounding box center [576, 202] width 838 height 394
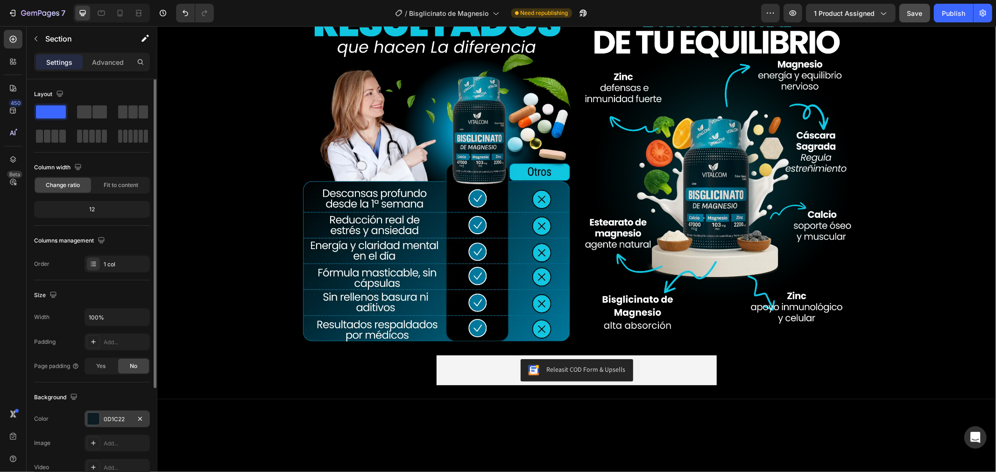
click at [113, 418] on div "0D1C22" at bounding box center [117, 419] width 27 height 8
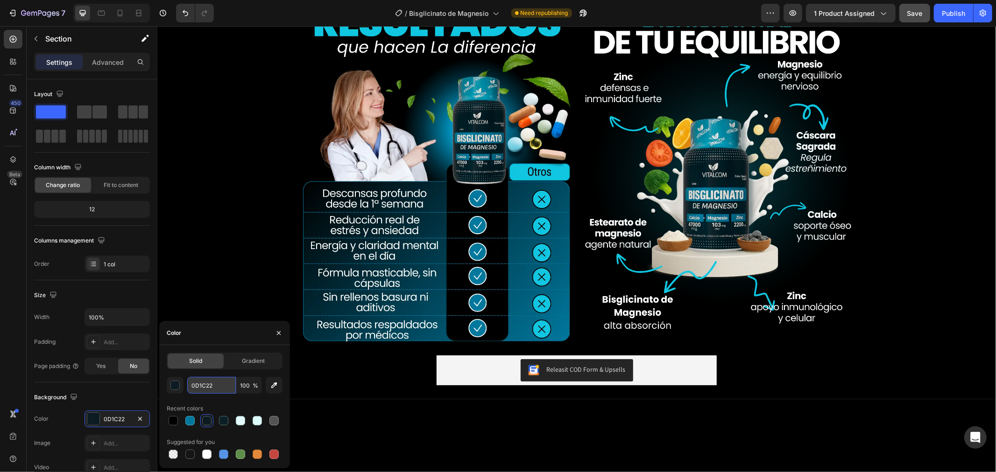
click at [232, 389] on input "0D1C22" at bounding box center [211, 385] width 49 height 17
click at [214, 234] on div "Image Image Row Row Releasit COD Form & Upsells Releasit COD Form & Upsells Pro…" at bounding box center [576, 202] width 838 height 394
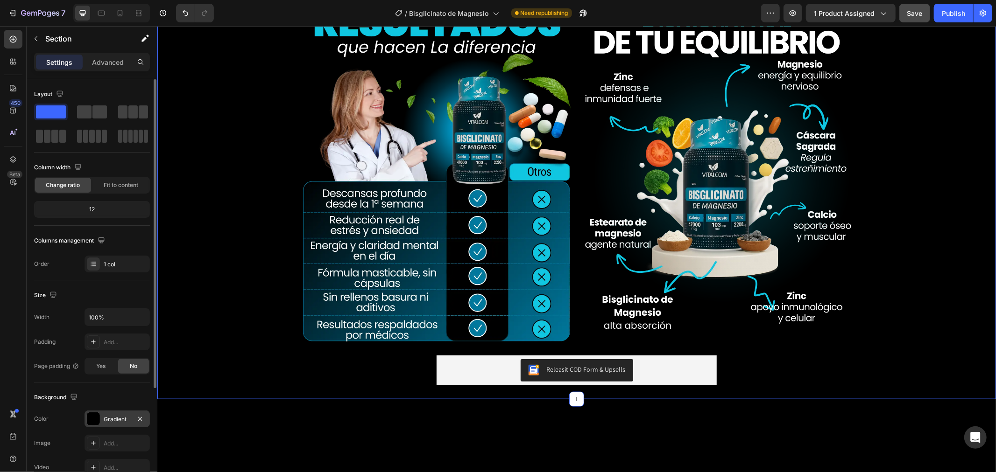
click at [122, 413] on div "Gradient" at bounding box center [116, 419] width 65 height 17
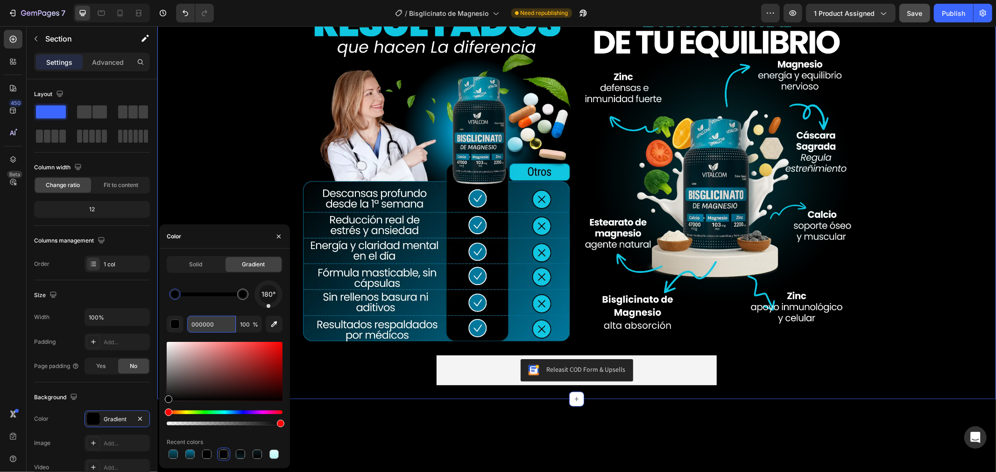
click at [198, 323] on input "000000" at bounding box center [211, 324] width 49 height 17
paste input "D1C22"
type input "0D1C22"
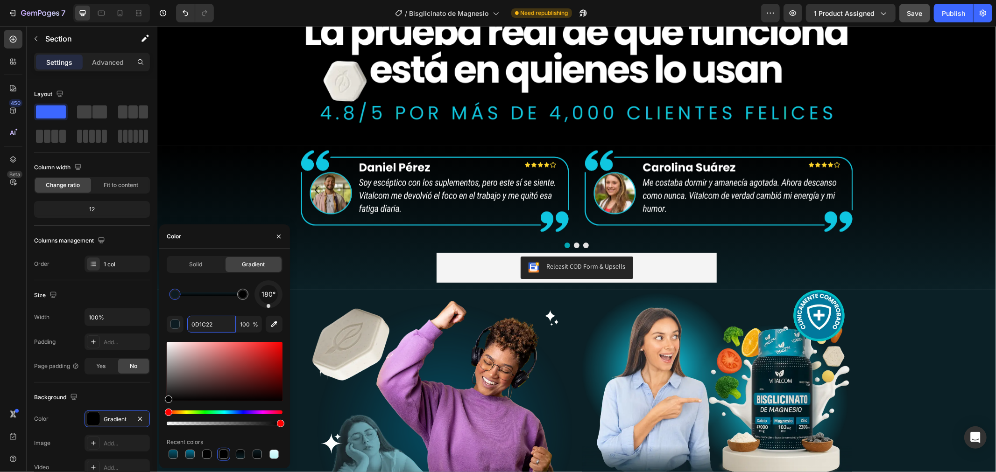
scroll to position [1400, 0]
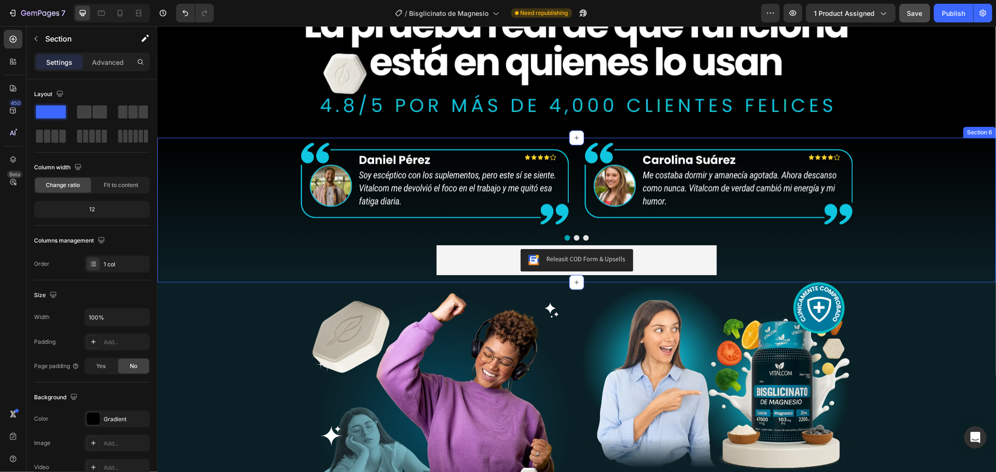
click at [266, 164] on div "Image Image Image Carousel Releasit COD Form & Upsells Releasit COD Form & Upse…" at bounding box center [576, 210] width 838 height 145
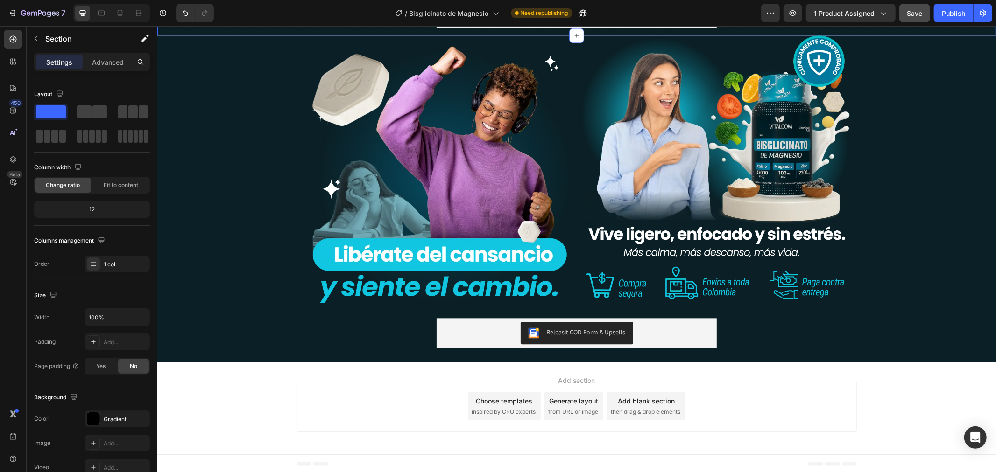
scroll to position [1649, 0]
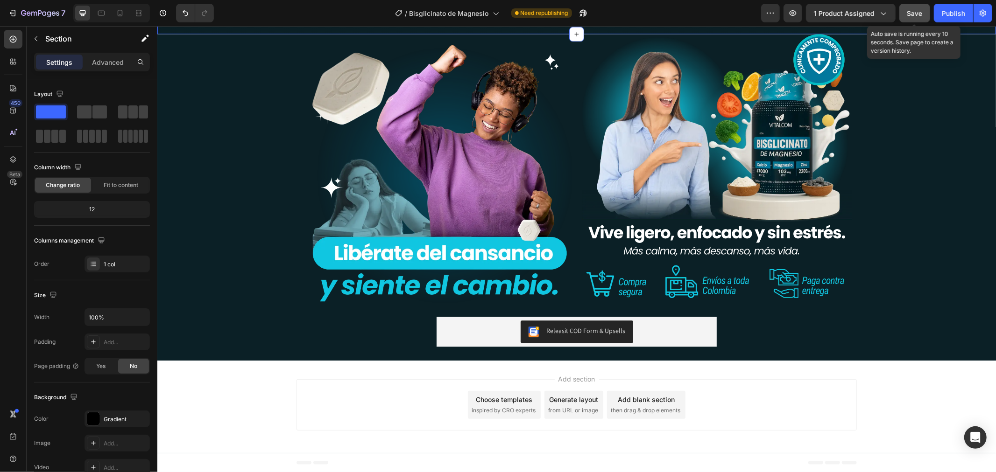
click at [914, 13] on span "Save" at bounding box center [914, 13] width 15 height 8
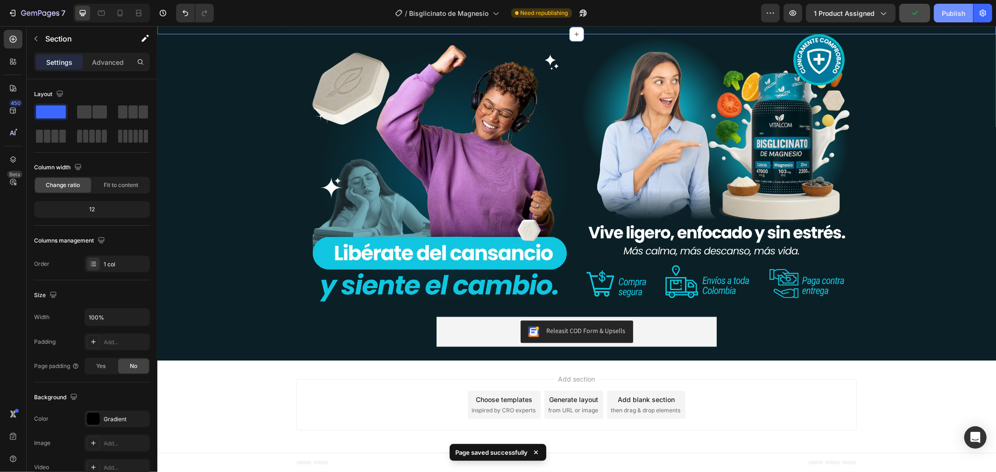
click at [957, 13] on div "Publish" at bounding box center [953, 13] width 23 height 10
click at [123, 13] on icon at bounding box center [119, 12] width 9 height 9
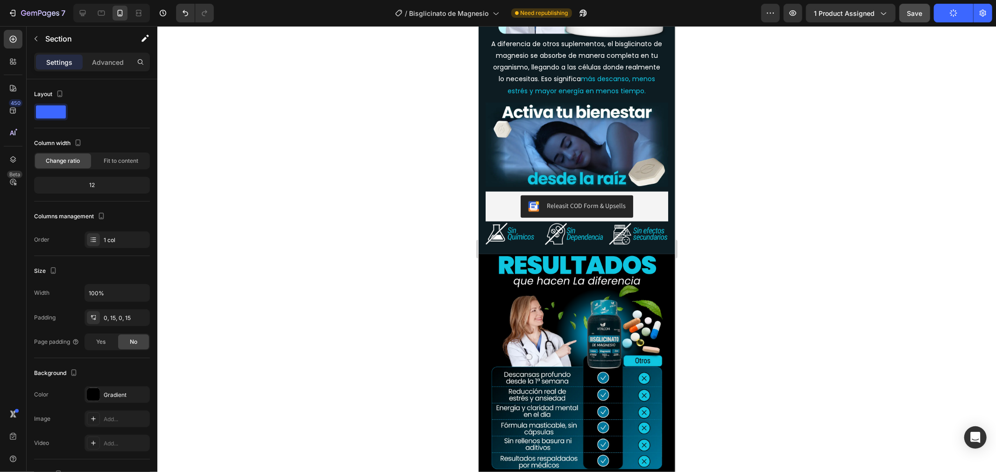
scroll to position [787, 0]
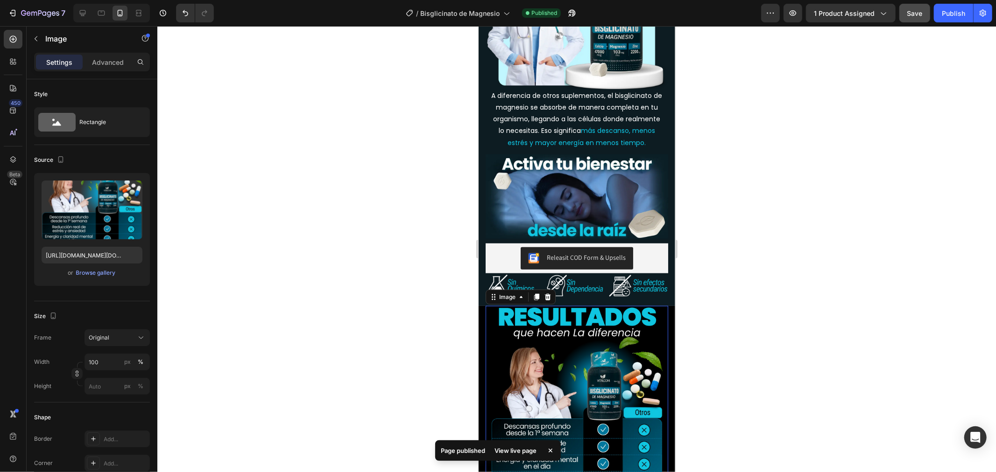
click at [487, 324] on div "Image 0" at bounding box center [576, 414] width 183 height 217
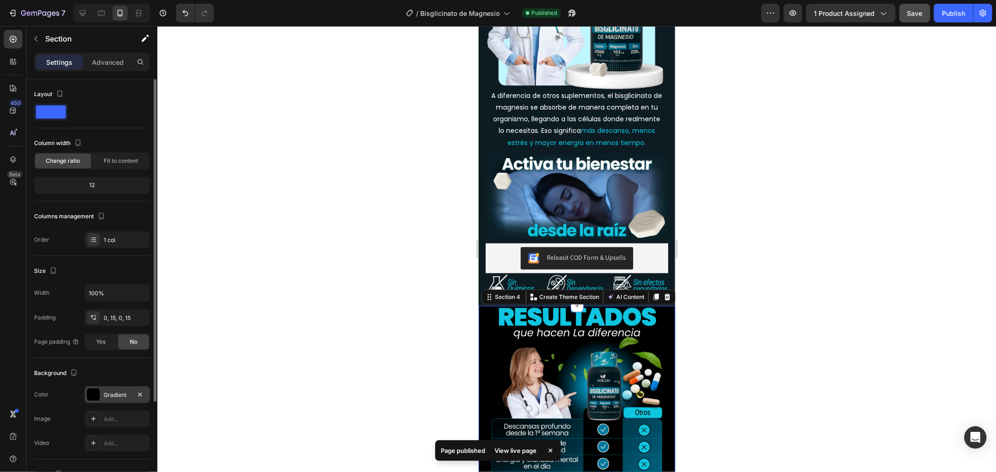
click at [111, 390] on div "Gradient" at bounding box center [116, 395] width 65 height 17
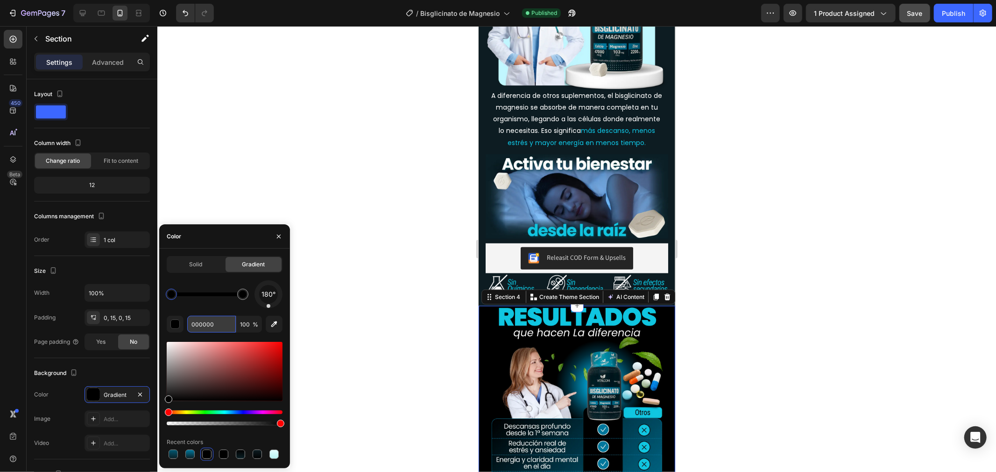
click at [204, 317] on input "000000" at bounding box center [211, 324] width 49 height 17
paste input "D1C22"
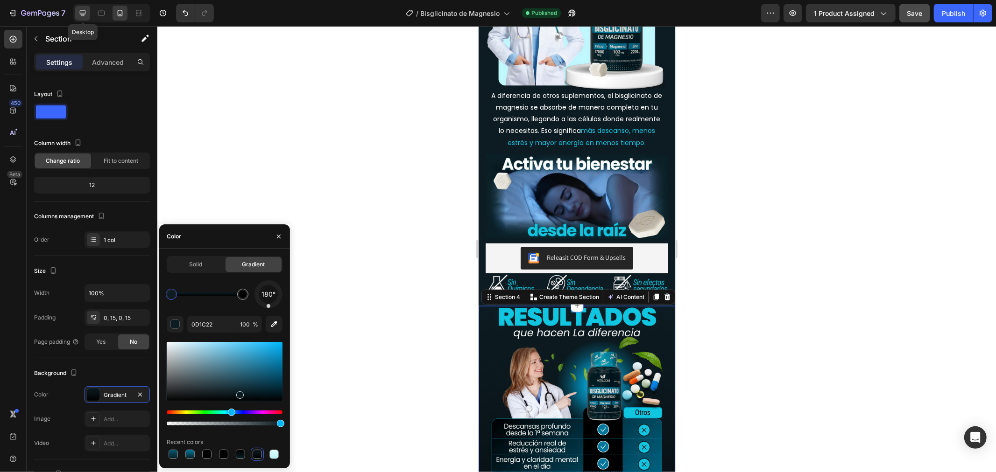
click at [83, 13] on icon at bounding box center [82, 12] width 9 height 9
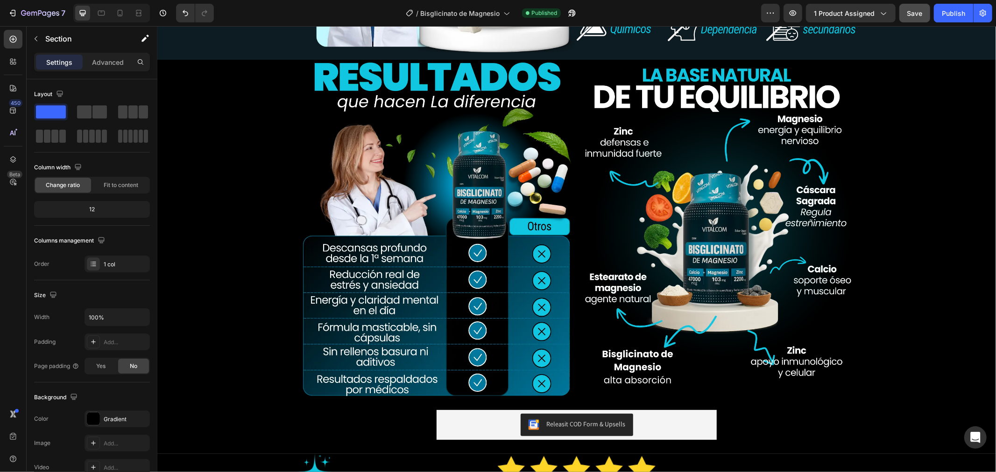
scroll to position [922, 0]
click at [172, 76] on div "Image Image Row Row Releasit COD Form & Upsells Releasit COD Form & Upsells Pro…" at bounding box center [576, 256] width 838 height 394
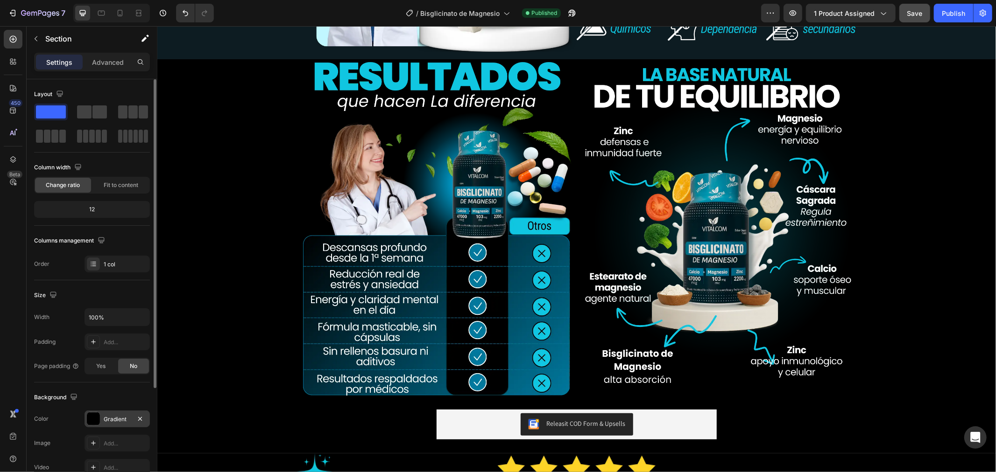
click at [105, 416] on div "Gradient" at bounding box center [117, 419] width 27 height 8
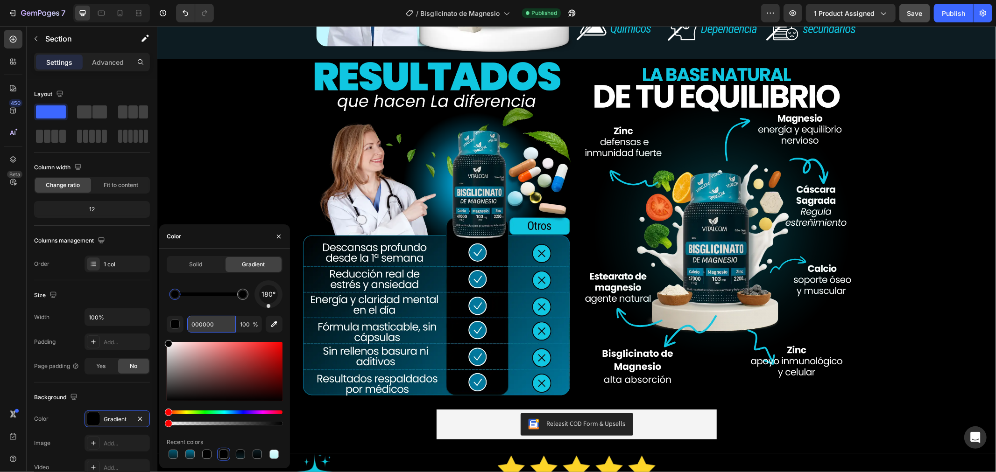
click at [200, 324] on input "000000" at bounding box center [211, 324] width 49 height 17
paste input "D1C22"
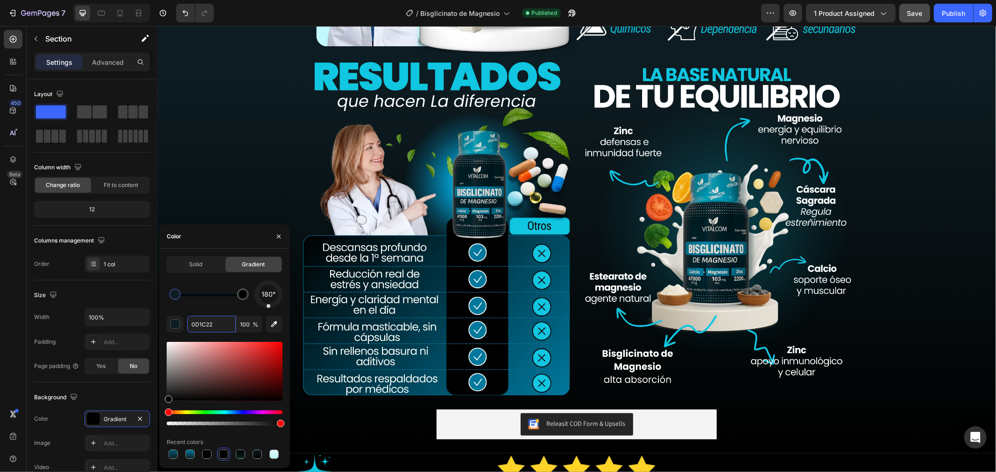
type input "0D1C22"
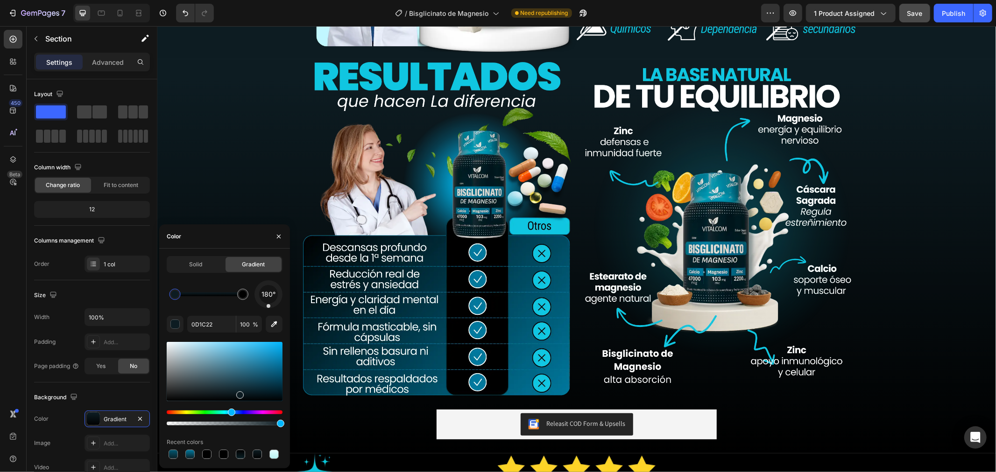
click at [212, 205] on div "Image Image Row Row Releasit COD Form & Upsells Releasit COD Form & Upsells Pro…" at bounding box center [576, 256] width 838 height 394
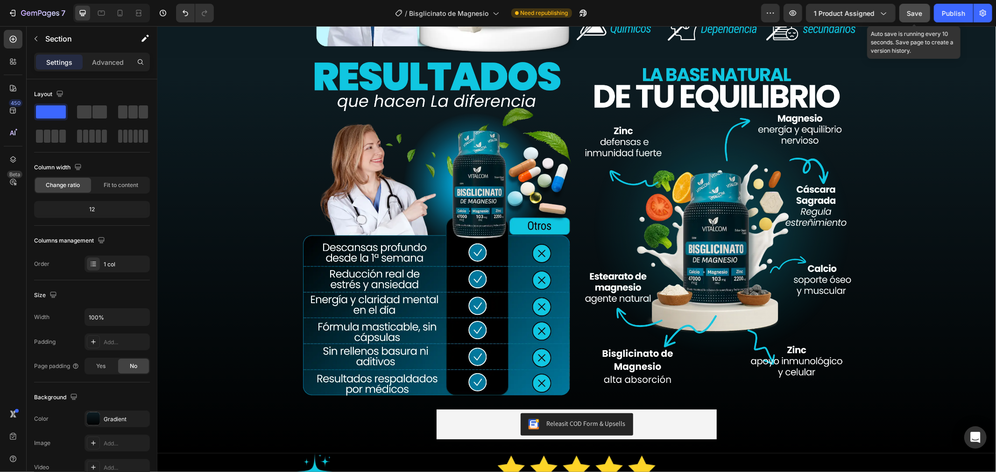
click at [920, 16] on span "Save" at bounding box center [914, 13] width 15 height 8
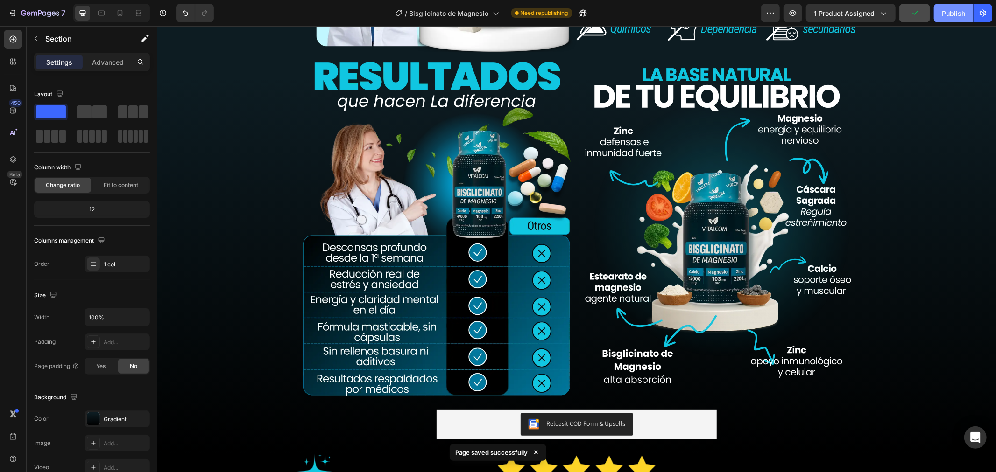
click at [943, 11] on div "Publish" at bounding box center [953, 13] width 23 height 10
click at [120, 10] on icon at bounding box center [120, 13] width 5 height 7
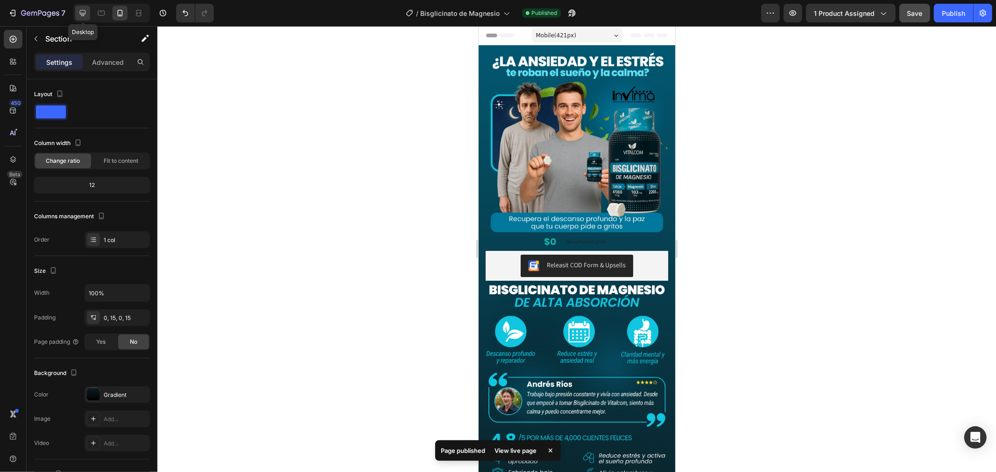
click at [89, 6] on div at bounding box center [82, 13] width 15 height 15
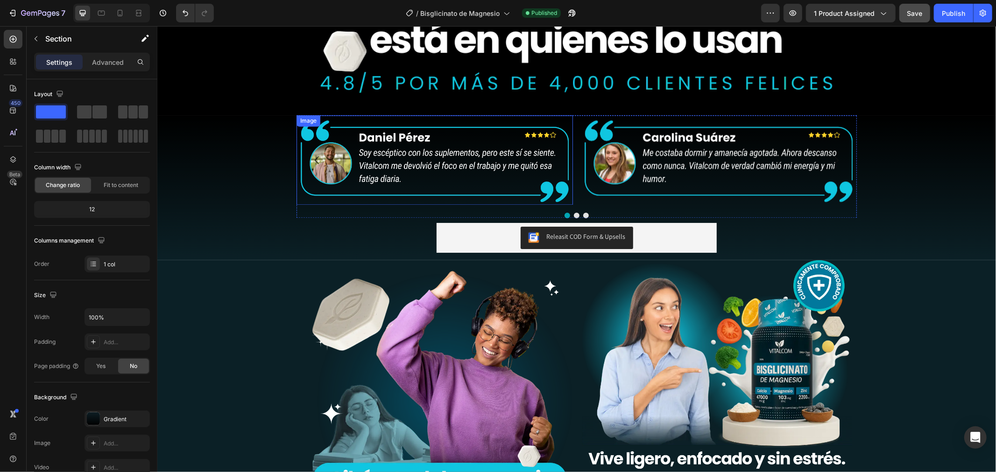
scroll to position [1577, 0]
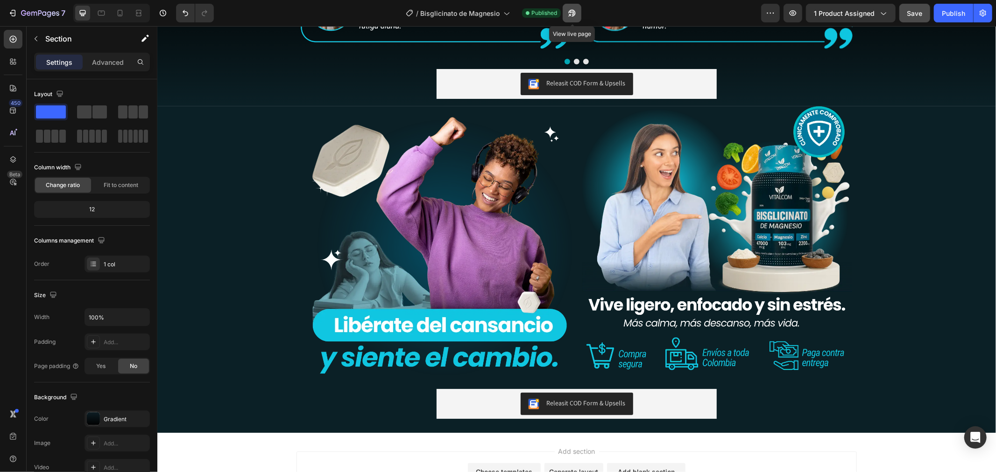
click at [570, 10] on icon "button" at bounding box center [571, 12] width 9 height 9
click at [34, 22] on button "7" at bounding box center [37, 13] width 66 height 19
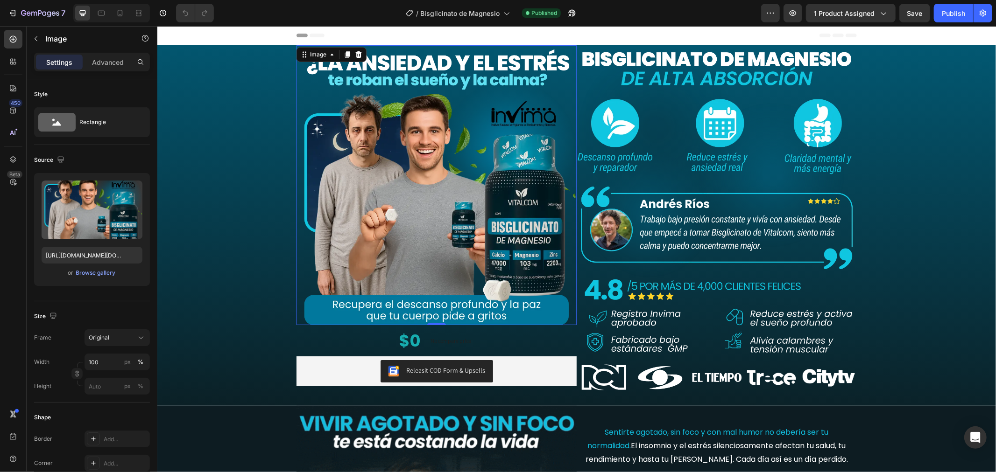
click at [386, 197] on img at bounding box center [436, 185] width 280 height 280
click at [633, 305] on img at bounding box center [716, 317] width 280 height 78
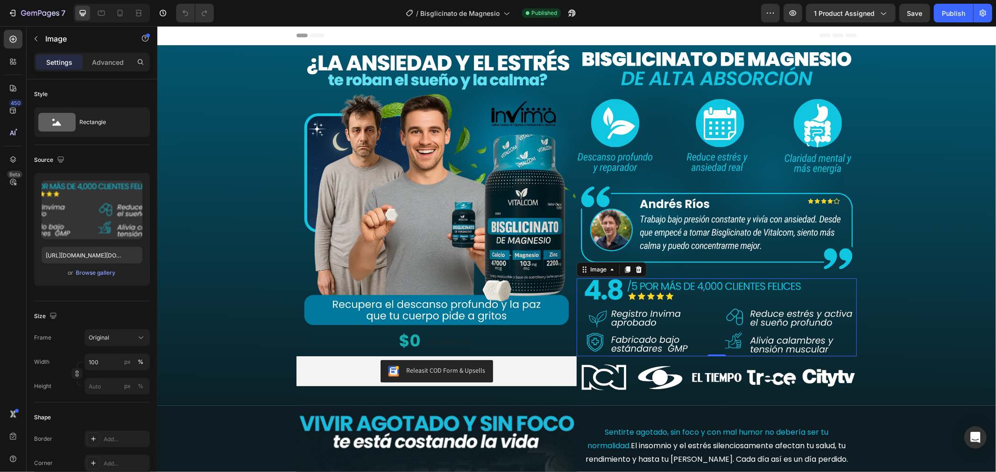
click at [612, 299] on img at bounding box center [716, 317] width 280 height 78
click at [84, 253] on input "[URL][DOMAIN_NAME][DOMAIN_NAME]" at bounding box center [92, 255] width 101 height 17
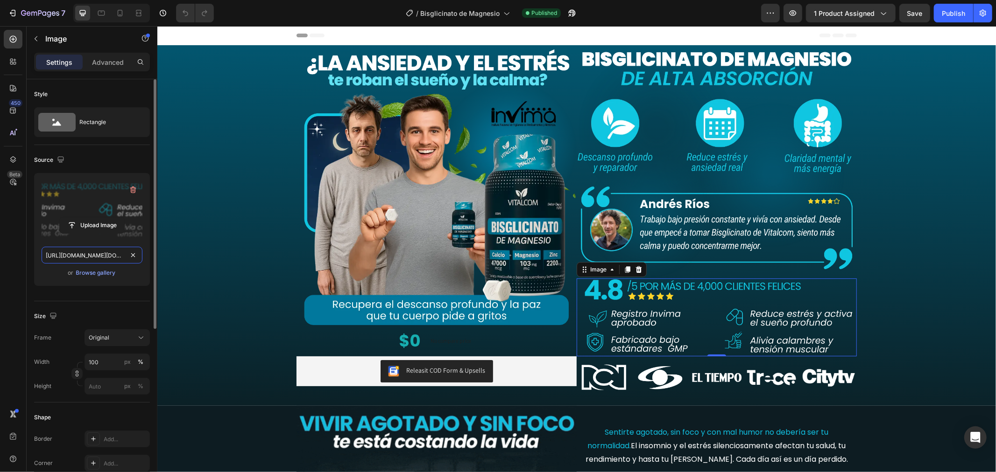
paste input "iconos.webp?v=1756343160"
type input "[URL][DOMAIN_NAME][DOMAIN_NAME]"
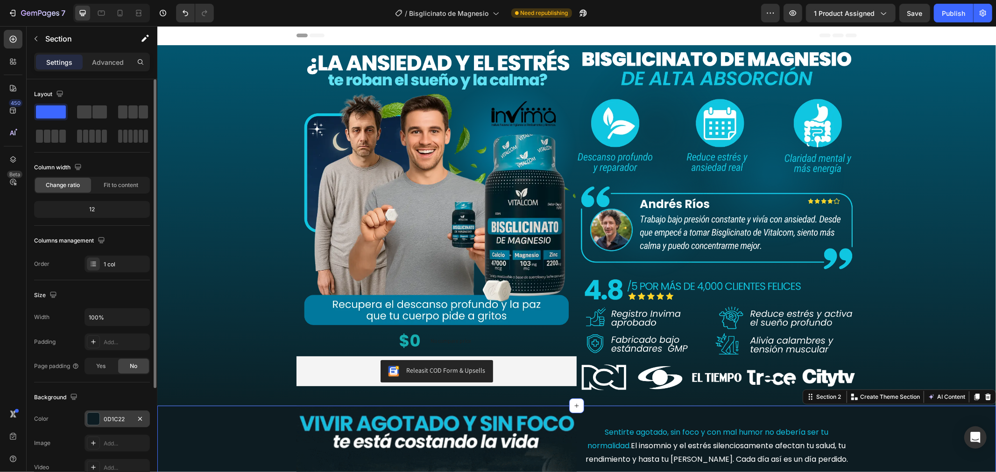
click at [113, 416] on div "0D1C22" at bounding box center [117, 419] width 27 height 8
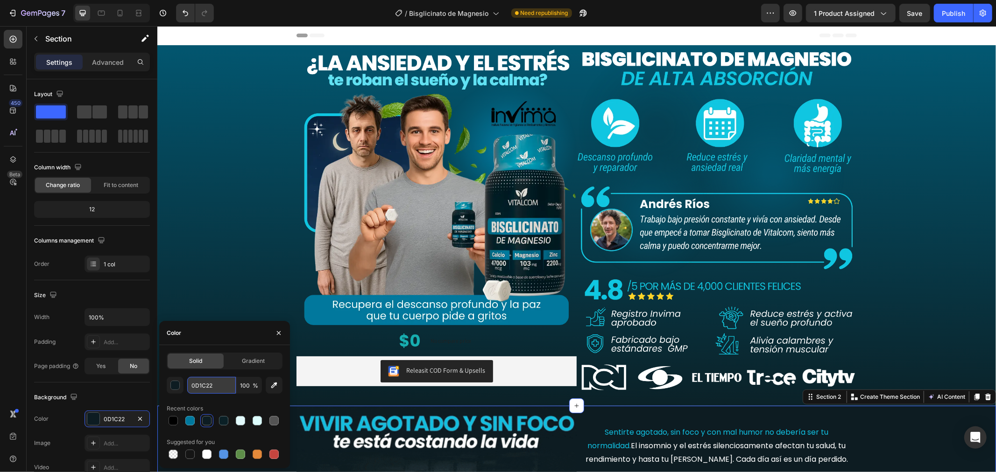
click at [220, 388] on input "0D1C22" at bounding box center [211, 385] width 49 height 17
click at [239, 260] on div "Image $0 Product Price Product Price No compare price Product Price Row Releasi…" at bounding box center [576, 225] width 838 height 361
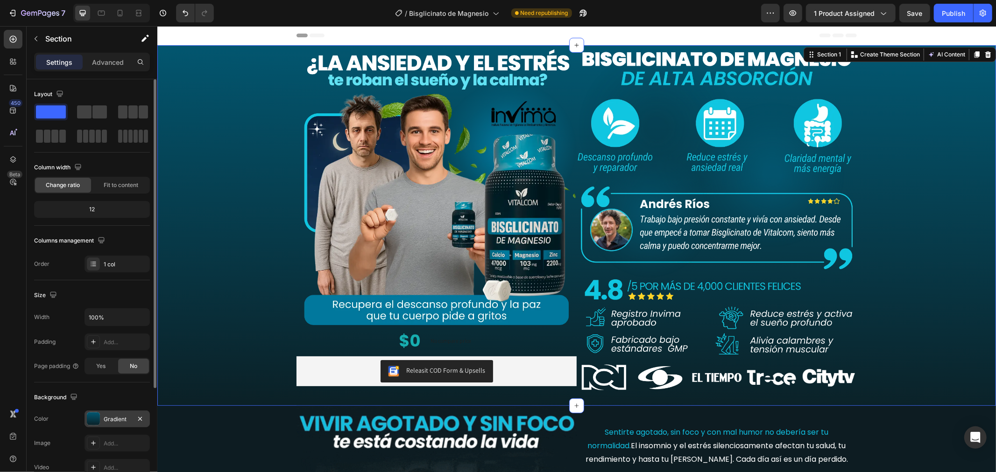
click at [125, 418] on div "Gradient" at bounding box center [117, 419] width 27 height 8
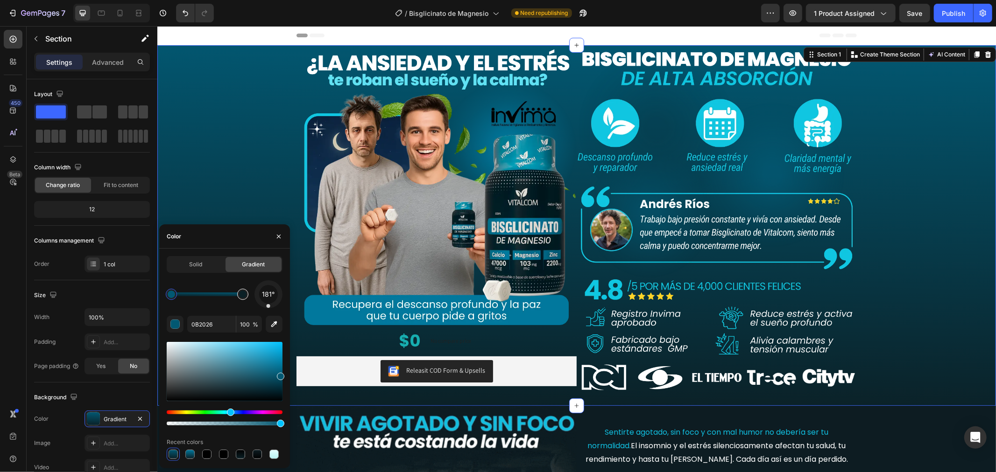
click at [240, 290] on div at bounding box center [242, 294] width 11 height 11
click at [225, 324] on input "0B2026" at bounding box center [211, 324] width 49 height 17
paste input "D1C22"
type input "0D1C22"
click at [921, 261] on div "Image $0 Product Price Product Price No compare price Product Price Row Releasi…" at bounding box center [576, 225] width 838 height 361
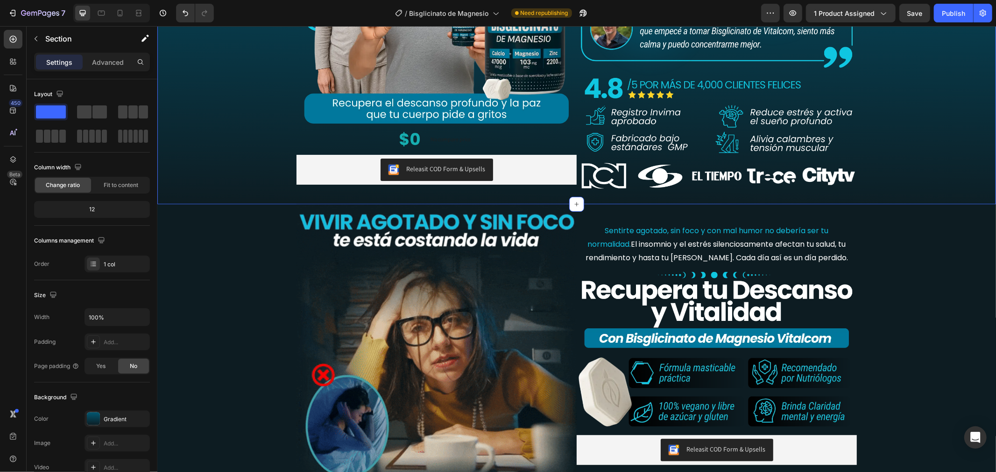
scroll to position [207, 0]
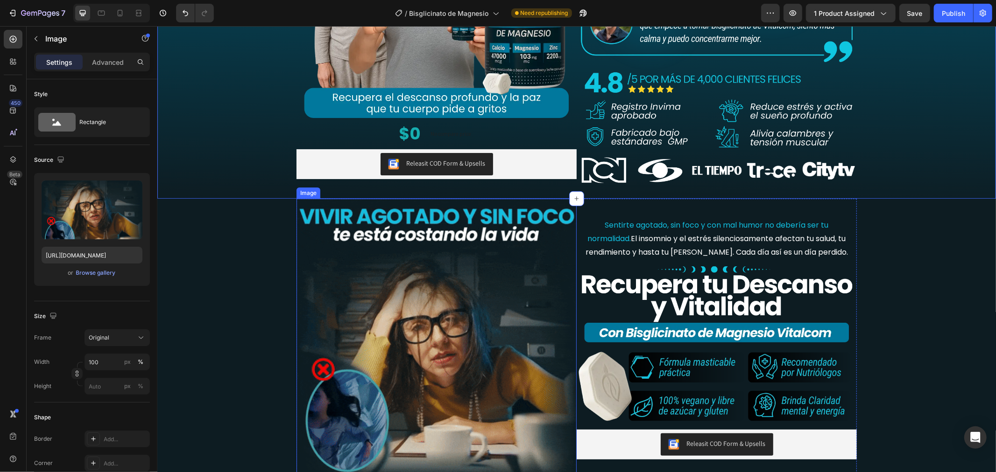
click at [473, 283] on img at bounding box center [436, 338] width 280 height 280
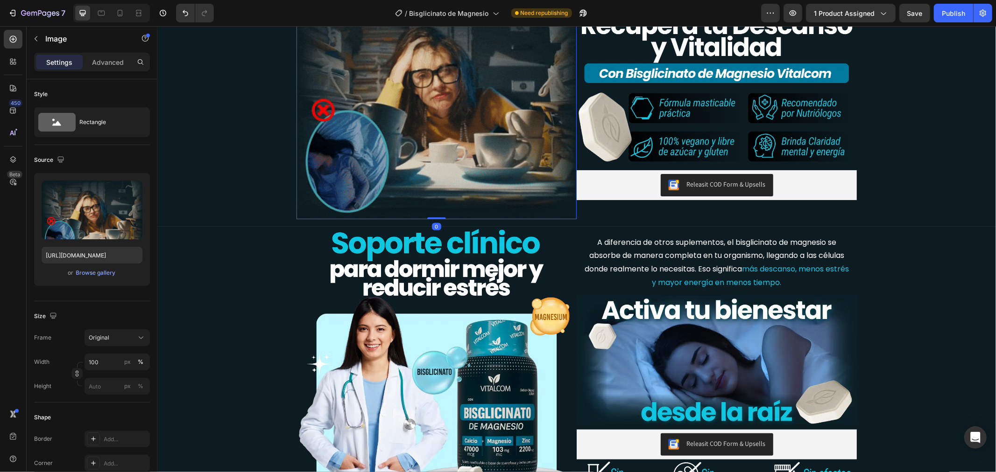
scroll to position [726, 0]
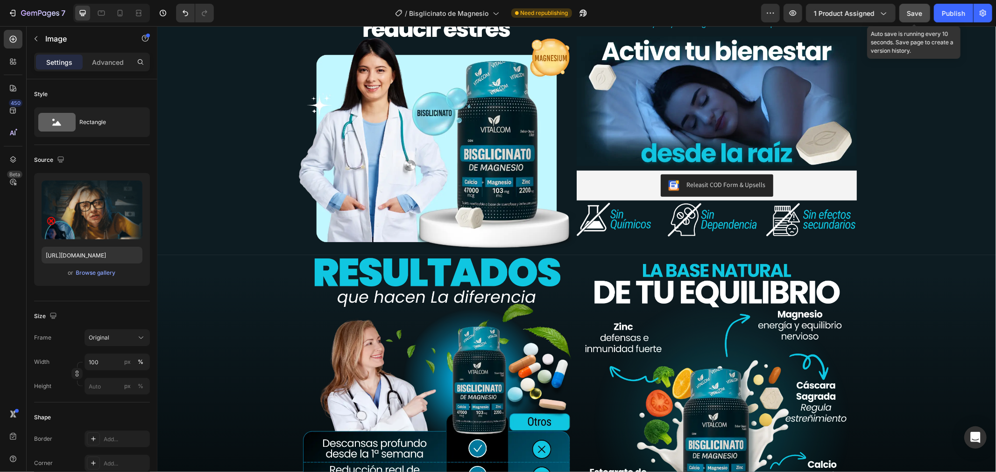
click at [922, 15] on span "Save" at bounding box center [914, 13] width 15 height 8
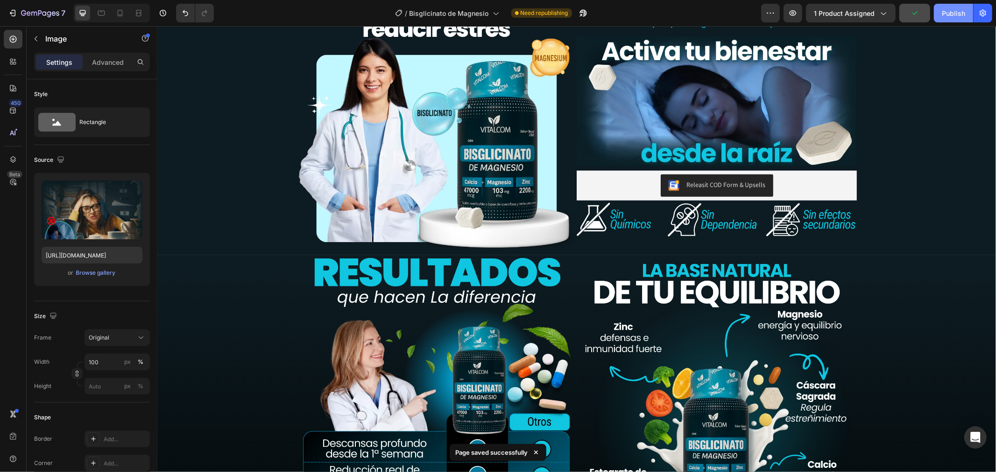
click at [965, 15] on button "Publish" at bounding box center [953, 13] width 39 height 19
click at [669, 213] on img at bounding box center [716, 219] width 280 height 39
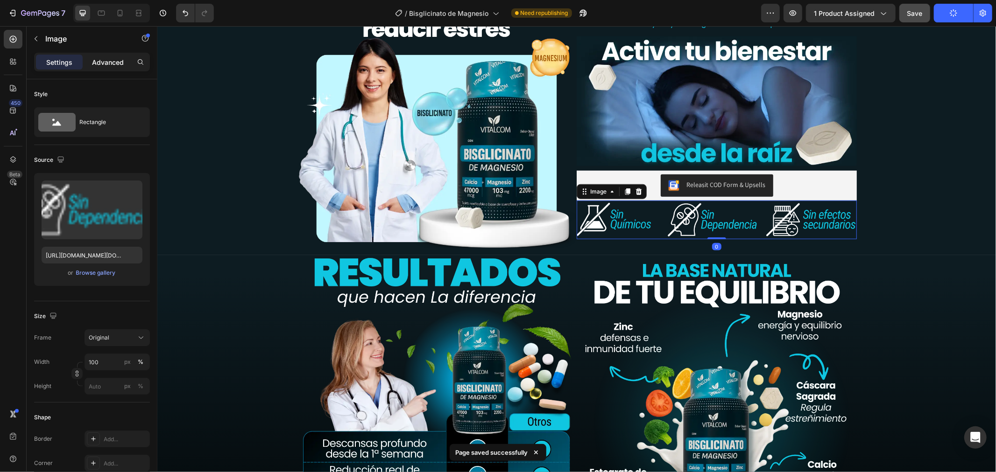
click at [104, 55] on div "Advanced" at bounding box center [107, 62] width 47 height 15
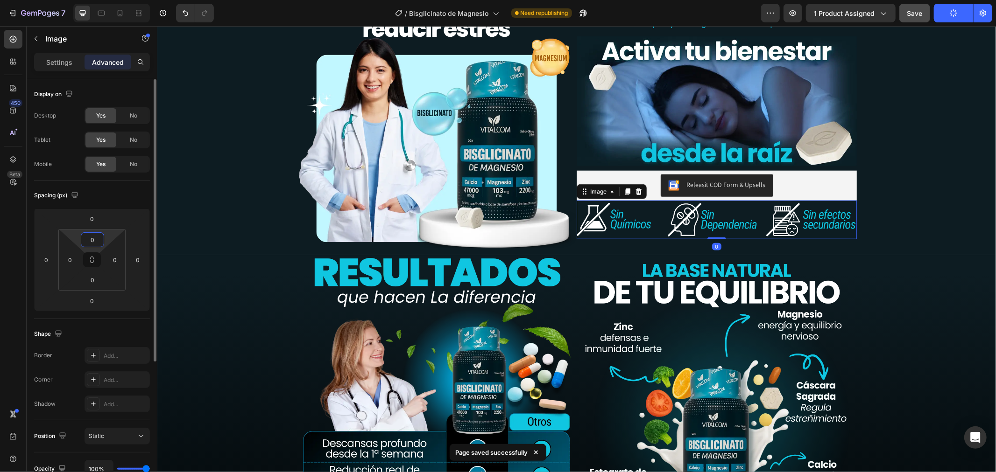
click at [85, 237] on input "0" at bounding box center [92, 240] width 19 height 14
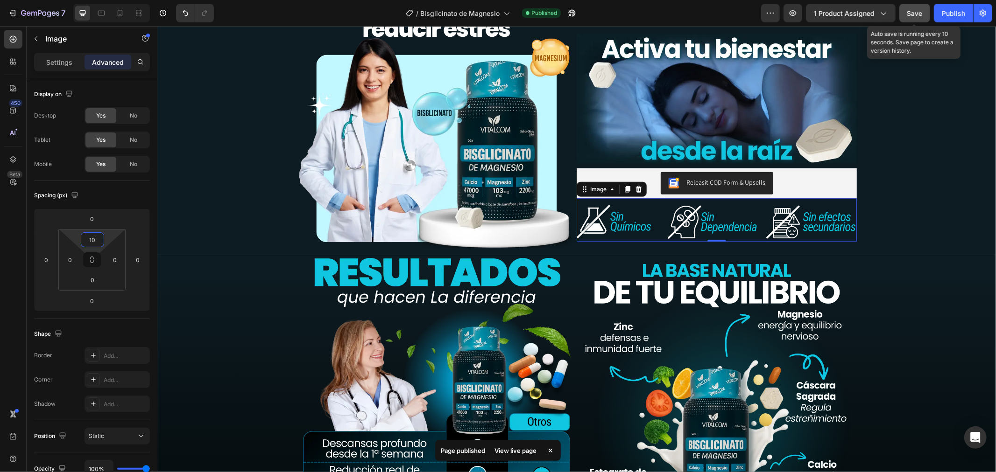
type input "10"
click at [921, 16] on span "Save" at bounding box center [914, 13] width 15 height 8
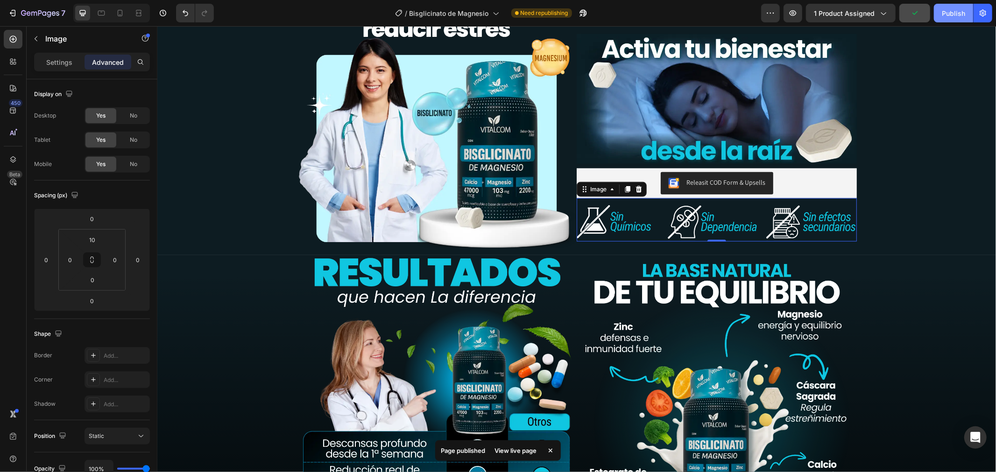
click at [954, 6] on button "Publish" at bounding box center [953, 13] width 39 height 19
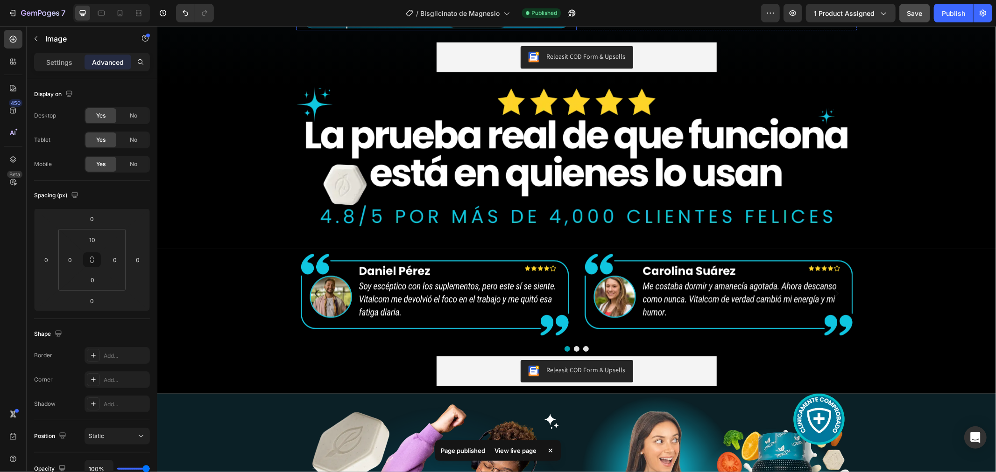
scroll to position [1290, 0]
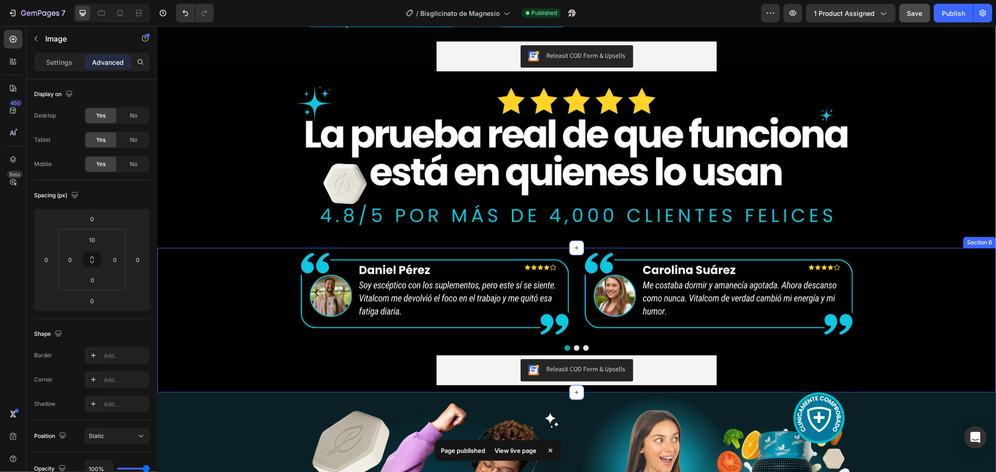
click at [243, 307] on div "Image Image Image Carousel Releasit COD Form & Upsells Releasit COD Form & Upse…" at bounding box center [576, 320] width 838 height 145
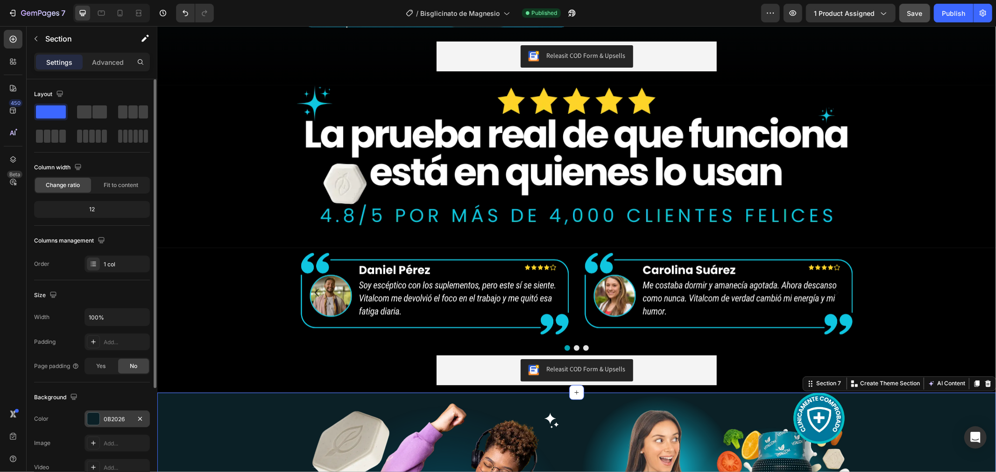
click at [116, 423] on div "0B2026" at bounding box center [117, 419] width 27 height 8
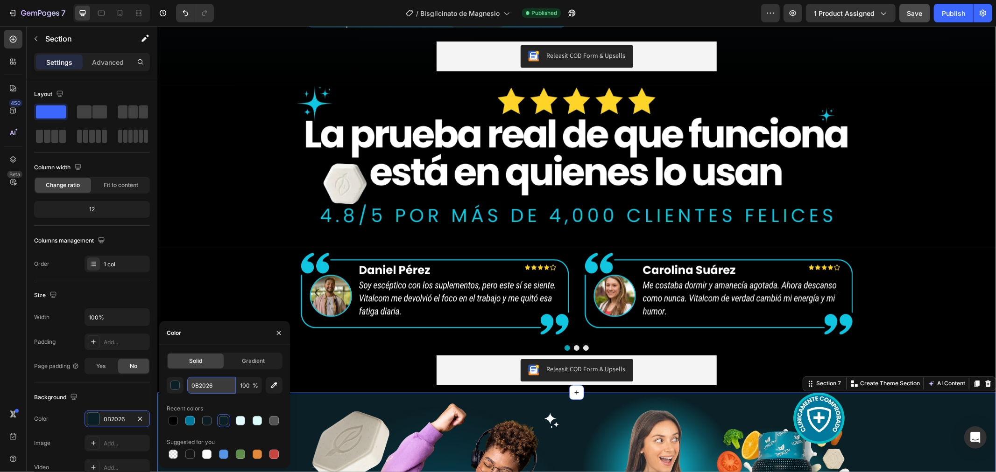
click at [219, 386] on input "0B2026" at bounding box center [211, 385] width 49 height 17
click at [232, 284] on div "Image Image Image Carousel Releasit COD Form & Upsells Releasit COD Form & Upse…" at bounding box center [576, 320] width 838 height 145
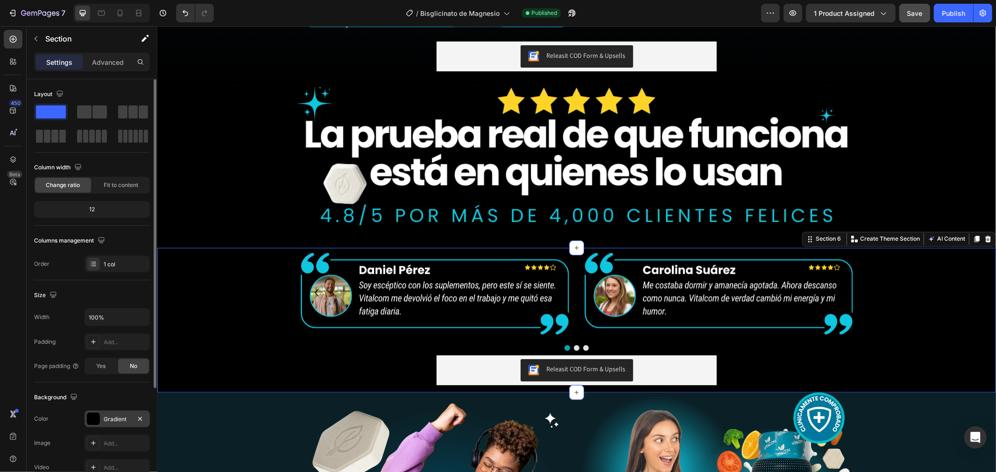
click at [120, 419] on div "Gradient" at bounding box center [117, 419] width 27 height 8
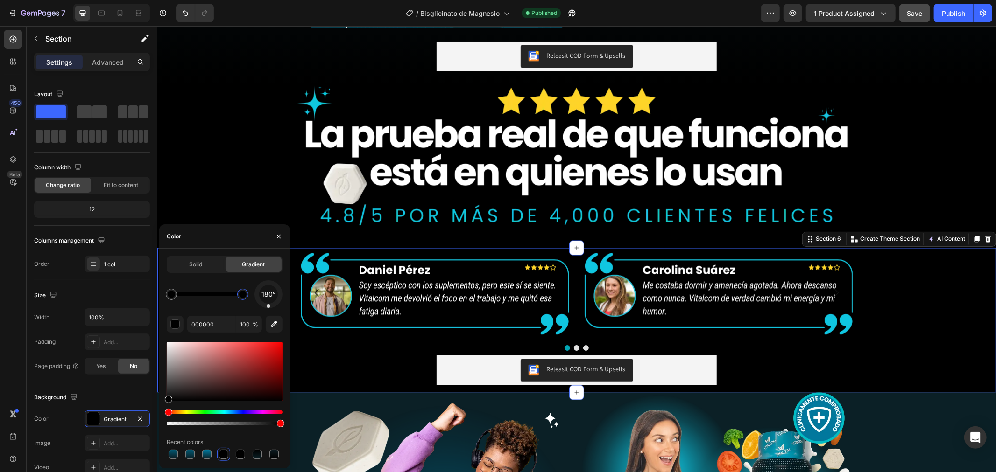
click at [243, 297] on div at bounding box center [242, 294] width 7 height 7
click at [213, 320] on input "000000" at bounding box center [211, 324] width 49 height 17
paste input "B2026"
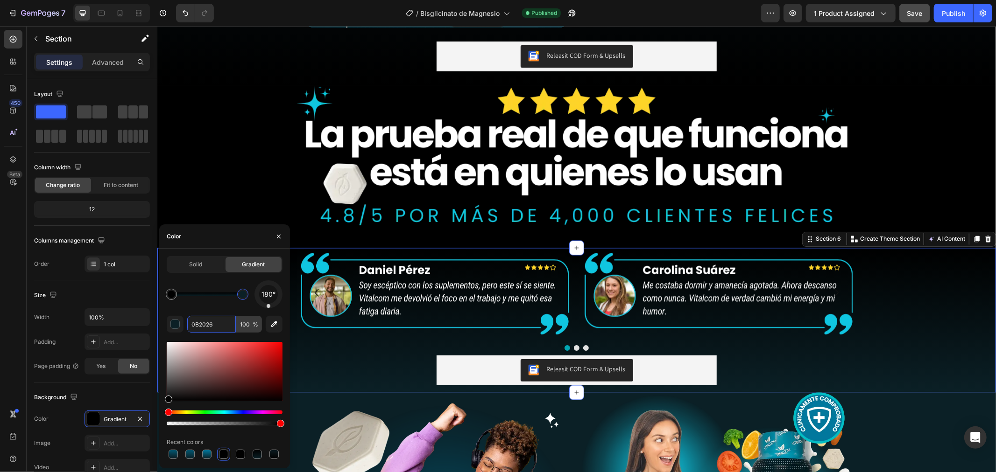
type input "0B2026"
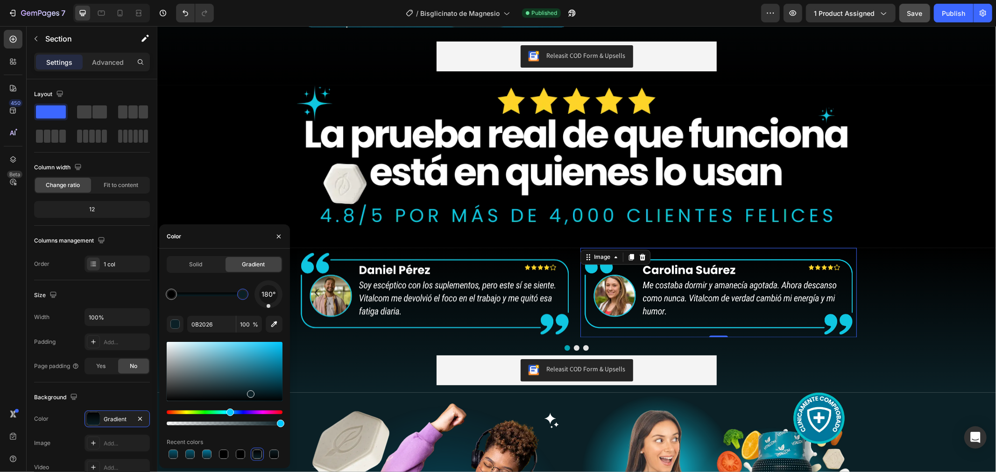
click at [748, 274] on img at bounding box center [718, 293] width 276 height 90
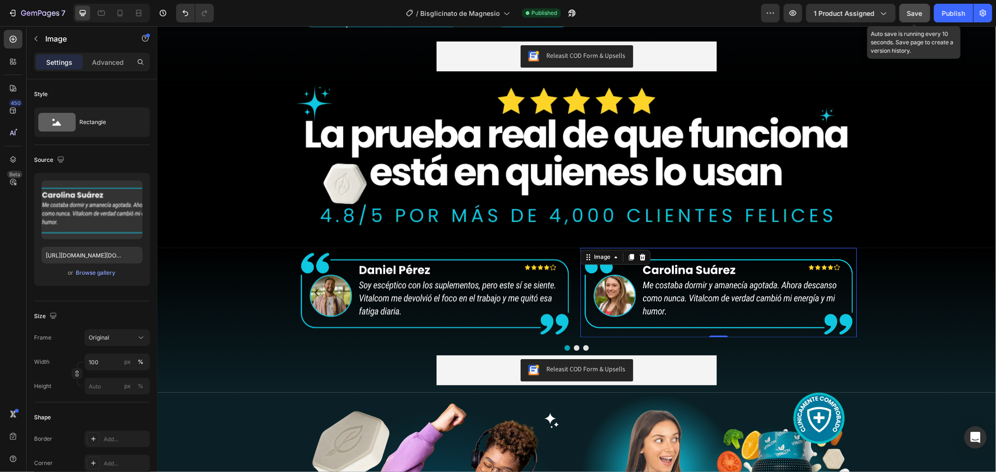
click at [911, 9] on span "Save" at bounding box center [914, 13] width 15 height 8
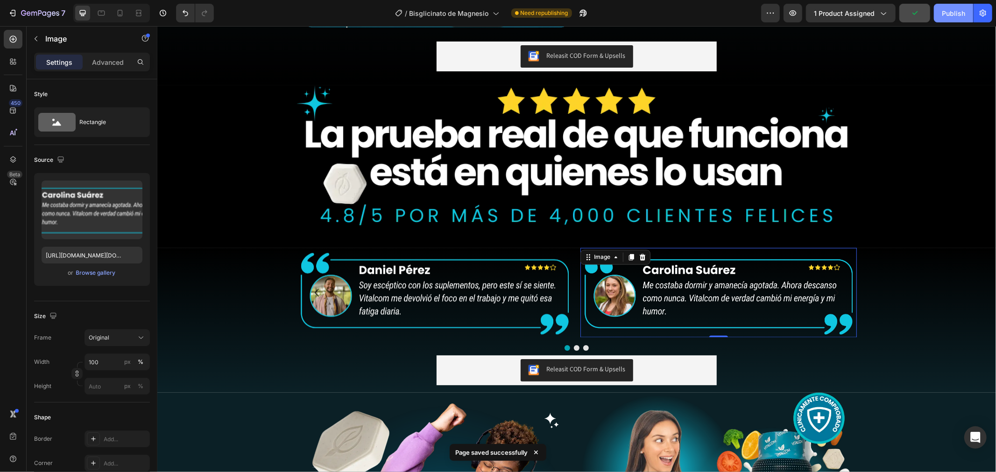
click at [942, 11] on div "Publish" at bounding box center [953, 13] width 23 height 10
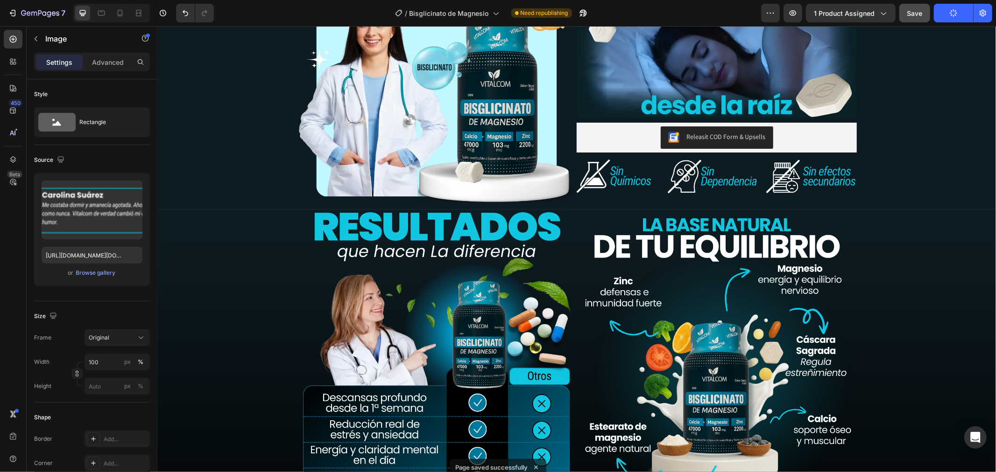
scroll to position [720, 0]
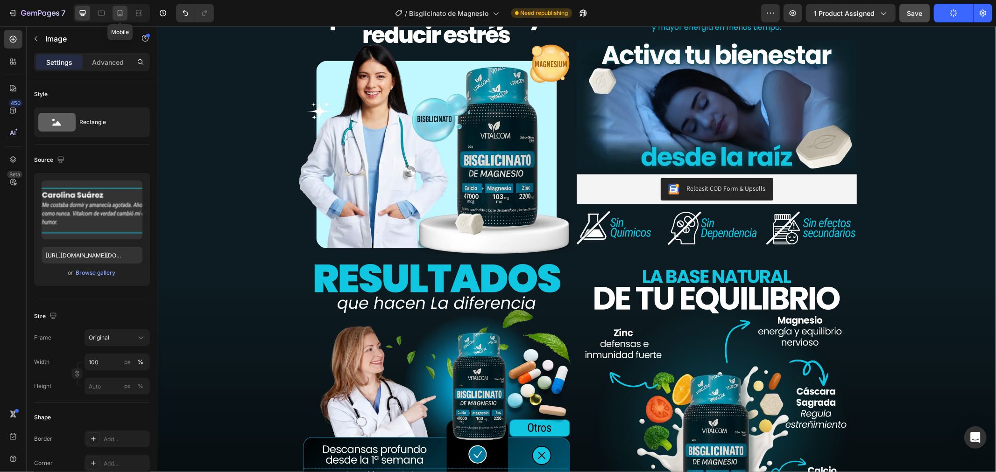
click at [120, 9] on icon at bounding box center [119, 12] width 9 height 9
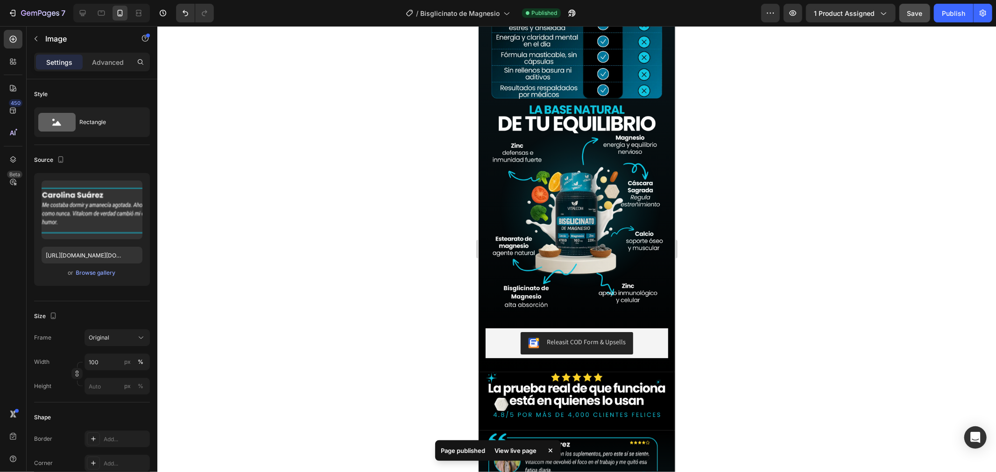
scroll to position [1382, 0]
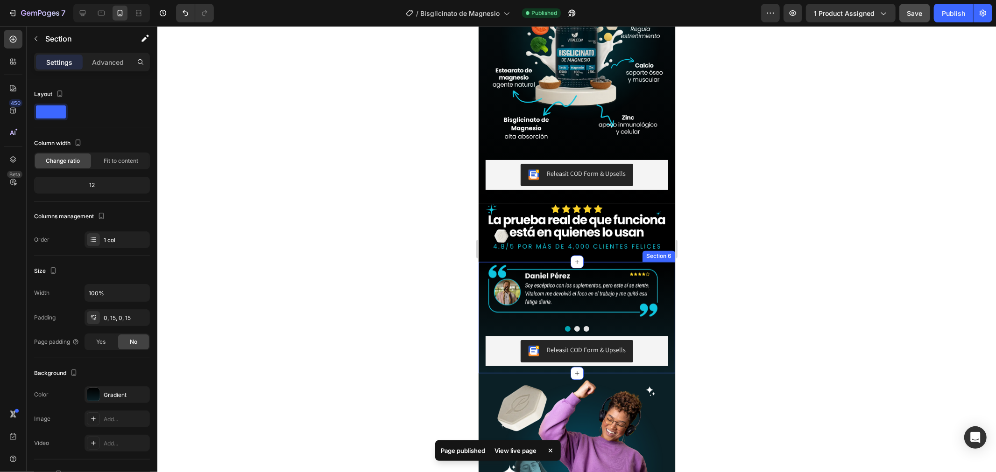
click at [479, 315] on div "Image Image Image Carousel Releasit COD Form & Upsells Releasit COD Form & Upse…" at bounding box center [576, 318] width 197 height 112
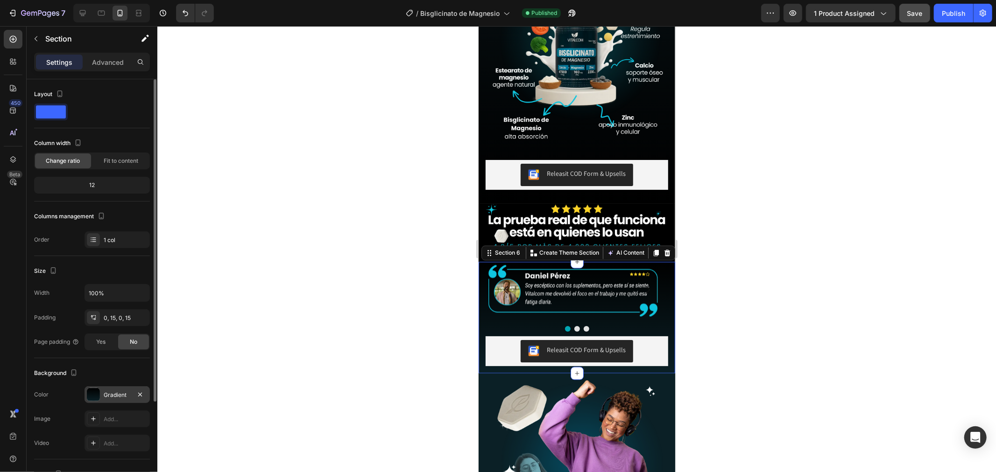
click at [115, 399] on div "Gradient" at bounding box center [117, 395] width 27 height 8
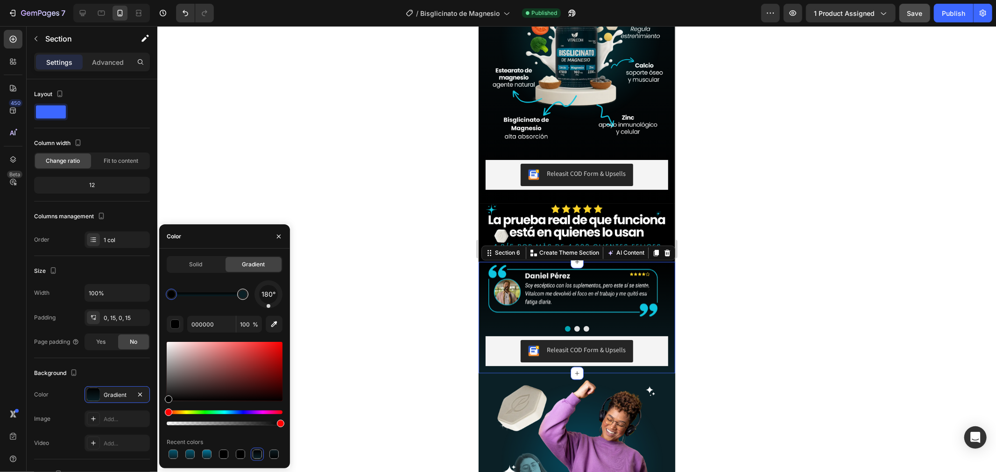
type input "0B2026"
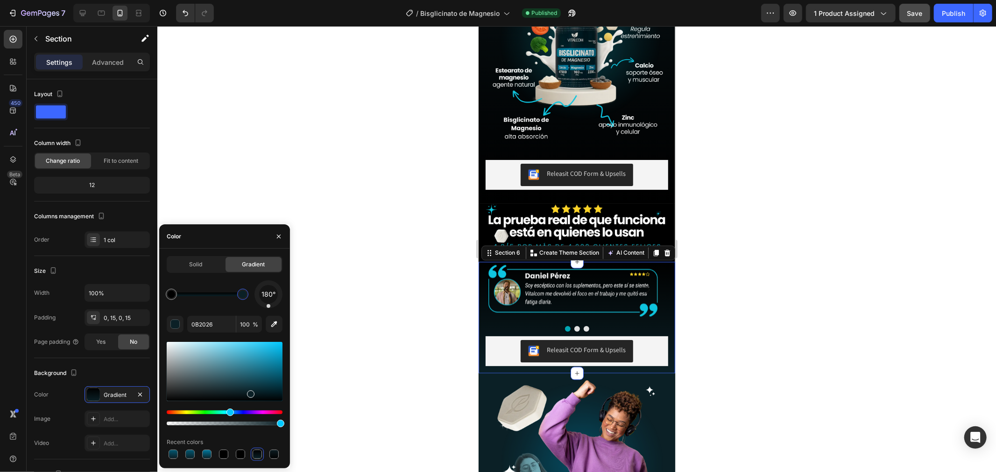
click at [244, 293] on div at bounding box center [242, 294] width 7 height 7
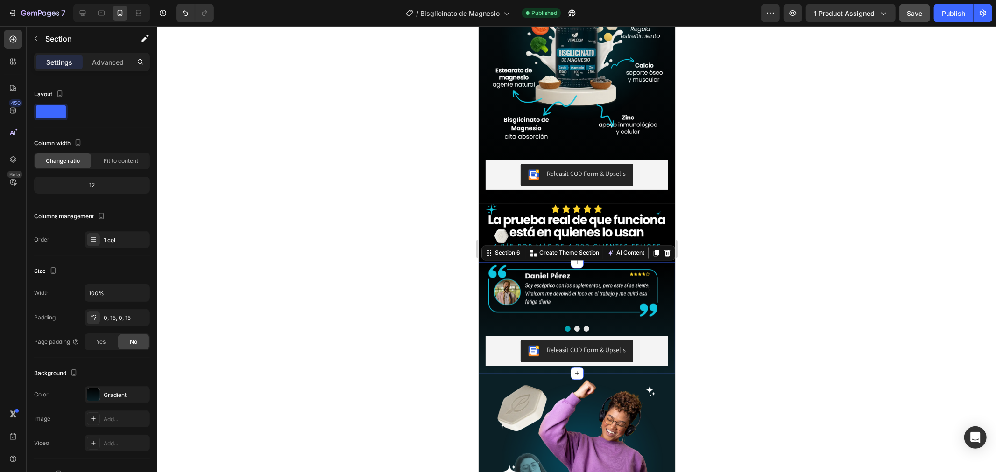
click at [359, 286] on div at bounding box center [576, 249] width 838 height 446
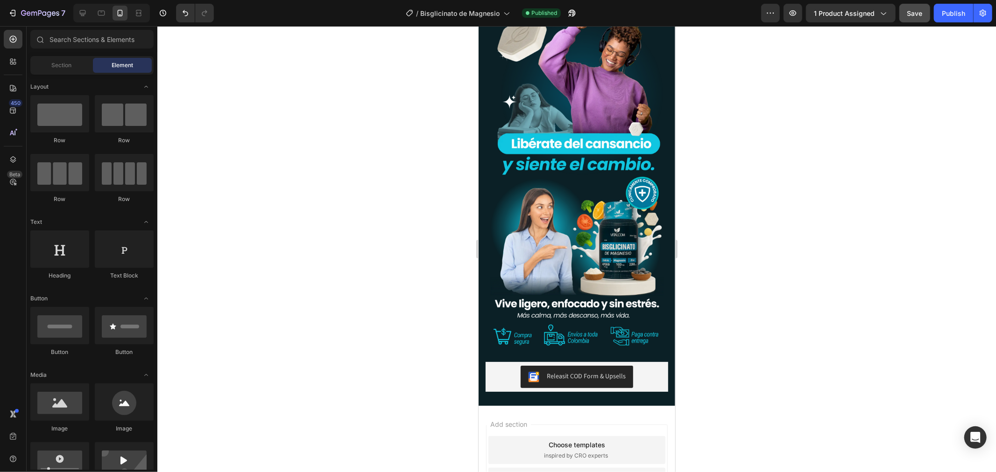
scroll to position [1745, 0]
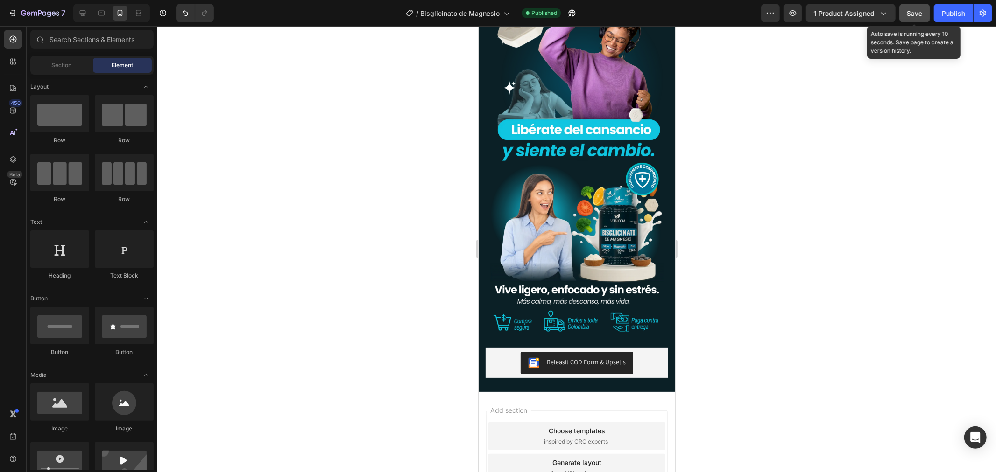
click at [919, 9] on span "Save" at bounding box center [914, 13] width 15 height 8
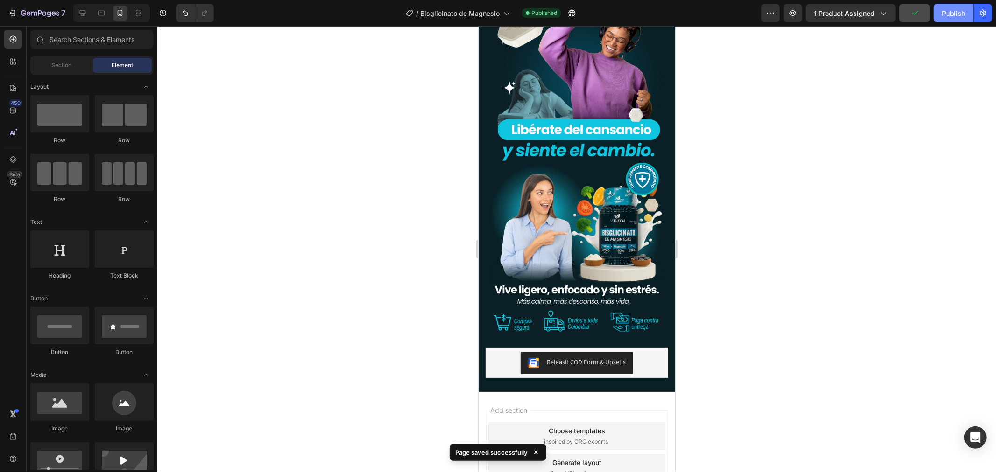
click at [942, 10] on div "Publish" at bounding box center [953, 13] width 23 height 10
